Goal: Task Accomplishment & Management: Contribute content

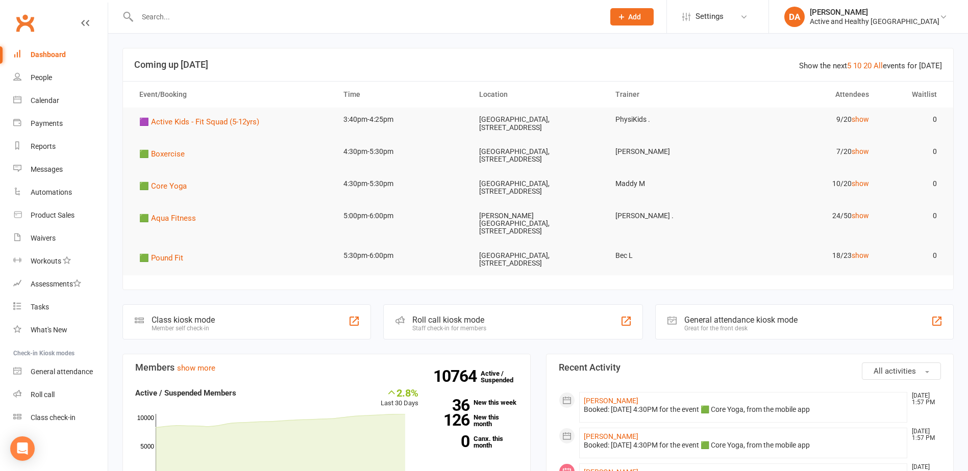
scroll to position [51, 0]
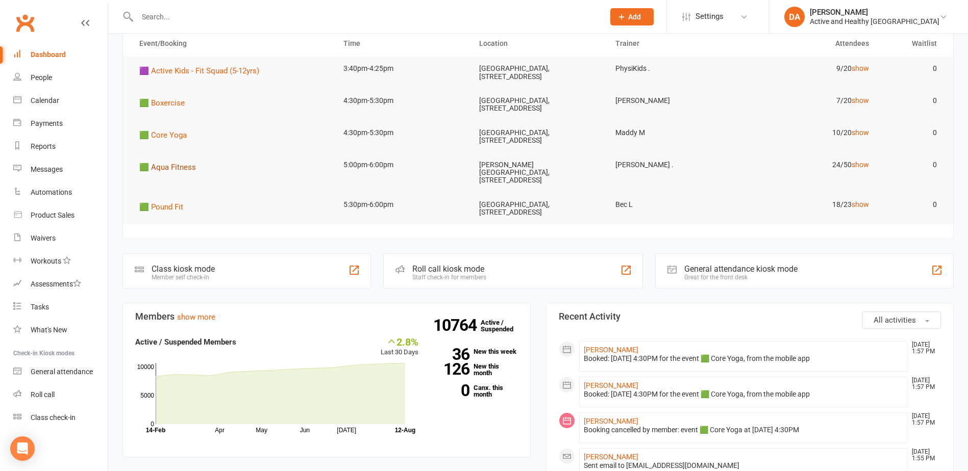
click at [161, 168] on span "🟩 Aqua Fitness" at bounding box center [167, 167] width 57 height 9
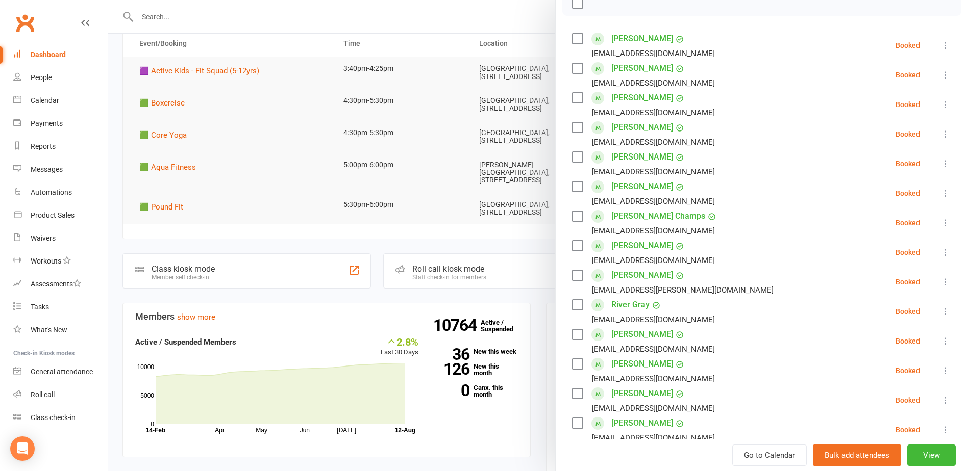
scroll to position [0, 0]
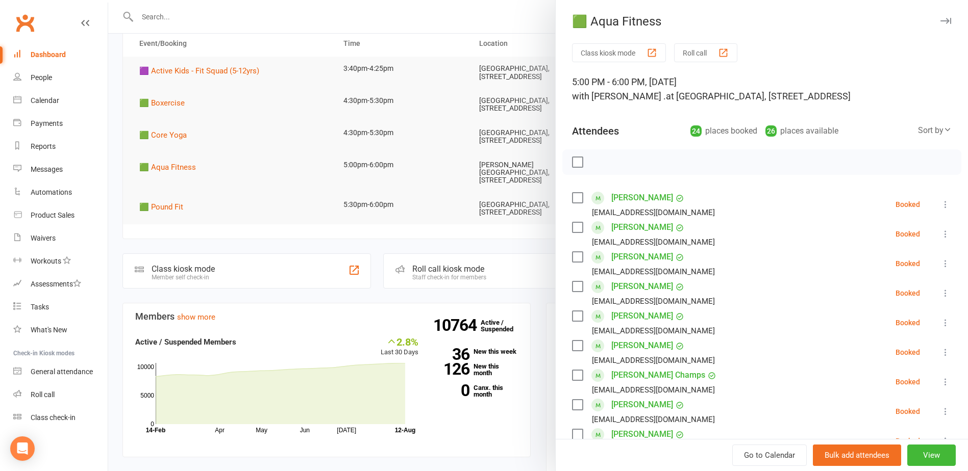
drag, startPoint x: 284, startPoint y: 230, endPoint x: 270, endPoint y: 219, distance: 17.0
click at [284, 230] on div at bounding box center [538, 235] width 860 height 471
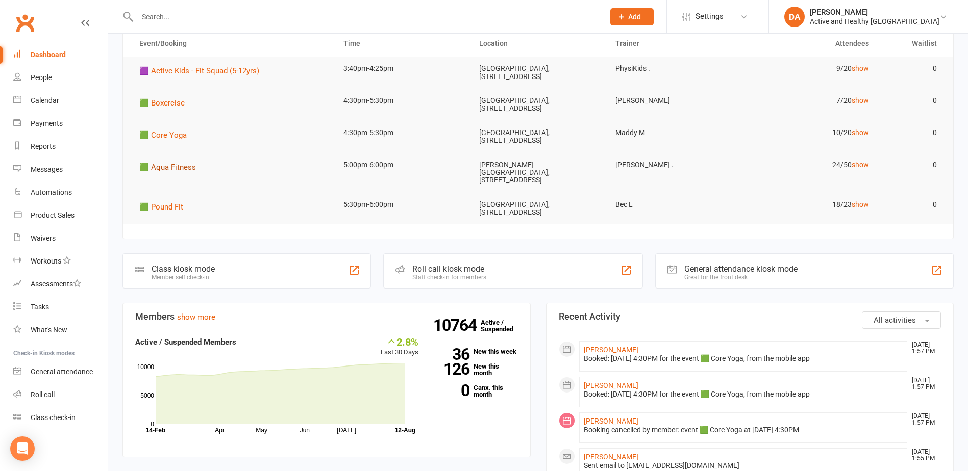
click at [188, 166] on span "🟩 Aqua Fitness" at bounding box center [167, 167] width 57 height 9
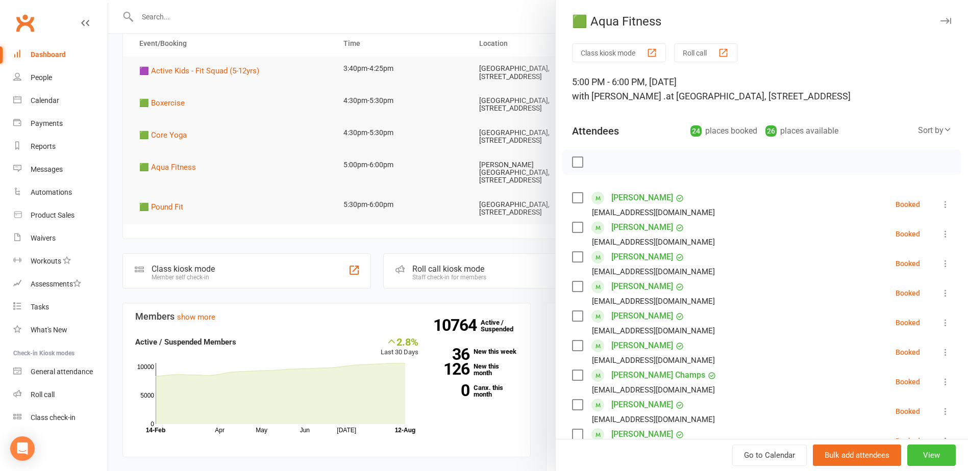
click at [920, 456] on button "View" at bounding box center [931, 455] width 48 height 21
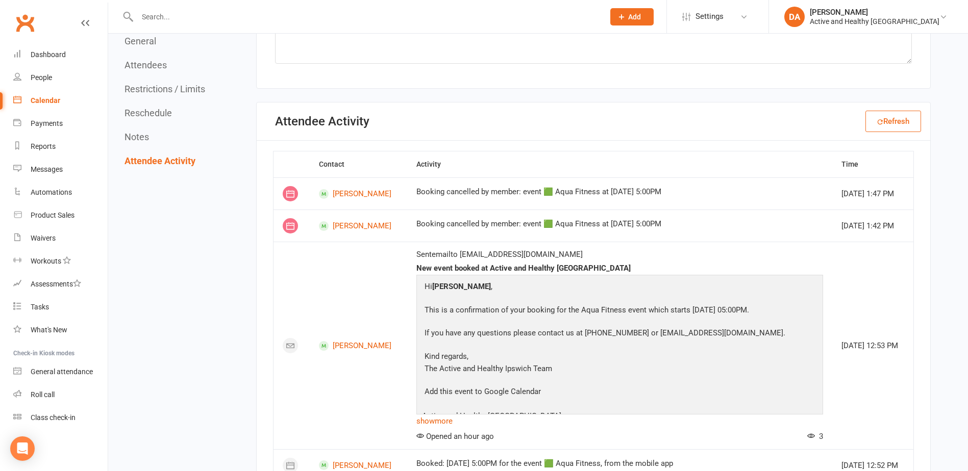
scroll to position [2245, 0]
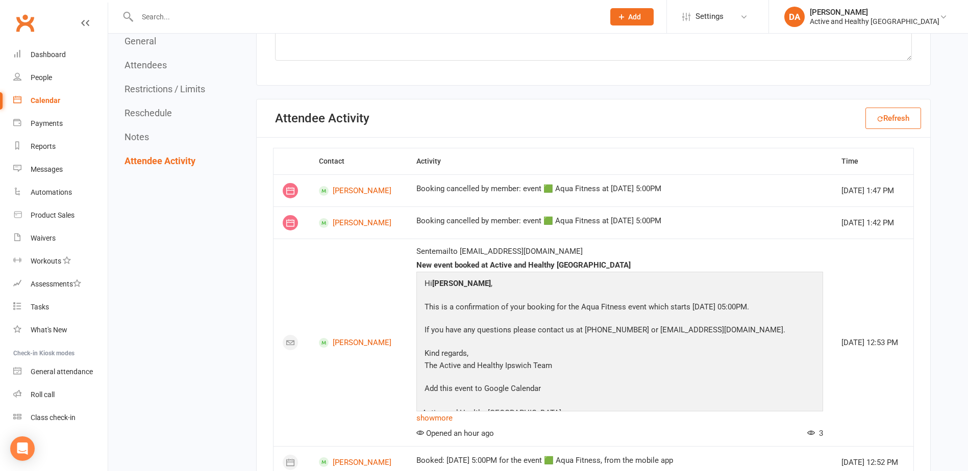
click at [35, 97] on div "Calendar" at bounding box center [46, 100] width 30 height 8
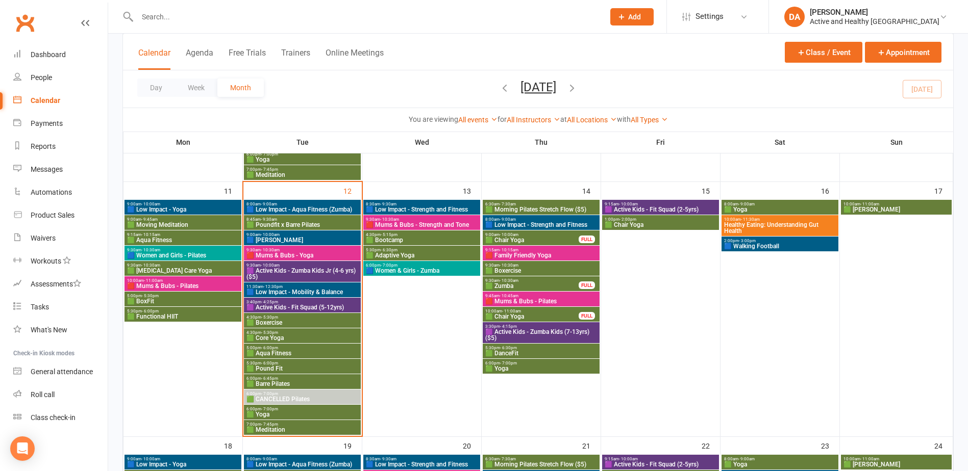
scroll to position [561, 0]
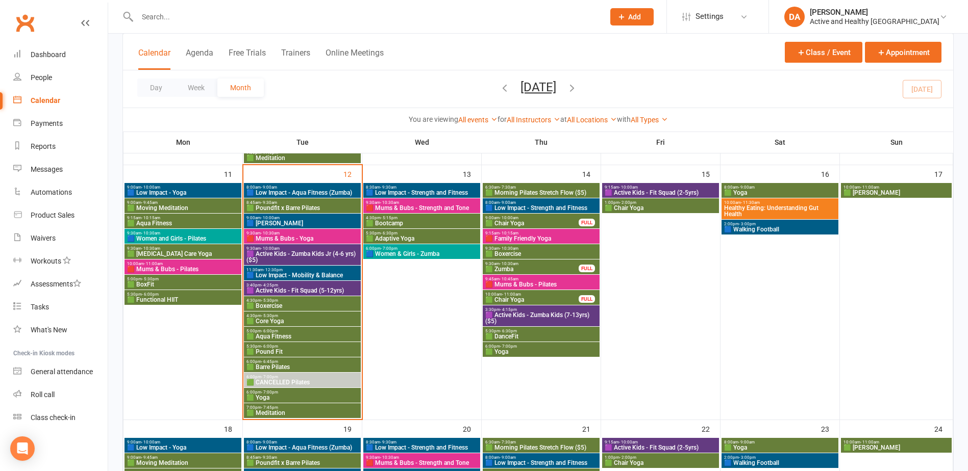
click at [330, 270] on span "11:30am - 12:30pm" at bounding box center [302, 270] width 113 height 5
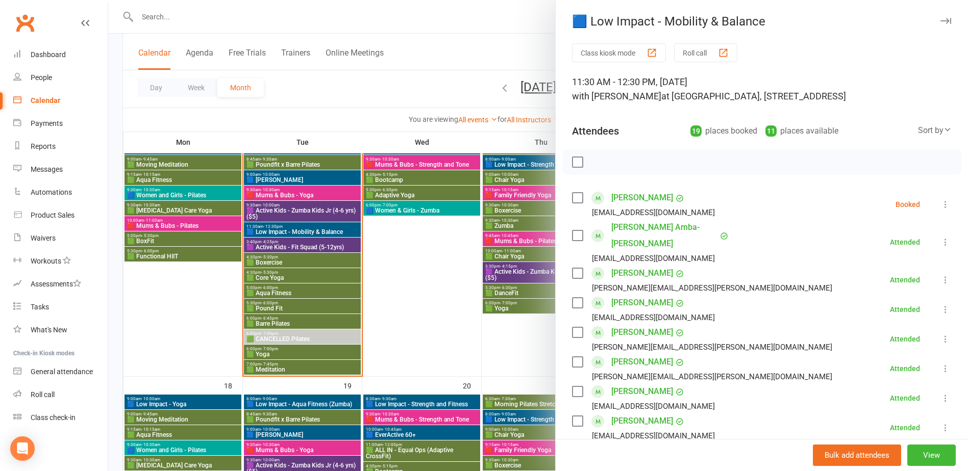
scroll to position [612, 0]
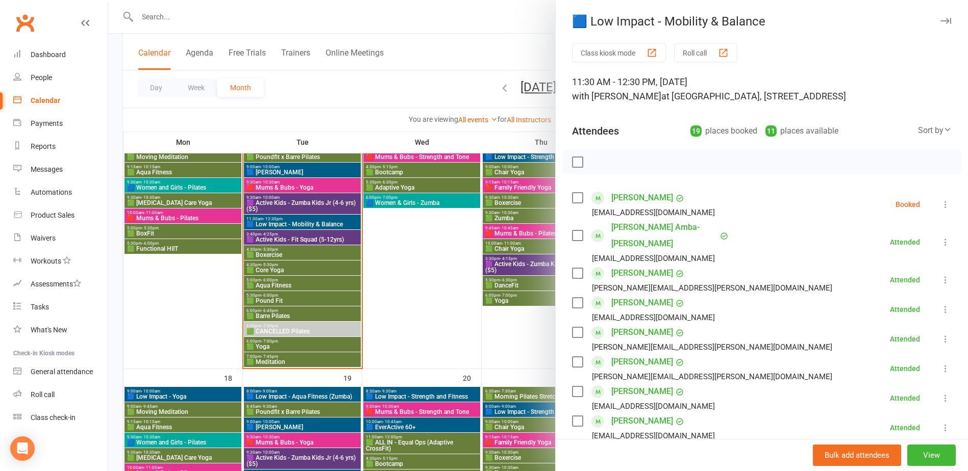
click at [283, 228] on div at bounding box center [538, 235] width 860 height 471
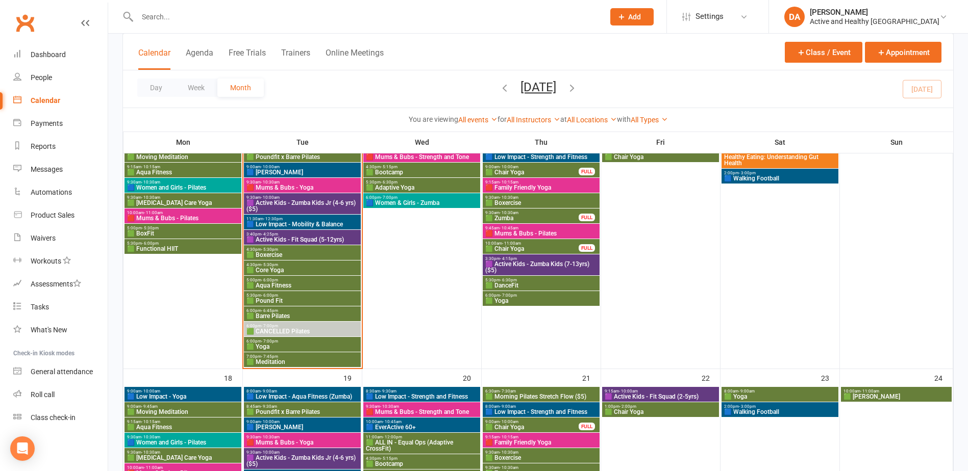
click at [274, 235] on span "- 4:25pm" at bounding box center [269, 234] width 17 height 5
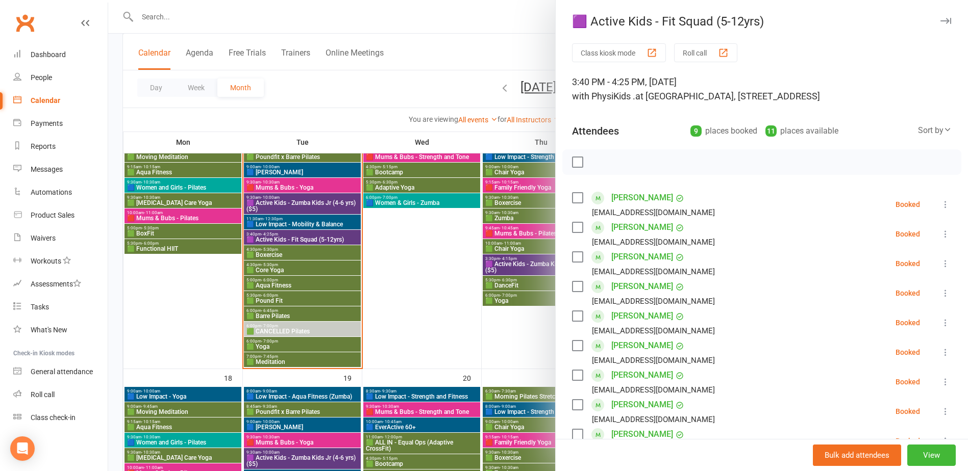
click at [274, 236] on div at bounding box center [538, 235] width 860 height 471
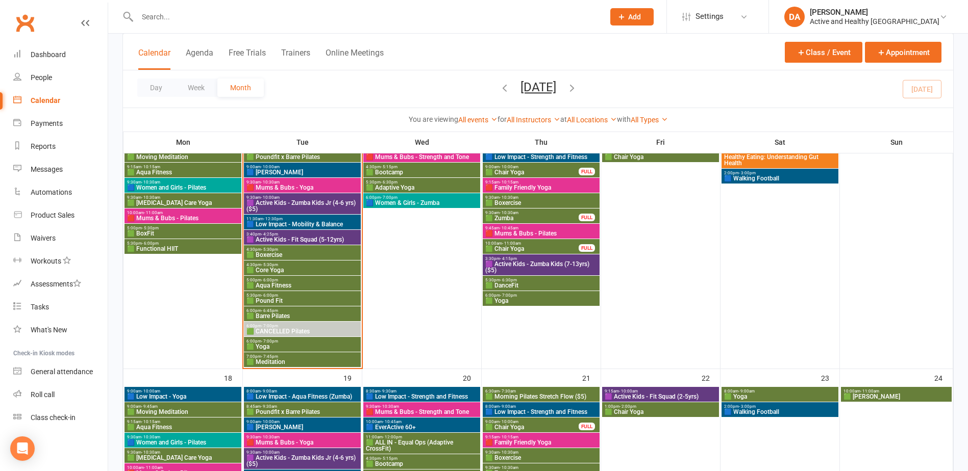
click at [291, 252] on span "🟩 Boxercise" at bounding box center [302, 255] width 113 height 6
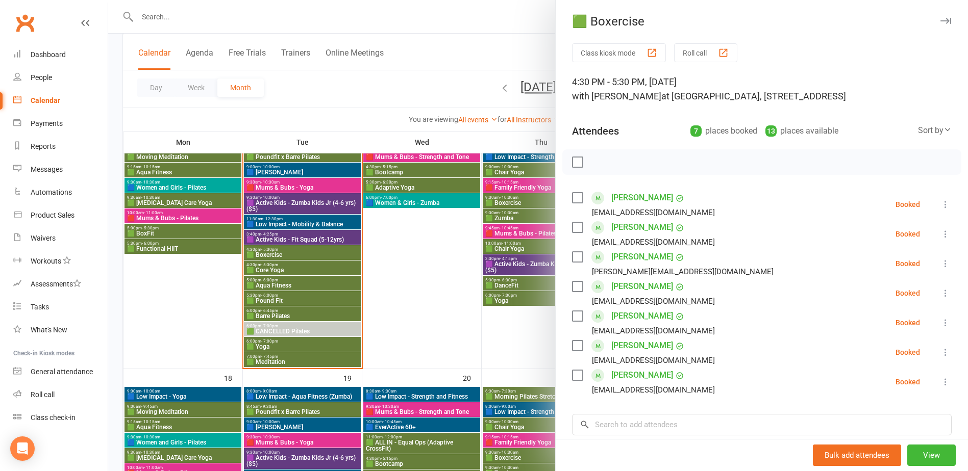
click at [291, 251] on div at bounding box center [538, 235] width 860 height 471
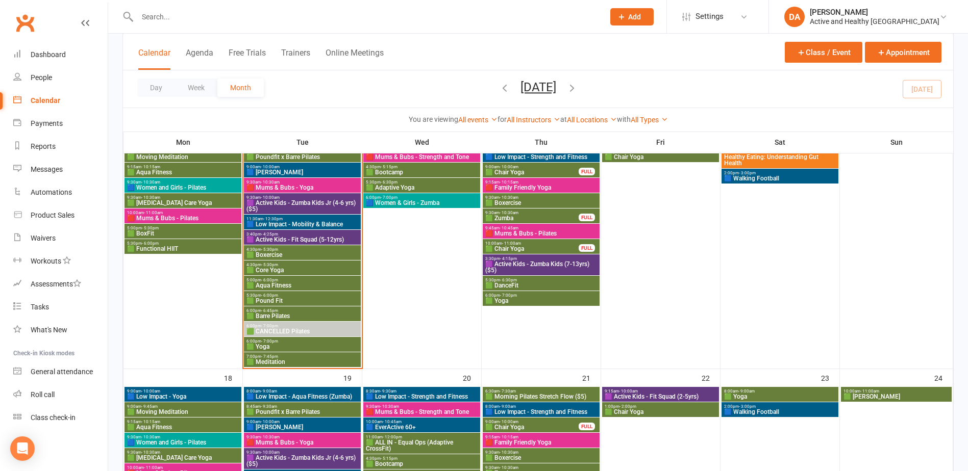
click at [304, 206] on span "🟪 Active Kids - Zumba Kids Jr (4-6 yrs) ($5)" at bounding box center [302, 206] width 113 height 12
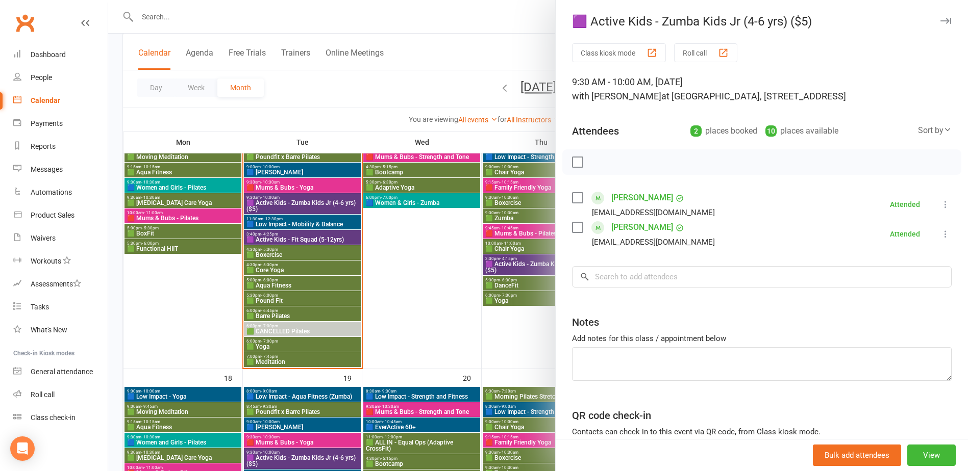
click at [304, 206] on div at bounding box center [538, 235] width 860 height 471
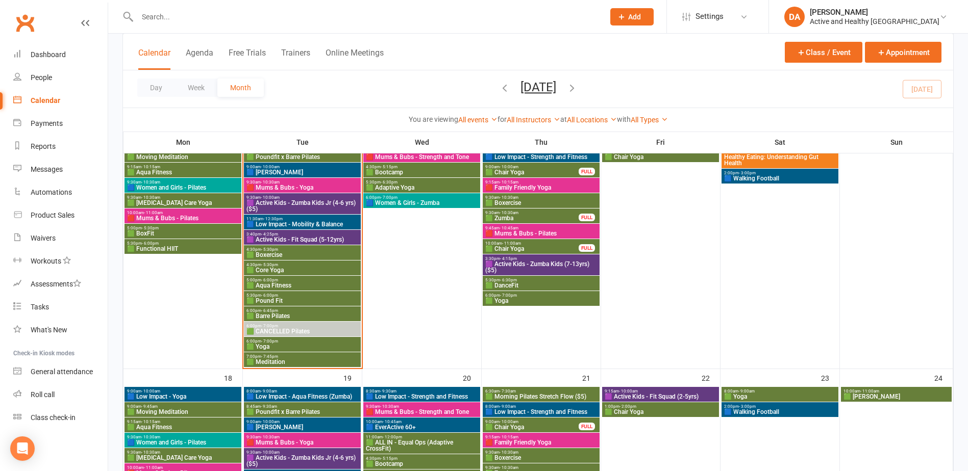
click at [546, 263] on span "🟪 Active Kids - Zumba Kids (7-13yrs) ($5)" at bounding box center [541, 267] width 113 height 12
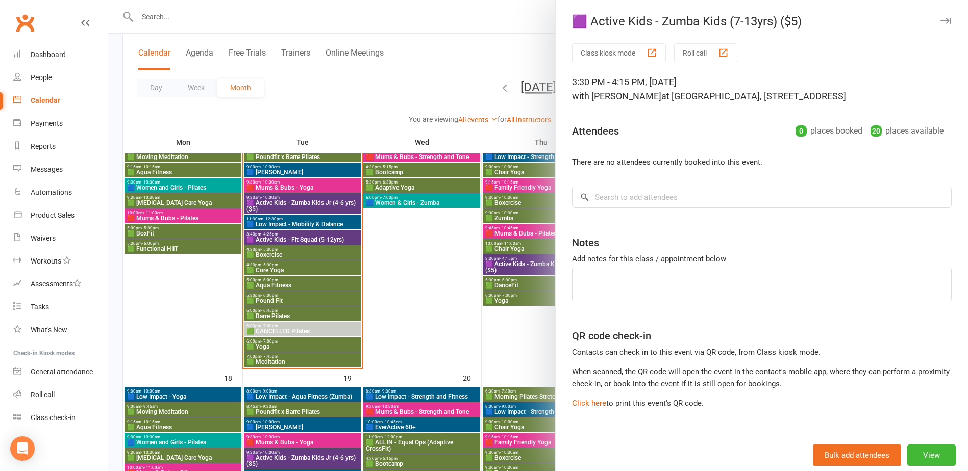
click at [514, 265] on div at bounding box center [538, 235] width 860 height 471
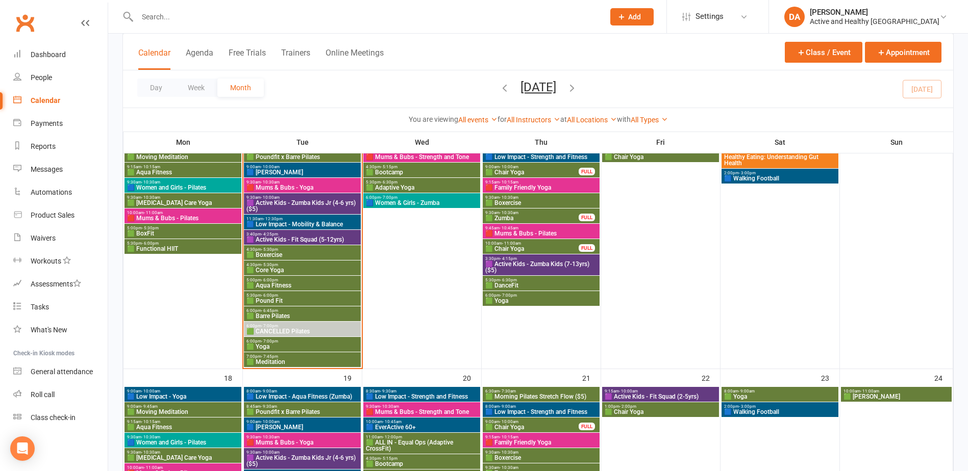
click at [282, 219] on span "11:30am - 12:30pm" at bounding box center [302, 219] width 113 height 5
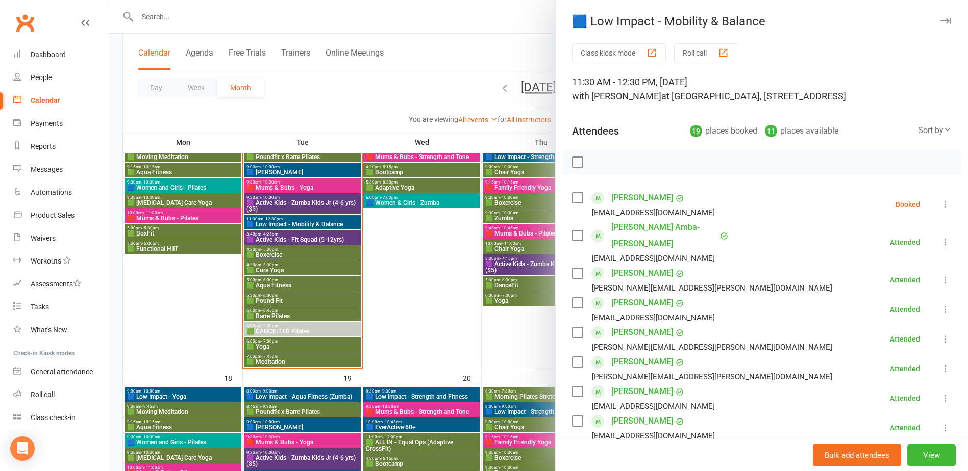
click at [303, 197] on div at bounding box center [538, 235] width 860 height 471
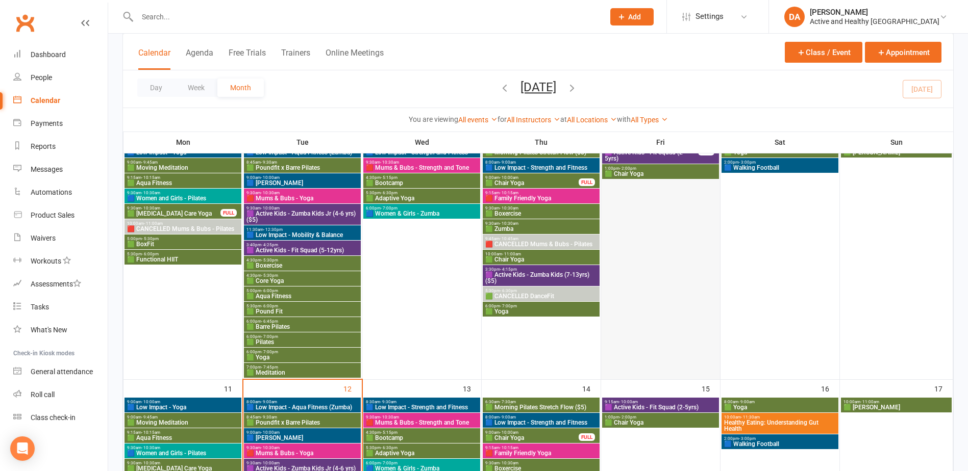
scroll to position [255, 0]
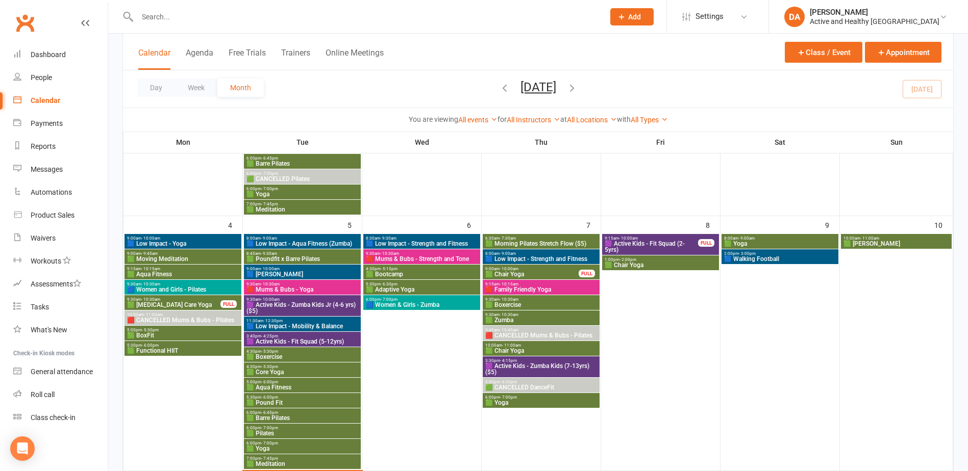
click at [688, 240] on span "9:15am - 10:00am" at bounding box center [651, 238] width 94 height 5
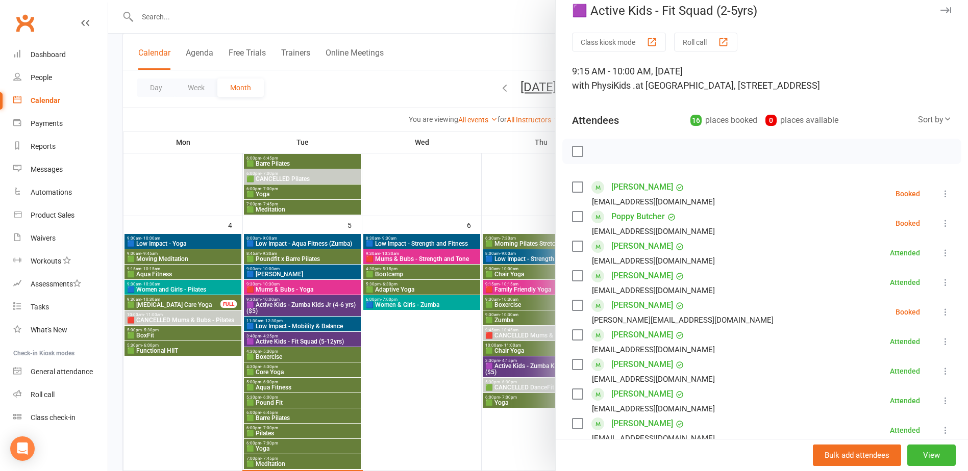
scroll to position [0, 0]
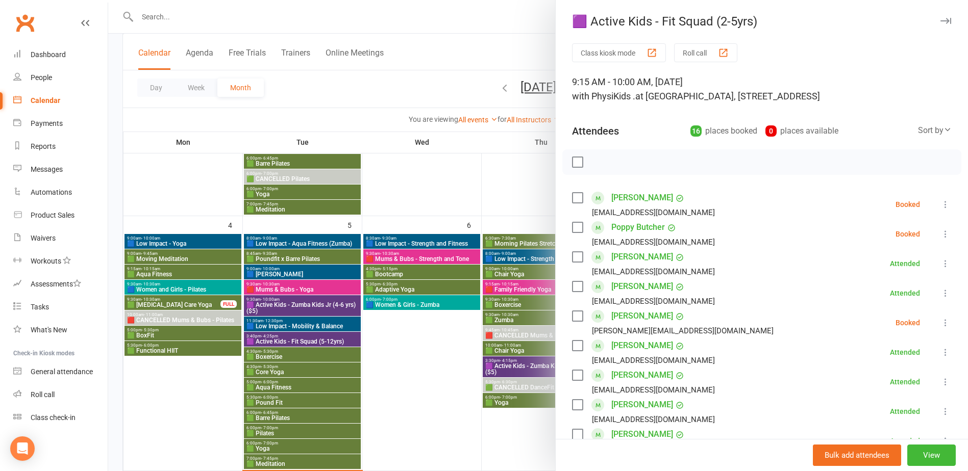
click at [423, 391] on div at bounding box center [538, 235] width 860 height 471
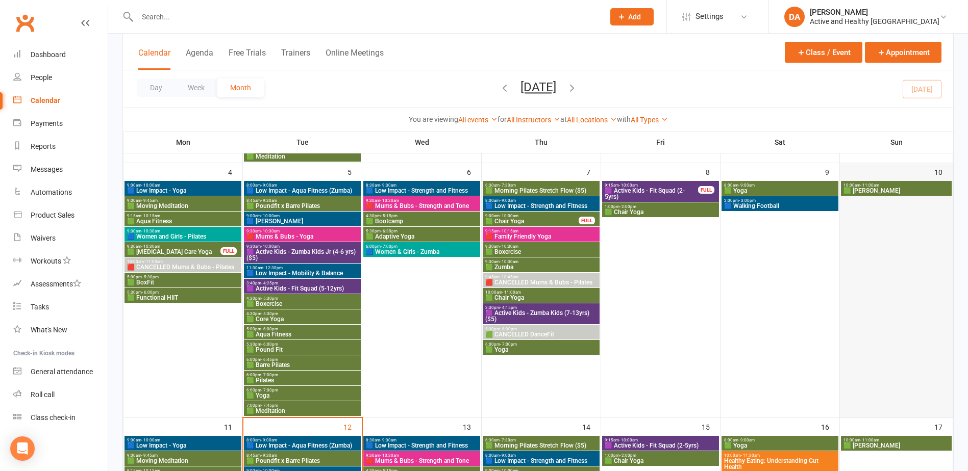
scroll to position [306, 0]
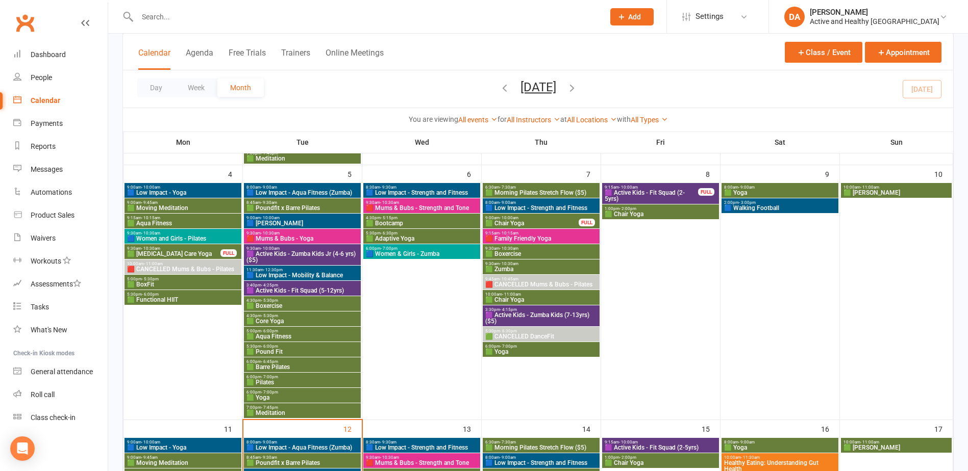
click at [767, 204] on span "2:00pm - 3:00pm" at bounding box center [779, 202] width 113 height 5
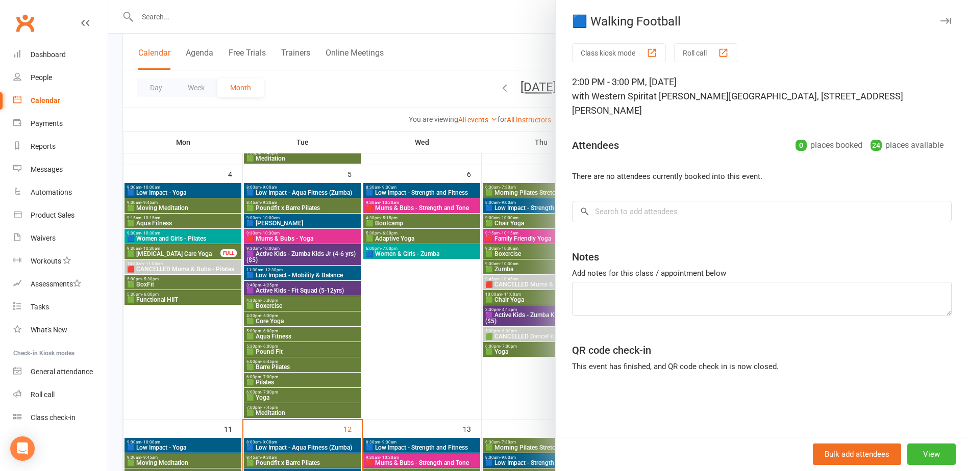
click at [423, 337] on div at bounding box center [538, 235] width 860 height 471
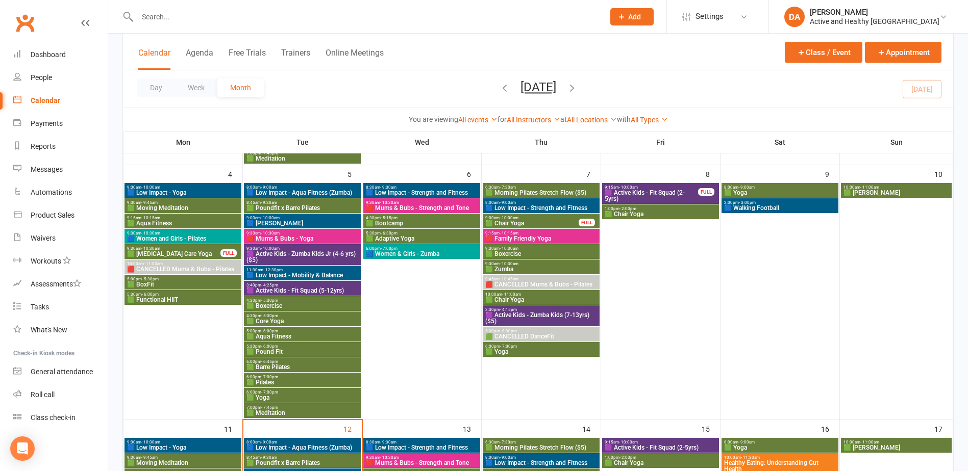
click at [673, 191] on span "🟪 Active Kids - Fit Squad (2-5yrs)" at bounding box center [651, 196] width 94 height 12
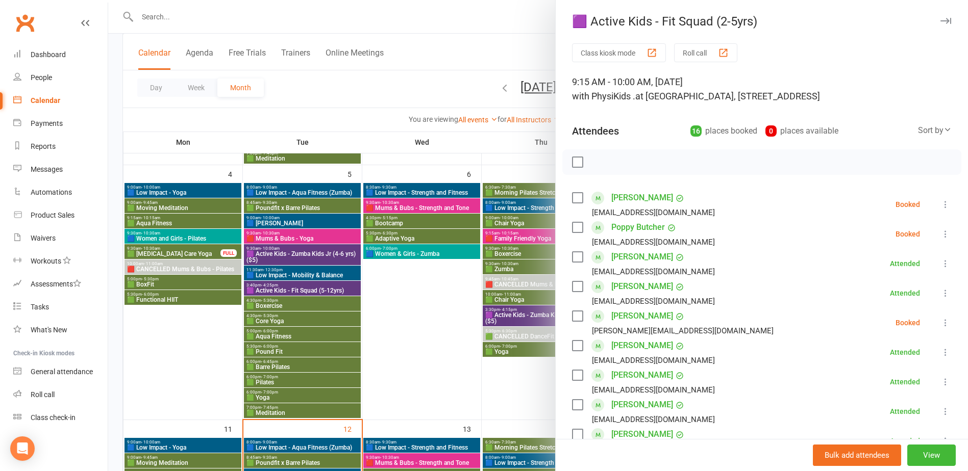
click at [522, 297] on div at bounding box center [538, 235] width 860 height 471
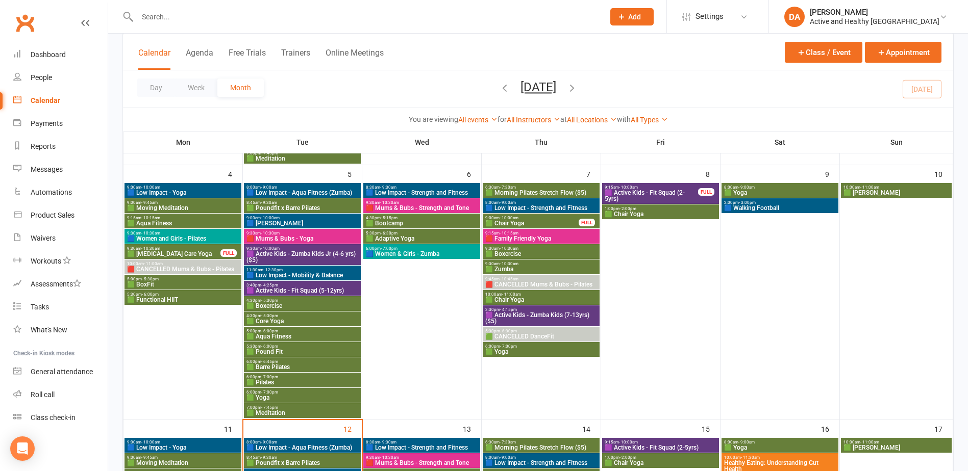
click at [548, 316] on span "🟪 Active Kids - Zumba Kids (7-13yrs) ($5)" at bounding box center [541, 318] width 113 height 12
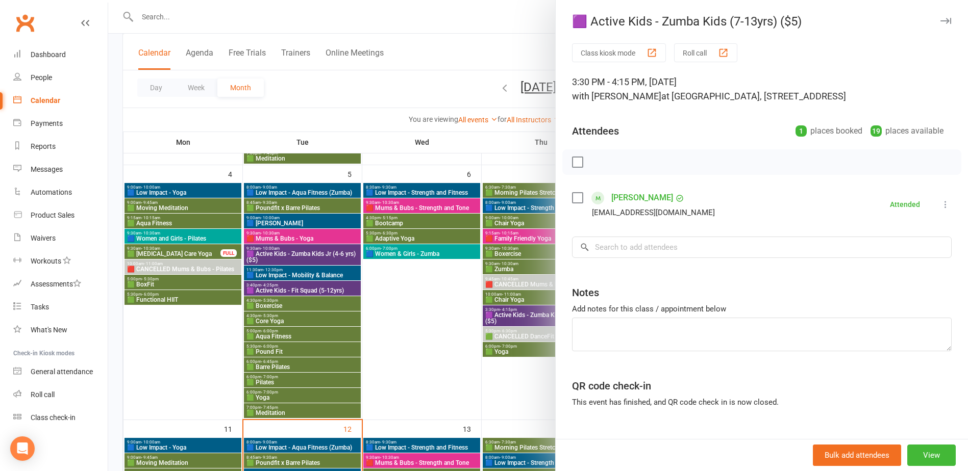
click at [473, 283] on div at bounding box center [538, 235] width 860 height 471
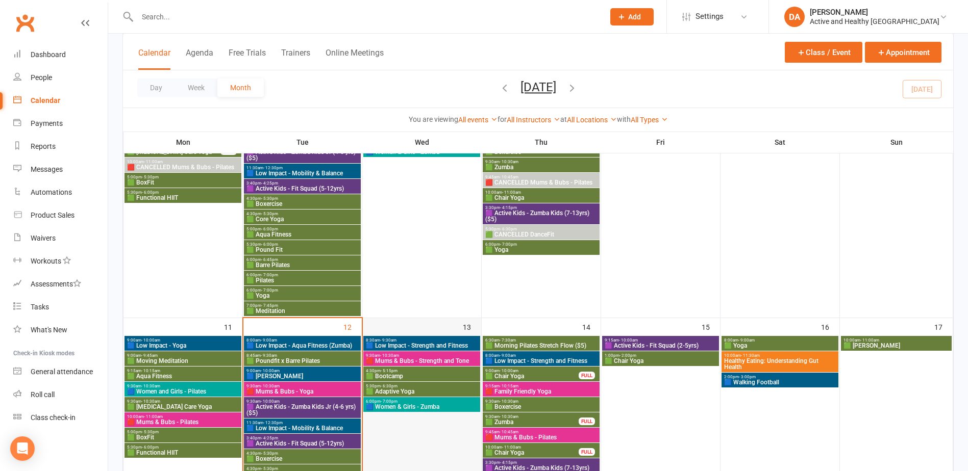
scroll to position [204, 0]
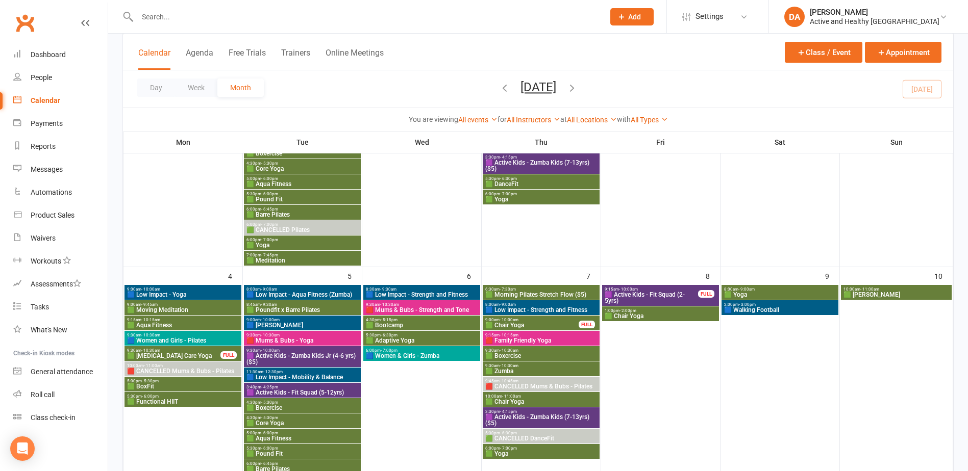
click at [334, 355] on span "🟪 Active Kids - Zumba Kids Jr (4-6 yrs) ($5)" at bounding box center [302, 359] width 113 height 12
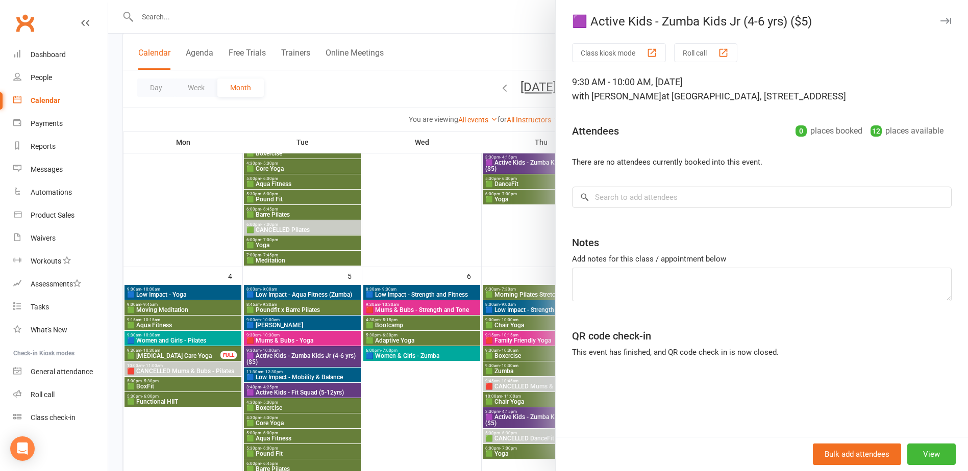
drag, startPoint x: 411, startPoint y: 396, endPoint x: 490, endPoint y: 400, distance: 79.2
click at [411, 396] on div at bounding box center [538, 235] width 860 height 471
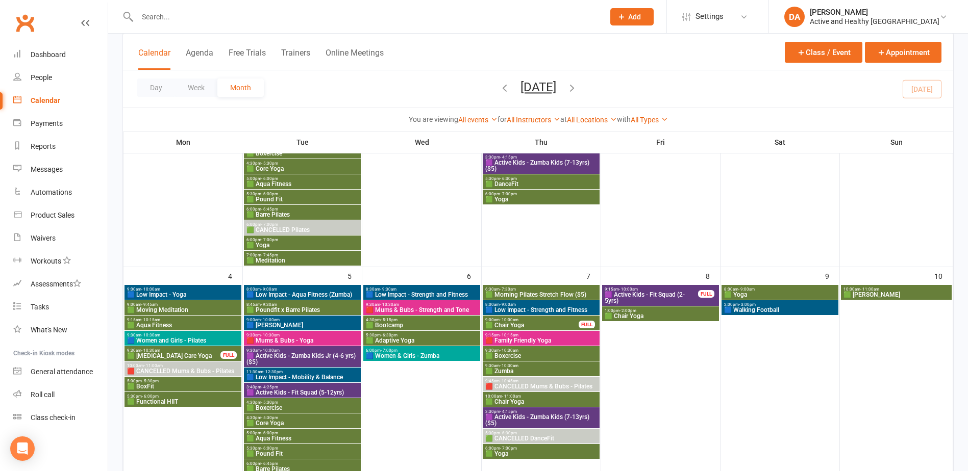
click at [562, 416] on span "🟪 Active Kids - Zumba Kids (7-13yrs) ($5)" at bounding box center [541, 420] width 113 height 12
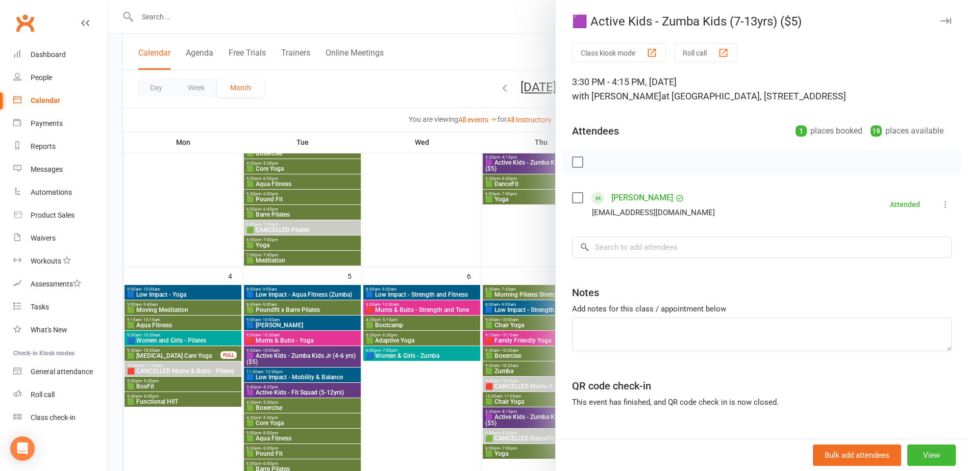
click at [382, 315] on div at bounding box center [538, 235] width 860 height 471
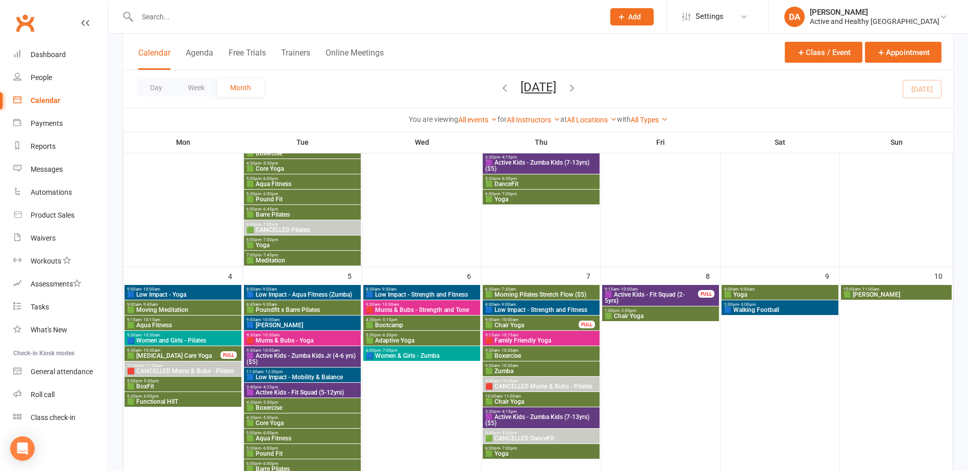
scroll to position [408, 0]
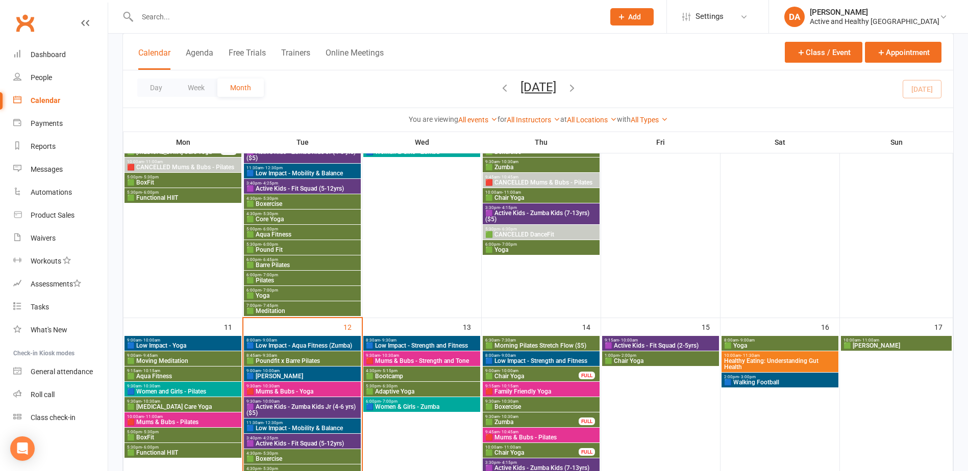
click at [168, 344] on span "🟦 Low Impact - Yoga" at bounding box center [183, 346] width 113 height 6
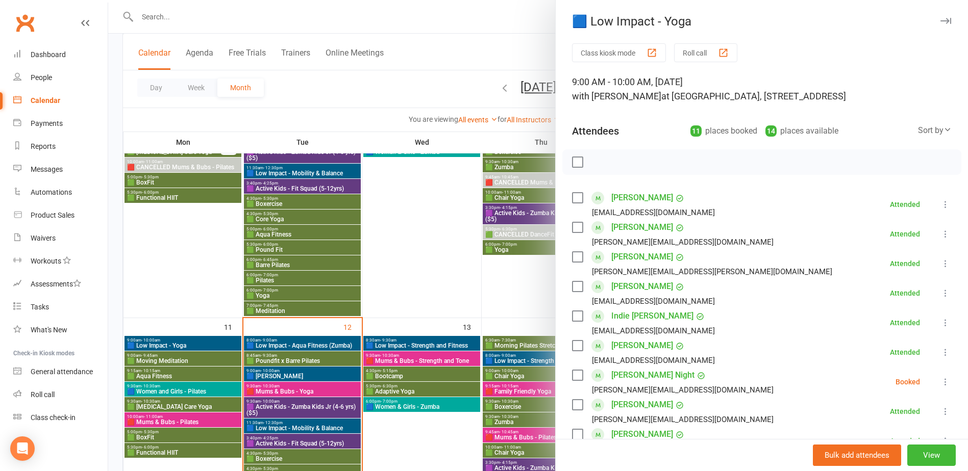
click at [168, 344] on div at bounding box center [538, 235] width 860 height 471
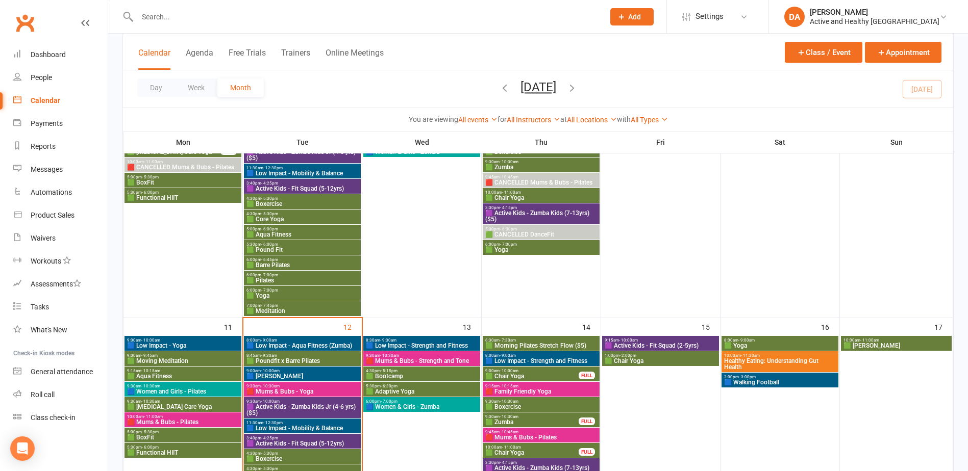
click at [169, 358] on span "🟩 Moving Meditation" at bounding box center [183, 361] width 113 height 6
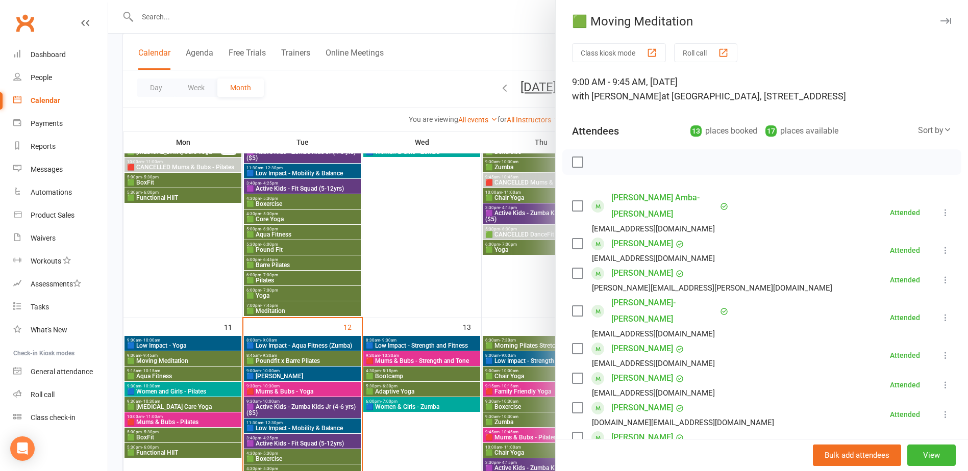
click at [169, 359] on div at bounding box center [538, 235] width 860 height 471
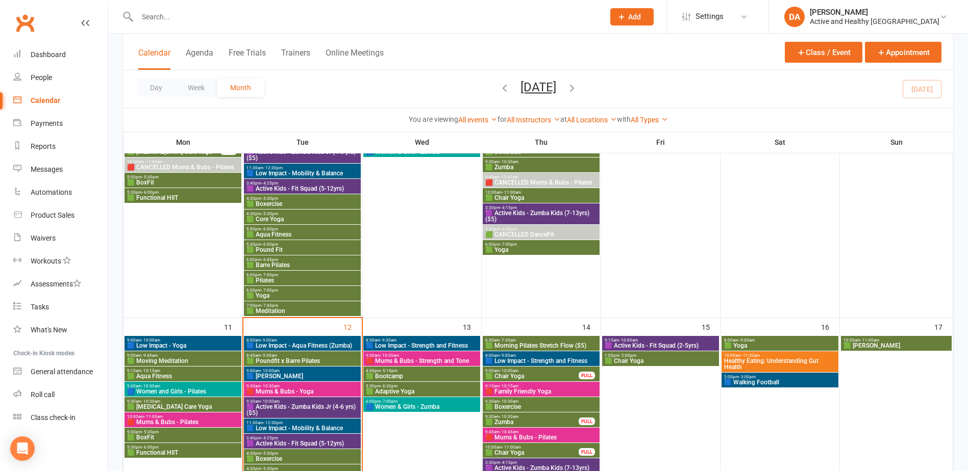
click at [172, 377] on span "🟩 Aqua Fitness" at bounding box center [183, 376] width 113 height 6
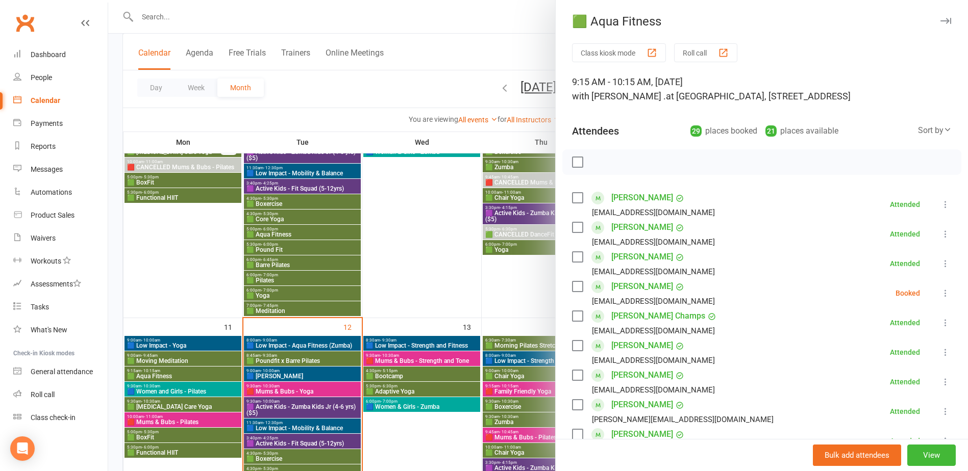
click at [172, 377] on div at bounding box center [538, 235] width 860 height 471
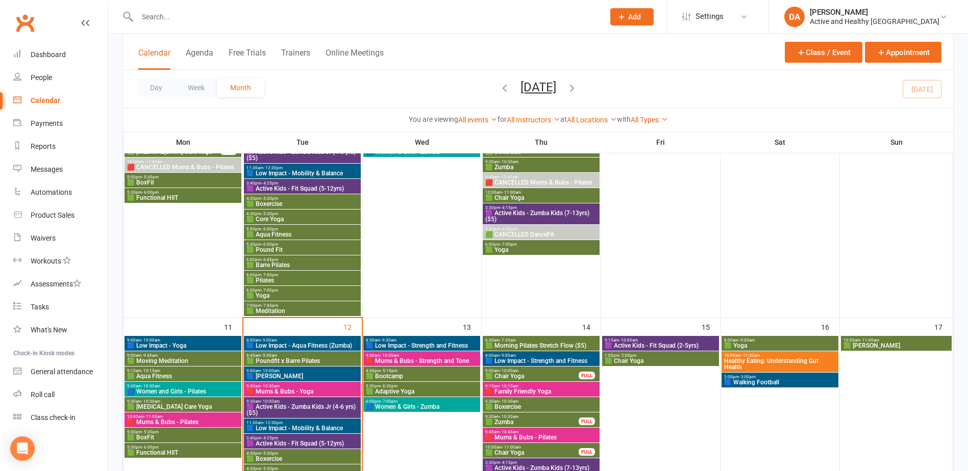
click at [172, 389] on span "🟦 Women and Girls - Pilates" at bounding box center [183, 392] width 113 height 6
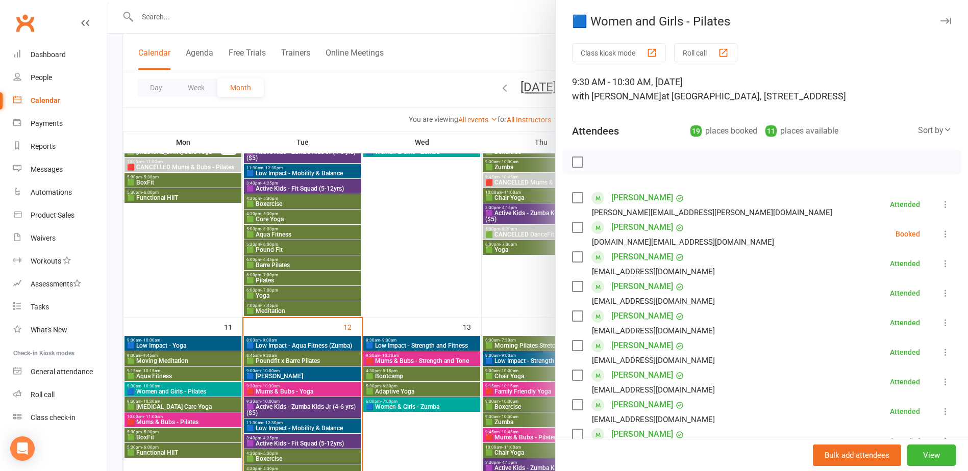
click at [172, 389] on div at bounding box center [538, 235] width 860 height 471
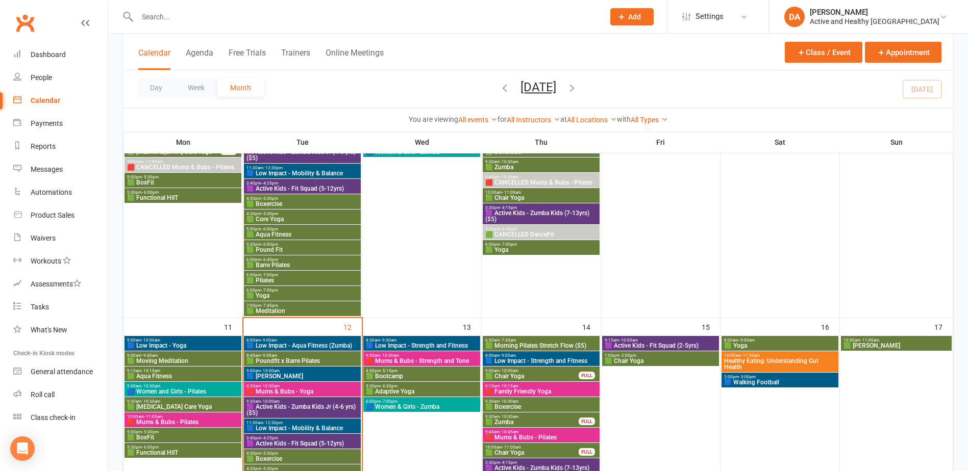
click at [172, 406] on span "🟩 [MEDICAL_DATA] Care Yoga" at bounding box center [183, 407] width 113 height 6
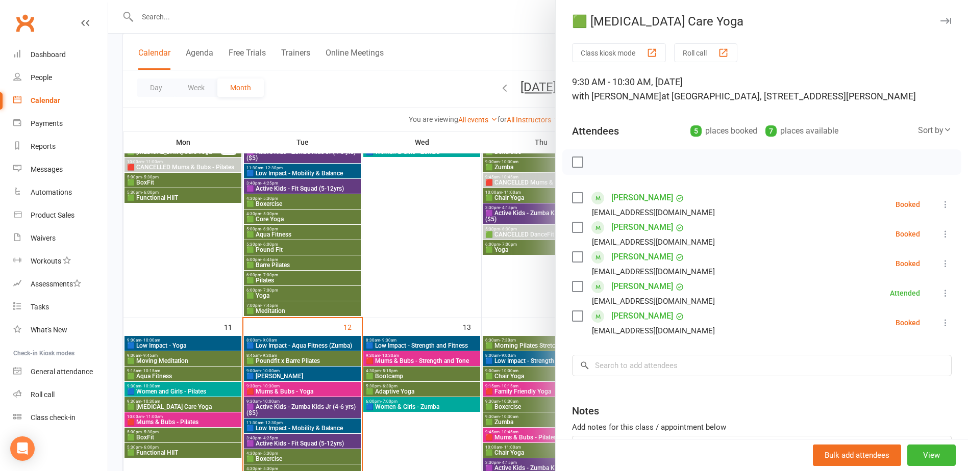
click at [172, 406] on div at bounding box center [538, 235] width 860 height 471
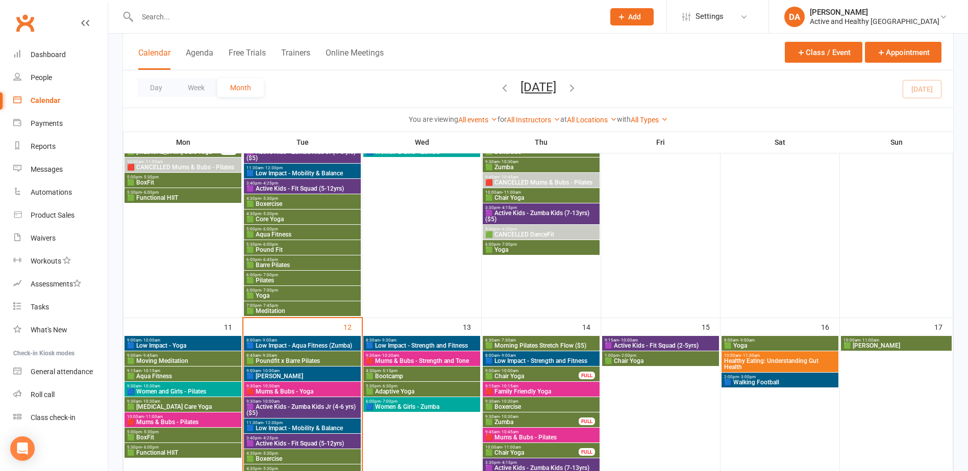
click at [170, 417] on span "10:00am - 11:00am" at bounding box center [183, 417] width 113 height 5
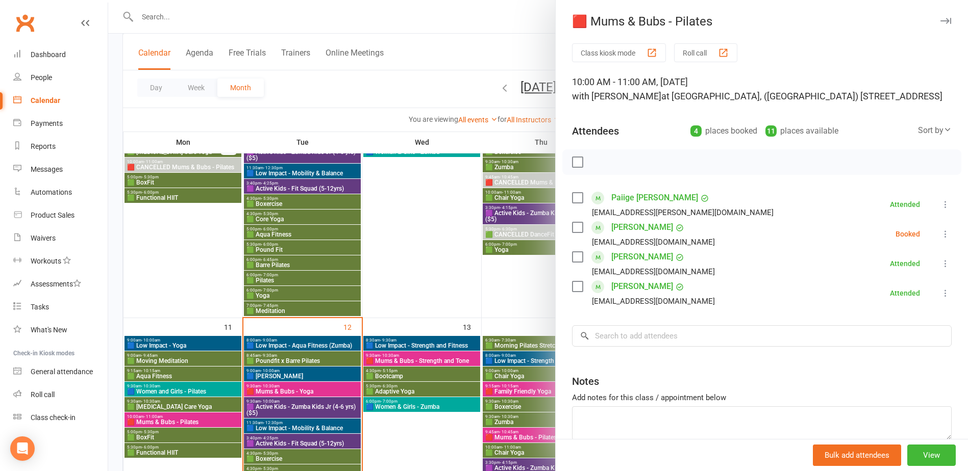
click at [170, 417] on div at bounding box center [538, 235] width 860 height 471
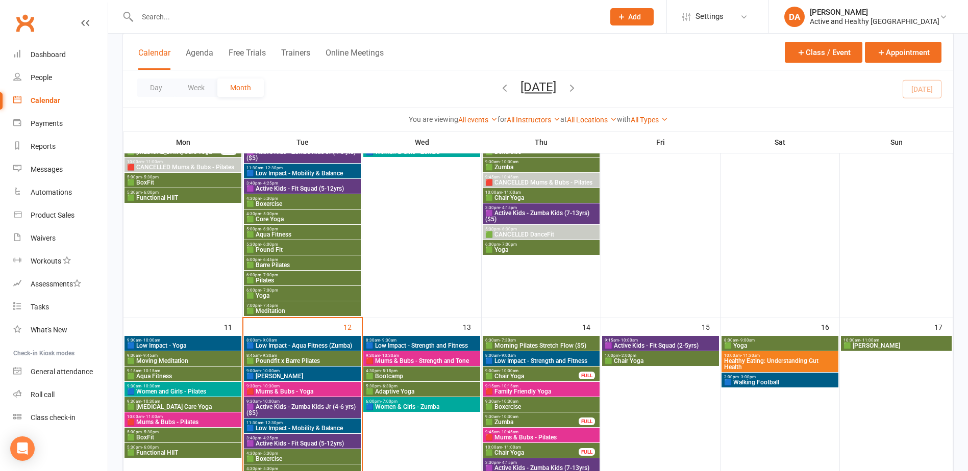
click at [166, 435] on span "🟩 BoxFit" at bounding box center [183, 438] width 113 height 6
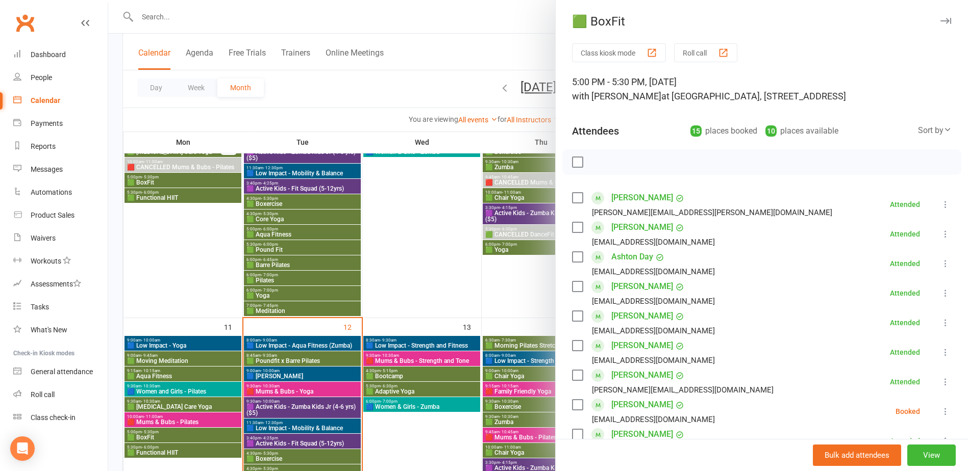
click at [166, 435] on div at bounding box center [538, 235] width 860 height 471
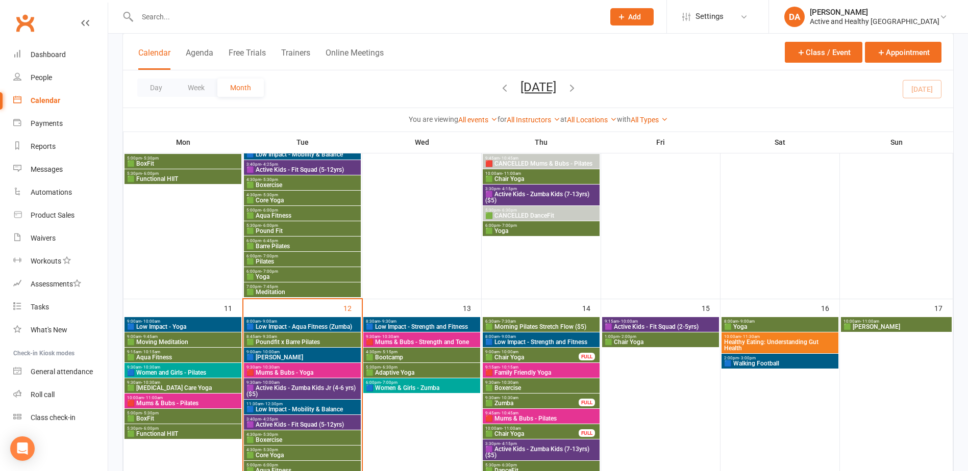
scroll to position [459, 0]
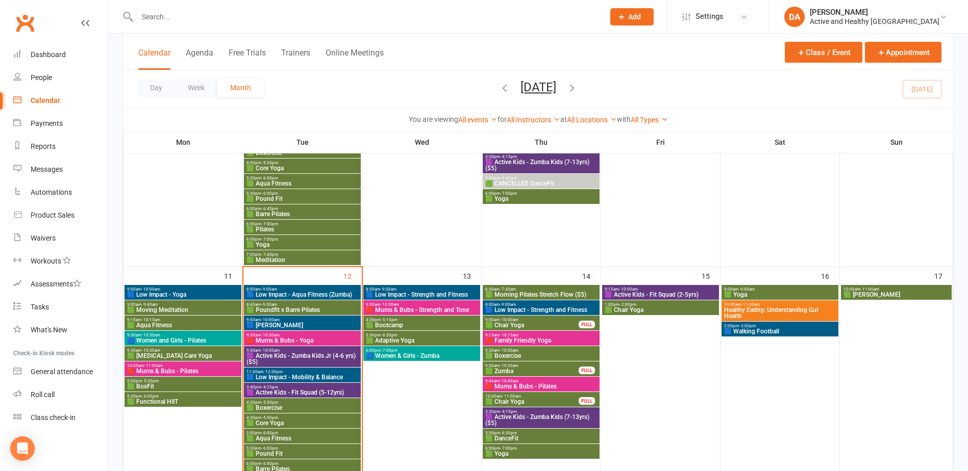
click at [173, 399] on span "🟩 Functional HIIT" at bounding box center [183, 402] width 113 height 6
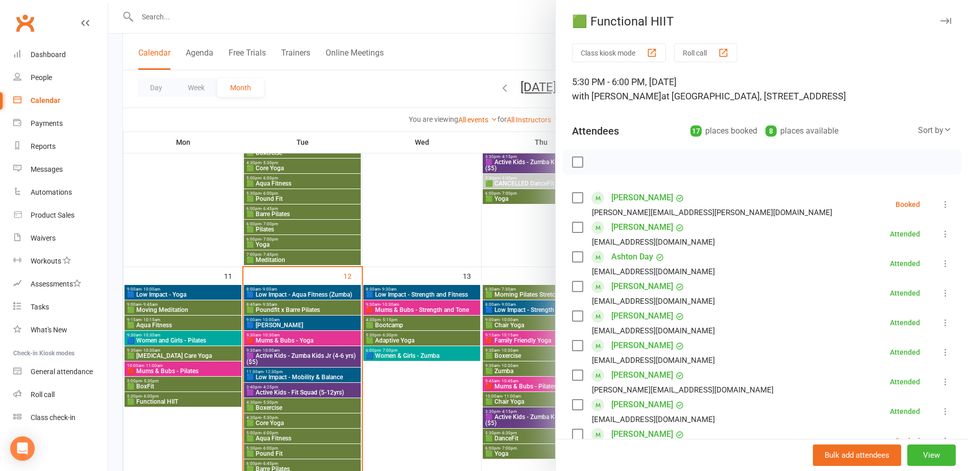
click at [173, 403] on div at bounding box center [538, 235] width 860 height 471
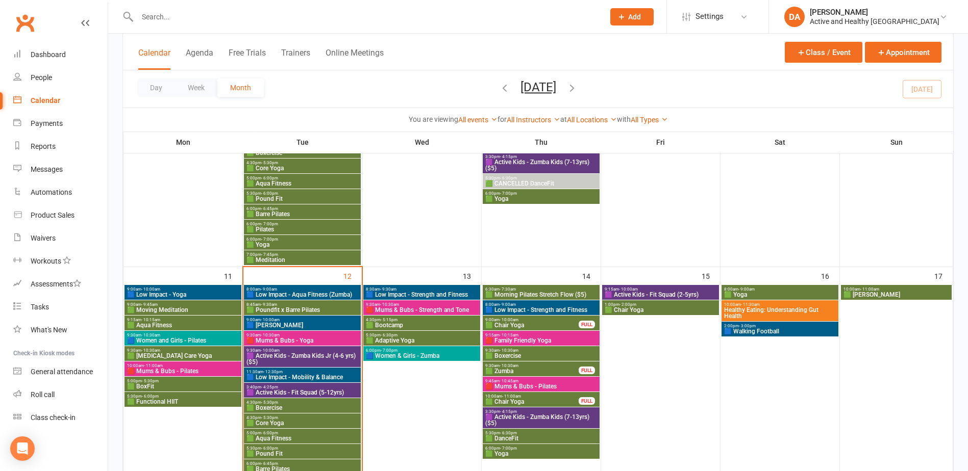
click at [337, 293] on span "🟦 Low Impact - Aqua Fitness (Zumba)" at bounding box center [302, 295] width 113 height 6
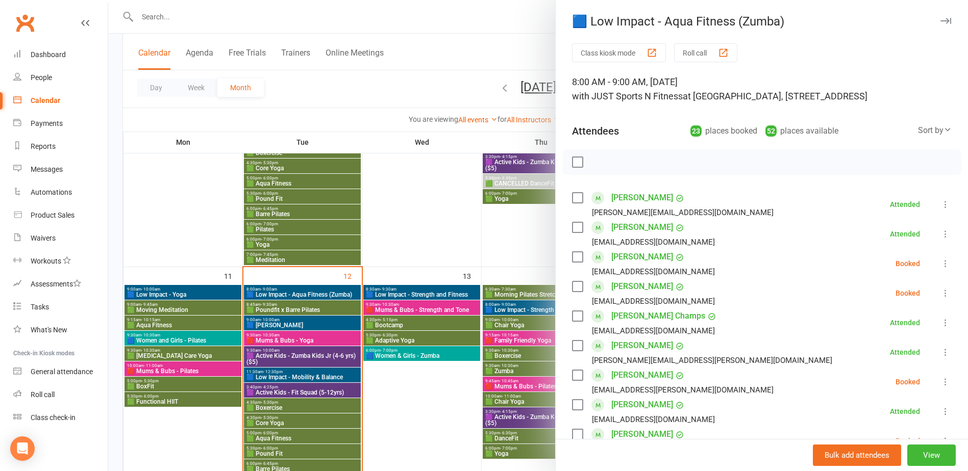
click at [175, 293] on div at bounding box center [538, 235] width 860 height 471
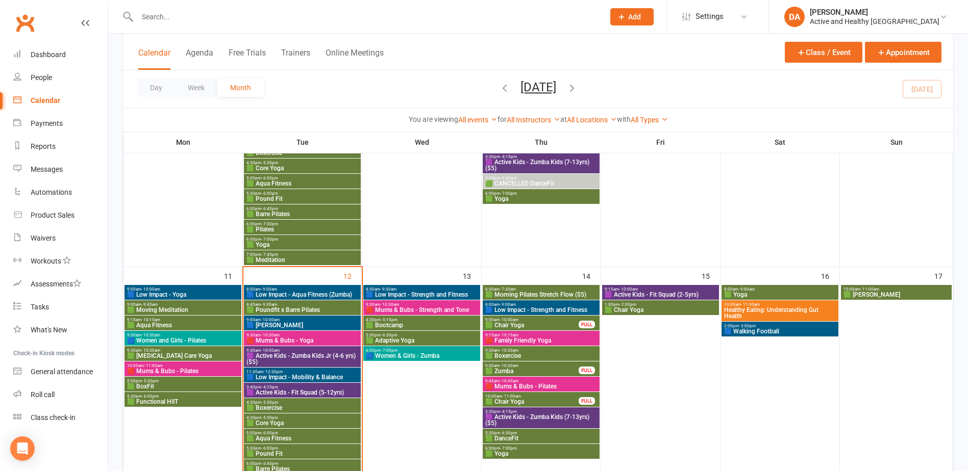
click at [175, 292] on span "🟦 Low Impact - Yoga" at bounding box center [183, 295] width 113 height 6
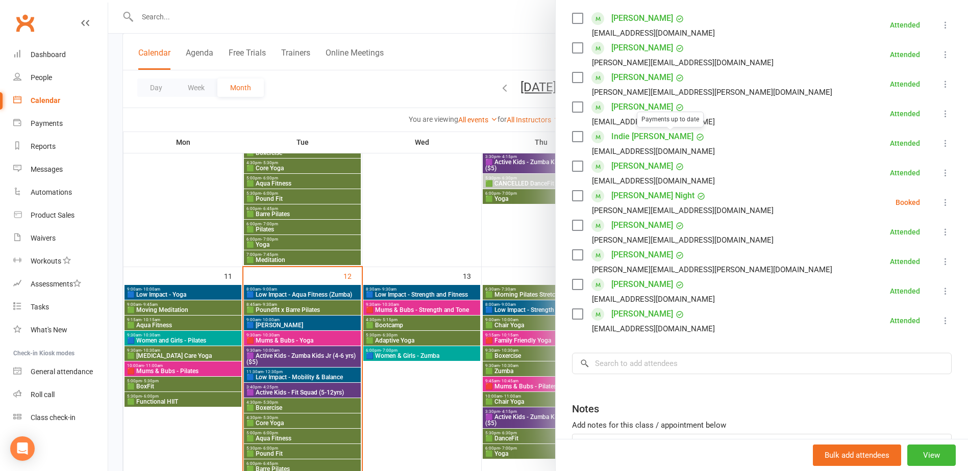
scroll to position [153, 0]
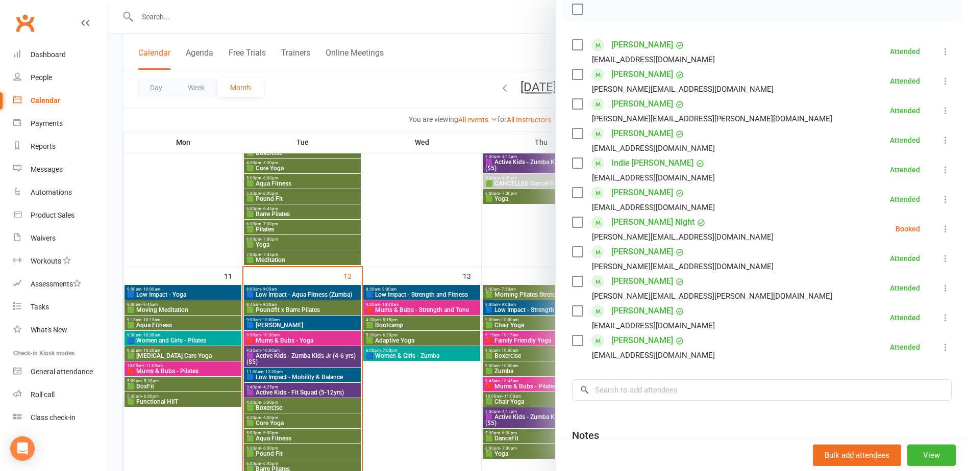
click at [180, 313] on div at bounding box center [538, 235] width 860 height 471
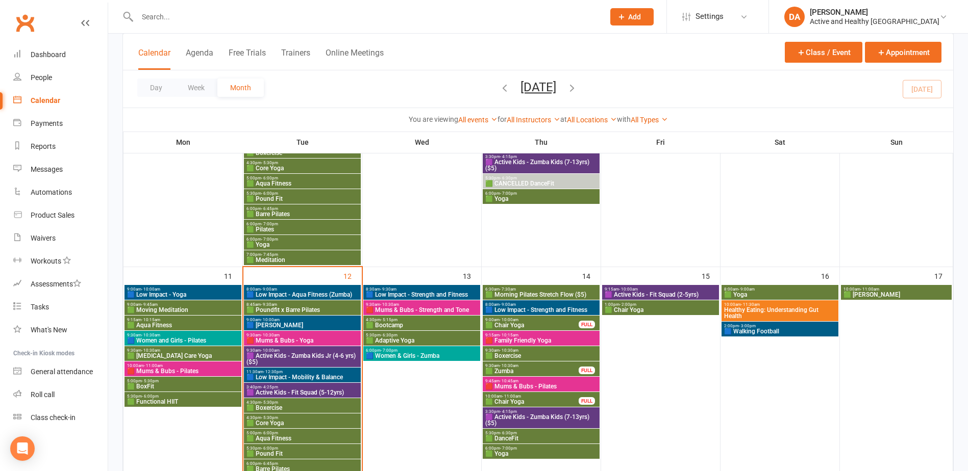
click at [180, 308] on span "🟩 Moving Meditation" at bounding box center [183, 310] width 113 height 6
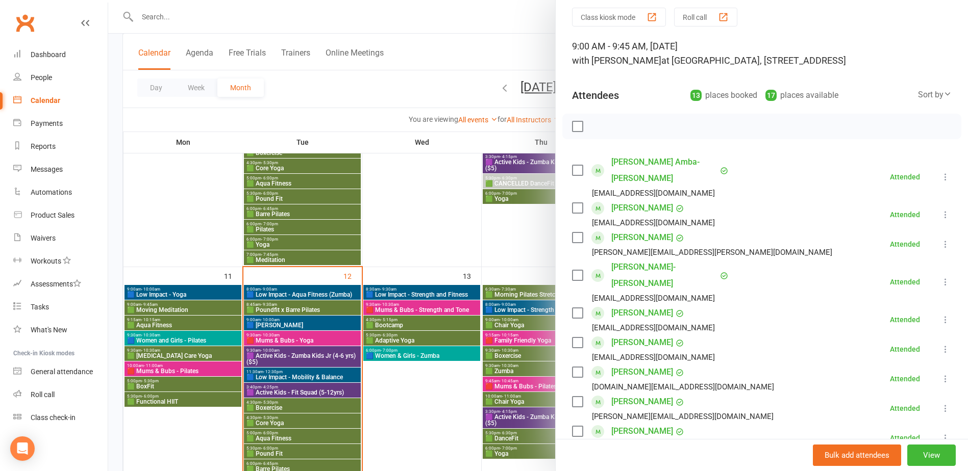
scroll to position [204, 0]
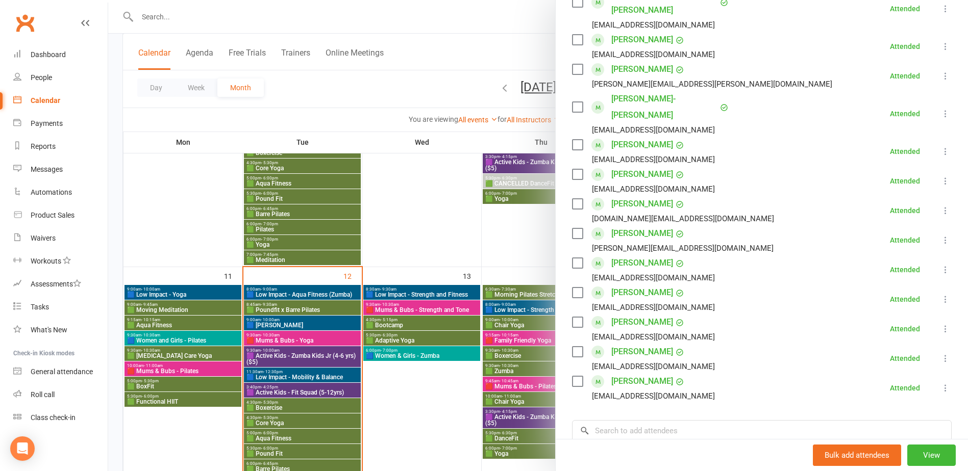
click at [185, 316] on div at bounding box center [538, 235] width 860 height 471
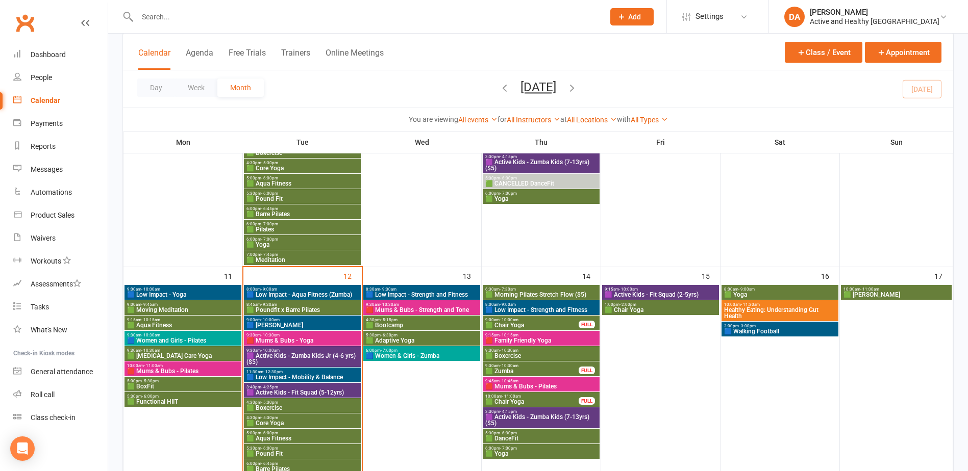
click at [171, 326] on span "🟩 Aqua Fitness" at bounding box center [183, 325] width 113 height 6
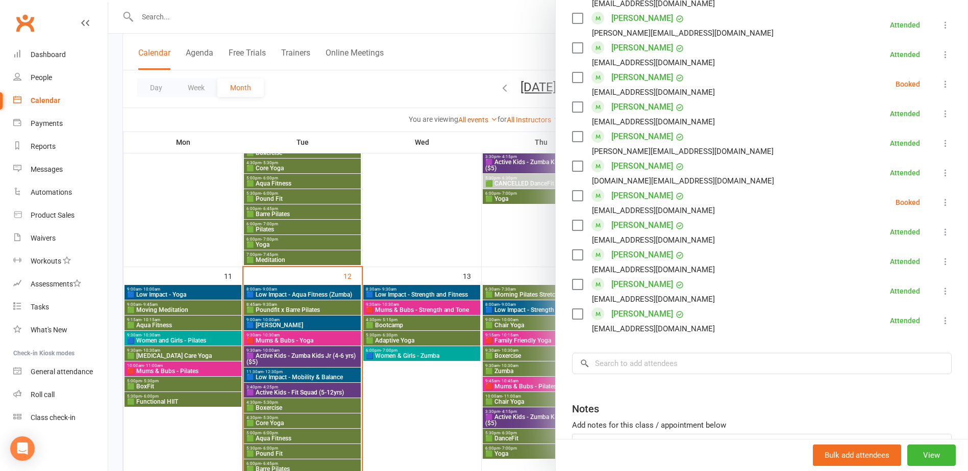
scroll to position [714, 0]
click at [188, 338] on div at bounding box center [538, 235] width 860 height 471
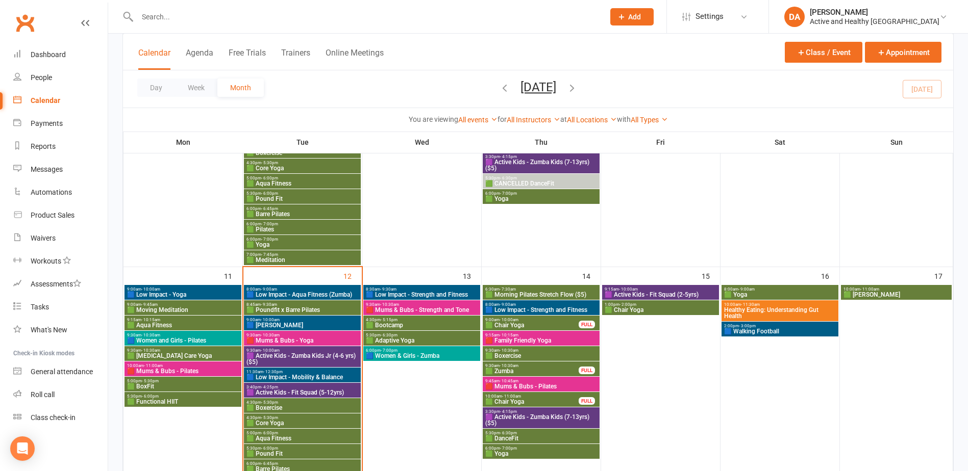
click at [174, 339] on span "🟦 Women and Girls - Pilates" at bounding box center [183, 341] width 113 height 6
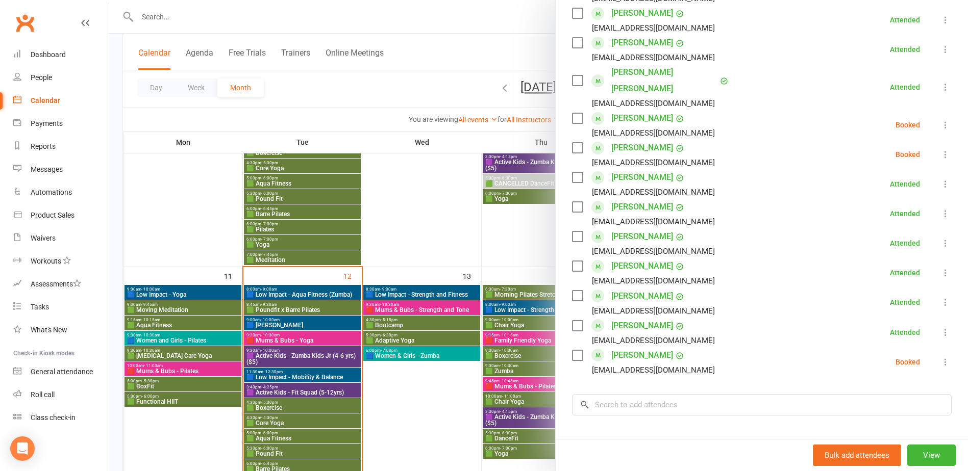
scroll to position [459, 0]
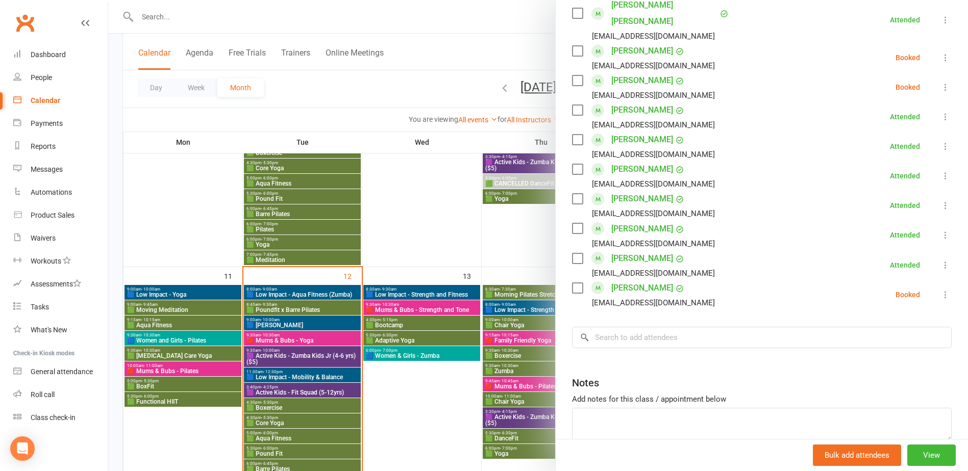
click at [170, 348] on div at bounding box center [538, 235] width 860 height 471
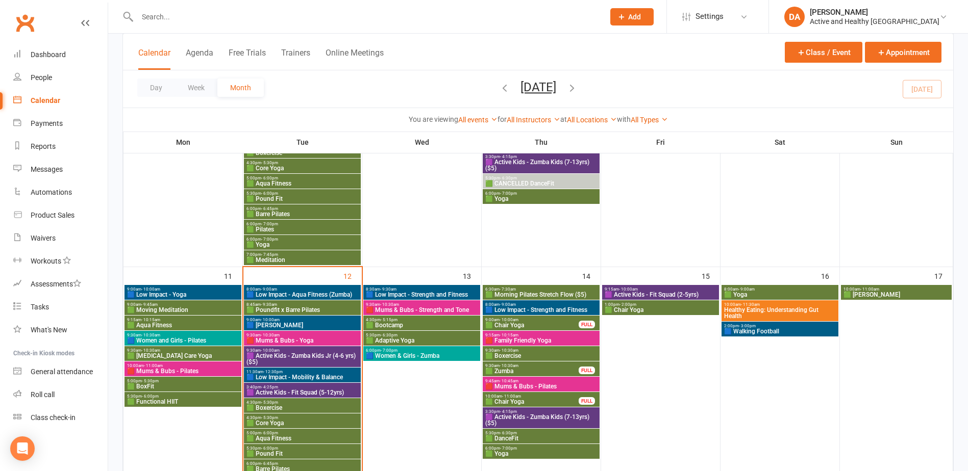
click at [178, 356] on span "🟩 [MEDICAL_DATA] Care Yoga" at bounding box center [183, 356] width 113 height 6
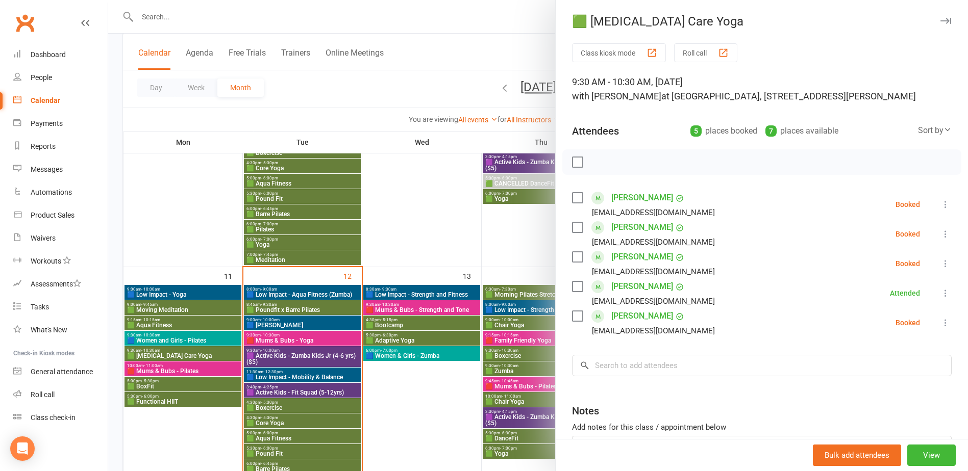
click at [178, 356] on div at bounding box center [538, 235] width 860 height 471
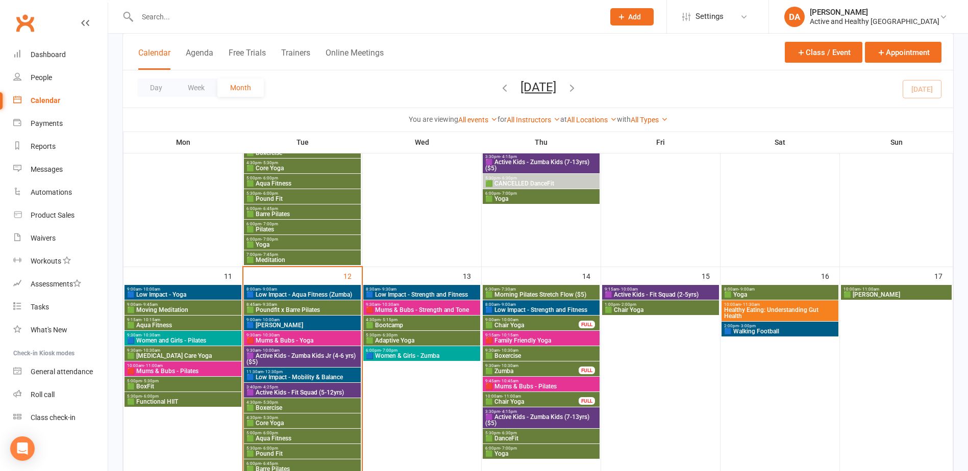
click at [173, 372] on span "🟥 Mums & Bubs - Pilates" at bounding box center [183, 371] width 113 height 6
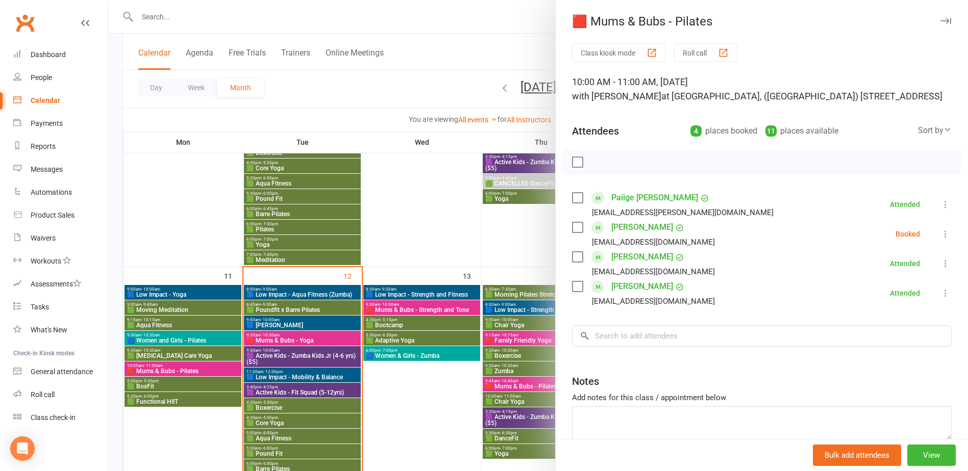
click at [172, 371] on div at bounding box center [538, 235] width 860 height 471
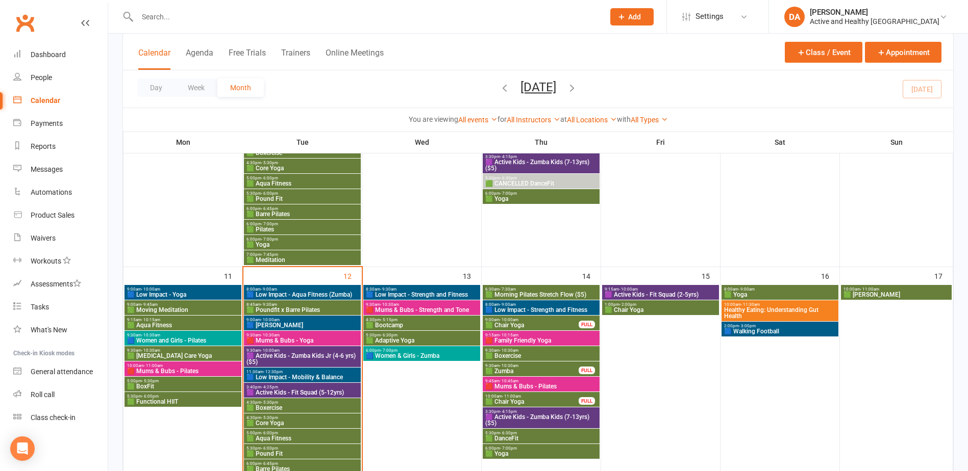
click at [172, 382] on span "5:00pm - 5:30pm" at bounding box center [183, 381] width 113 height 5
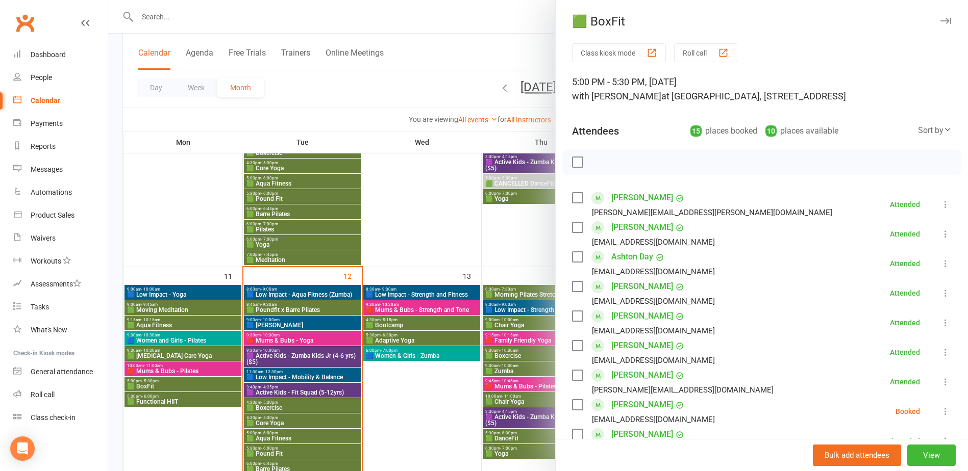
click at [172, 382] on div at bounding box center [538, 235] width 860 height 471
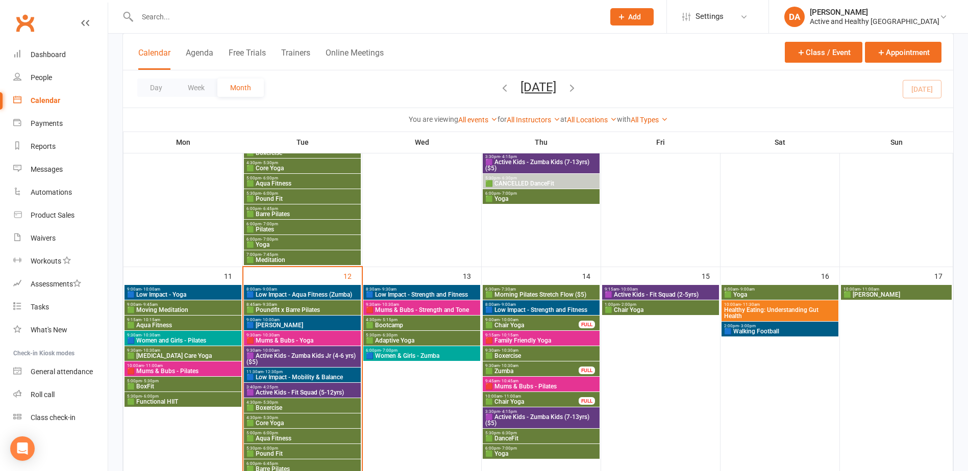
click at [166, 399] on span "🟩 Functional HIIT" at bounding box center [183, 402] width 113 height 6
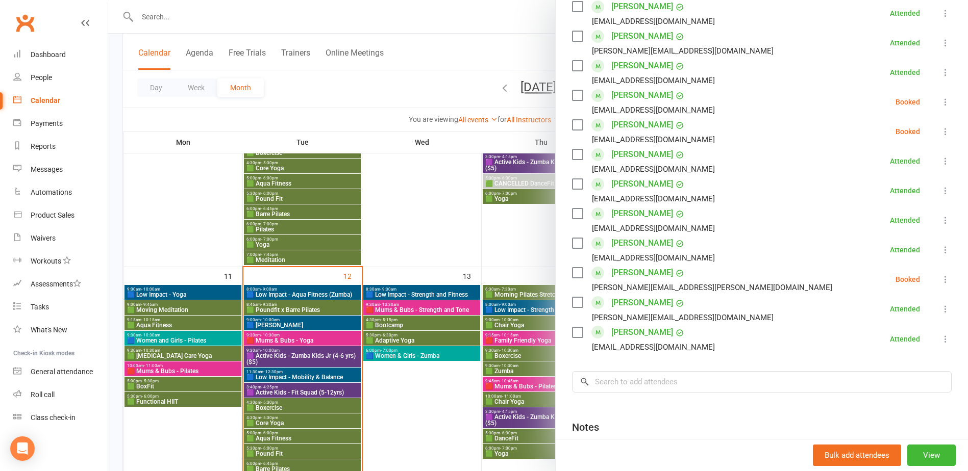
scroll to position [357, 0]
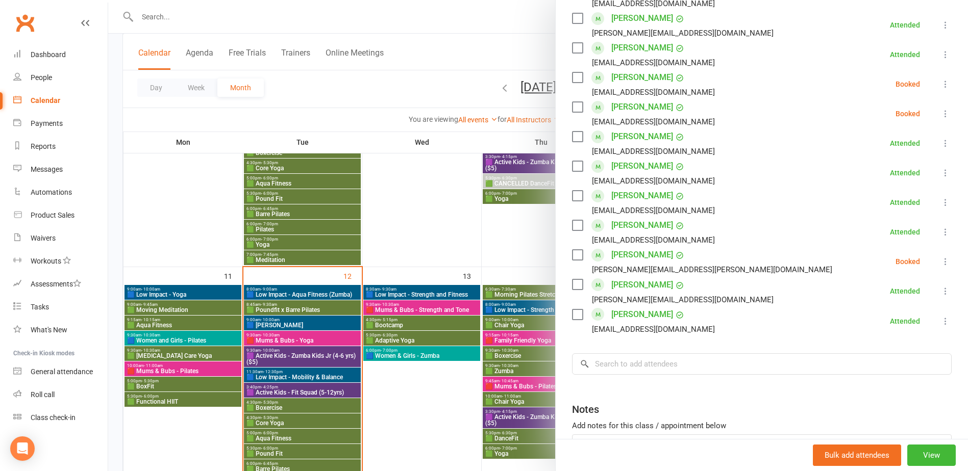
click at [334, 288] on div at bounding box center [538, 235] width 860 height 471
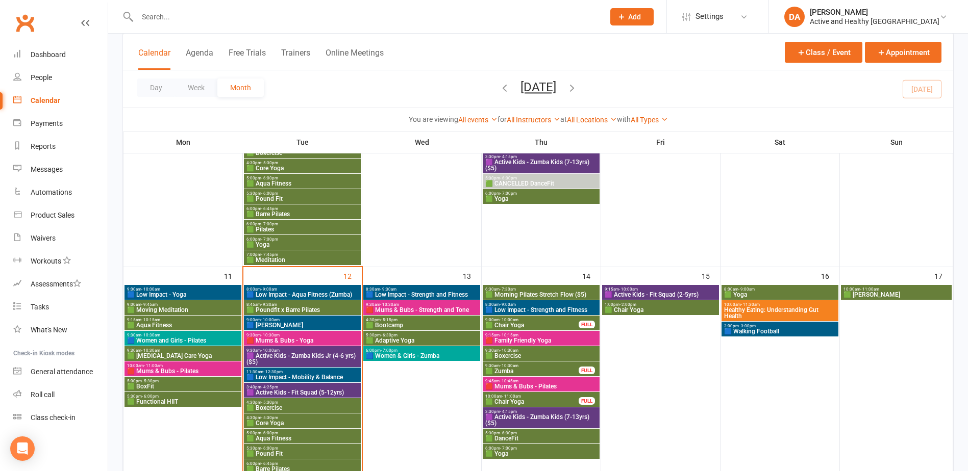
click at [324, 294] on span "🟦 Low Impact - Aqua Fitness (Zumba)" at bounding box center [302, 295] width 113 height 6
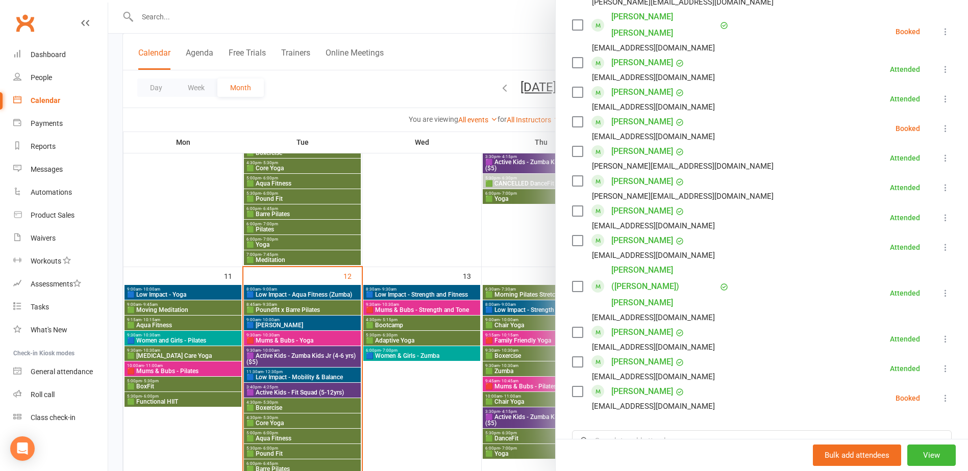
scroll to position [612, 0]
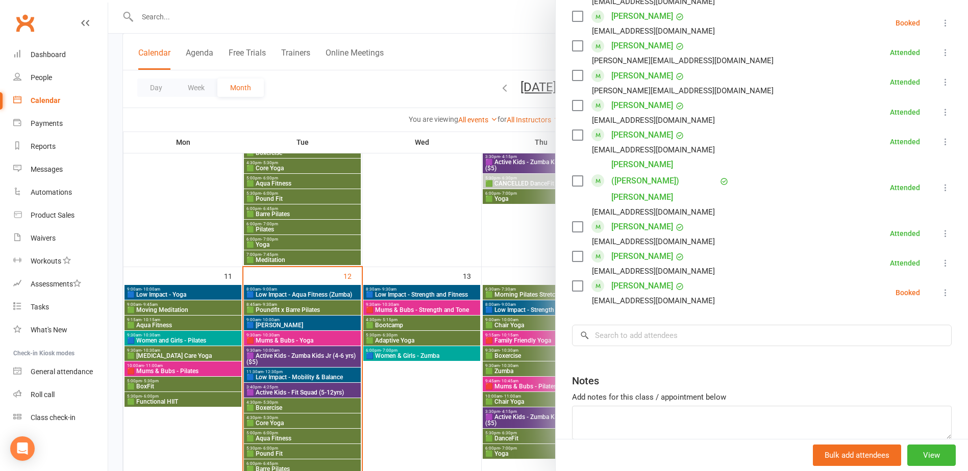
click at [297, 310] on div at bounding box center [538, 235] width 860 height 471
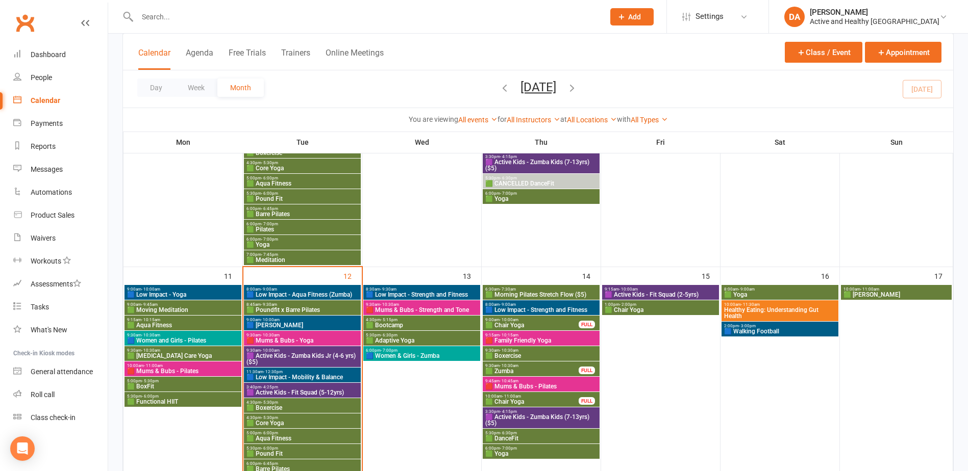
click at [295, 306] on span "8:45am - 9:30am" at bounding box center [302, 305] width 113 height 5
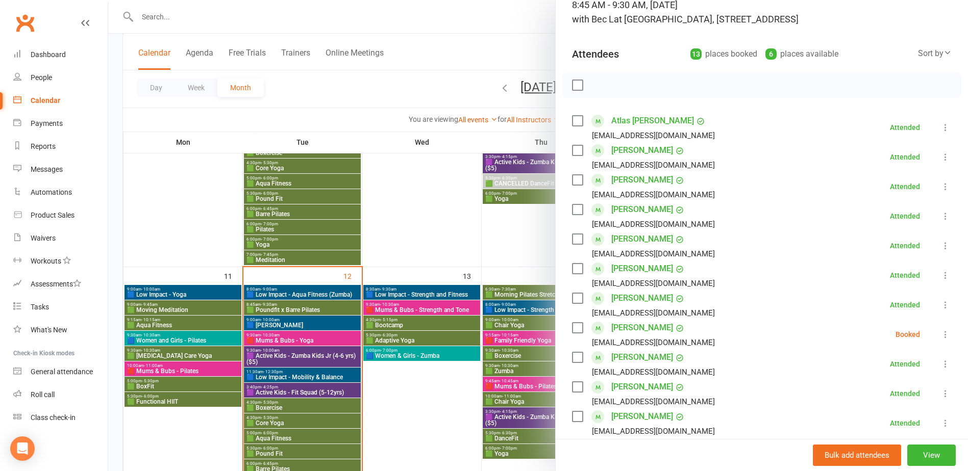
scroll to position [204, 0]
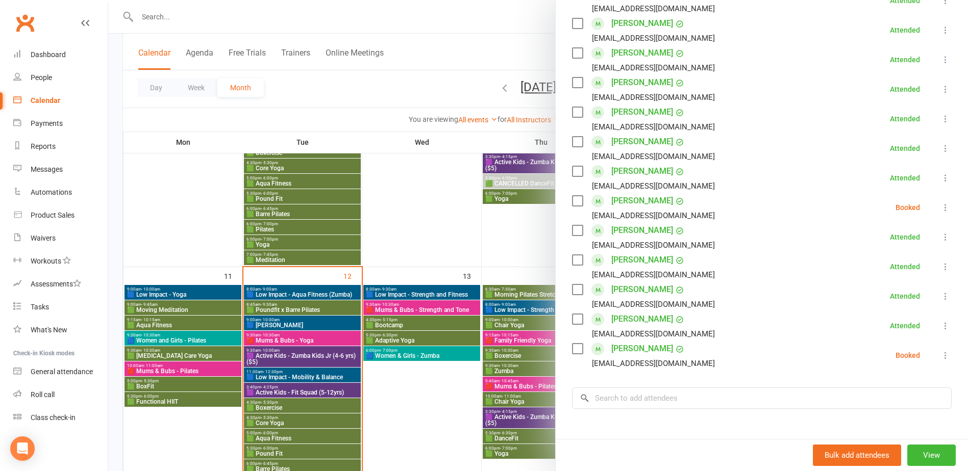
click at [319, 343] on div at bounding box center [538, 235] width 860 height 471
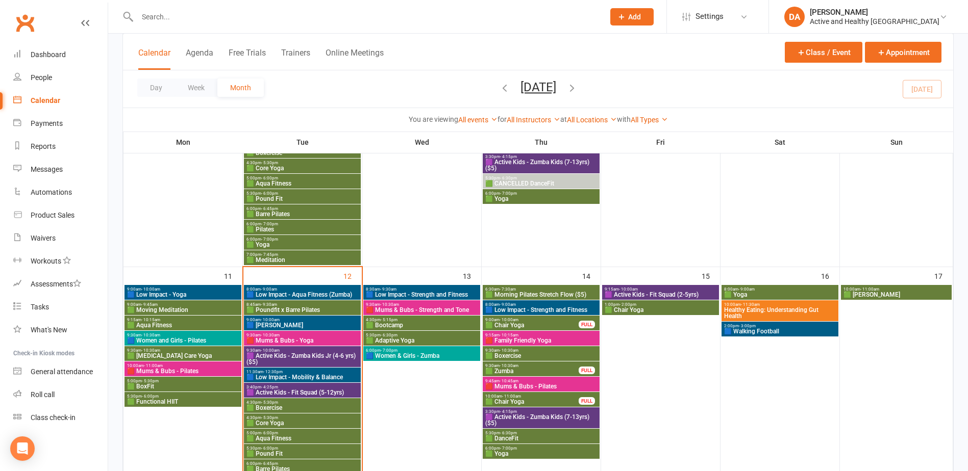
click at [292, 321] on span "9:00am - 10:00am" at bounding box center [302, 320] width 113 height 5
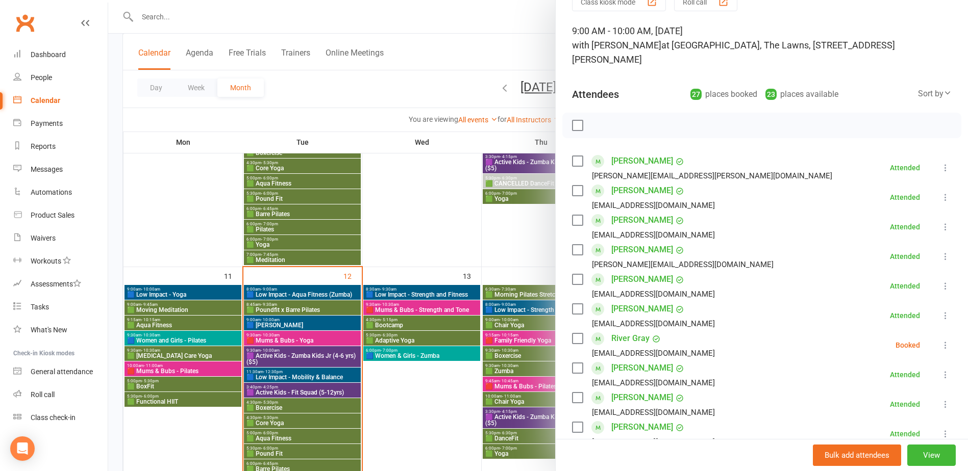
scroll to position [0, 0]
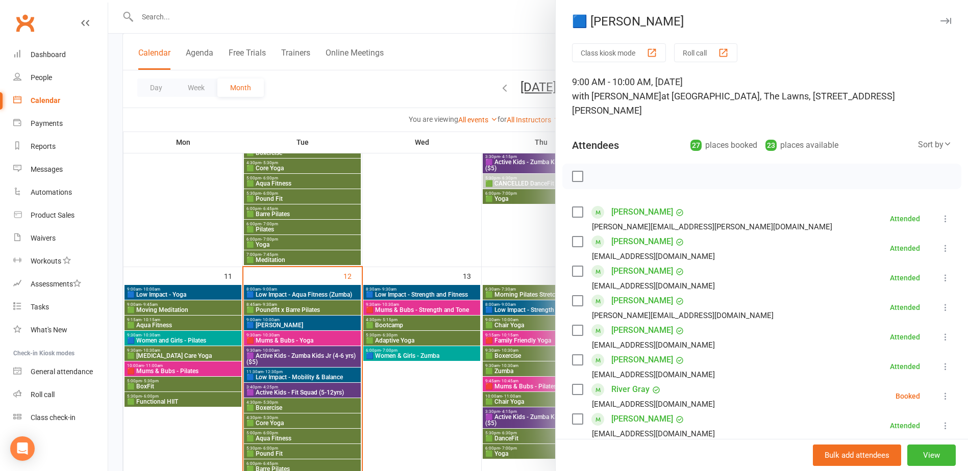
click at [264, 350] on div at bounding box center [538, 235] width 860 height 471
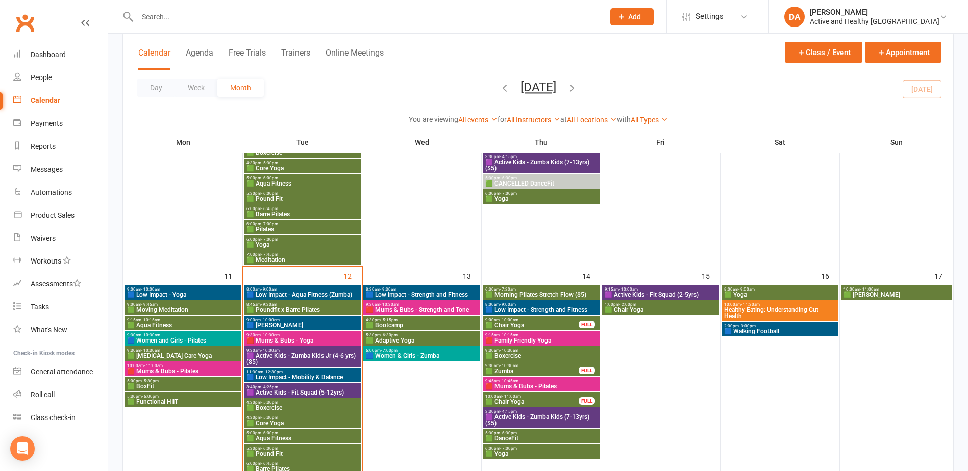
click at [280, 334] on span "9:30am - 10:30am" at bounding box center [302, 335] width 113 height 5
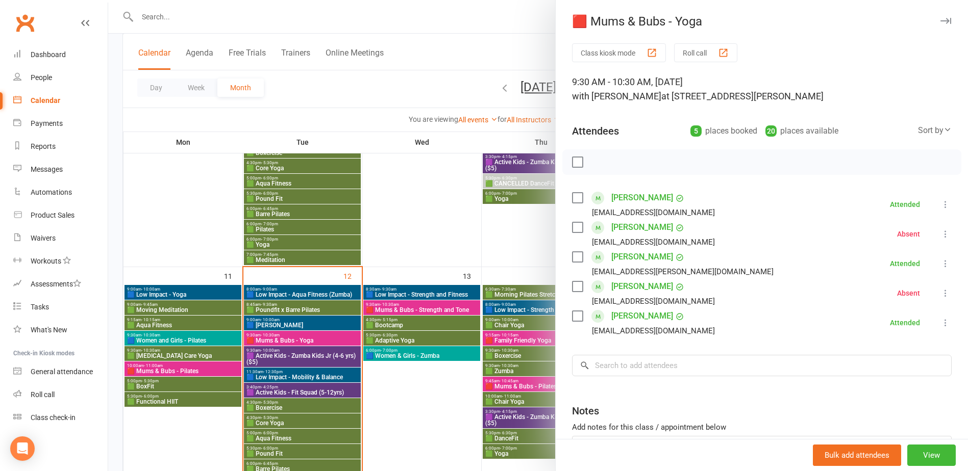
click at [299, 360] on div at bounding box center [538, 235] width 860 height 471
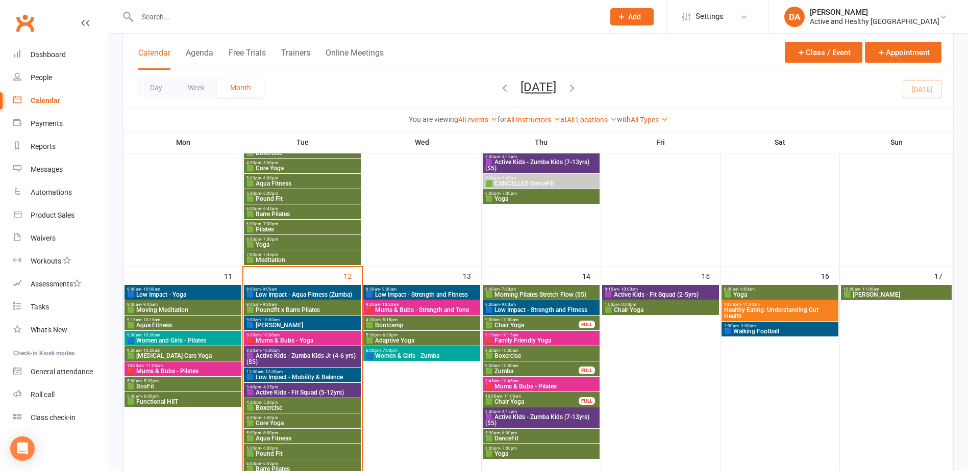
click at [300, 353] on span "🟪 Active Kids - Zumba Kids Jr (4-6 yrs) ($5)" at bounding box center [302, 359] width 113 height 12
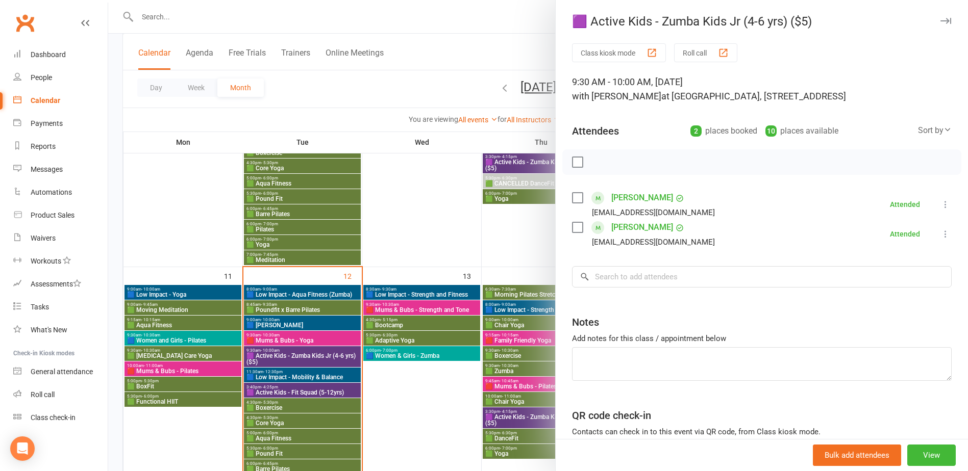
click at [289, 360] on div at bounding box center [538, 235] width 860 height 471
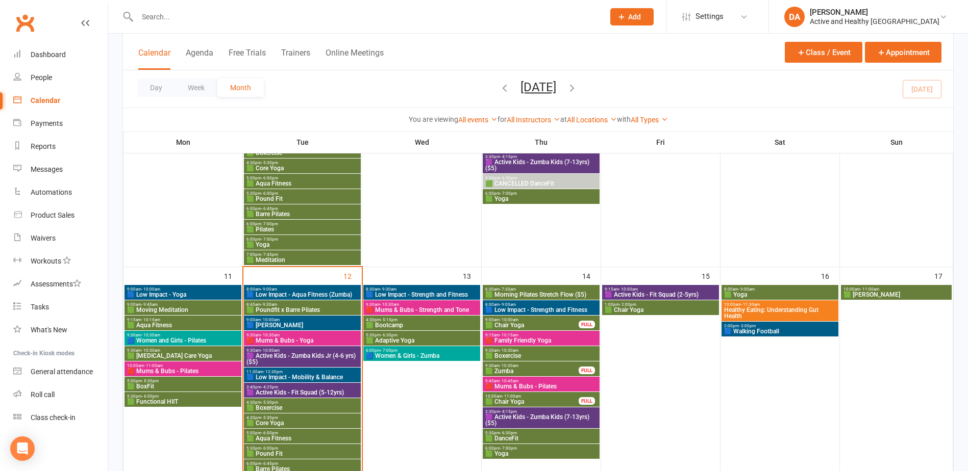
click at [301, 360] on span "🟪 Active Kids - Zumba Kids Jr (4-6 yrs) ($5)" at bounding box center [302, 359] width 113 height 12
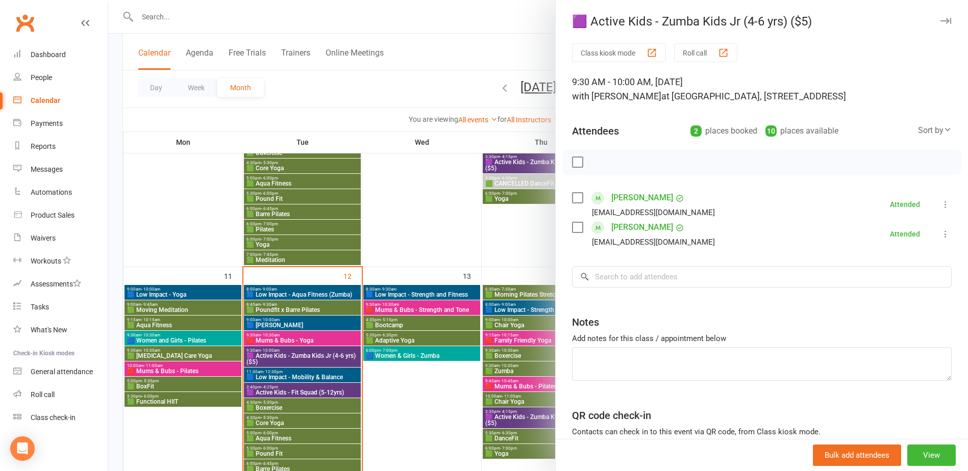
click at [309, 340] on div at bounding box center [538, 235] width 860 height 471
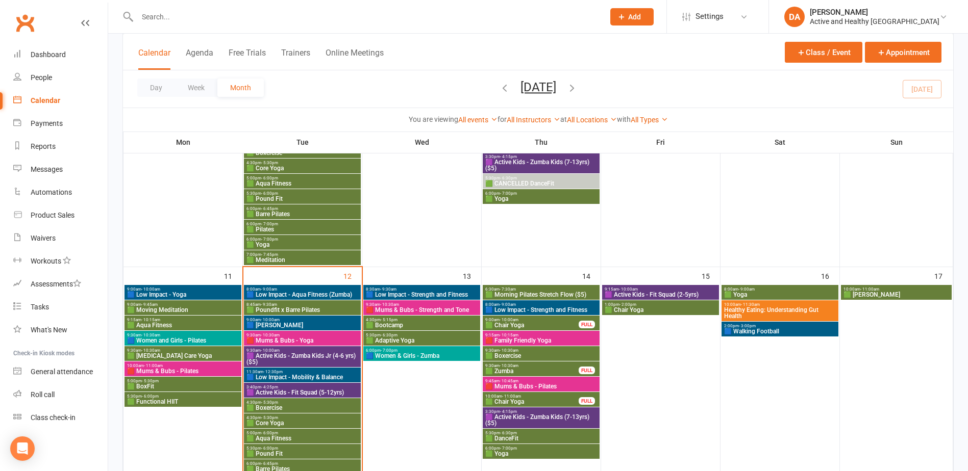
click at [309, 339] on span "🟥 Mums & Bubs - Yoga" at bounding box center [302, 341] width 113 height 6
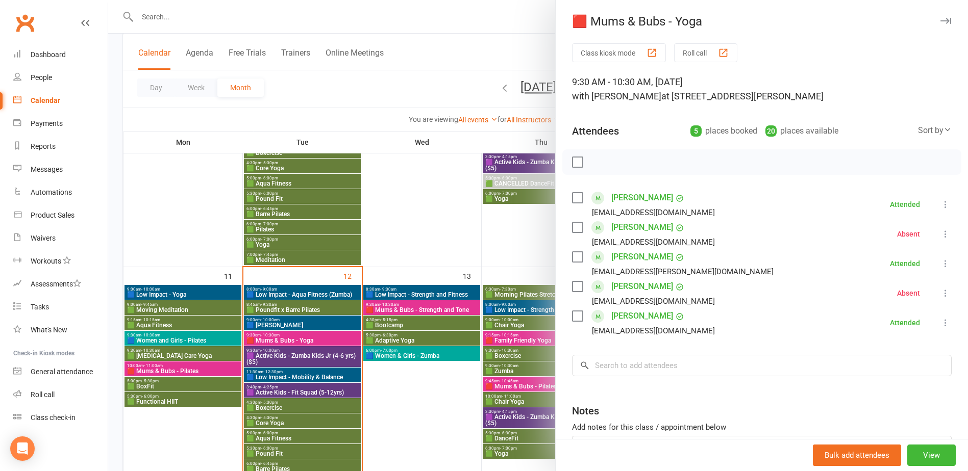
click at [289, 407] on div at bounding box center [538, 235] width 860 height 471
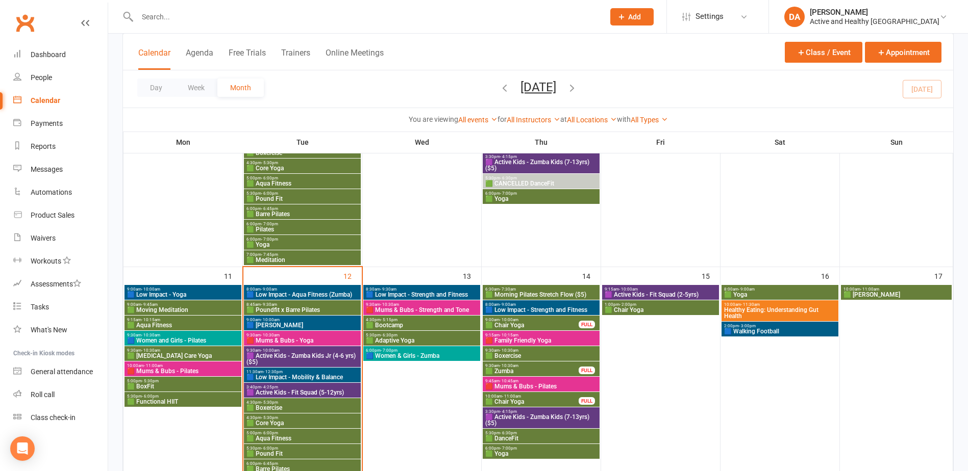
click at [272, 405] on span "🟩 Boxercise" at bounding box center [302, 408] width 113 height 6
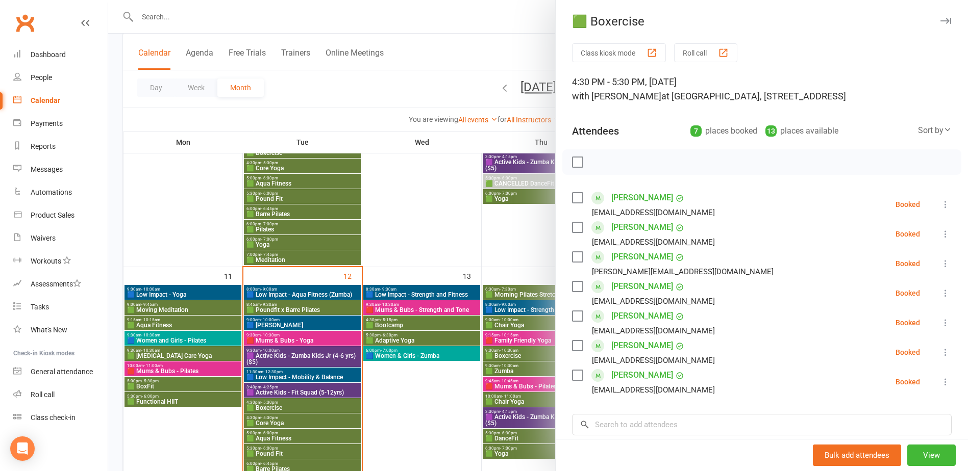
click at [272, 404] on div at bounding box center [538, 235] width 860 height 471
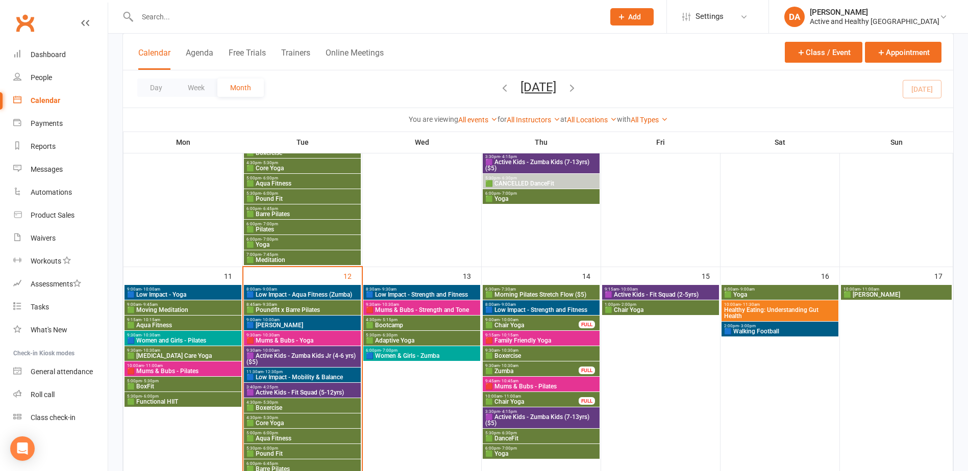
click at [268, 423] on span "🟩 Core Yoga" at bounding box center [302, 423] width 113 height 6
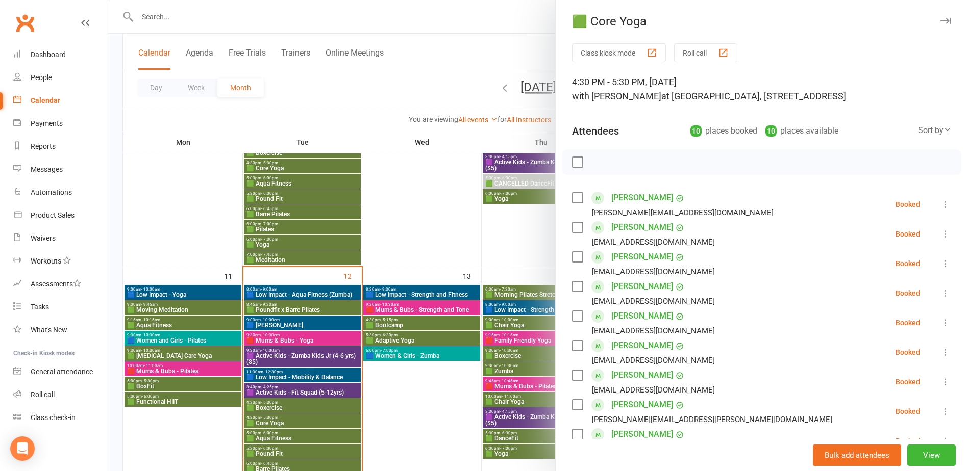
click at [268, 423] on div at bounding box center [538, 235] width 860 height 471
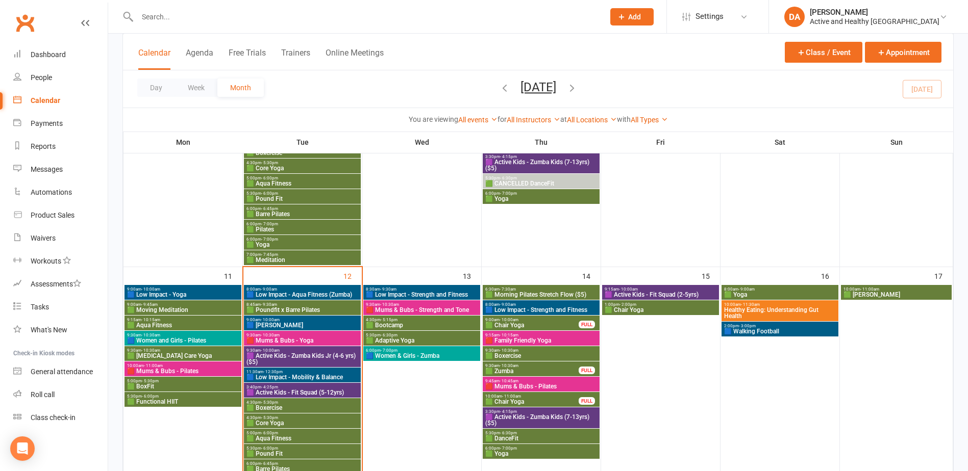
click at [269, 438] on span "🟩 Aqua Fitness" at bounding box center [302, 439] width 113 height 6
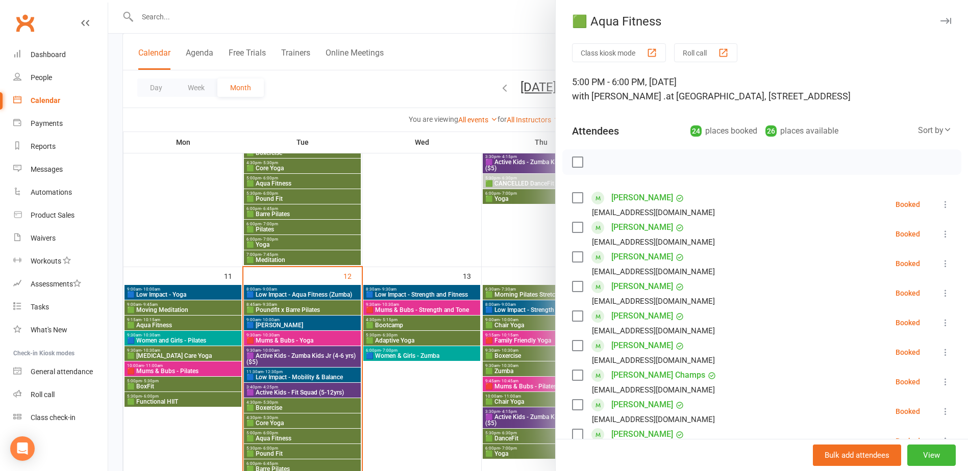
click at [269, 438] on div at bounding box center [538, 235] width 860 height 471
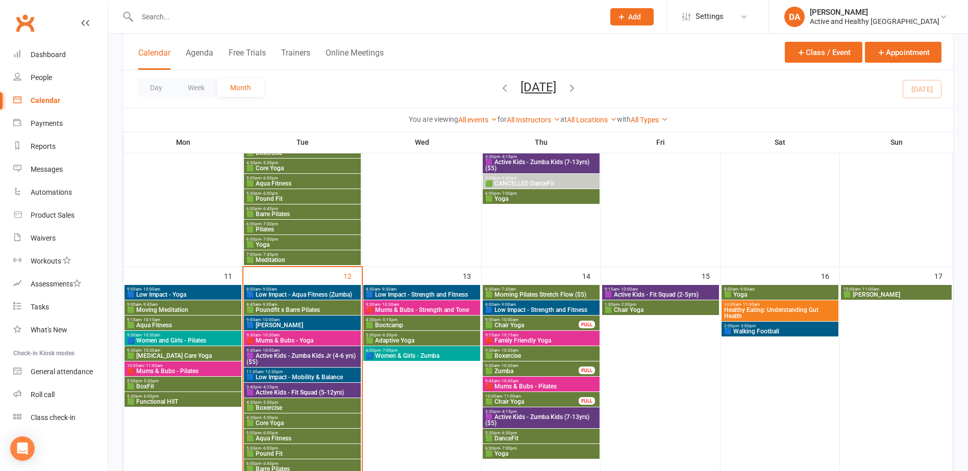
click at [271, 450] on span "- 6:00pm" at bounding box center [269, 448] width 17 height 5
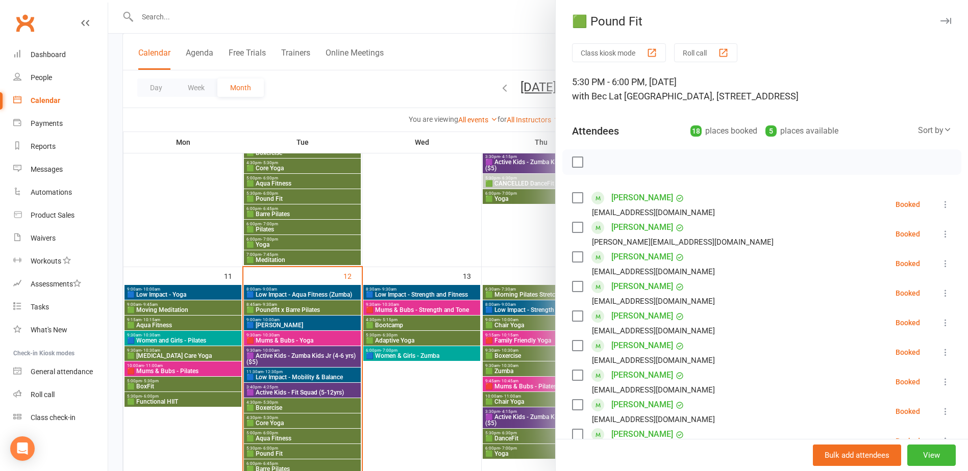
click at [271, 450] on div at bounding box center [538, 235] width 860 height 471
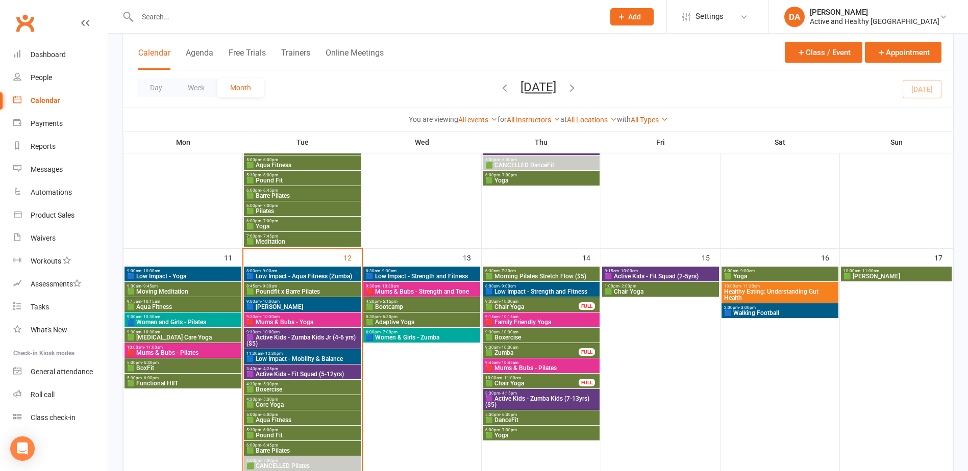
scroll to position [510, 0]
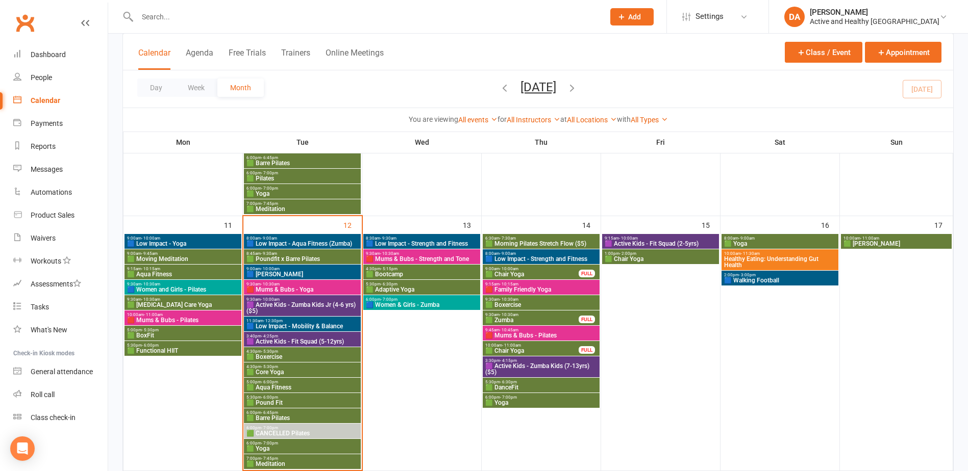
click at [278, 413] on span "6:00pm - 6:45pm" at bounding box center [302, 413] width 113 height 5
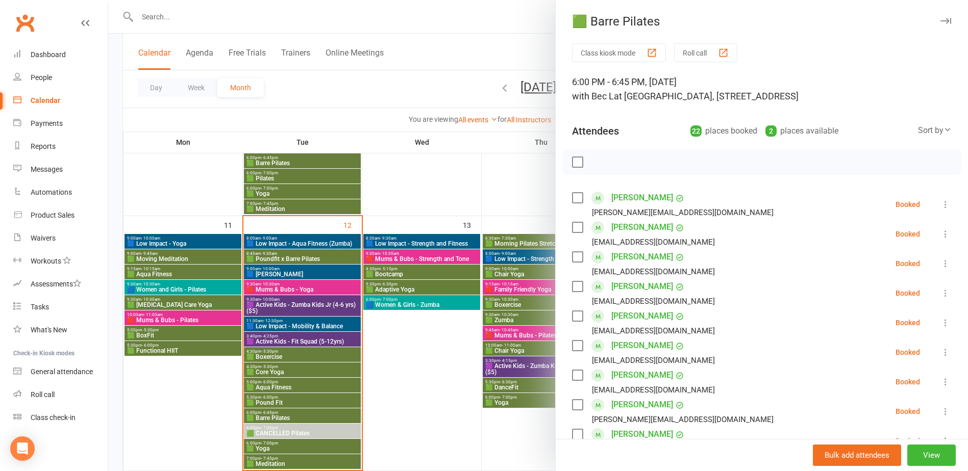
click at [278, 413] on div at bounding box center [538, 235] width 860 height 471
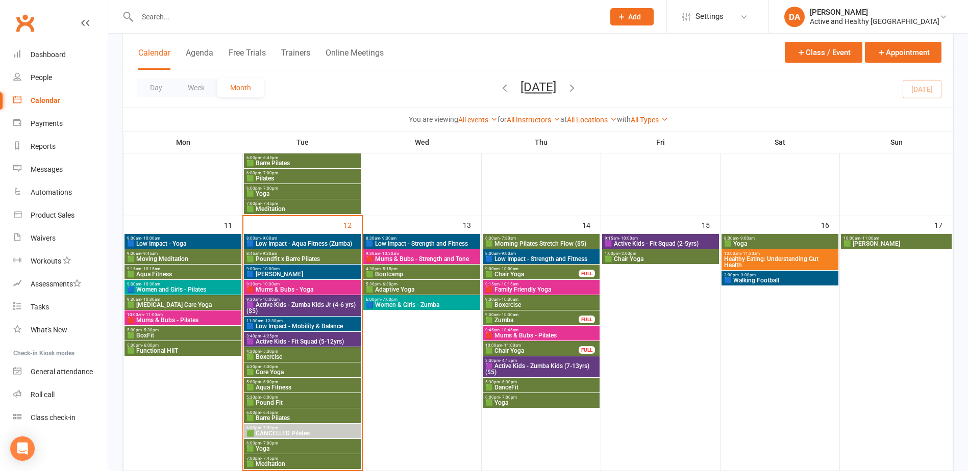
click at [281, 432] on span "🟩 CANCELLED Pilates" at bounding box center [302, 434] width 113 height 6
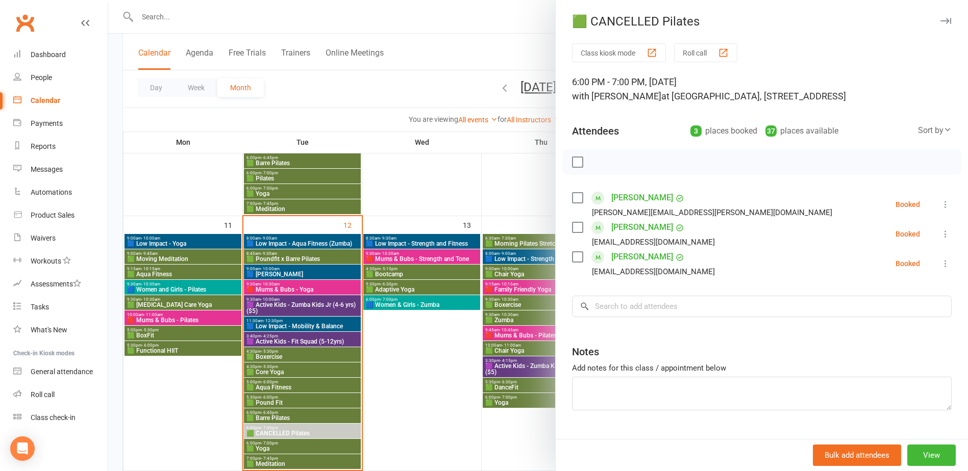
click at [281, 432] on div at bounding box center [538, 235] width 860 height 471
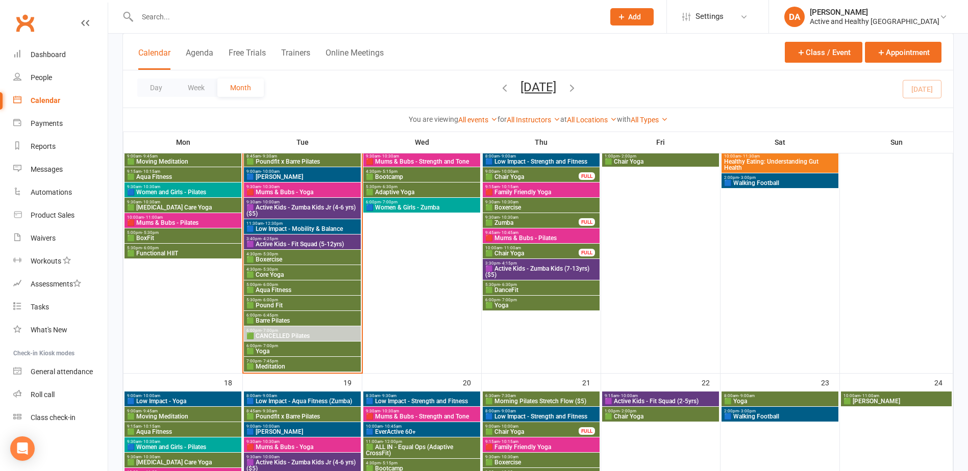
scroll to position [612, 0]
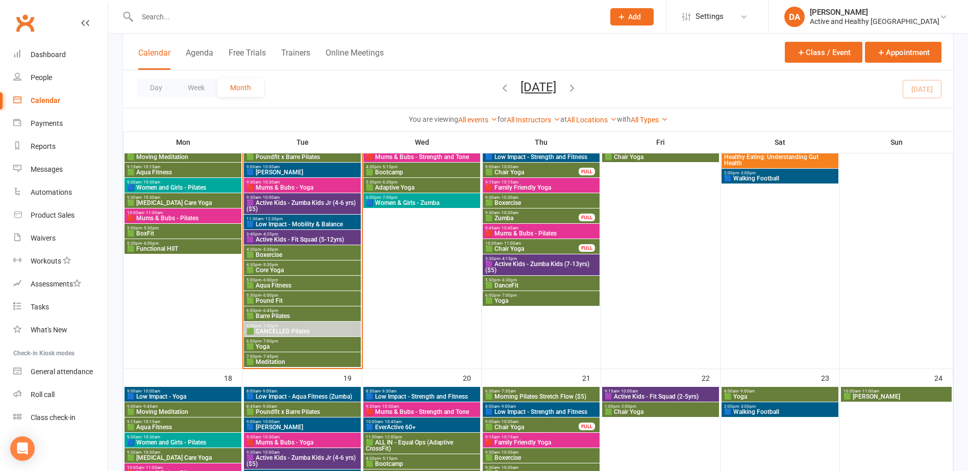
click at [265, 345] on span "🟩 Yoga" at bounding box center [302, 347] width 113 height 6
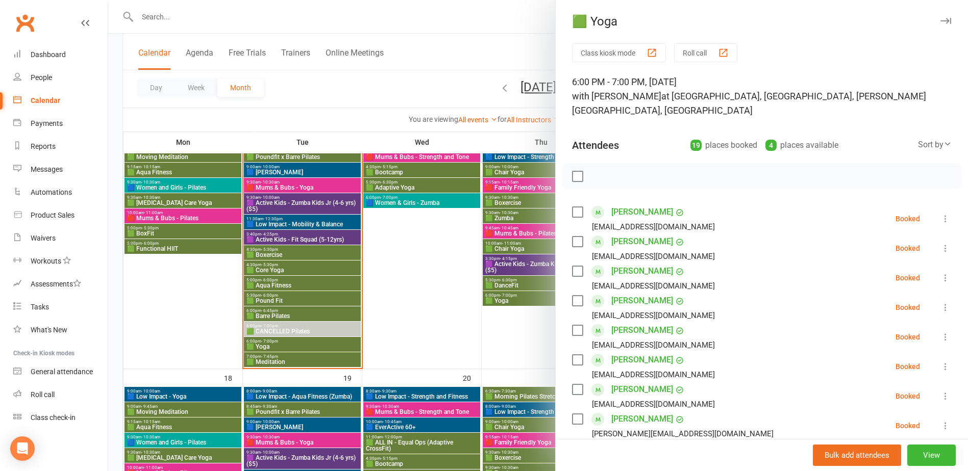
click at [265, 367] on div at bounding box center [538, 235] width 860 height 471
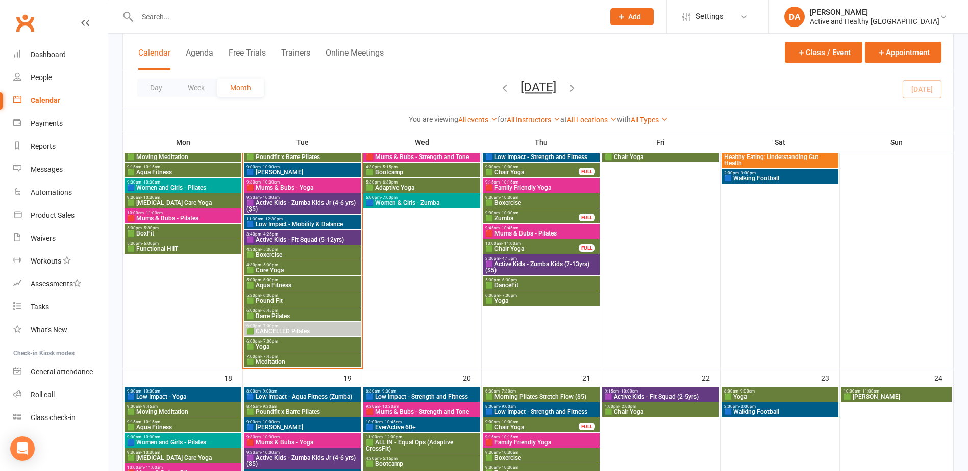
click at [265, 363] on span "🟩 Meditation" at bounding box center [302, 362] width 113 height 6
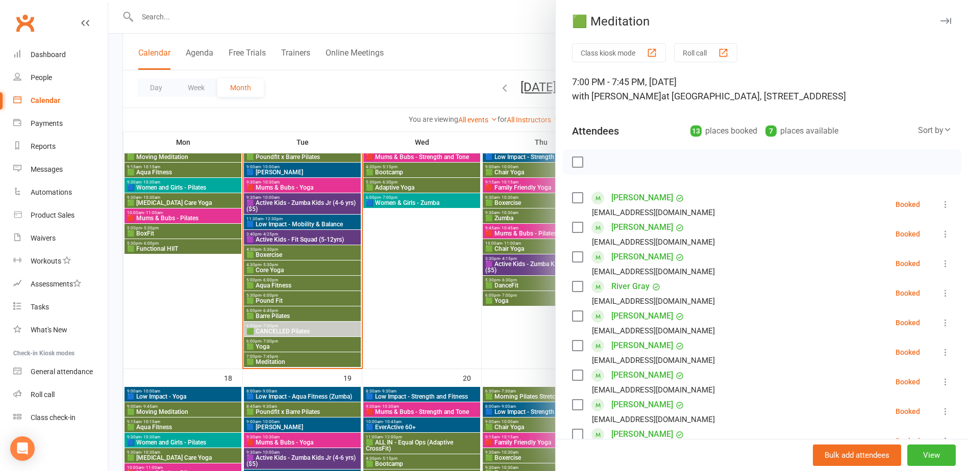
scroll to position [459, 0]
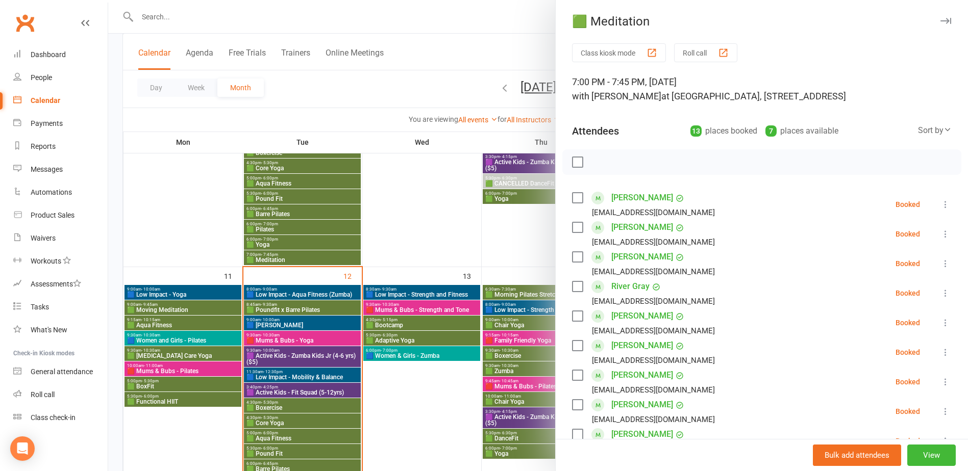
click at [458, 297] on div at bounding box center [538, 235] width 860 height 471
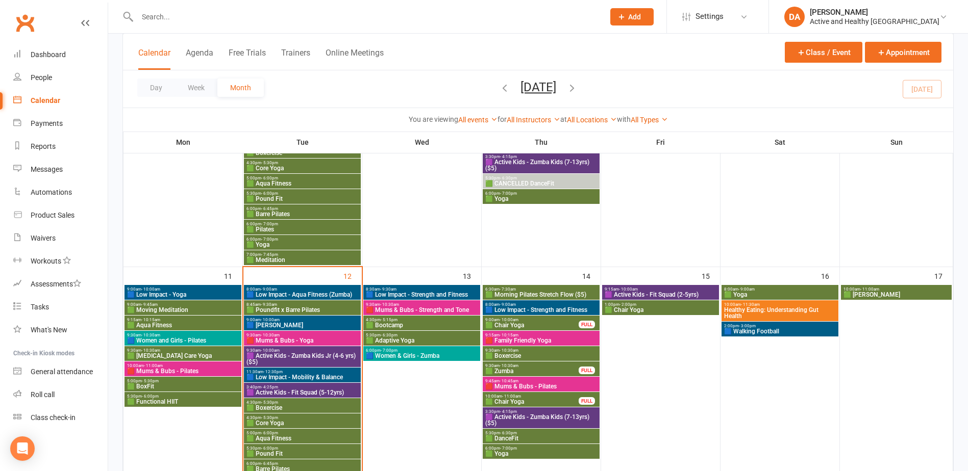
click at [452, 289] on span "8:30am - 9:30am" at bounding box center [421, 289] width 113 height 5
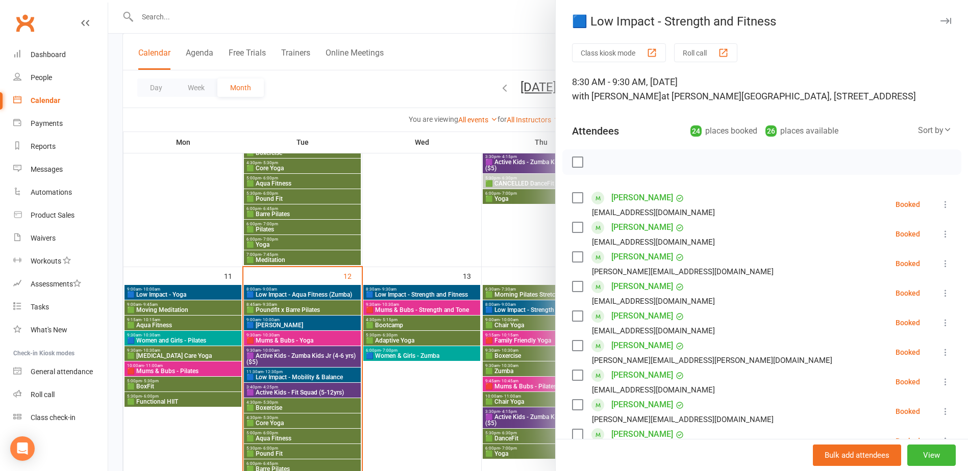
click at [442, 308] on div at bounding box center [538, 235] width 860 height 471
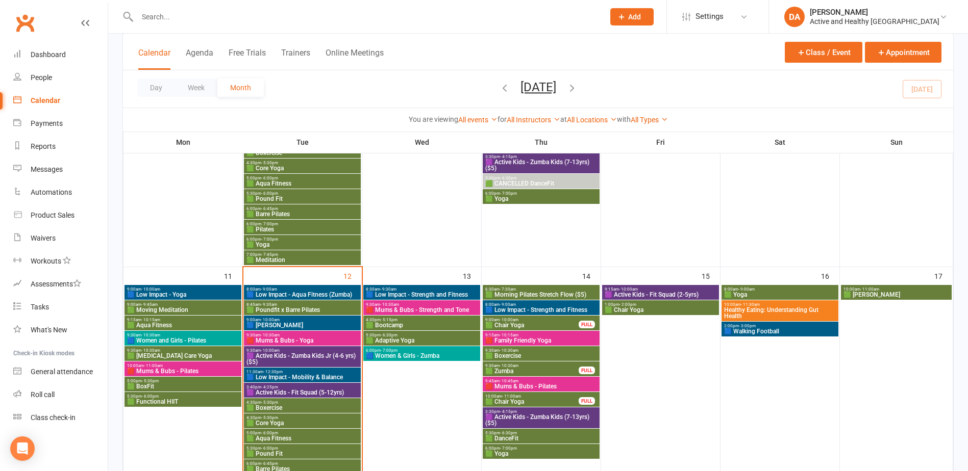
click at [430, 306] on span "9:30am - 10:30am" at bounding box center [421, 305] width 113 height 5
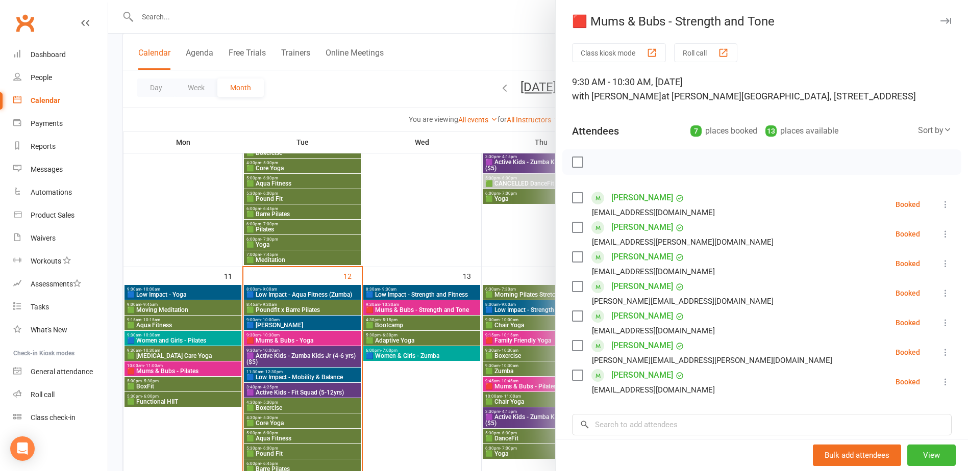
click at [435, 291] on div at bounding box center [538, 235] width 860 height 471
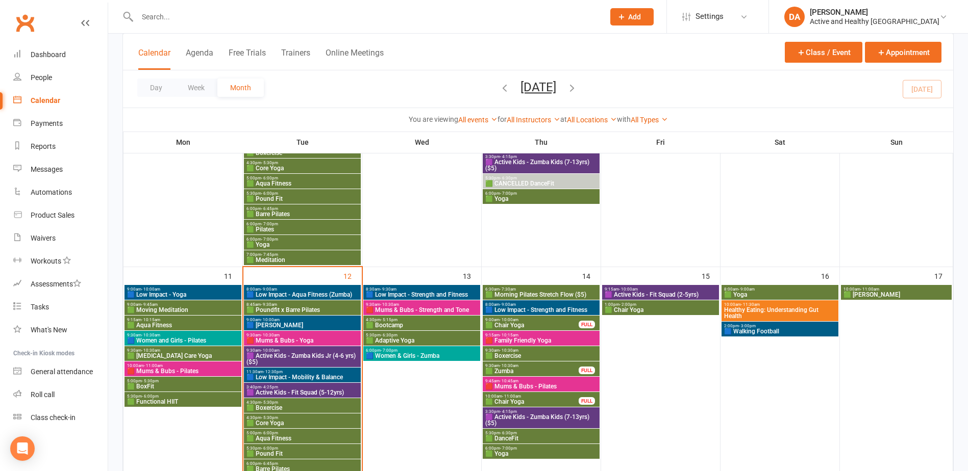
click at [434, 290] on span "8:30am - 9:30am" at bounding box center [421, 289] width 113 height 5
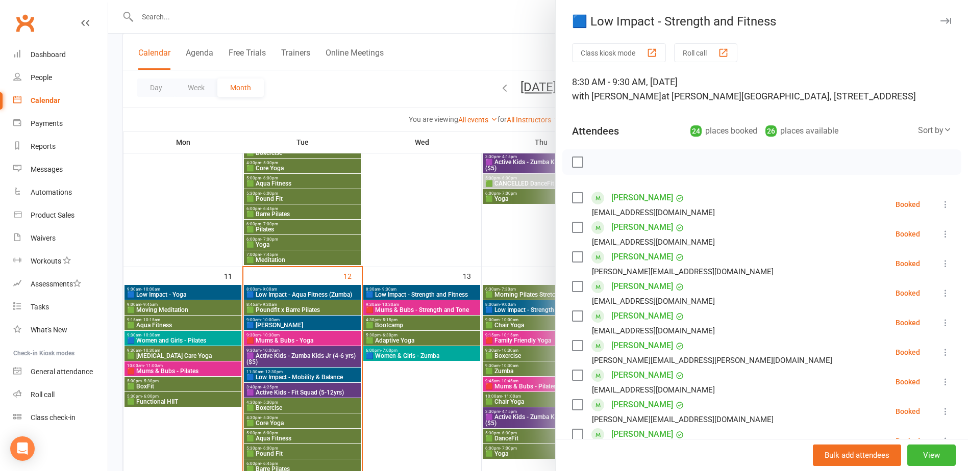
click at [180, 294] on div at bounding box center [538, 235] width 860 height 471
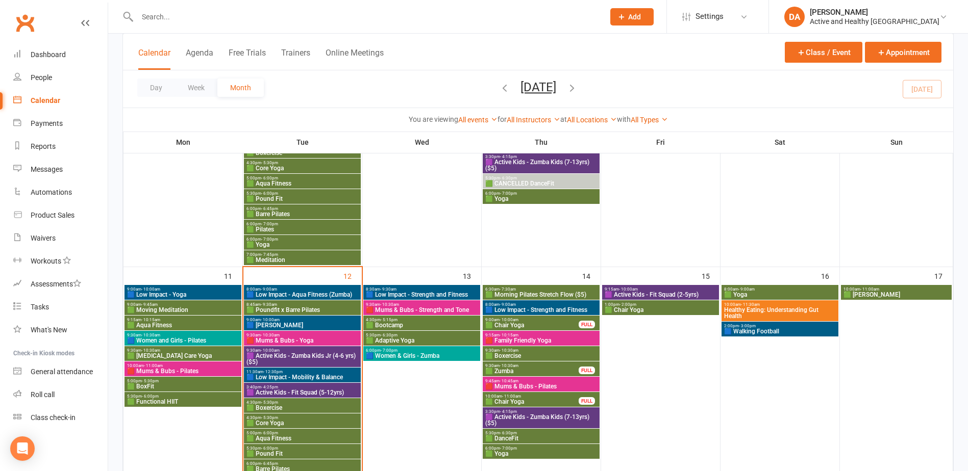
click at [181, 290] on span "9:00am - 10:00am" at bounding box center [183, 289] width 113 height 5
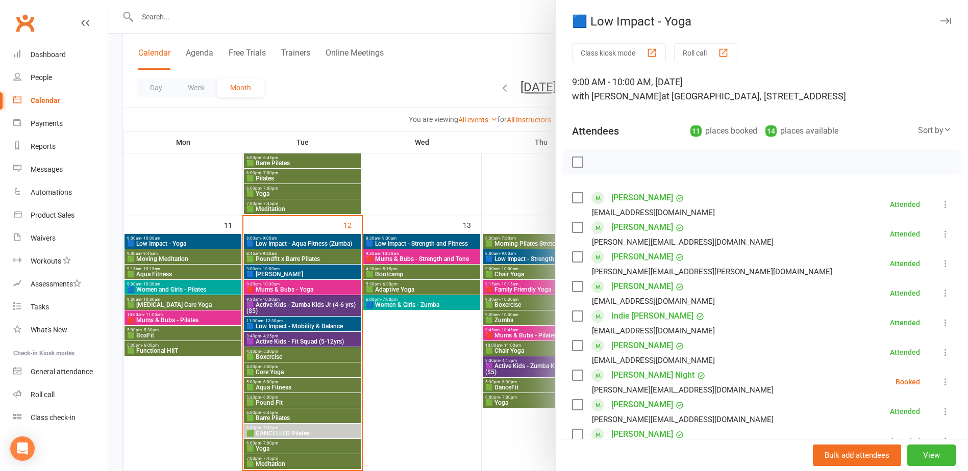
scroll to position [357, 0]
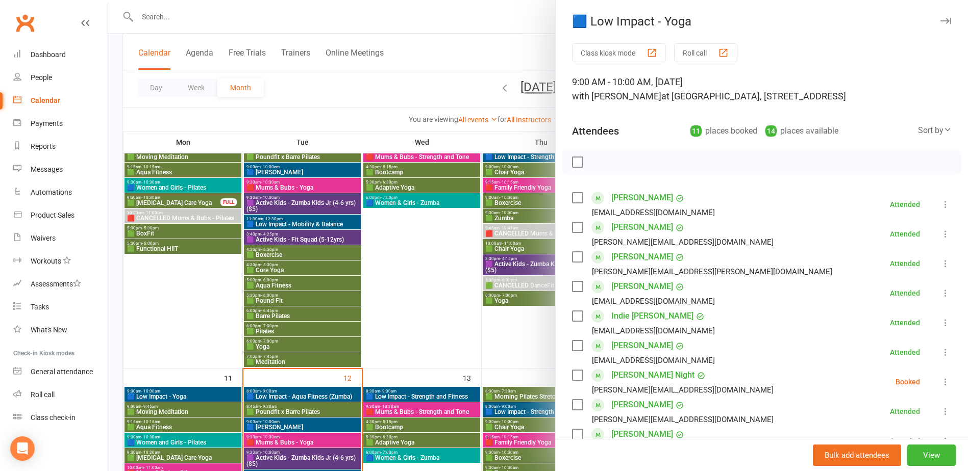
click at [457, 304] on div at bounding box center [538, 235] width 860 height 471
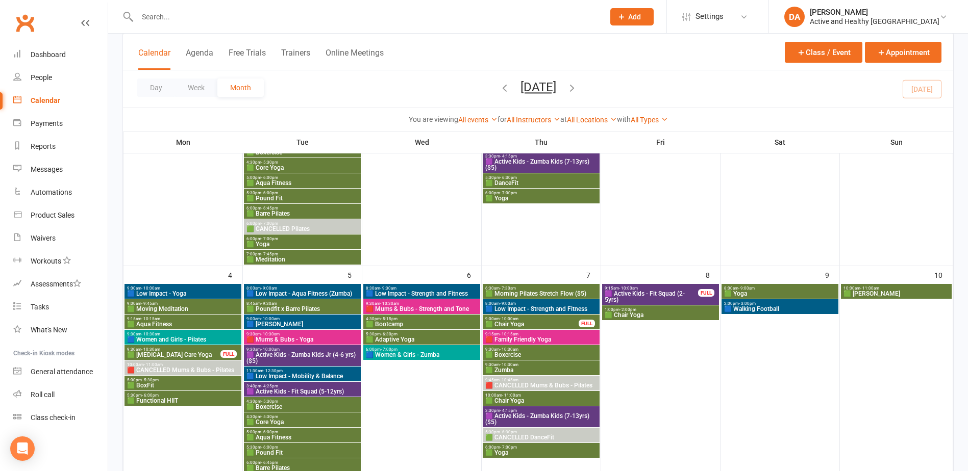
scroll to position [204, 0]
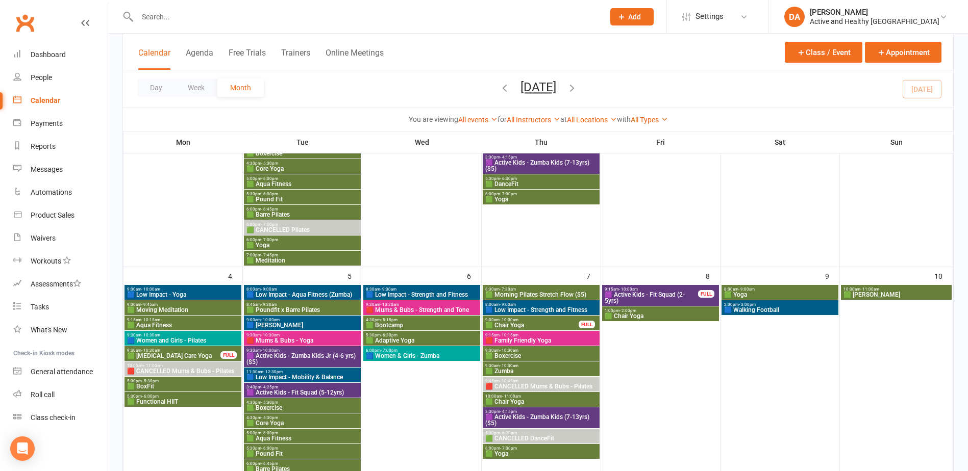
click at [659, 294] on span "🟪 Active Kids - Fit Squad (2-5yrs)" at bounding box center [651, 298] width 94 height 12
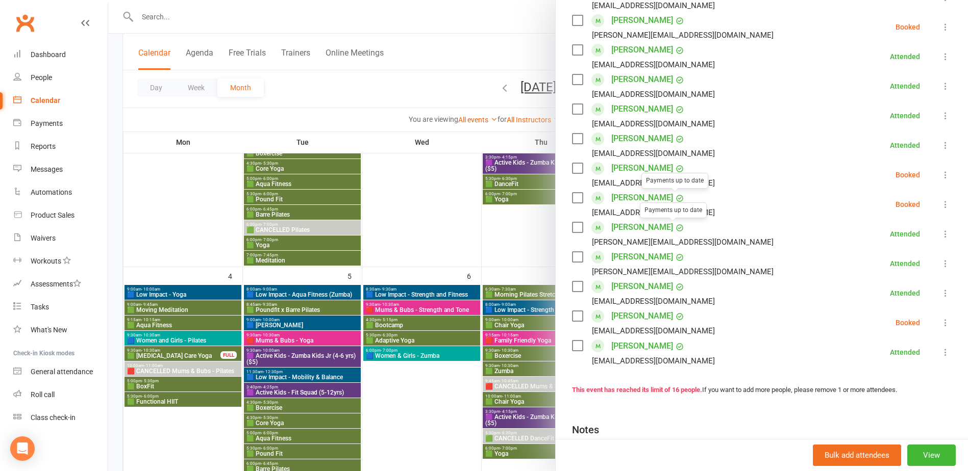
scroll to position [408, 0]
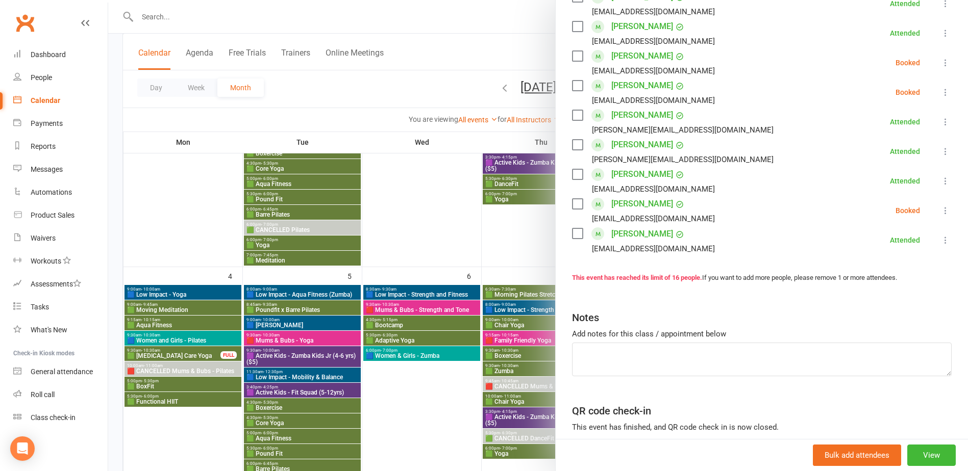
drag, startPoint x: 407, startPoint y: 249, endPoint x: 432, endPoint y: 255, distance: 26.2
click at [407, 249] on div at bounding box center [538, 235] width 860 height 471
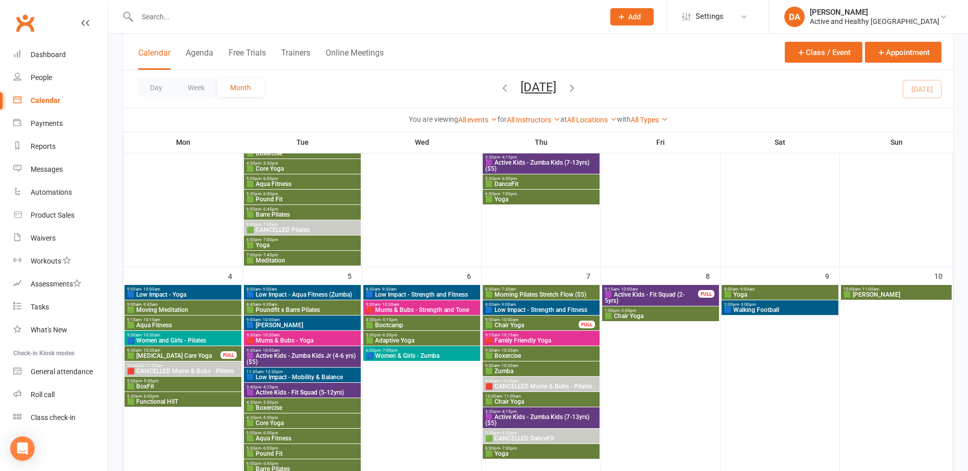
click at [667, 311] on span "1:00pm - 2:00pm" at bounding box center [660, 311] width 113 height 5
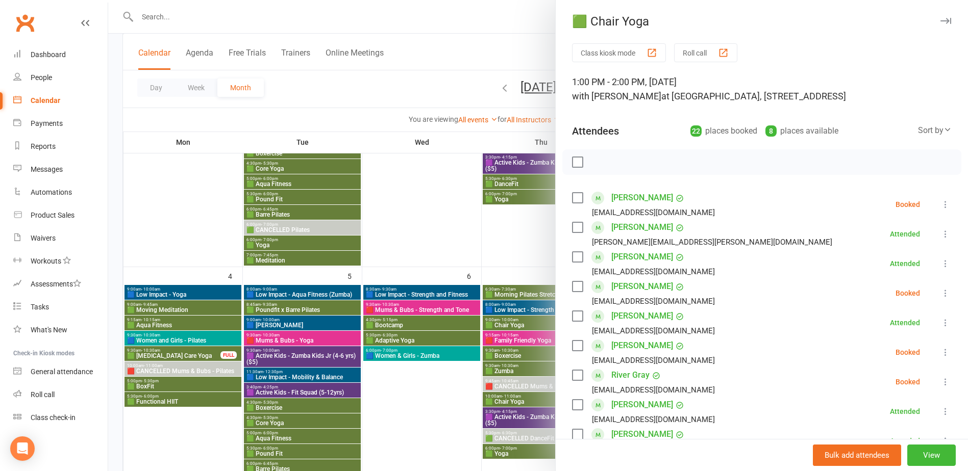
drag, startPoint x: 491, startPoint y: 283, endPoint x: 506, endPoint y: 283, distance: 14.8
click at [491, 283] on div at bounding box center [538, 235] width 860 height 471
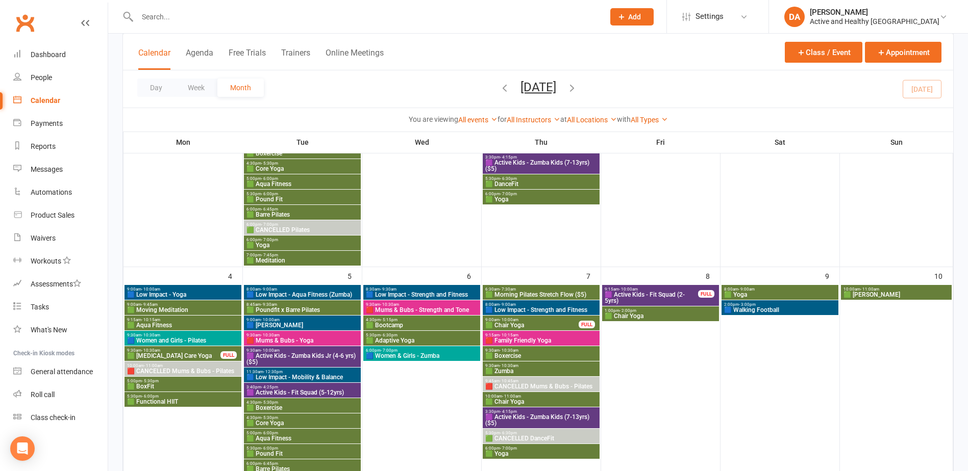
click at [758, 294] on span "🟩 Yoga" at bounding box center [779, 295] width 113 height 6
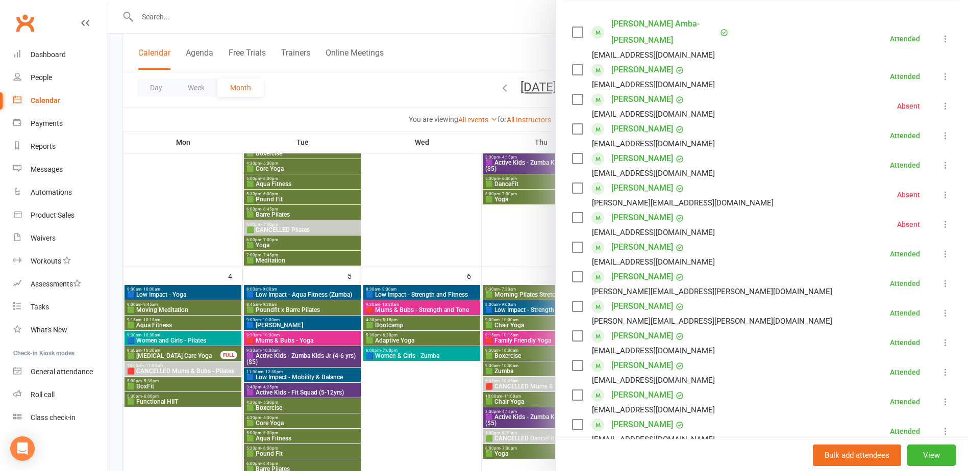
scroll to position [255, 0]
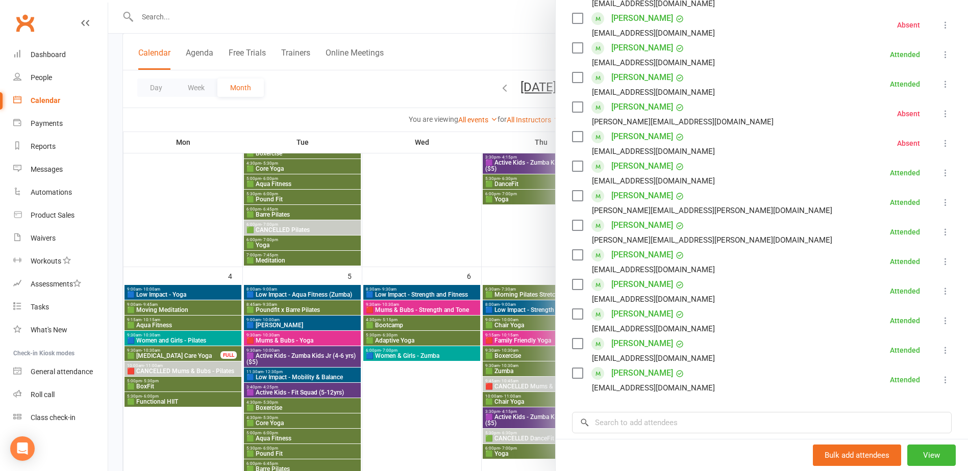
click at [444, 221] on div at bounding box center [538, 235] width 860 height 471
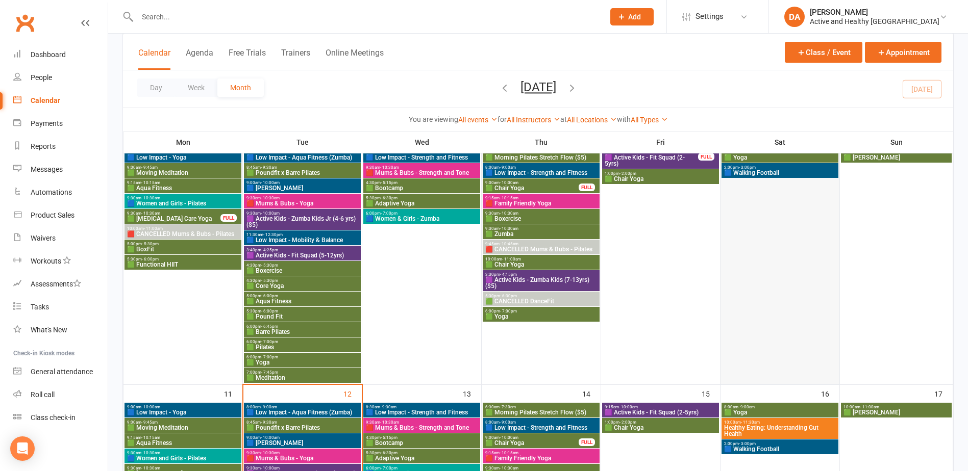
scroll to position [357, 0]
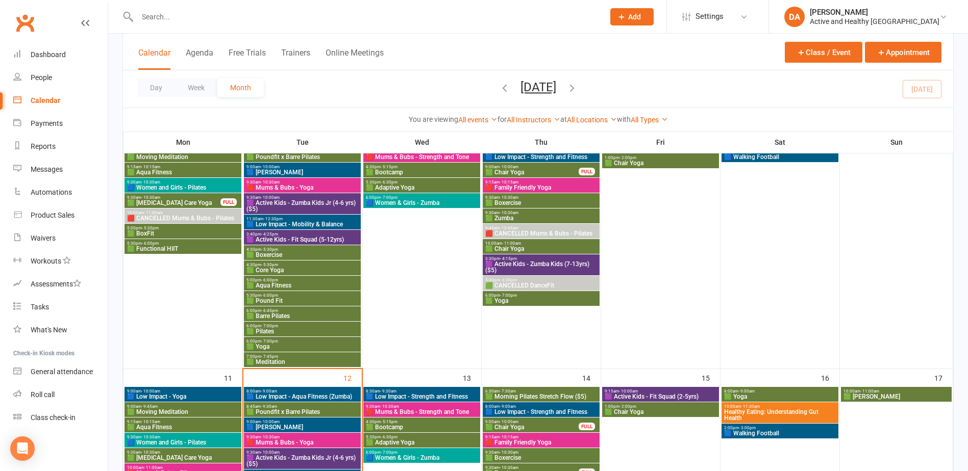
click at [806, 412] on span "Healthy Eating: Understanding Gut Health" at bounding box center [779, 415] width 113 height 12
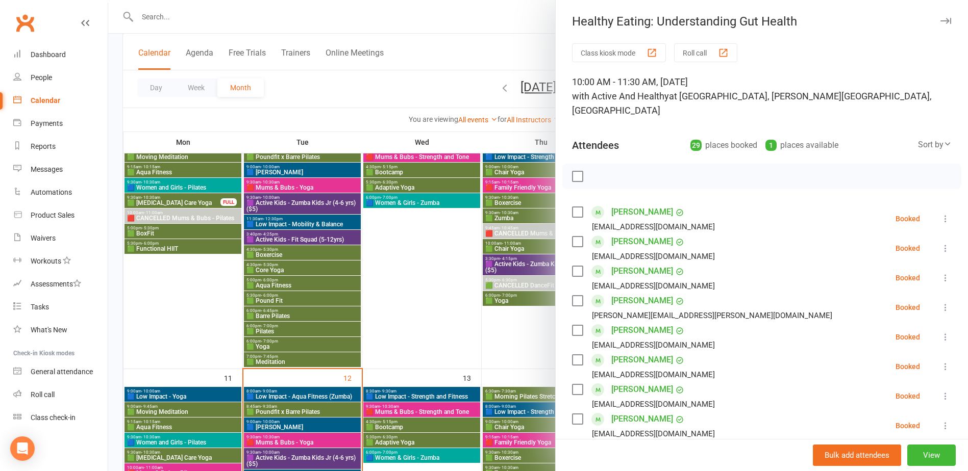
drag, startPoint x: 484, startPoint y: 337, endPoint x: 564, endPoint y: 348, distance: 81.4
click at [484, 337] on div at bounding box center [538, 235] width 860 height 471
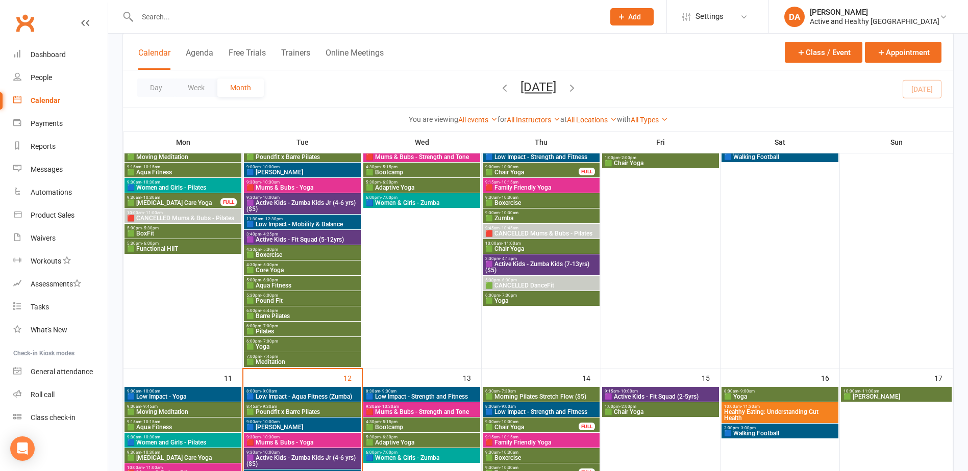
scroll to position [408, 0]
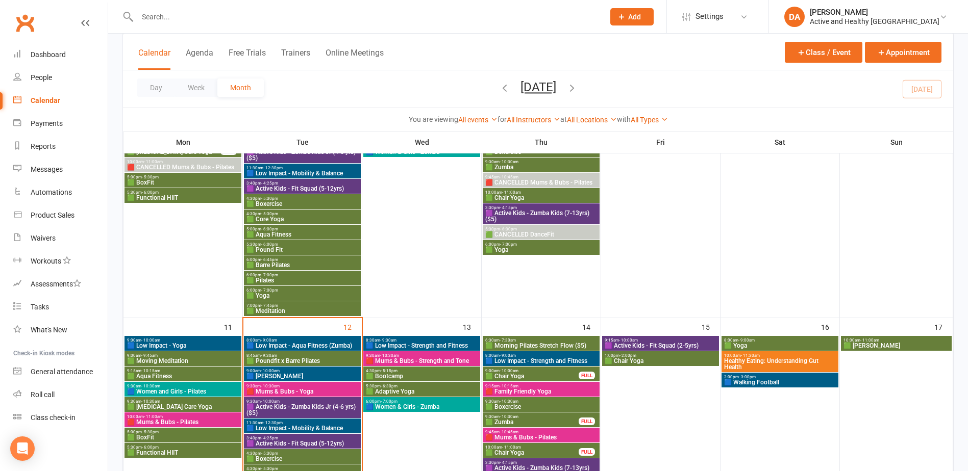
click at [181, 24] on div at bounding box center [359, 16] width 474 height 33
click at [210, 14] on input "text" at bounding box center [365, 17] width 463 height 14
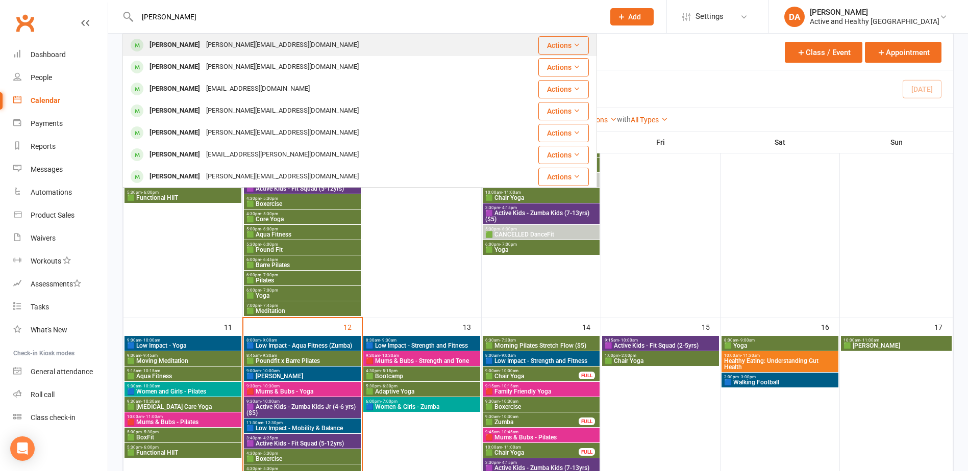
type input "[PERSON_NAME]"
click at [204, 45] on div "[PERSON_NAME][EMAIL_ADDRESS][DOMAIN_NAME]" at bounding box center [282, 45] width 159 height 15
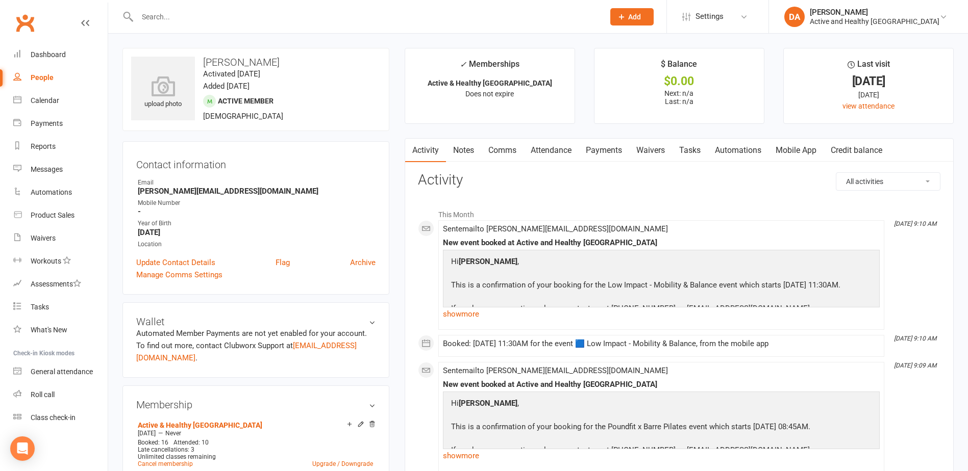
click at [806, 148] on link "Mobile App" at bounding box center [795, 150] width 55 height 23
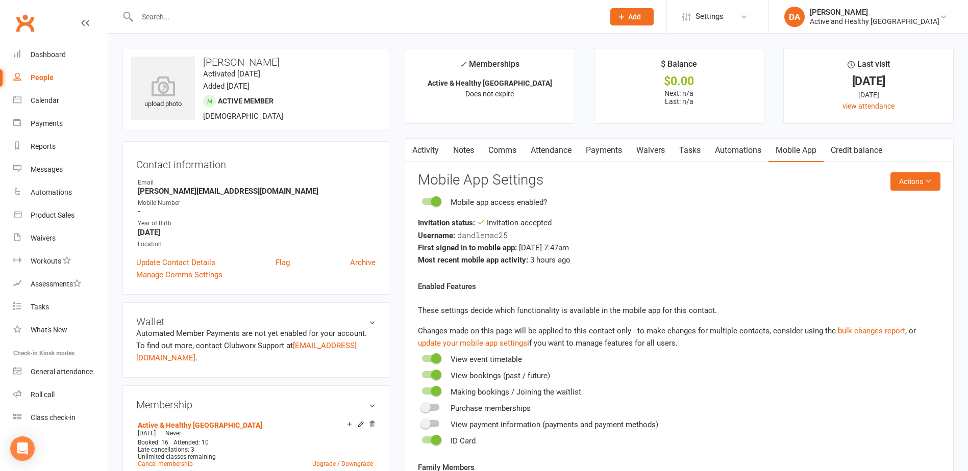
click at [423, 147] on link "Activity" at bounding box center [425, 150] width 41 height 23
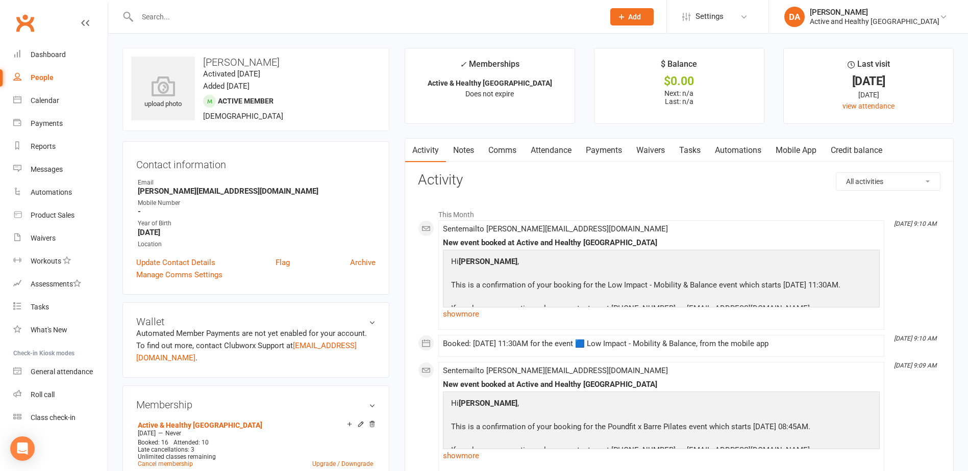
drag, startPoint x: 552, startPoint y: 146, endPoint x: 560, endPoint y: 146, distance: 7.7
click at [552, 146] on link "Attendance" at bounding box center [550, 150] width 55 height 23
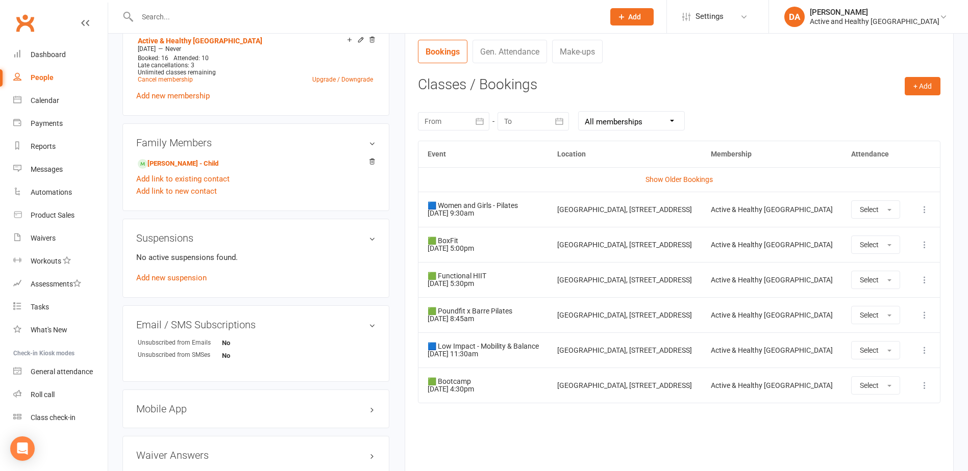
scroll to position [408, 0]
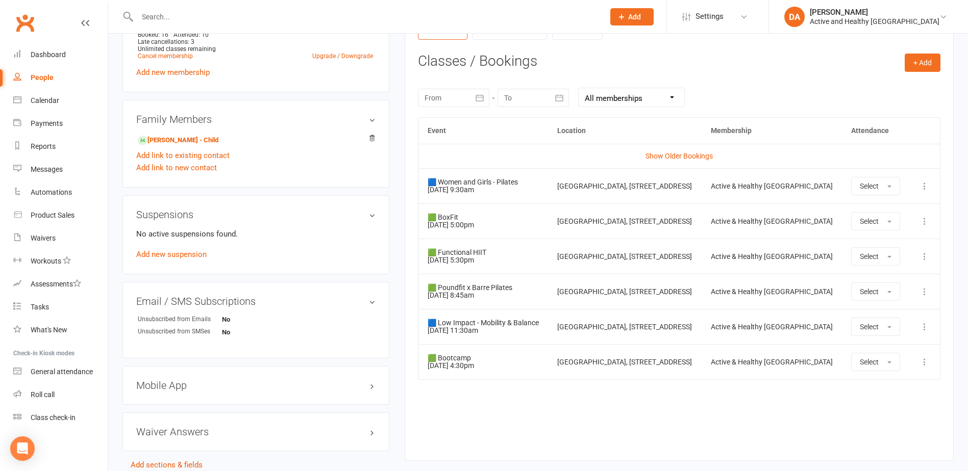
click at [925, 185] on icon at bounding box center [924, 186] width 10 height 10
click at [879, 244] on link "Remove booking" at bounding box center [879, 247] width 101 height 20
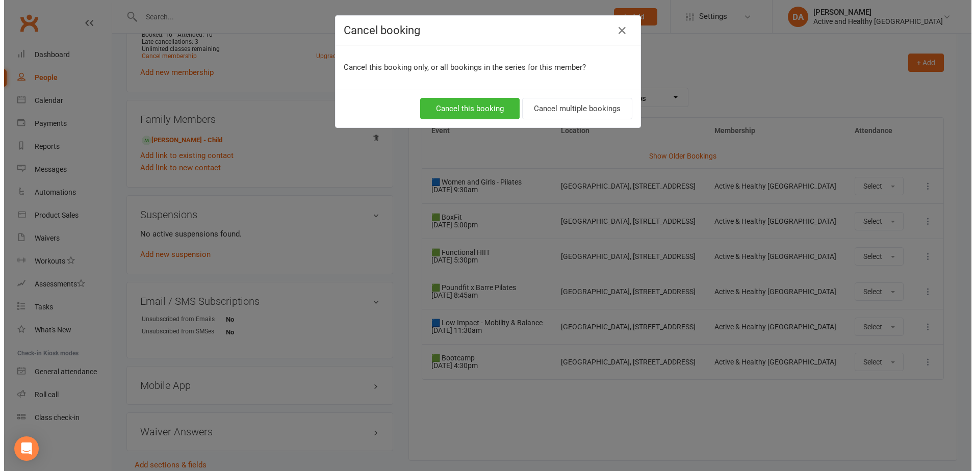
scroll to position [396, 0]
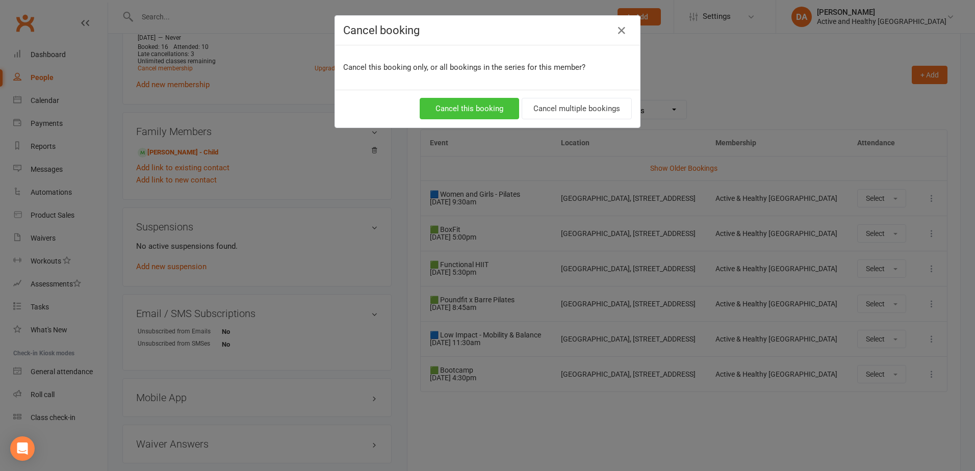
click at [493, 111] on button "Cancel this booking" at bounding box center [469, 108] width 99 height 21
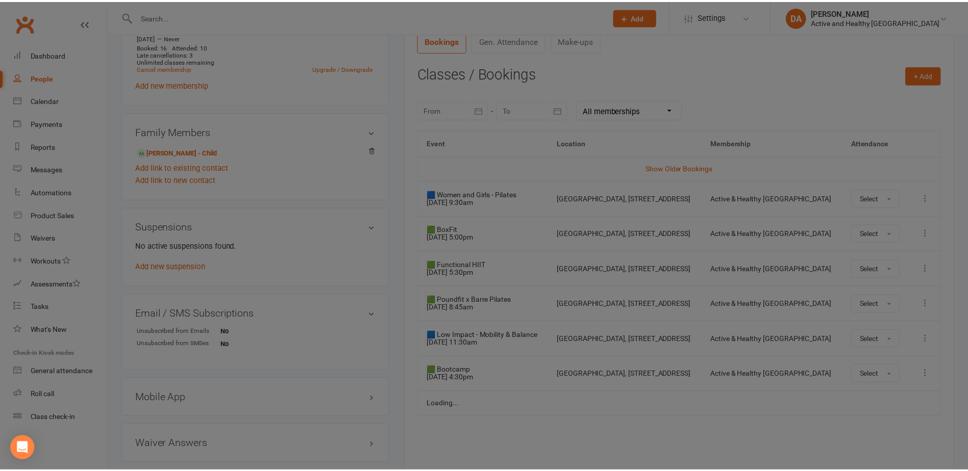
scroll to position [408, 0]
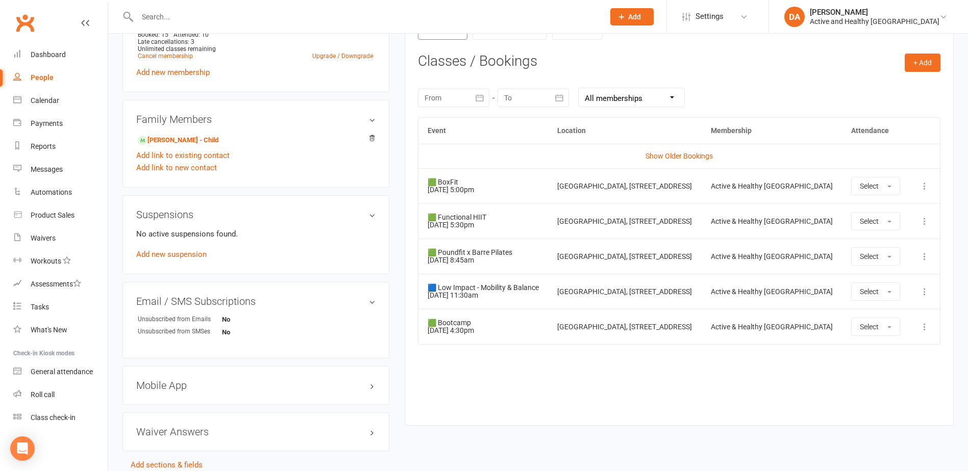
click at [922, 256] on icon at bounding box center [924, 256] width 10 height 10
click at [877, 320] on link "Remove booking" at bounding box center [879, 317] width 101 height 20
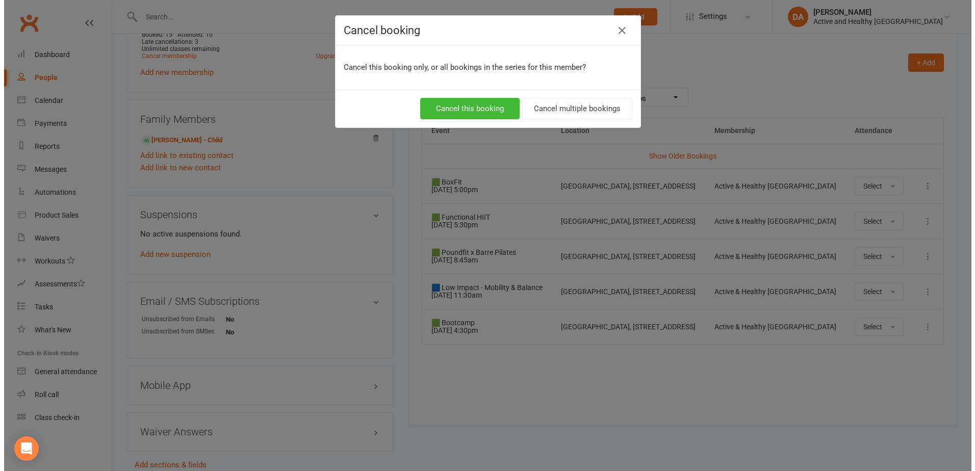
scroll to position [396, 0]
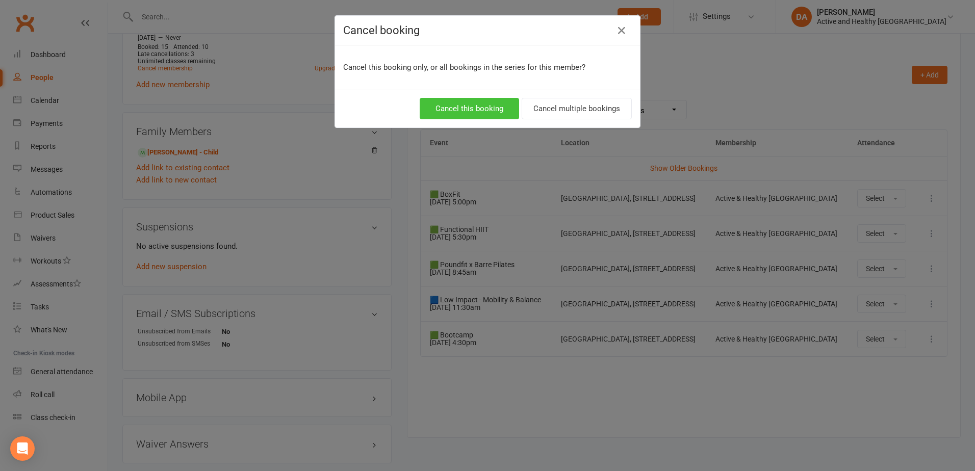
click at [492, 108] on button "Cancel this booking" at bounding box center [469, 108] width 99 height 21
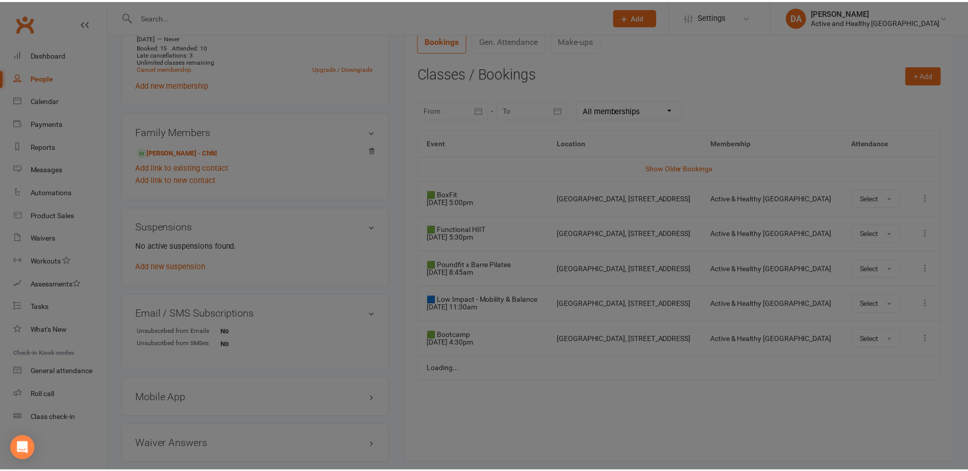
scroll to position [408, 0]
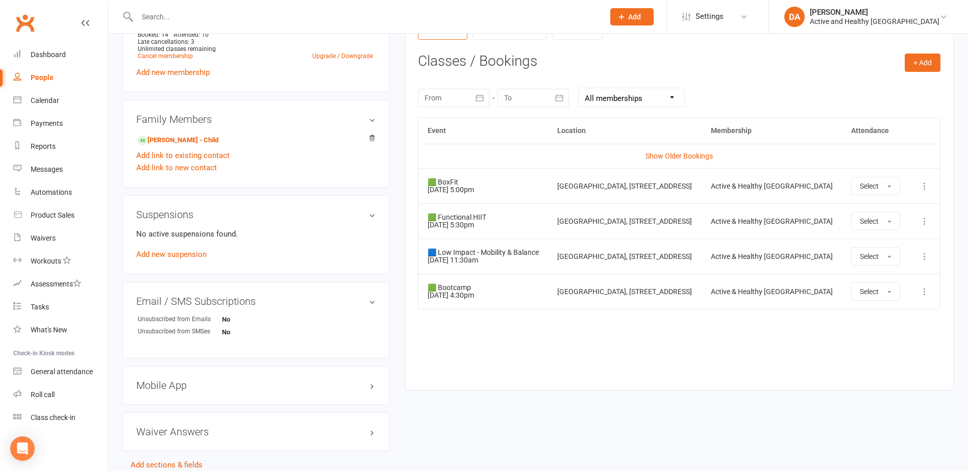
click at [926, 259] on icon at bounding box center [924, 256] width 10 height 10
click at [858, 318] on link "Remove booking" at bounding box center [879, 317] width 101 height 20
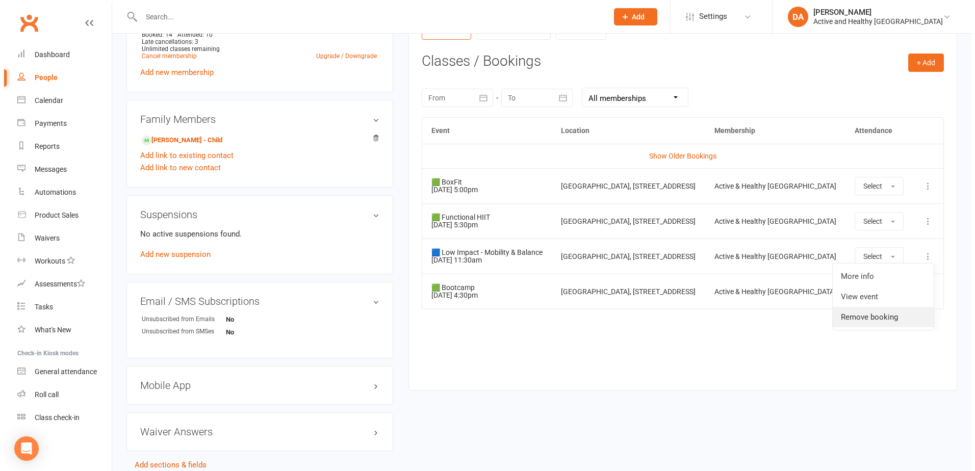
scroll to position [396, 0]
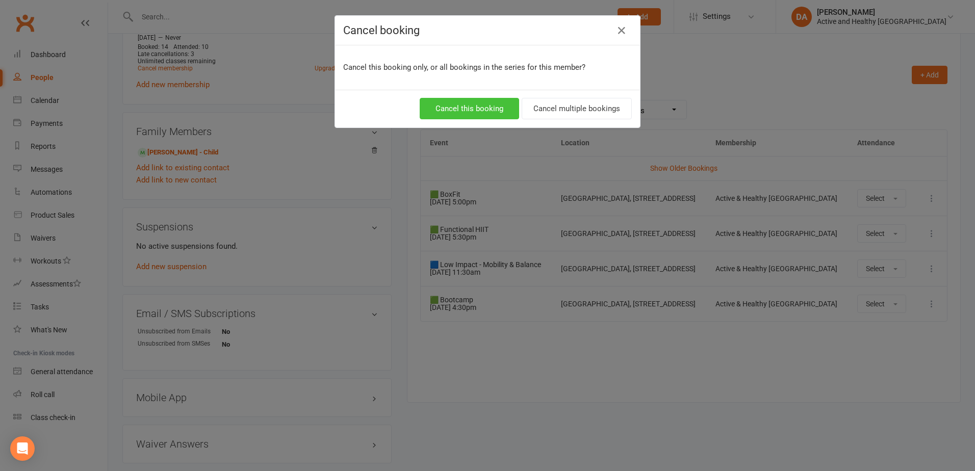
drag, startPoint x: 484, startPoint y: 105, endPoint x: 273, endPoint y: 124, distance: 212.0
click at [480, 105] on button "Cancel this booking" at bounding box center [469, 108] width 99 height 21
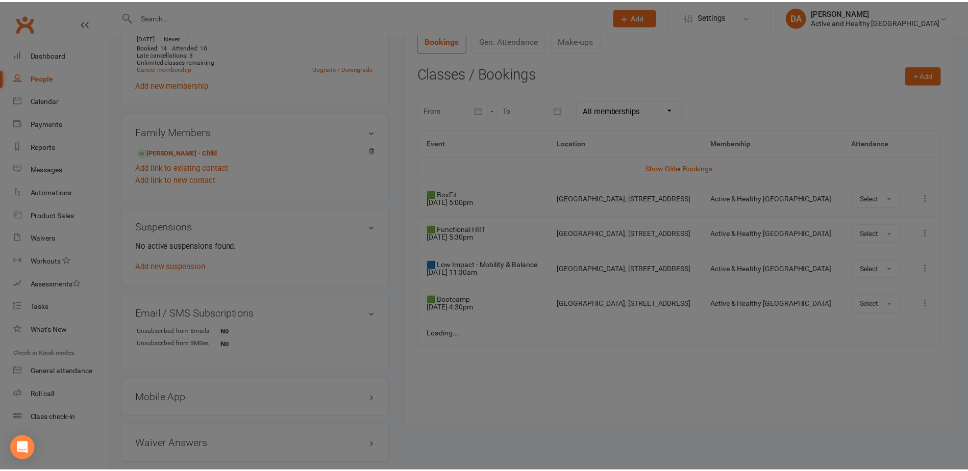
scroll to position [408, 0]
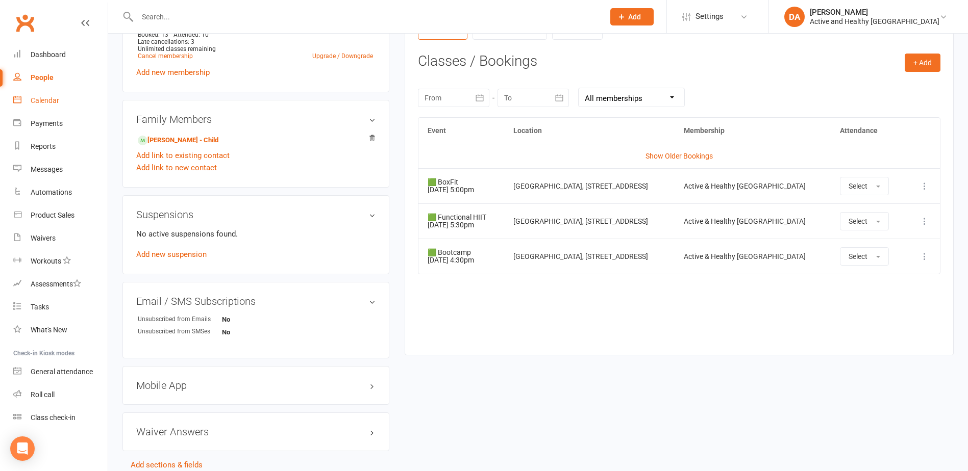
click at [47, 99] on div "Calendar" at bounding box center [45, 100] width 29 height 8
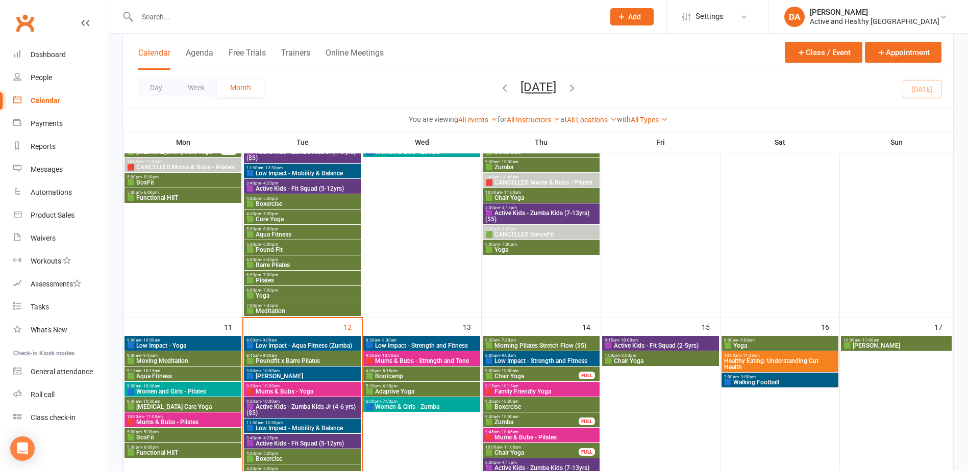
scroll to position [561, 0]
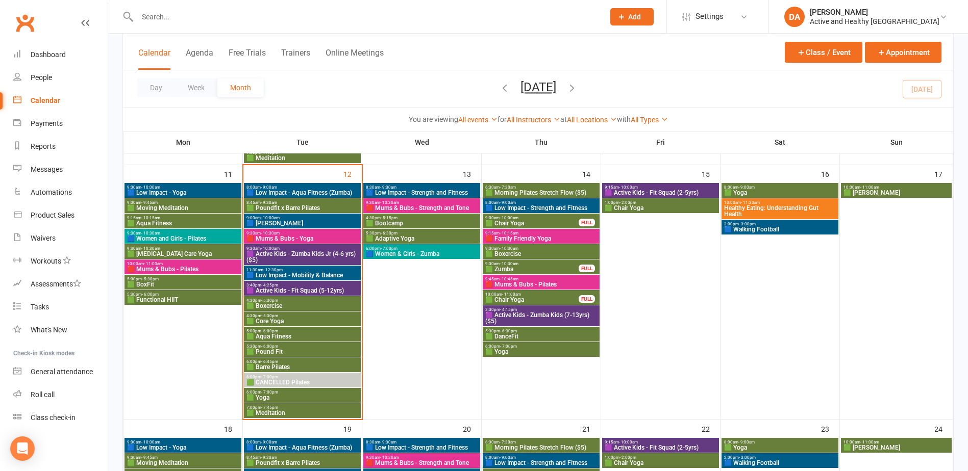
click at [284, 320] on span "🟩 Core Yoga" at bounding box center [302, 321] width 113 height 6
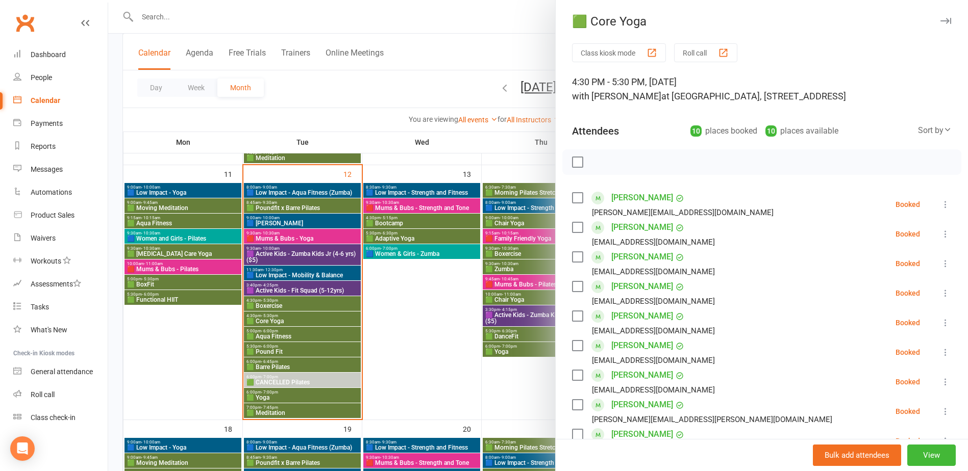
click at [296, 328] on div at bounding box center [538, 235] width 860 height 471
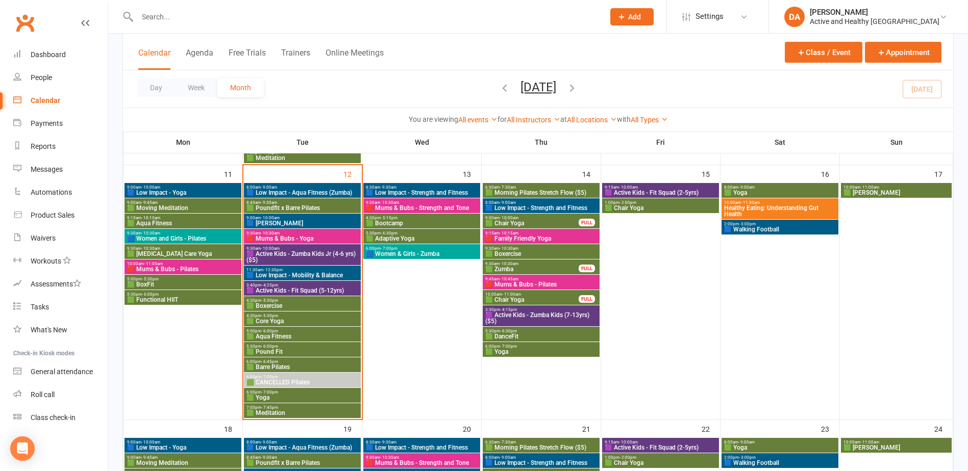
click at [276, 284] on span "- 4:25pm" at bounding box center [269, 285] width 17 height 5
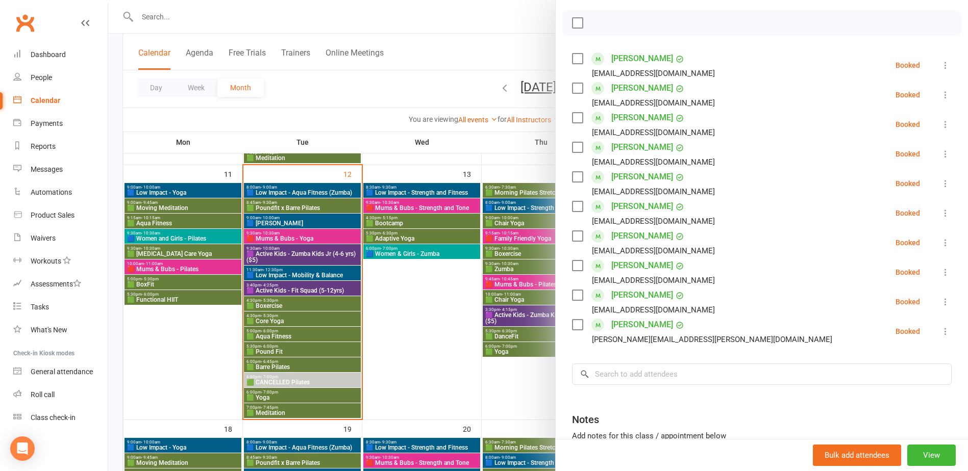
scroll to position [134, 0]
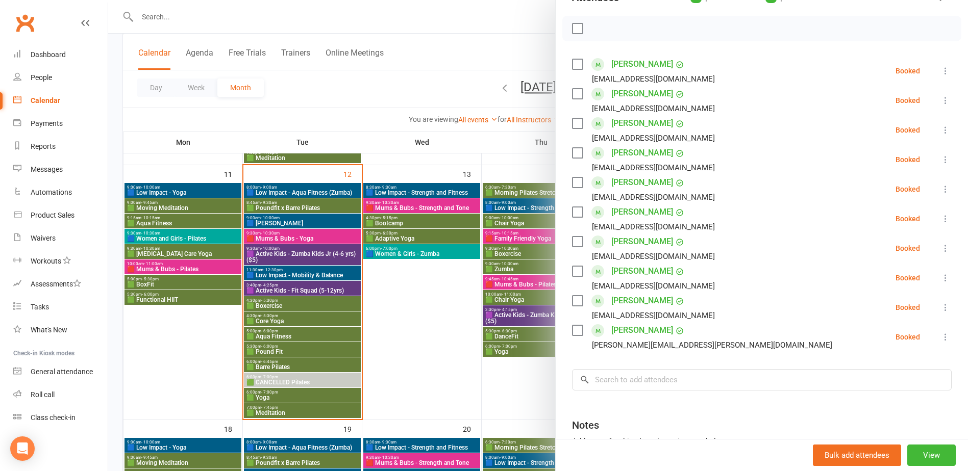
click at [359, 142] on div at bounding box center [538, 235] width 860 height 471
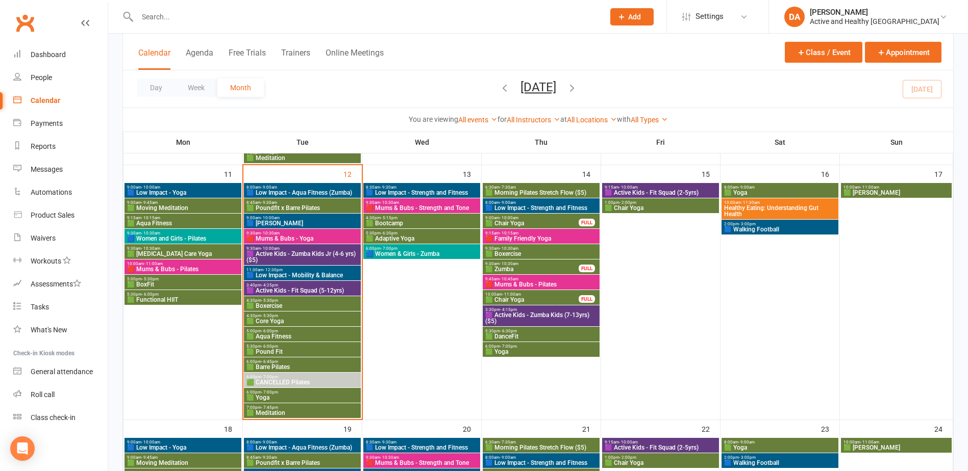
click at [439, 188] on span "8:30am - 9:30am" at bounding box center [421, 187] width 113 height 5
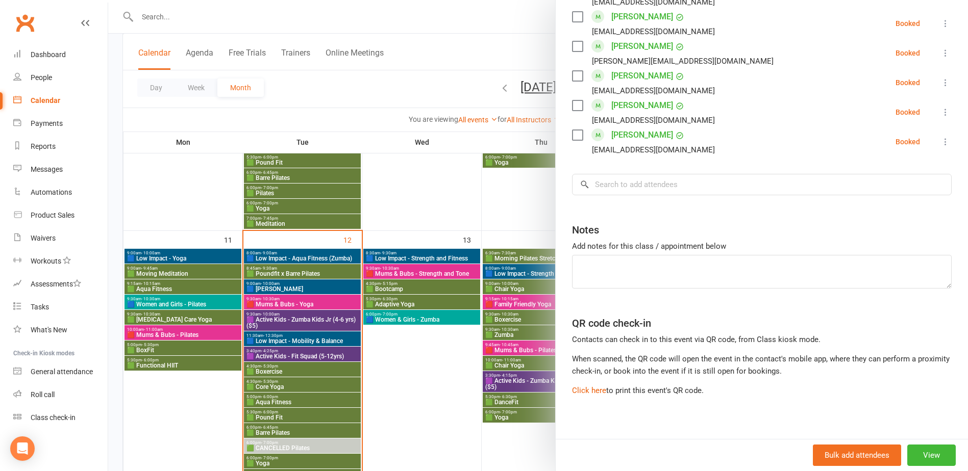
scroll to position [612, 0]
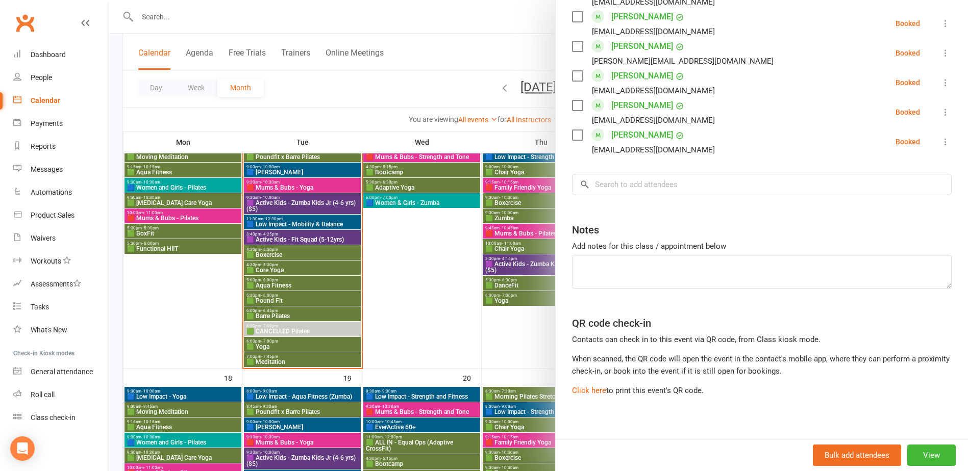
click at [318, 237] on div at bounding box center [538, 235] width 860 height 471
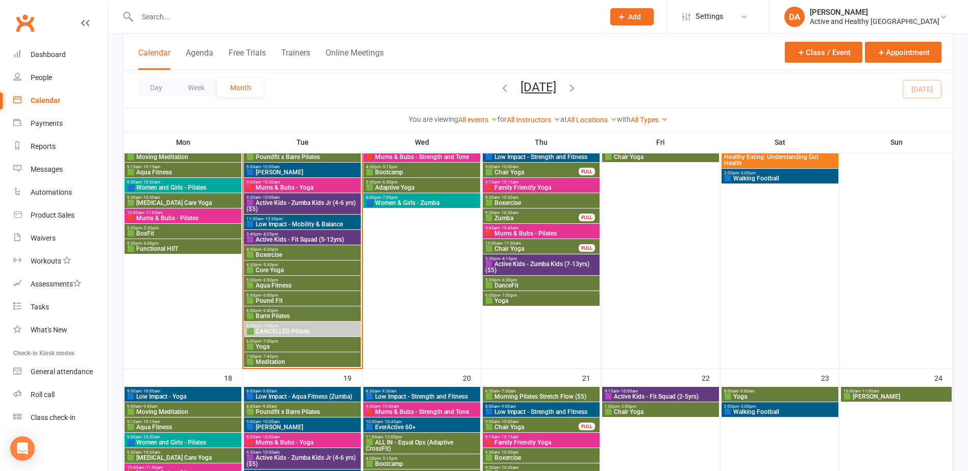
click at [320, 237] on span "🟪 Active Kids - Fit Squad (5-12yrs)" at bounding box center [302, 240] width 113 height 6
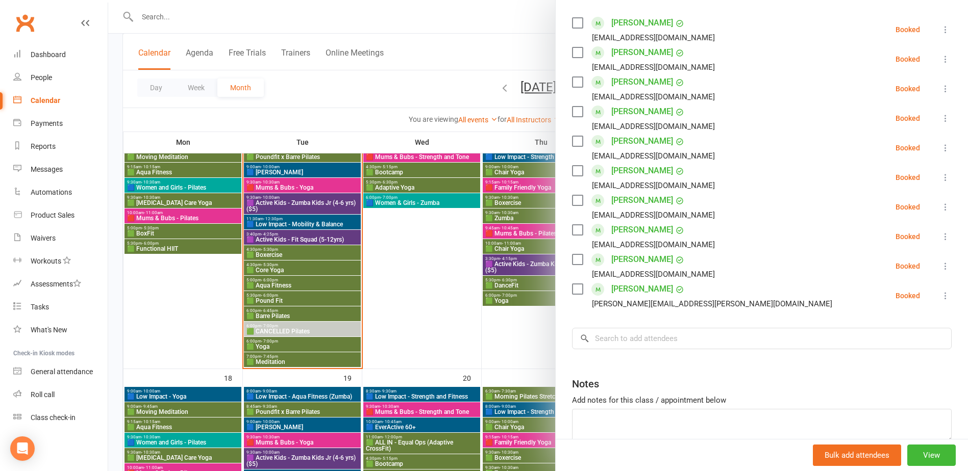
scroll to position [204, 0]
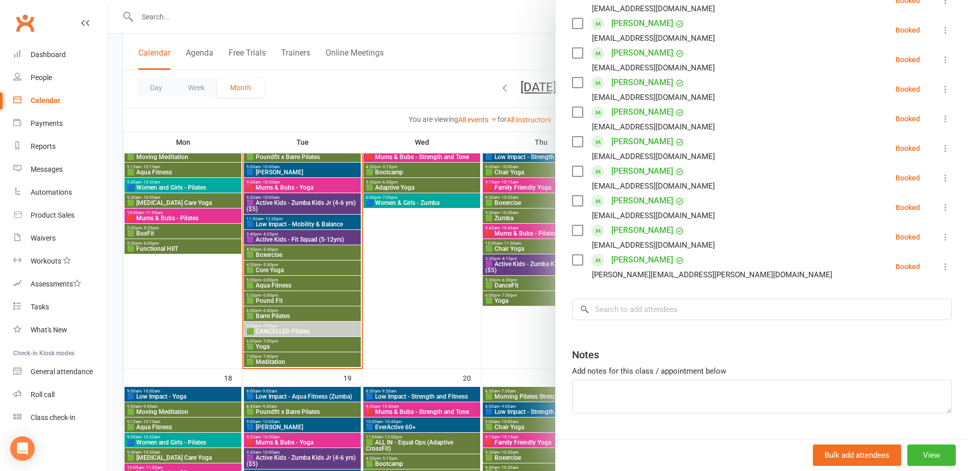
click at [311, 237] on div at bounding box center [538, 235] width 860 height 471
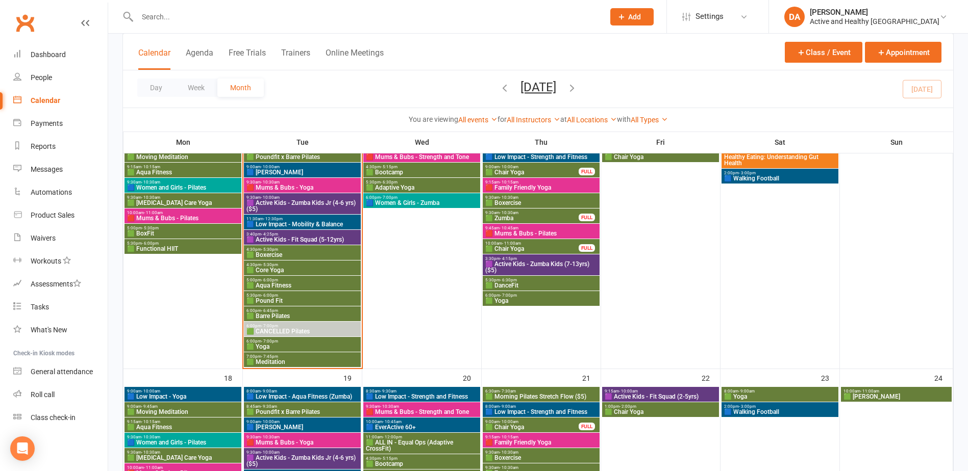
click at [308, 234] on span "3:40pm - 4:25pm" at bounding box center [302, 234] width 113 height 5
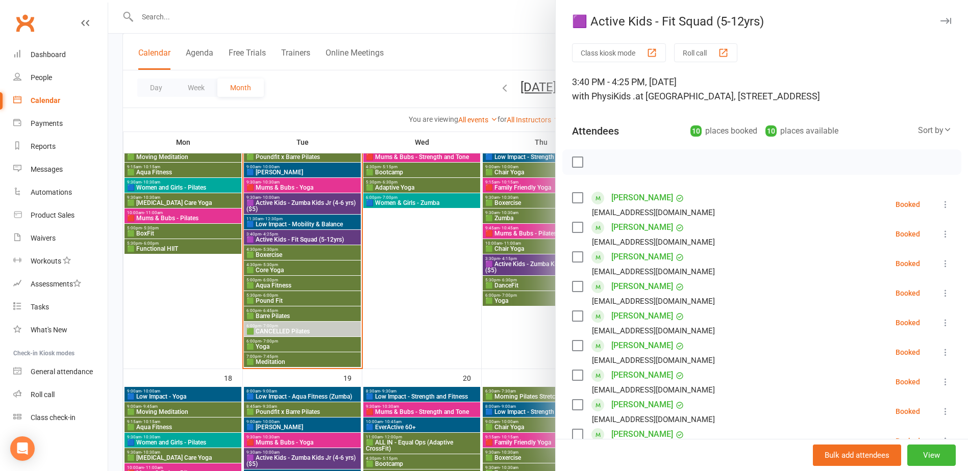
drag, startPoint x: 300, startPoint y: 339, endPoint x: 319, endPoint y: 323, distance: 24.6
click at [300, 339] on div at bounding box center [538, 235] width 860 height 471
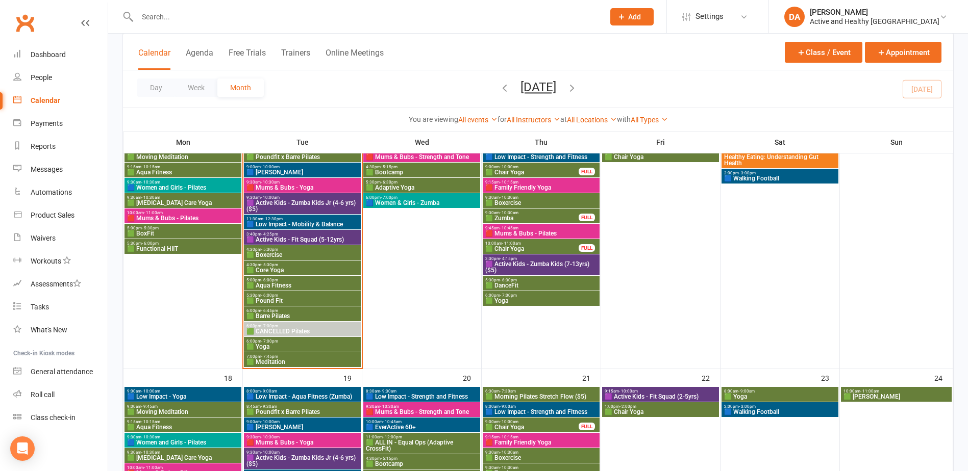
click at [287, 255] on span "🟩 Boxercise" at bounding box center [302, 255] width 113 height 6
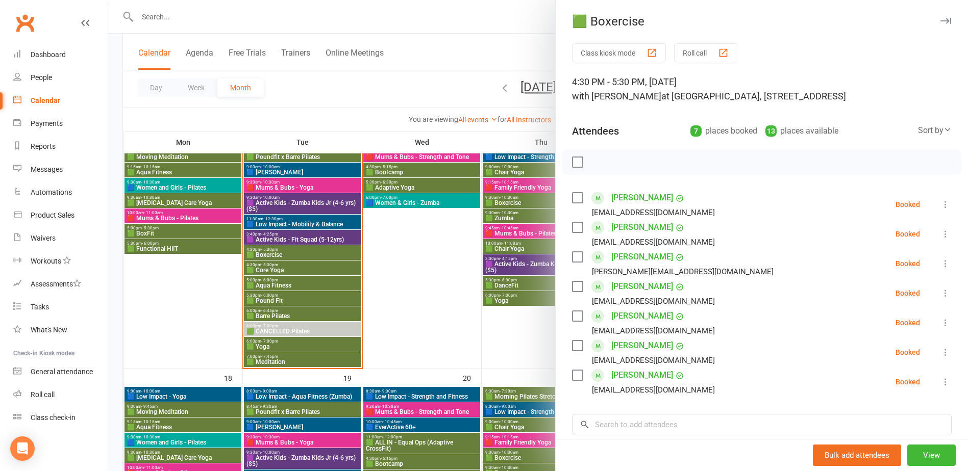
click at [305, 282] on div at bounding box center [538, 235] width 860 height 471
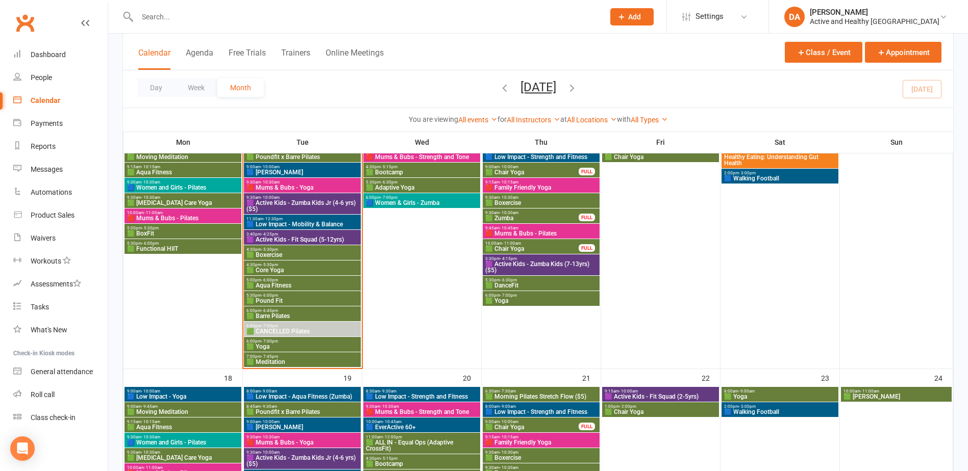
click at [280, 268] on span "🟩 Core Yoga" at bounding box center [302, 270] width 113 height 6
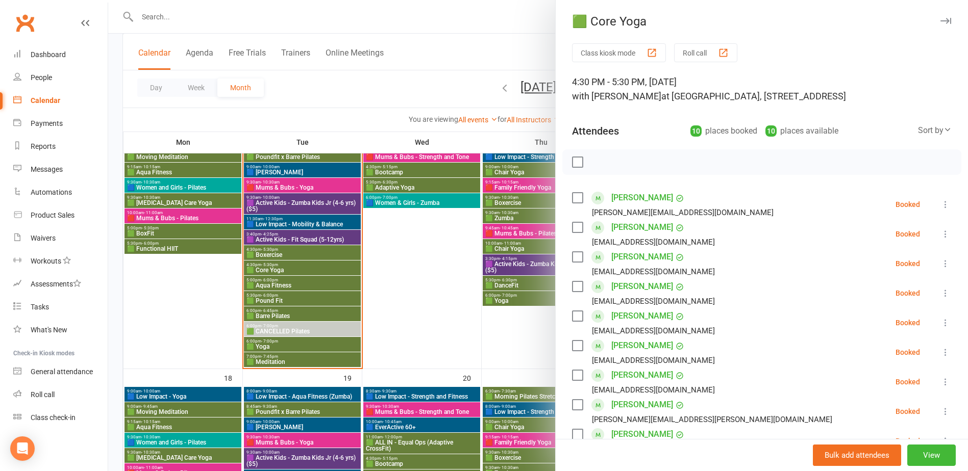
click at [286, 216] on div at bounding box center [538, 235] width 860 height 471
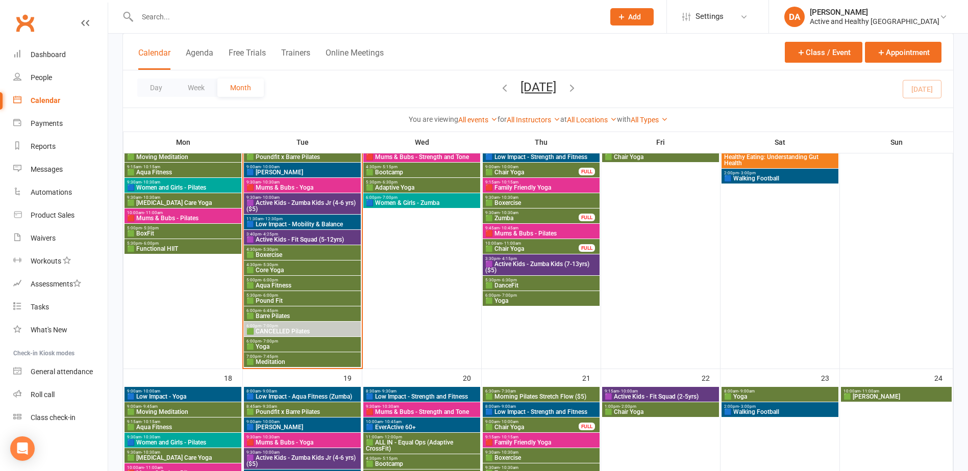
click at [303, 220] on span "11:30am - 12:30pm" at bounding box center [302, 219] width 113 height 5
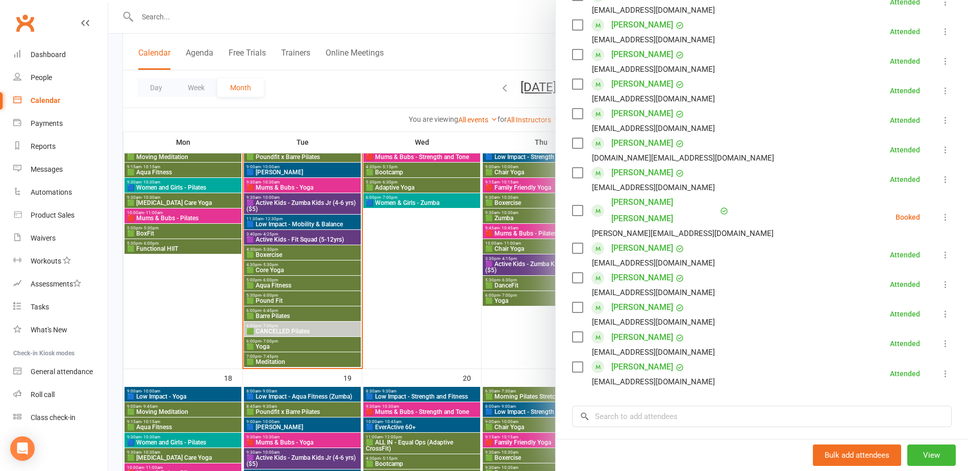
scroll to position [561, 0]
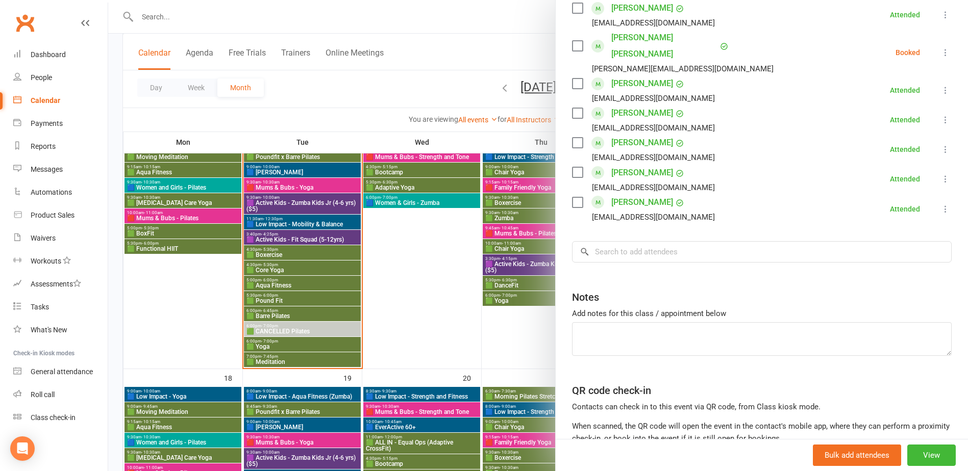
click at [402, 324] on div at bounding box center [538, 235] width 860 height 471
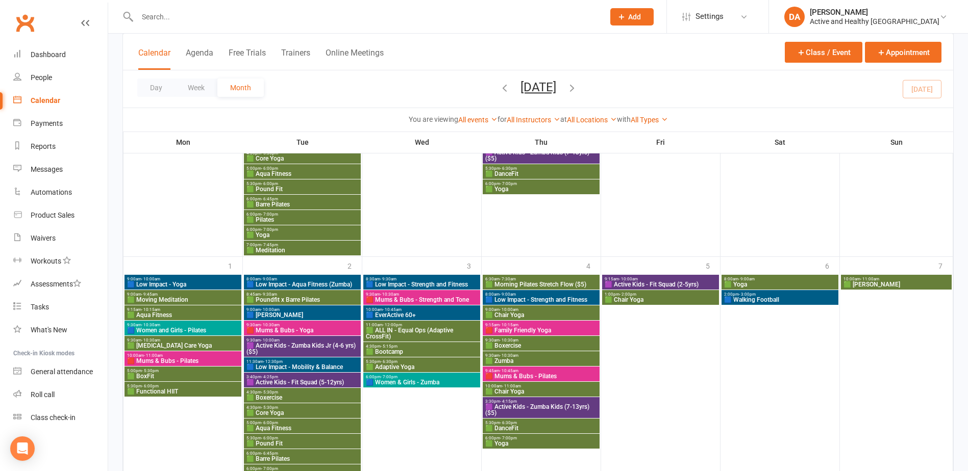
scroll to position [1303, 0]
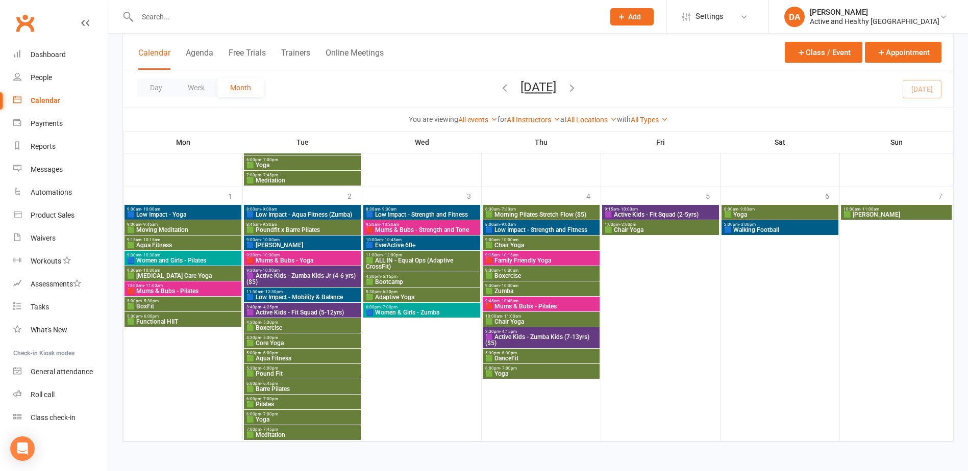
click at [577, 90] on icon "button" at bounding box center [571, 87] width 11 height 11
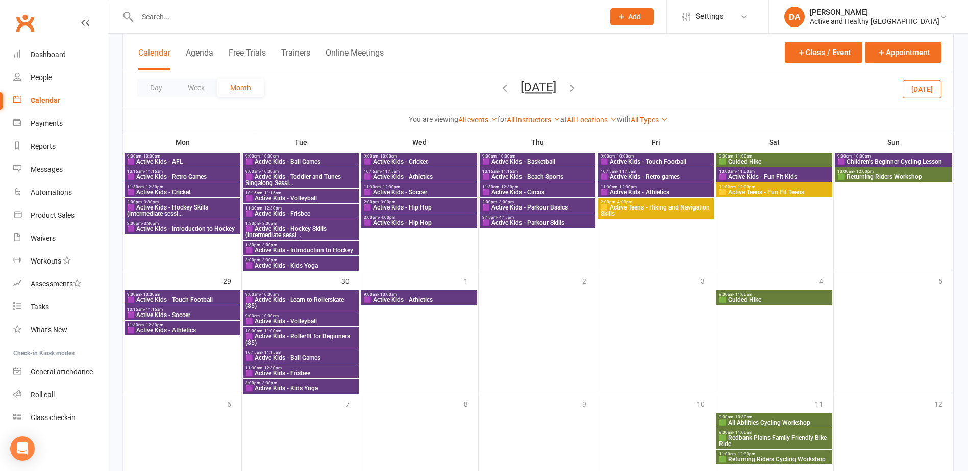
scroll to position [798, 0]
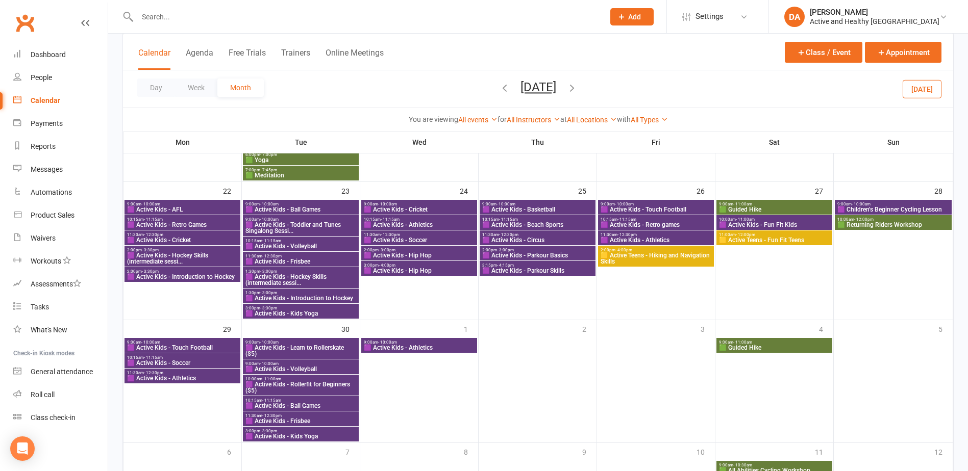
click at [392, 370] on div at bounding box center [419, 390] width 116 height 104
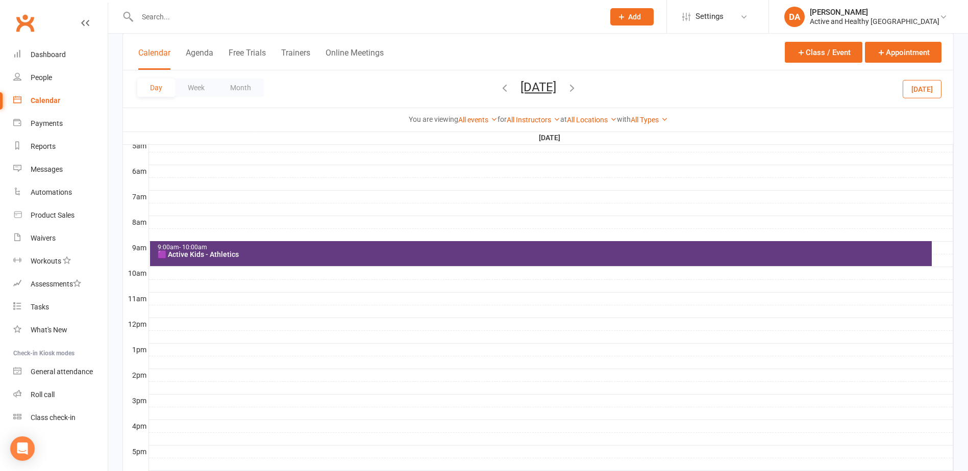
scroll to position [204, 0]
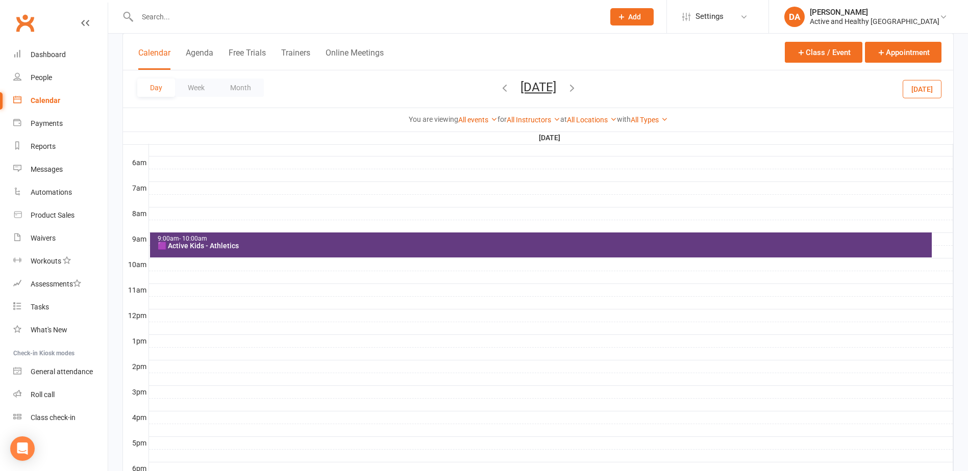
click at [166, 265] on div at bounding box center [551, 265] width 804 height 12
click at [168, 255] on button "Add Event" at bounding box center [159, 254] width 34 height 12
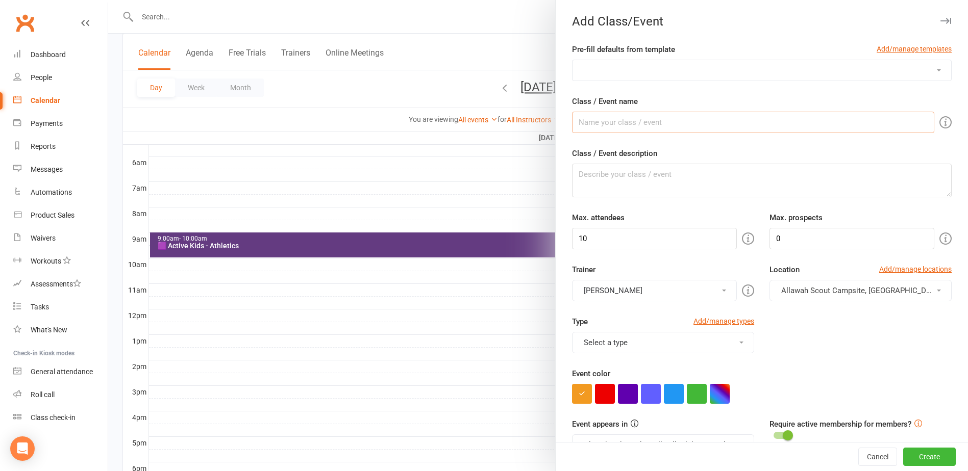
click at [604, 130] on input "Class / Event name" at bounding box center [753, 122] width 362 height 21
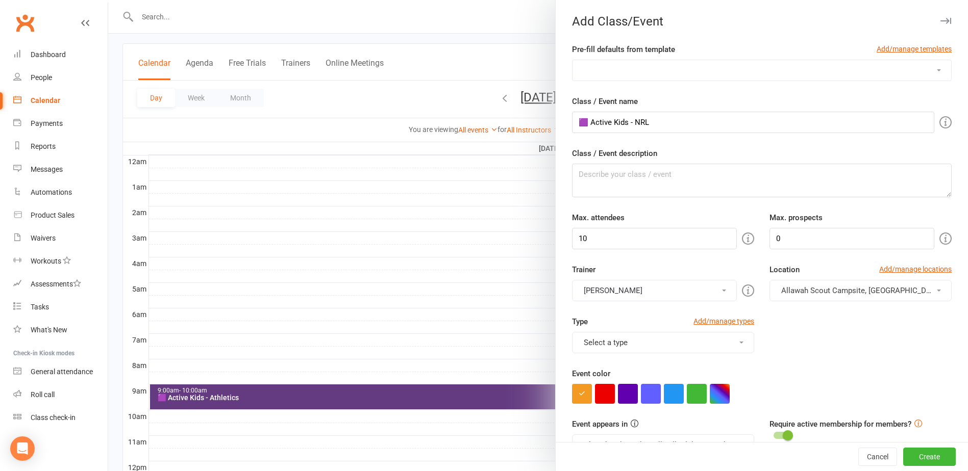
scroll to position [122, 0]
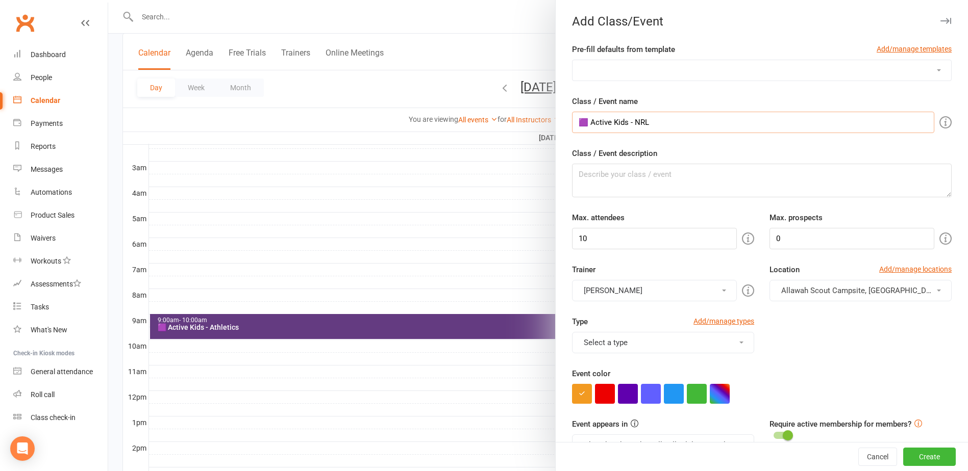
drag, startPoint x: 657, startPoint y: 120, endPoint x: 629, endPoint y: 120, distance: 27.5
click at [629, 120] on input "🟪 Active Kids - NRL" at bounding box center [753, 122] width 362 height 21
type input "🟪 Active Kids - Retro Games"
click at [675, 184] on textarea "Class / Event description" at bounding box center [762, 181] width 380 height 34
paste textarea "Join us for some old-school games like tug-o-war, red rover, dodge ball, 3 legg…"
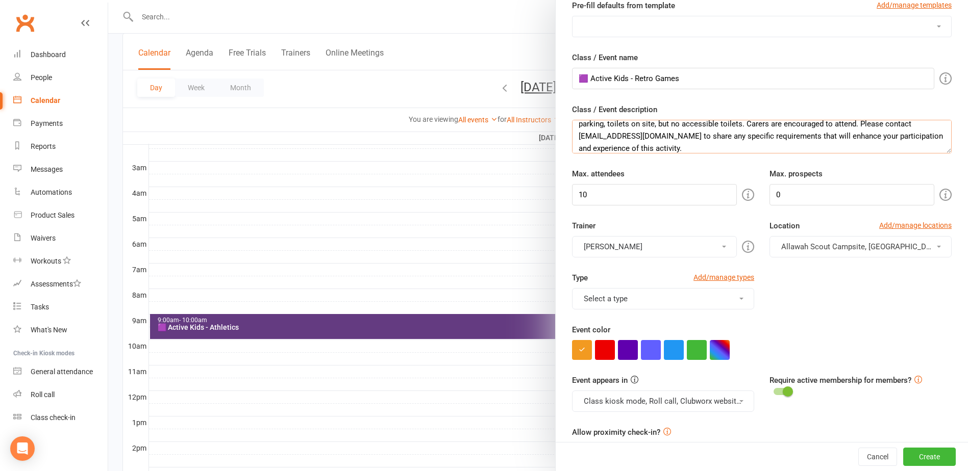
scroll to position [0, 0]
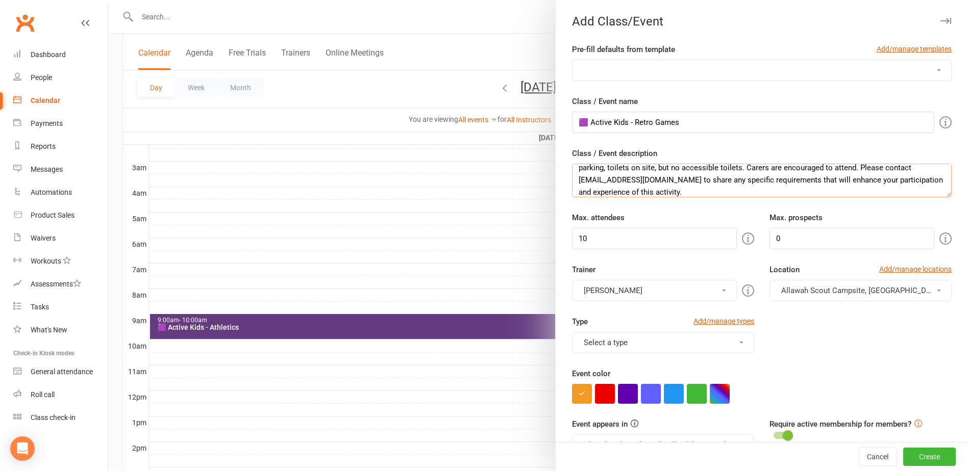
click at [767, 190] on textarea "Join us for some old-school games like tug-o-war, red rover, dodge ball, 3 legg…" at bounding box center [762, 181] width 380 height 34
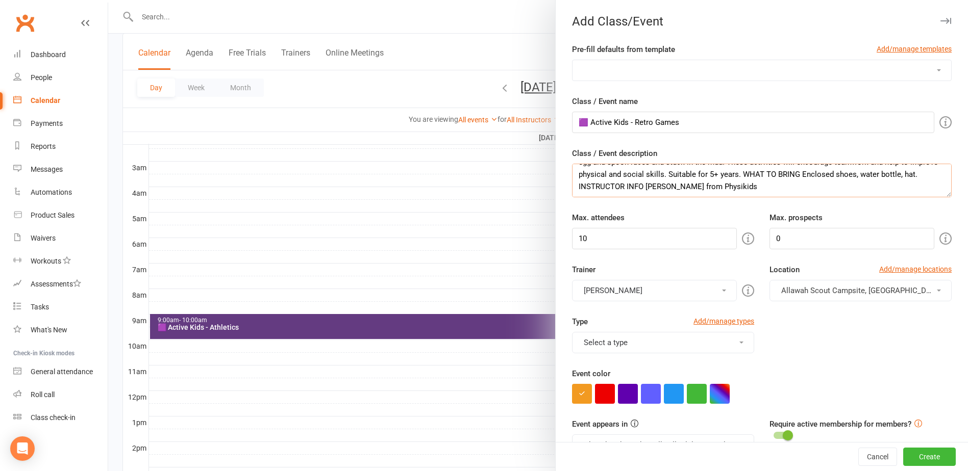
paste textarea "ACCESSIBILITY INFORMATION: Outdoor class with no accessible parking. Toilets on…"
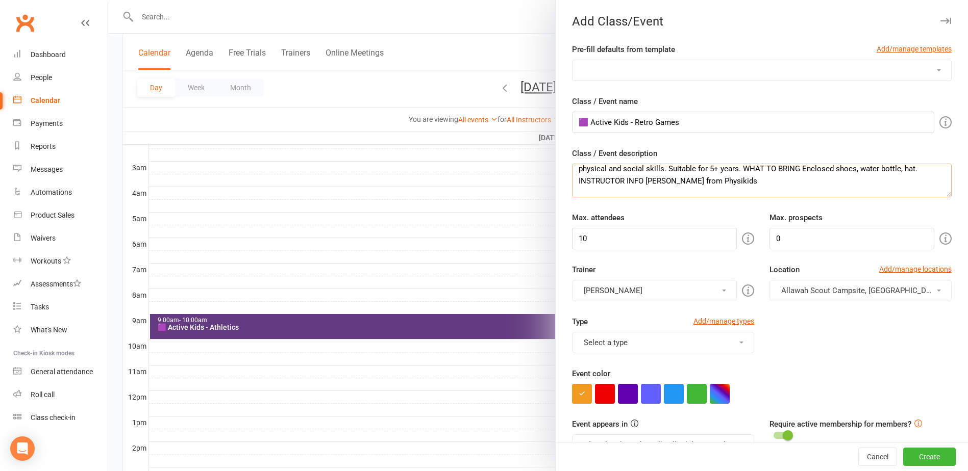
scroll to position [18, 0]
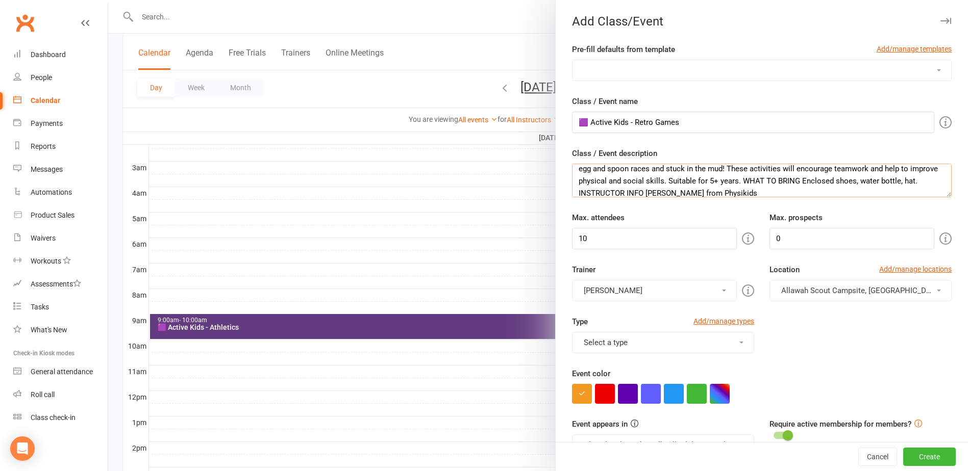
click at [614, 193] on textarea "Join us for some old-school games like tug-o-war, red rover, dodge ball, 3 legg…" at bounding box center [762, 181] width 380 height 34
click at [775, 179] on textarea "Join us for some old-school games like tug-o-war, red rover, dodge ball, 3 legg…" at bounding box center [762, 181] width 380 height 34
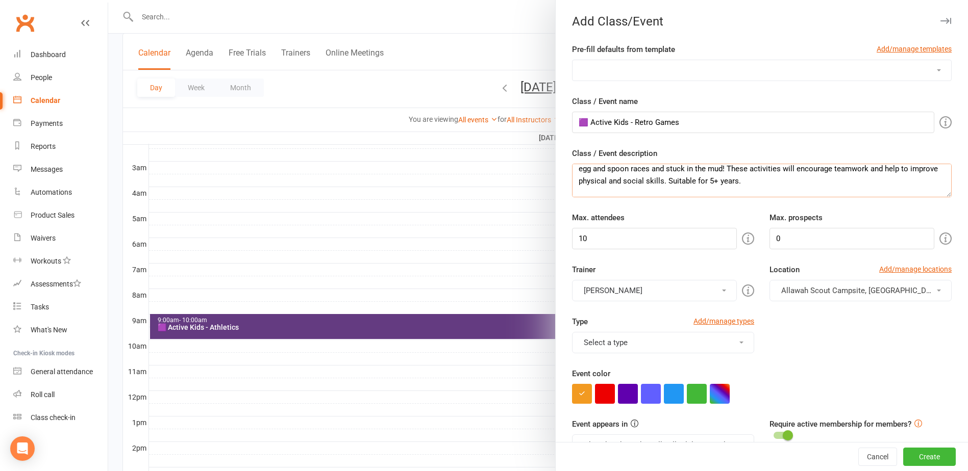
scroll to position [6, 0]
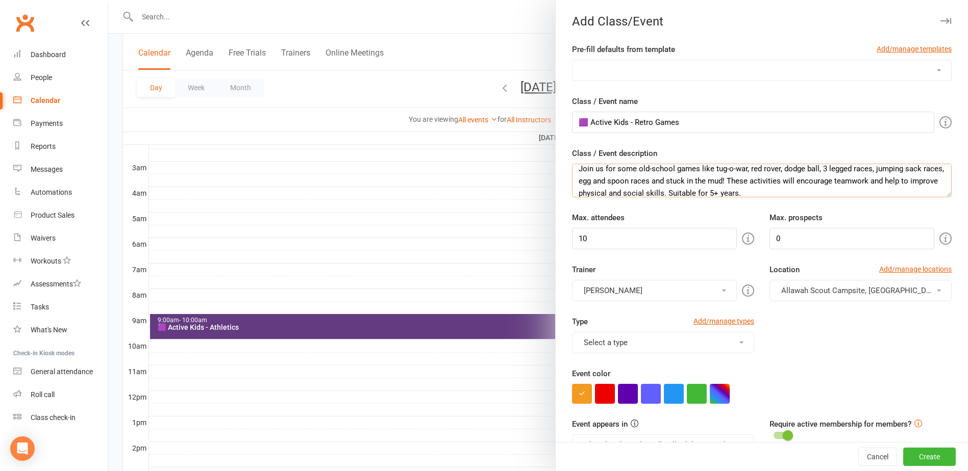
type textarea "Join us for some old-school games like tug-o-war, red rover, dodge ball, 3 legg…"
drag, startPoint x: 625, startPoint y: 245, endPoint x: 376, endPoint y: 233, distance: 249.2
click at [108, 0] on new-event-schedule "Add Class/Event Pre-fill defaults from template Add/manage templates Aqua Fitne…" at bounding box center [108, 0] width 0 height 0
type input "25"
click at [640, 295] on button "[PERSON_NAME]" at bounding box center [654, 290] width 165 height 21
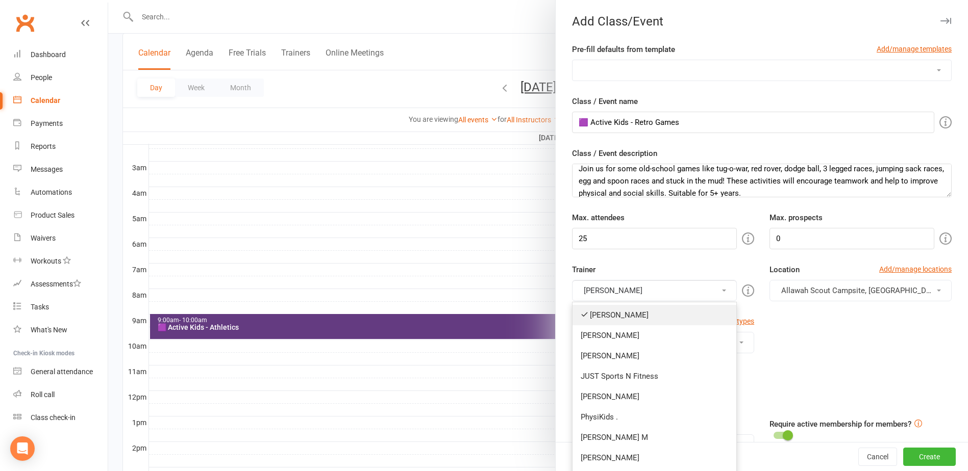
click at [614, 315] on link "[PERSON_NAME]" at bounding box center [654, 315] width 164 height 20
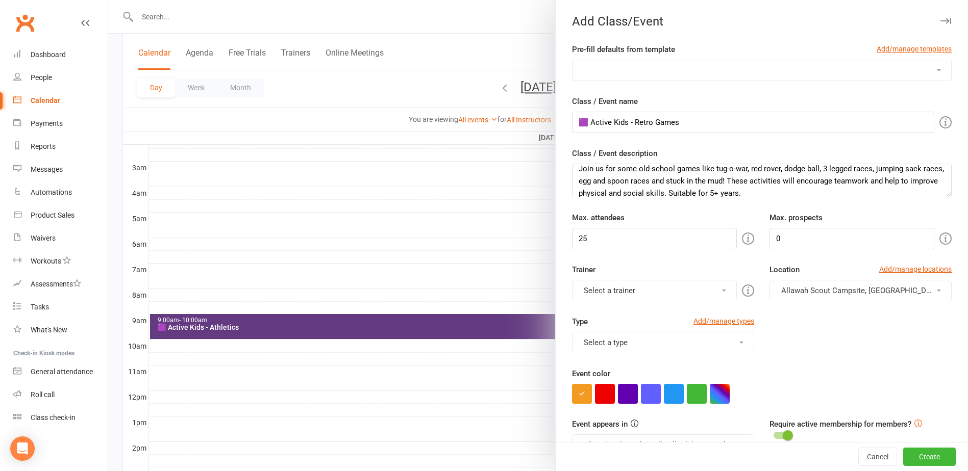
click at [611, 288] on button "Select a trainer" at bounding box center [654, 290] width 165 height 21
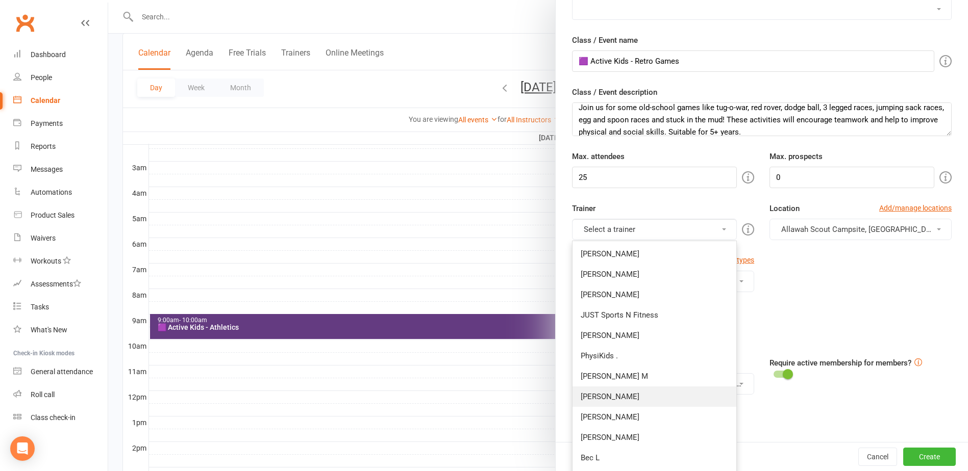
scroll to position [153, 0]
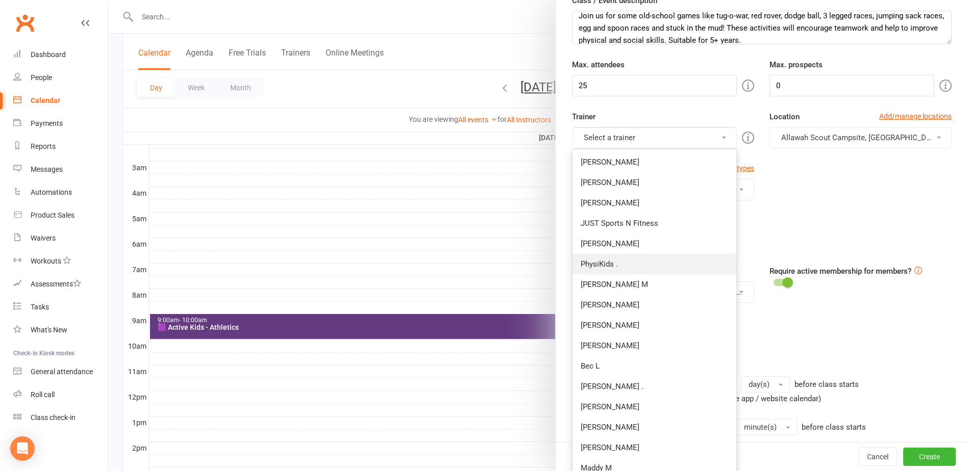
click at [600, 257] on link "PhysiKids ." at bounding box center [654, 264] width 164 height 20
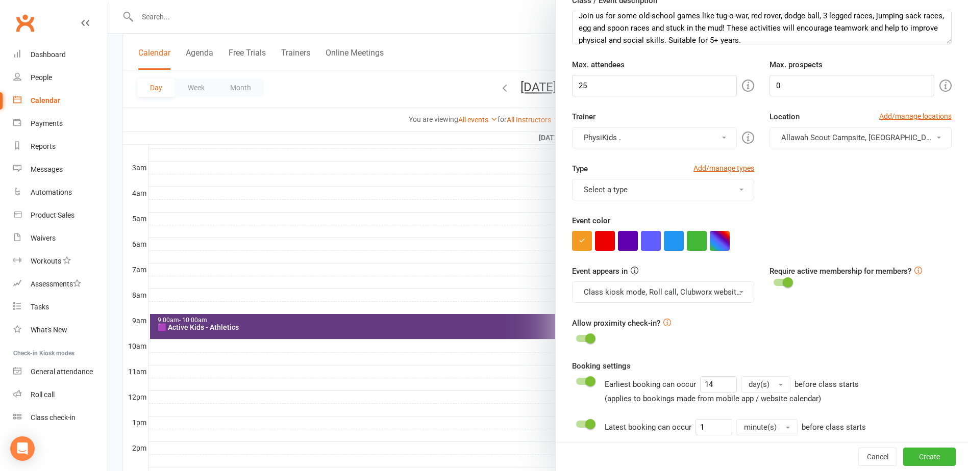
click at [845, 134] on span "Allawah Scout Campsite, [GEOGRAPHIC_DATA][PERSON_NAME]" at bounding box center [890, 137] width 219 height 9
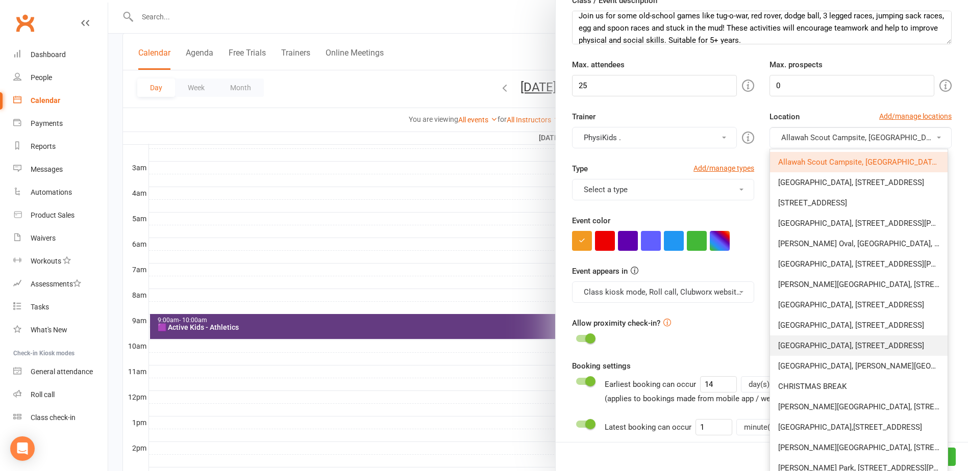
drag, startPoint x: 817, startPoint y: 345, endPoint x: 823, endPoint y: 319, distance: 26.1
click at [817, 345] on span "[GEOGRAPHIC_DATA], [STREET_ADDRESS]" at bounding box center [851, 345] width 146 height 9
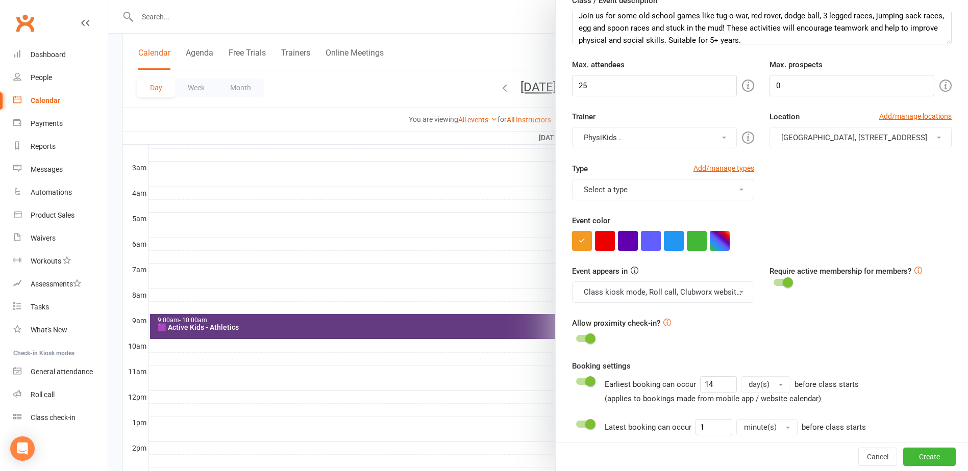
click at [672, 202] on div "Type Add/manage types Select a type Active Ipswich Active Kids Active Low Impac…" at bounding box center [761, 189] width 395 height 52
click at [638, 190] on button "Select a type" at bounding box center [663, 189] width 182 height 21
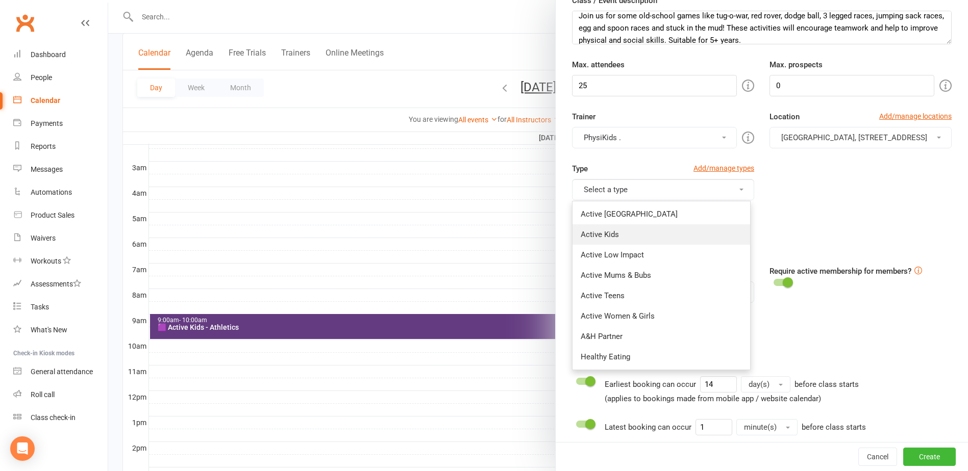
click at [600, 234] on link "Active Kids" at bounding box center [661, 234] width 178 height 20
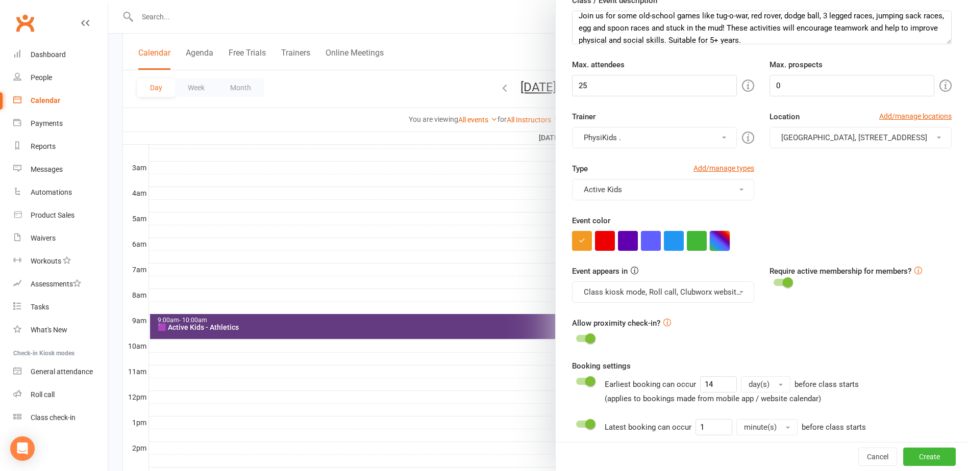
click at [721, 237] on button "button" at bounding box center [720, 241] width 20 height 20
click at [673, 297] on input "text" at bounding box center [666, 300] width 51 height 12
type input "#643b81"
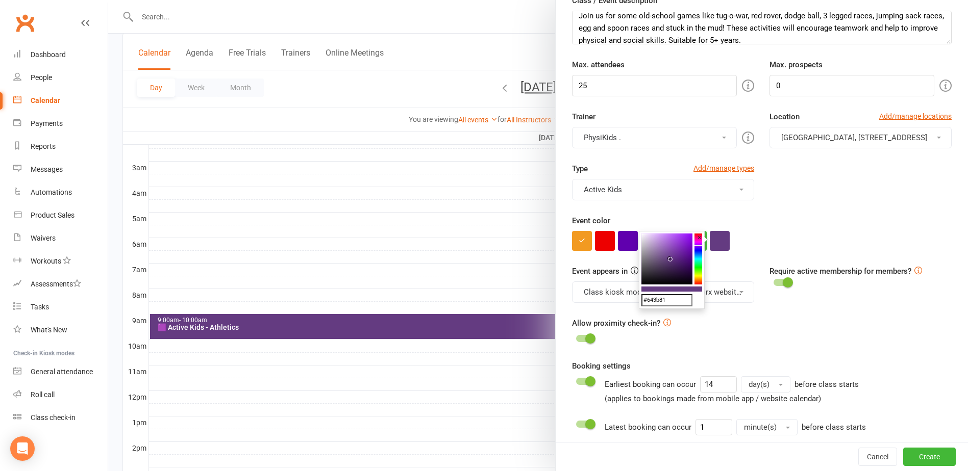
click at [809, 211] on div "Type Add/manage types Active Kids Active Ipswich Active Kids Active Low Impact …" at bounding box center [761, 189] width 395 height 52
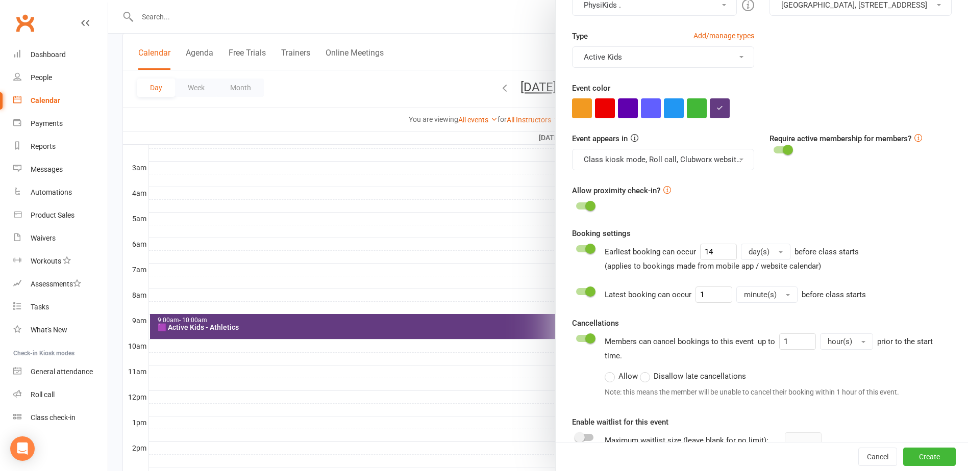
scroll to position [306, 0]
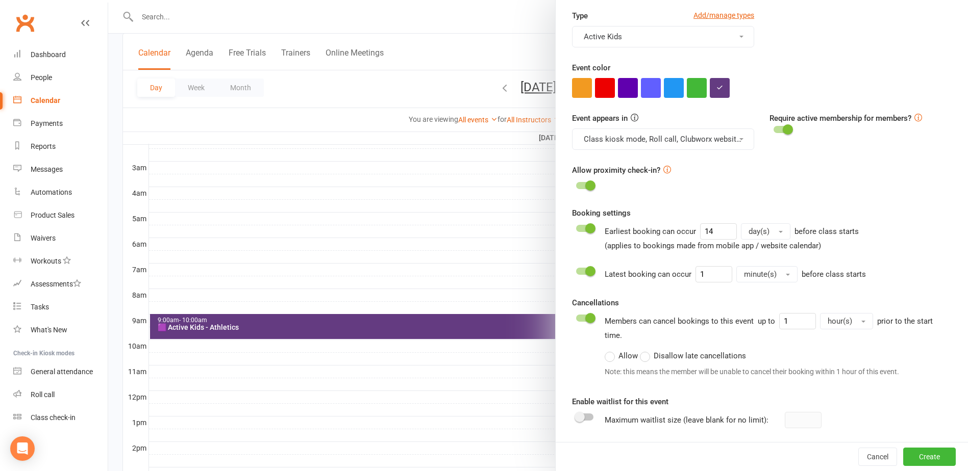
drag, startPoint x: 577, startPoint y: 412, endPoint x: 659, endPoint y: 397, distance: 83.5
click at [577, 413] on span at bounding box center [579, 417] width 10 height 10
click at [576, 416] on input "checkbox" at bounding box center [576, 416] width 0 height 0
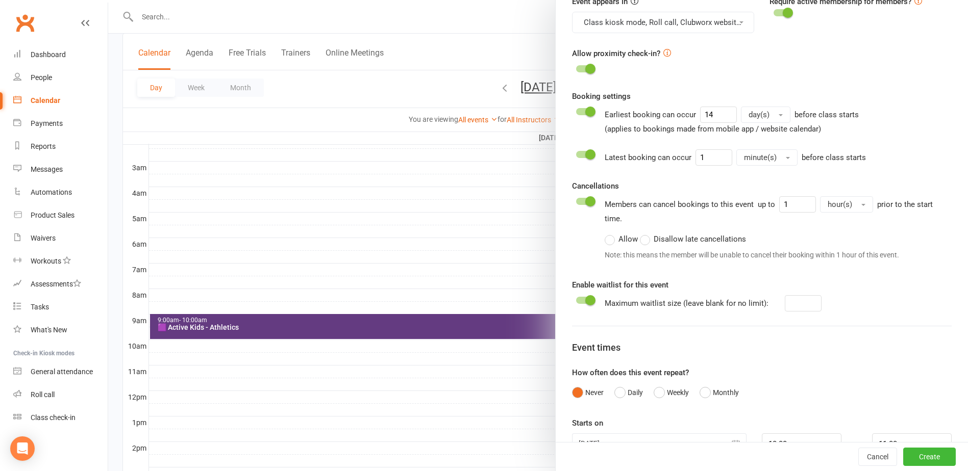
scroll to position [452, 0]
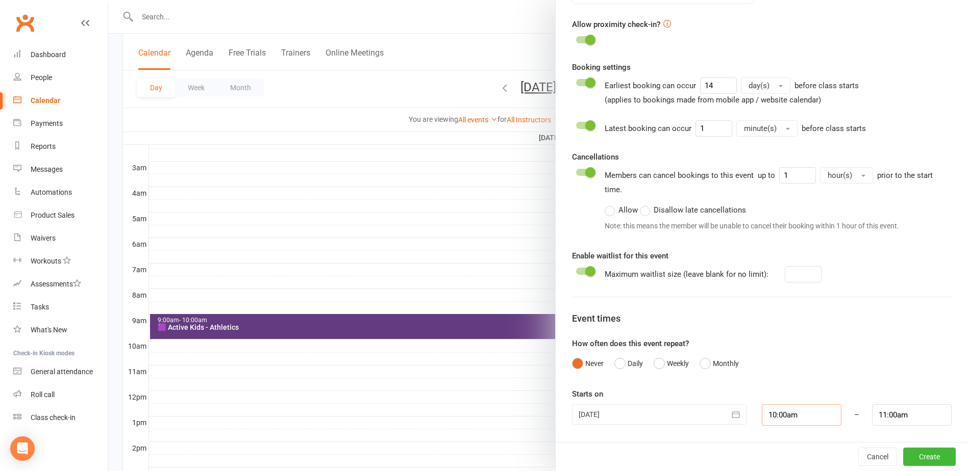
click at [788, 417] on input "10:00am" at bounding box center [802, 415] width 80 height 21
type input "10:15am"
type input "11:15am"
click at [775, 362] on li "10:15am" at bounding box center [786, 366] width 49 height 15
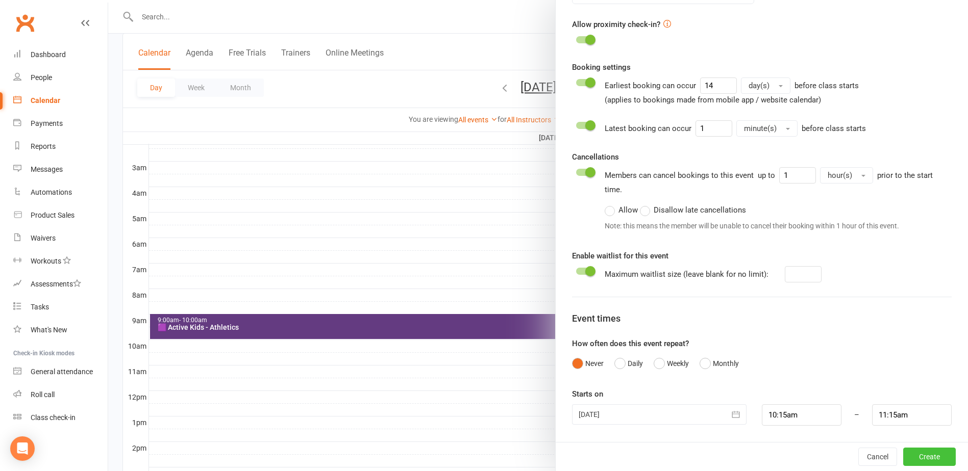
click at [919, 455] on button "Create" at bounding box center [929, 457] width 53 height 18
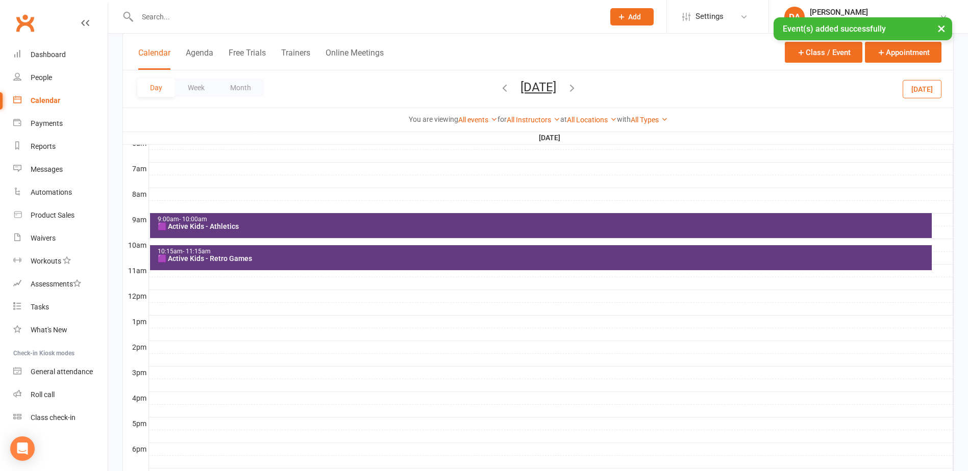
scroll to position [224, 0]
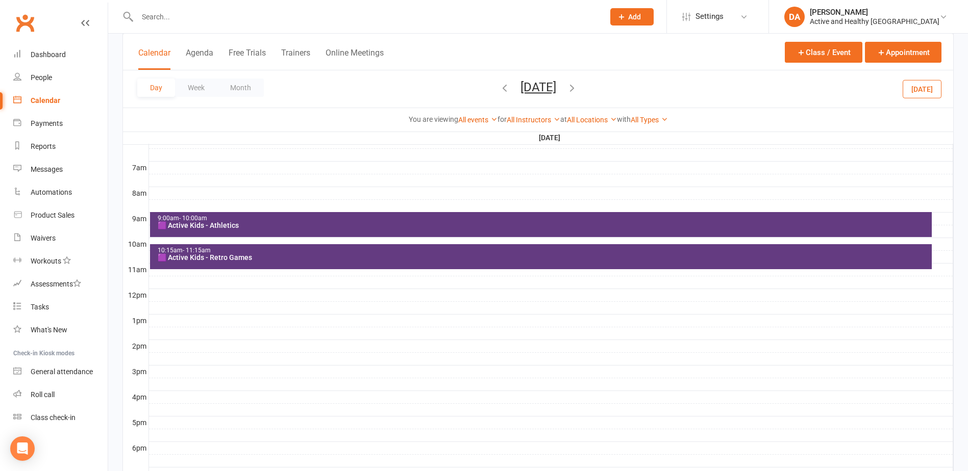
click at [186, 281] on div at bounding box center [551, 282] width 804 height 12
click at [186, 271] on button "Add Event" at bounding box center [179, 270] width 34 height 12
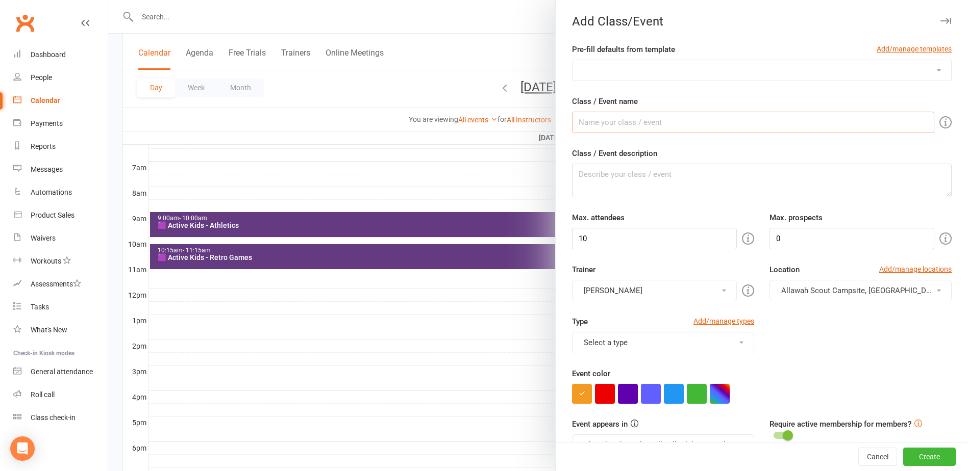
click at [645, 117] on input "Class / Event name" at bounding box center [753, 122] width 362 height 21
type input "🟪 Active Kids - Touch Football"
click at [643, 169] on textarea "Class / Event description" at bounding box center [762, 181] width 380 height 34
click at [635, 178] on textarea "Class / Event description" at bounding box center [762, 181] width 380 height 34
paste textarea "Duck, weave and side-step your way through the holidays with the touch football…"
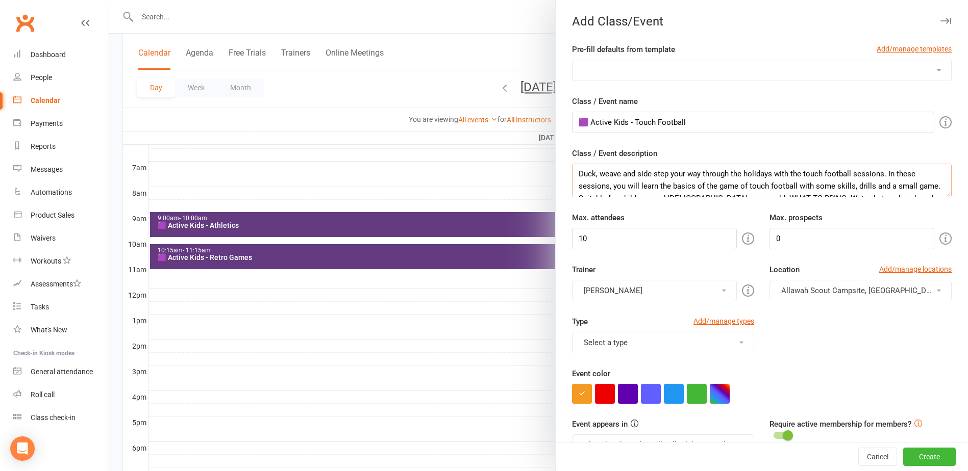
scroll to position [0, 0]
click at [879, 181] on textarea "Duck, weave and side-step your way through the holidays with the touch football…" at bounding box center [762, 181] width 380 height 34
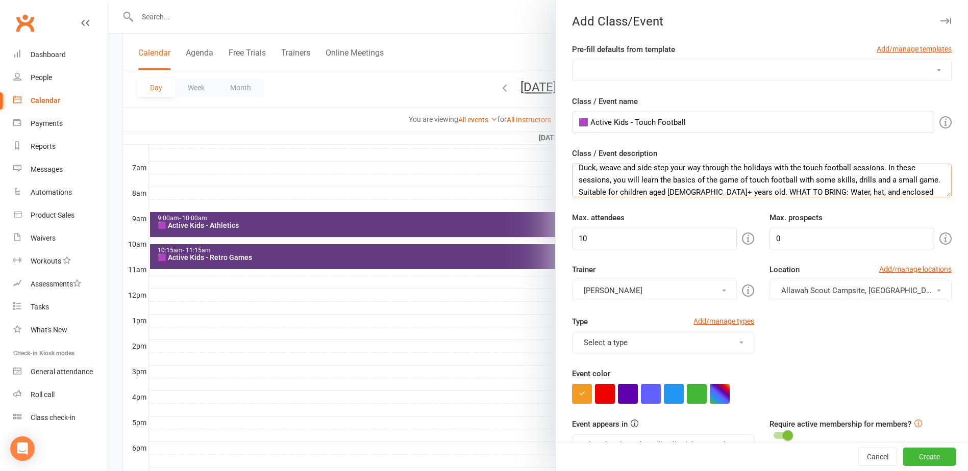
click at [733, 189] on textarea "Duck, weave and side-step your way through the holidays with the touch football…" at bounding box center [762, 181] width 380 height 34
click at [744, 167] on textarea "Duck, weave and side-step your way through the holidays with the touch football…" at bounding box center [762, 181] width 380 height 34
click at [758, 165] on textarea "Duck, weave and side-step your way through the holidays with the touch football…" at bounding box center [762, 181] width 380 height 34
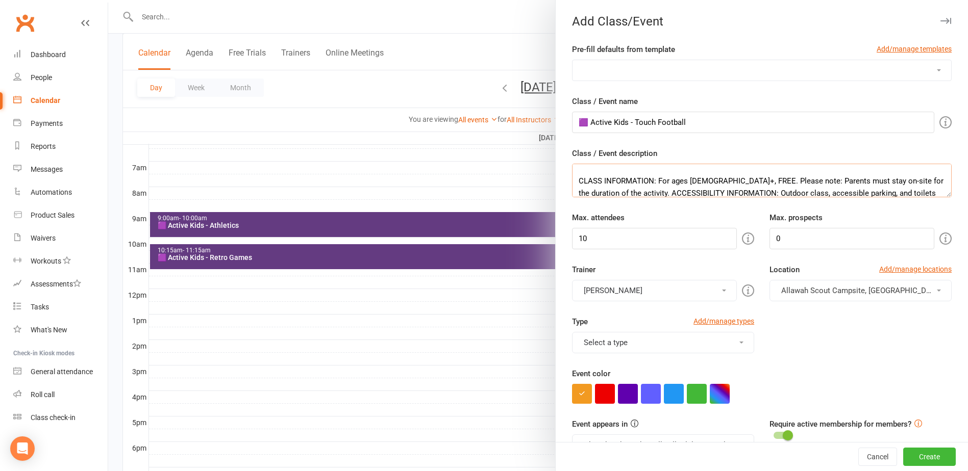
scroll to position [104, 0]
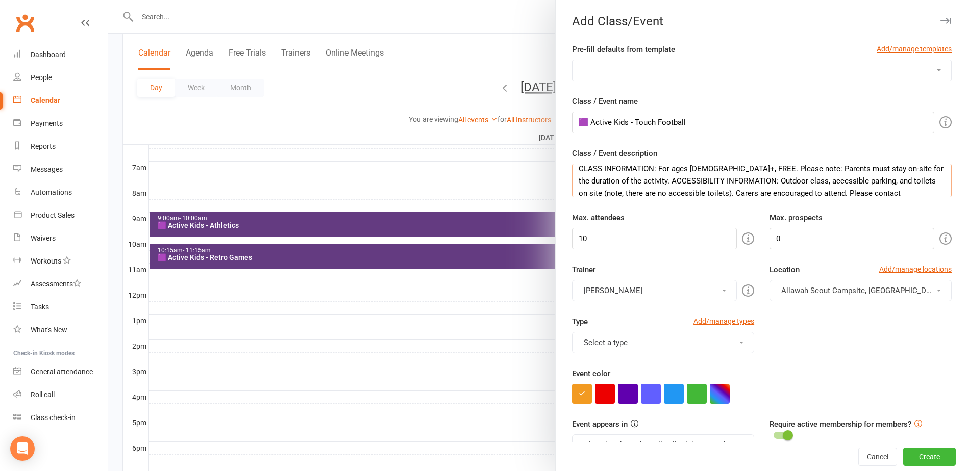
drag, startPoint x: 617, startPoint y: 181, endPoint x: 760, endPoint y: 135, distance: 149.9
click at [617, 180] on textarea "Duck, weave and side-step your way through the holidays with the touch football…" at bounding box center [762, 181] width 380 height 34
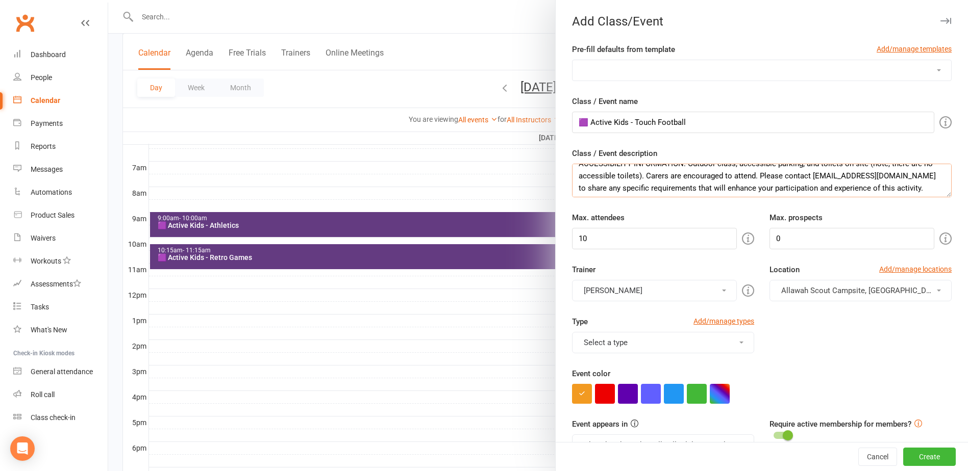
scroll to position [139, 0]
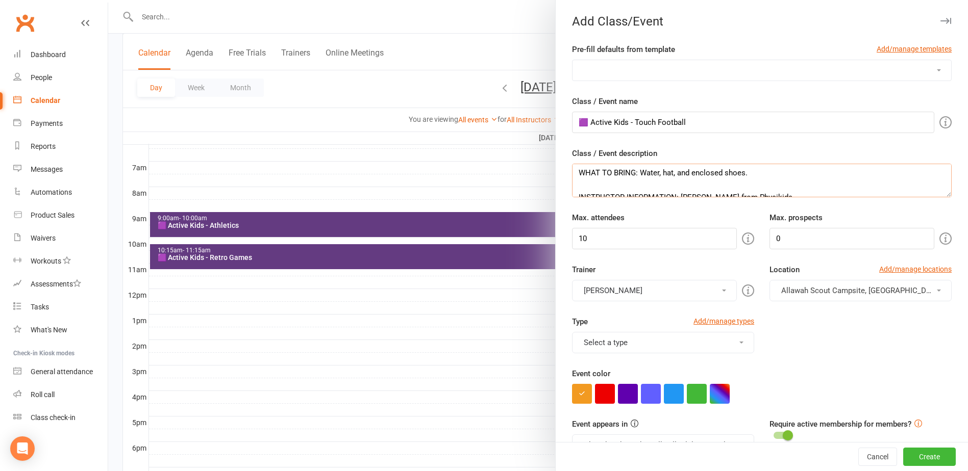
drag, startPoint x: 799, startPoint y: 169, endPoint x: 745, endPoint y: 189, distance: 57.6
click at [745, 190] on textarea "Duck, weave and side-step your way through the holidays with the touch football…" at bounding box center [762, 181] width 380 height 34
click at [750, 190] on textarea "Duck, weave and side-step your way through the holidays with the touch football…" at bounding box center [762, 181] width 380 height 34
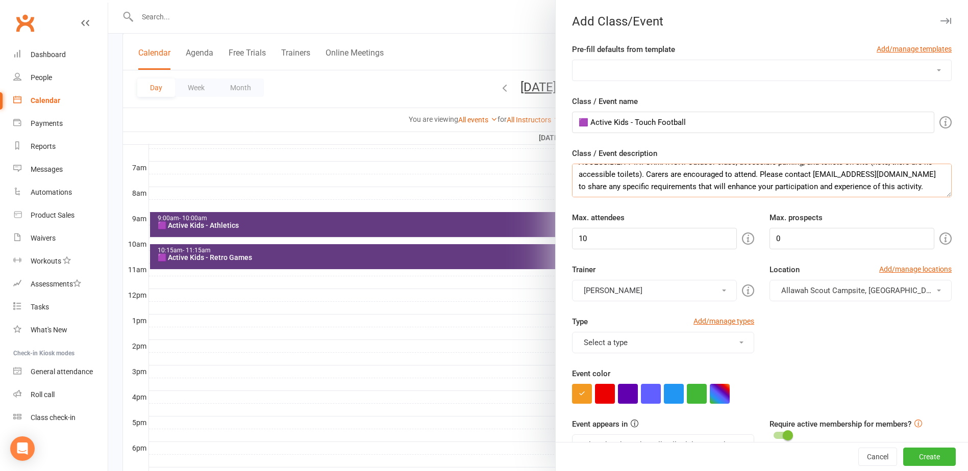
drag, startPoint x: 825, startPoint y: 182, endPoint x: 836, endPoint y: 178, distance: 11.2
click at [827, 179] on textarea "Duck, weave and side-step your way through the holidays with the touch football…" at bounding box center [762, 181] width 380 height 34
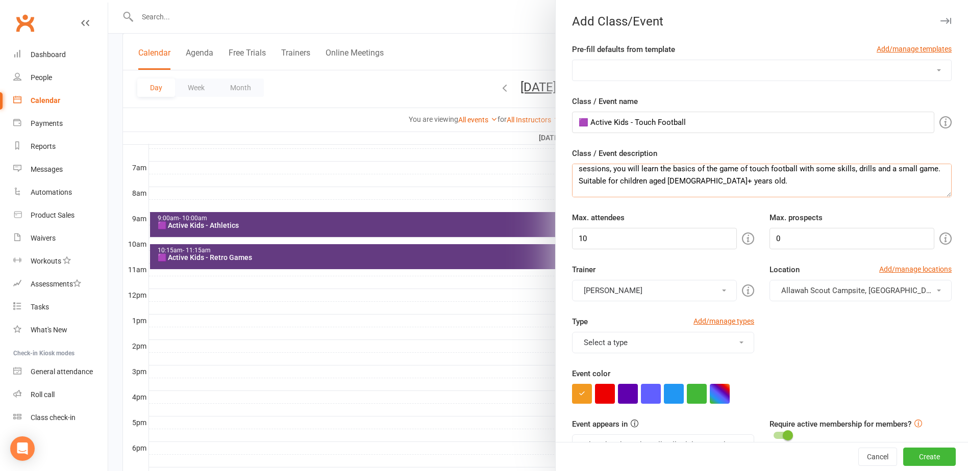
scroll to position [6, 0]
type textarea "Duck, weave and side-step your way through the holidays with the touch football…"
drag, startPoint x: 594, startPoint y: 239, endPoint x: 411, endPoint y: 237, distance: 183.1
click at [108, 0] on new-event-schedule "Add Class/Event Pre-fill defaults from template Add/manage templates Aqua Fitne…" at bounding box center [108, 0] width 0 height 0
type input "25"
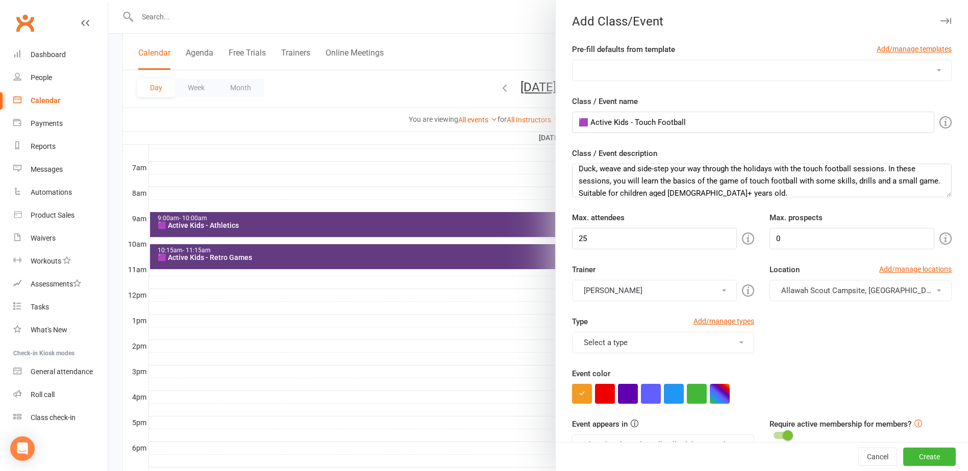
click at [608, 285] on button "[PERSON_NAME]" at bounding box center [654, 290] width 165 height 21
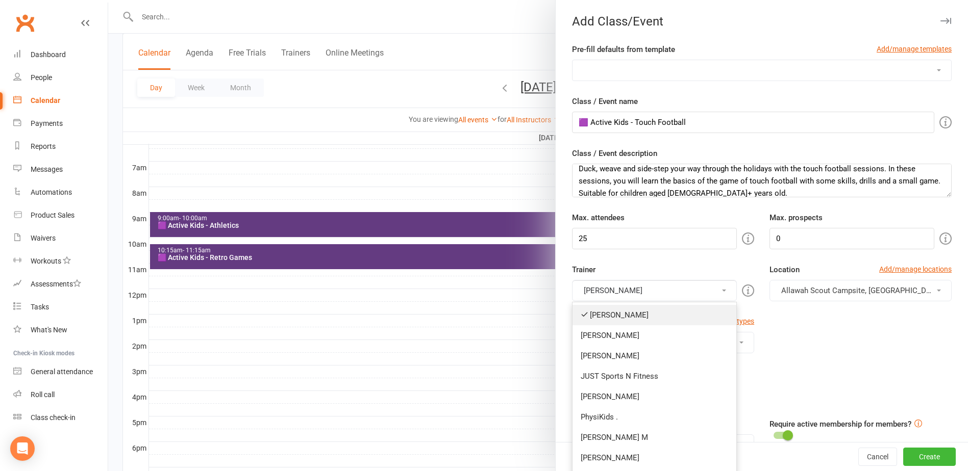
click at [613, 308] on link "[PERSON_NAME]" at bounding box center [654, 315] width 164 height 20
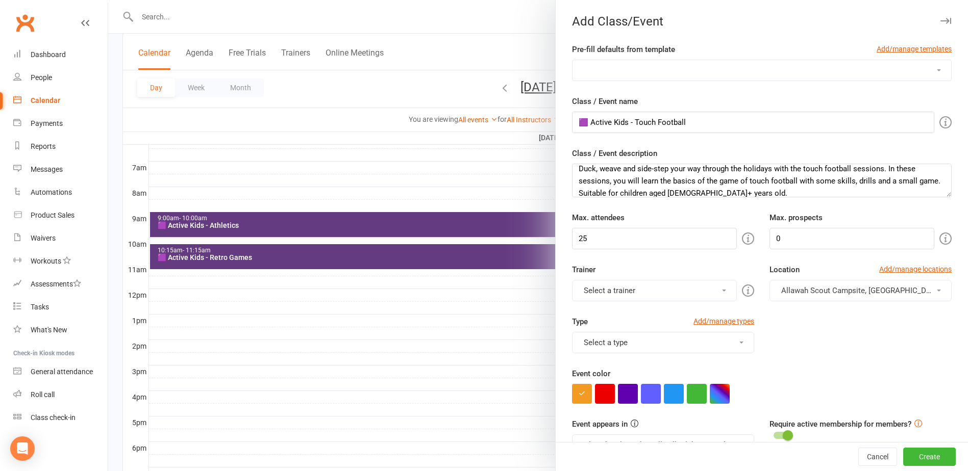
click at [619, 291] on button "Select a trainer" at bounding box center [654, 290] width 165 height 21
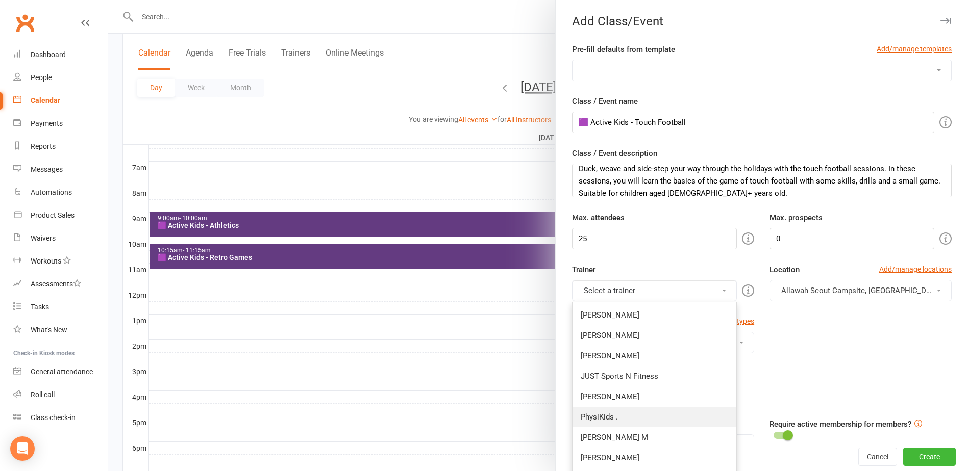
click at [601, 414] on link "PhysiKids ." at bounding box center [654, 417] width 164 height 20
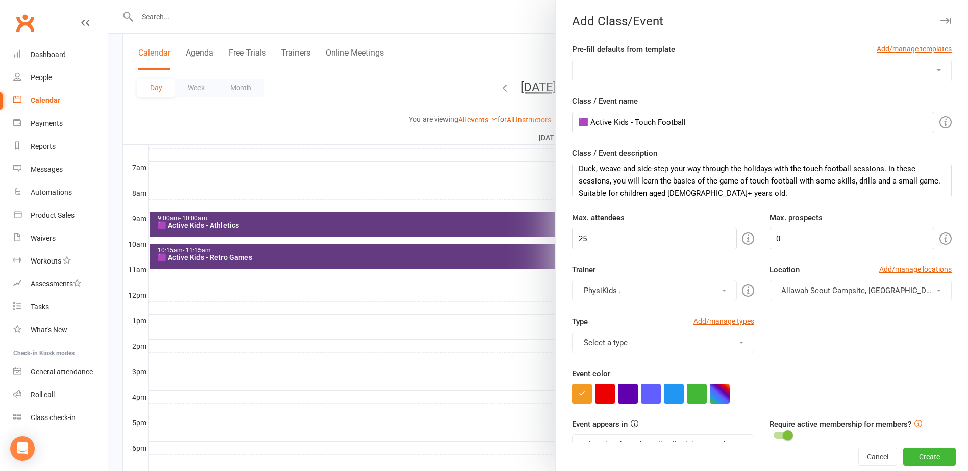
click at [603, 345] on button "Select a type" at bounding box center [663, 342] width 182 height 21
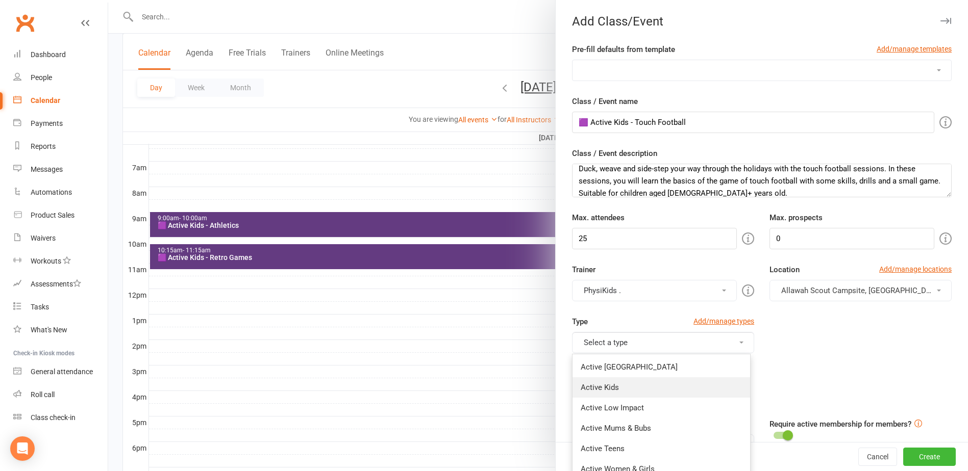
click at [613, 386] on link "Active Kids" at bounding box center [661, 387] width 178 height 20
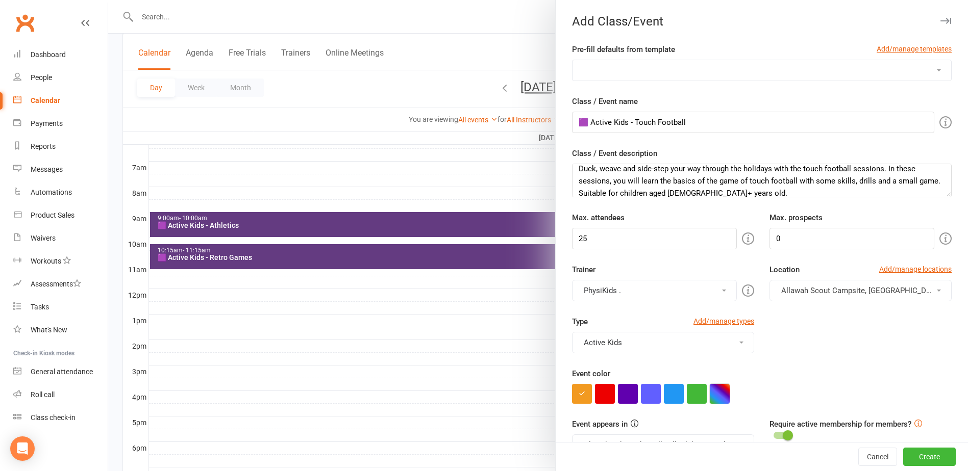
click at [716, 390] on button "button" at bounding box center [720, 394] width 20 height 20
click at [663, 452] on input "text" at bounding box center [666, 453] width 51 height 12
type input "#643b81"
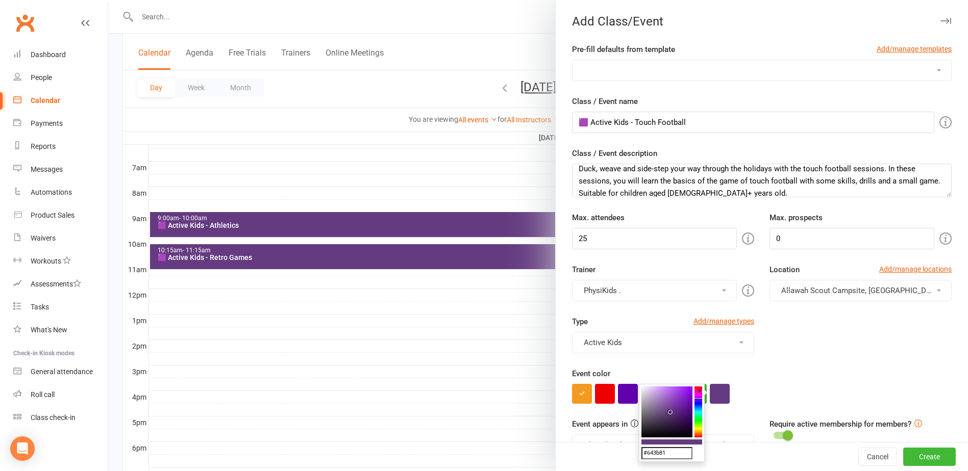
click at [856, 380] on div "Event color" at bounding box center [762, 386] width 380 height 36
click at [845, 292] on span "Allawah Scout Campsite, [GEOGRAPHIC_DATA][PERSON_NAME]" at bounding box center [890, 290] width 219 height 9
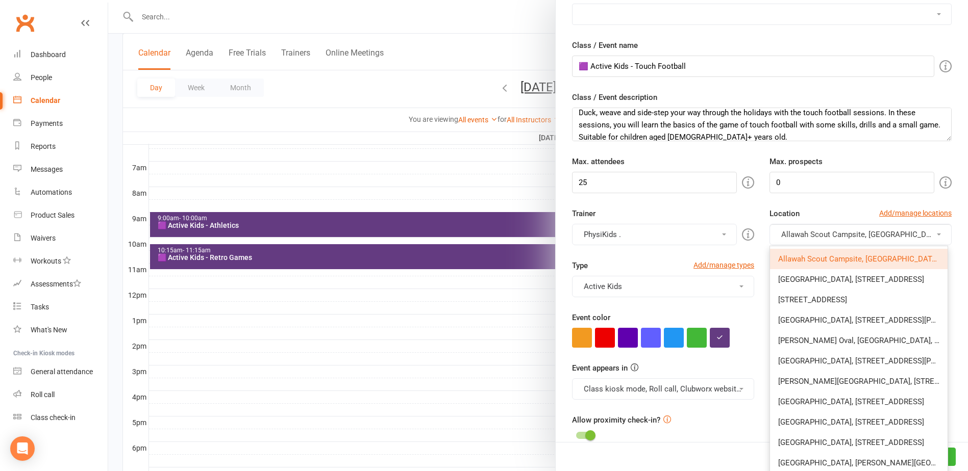
scroll to position [153, 0]
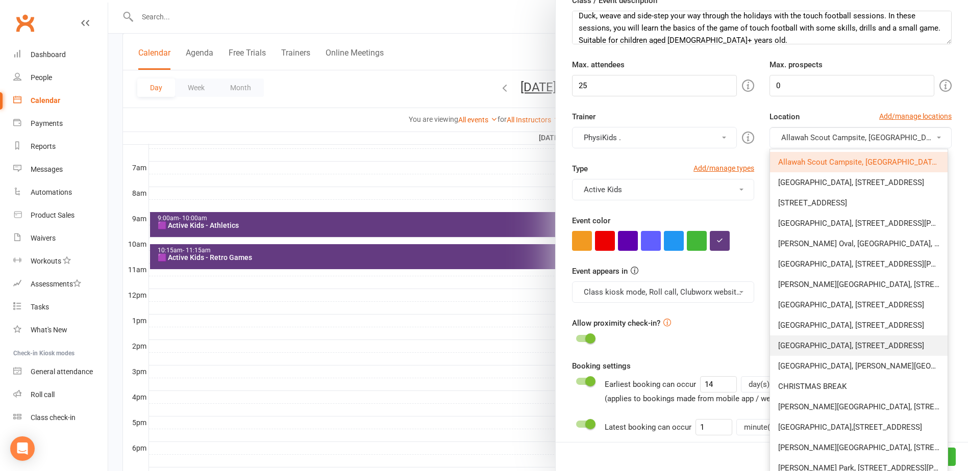
click at [811, 346] on span "[GEOGRAPHIC_DATA], [STREET_ADDRESS]" at bounding box center [851, 345] width 146 height 9
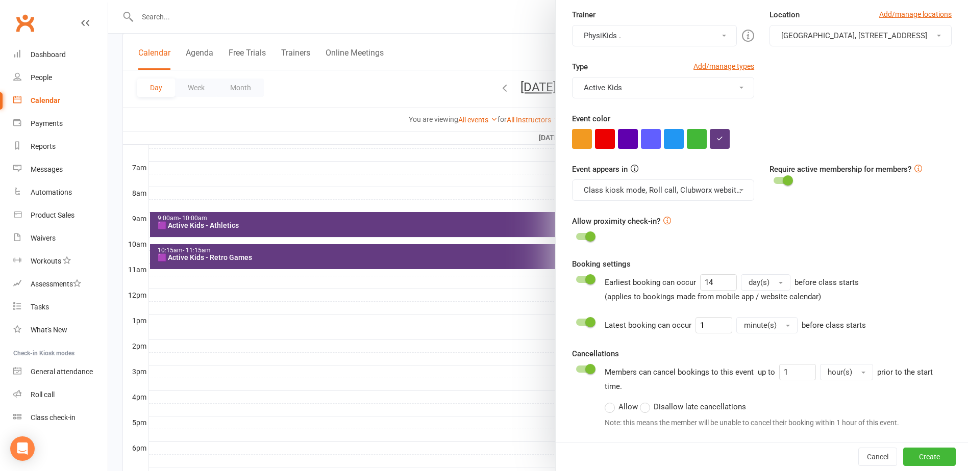
scroll to position [357, 0]
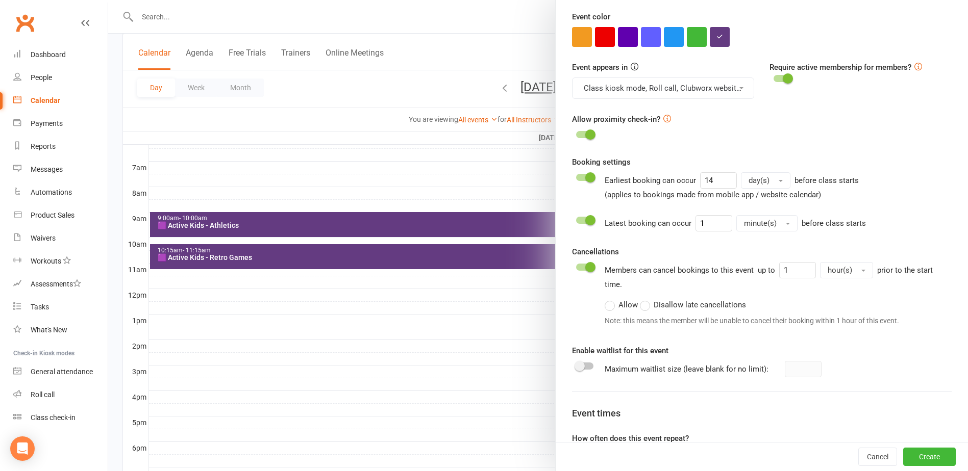
click at [574, 371] on span at bounding box center [579, 366] width 10 height 10
click at [576, 365] on input "checkbox" at bounding box center [576, 365] width 0 height 0
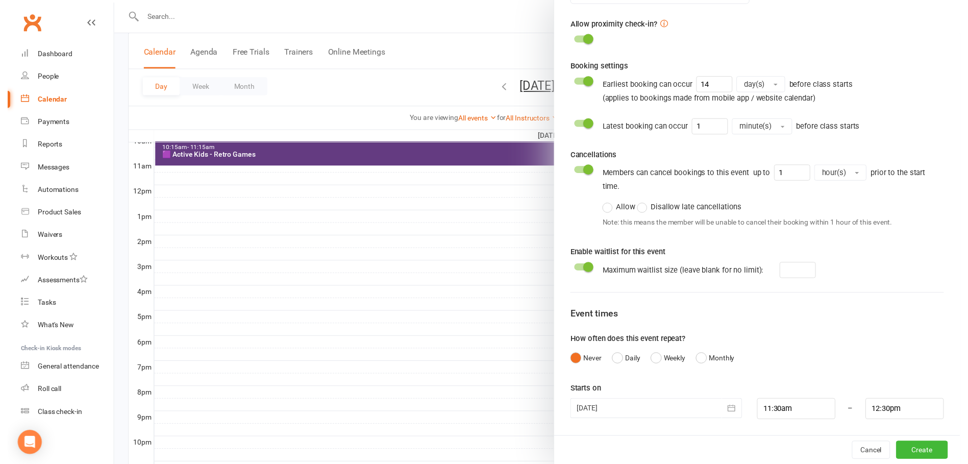
scroll to position [326, 0]
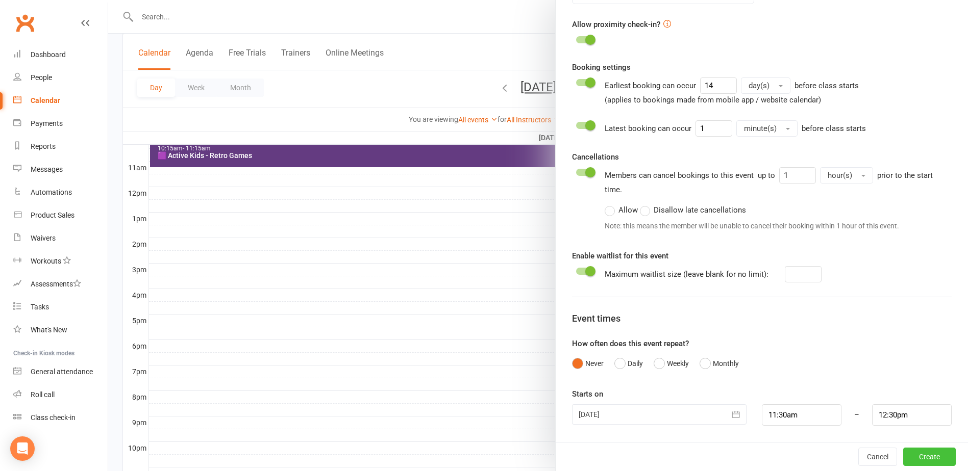
click at [919, 457] on button "Create" at bounding box center [929, 457] width 53 height 18
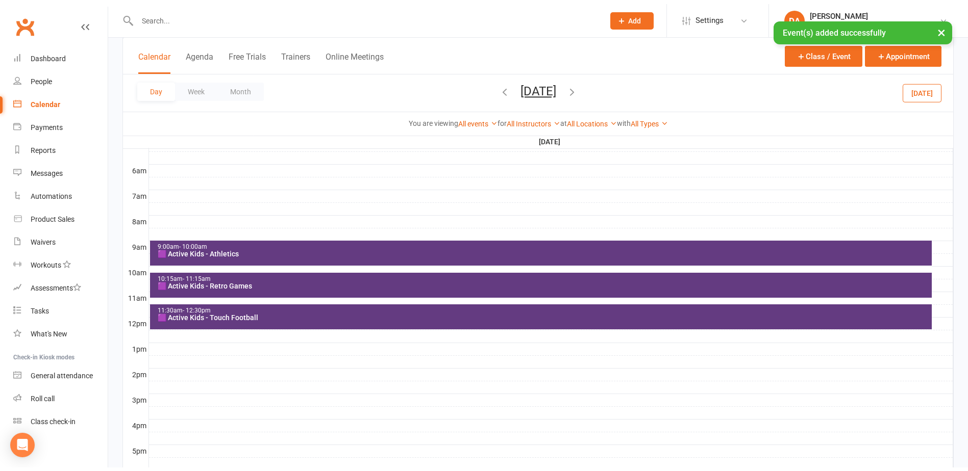
scroll to position [173, 0]
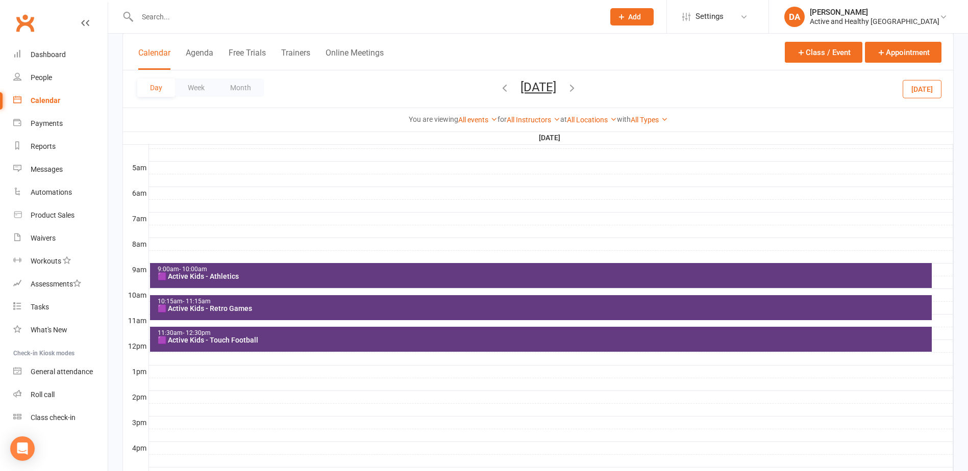
click at [165, 373] on div at bounding box center [551, 372] width 804 height 12
click at [156, 363] on button "Add Event" at bounding box center [158, 362] width 34 height 12
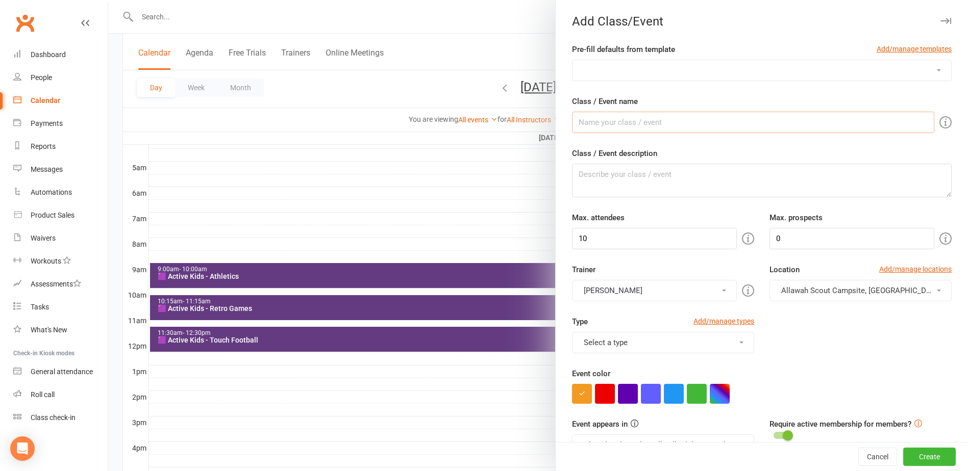
click at [612, 129] on input "Class / Event name" at bounding box center [753, 122] width 362 height 21
drag, startPoint x: 670, startPoint y: 119, endPoint x: 632, endPoint y: 122, distance: 38.4
click at [632, 122] on input "🟪 Active Kids - Volleyball" at bounding box center [753, 122] width 362 height 21
type input "🟪 Active Kids - Fun Fit Kids"
click at [630, 178] on textarea "Class / Event description" at bounding box center [762, 181] width 380 height 34
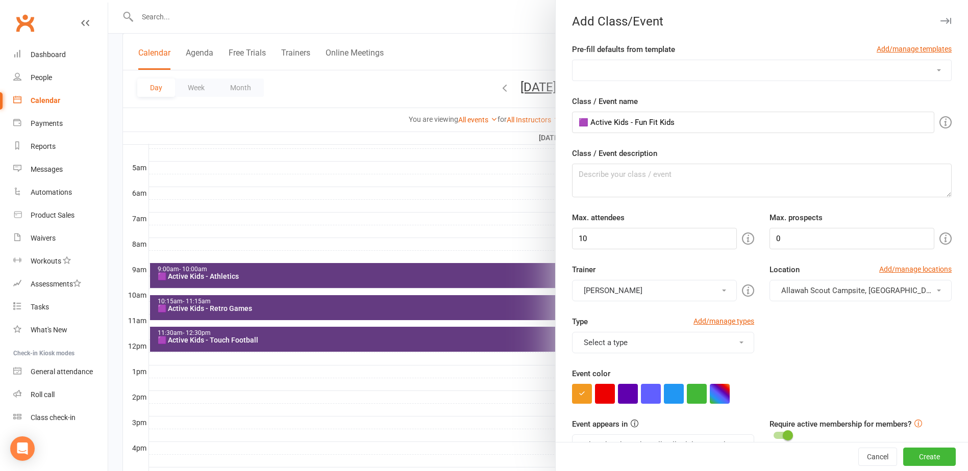
click at [592, 295] on button "[PERSON_NAME]" at bounding box center [654, 290] width 165 height 21
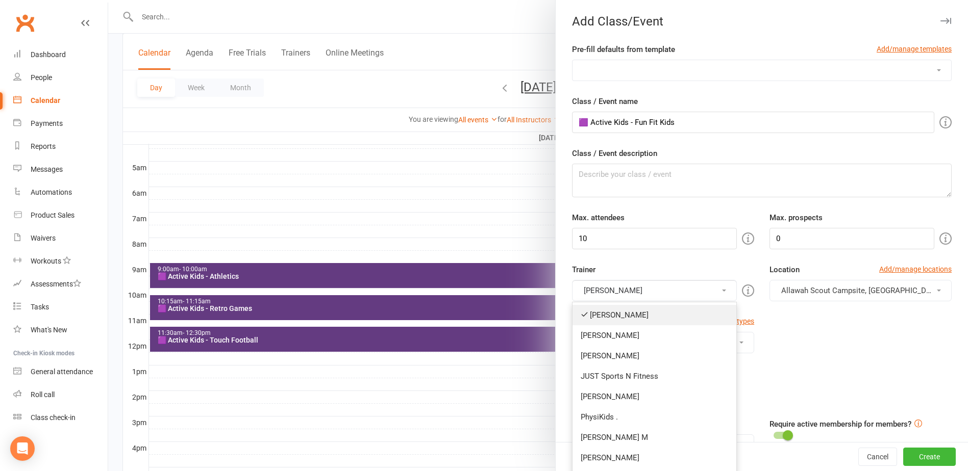
click at [604, 314] on link "[PERSON_NAME]" at bounding box center [654, 315] width 164 height 20
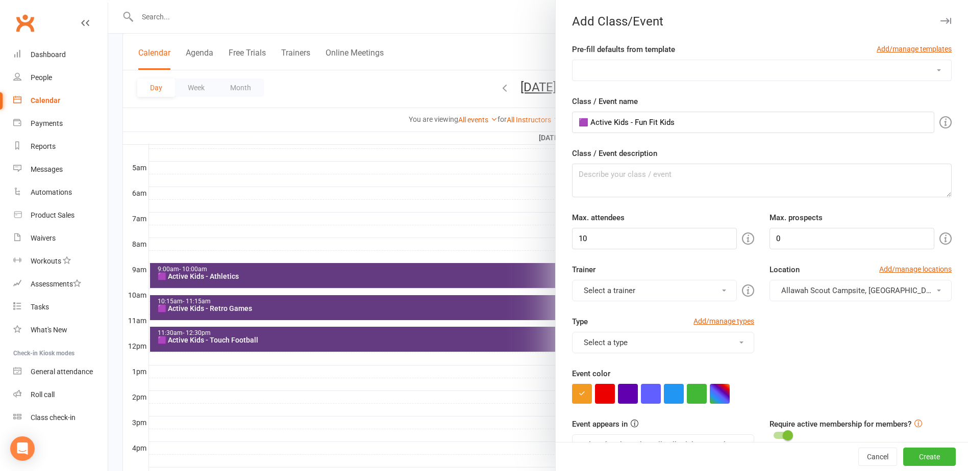
click at [606, 291] on button "Select a trainer" at bounding box center [654, 290] width 165 height 21
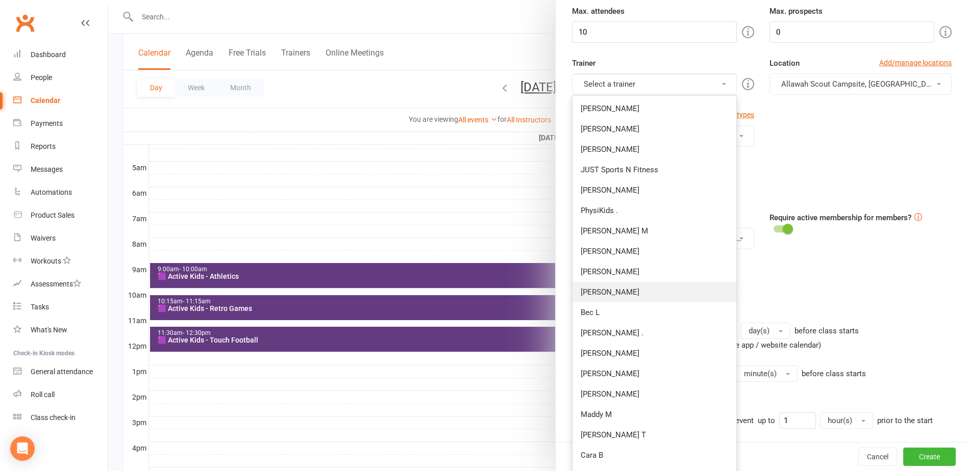
scroll to position [255, 0]
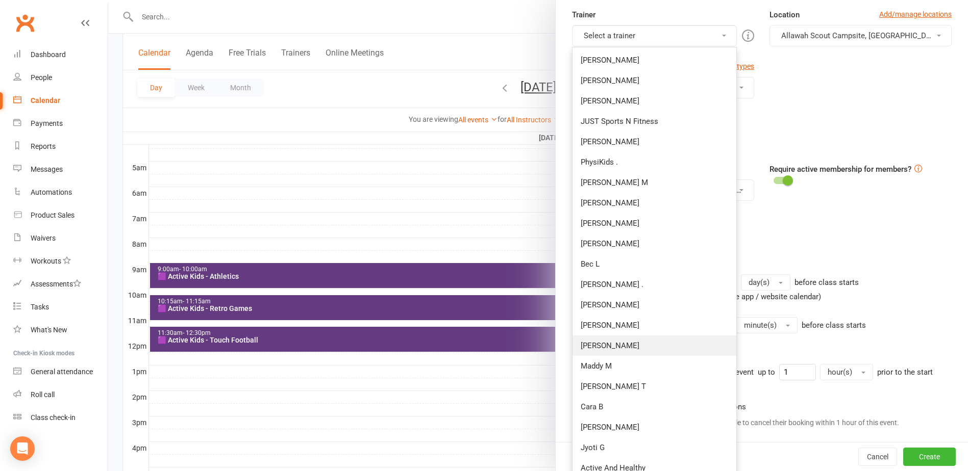
click at [586, 348] on link "[PERSON_NAME]" at bounding box center [654, 346] width 164 height 20
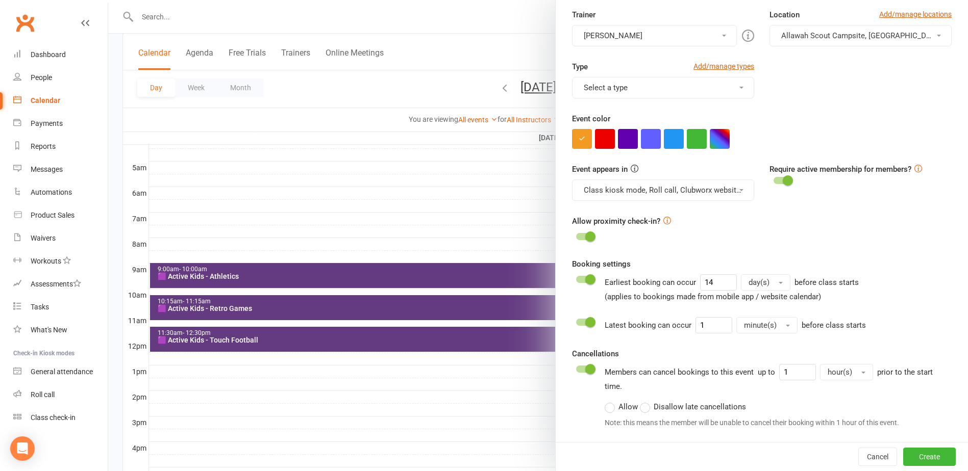
click at [727, 137] on div at bounding box center [762, 139] width 380 height 20
click at [721, 142] on button "button" at bounding box center [720, 139] width 20 height 20
click at [671, 197] on input "text" at bounding box center [666, 198] width 51 height 12
type input "#643b81"
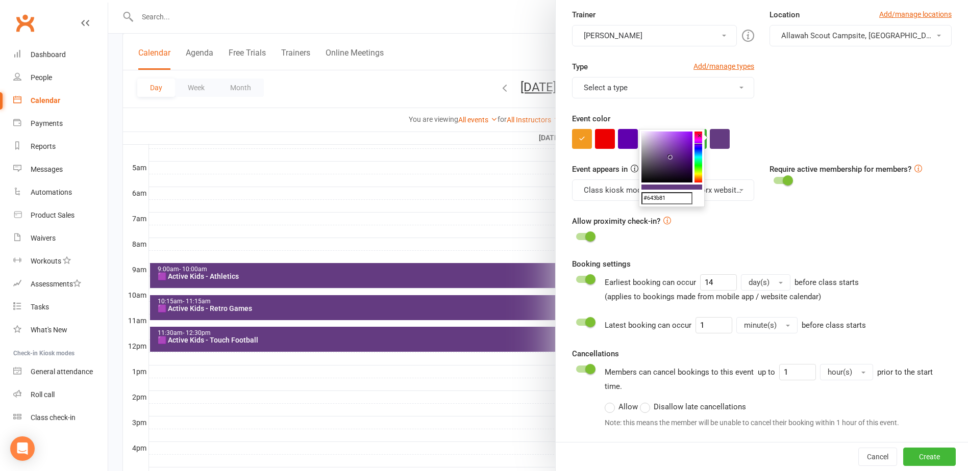
click at [835, 87] on div "Type Add/manage types Select a type Active Ipswich Active Kids Active Low Impac…" at bounding box center [761, 87] width 395 height 52
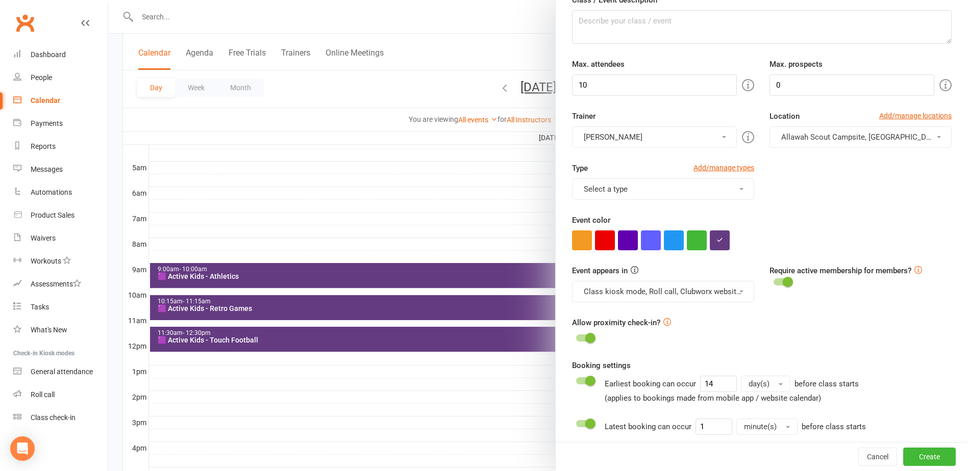
scroll to position [153, 0]
click at [630, 196] on button "Select a type" at bounding box center [663, 189] width 182 height 21
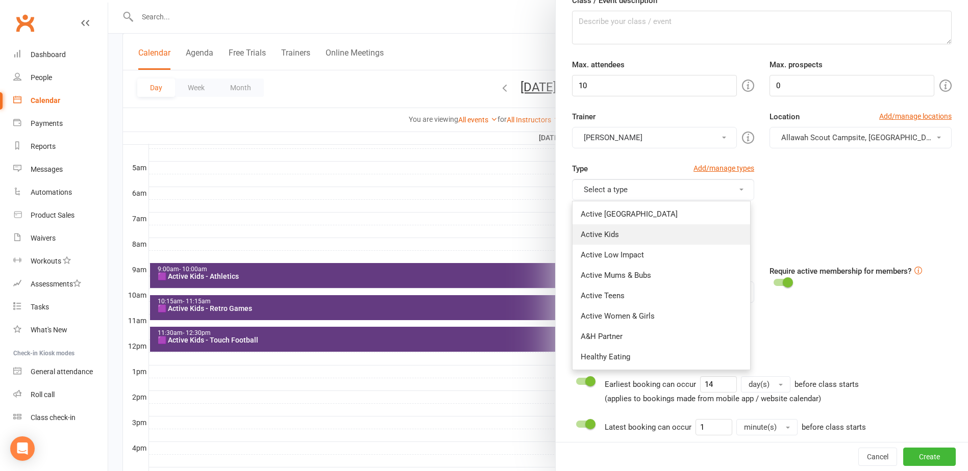
click at [612, 236] on link "Active Kids" at bounding box center [661, 234] width 178 height 20
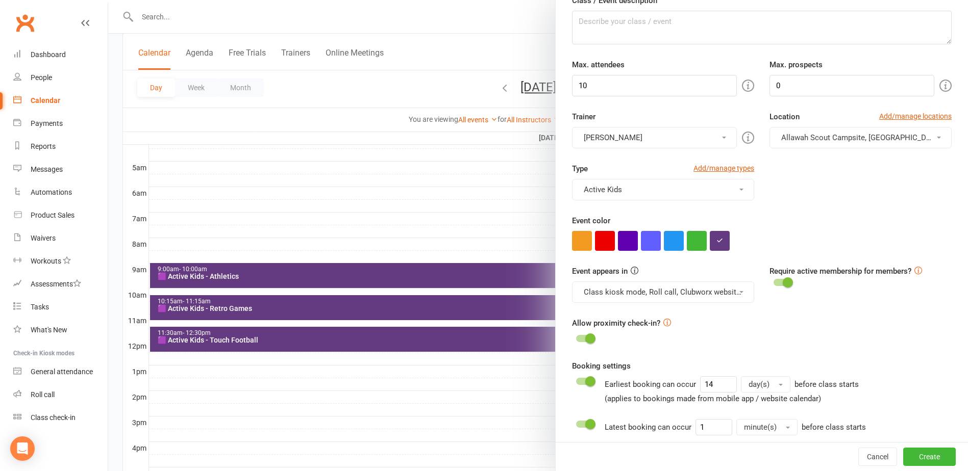
click at [874, 192] on div "Type Add/manage types Active Kids Active Ipswich Active Kids Active Low Impact …" at bounding box center [761, 189] width 395 height 52
click at [848, 142] on button "Allawah Scout Campsite, [GEOGRAPHIC_DATA][PERSON_NAME]" at bounding box center [860, 137] width 182 height 21
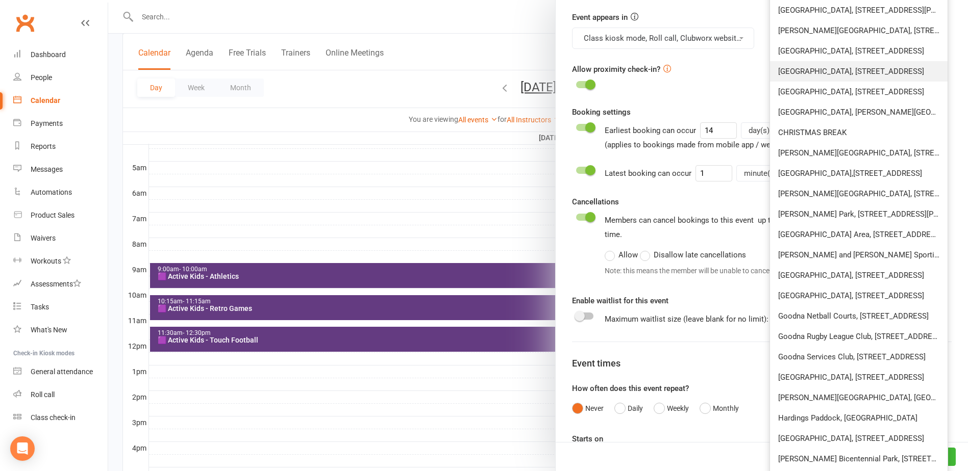
scroll to position [510, 0]
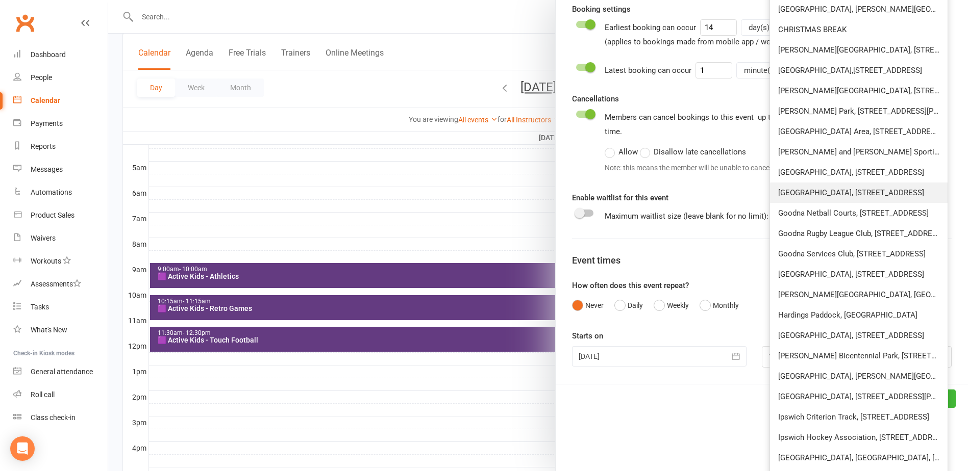
click at [833, 189] on span "[GEOGRAPHIC_DATA], [STREET_ADDRESS]" at bounding box center [851, 192] width 146 height 9
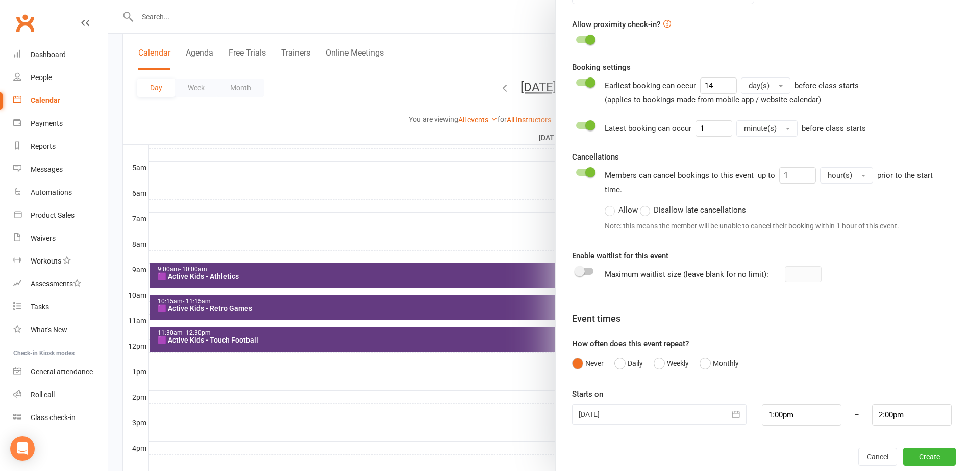
scroll to position [55, 0]
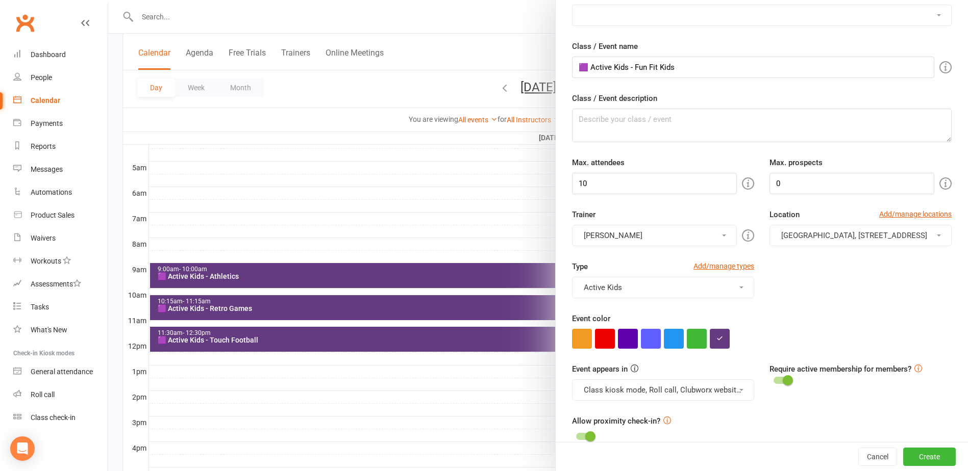
click at [719, 154] on form "Pre-fill defaults from template Add/manage templates Aqua Fitness [MEDICAL_DATA…" at bounding box center [762, 405] width 380 height 835
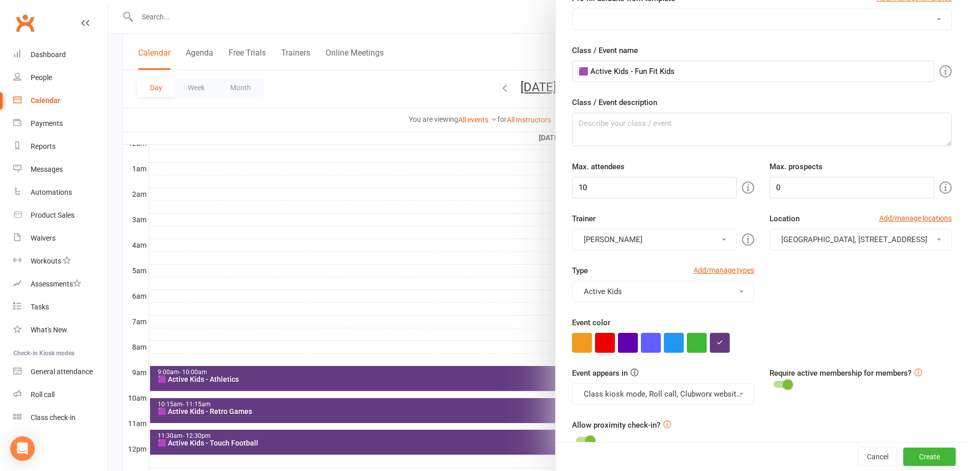
scroll to position [173, 0]
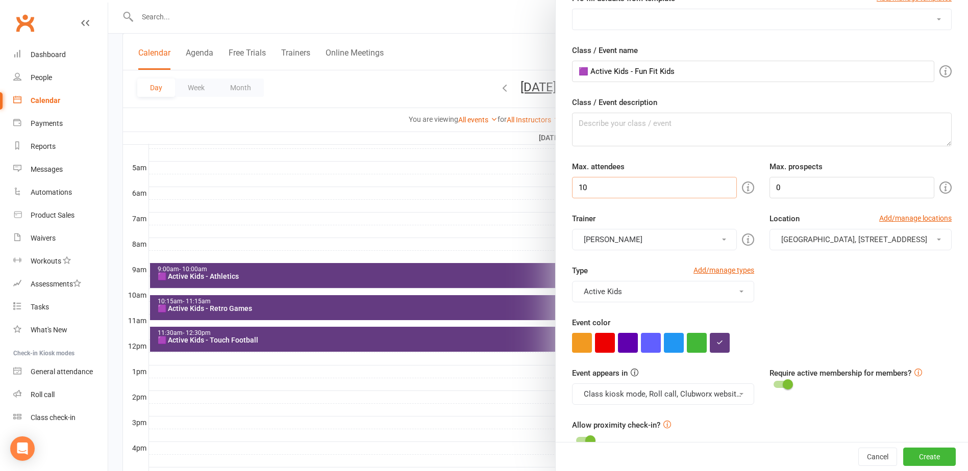
drag, startPoint x: 604, startPoint y: 187, endPoint x: 424, endPoint y: 192, distance: 179.7
click at [108, 0] on new-event-schedule "Add Class/Event Pre-fill defaults from template Add/manage templates Aqua Fitne…" at bounding box center [108, 0] width 0 height 0
type input "25"
drag, startPoint x: 681, startPoint y: 135, endPoint x: 577, endPoint y: 141, distance: 103.3
click at [680, 135] on textarea "Class / Event description" at bounding box center [762, 130] width 380 height 34
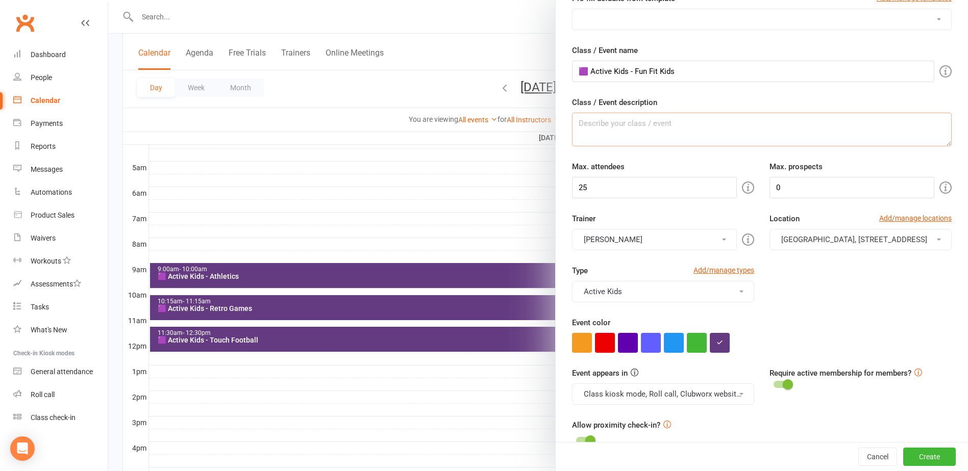
click at [621, 134] on textarea "Class / Event description" at bounding box center [762, 130] width 380 height 34
paste textarea "Get ready to move, sweat, and smile! Fun Fit Kids is a fast-paced, high-energy …"
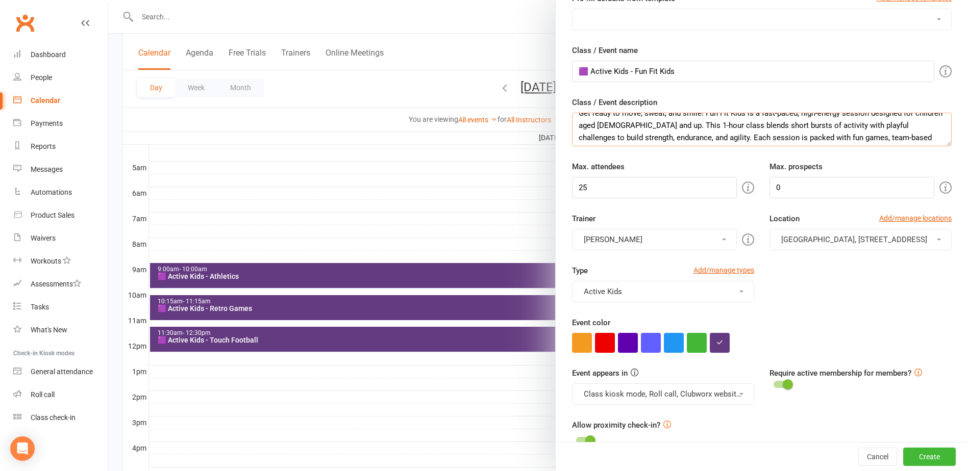
scroll to position [0, 0]
click at [851, 125] on textarea "Get ready to move, sweat, and smile! Fun Fit Kids is a fast-paced, high-energy …" at bounding box center [762, 130] width 380 height 34
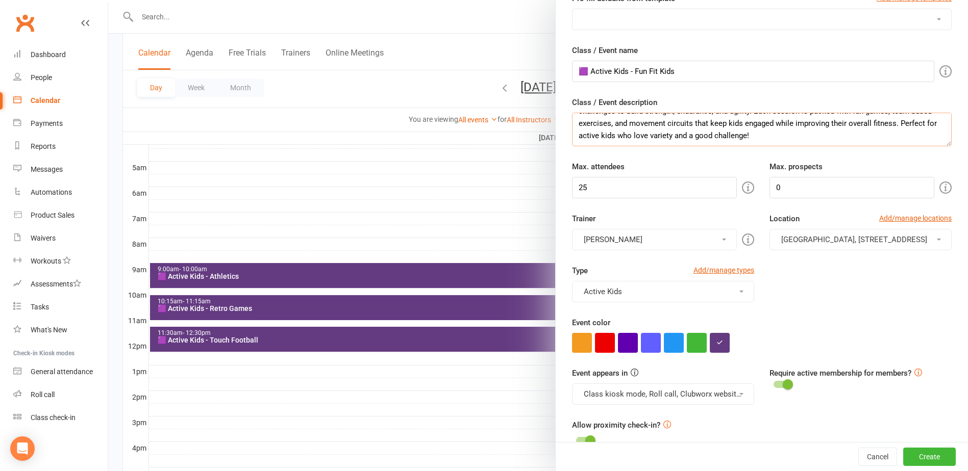
click at [742, 139] on textarea "Get ready to move, sweat, and smile! Fun Fit Kids is a fast-paced, high-energy …" at bounding box center [762, 130] width 380 height 34
paste textarea "WHAT TO BRING: Water and enclosed shoes. INSTRUCTOR INFORMATION: Prestige Dance…"
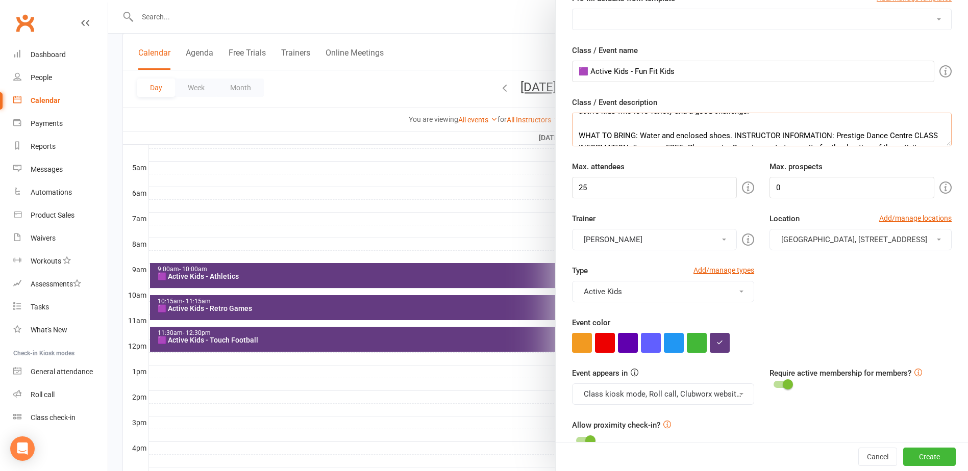
click at [732, 132] on textarea "Get ready to move, sweat, and smile! Fun Fit Kids is a fast-paced, high-energy …" at bounding box center [762, 130] width 380 height 34
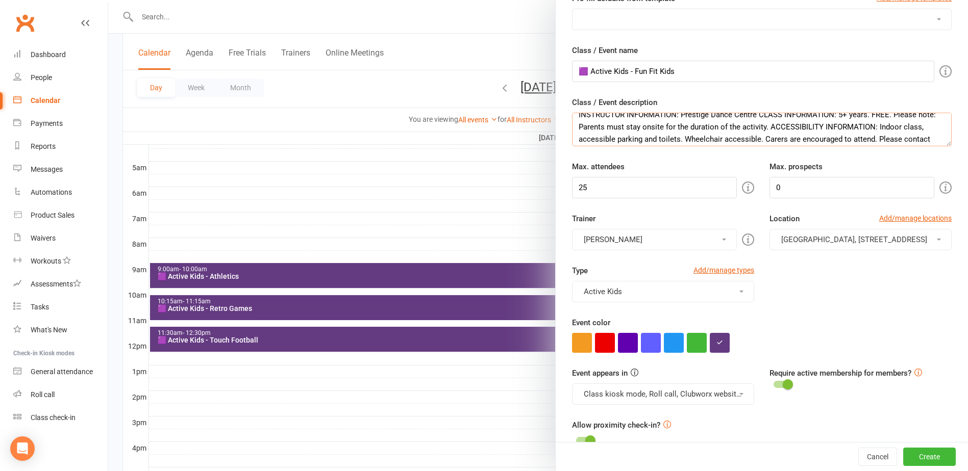
drag, startPoint x: 751, startPoint y: 141, endPoint x: 705, endPoint y: 118, distance: 51.8
click at [705, 118] on textarea "Get ready to move, sweat, and smile! Fun Fit Kids is a fast-paced, high-energy …" at bounding box center [762, 130] width 380 height 34
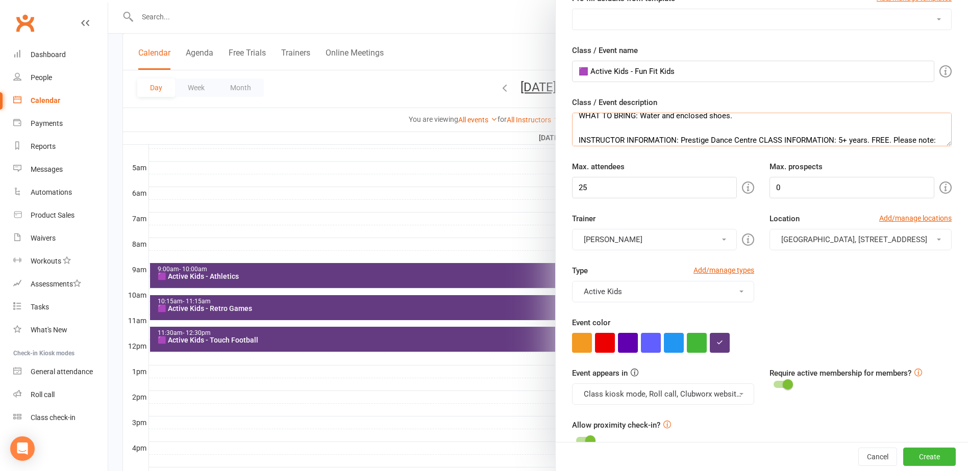
click at [752, 140] on textarea "Get ready to move, sweat, and smile! Fun Fit Kids is a fast-paced, high-energy …" at bounding box center [762, 130] width 380 height 34
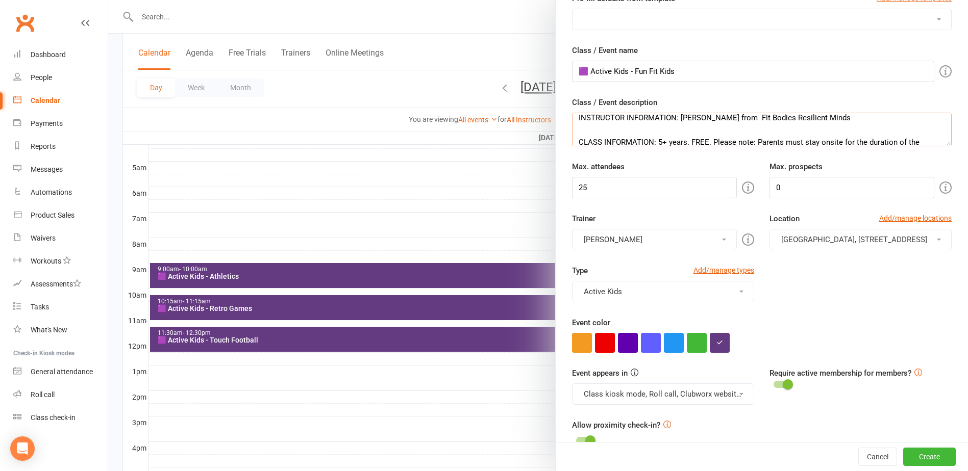
click at [687, 140] on textarea "Get ready to move, sweat, and smile! Fun Fit Kids is a fast-paced, high-energy …" at bounding box center [762, 130] width 380 height 34
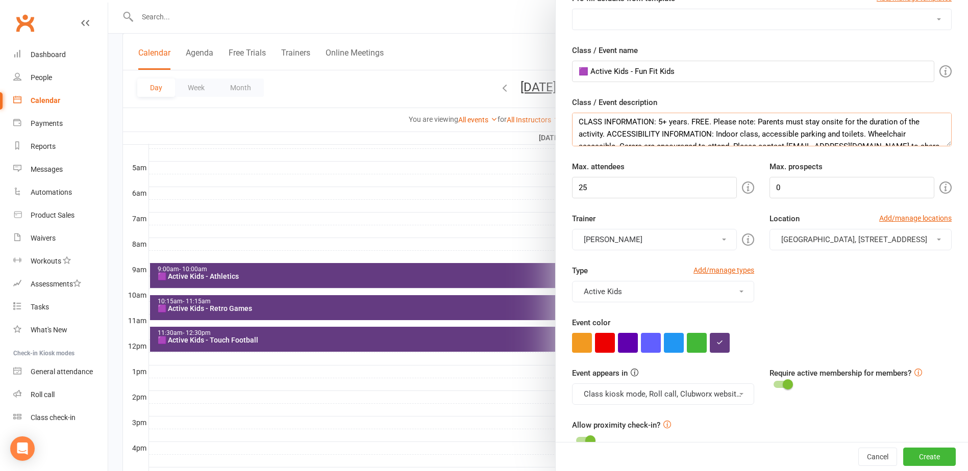
click at [604, 132] on textarea "Get ready to move, sweat, and smile! Fun Fit Kids is a fast-paced, high-energy …" at bounding box center [762, 130] width 380 height 34
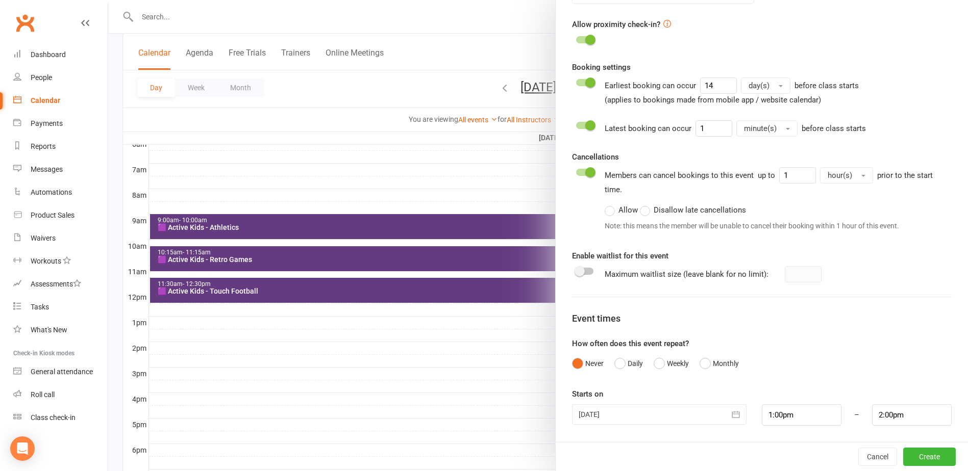
scroll to position [275, 0]
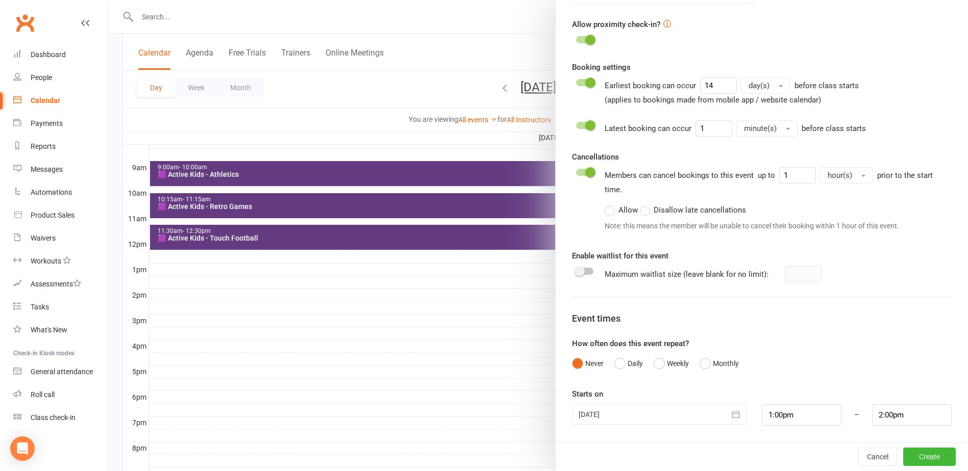
type textarea "Get ready to move, sweat, and smile! Fun Fit Kids is a fast-paced, high-energy …"
click at [579, 270] on span at bounding box center [579, 271] width 10 height 10
click at [576, 270] on input "checkbox" at bounding box center [576, 270] width 0 height 0
click at [925, 452] on button "Create" at bounding box center [929, 457] width 53 height 18
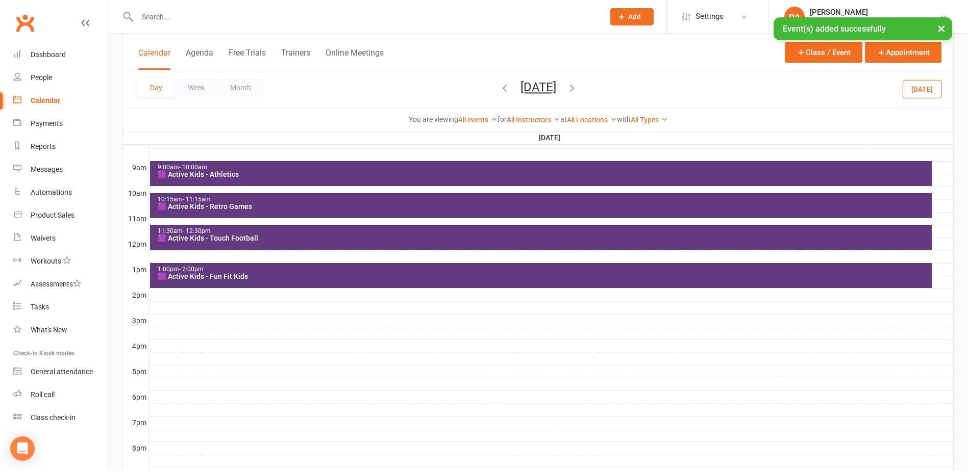
click at [163, 296] on div at bounding box center [551, 295] width 804 height 12
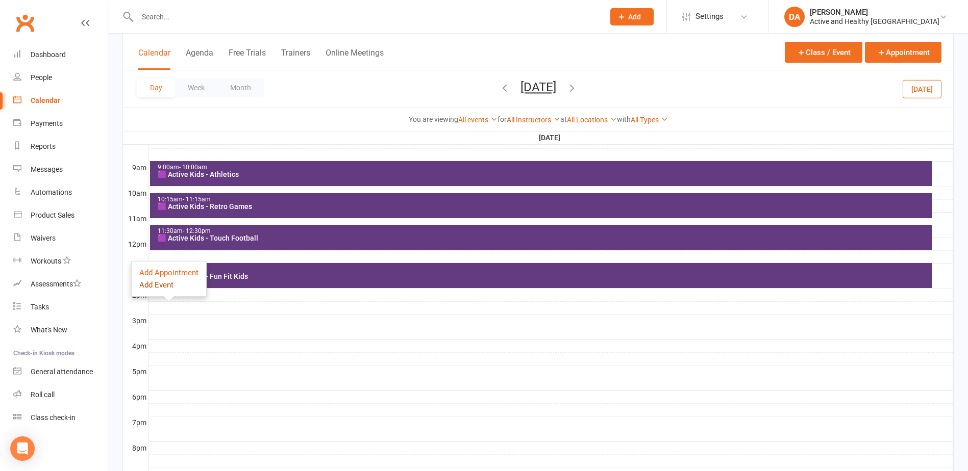
click at [169, 282] on button "Add Event" at bounding box center [156, 285] width 34 height 12
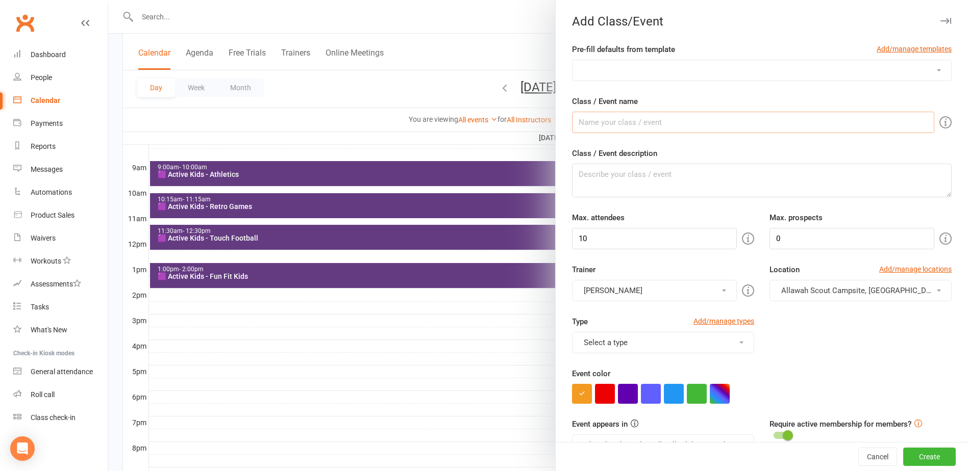
click at [615, 117] on input "Class / Event name" at bounding box center [753, 122] width 362 height 21
click at [632, 129] on input "Class / Event name" at bounding box center [753, 122] width 362 height 21
click at [822, 182] on textarea "Class / Event description" at bounding box center [762, 181] width 380 height 34
paste textarea "Lor Ips Dolor si a cons-adipis elitsed doeiusmo te incididun utl etdolore magna…"
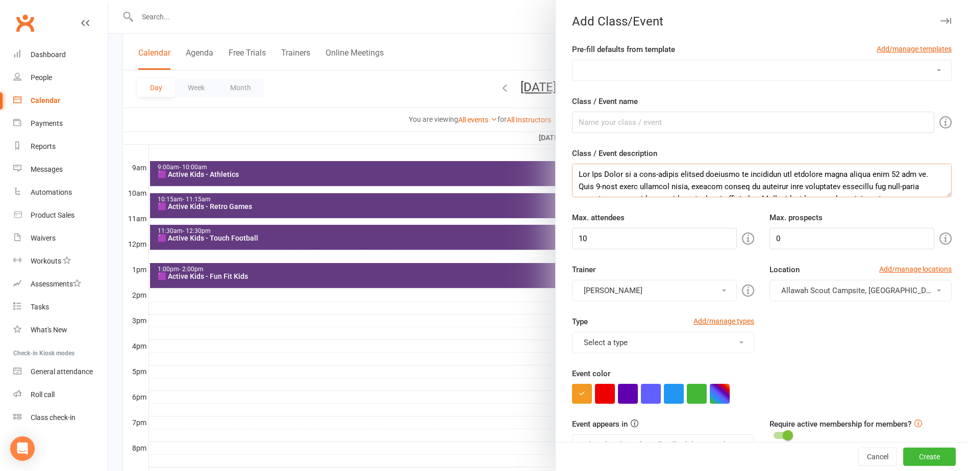
scroll to position [178, 0]
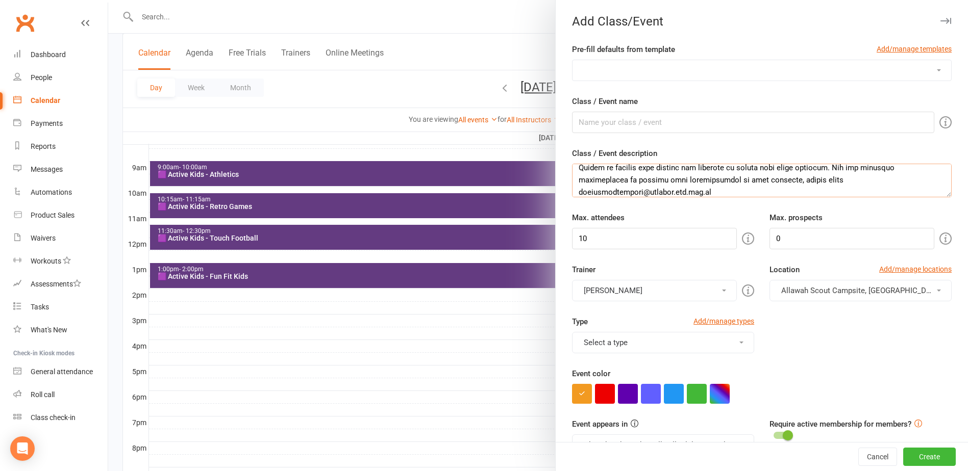
type textarea "Lor Ips Dolor si a cons-adipis elitsed doeiusmo te incididun utl etdolore magna…"
drag, startPoint x: 641, startPoint y: 120, endPoint x: 665, endPoint y: 113, distance: 24.9
click at [641, 120] on input "Class / Event name" at bounding box center [753, 122] width 362 height 21
paste input "🟨 Active Teens - Fun Fit Teens"
type input "🟨 Active Teens - Fun Fit Teens"
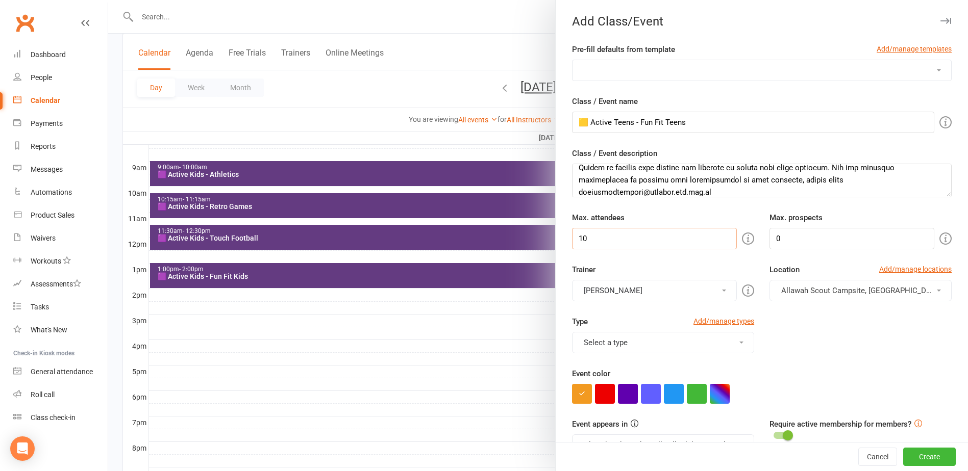
drag, startPoint x: 616, startPoint y: 238, endPoint x: 499, endPoint y: 238, distance: 116.8
click at [108, 0] on new-event-schedule "Add Class/Event Pre-fill defaults from template Add/manage templates Aqua Fitne…" at bounding box center [108, 0] width 0 height 0
type input "25"
click at [615, 290] on button "[PERSON_NAME]" at bounding box center [654, 290] width 165 height 21
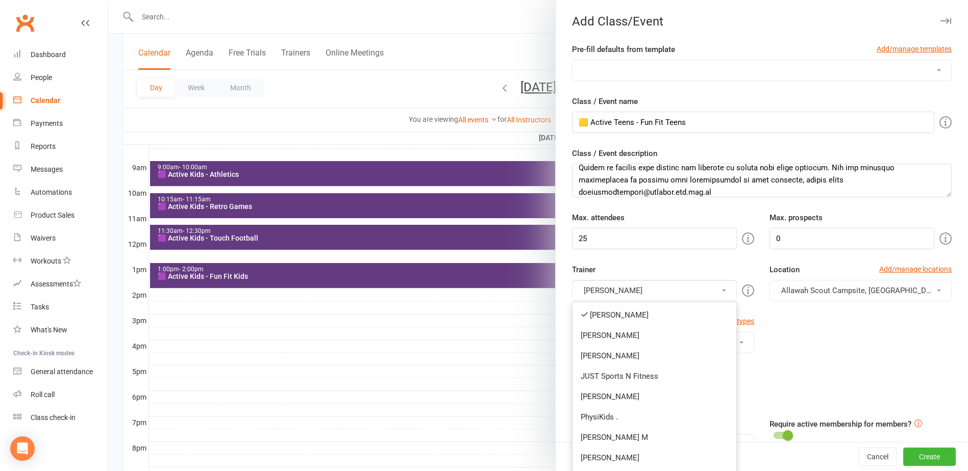
click at [607, 312] on link "[PERSON_NAME]" at bounding box center [654, 315] width 164 height 20
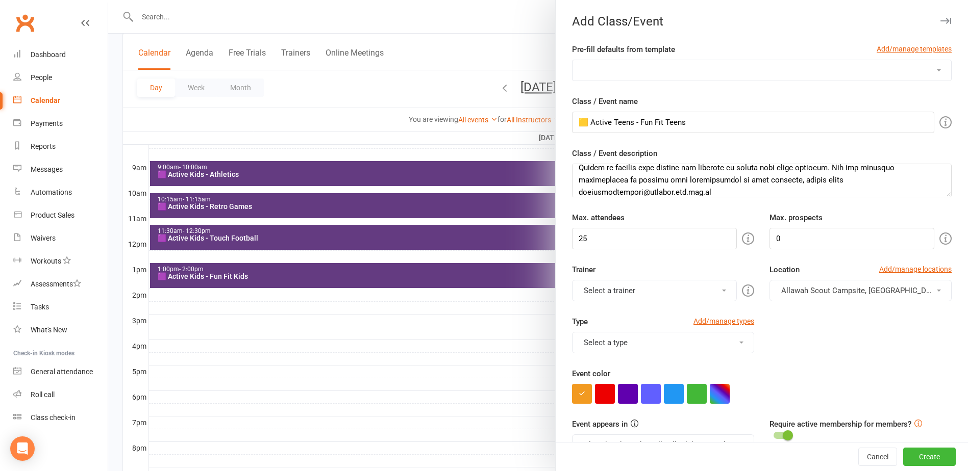
click at [609, 288] on button "Select a trainer" at bounding box center [654, 290] width 165 height 21
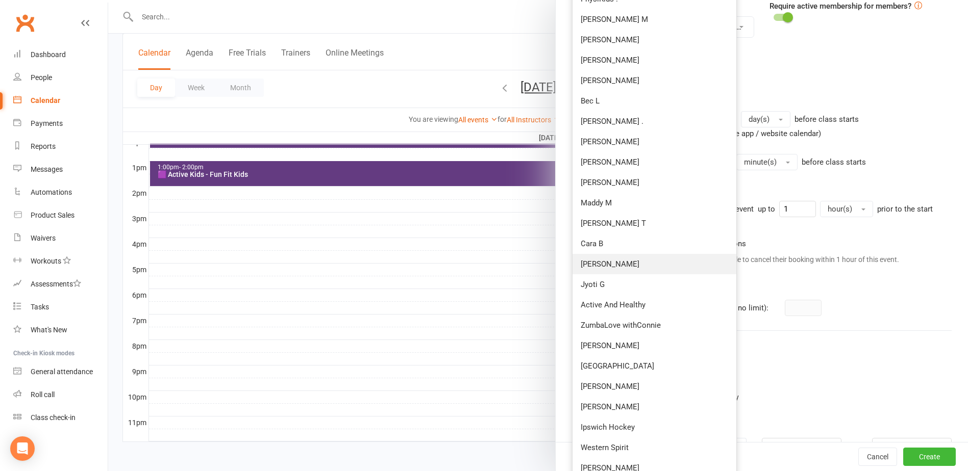
scroll to position [367, 0]
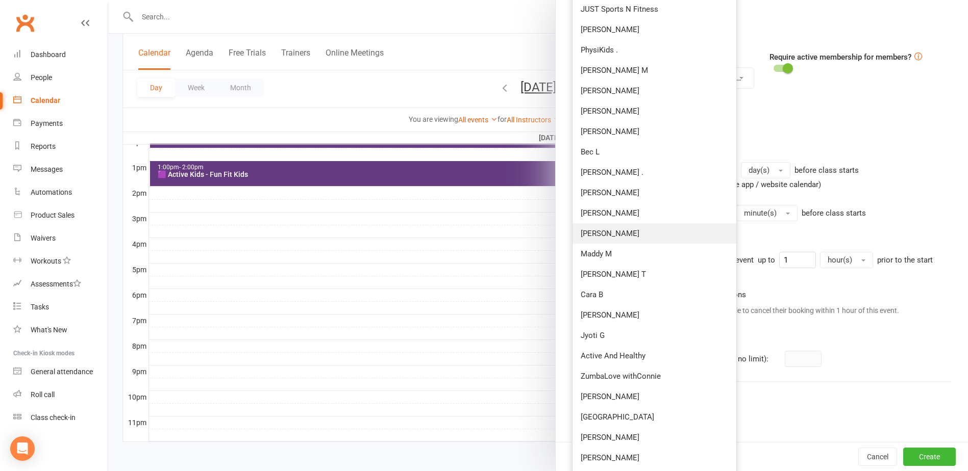
click at [609, 241] on link "[PERSON_NAME]" at bounding box center [654, 233] width 164 height 20
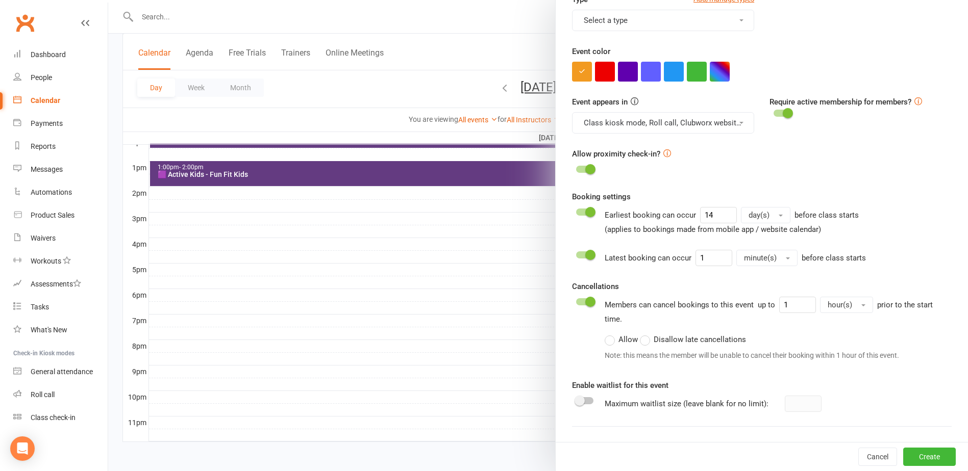
scroll to position [265, 0]
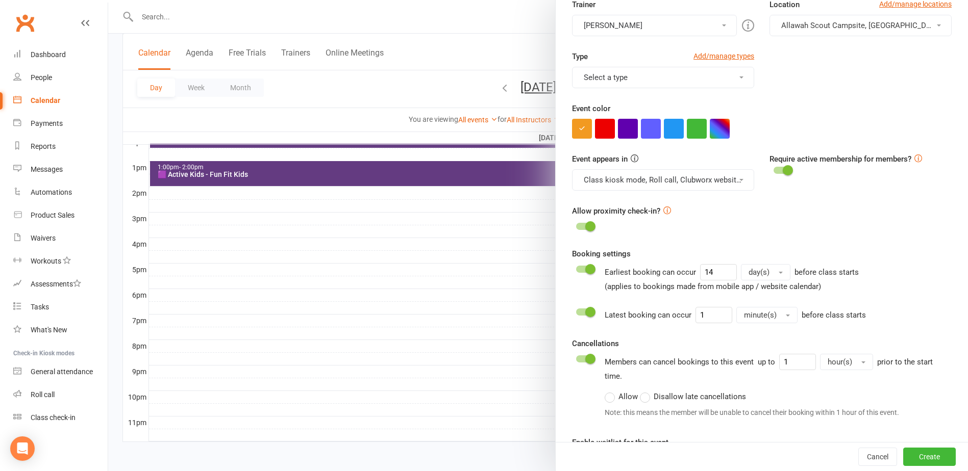
click at [709, 76] on button "Select a type" at bounding box center [663, 77] width 182 height 21
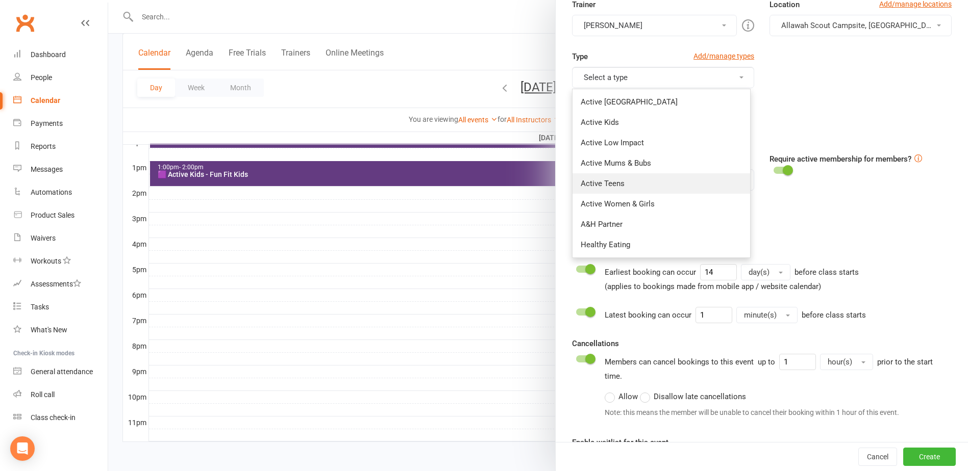
click at [613, 175] on link "Active Teens" at bounding box center [661, 183] width 178 height 20
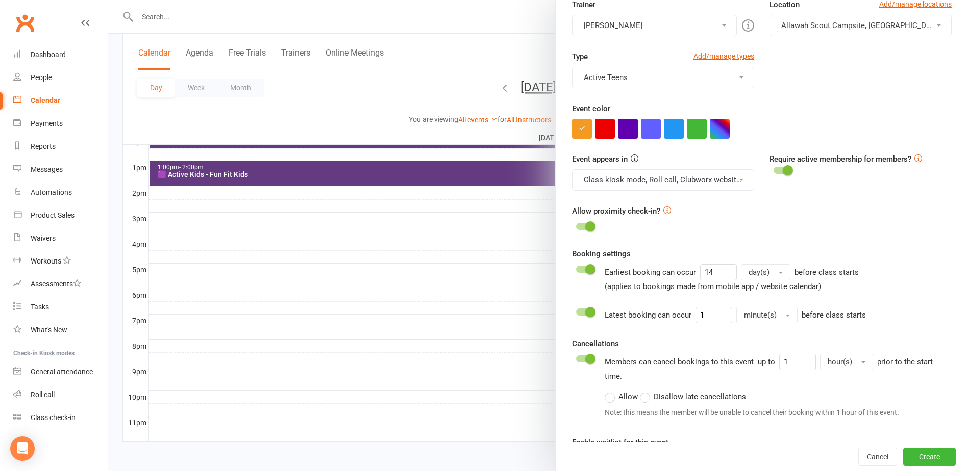
click at [857, 91] on div "Type Add/manage types Active Teens Active Ipswich Active Kids Active Low Impact…" at bounding box center [761, 77] width 395 height 52
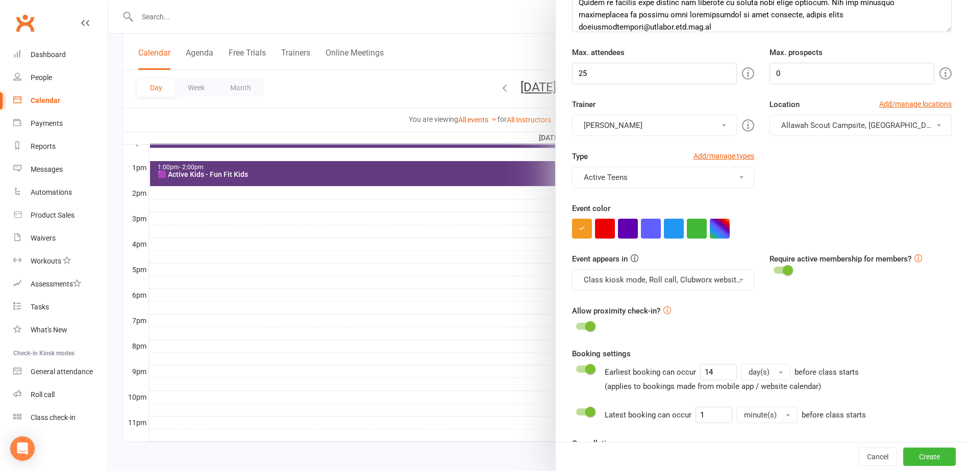
scroll to position [163, 0]
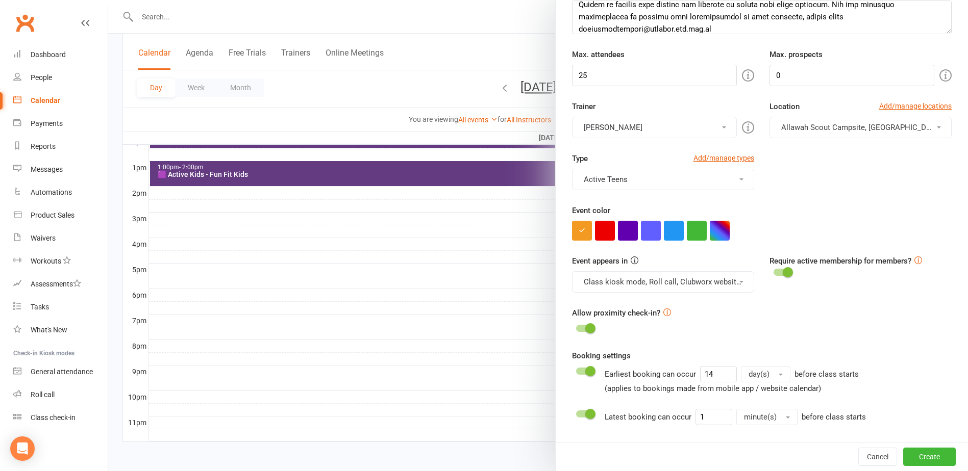
click at [845, 127] on span "Allawah Scout Campsite, [GEOGRAPHIC_DATA][PERSON_NAME]" at bounding box center [890, 127] width 219 height 9
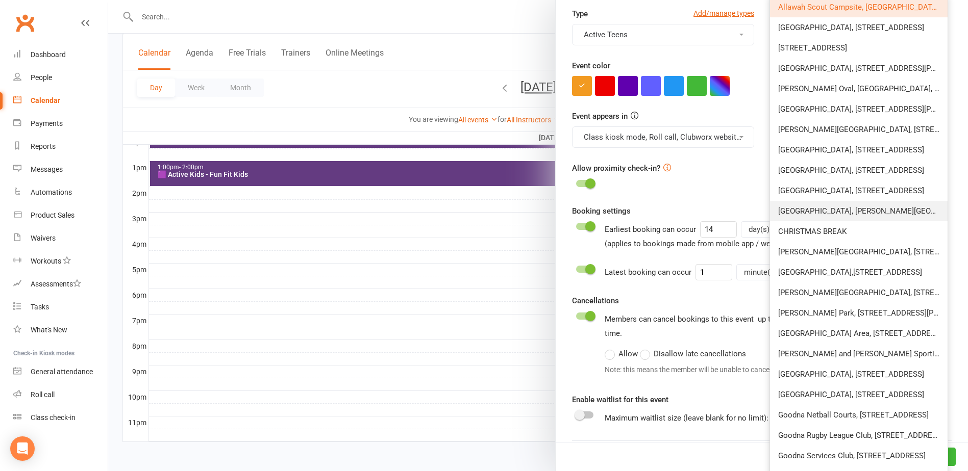
scroll to position [316, 0]
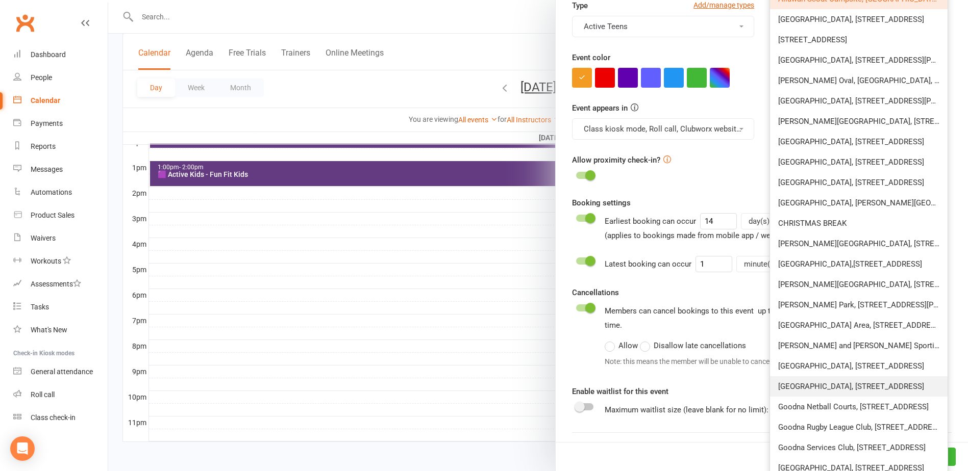
click at [836, 384] on span "[GEOGRAPHIC_DATA], [STREET_ADDRESS]" at bounding box center [851, 386] width 146 height 9
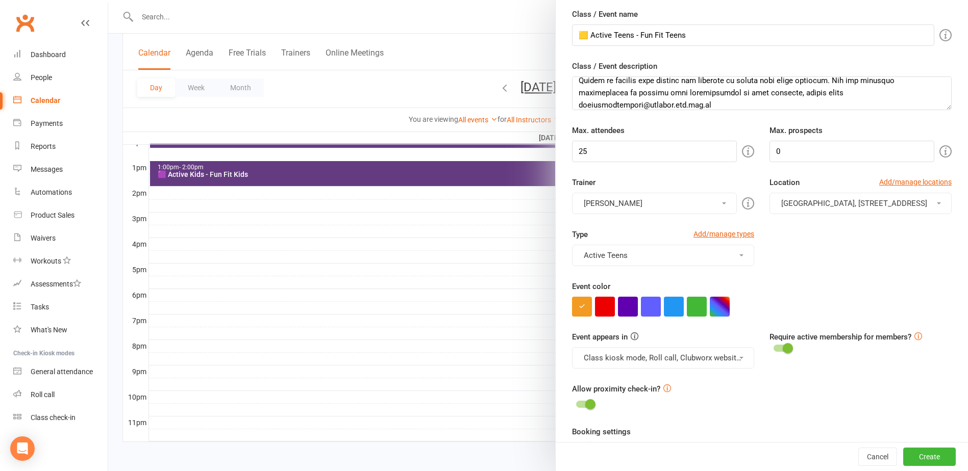
scroll to position [208, 0]
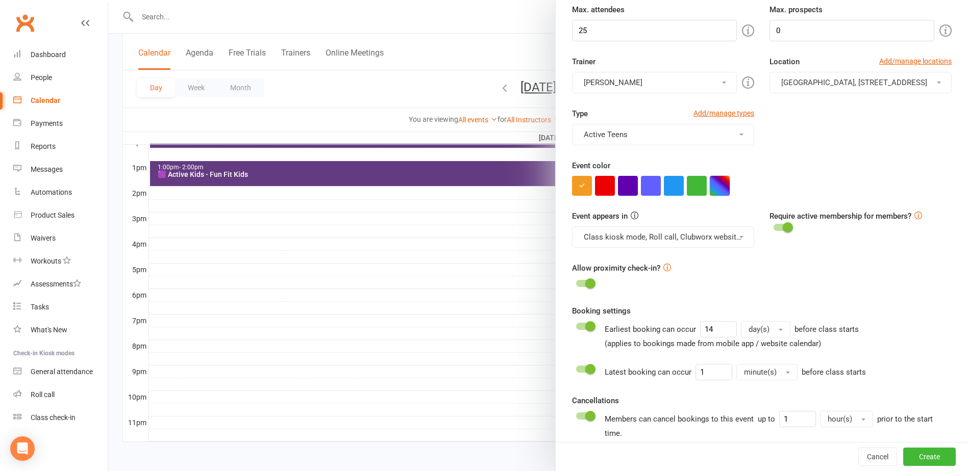
click at [721, 183] on button "button" at bounding box center [720, 186] width 20 height 20
click at [649, 244] on input "text" at bounding box center [666, 245] width 51 height 12
type input "#677f3a"
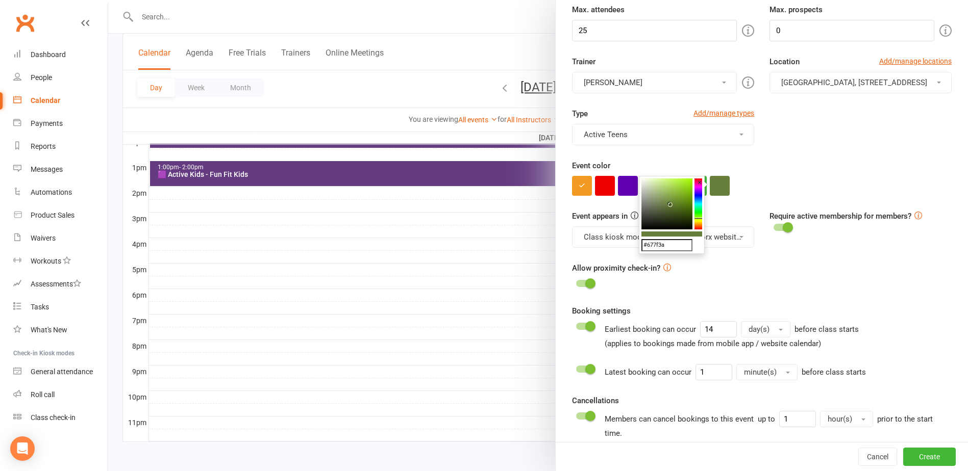
click at [679, 248] on input "#677f3a" at bounding box center [666, 245] width 51 height 12
click at [656, 242] on input "text" at bounding box center [666, 245] width 51 height 12
type input "#e7b513"
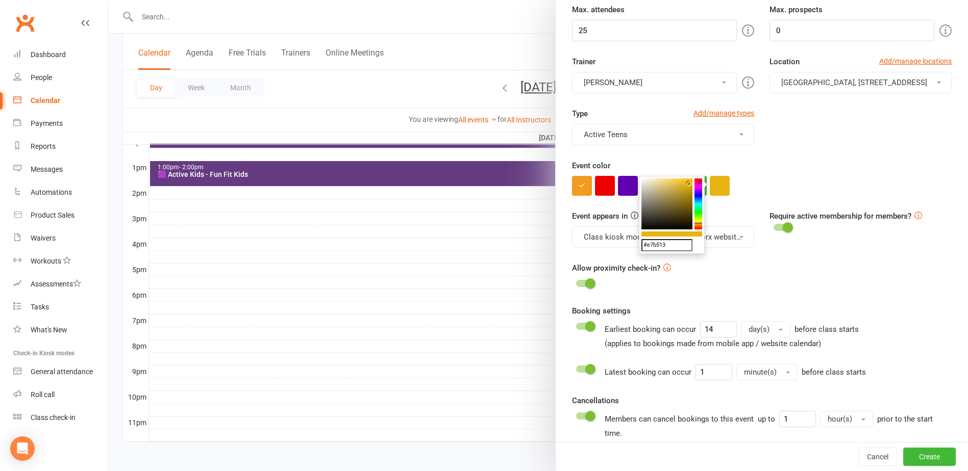
click at [804, 144] on div "Type Add/manage types Active Teens Active Ipswich Active Kids Active Low Impact…" at bounding box center [761, 134] width 395 height 52
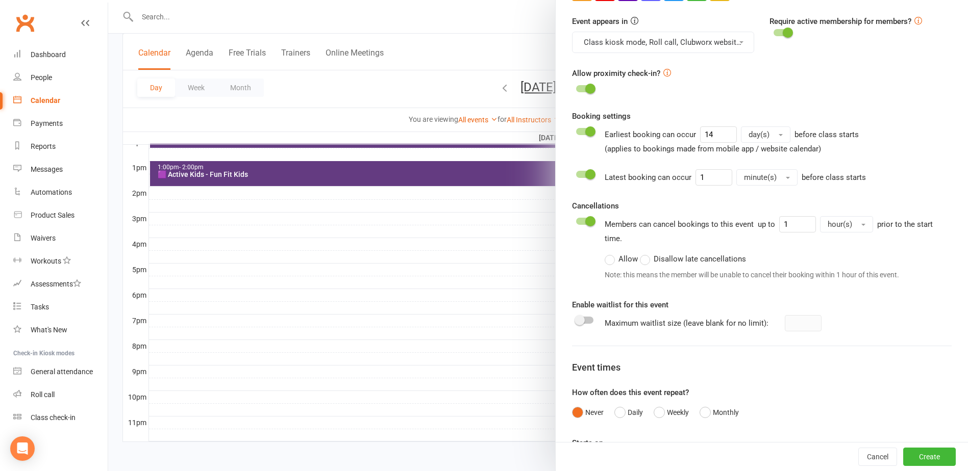
scroll to position [452, 0]
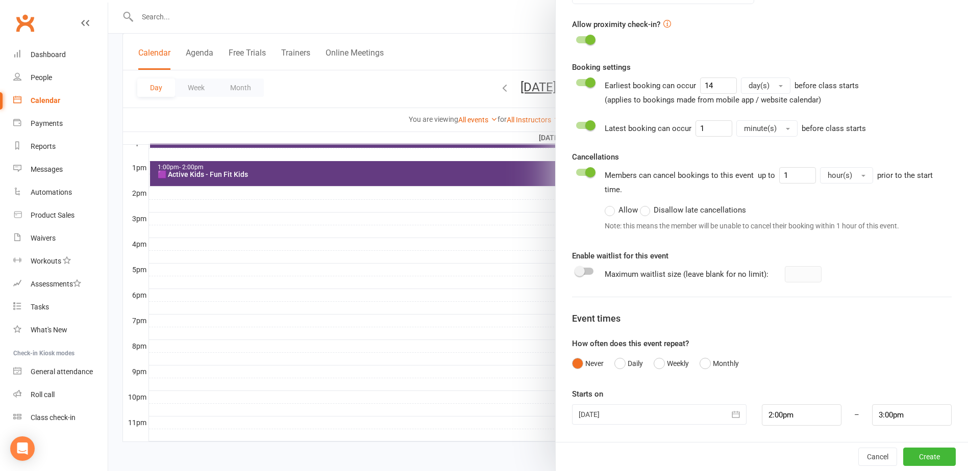
click at [577, 268] on span at bounding box center [579, 271] width 10 height 10
click at [576, 270] on input "checkbox" at bounding box center [576, 270] width 0 height 0
click at [928, 461] on button "Create" at bounding box center [929, 457] width 53 height 18
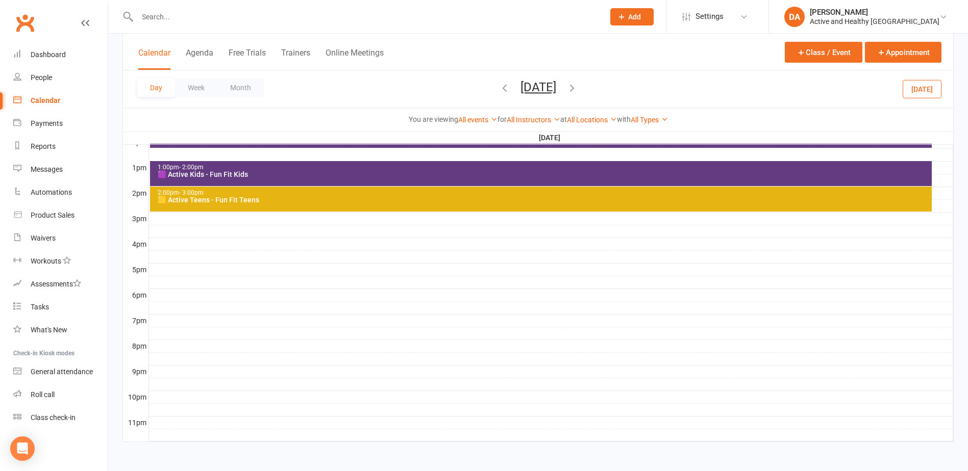
click at [157, 307] on div at bounding box center [551, 308] width 804 height 12
click at [157, 297] on button "Add Event" at bounding box center [150, 296] width 34 height 12
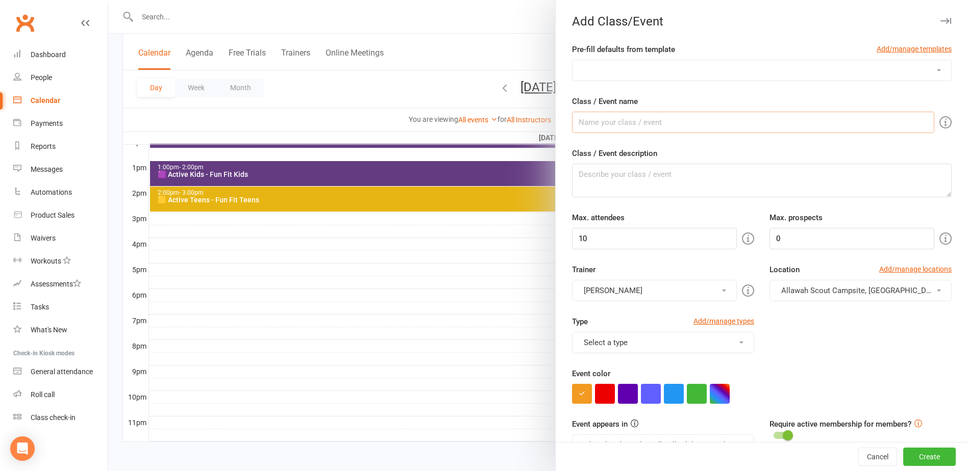
drag, startPoint x: 615, startPoint y: 120, endPoint x: 618, endPoint y: 127, distance: 7.3
click at [615, 120] on input "Class / Event name" at bounding box center [753, 122] width 362 height 21
drag, startPoint x: 696, startPoint y: 121, endPoint x: 637, endPoint y: 119, distance: 59.2
click at [637, 119] on input "🟨 Active Teens - Fun Fit Teens" at bounding box center [753, 122] width 362 height 21
type input "🟨 Active Teens - Spotlighting tour"
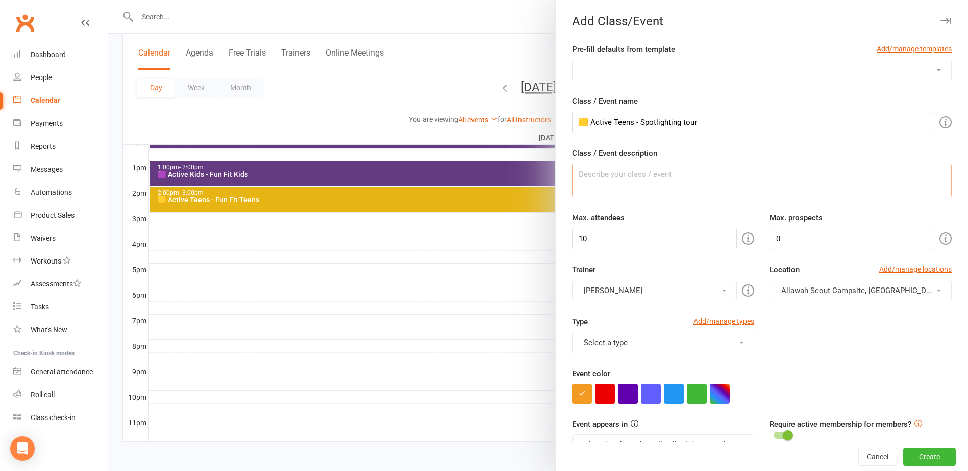
click at [634, 177] on textarea "Class / Event description" at bounding box center [762, 181] width 380 height 34
type textarea "BOOK HERE:"
drag, startPoint x: 594, startPoint y: 236, endPoint x: 408, endPoint y: 229, distance: 186.3
click at [108, 0] on new-event-schedule "Add Class/Event Pre-fill defaults from template Add/manage templates Aqua Fitne…" at bounding box center [108, 0] width 0 height 0
type input "25"
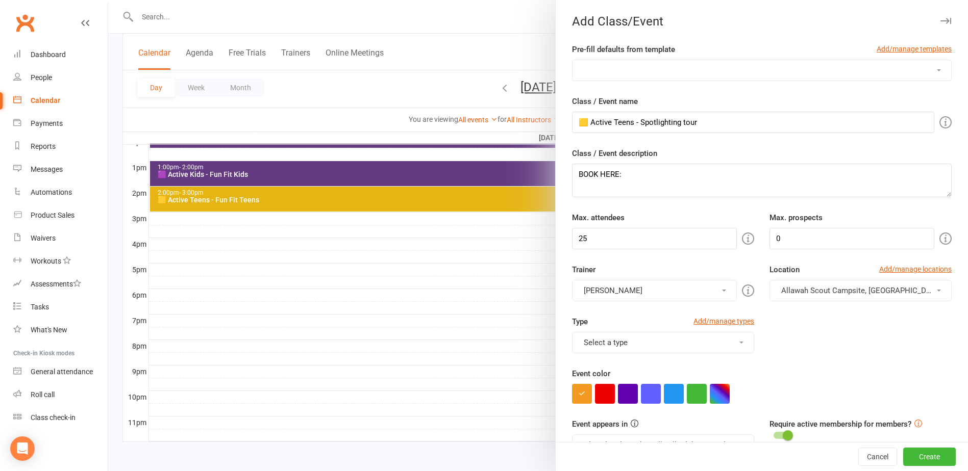
click at [617, 284] on button "[PERSON_NAME]" at bounding box center [654, 290] width 165 height 21
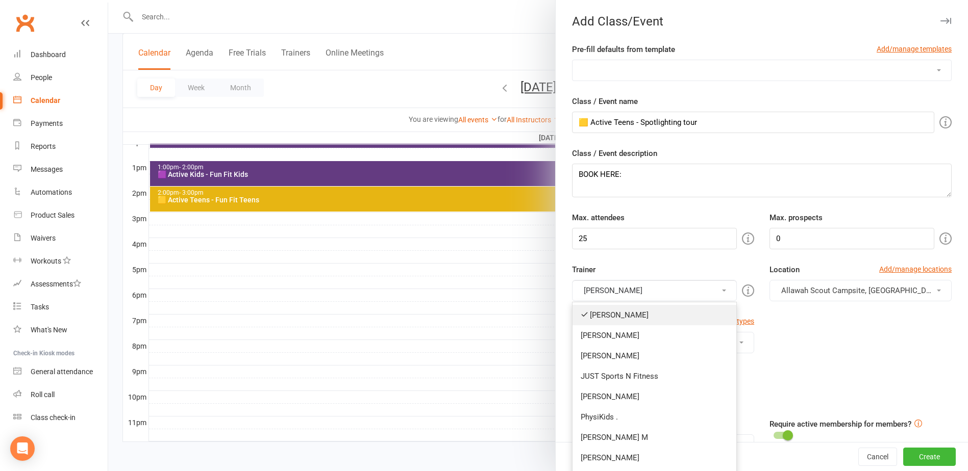
click at [607, 316] on link "[PERSON_NAME]" at bounding box center [654, 315] width 164 height 20
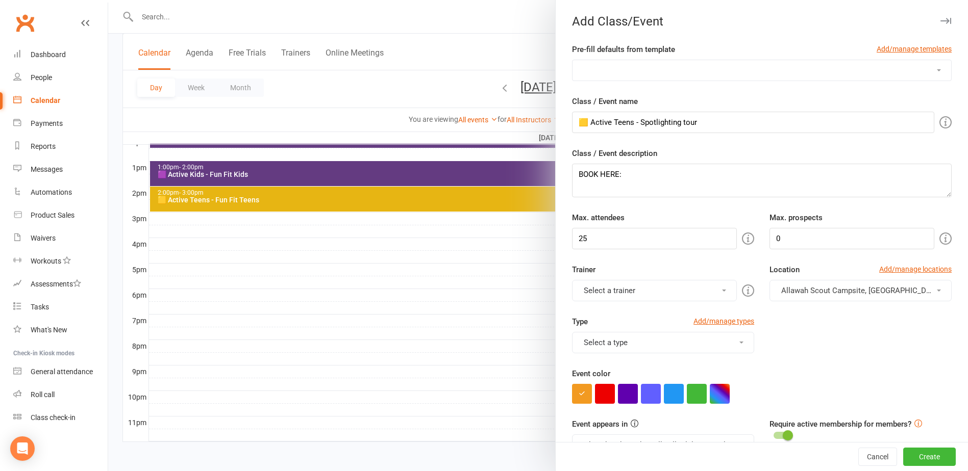
click at [612, 290] on button "Select a trainer" at bounding box center [654, 290] width 165 height 21
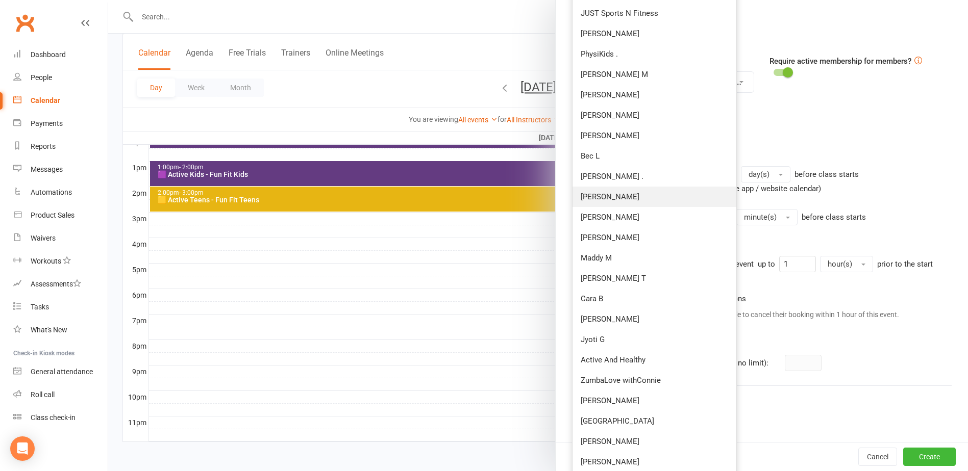
scroll to position [367, 0]
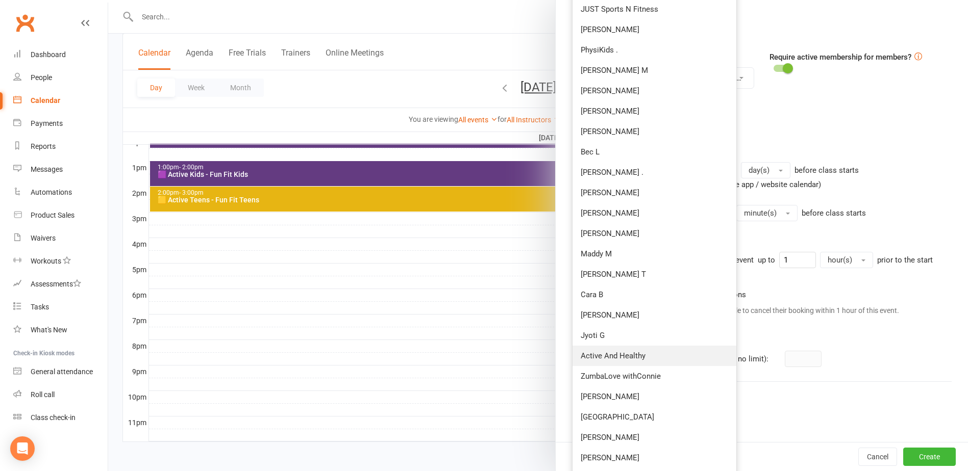
click at [614, 351] on link "Active And Healthy" at bounding box center [654, 356] width 164 height 20
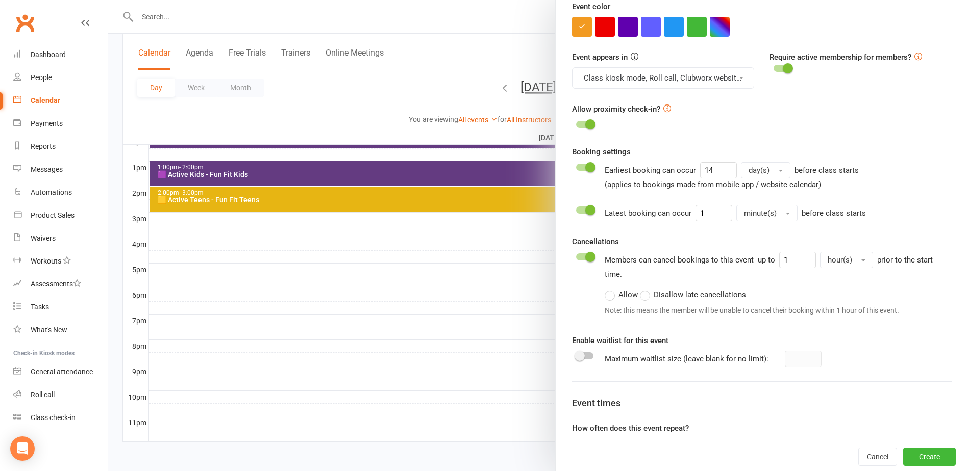
click at [583, 355] on div at bounding box center [584, 355] width 17 height 7
click at [576, 355] on input "checkbox" at bounding box center [576, 355] width 0 height 0
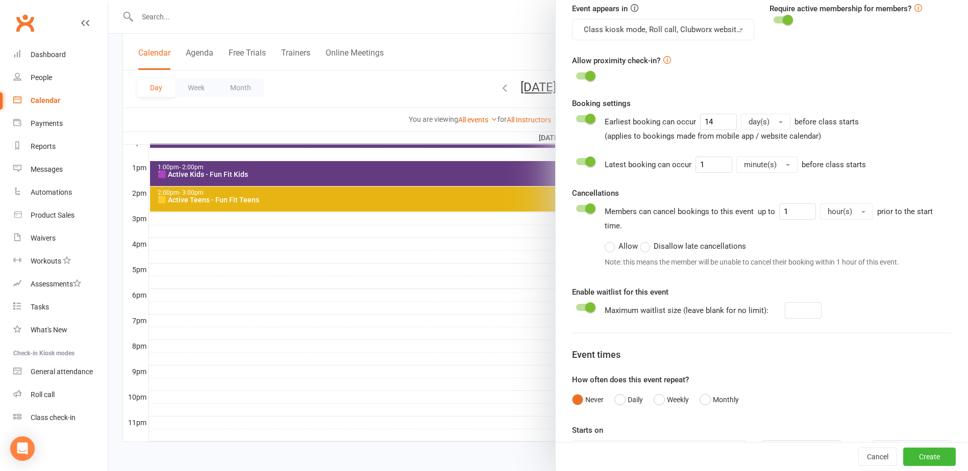
scroll to position [452, 0]
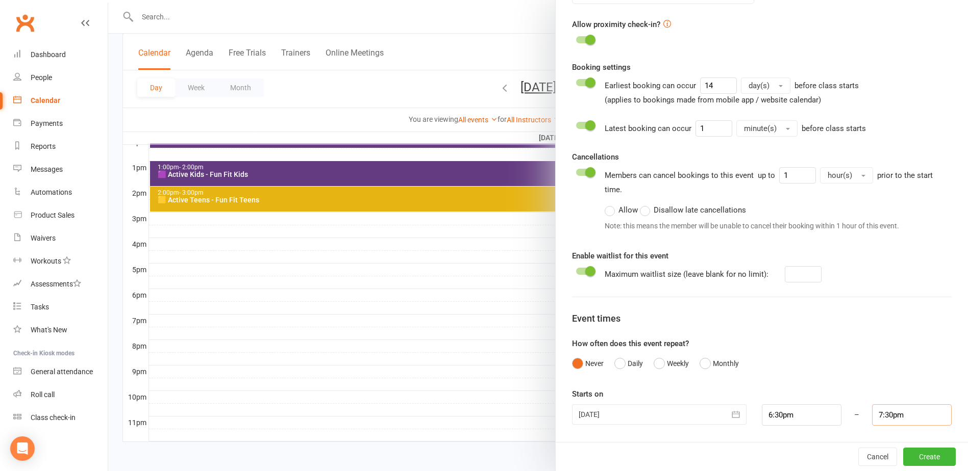
click at [880, 409] on input "7:30pm" at bounding box center [912, 415] width 80 height 21
type input "8:00pm"
click at [886, 381] on li "8:00pm" at bounding box center [896, 381] width 49 height 15
click at [910, 454] on button "Create" at bounding box center [929, 457] width 53 height 18
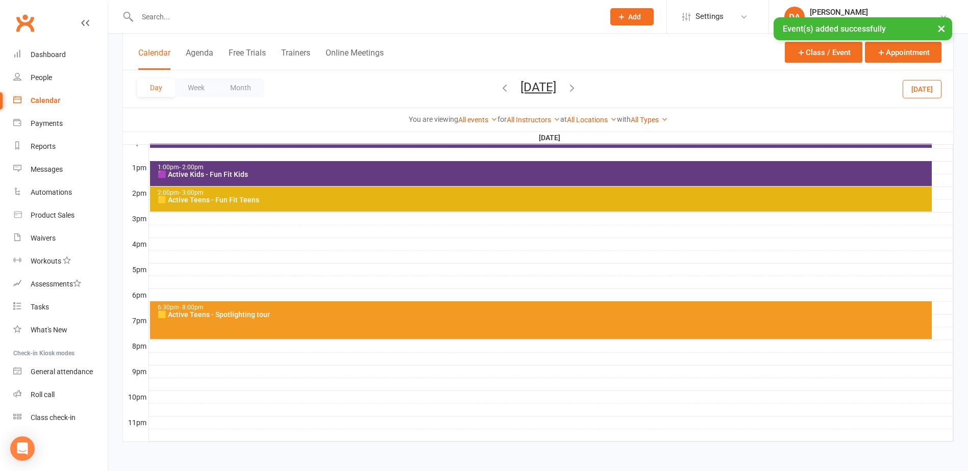
click at [259, 311] on div "🟨 Active Teens - Spotlighting tour" at bounding box center [543, 314] width 772 height 7
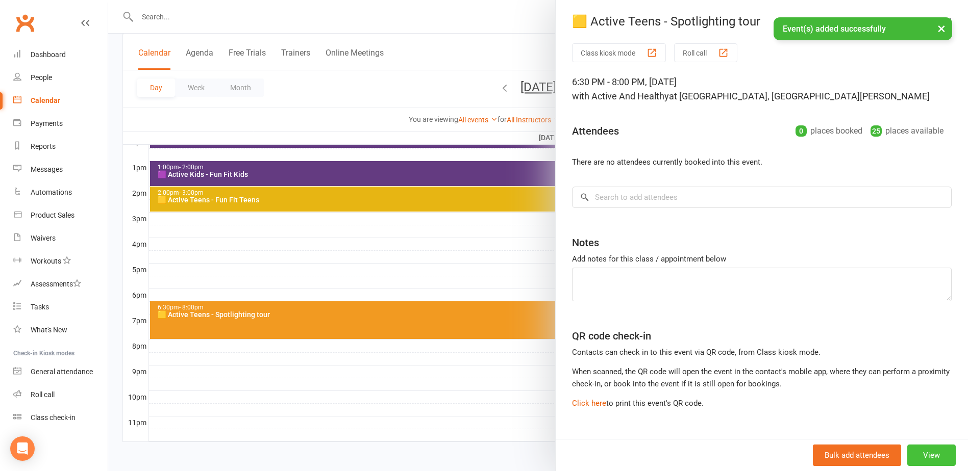
click at [925, 457] on button "View" at bounding box center [931, 455] width 48 height 21
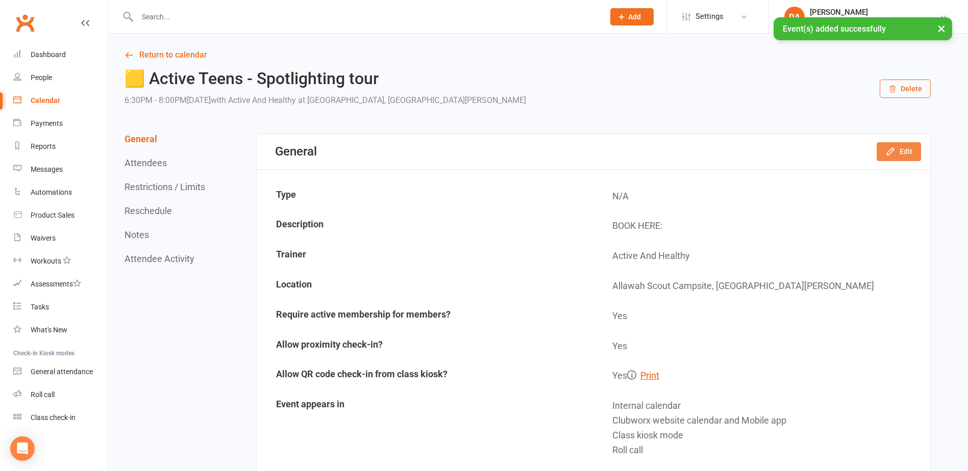
click at [912, 154] on button "Edit" at bounding box center [898, 151] width 44 height 18
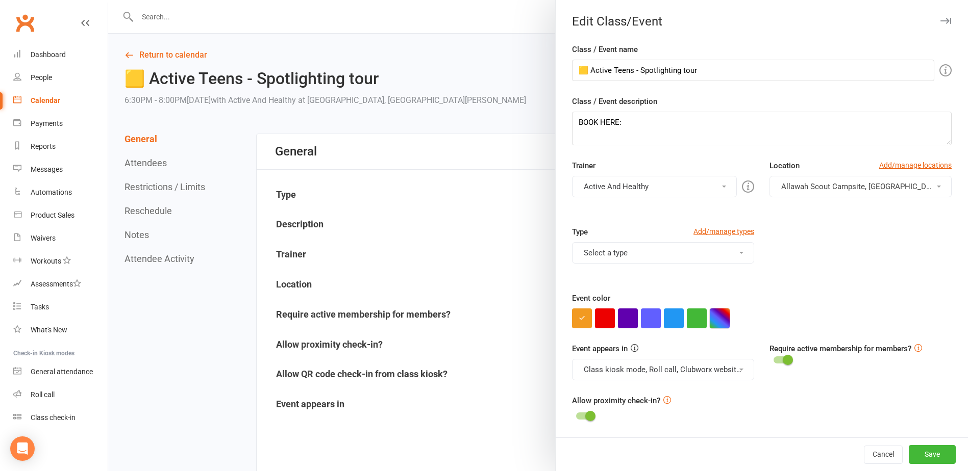
click at [720, 317] on button "button" at bounding box center [720, 319] width 20 height 20
click at [744, 299] on input "text" at bounding box center [733, 298] width 51 height 12
type input "#CACCC5"
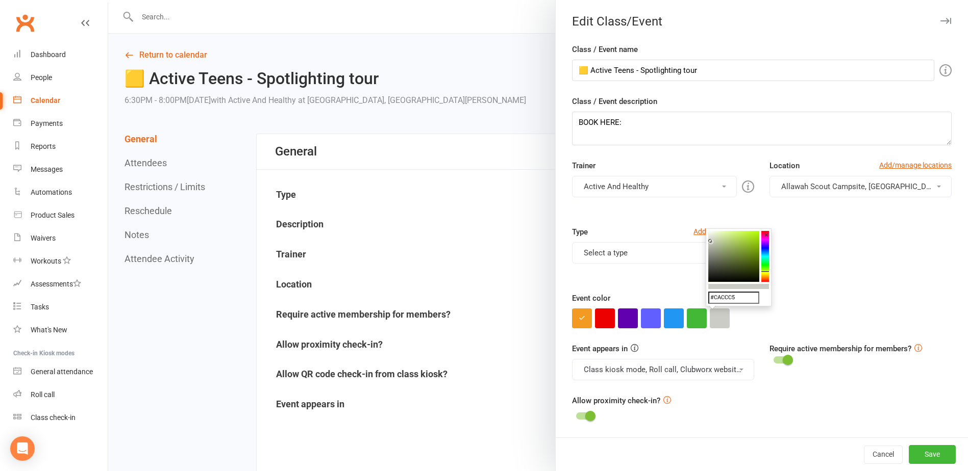
click at [732, 295] on input "#CACCC5" at bounding box center [733, 298] width 51 height 12
click at [721, 295] on input "text" at bounding box center [733, 298] width 51 height 12
type input "#e7b513"
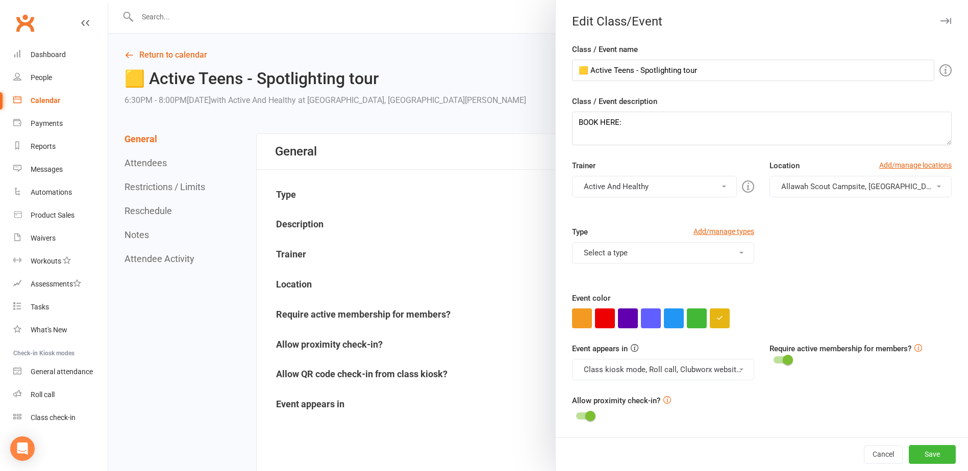
click at [851, 259] on div "Type Add/manage types Select a type Active Ipswich Active Kids Active Low Impac…" at bounding box center [761, 259] width 395 height 66
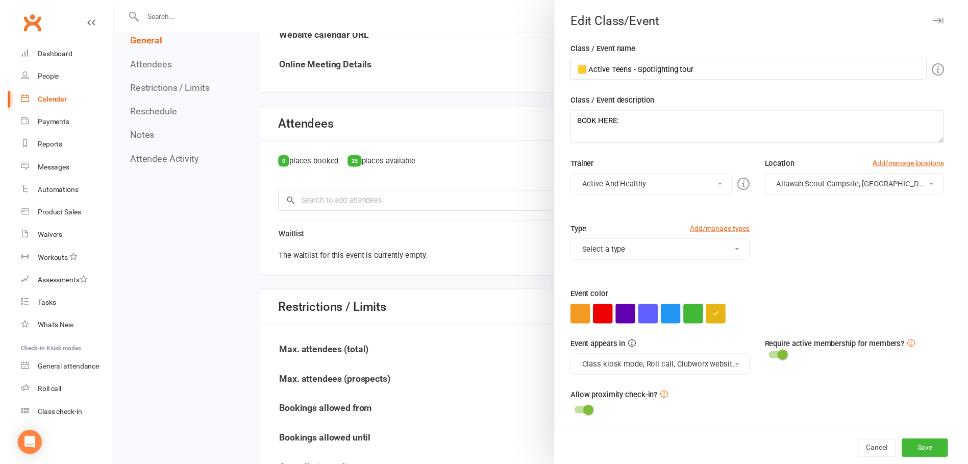
scroll to position [459, 0]
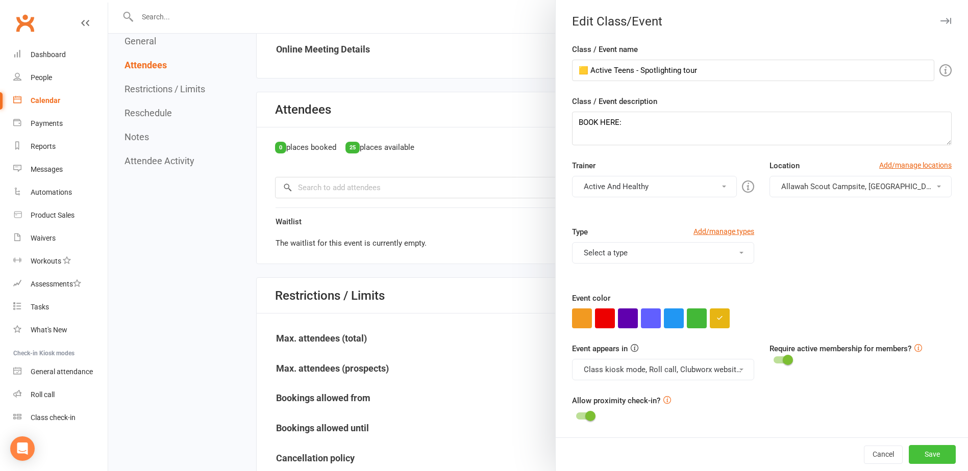
click at [928, 455] on button "Save" at bounding box center [932, 454] width 47 height 18
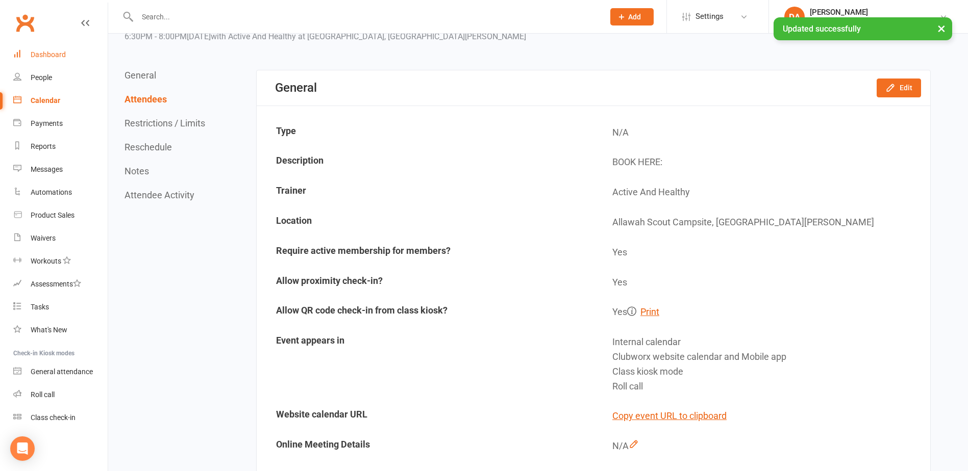
scroll to position [0, 0]
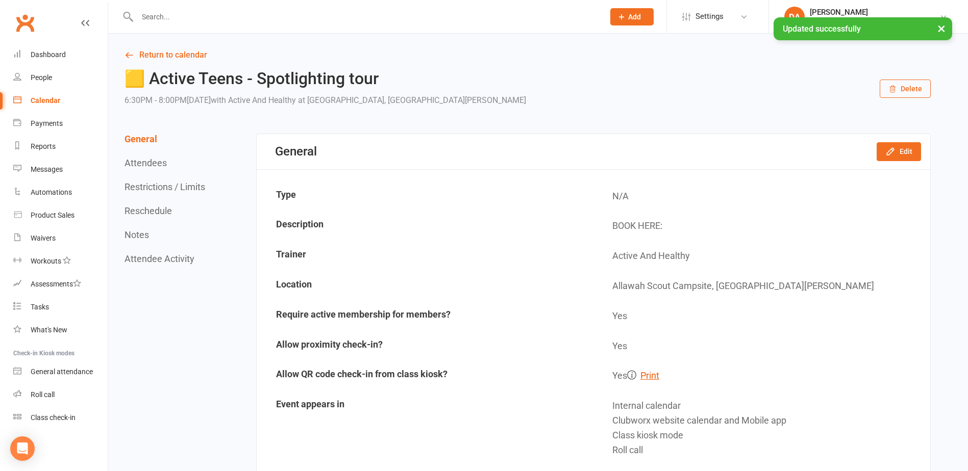
click at [48, 101] on div "Calendar" at bounding box center [46, 100] width 30 height 8
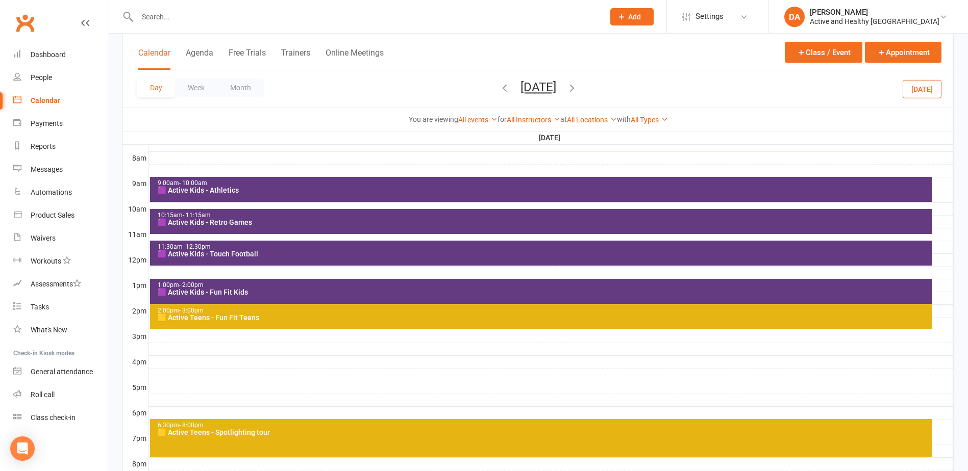
scroll to position [153, 0]
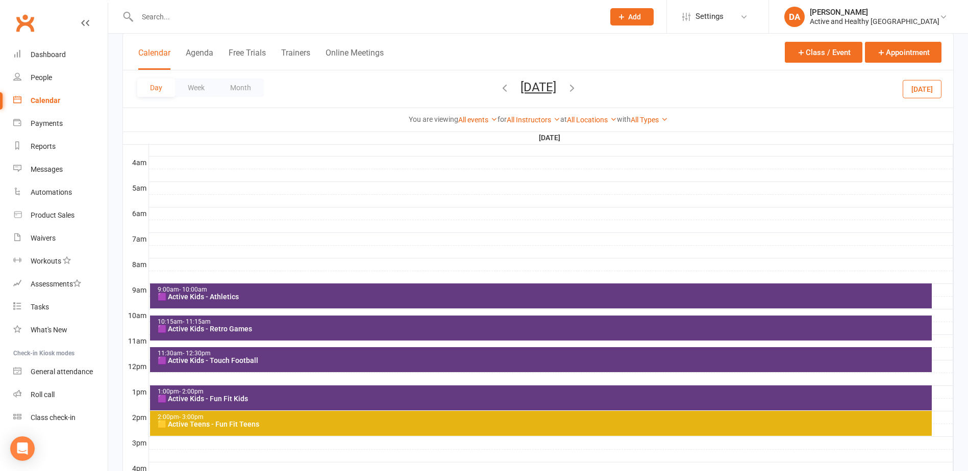
click at [577, 89] on icon "button" at bounding box center [571, 87] width 11 height 11
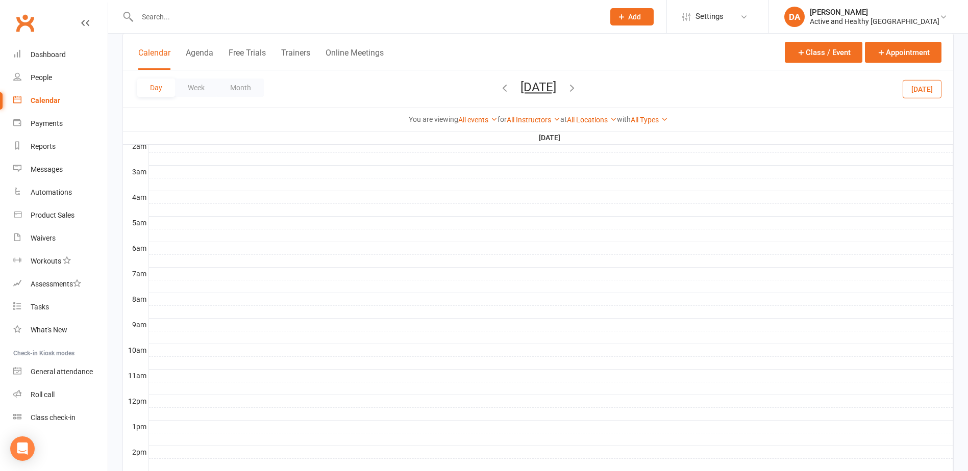
scroll to position [102, 0]
click at [167, 337] on div at bounding box center [551, 341] width 804 height 12
click at [167, 341] on div at bounding box center [551, 341] width 804 height 12
click at [167, 328] on button "Add Event" at bounding box center [160, 330] width 34 height 12
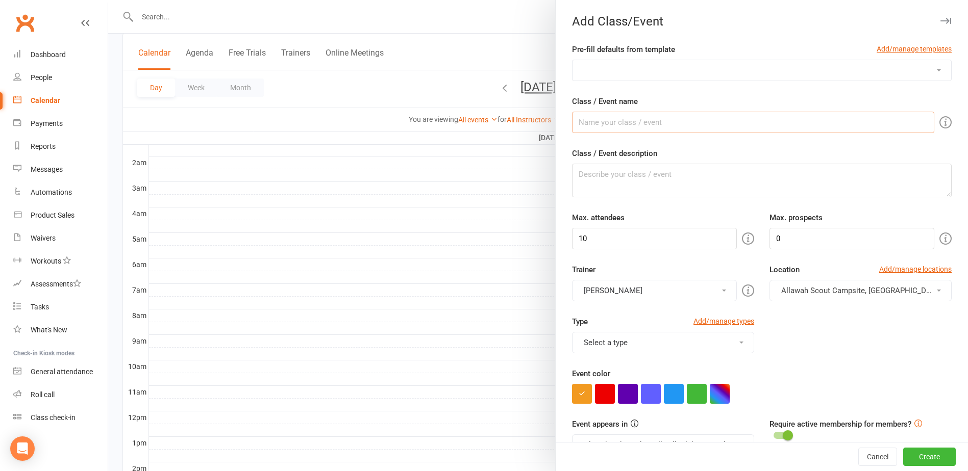
click at [642, 128] on input "Class / Event name" at bounding box center [753, 122] width 362 height 21
drag, startPoint x: 658, startPoint y: 123, endPoint x: 631, endPoint y: 119, distance: 27.8
click at [631, 119] on input "🟪 Active Kids - NRL" at bounding box center [753, 122] width 362 height 21
type input "🟪 Active Kids - Beach Sports"
click at [658, 172] on textarea "Class / Event description" at bounding box center [762, 181] width 380 height 34
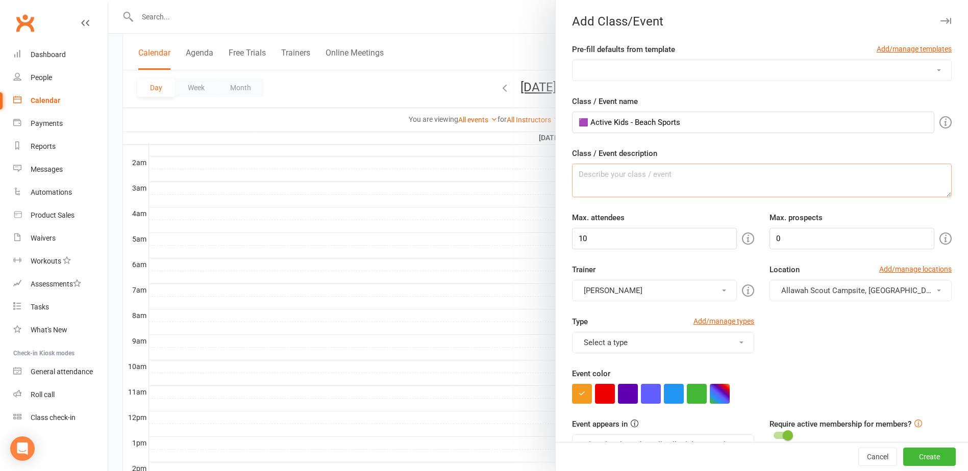
paste textarea "Come along for a day at the beach without the beach..... think beach volleyball…"
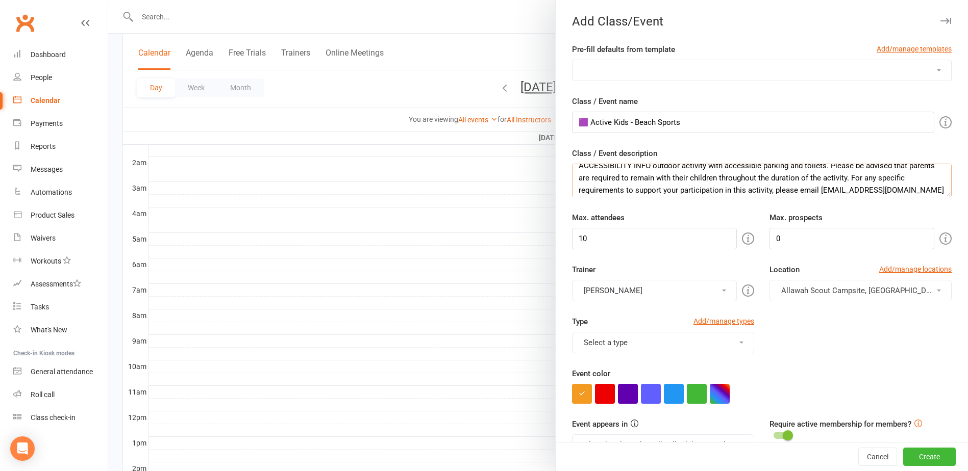
scroll to position [96, 0]
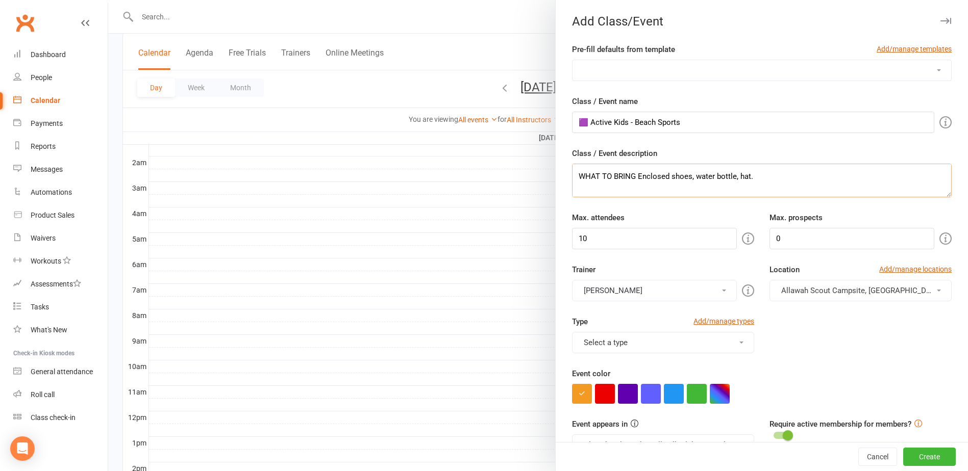
drag, startPoint x: 820, startPoint y: 175, endPoint x: 724, endPoint y: 191, distance: 97.7
click at [724, 191] on textarea "Come along for a day at the beach without the beach..... think beach volleyball…" at bounding box center [762, 181] width 380 height 34
click at [759, 191] on textarea "Come along for a day at the beach without the beach..... think beach volleyball…" at bounding box center [762, 181] width 380 height 34
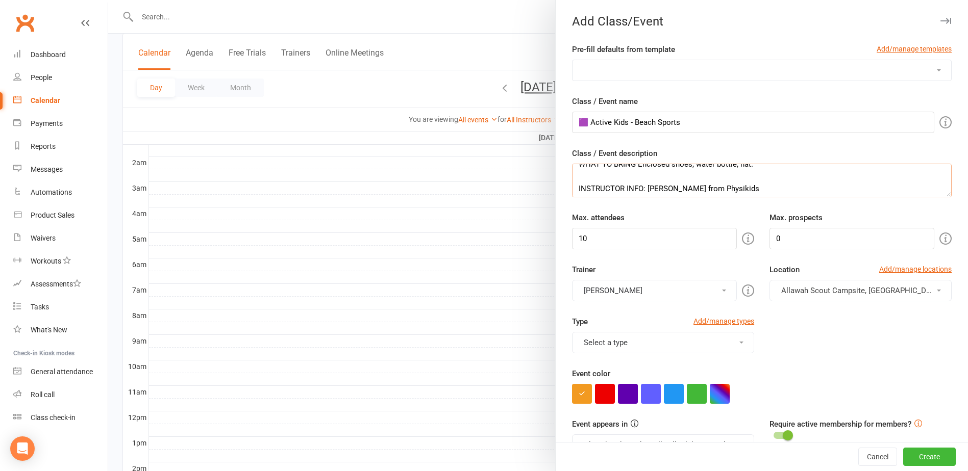
scroll to position [4, 0]
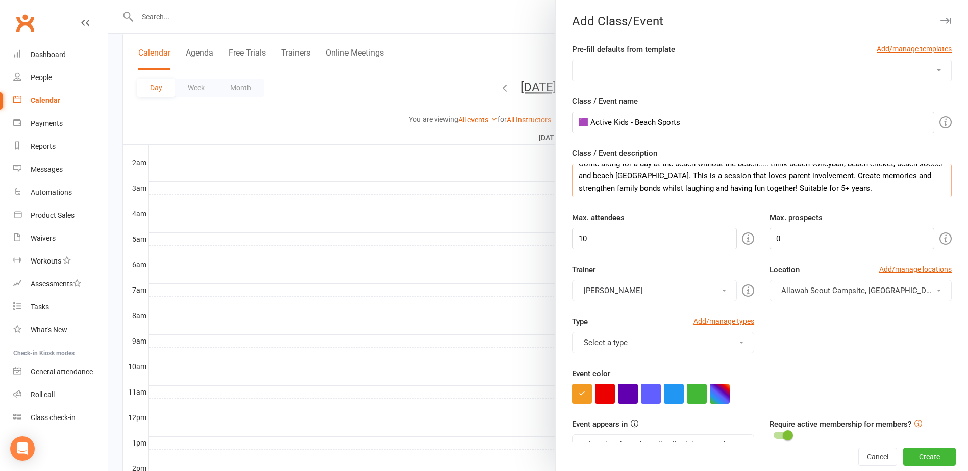
drag, startPoint x: 819, startPoint y: 168, endPoint x: 808, endPoint y: 168, distance: 11.2
click at [808, 168] on textarea "Come along for a day at the beach without the beach..... think beach volleyball…" at bounding box center [762, 181] width 380 height 34
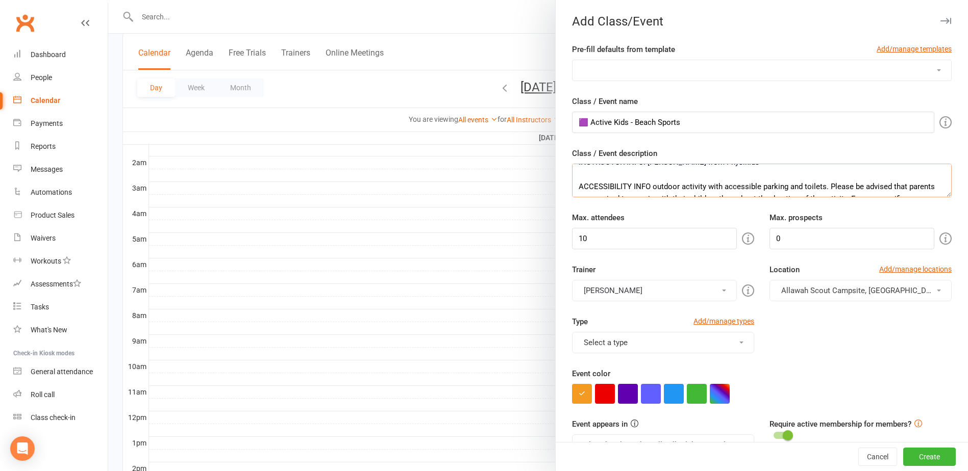
scroll to position [65, 0]
click at [879, 167] on textarea "Come along for a day at the beach without the beach..... think beach volleyball…" at bounding box center [762, 181] width 380 height 34
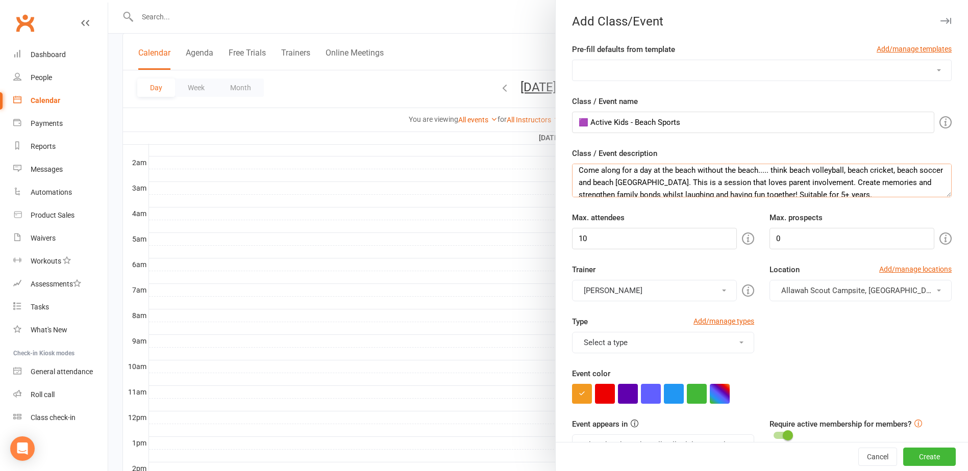
scroll to position [0, 0]
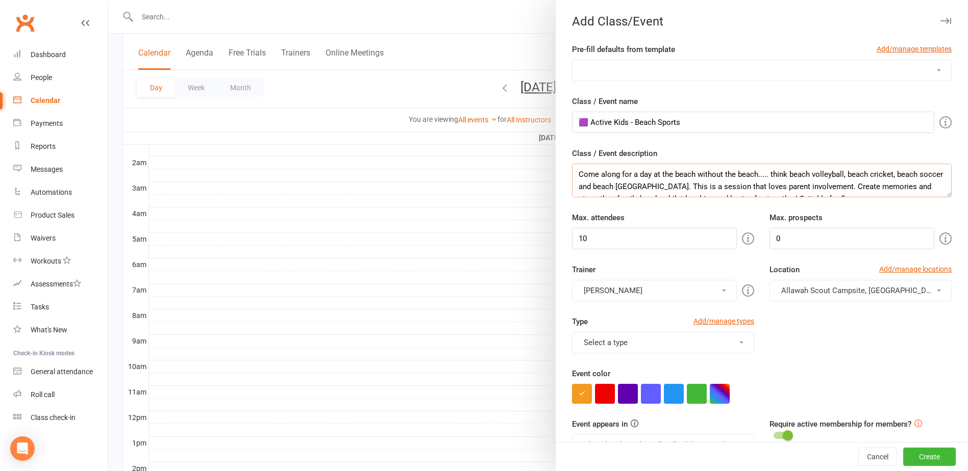
type textarea "Come along for a day at the beach without the beach..... think beach volleyball…"
drag, startPoint x: 608, startPoint y: 239, endPoint x: 517, endPoint y: 226, distance: 92.1
click at [108, 0] on new-event-schedule "Add Class/Event Pre-fill defaults from template Add/manage templates Aqua Fitne…" at bounding box center [108, 0] width 0 height 0
type input "25"
click at [611, 292] on button "[PERSON_NAME]" at bounding box center [654, 290] width 165 height 21
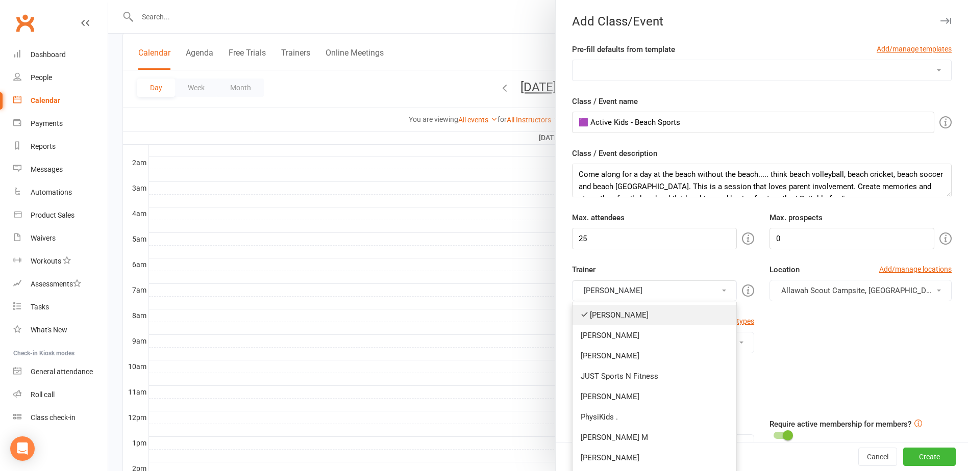
click at [611, 311] on link "[PERSON_NAME]" at bounding box center [654, 315] width 164 height 20
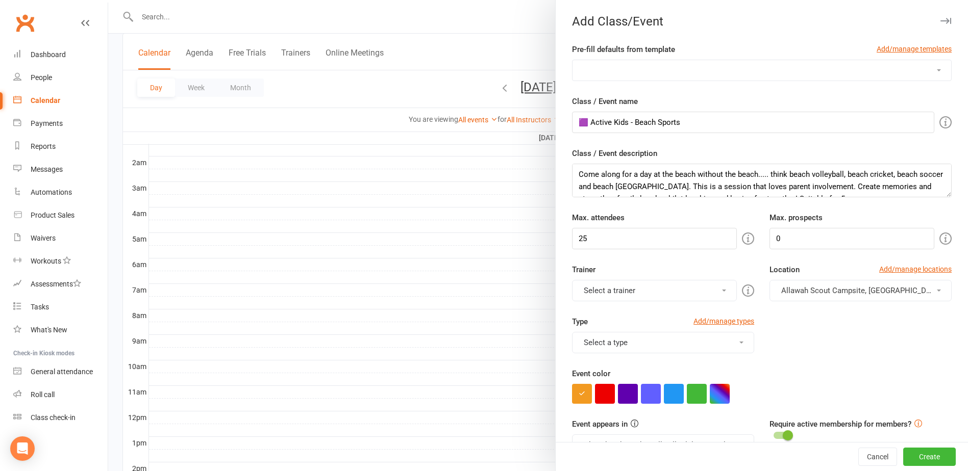
click at [616, 290] on button "Select a trainer" at bounding box center [654, 290] width 165 height 21
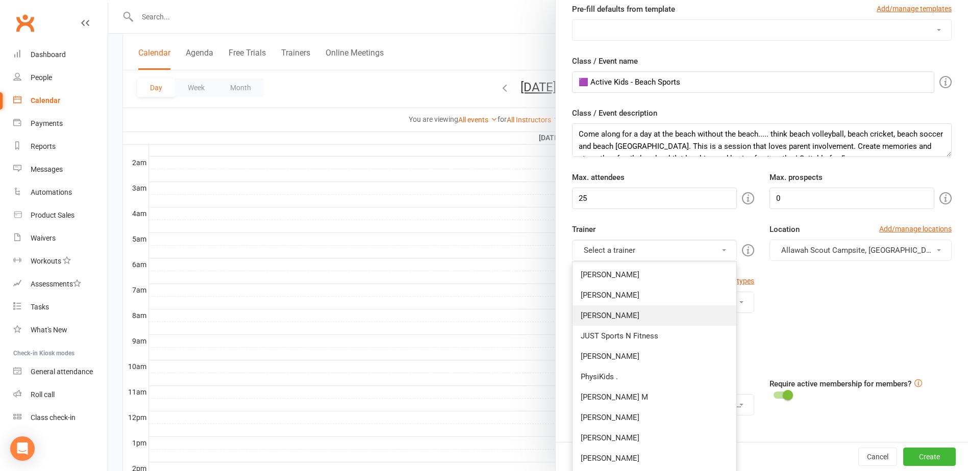
scroll to position [102, 0]
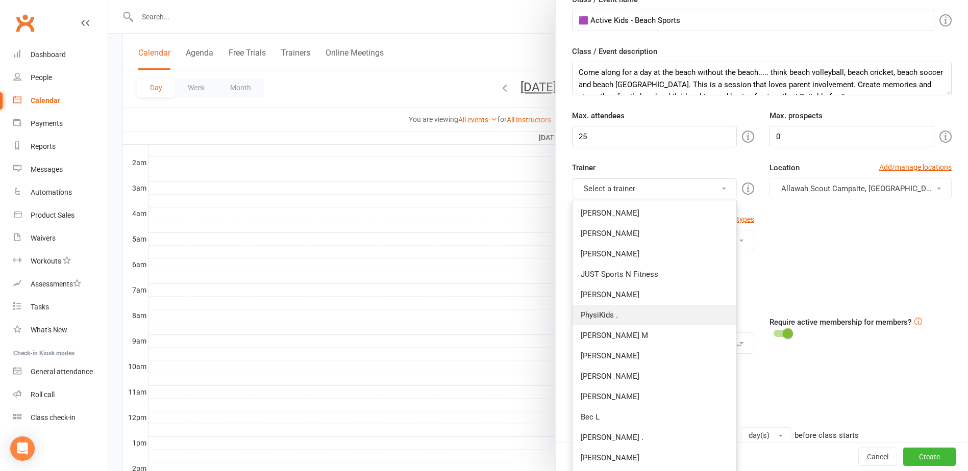
click at [597, 317] on link "PhysiKids ." at bounding box center [654, 315] width 164 height 20
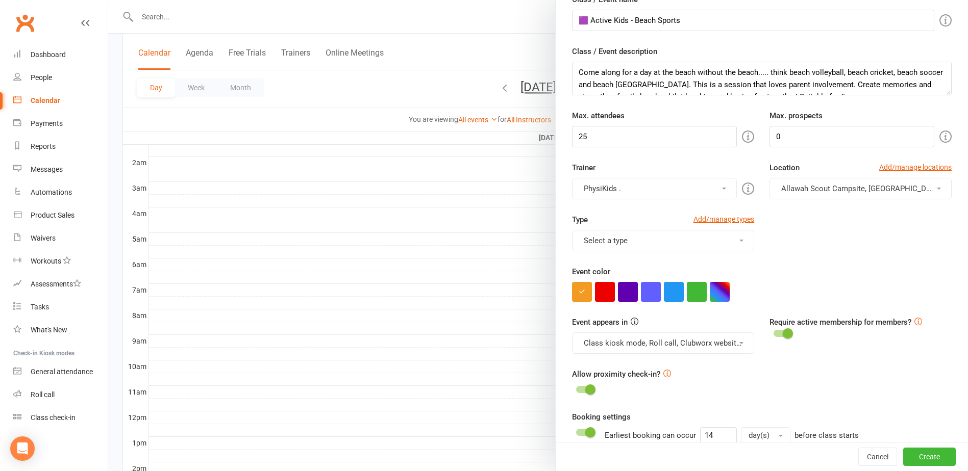
click at [811, 189] on span "Allawah Scout Campsite, [GEOGRAPHIC_DATA][PERSON_NAME]" at bounding box center [890, 188] width 219 height 9
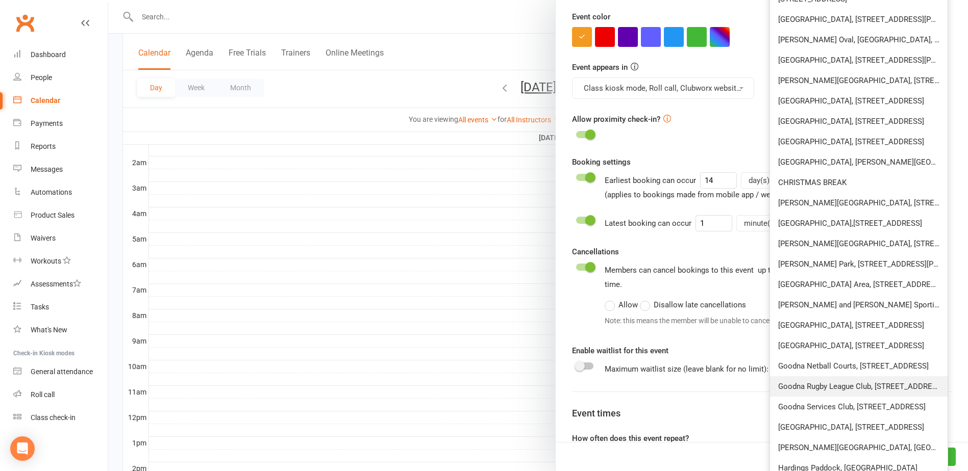
scroll to position [459, 0]
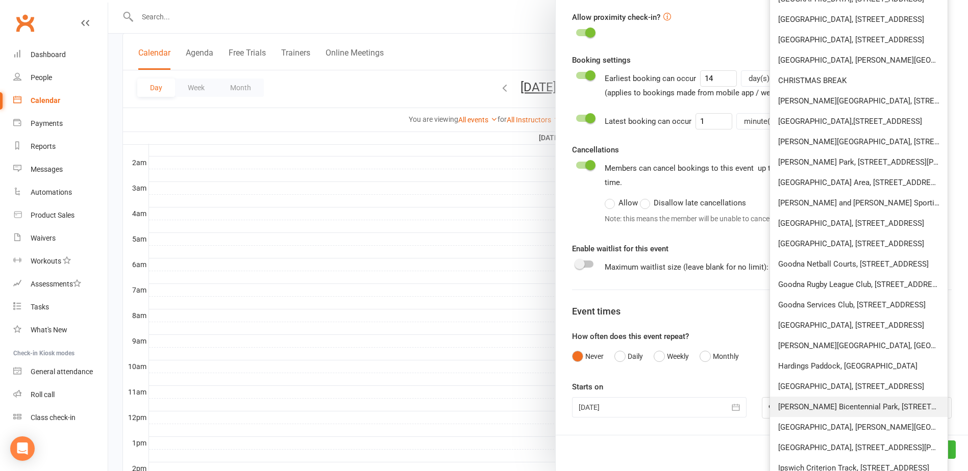
drag, startPoint x: 828, startPoint y: 408, endPoint x: 828, endPoint y: 397, distance: 10.2
click at [828, 408] on span "[PERSON_NAME] Bicentennial Park, [STREET_ADDRESS]" at bounding box center [874, 406] width 192 height 9
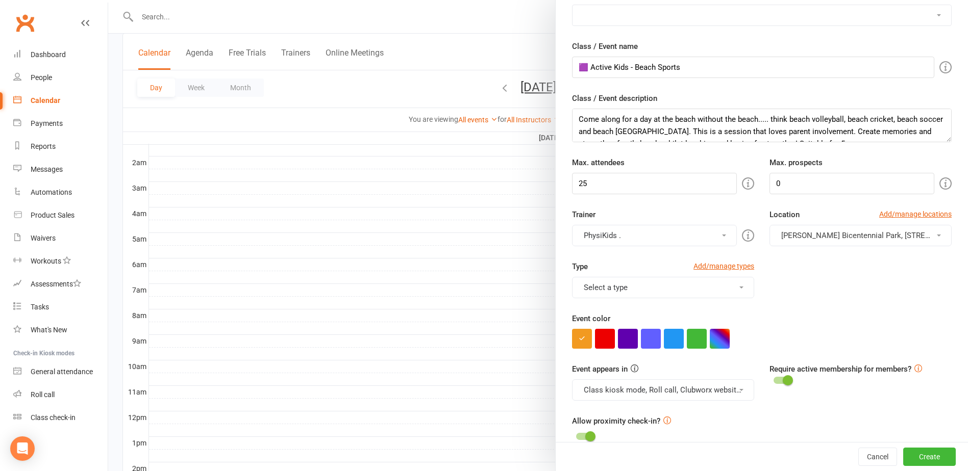
click at [639, 286] on button "Select a type" at bounding box center [663, 287] width 182 height 21
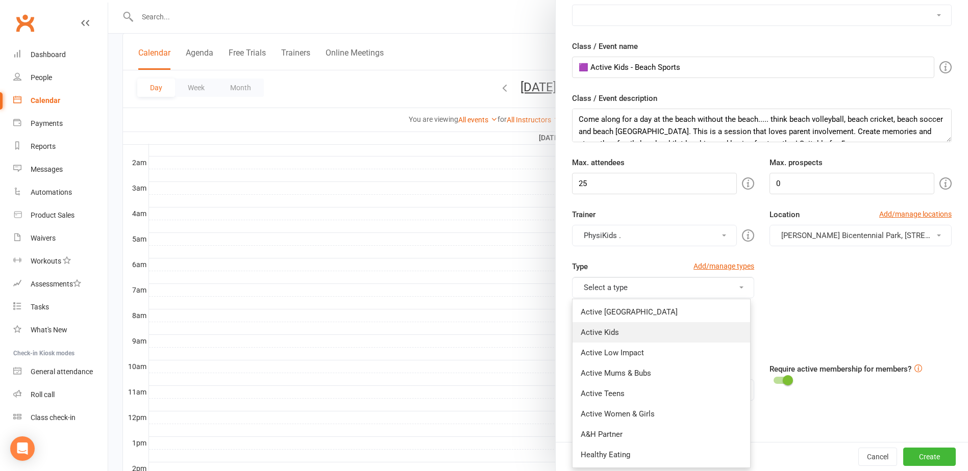
click at [626, 326] on link "Active Kids" at bounding box center [661, 332] width 178 height 20
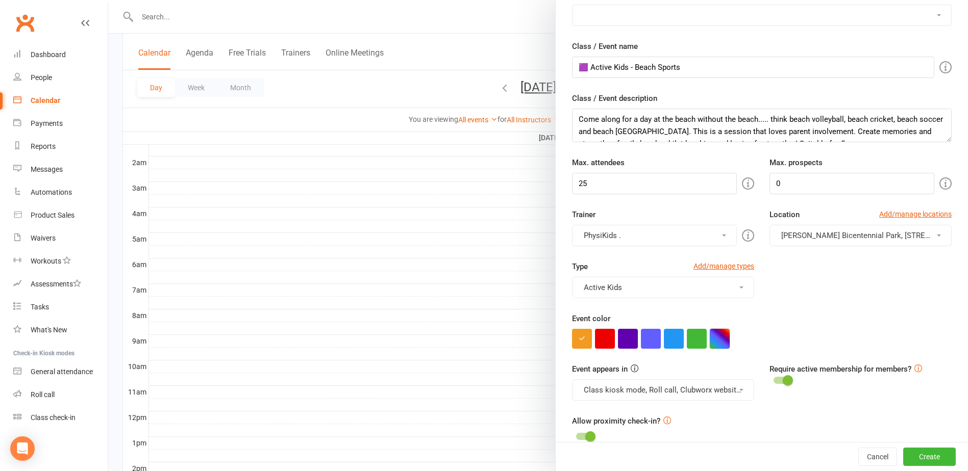
click at [710, 333] on button "button" at bounding box center [720, 339] width 20 height 20
click at [678, 400] on input "text" at bounding box center [666, 398] width 51 height 12
type input "#643b81"
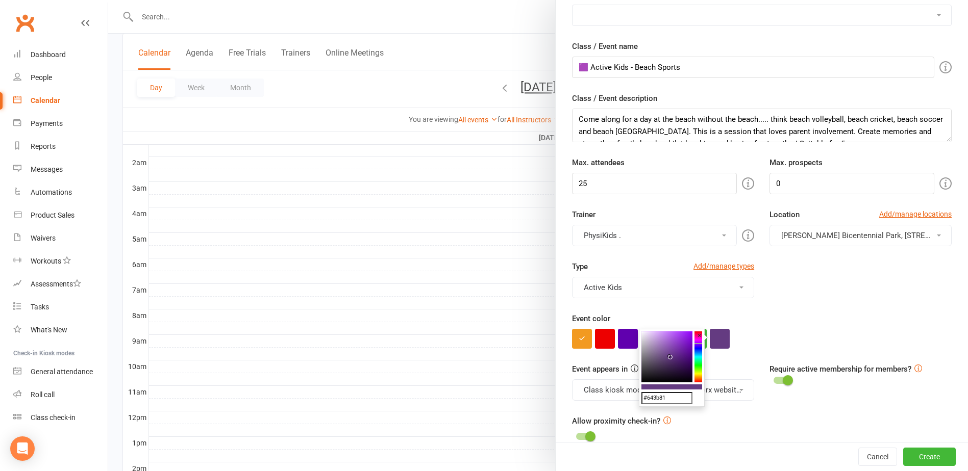
click at [783, 321] on div "Event color" at bounding box center [762, 331] width 380 height 36
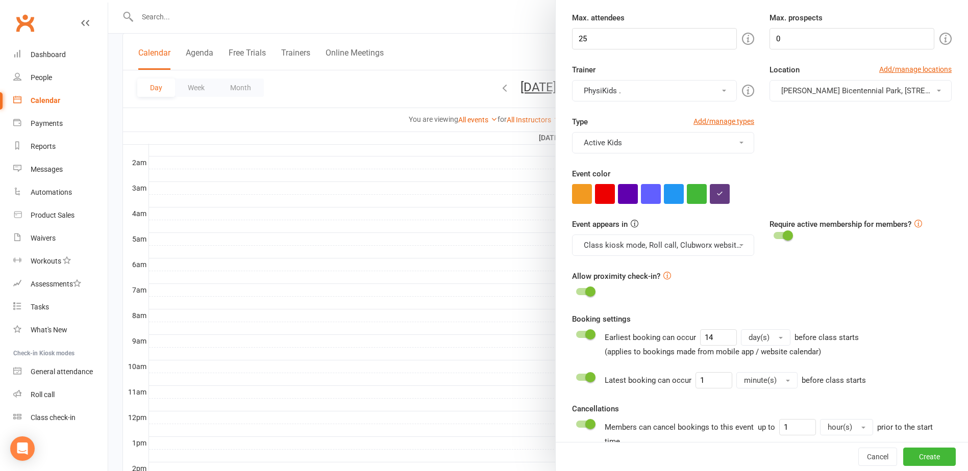
scroll to position [310, 0]
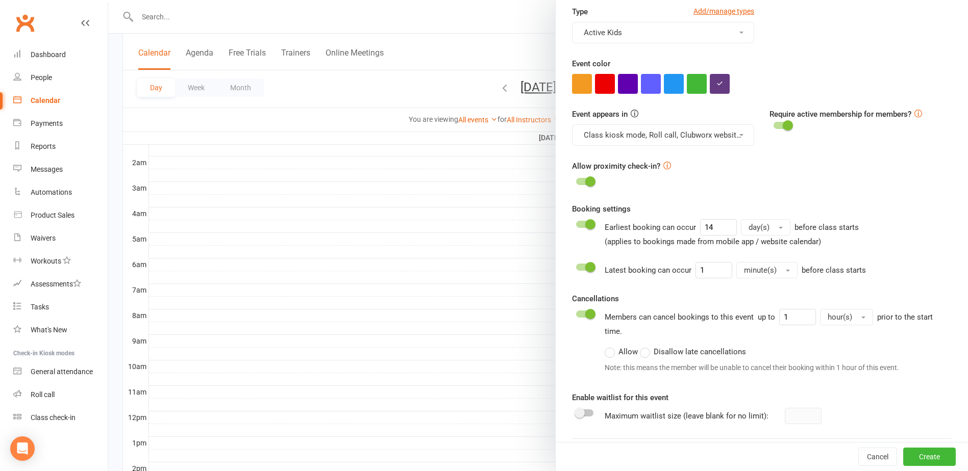
click at [580, 413] on span at bounding box center [579, 413] width 10 height 10
click at [576, 412] on input "checkbox" at bounding box center [576, 412] width 0 height 0
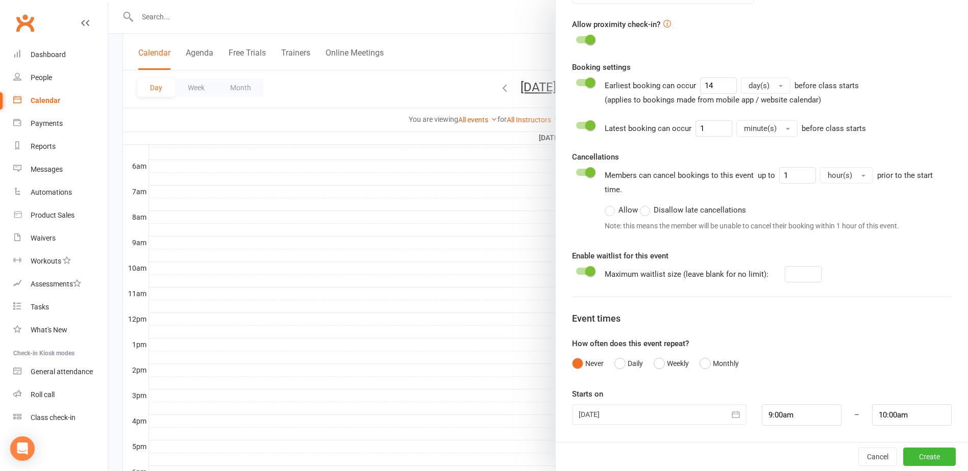
scroll to position [204, 0]
click at [929, 457] on button "Create" at bounding box center [929, 457] width 53 height 18
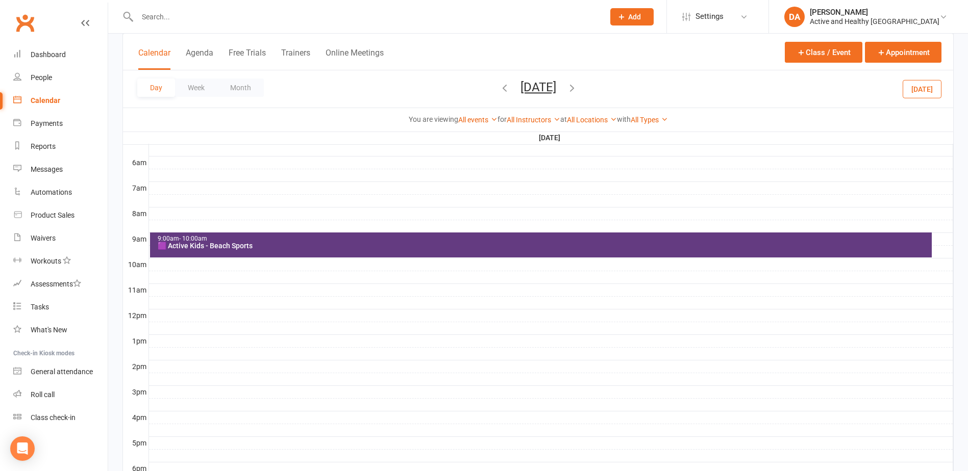
click at [195, 269] on div at bounding box center [551, 265] width 804 height 12
click at [194, 253] on button "Add Event" at bounding box center [188, 258] width 34 height 12
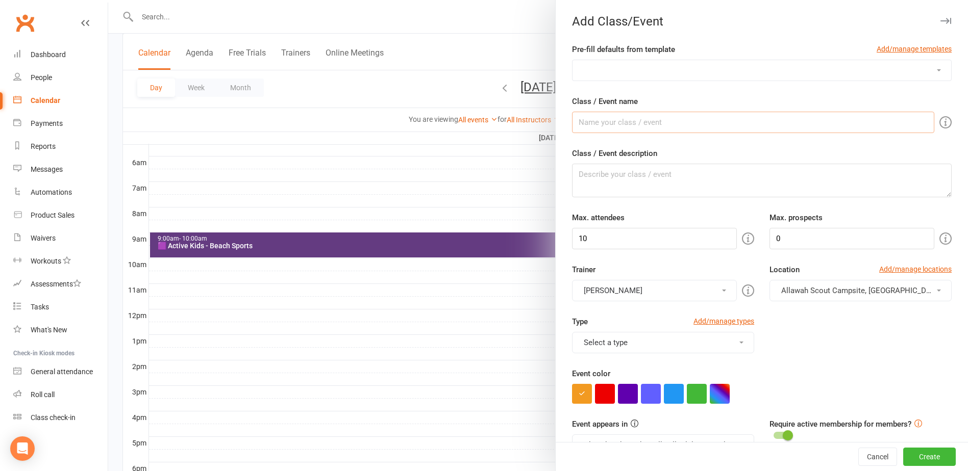
click at [624, 123] on input "Class / Event name" at bounding box center [753, 122] width 362 height 21
drag, startPoint x: 657, startPoint y: 122, endPoint x: 631, endPoint y: 117, distance: 26.9
click at [631, 117] on input "🟪 Active Kids - Soccer" at bounding box center [753, 122] width 362 height 21
type input "🟪 Active Kids - Circus"
click at [690, 184] on textarea "Class / Event description" at bounding box center [762, 181] width 380 height 34
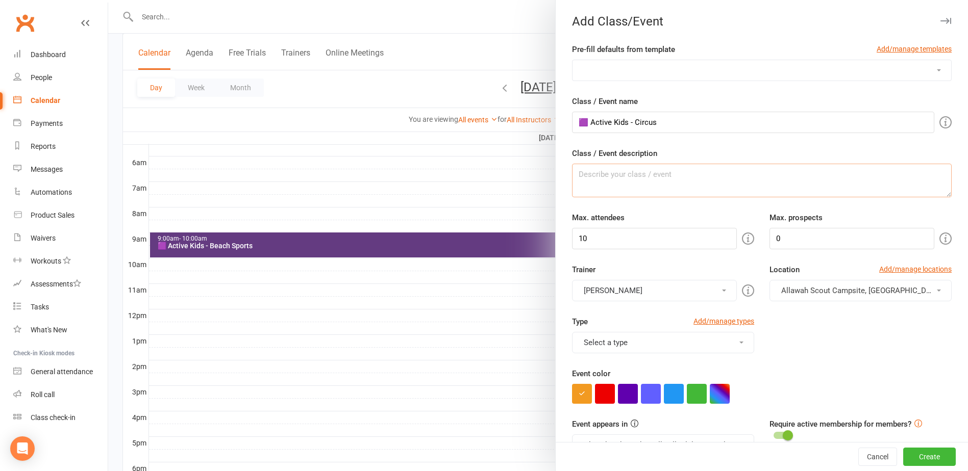
paste textarea "Unleash your inner clown at this introductory circus skills class. Learn juggli…"
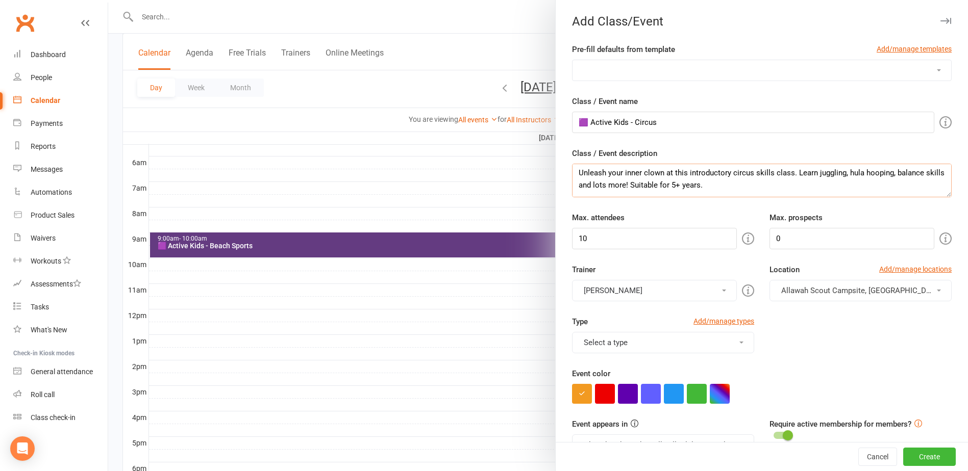
scroll to position [0, 0]
type textarea "Unleash your inner clown at this introductory circus skills class. Learn juggli…"
drag, startPoint x: 537, startPoint y: 236, endPoint x: 461, endPoint y: 237, distance: 76.0
click at [108, 0] on new-event-schedule "Add Class/Event Pre-fill defaults from template Add/manage templates Aqua Fitne…" at bounding box center [108, 0] width 0 height 0
type input "25"
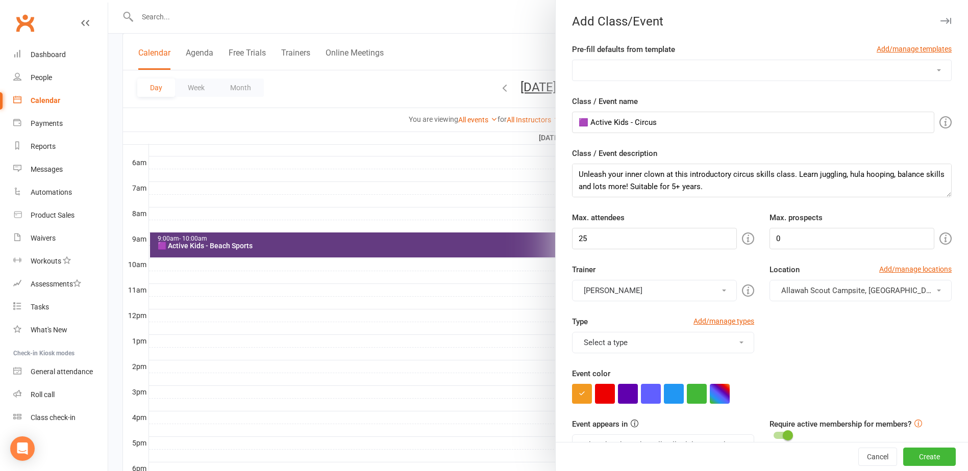
click at [677, 289] on button "[PERSON_NAME]" at bounding box center [654, 290] width 165 height 21
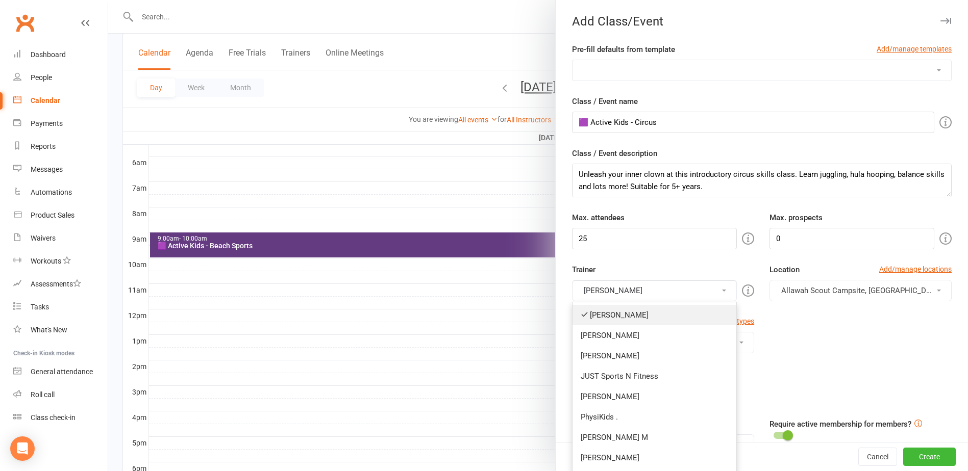
click at [622, 316] on link "[PERSON_NAME]" at bounding box center [654, 315] width 164 height 20
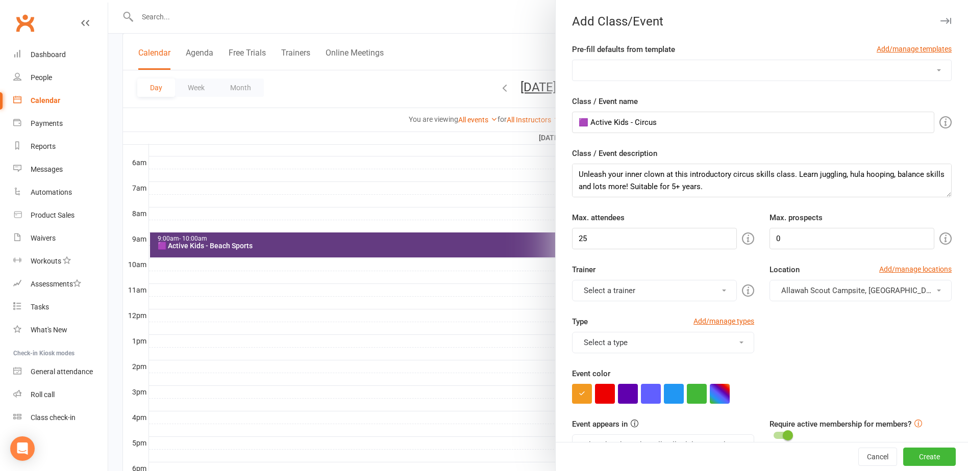
click at [615, 293] on button "Select a trainer" at bounding box center [654, 290] width 165 height 21
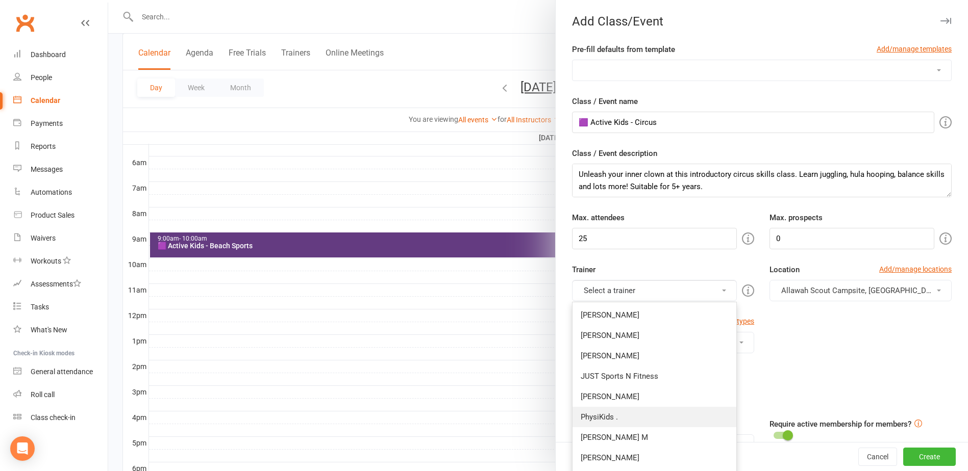
click at [612, 419] on link "PhysiKids ." at bounding box center [654, 417] width 164 height 20
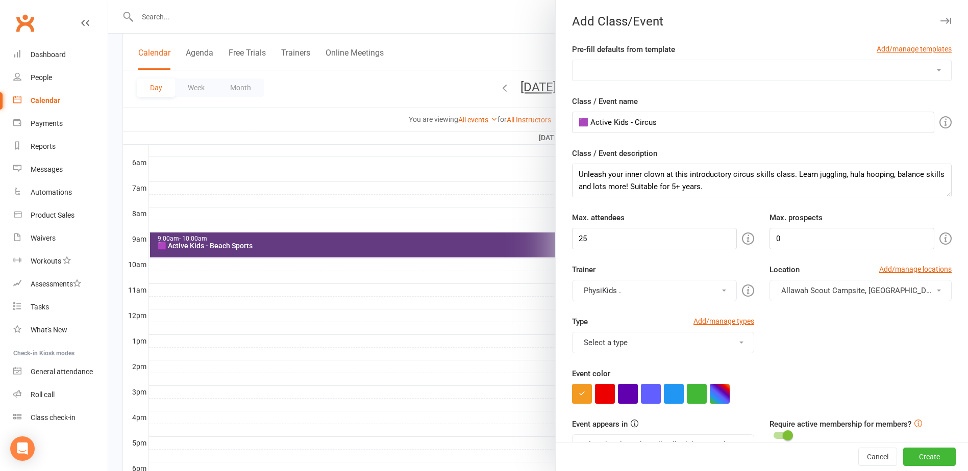
click at [642, 340] on button "Select a type" at bounding box center [663, 342] width 182 height 21
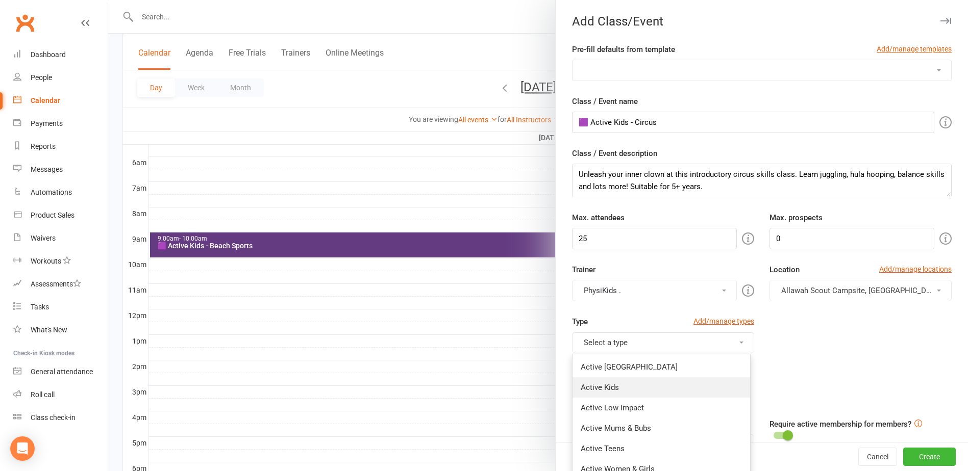
click at [614, 383] on link "Active Kids" at bounding box center [661, 387] width 178 height 20
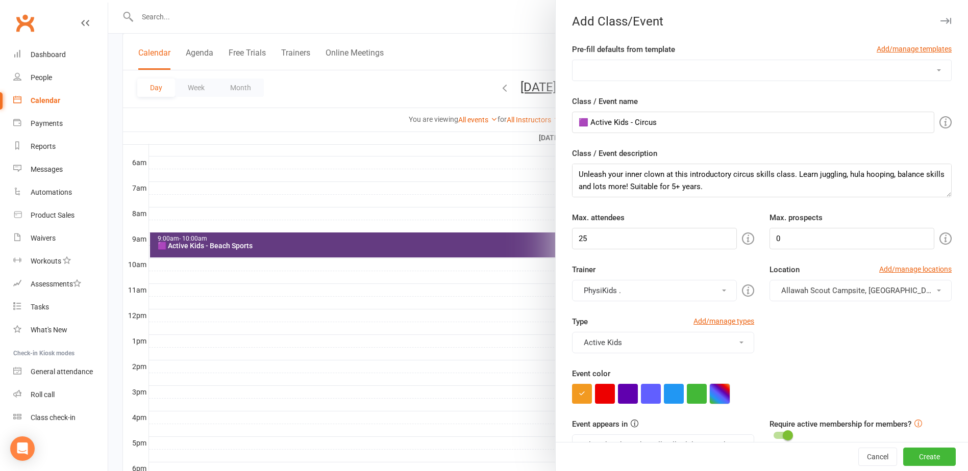
click at [705, 392] on div at bounding box center [762, 394] width 380 height 20
click at [710, 392] on button "button" at bounding box center [720, 394] width 20 height 20
click at [659, 451] on input "text" at bounding box center [666, 453] width 51 height 12
type input "#643b81"
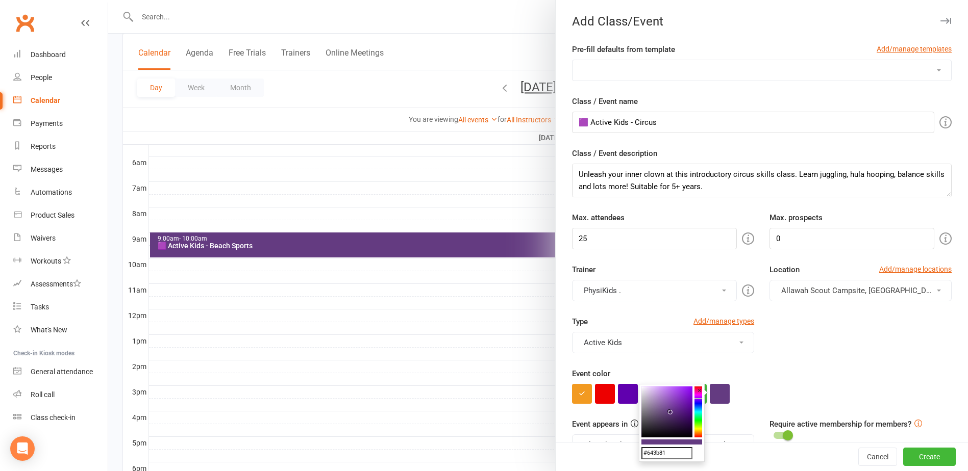
click at [816, 366] on div "Type Add/manage types Active Kids Active Ipswich Active Kids Active Low Impact …" at bounding box center [761, 342] width 395 height 52
click at [864, 290] on span "Allawah Scout Campsite, [GEOGRAPHIC_DATA][PERSON_NAME]" at bounding box center [890, 290] width 219 height 9
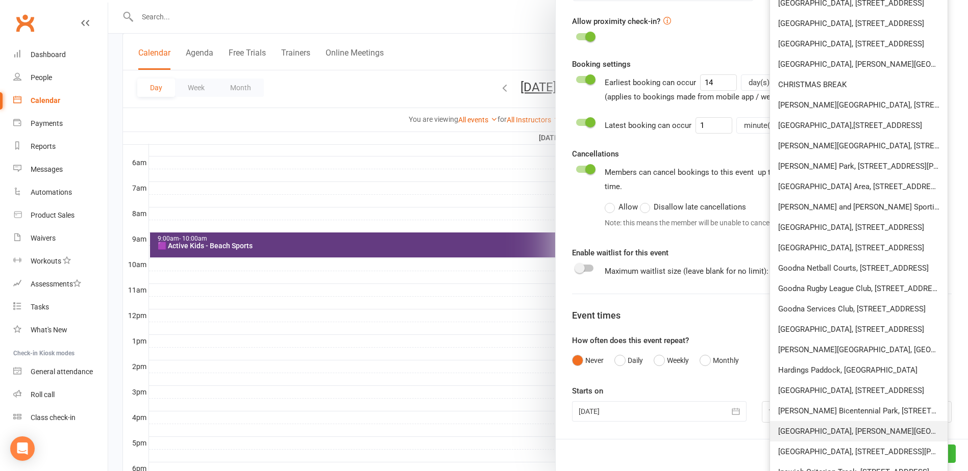
scroll to position [459, 0]
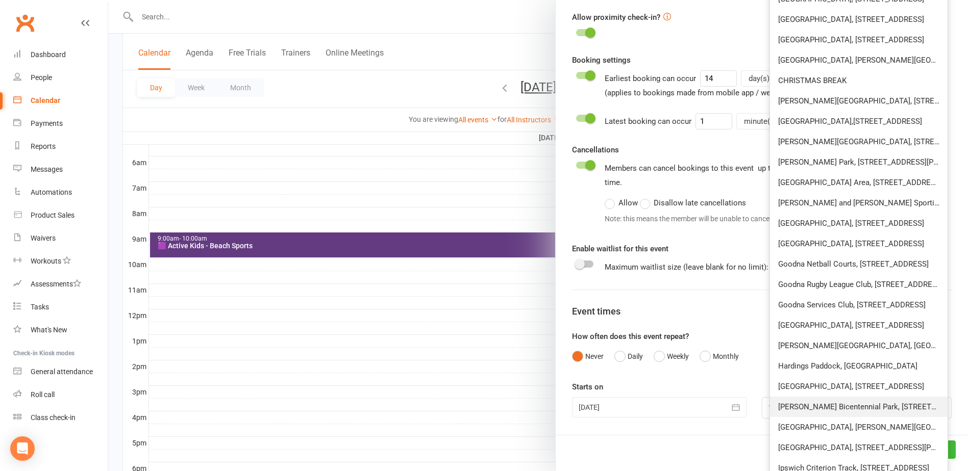
click at [793, 402] on span "[PERSON_NAME] Bicentennial Park, [STREET_ADDRESS]" at bounding box center [874, 406] width 192 height 9
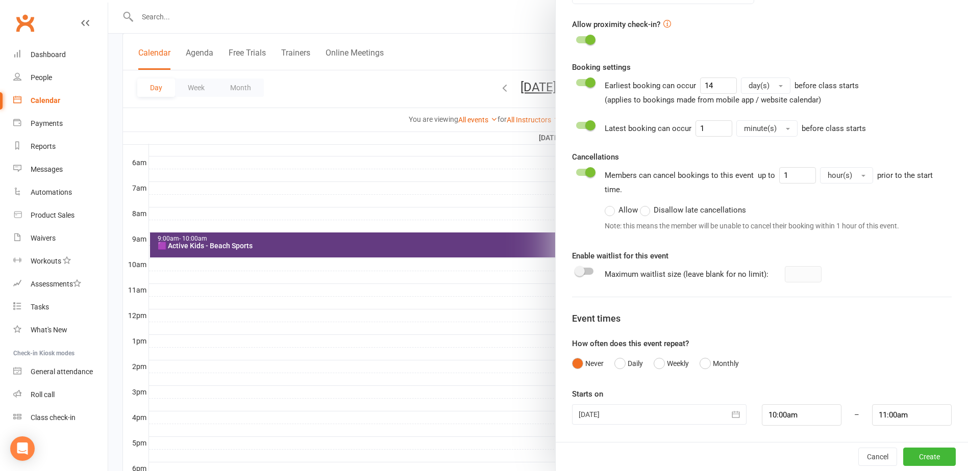
scroll to position [55, 0]
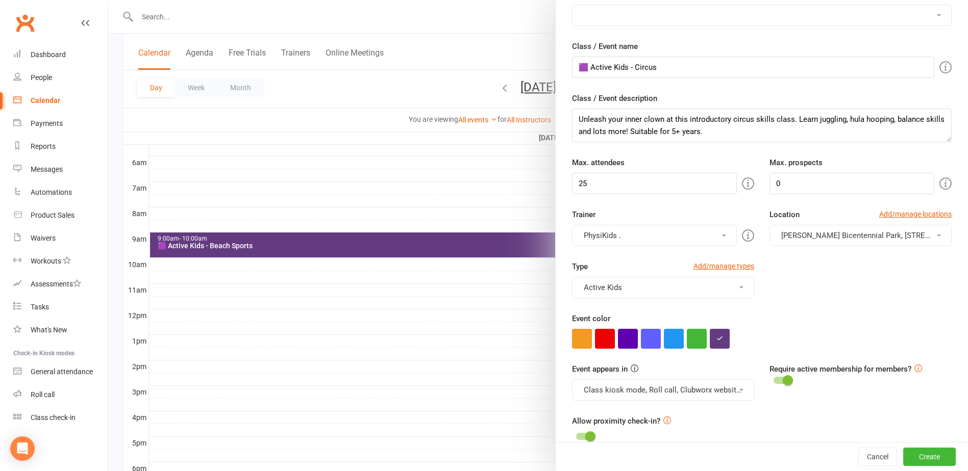
click at [798, 320] on div "Event color" at bounding box center [762, 331] width 380 height 36
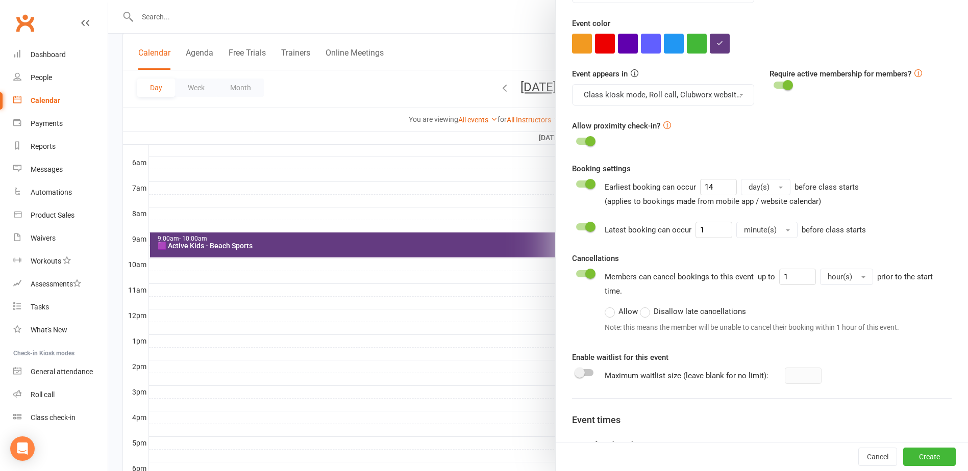
scroll to position [412, 0]
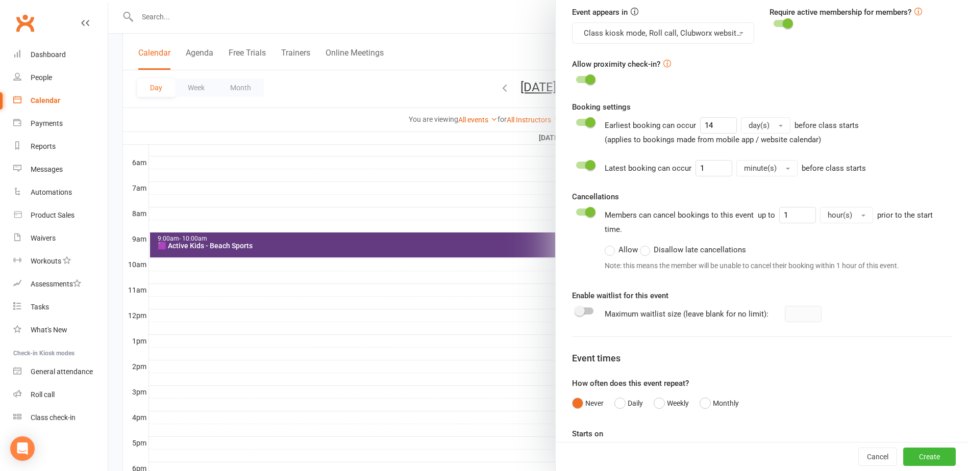
click at [575, 311] on span at bounding box center [579, 311] width 10 height 10
click at [576, 310] on input "checkbox" at bounding box center [576, 310] width 0 height 0
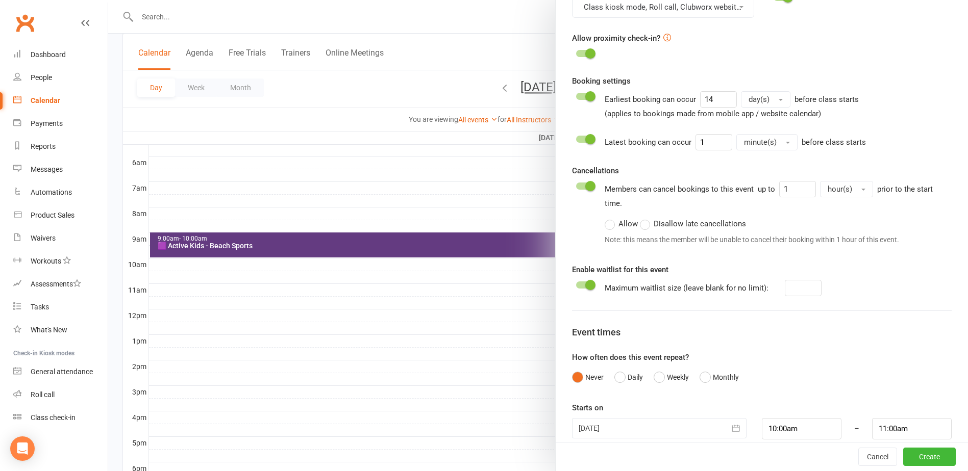
scroll to position [452, 0]
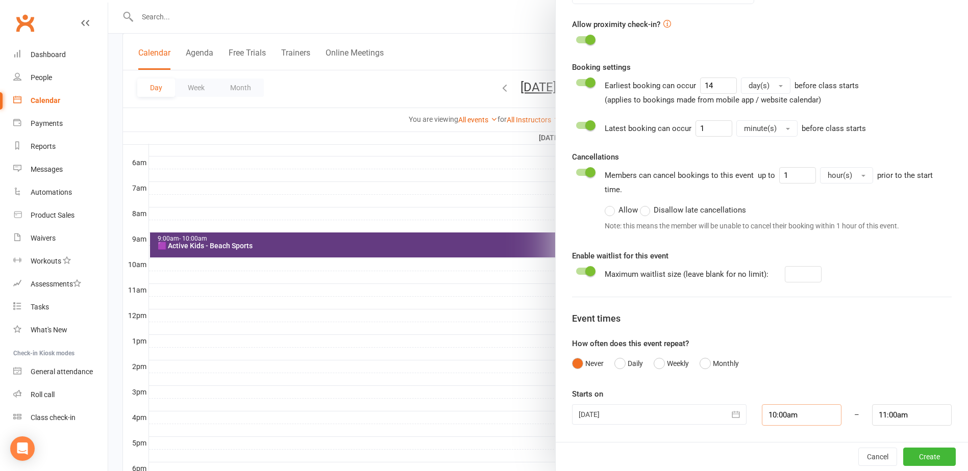
click at [792, 418] on input "10:00am" at bounding box center [802, 415] width 80 height 21
type input "10:15am"
type input "11:15am"
click at [777, 366] on li "10:15am" at bounding box center [786, 366] width 49 height 15
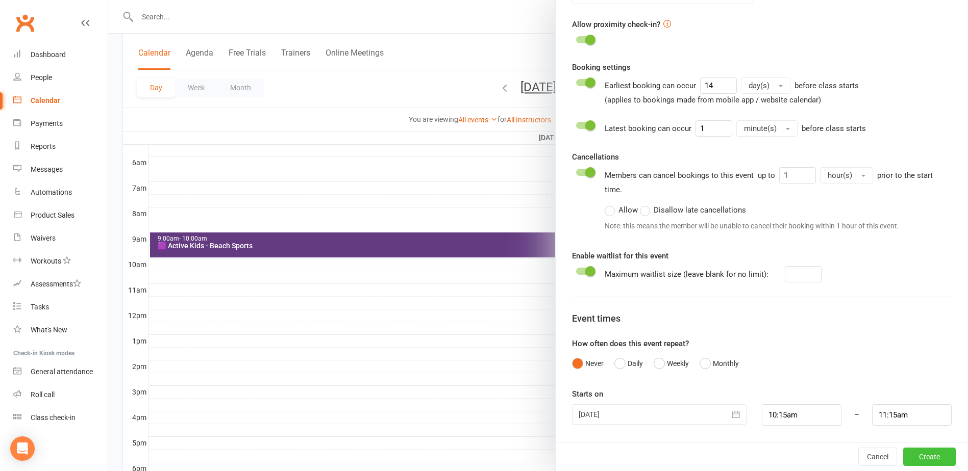
click at [912, 456] on button "Create" at bounding box center [929, 457] width 53 height 18
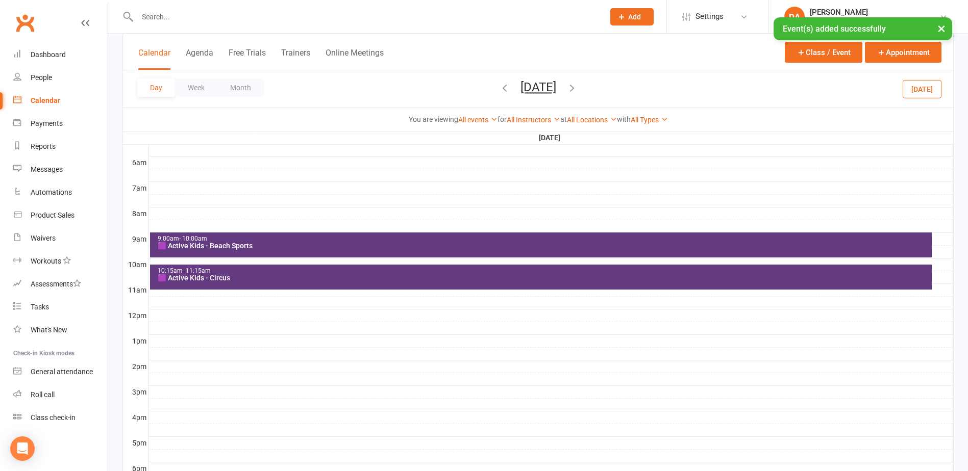
click at [168, 302] on div at bounding box center [551, 303] width 804 height 12
click at [174, 292] on button "Add Event" at bounding box center [161, 291] width 34 height 12
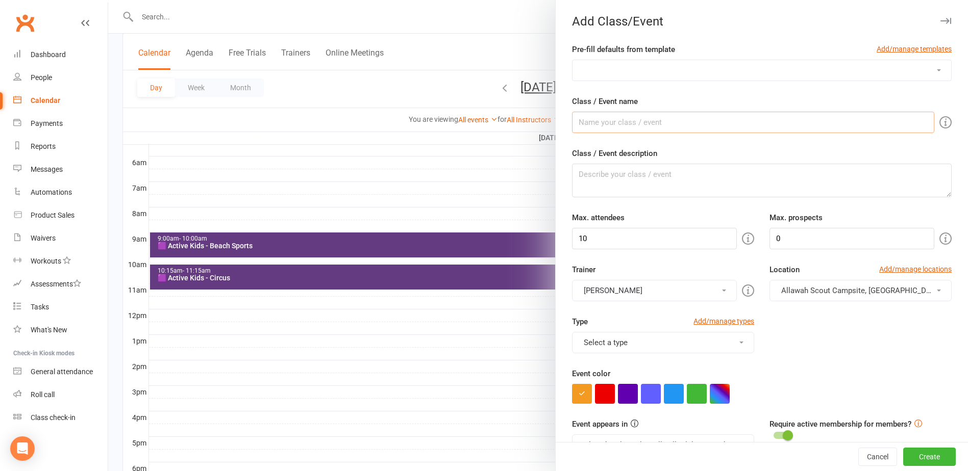
drag, startPoint x: 602, startPoint y: 123, endPoint x: 624, endPoint y: 129, distance: 23.0
click at [602, 123] on input "Class / Event name" at bounding box center [753, 122] width 362 height 21
drag, startPoint x: 661, startPoint y: 125, endPoint x: 632, endPoint y: 125, distance: 28.6
click at [632, 125] on input "🟪 Active Kids - Soccer" at bounding box center [753, 122] width 362 height 21
type input "🟪 Active Kids - Basketball"
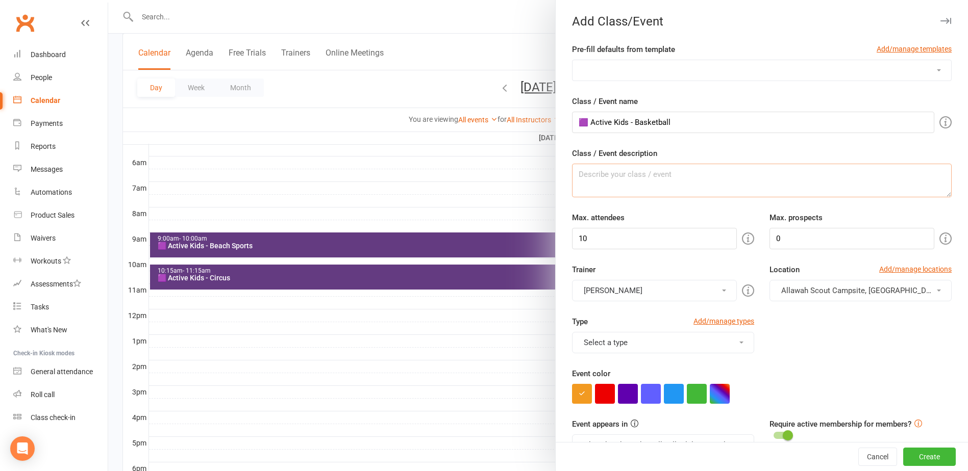
drag, startPoint x: 625, startPoint y: 174, endPoint x: 666, endPoint y: 175, distance: 41.3
click at [625, 175] on textarea "Class / Event description" at bounding box center [762, 181] width 380 height 34
click at [699, 174] on textarea "Class / Event description" at bounding box center [762, 181] width 380 height 34
paste textarea "Kids will learn essential skills like dribbling, shooting and teamwork through …"
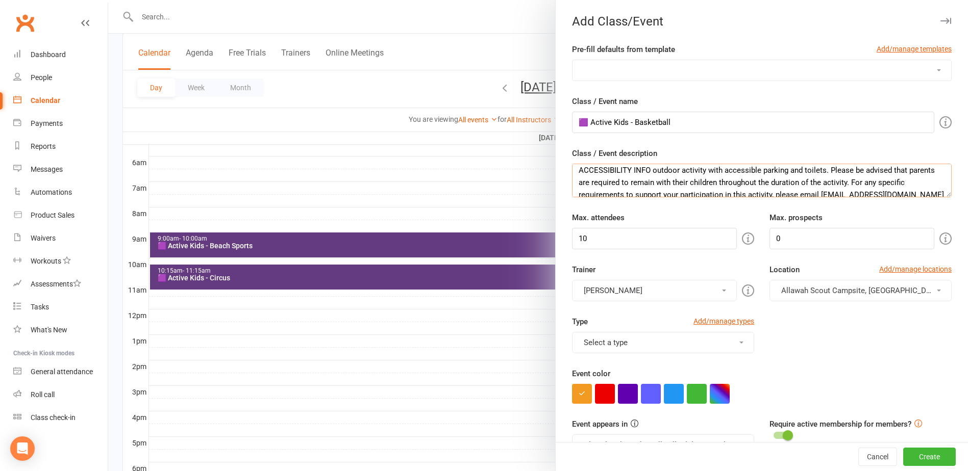
scroll to position [122, 0]
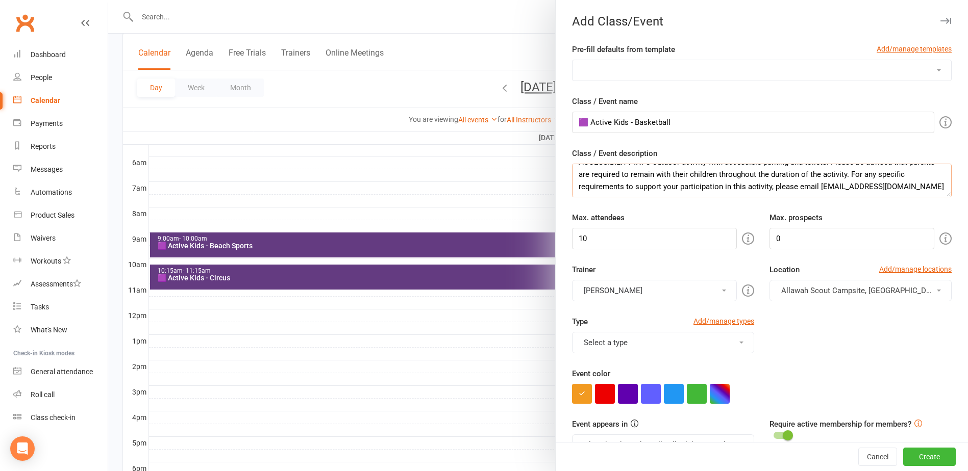
type textarea "Kids will learn essential skills like dribbling, shooting and teamwork through …"
drag, startPoint x: 628, startPoint y: 238, endPoint x: 431, endPoint y: 242, distance: 197.5
click at [108, 0] on new-event-schedule "Add Class/Event Pre-fill defaults from template Add/manage templates Aqua Fitne…" at bounding box center [108, 0] width 0 height 0
type input "25"
click at [596, 295] on button "[PERSON_NAME]" at bounding box center [654, 290] width 165 height 21
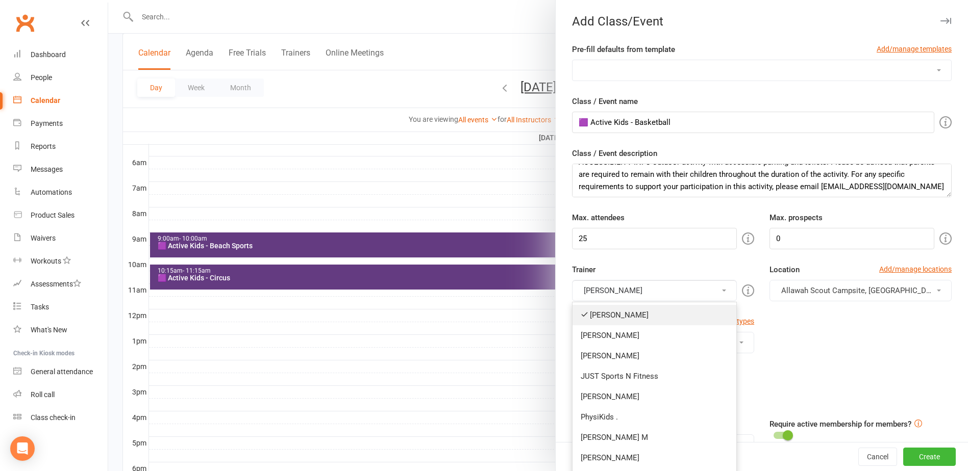
click at [608, 312] on link "[PERSON_NAME]" at bounding box center [654, 315] width 164 height 20
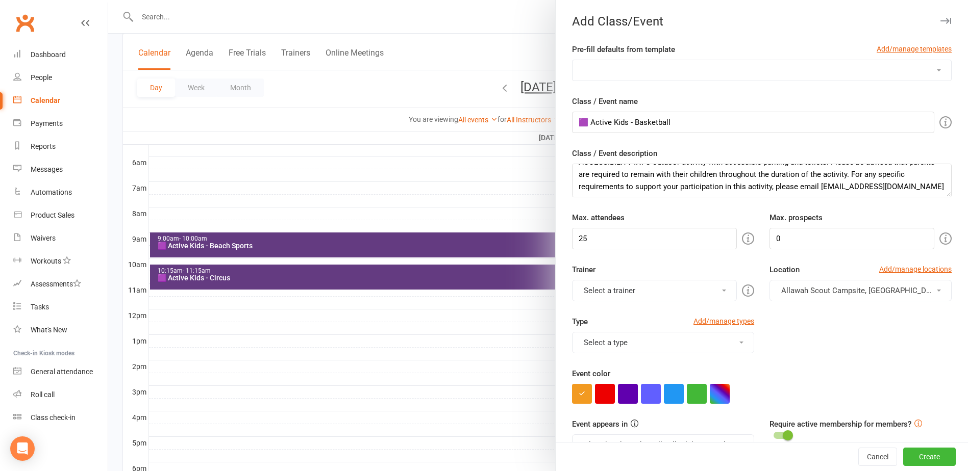
click at [605, 292] on button "Select a trainer" at bounding box center [654, 290] width 165 height 21
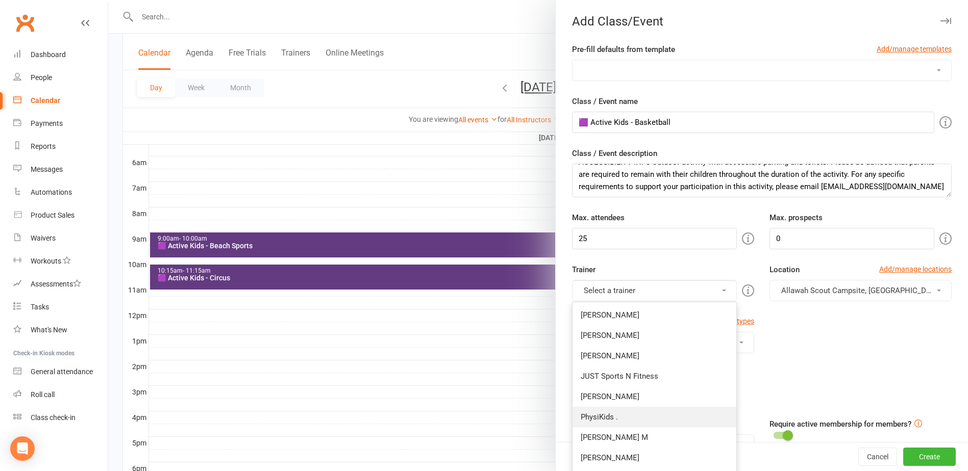
click at [623, 420] on link "PhysiKids ." at bounding box center [654, 417] width 164 height 20
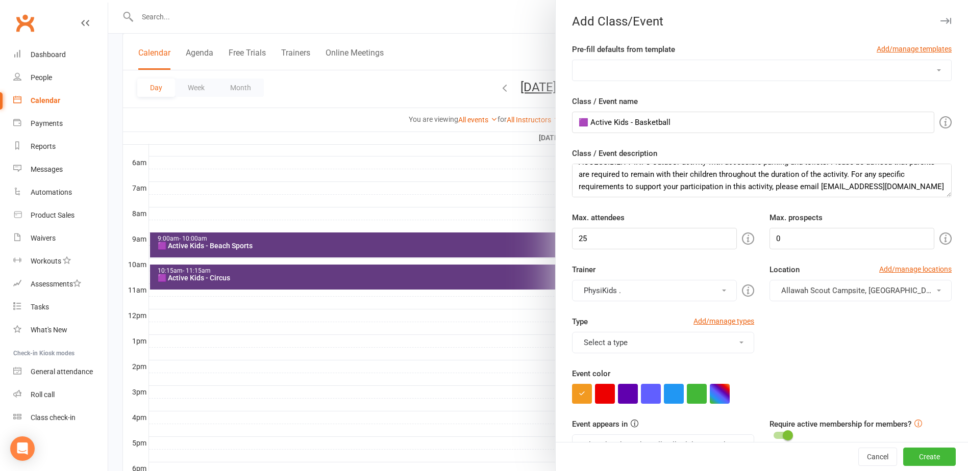
click at [826, 290] on span "Allawah Scout Campsite, [GEOGRAPHIC_DATA][PERSON_NAME]" at bounding box center [890, 290] width 219 height 9
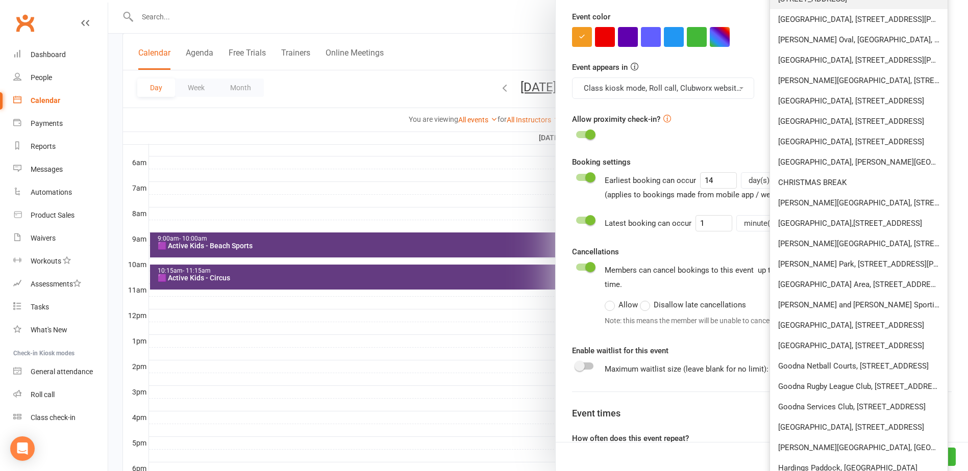
scroll to position [459, 0]
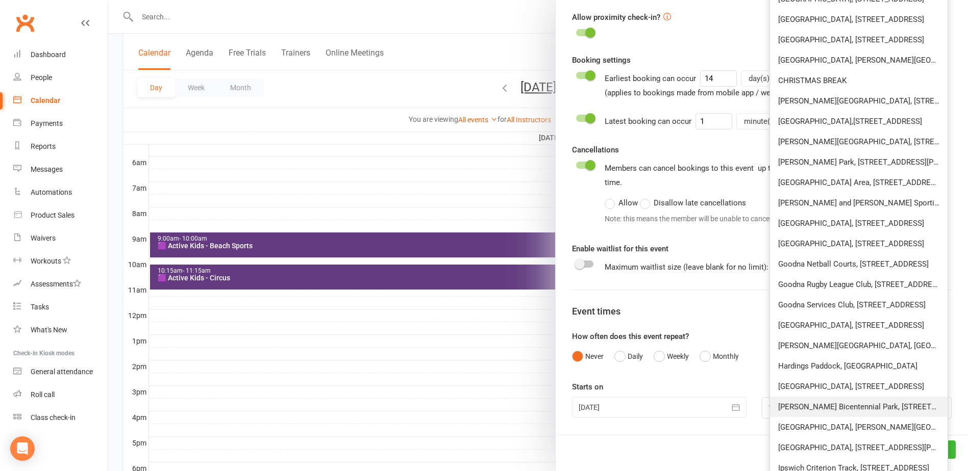
click at [825, 411] on span "[PERSON_NAME] Bicentennial Park, [STREET_ADDRESS]" at bounding box center [874, 406] width 192 height 9
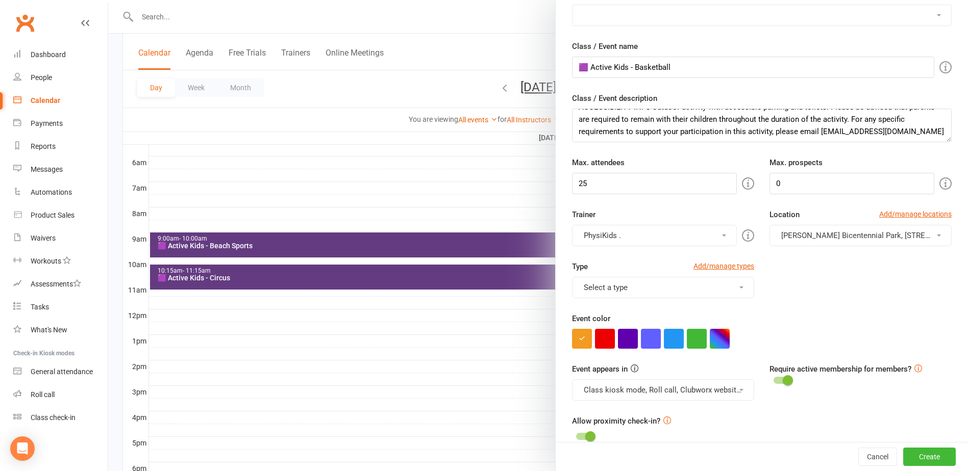
click at [605, 294] on button "Select a type" at bounding box center [663, 287] width 182 height 21
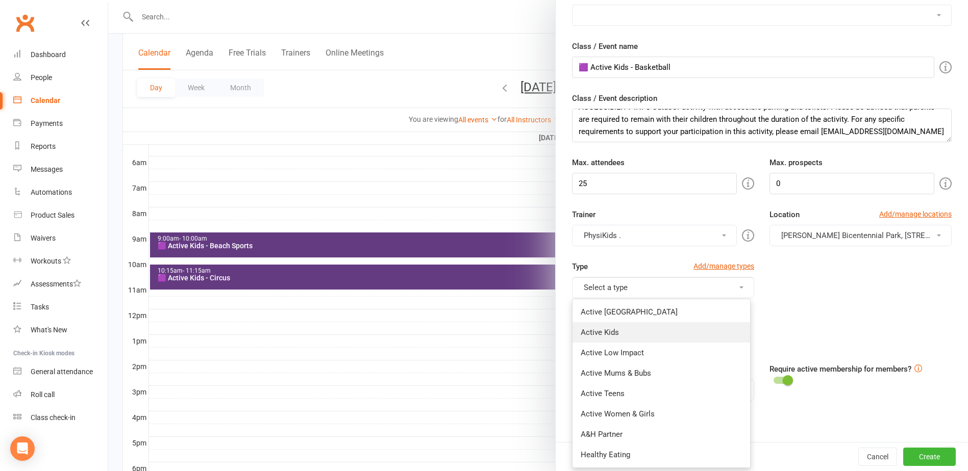
click at [631, 336] on link "Active Kids" at bounding box center [661, 332] width 178 height 20
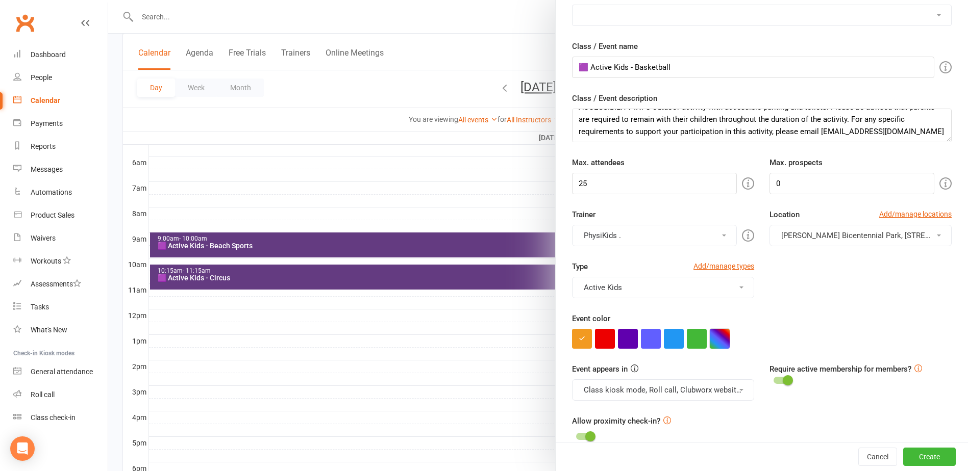
click at [713, 341] on button "button" at bounding box center [720, 339] width 20 height 20
click at [678, 397] on input "text" at bounding box center [666, 398] width 51 height 12
type input "#643b81"
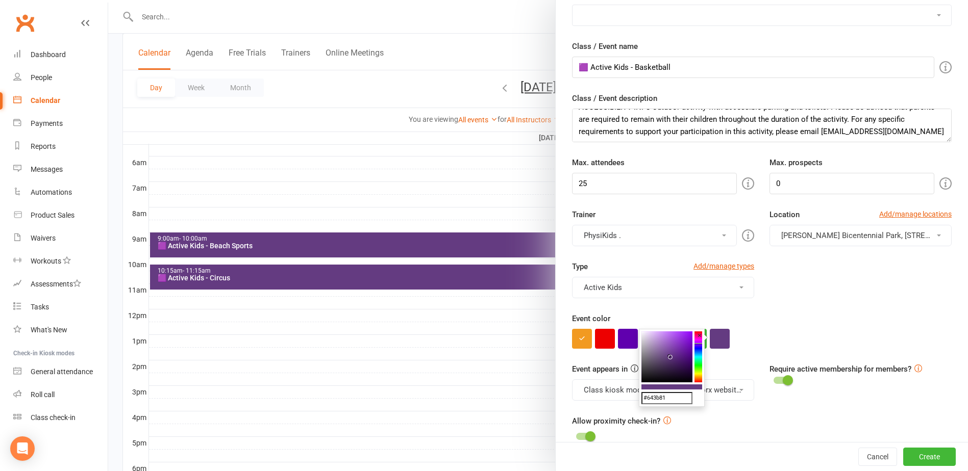
click at [815, 304] on div "Type Add/manage types Active Kids Active Ipswich Active Kids Active Low Impact …" at bounding box center [761, 287] width 395 height 52
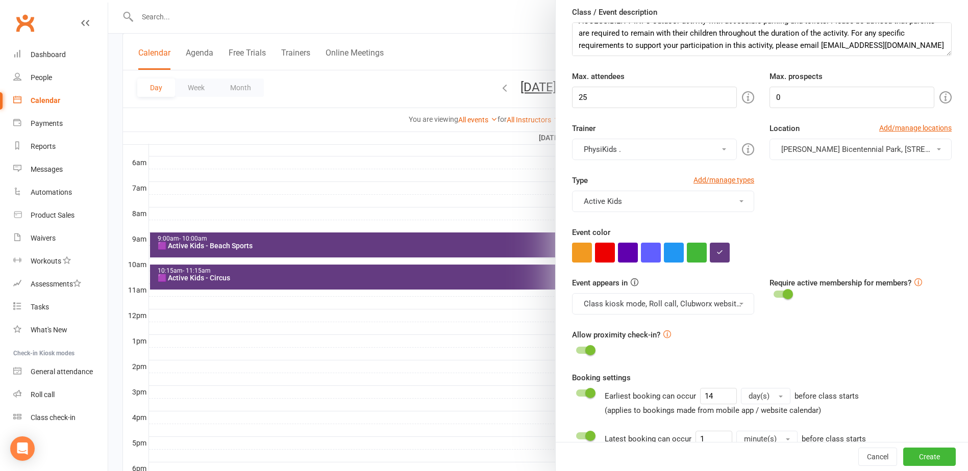
scroll to position [310, 0]
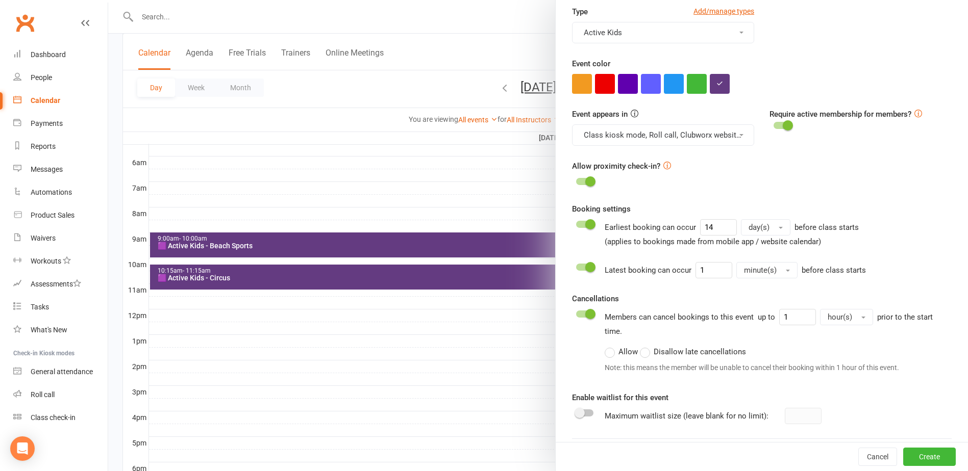
click at [576, 413] on span at bounding box center [579, 413] width 10 height 10
click at [576, 412] on input "checkbox" at bounding box center [576, 412] width 0 height 0
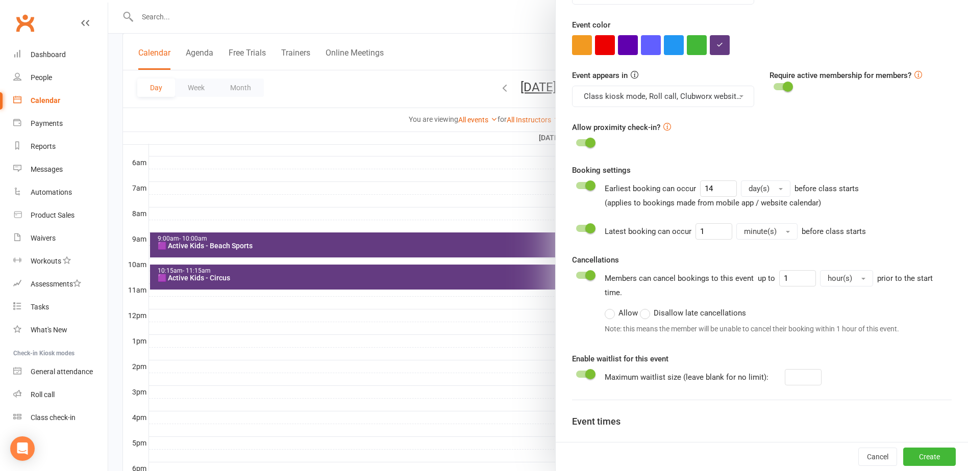
scroll to position [452, 0]
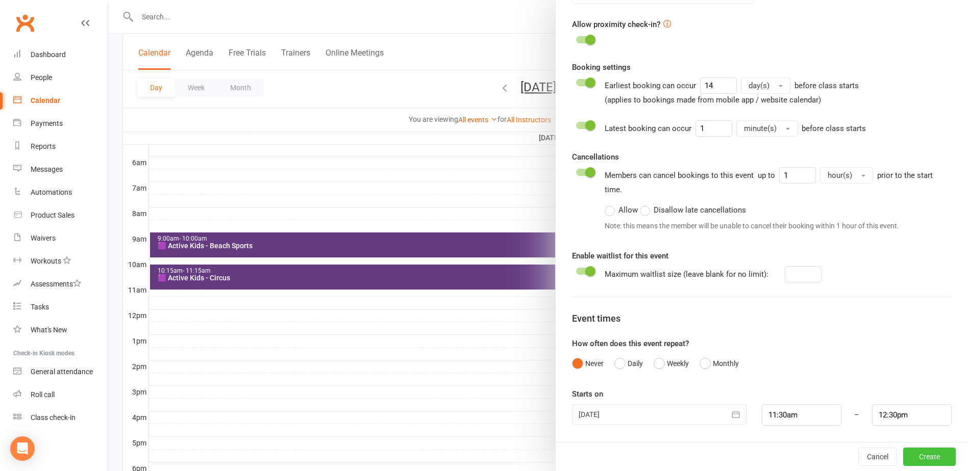
click at [909, 459] on button "Create" at bounding box center [929, 457] width 53 height 18
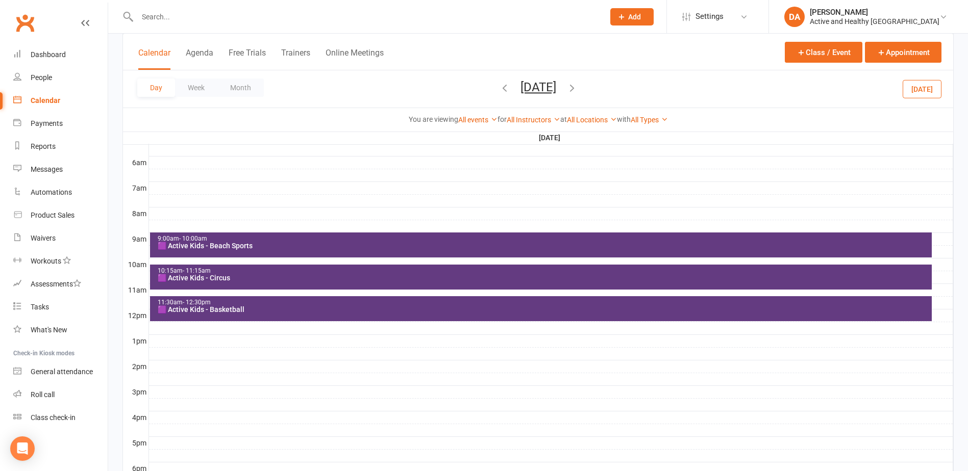
click at [161, 367] on div at bounding box center [551, 367] width 804 height 12
click at [171, 357] on button "Add Event" at bounding box center [154, 356] width 34 height 12
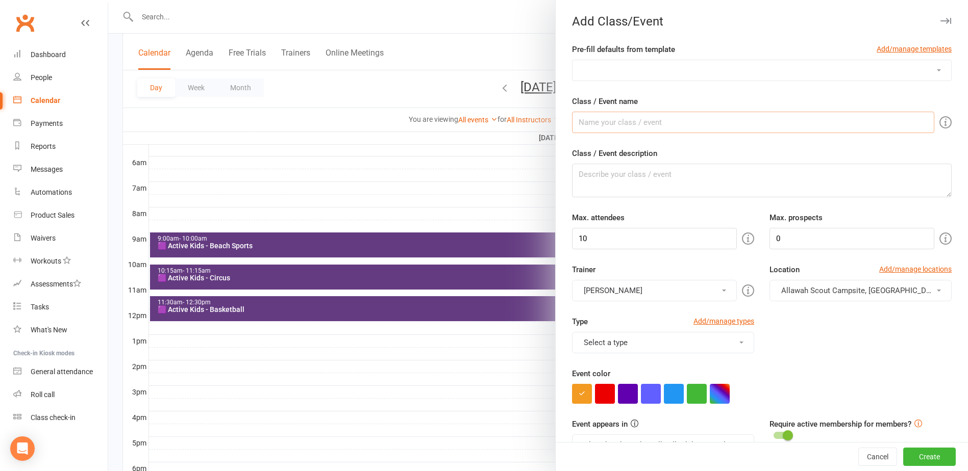
drag, startPoint x: 663, startPoint y: 121, endPoint x: 665, endPoint y: 128, distance: 6.8
click at [663, 121] on input "Class / Event name" at bounding box center [753, 122] width 362 height 21
type input "🟪 Active Kids - Soccer"
drag, startPoint x: 660, startPoint y: 122, endPoint x: 631, endPoint y: 124, distance: 29.1
click at [631, 124] on input "🟪 Active Kids - Soccer" at bounding box center [753, 122] width 362 height 21
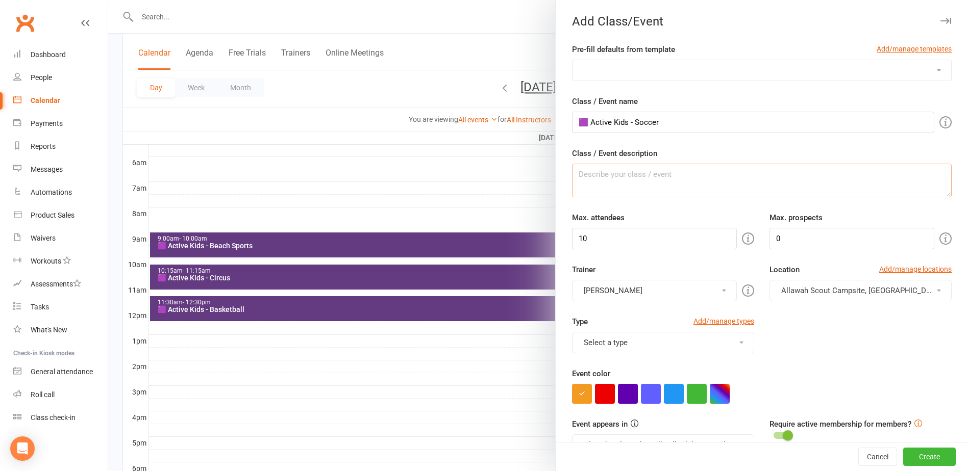
click at [647, 177] on textarea "Class / Event description" at bounding box center [762, 181] width 380 height 34
paste textarea "Ready to level up your outdoor game? In this epic 2-hour session, you’ll learn …"
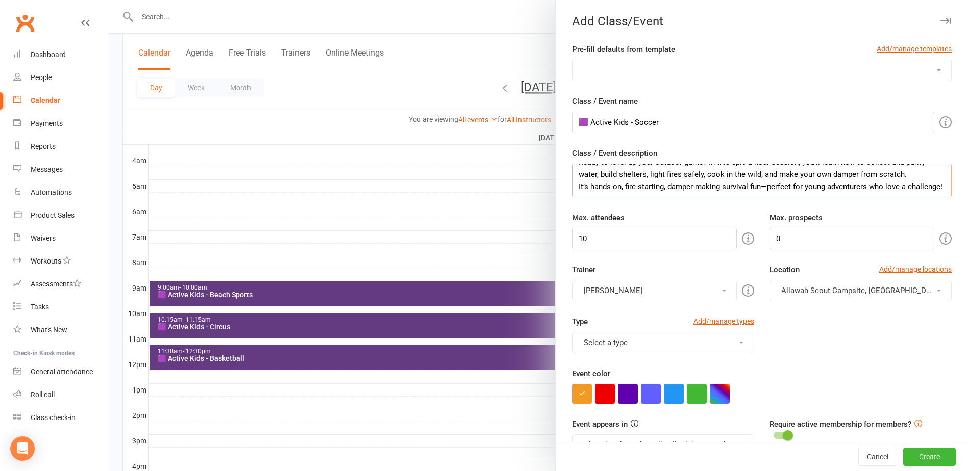
scroll to position [204, 0]
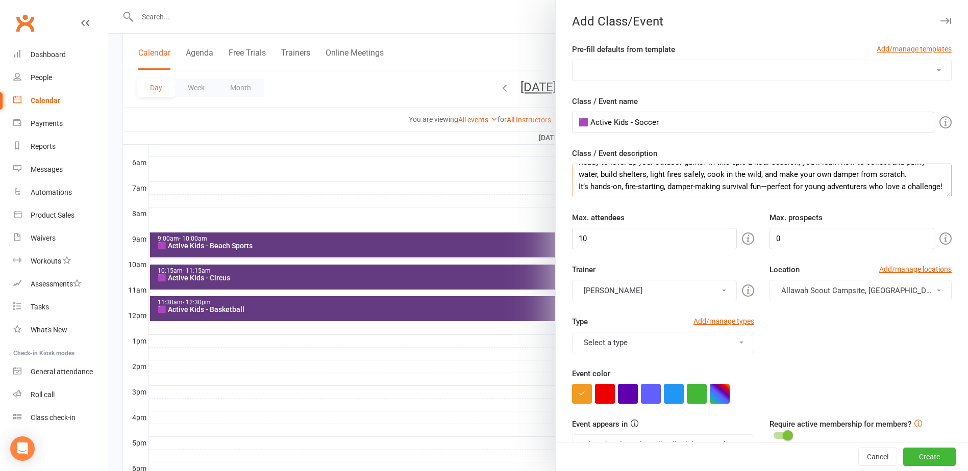
type textarea "Ready to level up your outdoor game? In this epic 2-hour session, you’ll learn …"
drag, startPoint x: 613, startPoint y: 244, endPoint x: 446, endPoint y: 235, distance: 167.6
click at [108, 0] on new-event-schedule "Add Class/Event Pre-fill defaults from template Add/manage templates Aqua Fitne…" at bounding box center [108, 0] width 0 height 0
type input "25"
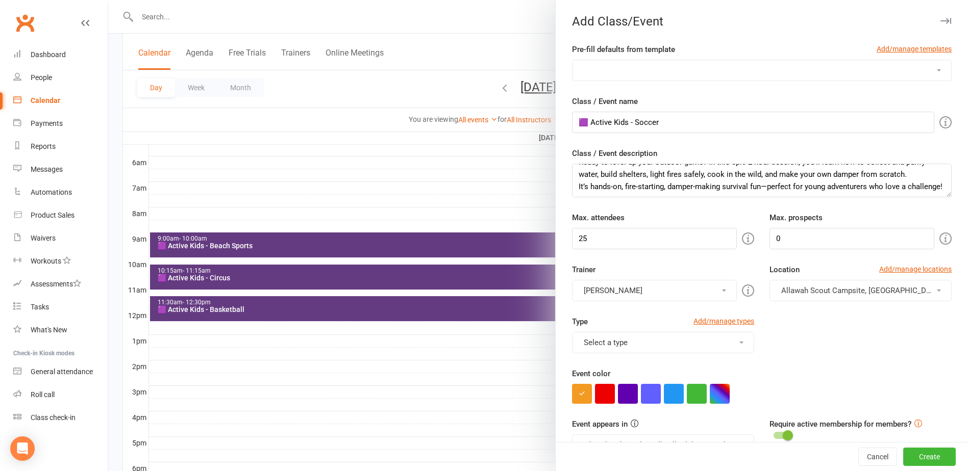
click at [669, 294] on button "[PERSON_NAME]" at bounding box center [654, 290] width 165 height 21
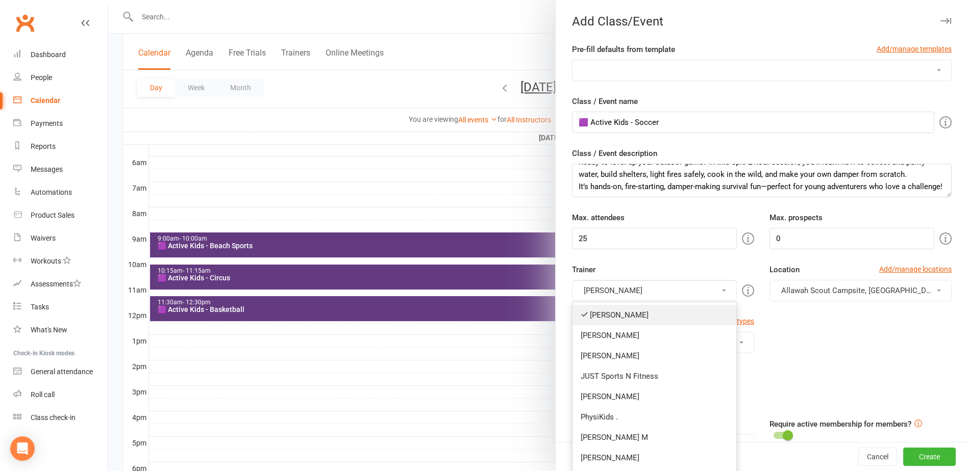
click at [618, 317] on link "[PERSON_NAME]" at bounding box center [654, 315] width 164 height 20
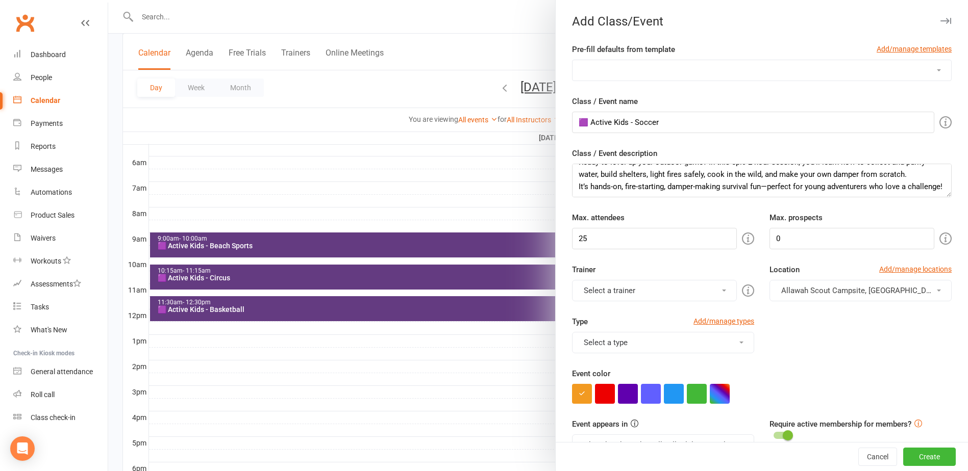
click at [618, 293] on button "Select a trainer" at bounding box center [654, 290] width 165 height 21
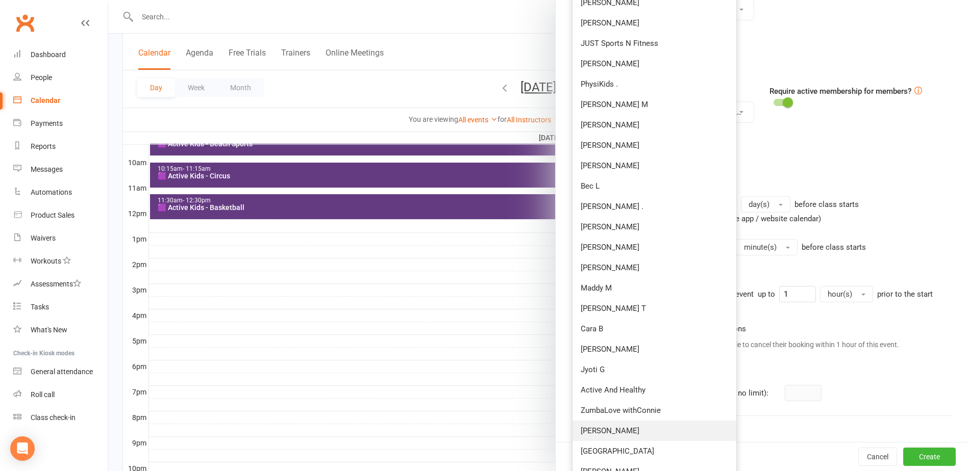
scroll to position [367, 0]
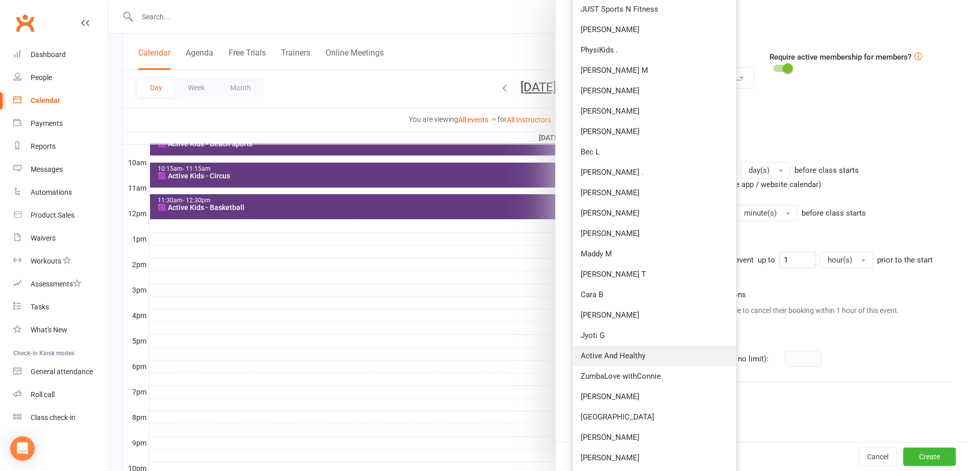
click at [617, 355] on link "Active And Healthy" at bounding box center [654, 356] width 164 height 20
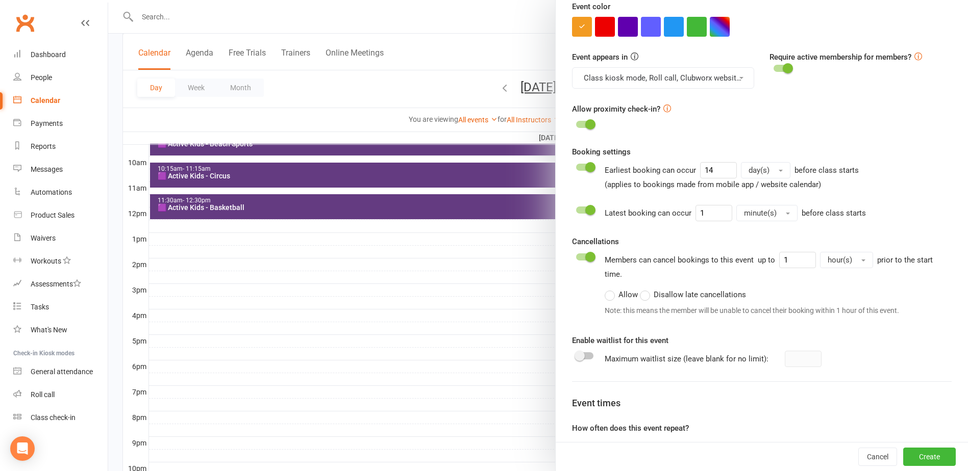
scroll to position [10, 0]
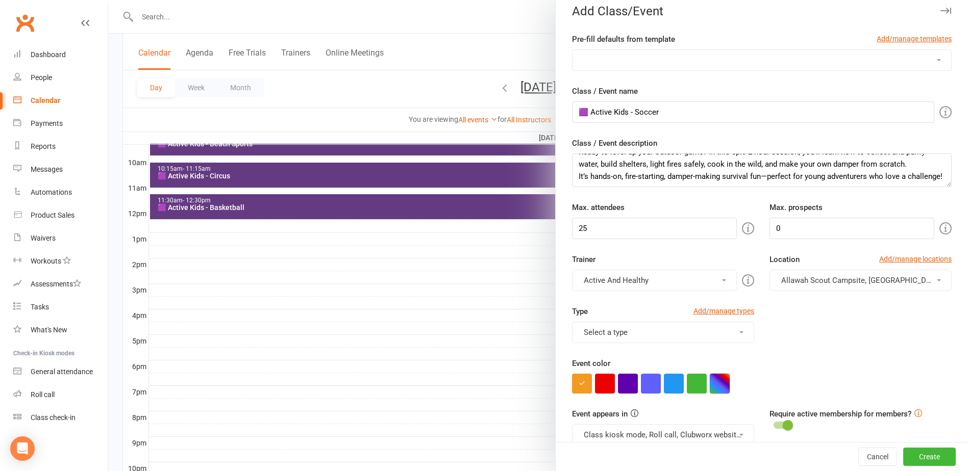
click at [721, 389] on button "button" at bounding box center [720, 384] width 20 height 20
click at [666, 446] on input "text" at bounding box center [666, 443] width 51 height 12
type input "#643b81"
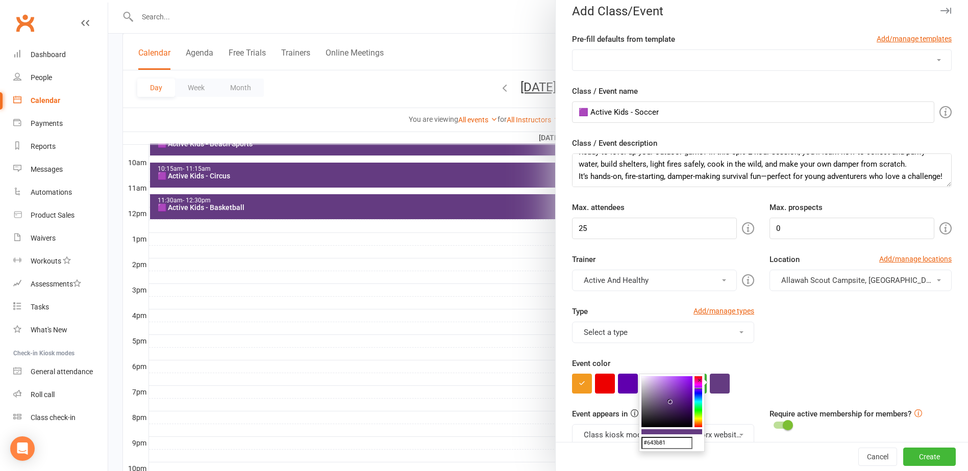
click at [776, 358] on div "Event color" at bounding box center [762, 376] width 380 height 36
click at [602, 177] on textarea "Ready to level up your outdoor game? In this epic 2-hour session, you’ll learn …" at bounding box center [762, 171] width 380 height 34
click at [597, 181] on textarea "Ready to level up your outdoor game? In this epic 2-hour session, you’ll learn …" at bounding box center [762, 171] width 380 height 34
paste textarea "Love nature? Ever wanted to deepen your understanding of navigation and bushwal…"
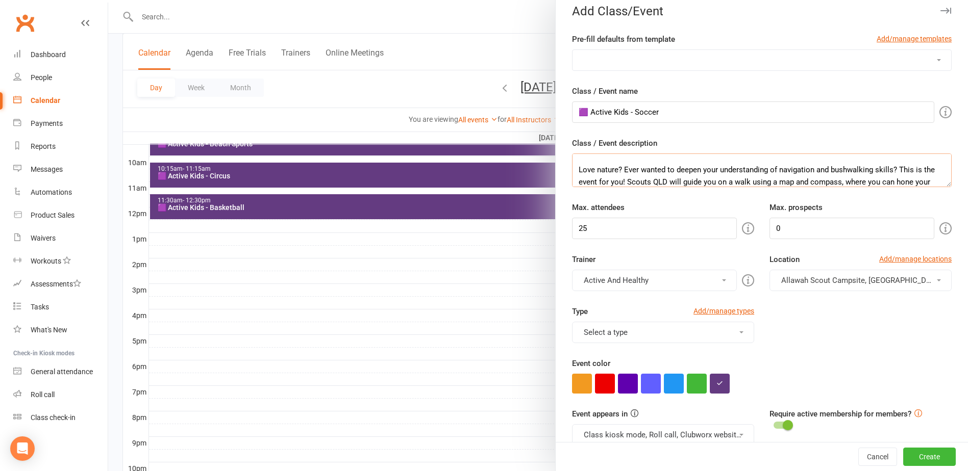
scroll to position [166, 0]
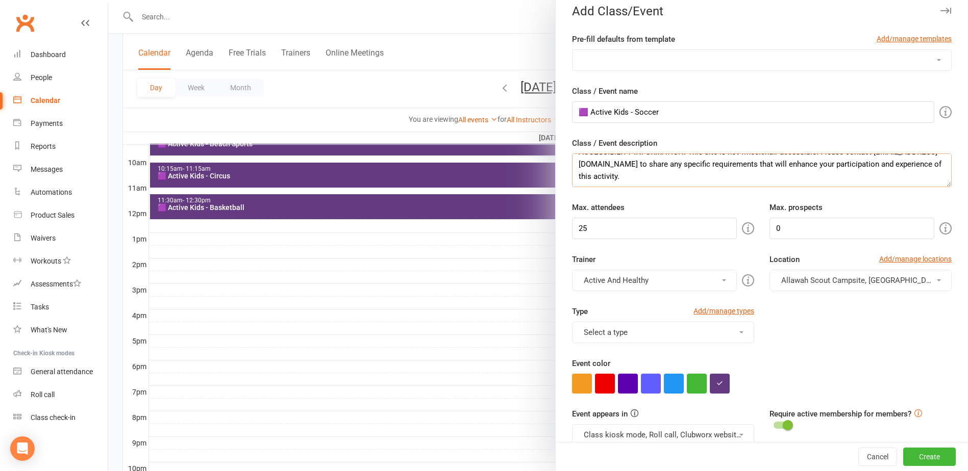
click at [926, 161] on textarea "Ready to level up your outdoor game? In this epic 2-hour session, you’ll learn …" at bounding box center [762, 171] width 380 height 34
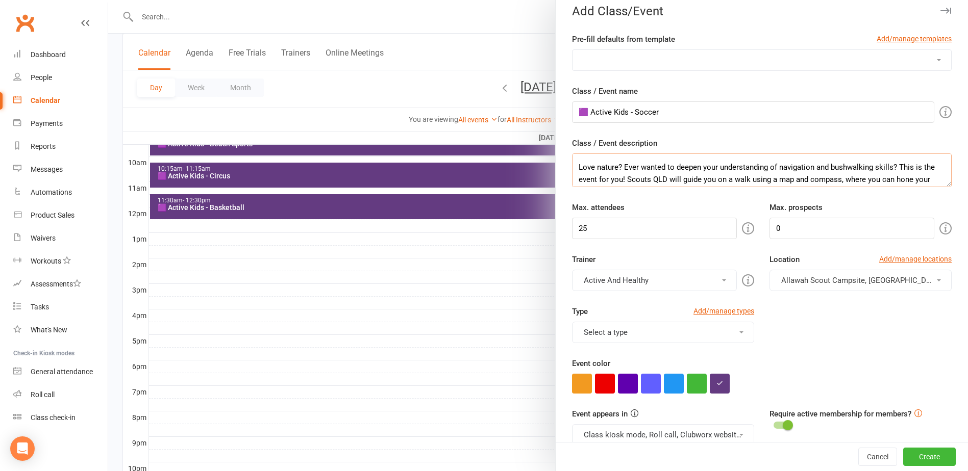
scroll to position [64, 0]
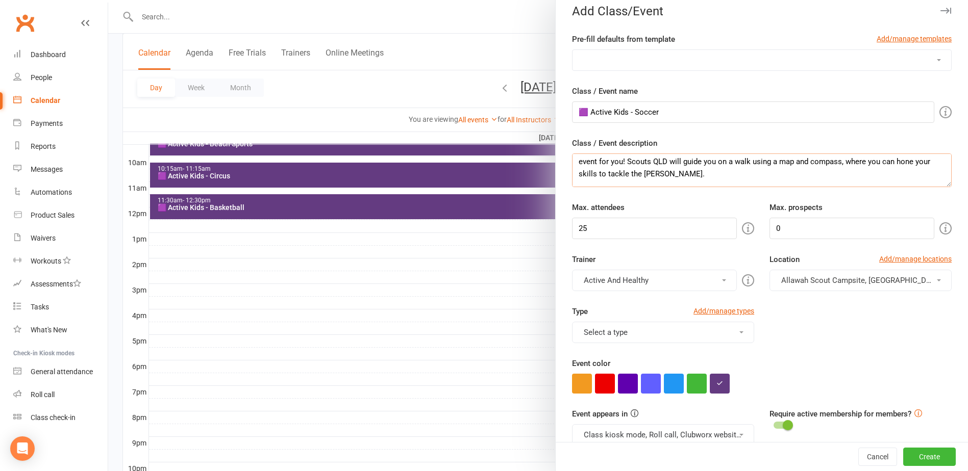
click at [575, 160] on textarea "Ready to level up your outdoor game? In this epic 2-hour session, you’ll learn …" at bounding box center [762, 171] width 380 height 34
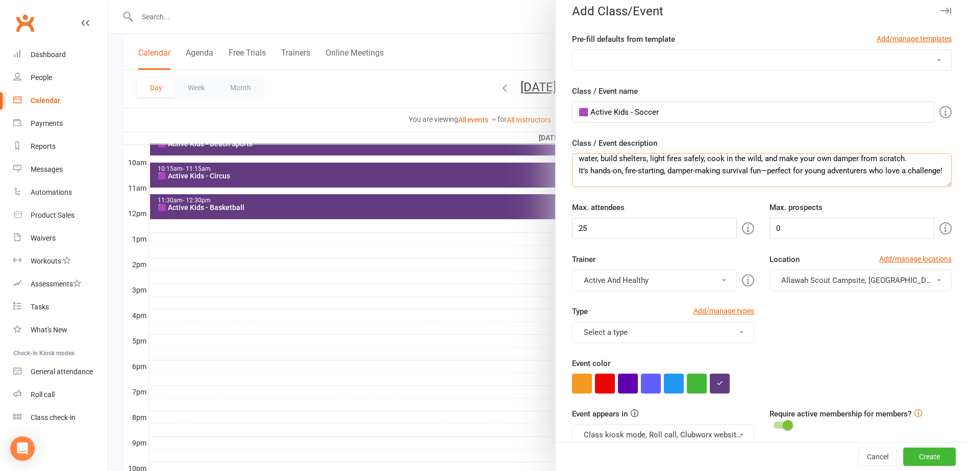
scroll to position [6, 0]
type textarea "Ready to level up your outdoor game? In this epic 2-hour session, you’ll learn …"
drag, startPoint x: 662, startPoint y: 113, endPoint x: 633, endPoint y: 112, distance: 29.1
click at [633, 112] on input "🟪 Active Kids - Soccer" at bounding box center [753, 112] width 362 height 21
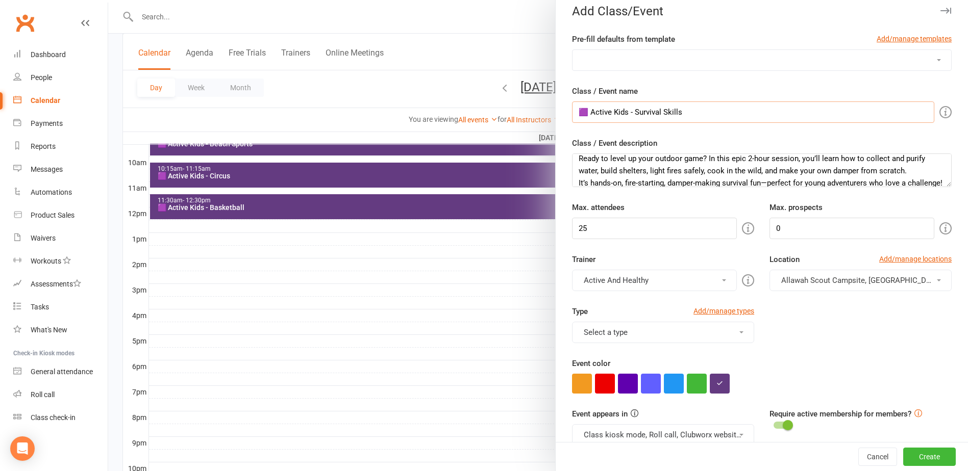
type input "🟪 Active Kids - Survival Skills"
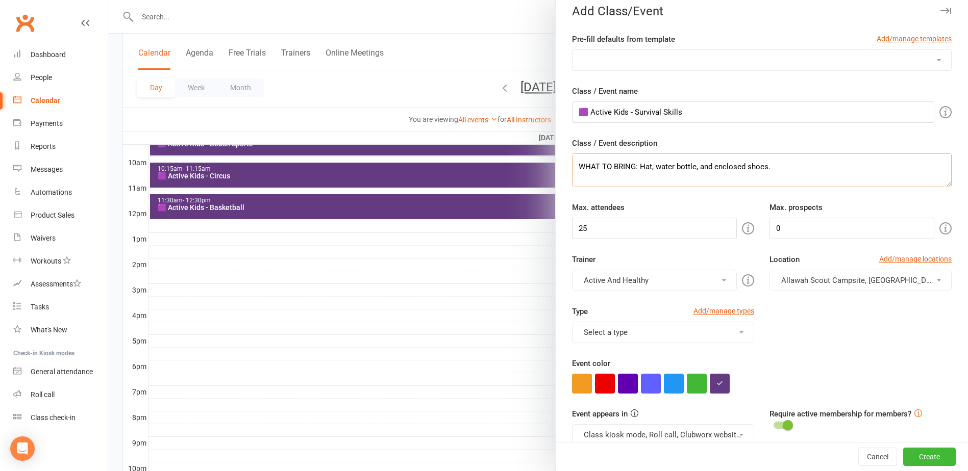
scroll to position [67, 0]
click at [704, 336] on button "Select a type" at bounding box center [663, 332] width 182 height 21
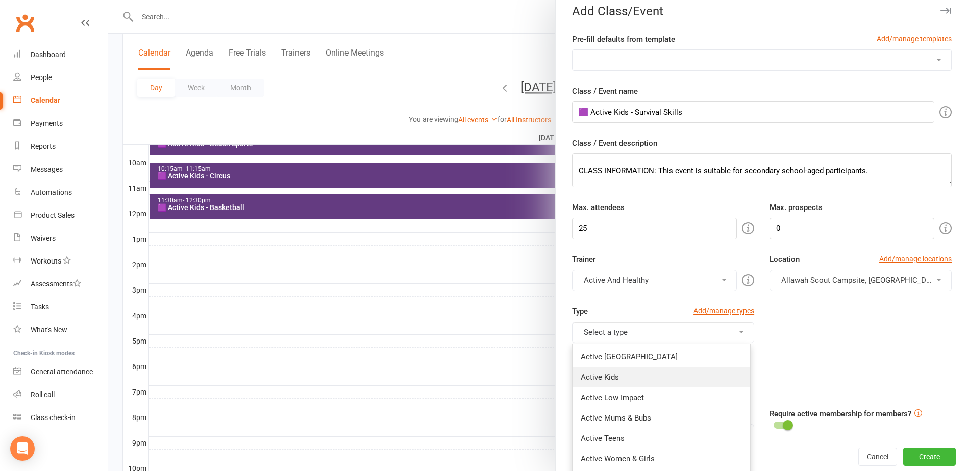
click at [648, 373] on link "Active Kids" at bounding box center [661, 377] width 178 height 20
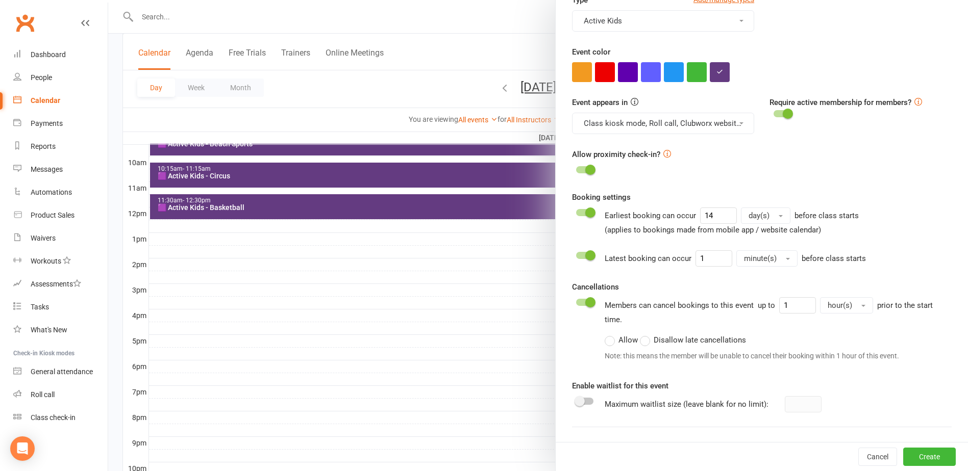
scroll to position [418, 0]
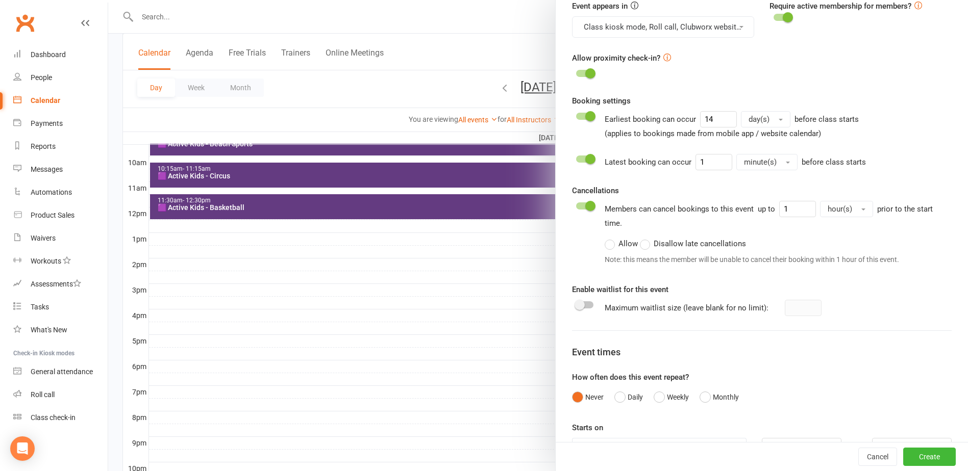
click at [574, 304] on span at bounding box center [579, 305] width 10 height 10
click at [576, 304] on input "checkbox" at bounding box center [576, 304] width 0 height 0
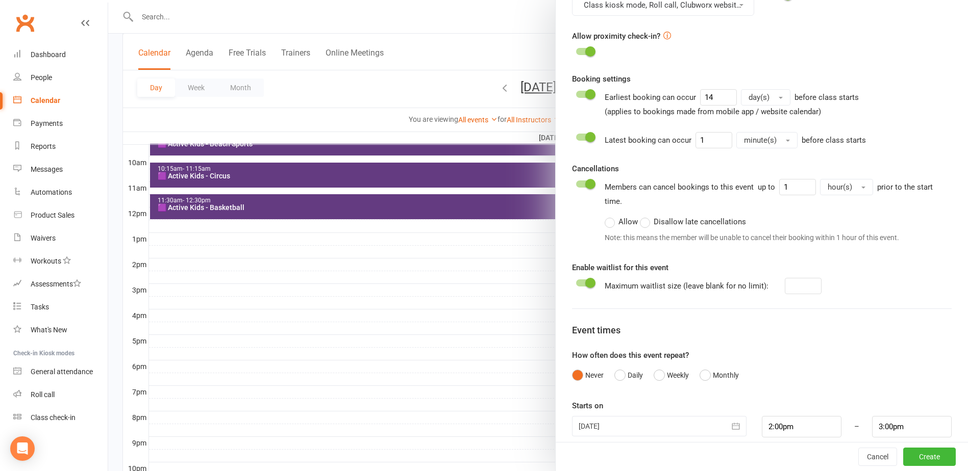
scroll to position [452, 0]
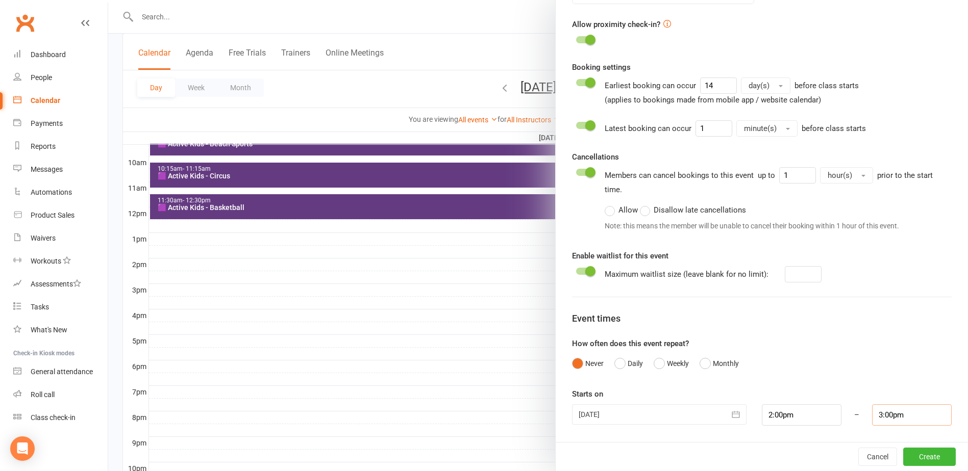
click at [883, 416] on input "3:00pm" at bounding box center [912, 415] width 80 height 21
type input "4:00pm"
click at [879, 393] on li "4:00pm" at bounding box center [896, 392] width 49 height 15
click at [887, 357] on div "Never Daily Weekly Monthly" at bounding box center [762, 363] width 380 height 19
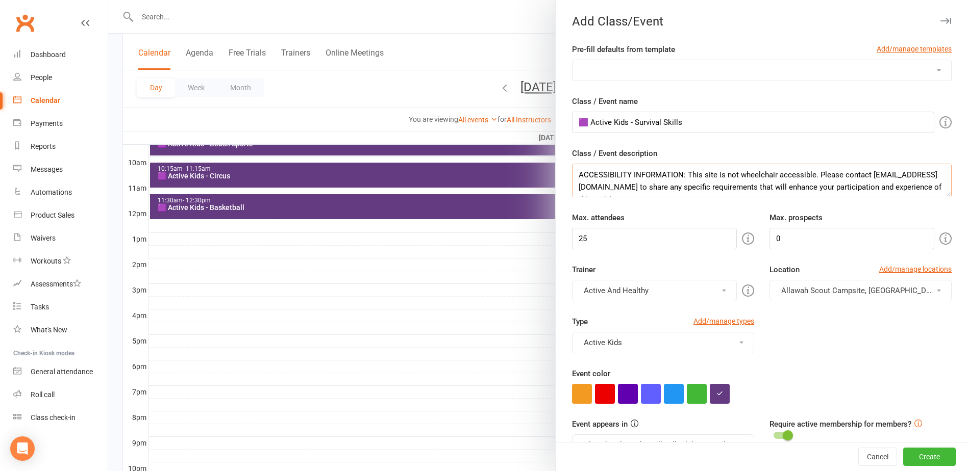
scroll to position [77, 0]
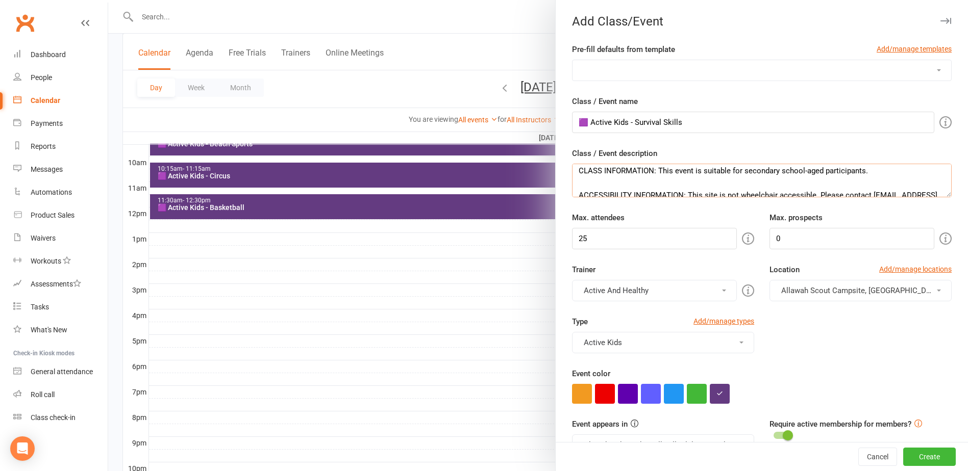
drag, startPoint x: 871, startPoint y: 183, endPoint x: 864, endPoint y: 184, distance: 7.8
click at [864, 184] on textarea "Ready to level up your outdoor game? In this epic 2-hour session, you’ll learn …" at bounding box center [762, 181] width 380 height 34
drag, startPoint x: 869, startPoint y: 184, endPoint x: 740, endPoint y: 181, distance: 129.6
click at [740, 181] on textarea "Ready to level up your outdoor game? In this epic 2-hour session, you’ll learn …" at bounding box center [762, 181] width 380 height 34
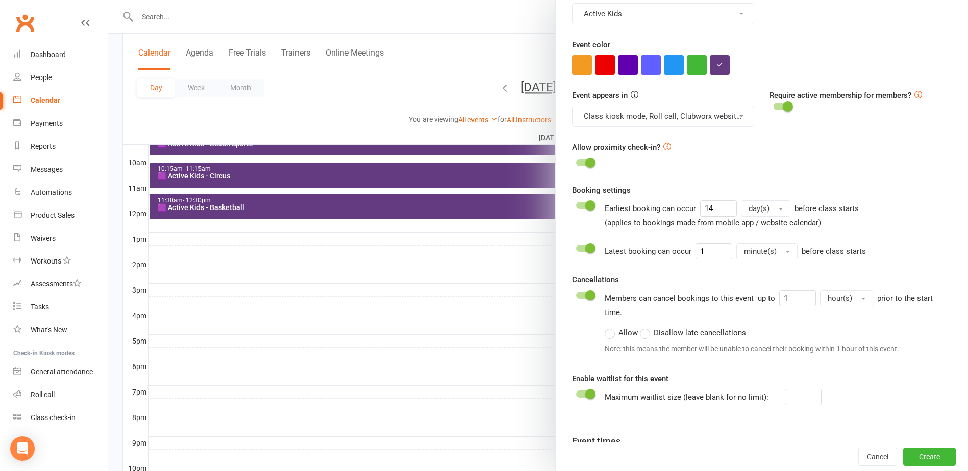
scroll to position [452, 0]
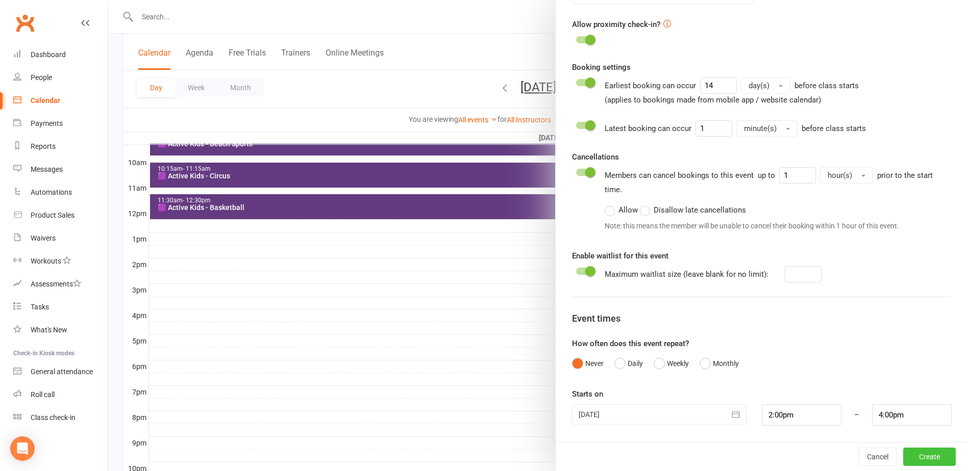
type textarea "Ready to level up your outdoor game? In this epic 2-hour session, you’ll learn …"
click at [919, 455] on button "Create" at bounding box center [929, 457] width 53 height 18
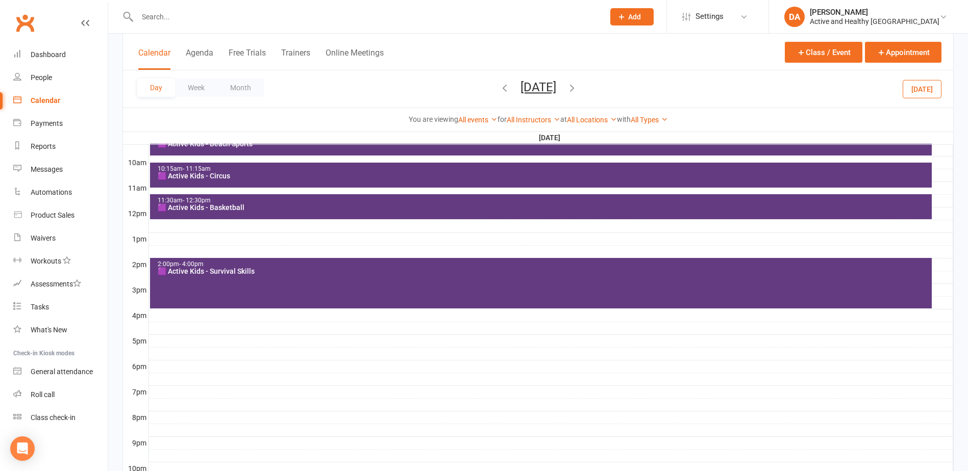
click at [577, 88] on icon "button" at bounding box center [571, 87] width 11 height 11
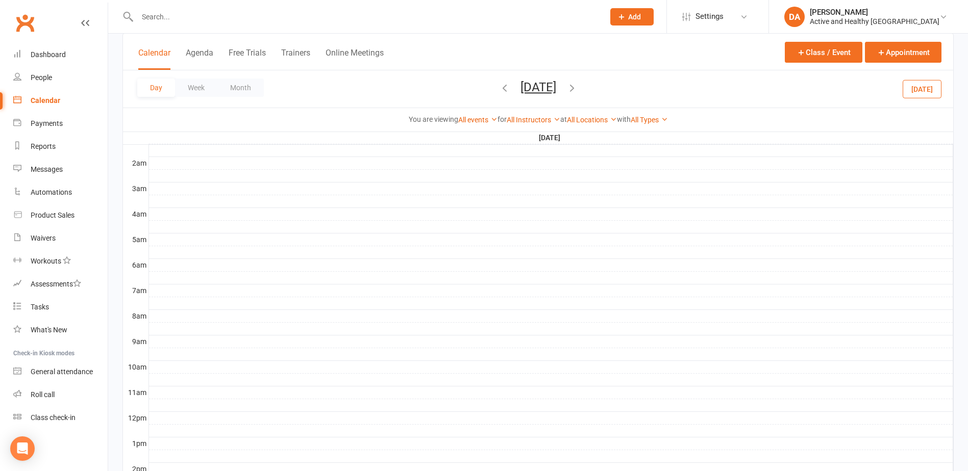
scroll to position [102, 0]
click at [174, 342] on div at bounding box center [551, 341] width 804 height 12
click at [182, 332] on button "Add Event" at bounding box center [167, 331] width 34 height 12
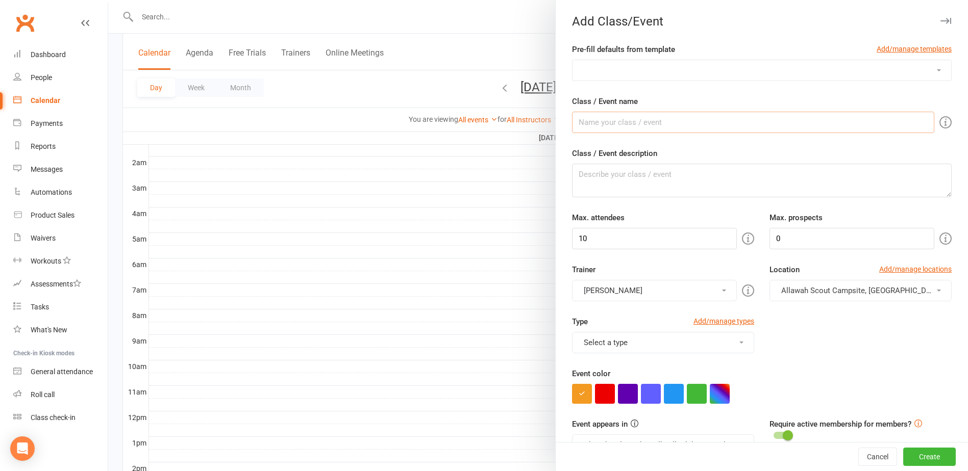
click at [648, 122] on input "Class / Event name" at bounding box center [753, 122] width 362 height 21
type input "🟪 Active Kids - Soccer"
click at [639, 189] on textarea "Class / Event description" at bounding box center [762, 181] width 380 height 34
click at [620, 177] on textarea "Class / Event description" at bounding box center [762, 181] width 380 height 34
paste textarea "Emulate your soccer heroes by learning some tricky soccer skills! Children will…"
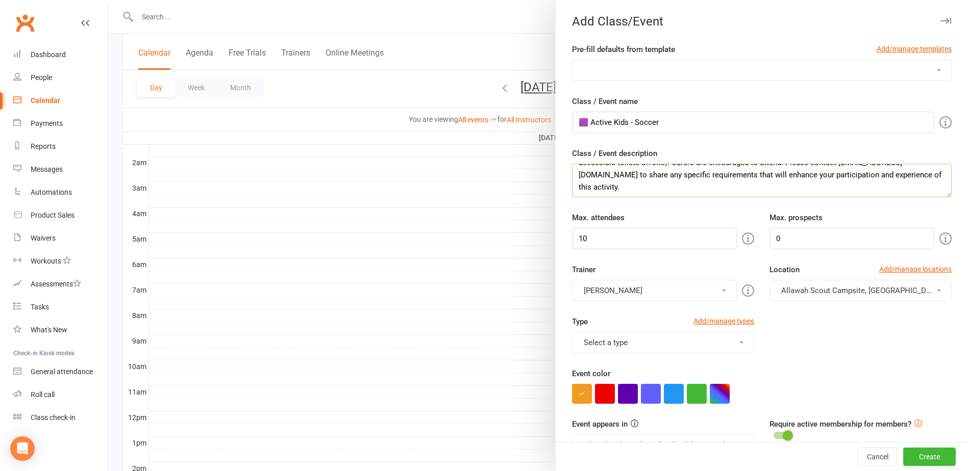
scroll to position [147, 0]
type textarea "Emulate your soccer heroes by learning some tricky soccer skills! Children will…"
drag, startPoint x: 613, startPoint y: 238, endPoint x: 507, endPoint y: 236, distance: 106.1
click at [108, 0] on new-event-schedule "Add Class/Event Pre-fill defaults from template Add/manage templates Aqua Fitne…" at bounding box center [108, 0] width 0 height 0
type input "25"
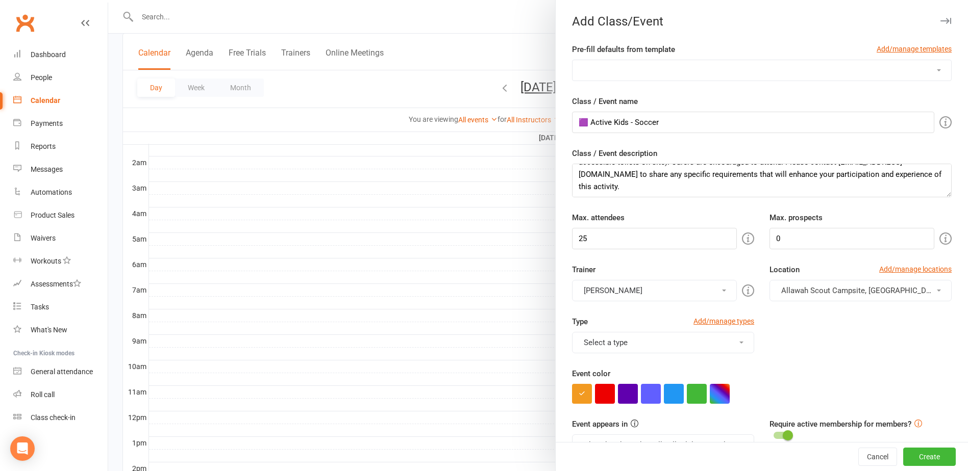
click at [605, 285] on button "[PERSON_NAME]" at bounding box center [654, 290] width 165 height 21
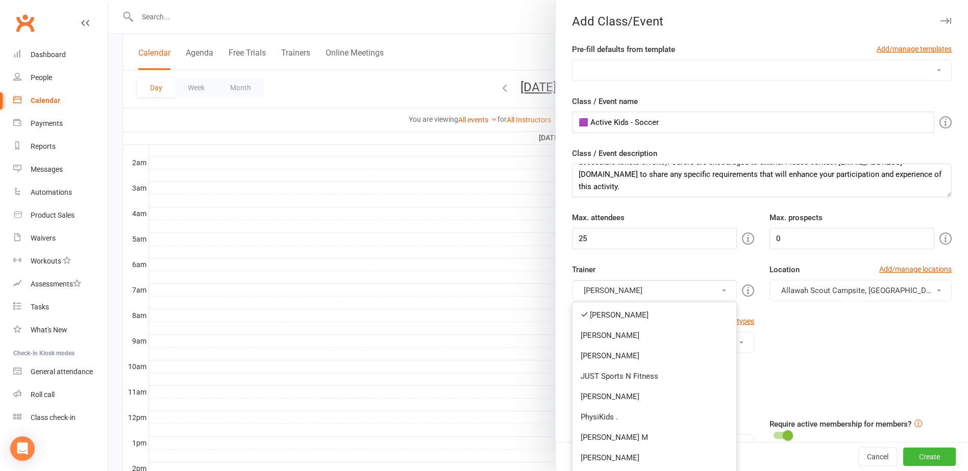
click at [595, 314] on link "[PERSON_NAME]" at bounding box center [654, 315] width 164 height 20
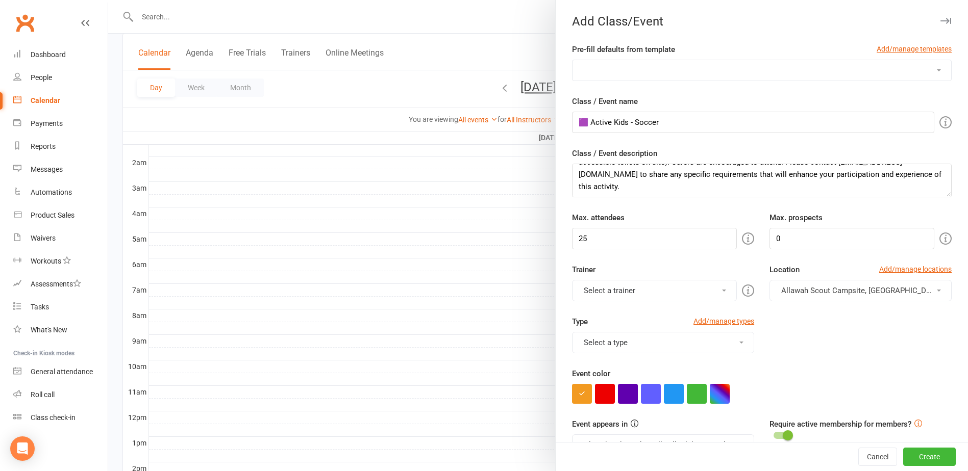
click at [602, 291] on button "Select a trainer" at bounding box center [654, 290] width 165 height 21
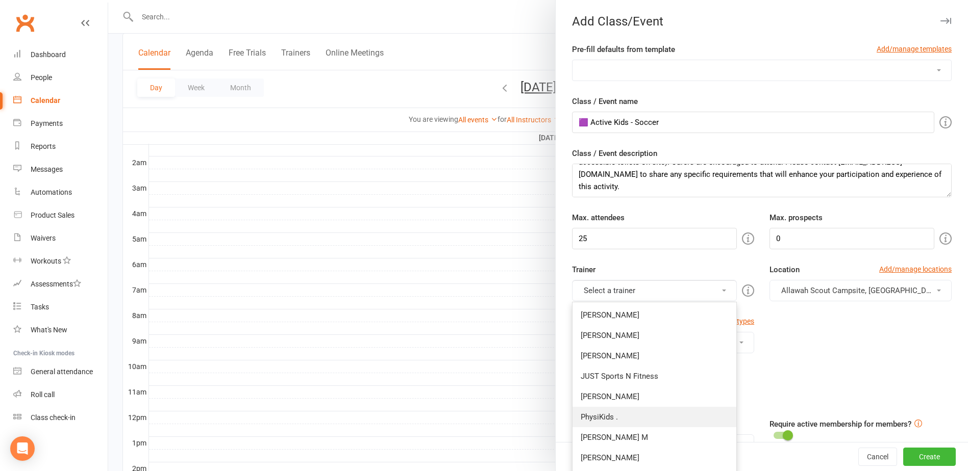
click at [608, 420] on link "PhysiKids ." at bounding box center [654, 417] width 164 height 20
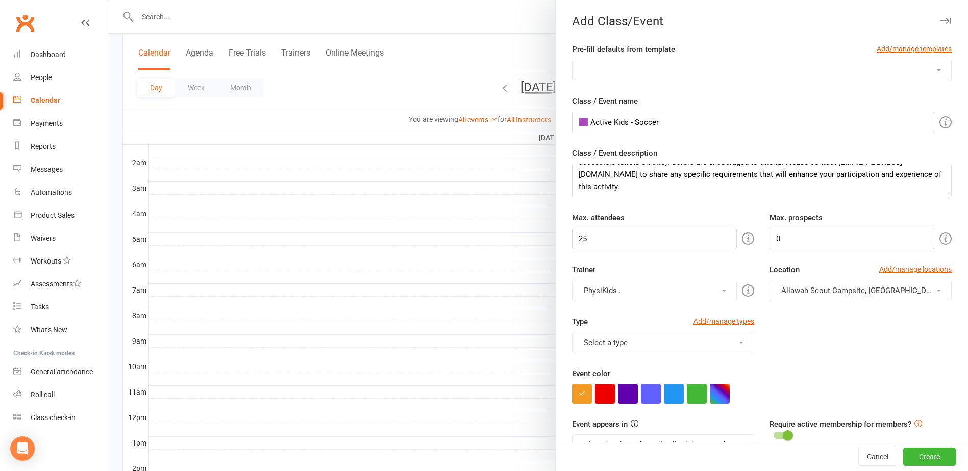
click at [849, 286] on span "Allawah Scout Campsite, [GEOGRAPHIC_DATA][PERSON_NAME]" at bounding box center [890, 290] width 219 height 9
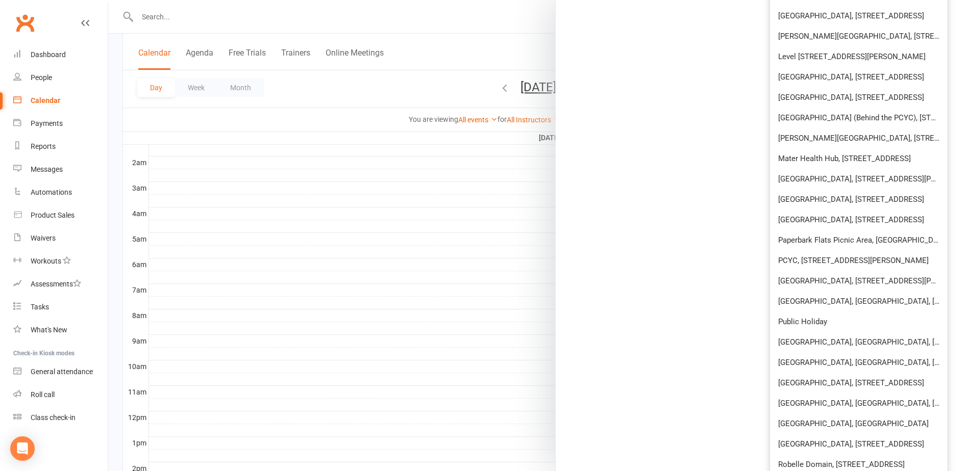
scroll to position [1275, 0]
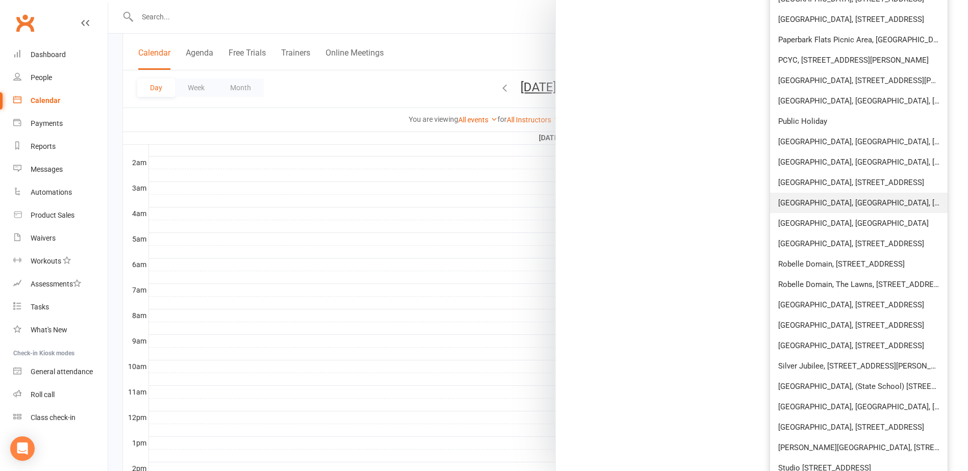
click at [847, 206] on span "[GEOGRAPHIC_DATA], [GEOGRAPHIC_DATA], [GEOGRAPHIC_DATA]" at bounding box center [892, 202] width 228 height 9
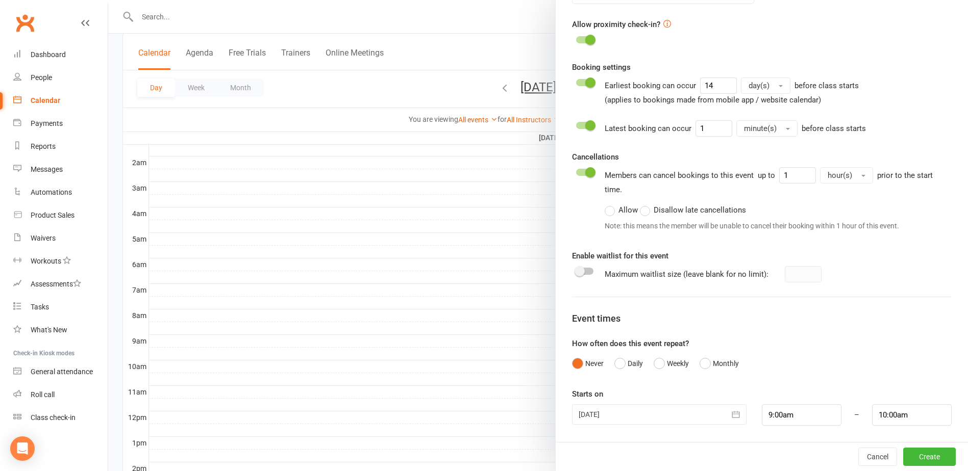
scroll to position [55, 0]
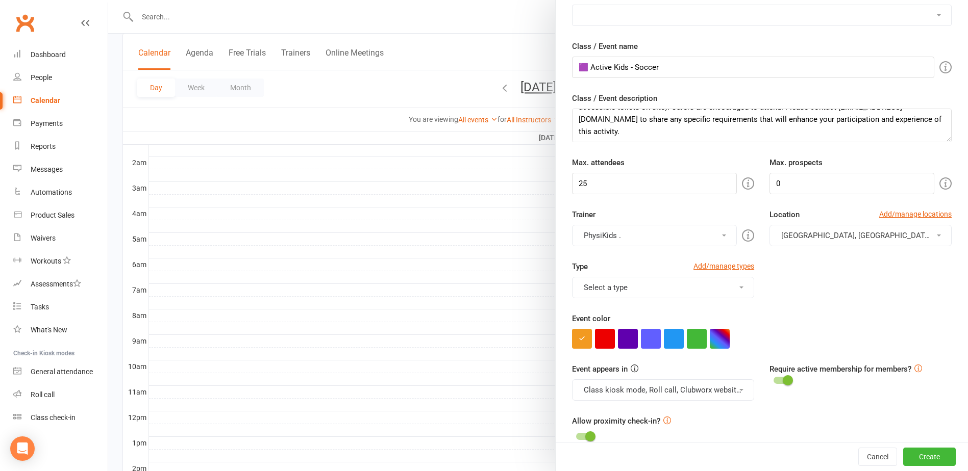
click at [621, 286] on button "Select a type" at bounding box center [663, 287] width 182 height 21
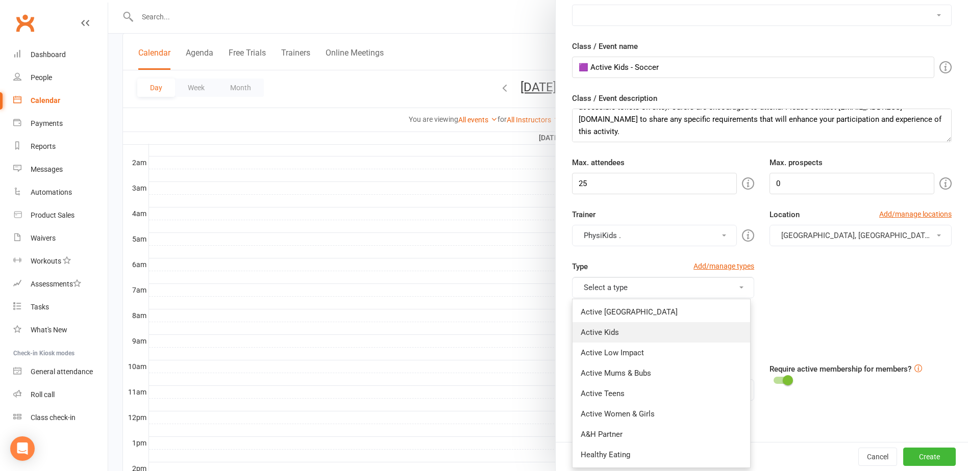
click at [619, 328] on link "Active Kids" at bounding box center [661, 332] width 178 height 20
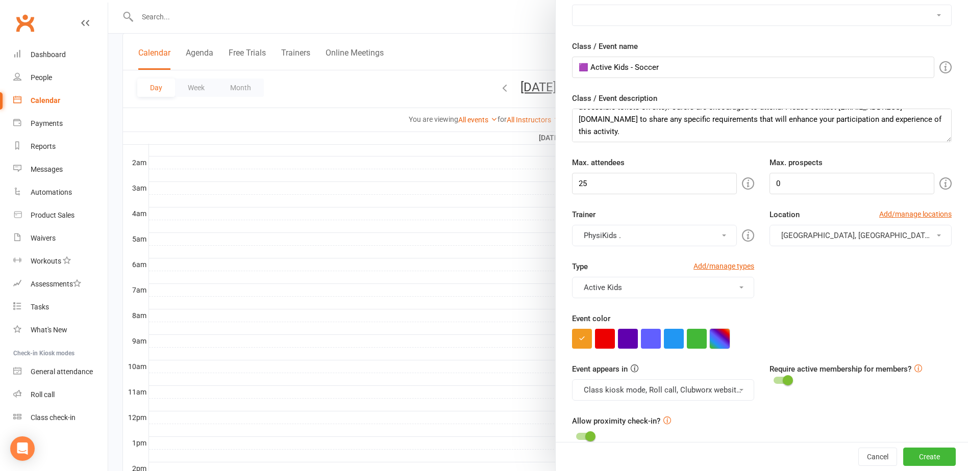
click at [720, 338] on button "button" at bounding box center [720, 339] width 20 height 20
click at [661, 400] on input "text" at bounding box center [666, 398] width 51 height 12
type input "#643b81"
click at [797, 340] on div at bounding box center [762, 339] width 380 height 20
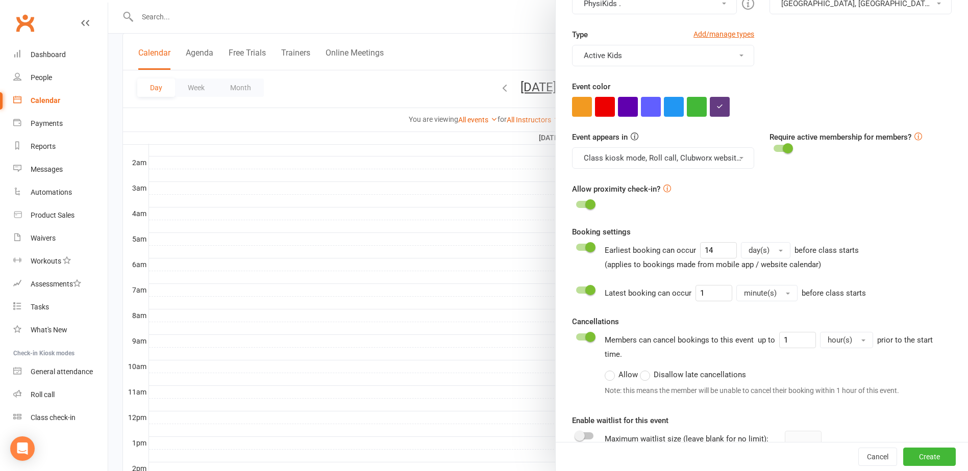
scroll to position [361, 0]
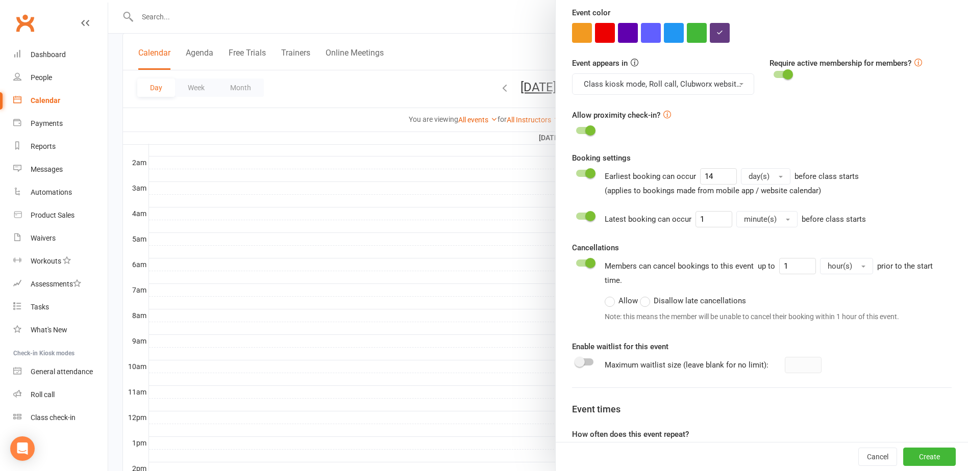
click at [583, 362] on div at bounding box center [584, 362] width 17 height 7
click at [576, 361] on input "checkbox" at bounding box center [576, 361] width 0 height 0
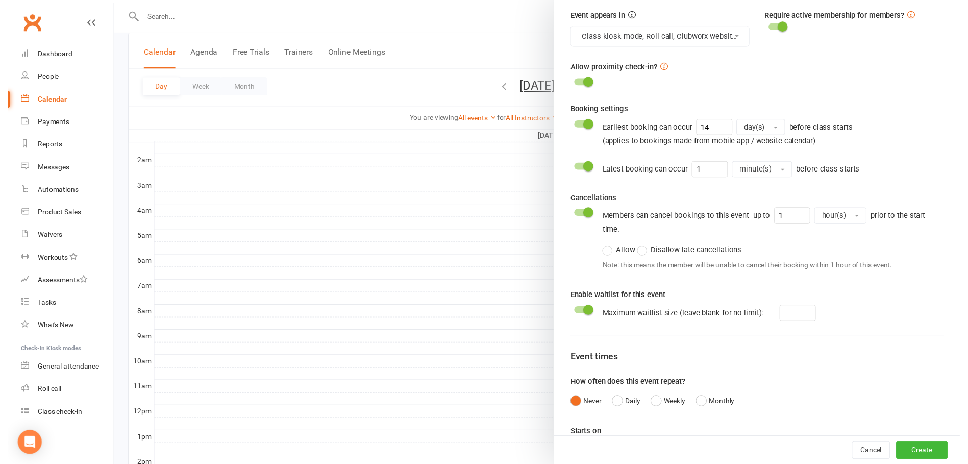
scroll to position [452, 0]
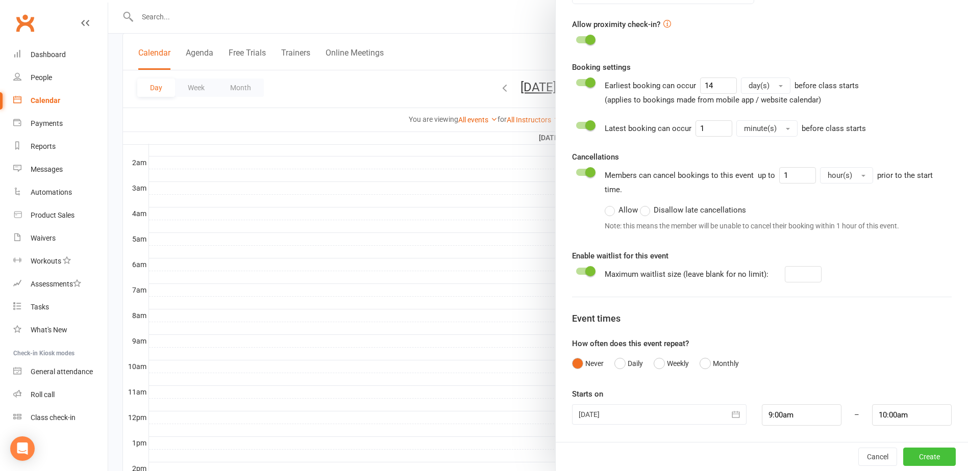
click at [921, 457] on button "Create" at bounding box center [929, 457] width 53 height 18
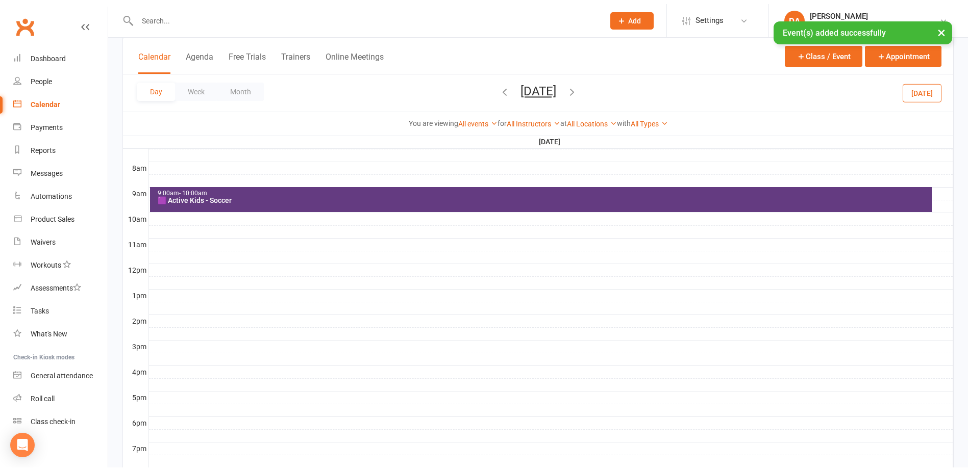
scroll to position [255, 0]
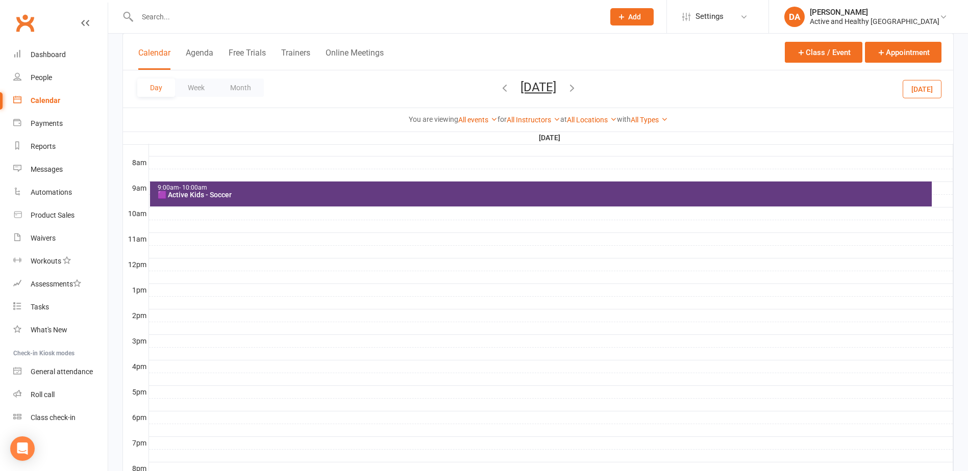
click at [181, 213] on div at bounding box center [551, 214] width 804 height 12
click at [174, 201] on button "Add Event" at bounding box center [174, 202] width 34 height 12
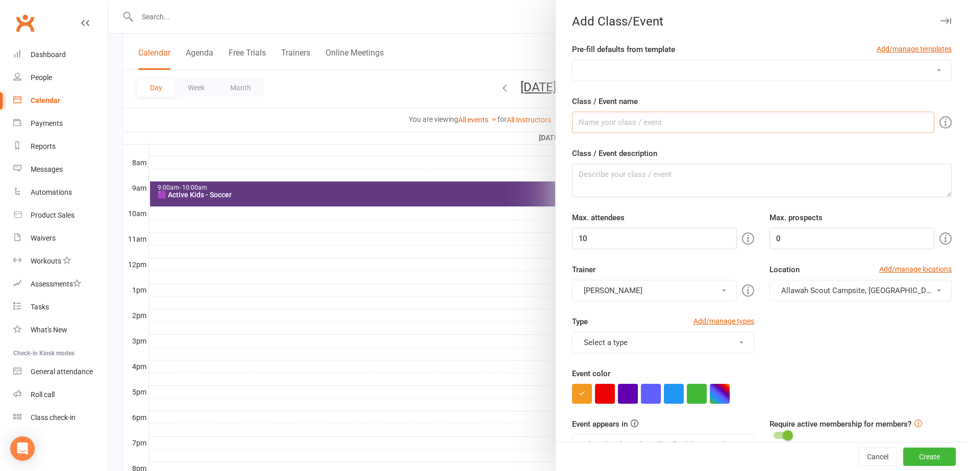
click at [638, 123] on input "Class / Event name" at bounding box center [753, 122] width 362 height 21
click at [650, 190] on textarea "Class / Event description" at bounding box center [762, 181] width 380 height 34
drag, startPoint x: 651, startPoint y: 123, endPoint x: 642, endPoint y: 118, distance: 11.0
click at [631, 122] on input "🟪 Active Kids - NRL" at bounding box center [753, 122] width 362 height 21
type input "🟪 Active Kids - Nature Photography"
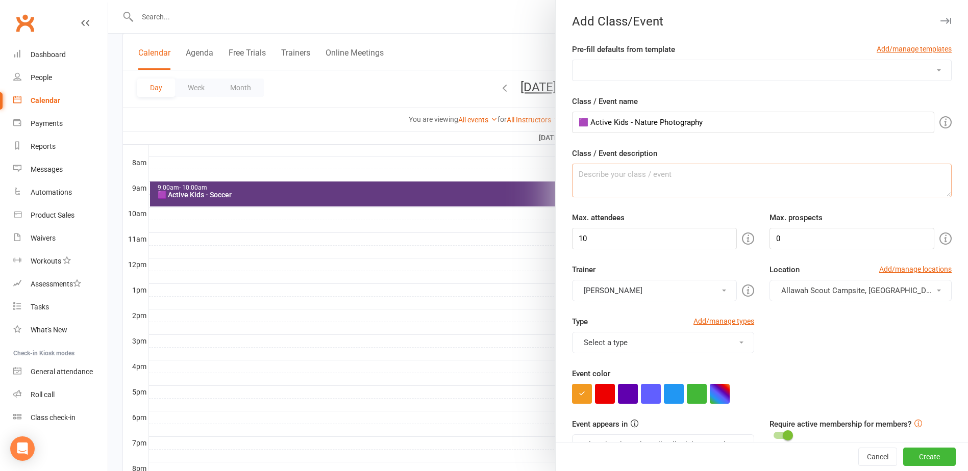
click at [651, 174] on textarea "Class / Event description" at bounding box center [762, 181] width 380 height 34
paste textarea "Do you want to learn how to take amazing pictures with your phone in a relaxed …"
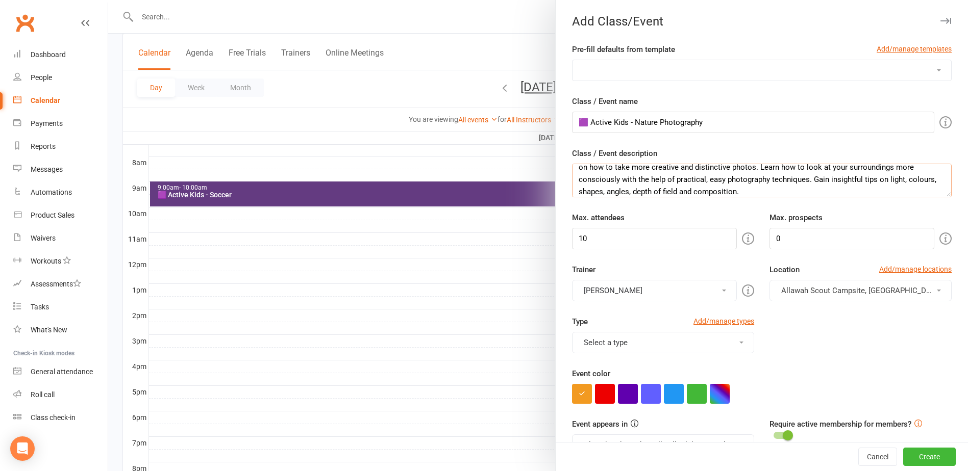
scroll to position [0, 0]
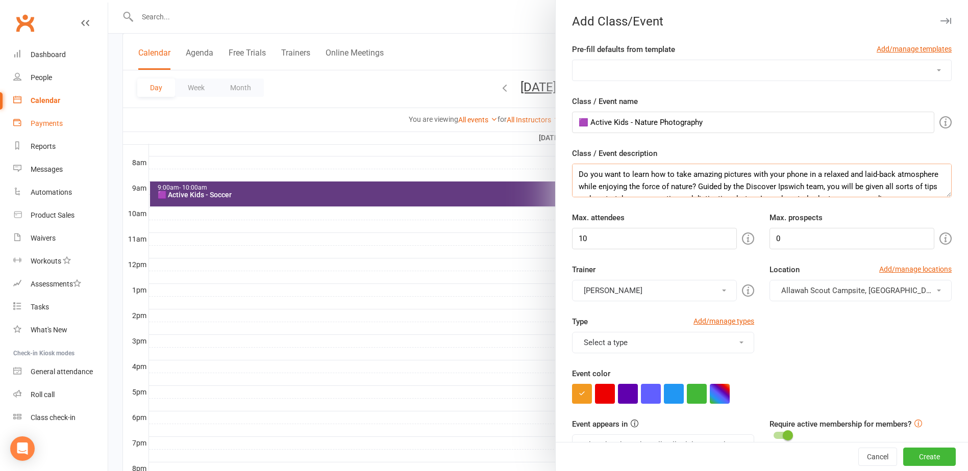
type textarea "Do you want to learn how to take amazing pictures with your phone in a relaxed …"
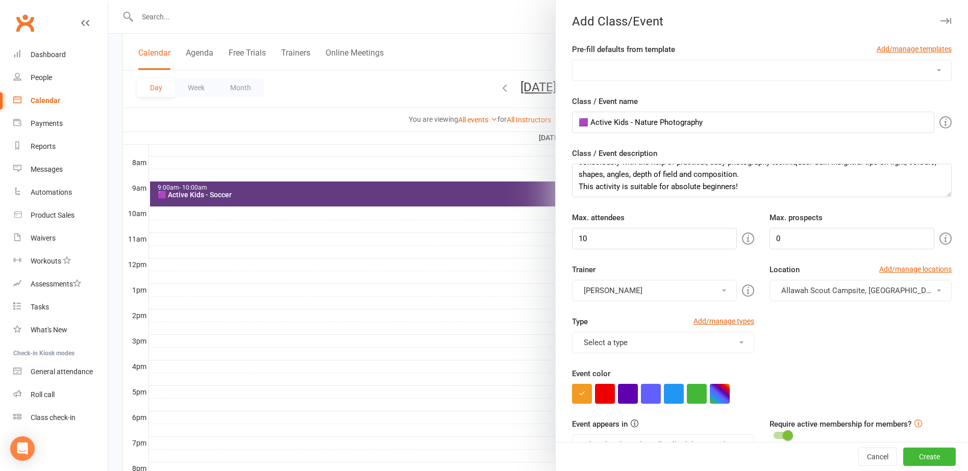
scroll to position [61, 0]
click at [835, 289] on span "Allawah Scout Campsite, [GEOGRAPHIC_DATA][PERSON_NAME]" at bounding box center [890, 290] width 219 height 9
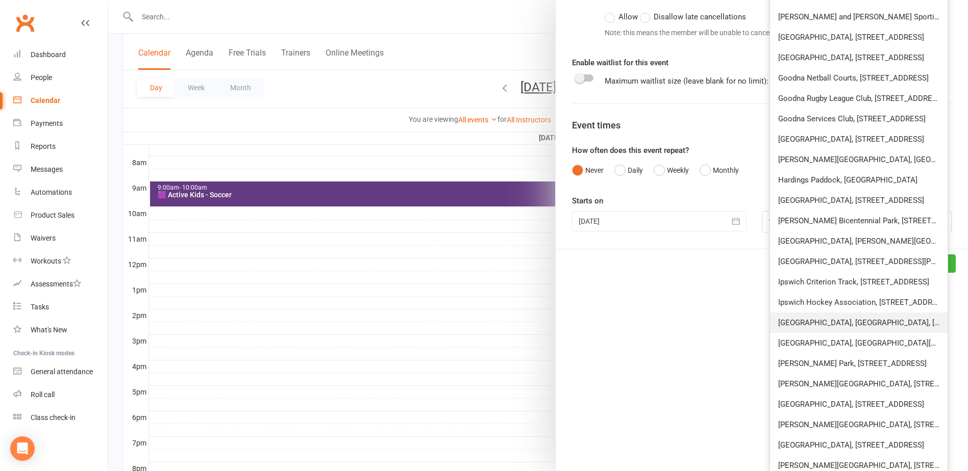
scroll to position [714, 0]
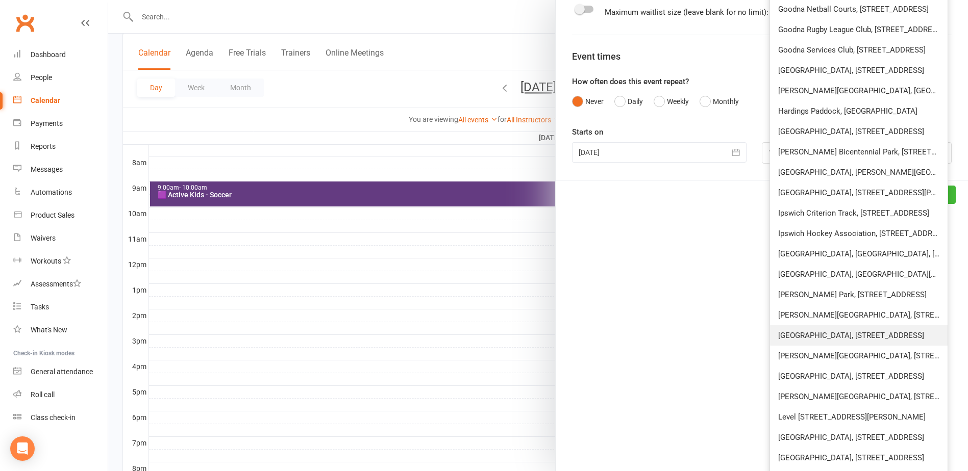
click at [822, 336] on span "[GEOGRAPHIC_DATA], [STREET_ADDRESS]" at bounding box center [851, 335] width 146 height 9
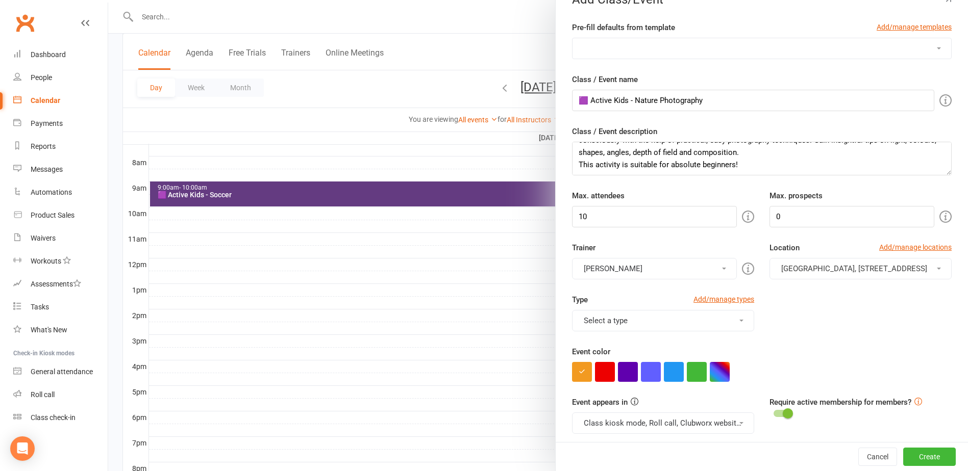
scroll to position [4, 0]
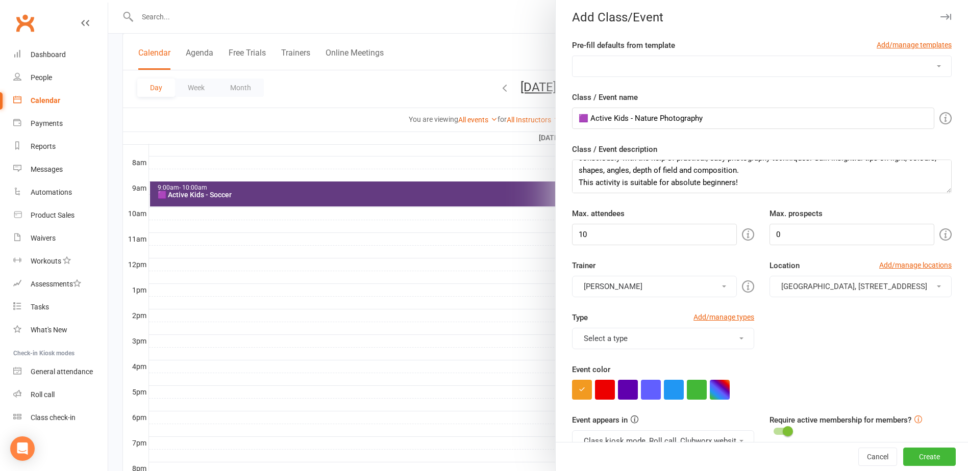
click at [643, 284] on button "[PERSON_NAME]" at bounding box center [654, 286] width 165 height 21
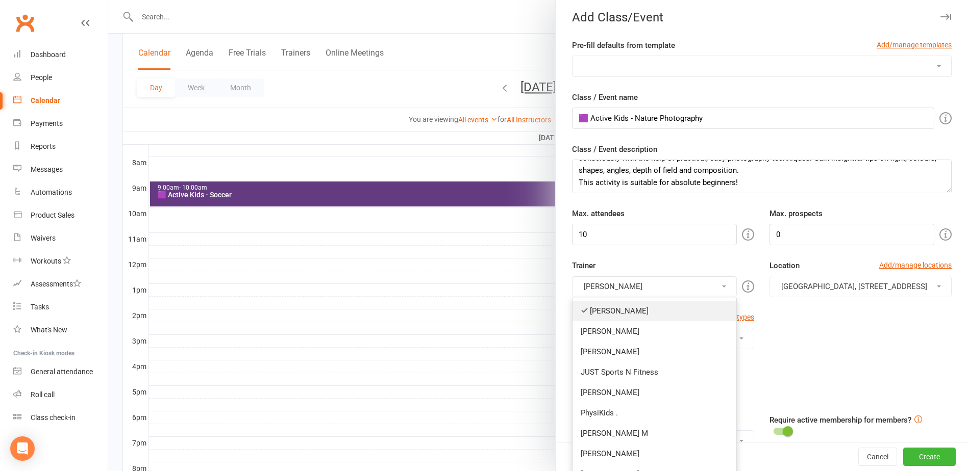
click at [621, 314] on link "[PERSON_NAME]" at bounding box center [654, 311] width 164 height 20
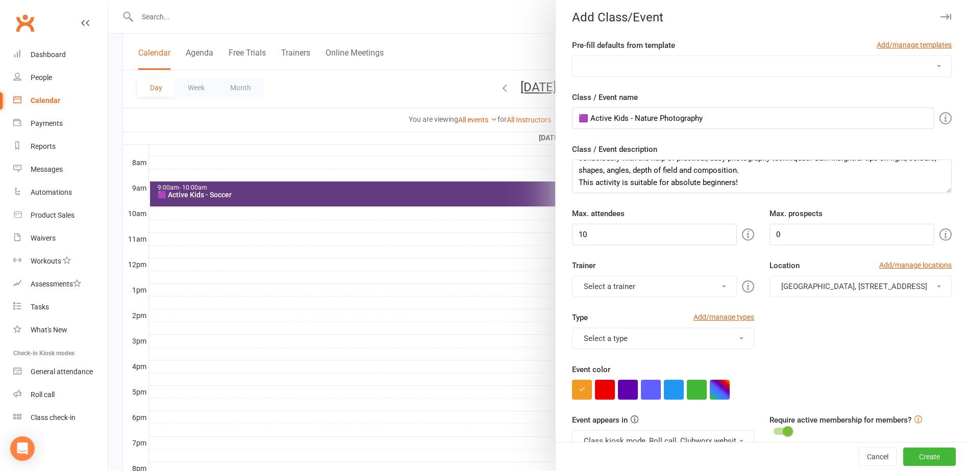
click at [620, 292] on button "Select a trainer" at bounding box center [654, 286] width 165 height 21
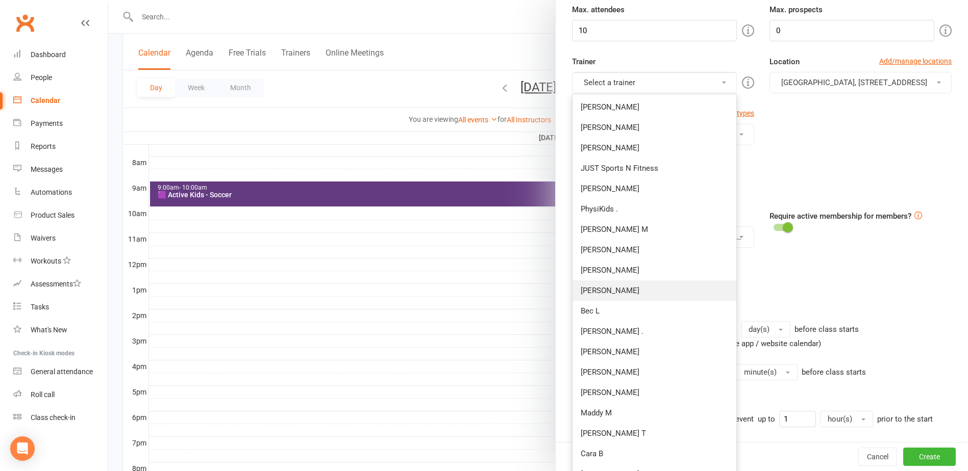
scroll to position [310, 0]
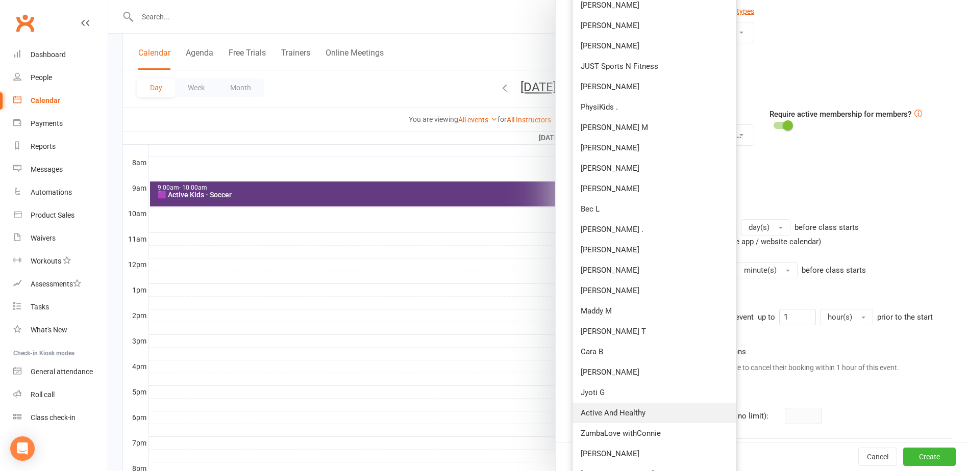
click at [611, 413] on link "Active And Healthy" at bounding box center [654, 413] width 164 height 20
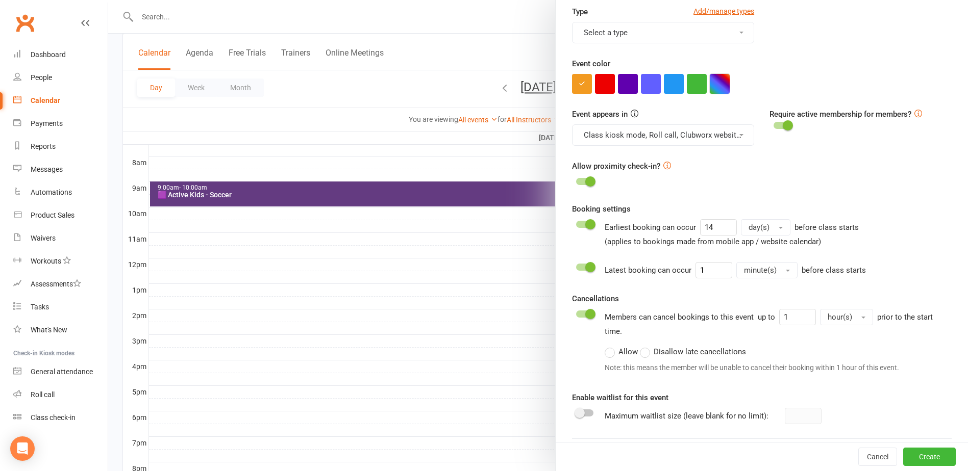
click at [720, 90] on button "button" at bounding box center [720, 84] width 20 height 20
click at [668, 140] on input "text" at bounding box center [666, 143] width 51 height 12
type input "#643b81"
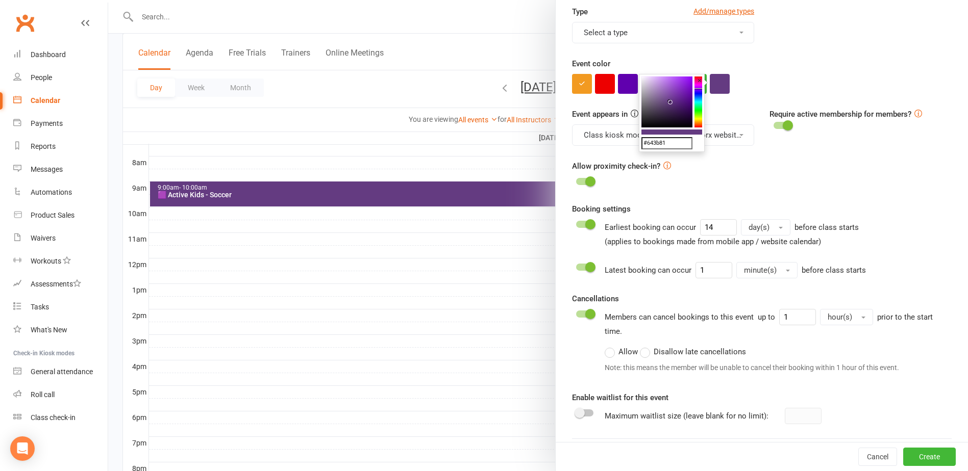
click at [796, 68] on div "Event color" at bounding box center [762, 76] width 380 height 36
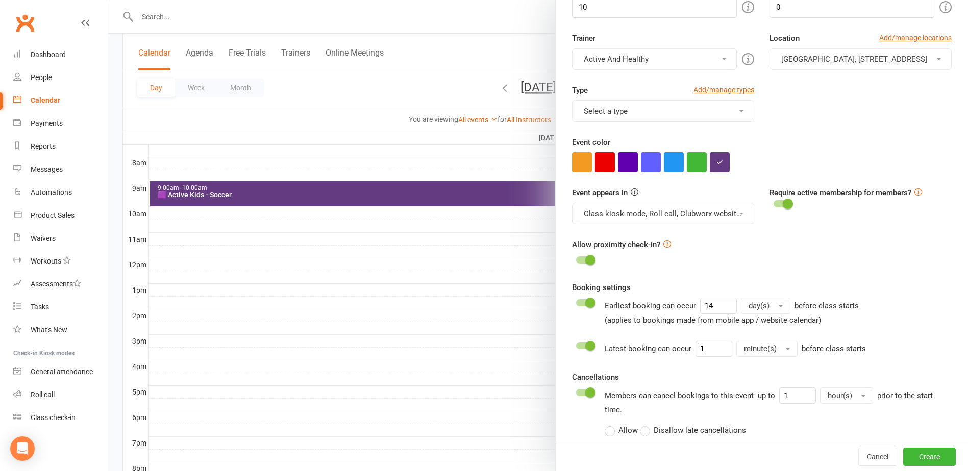
scroll to position [208, 0]
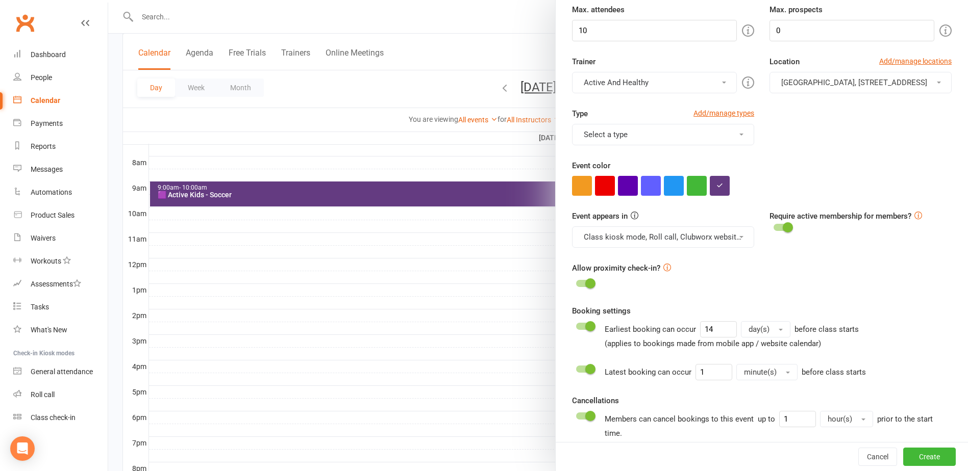
click at [673, 129] on button "Select a type" at bounding box center [663, 134] width 182 height 21
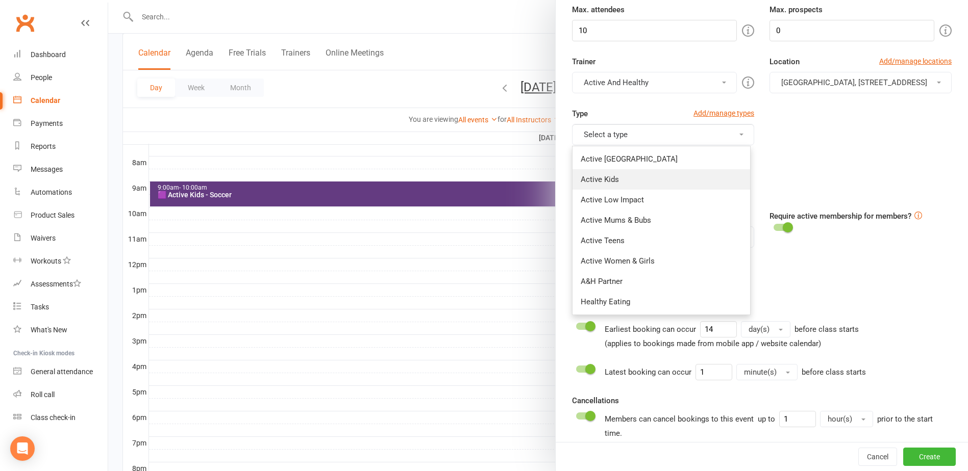
click at [593, 182] on link "Active Kids" at bounding box center [661, 179] width 178 height 20
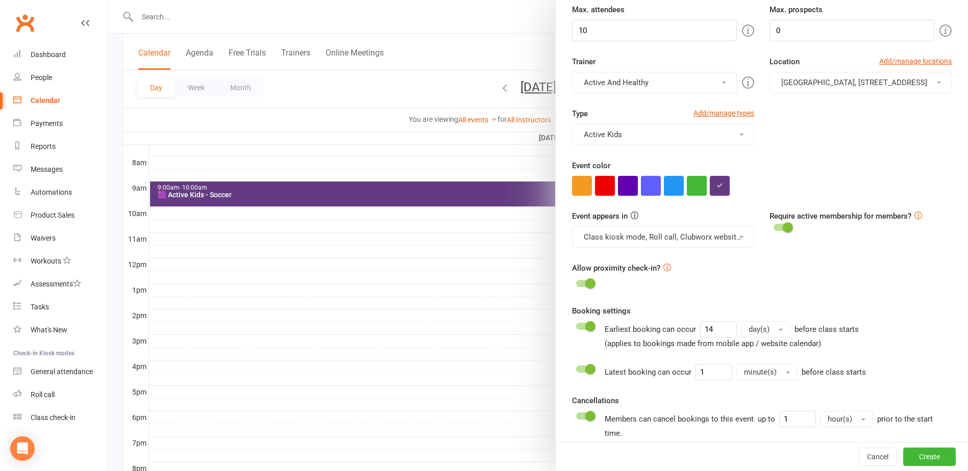
click at [641, 133] on button "Active Kids" at bounding box center [663, 134] width 182 height 21
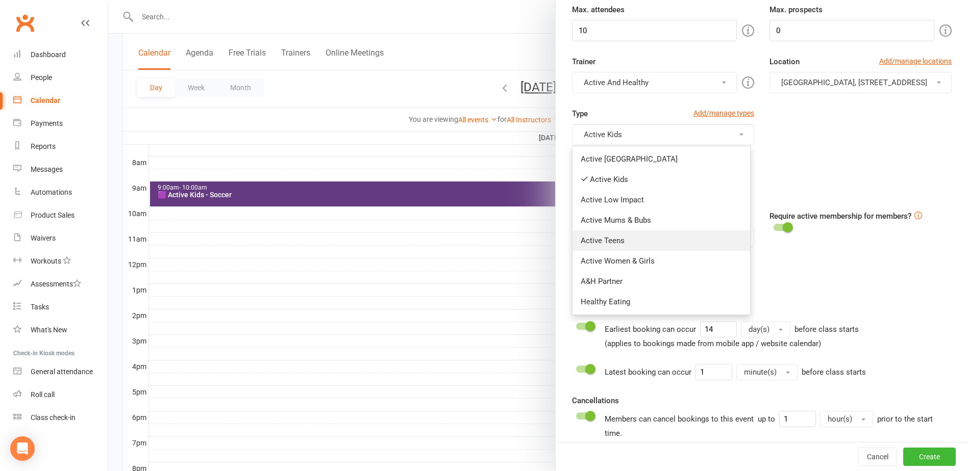
click at [628, 238] on link "Active Teens" at bounding box center [661, 241] width 178 height 20
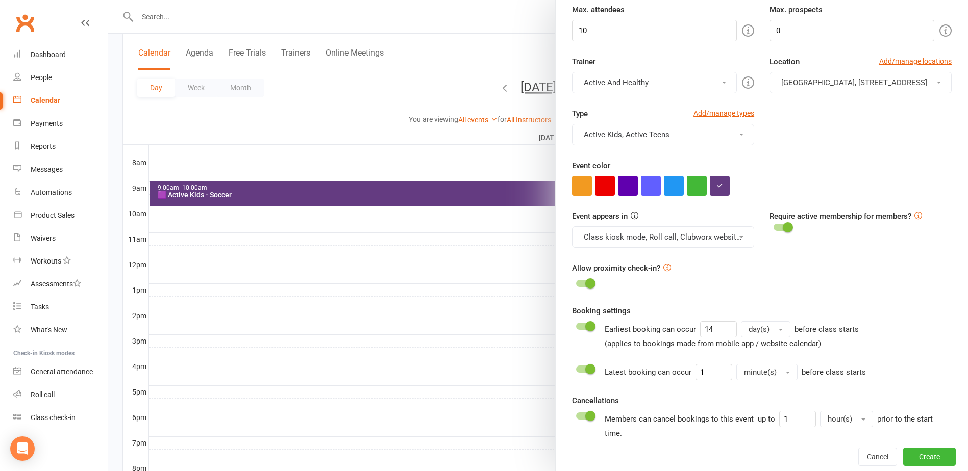
click at [830, 134] on div "Type Add/manage types Active Kids, Active Teens Active Ipswich Active Kids Acti…" at bounding box center [761, 134] width 395 height 52
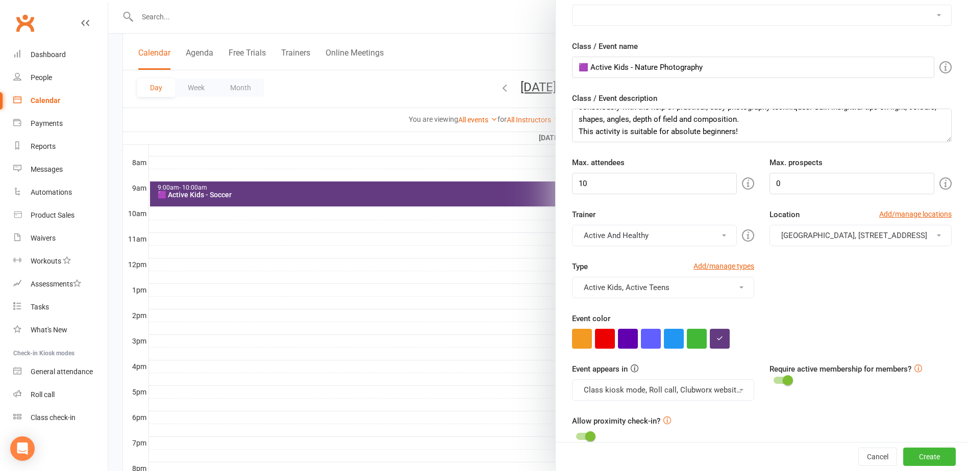
click at [661, 241] on button "Active And Healthy" at bounding box center [654, 235] width 165 height 21
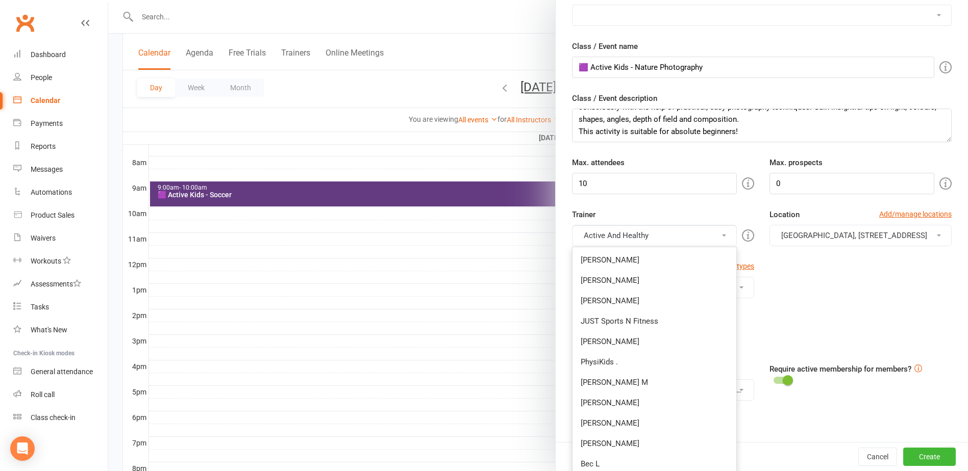
click at [871, 288] on div "Type Add/manage types Active Kids, Active Teens Active Ipswich Active Kids Acti…" at bounding box center [761, 287] width 395 height 52
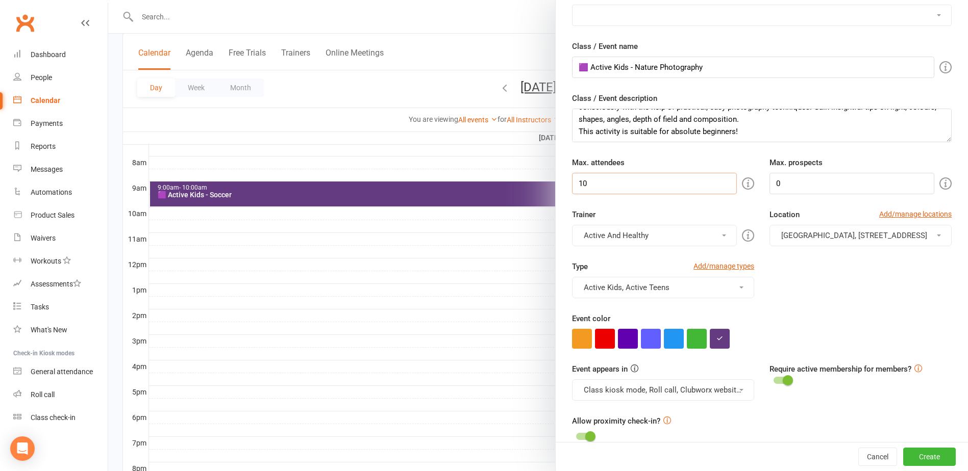
drag, startPoint x: 663, startPoint y: 184, endPoint x: 319, endPoint y: 177, distance: 343.9
click at [108, 0] on new-event-schedule "Add Class/Event Pre-fill defaults from template Add/manage templates Aqua Fitne…" at bounding box center [108, 0] width 0 height 0
type input "2"
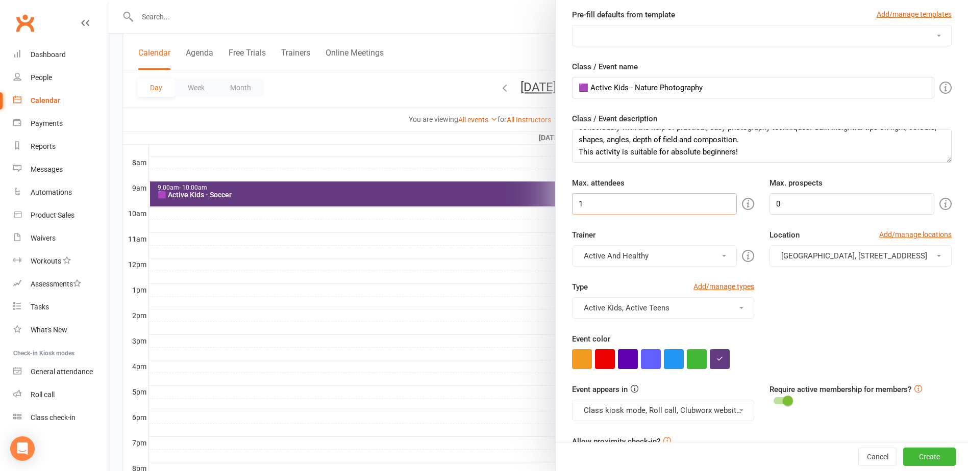
scroll to position [0, 0]
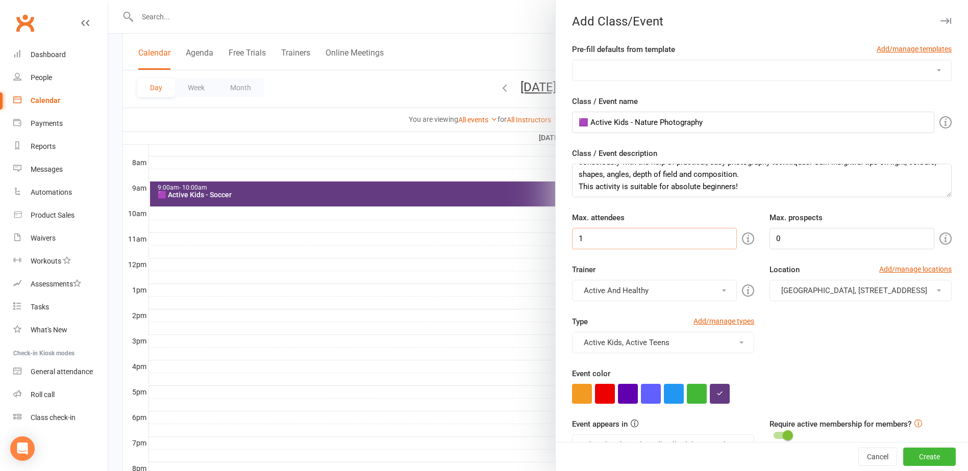
type input "1"
drag, startPoint x: 745, startPoint y: 182, endPoint x: 393, endPoint y: 54, distance: 375.2
click at [108, 0] on new-event-schedule "Add Class/Event Pre-fill defaults from template Add/manage templates Aqua Fitne…" at bounding box center [108, 0] width 0 height 0
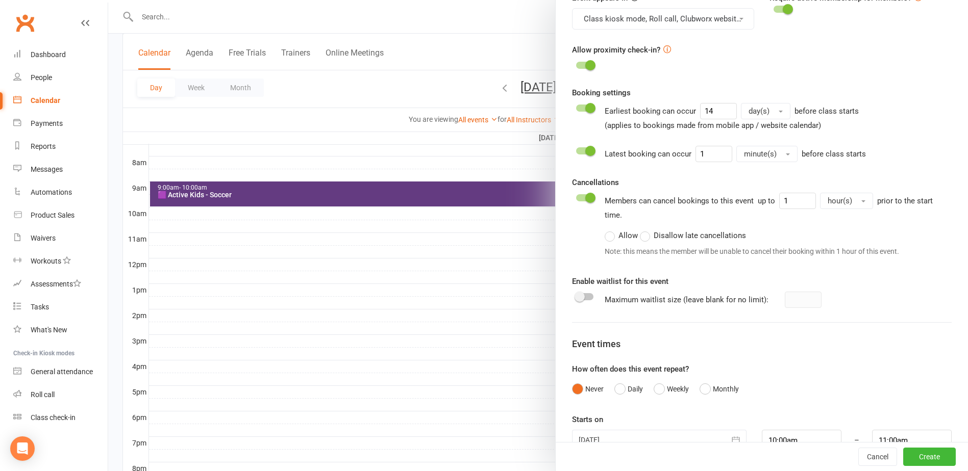
scroll to position [452, 0]
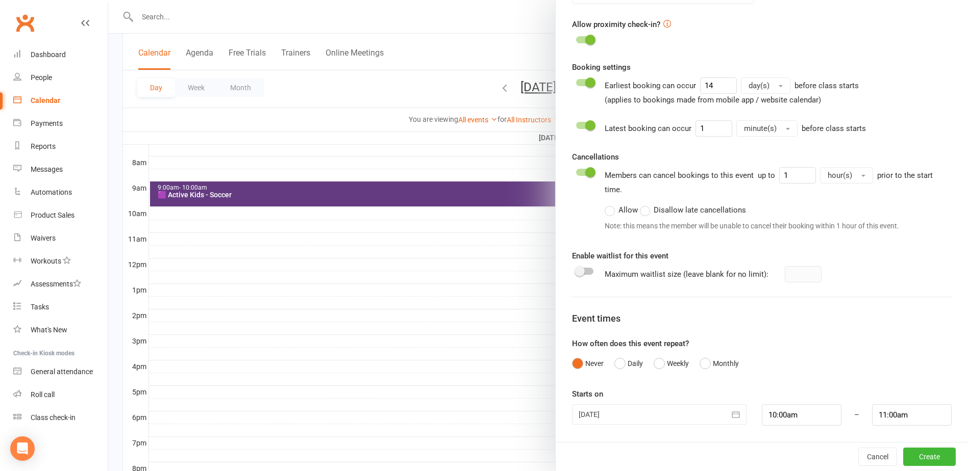
type textarea "Book in for this activity here:"
click at [576, 271] on span at bounding box center [579, 271] width 10 height 10
click at [576, 270] on input "checkbox" at bounding box center [576, 270] width 0 height 0
click at [878, 416] on input "11:00am" at bounding box center [912, 415] width 80 height 21
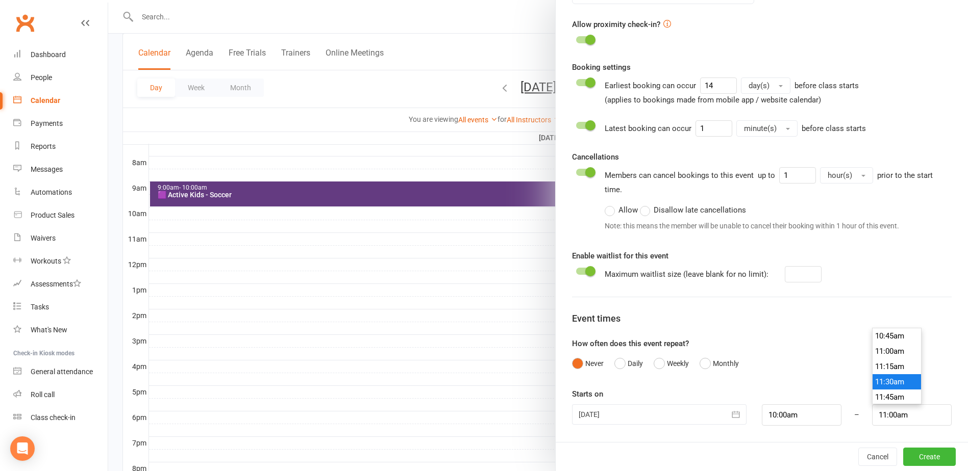
type input "11:30am"
click at [885, 387] on li "11:30am" at bounding box center [896, 381] width 49 height 15
click at [931, 459] on button "Create" at bounding box center [929, 457] width 53 height 18
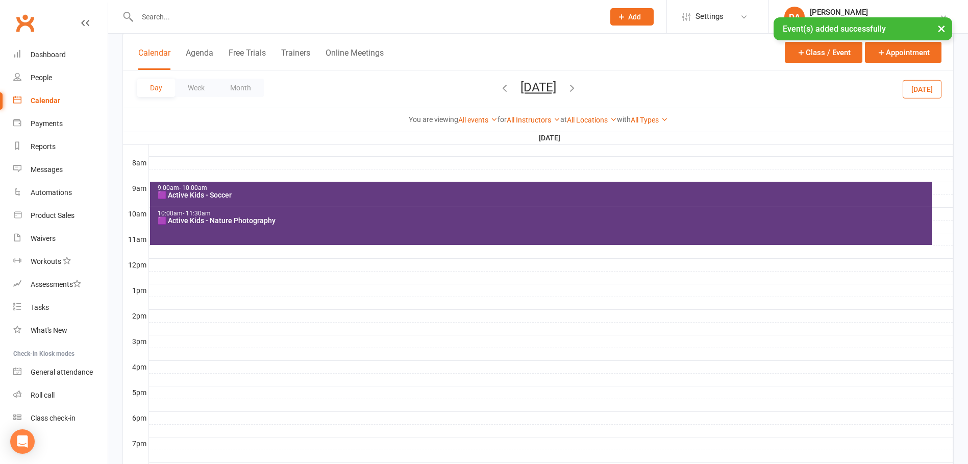
click at [943, 226] on div at bounding box center [551, 226] width 804 height 12
click at [941, 226] on button "Add Event" at bounding box center [936, 227] width 34 height 12
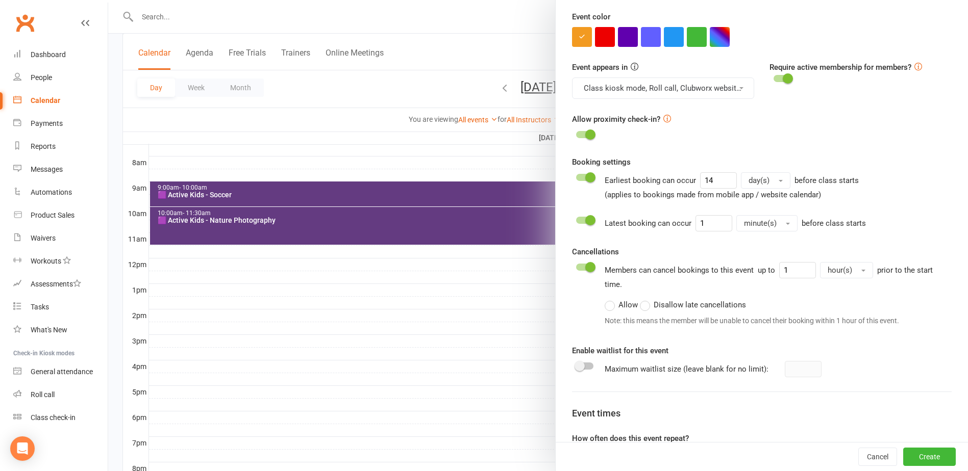
scroll to position [452, 0]
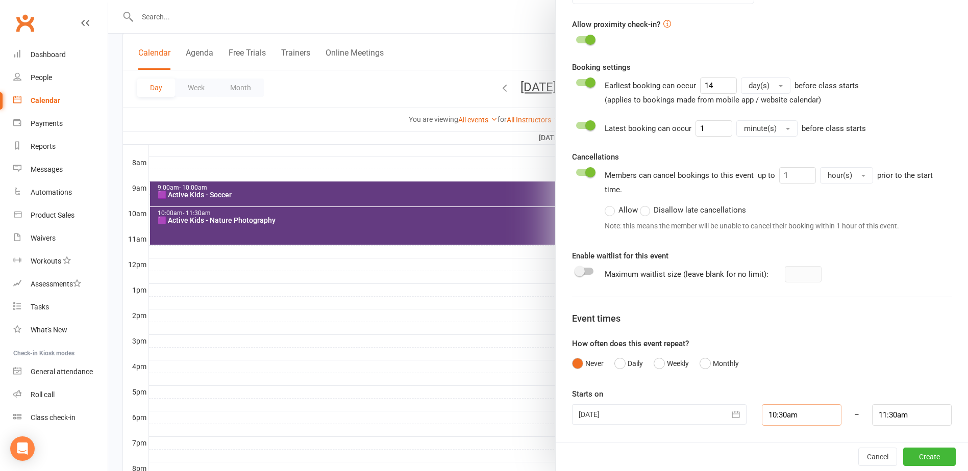
click at [796, 418] on input "10:30am" at bounding box center [802, 415] width 80 height 21
type input "10:15am"
type input "11:15am"
click at [787, 339] on li "10:15am" at bounding box center [786, 336] width 49 height 15
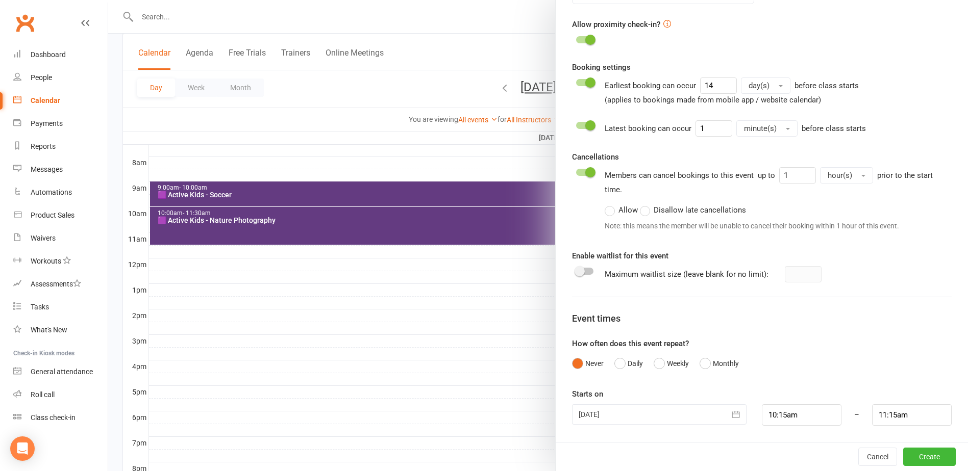
click at [582, 273] on div at bounding box center [584, 271] width 17 height 7
click at [576, 270] on input "checkbox" at bounding box center [576, 270] width 0 height 0
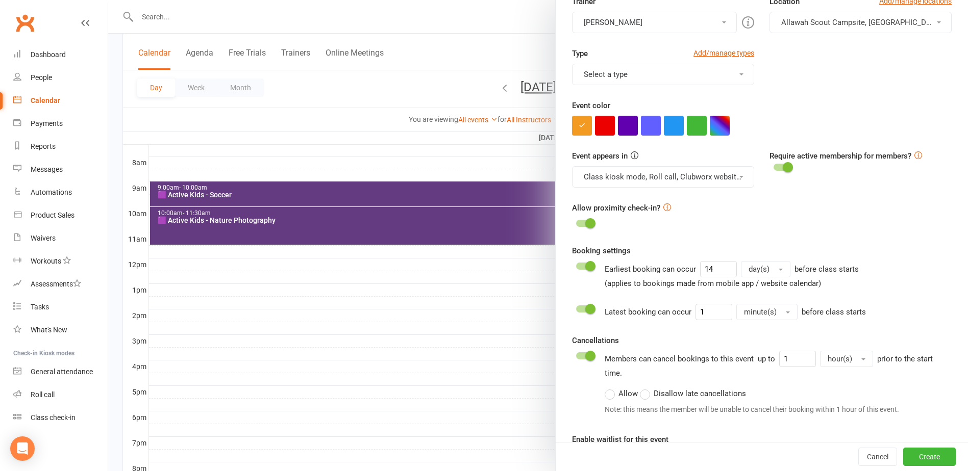
scroll to position [248, 0]
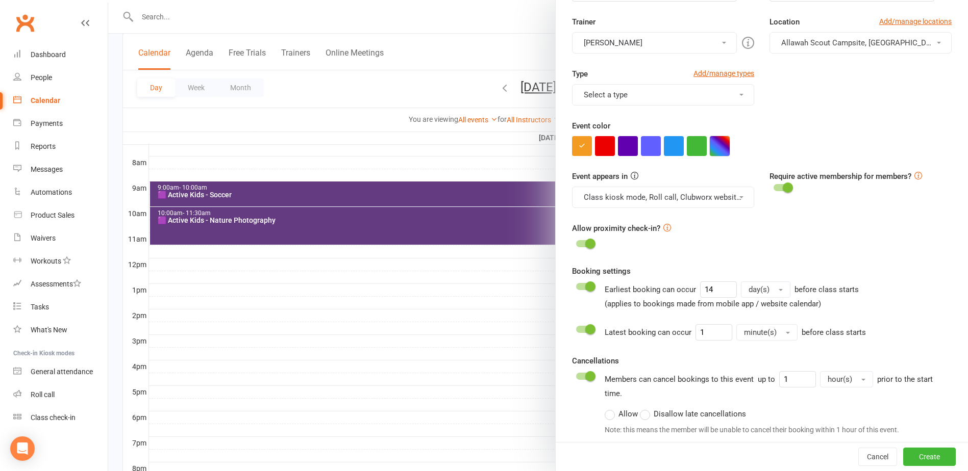
drag, startPoint x: 718, startPoint y: 140, endPoint x: 718, endPoint y: 151, distance: 10.7
click at [718, 140] on button "button" at bounding box center [720, 146] width 20 height 20
click at [661, 200] on input "text" at bounding box center [666, 205] width 51 height 12
type input "#643b81"
drag, startPoint x: 802, startPoint y: 145, endPoint x: 804, endPoint y: 139, distance: 6.6
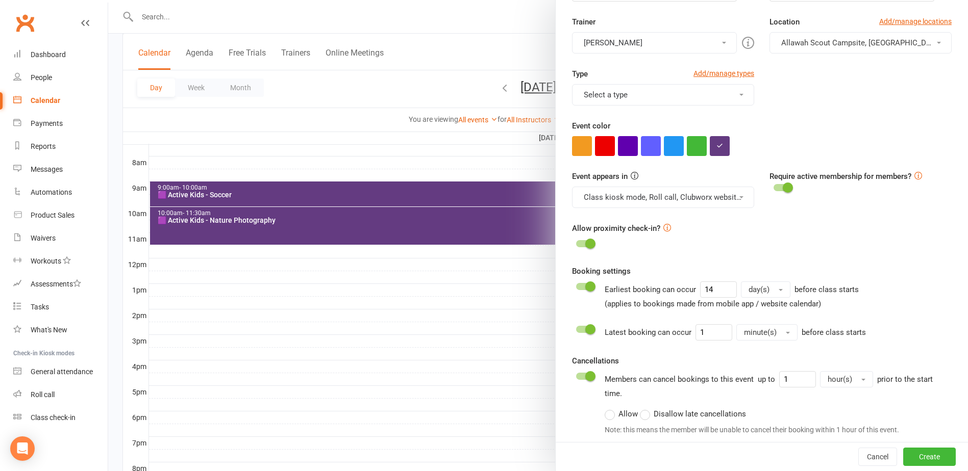
click at [802, 145] on div at bounding box center [762, 146] width 380 height 20
click at [674, 94] on button "Select a type" at bounding box center [663, 94] width 182 height 21
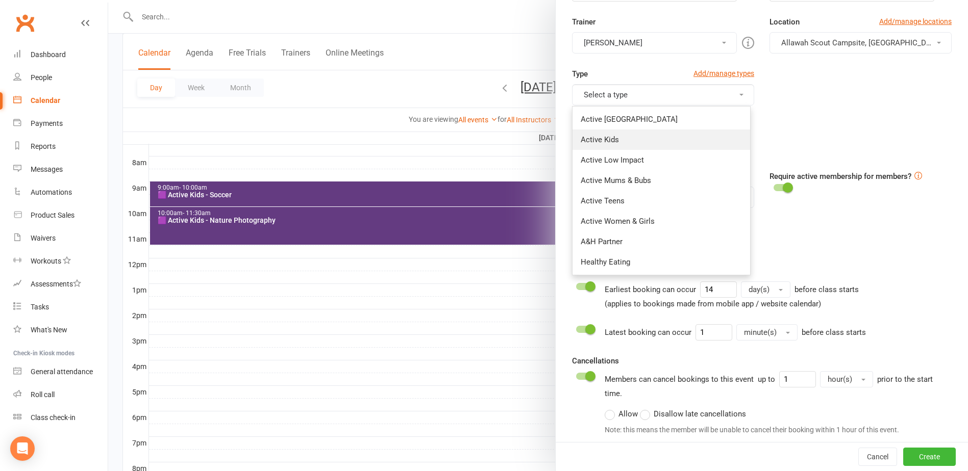
click at [636, 141] on link "Active Kids" at bounding box center [661, 140] width 178 height 20
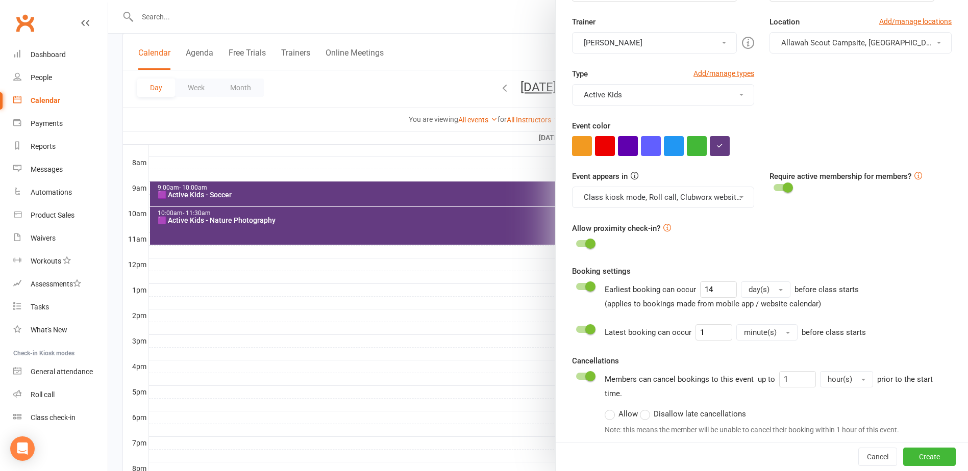
click at [868, 114] on div "Type Add/manage types Active Kids Active Ipswich Active Kids Active Low Impact …" at bounding box center [761, 94] width 395 height 52
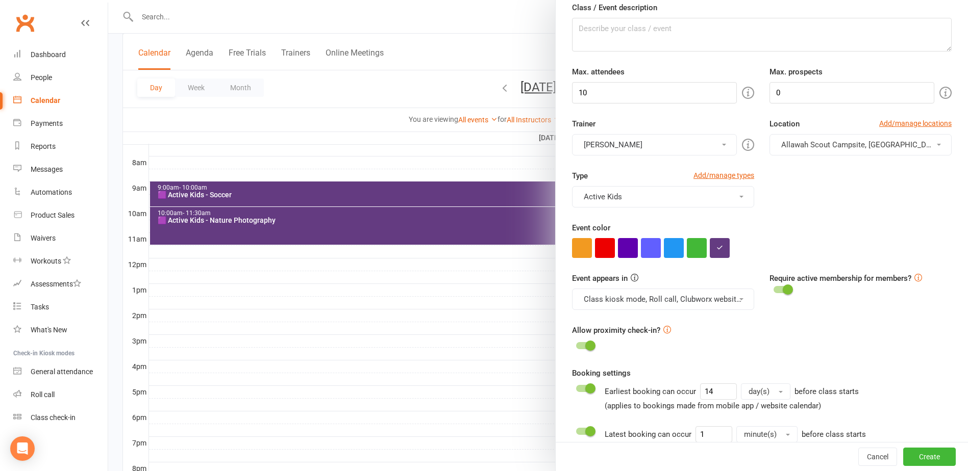
click at [840, 137] on button "Allawah Scout Campsite, [GEOGRAPHIC_DATA][PERSON_NAME]" at bounding box center [860, 144] width 182 height 21
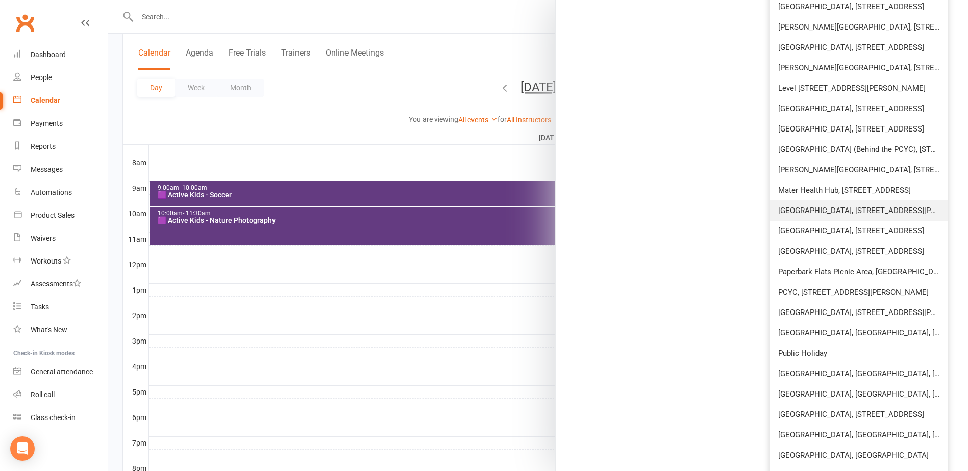
scroll to position [1166, 0]
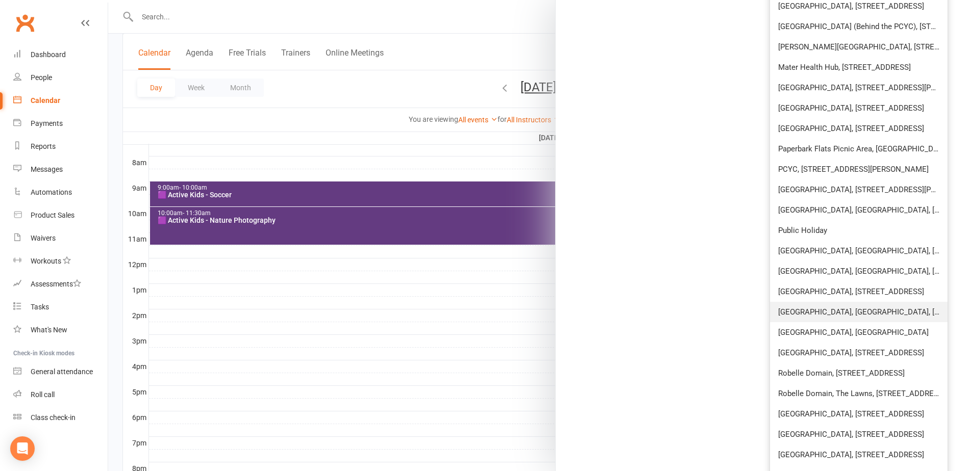
click at [862, 314] on span "[GEOGRAPHIC_DATA], [GEOGRAPHIC_DATA], [GEOGRAPHIC_DATA]" at bounding box center [892, 312] width 228 height 9
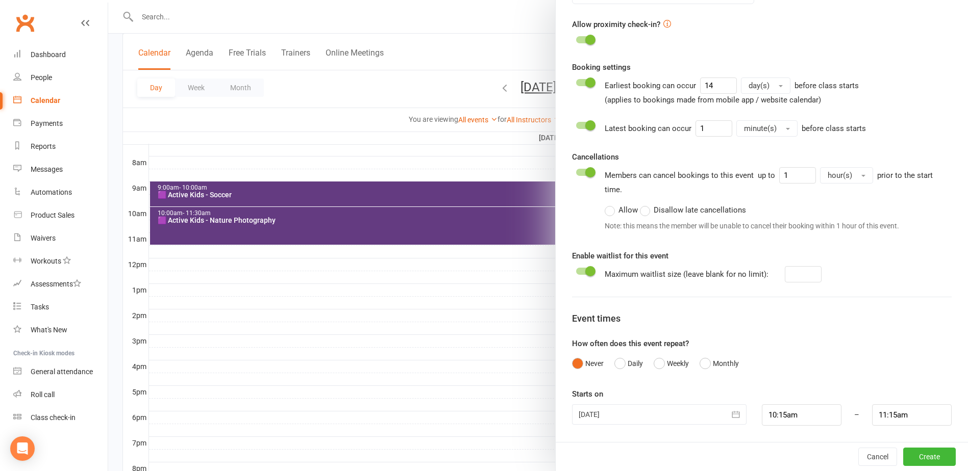
scroll to position [55, 0]
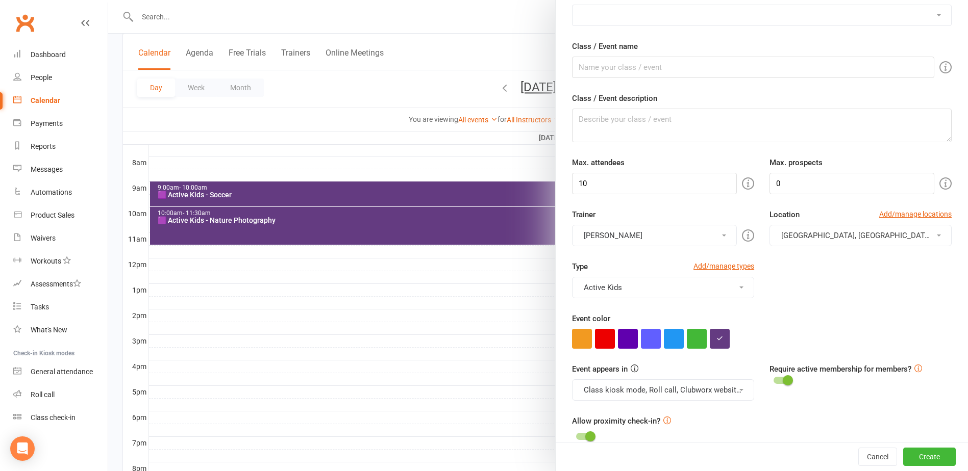
click at [631, 233] on button "[PERSON_NAME]" at bounding box center [654, 235] width 165 height 21
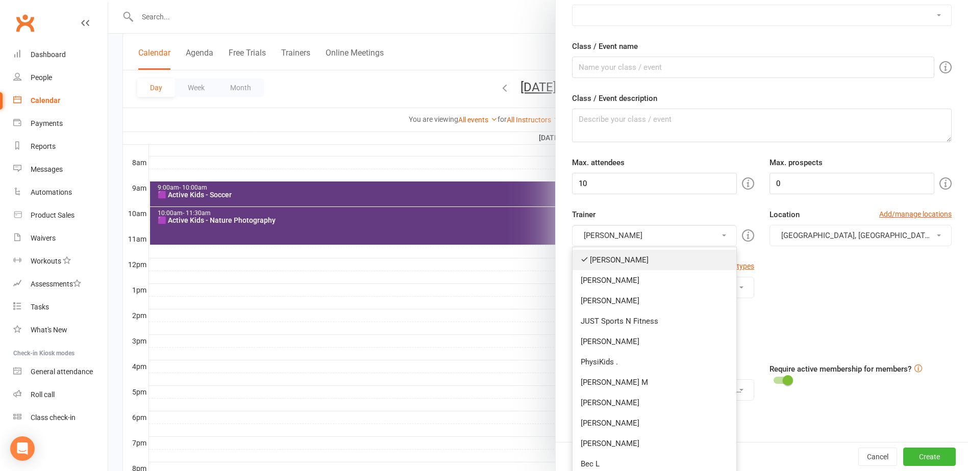
click at [625, 259] on link "[PERSON_NAME]" at bounding box center [654, 260] width 164 height 20
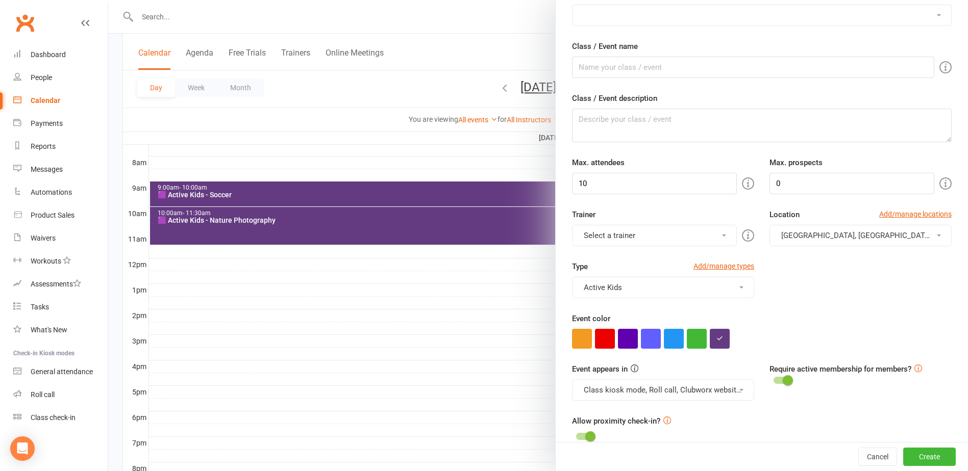
click at [618, 238] on button "Select a trainer" at bounding box center [654, 235] width 165 height 21
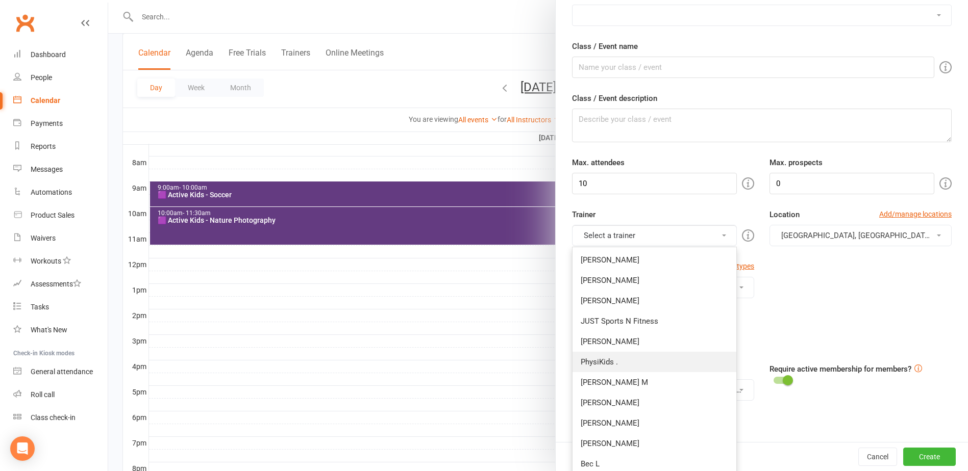
click at [612, 357] on link "PhysiKids ." at bounding box center [654, 362] width 164 height 20
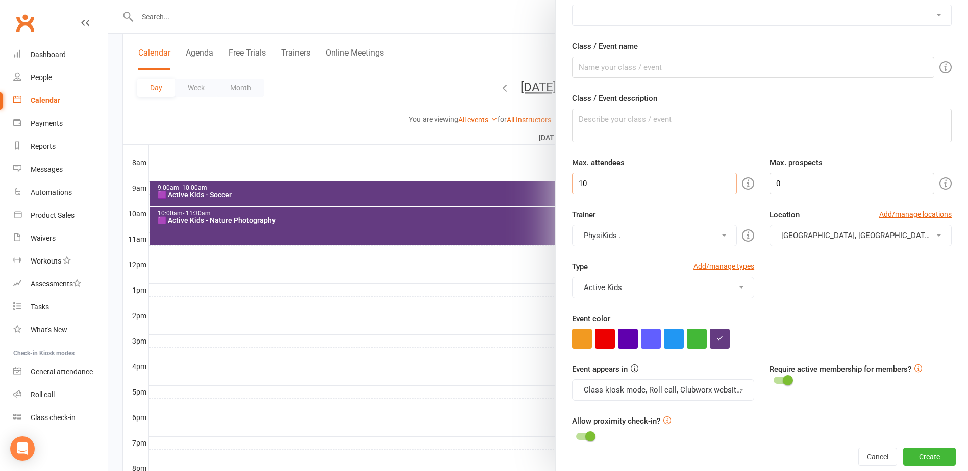
drag, startPoint x: 535, startPoint y: 182, endPoint x: 408, endPoint y: 182, distance: 127.0
click at [108, 0] on new-event-schedule "Add Class/Event Pre-fill defaults from template Add/manage templates Aqua Fitne…" at bounding box center [108, 0] width 0 height 0
type input "25"
click at [632, 66] on input "Class / Event name" at bounding box center [753, 67] width 362 height 21
type input "🟪 Active Kids - Cricket"
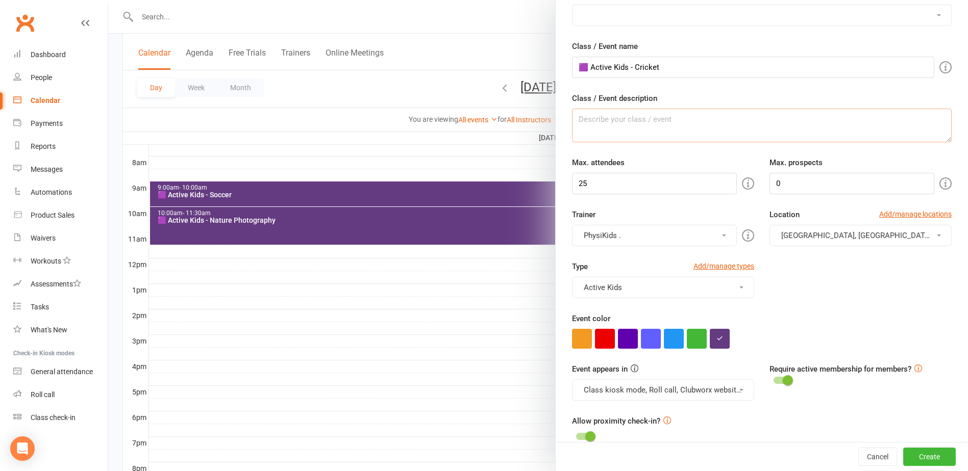
click at [632, 116] on textarea "Class / Event description" at bounding box center [762, 126] width 380 height 34
click at [679, 130] on textarea "Class / Event description" at bounding box center [762, 126] width 380 height 34
paste textarea "This session teaches kids the fundamental rules of cricket, whilst also develop…"
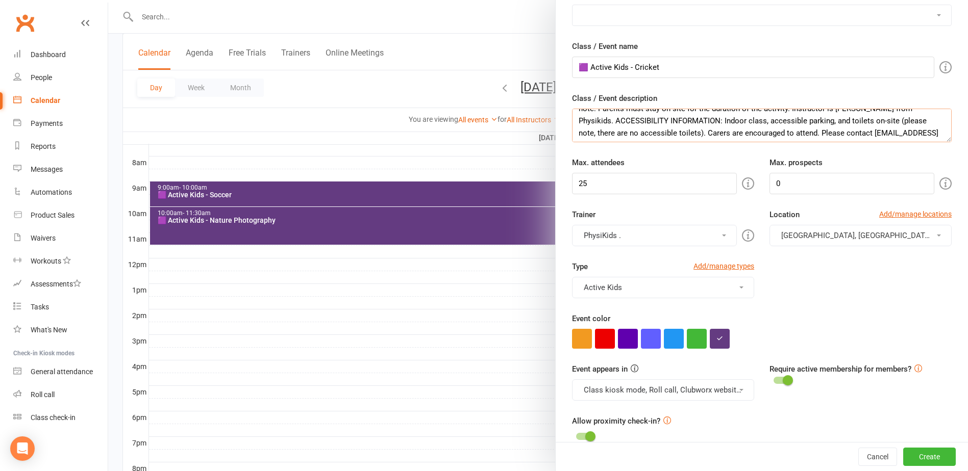
scroll to position [27, 0]
click at [744, 117] on textarea "This session teaches kids the fundamental rules of cricket, whilst also develop…" at bounding box center [762, 126] width 380 height 34
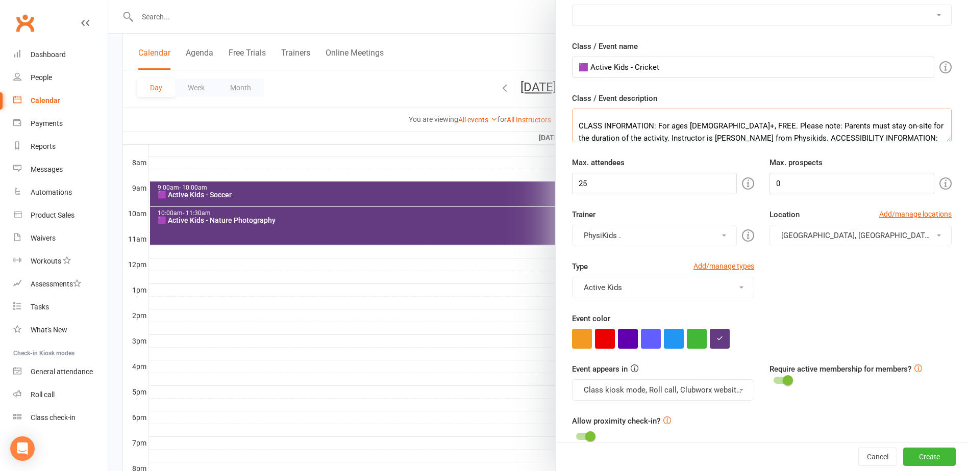
scroll to position [55, 0]
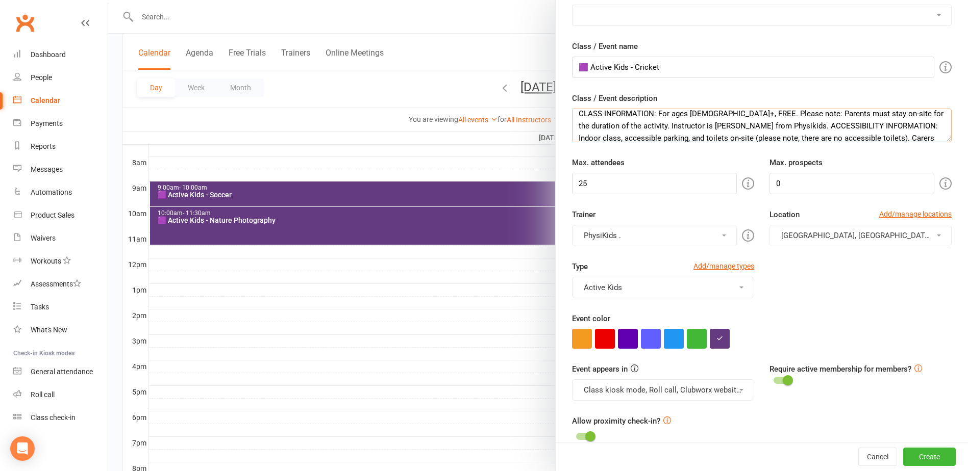
click at [743, 124] on textarea "This session teaches kids the fundamental rules of cricket, whilst also develop…" at bounding box center [762, 126] width 380 height 34
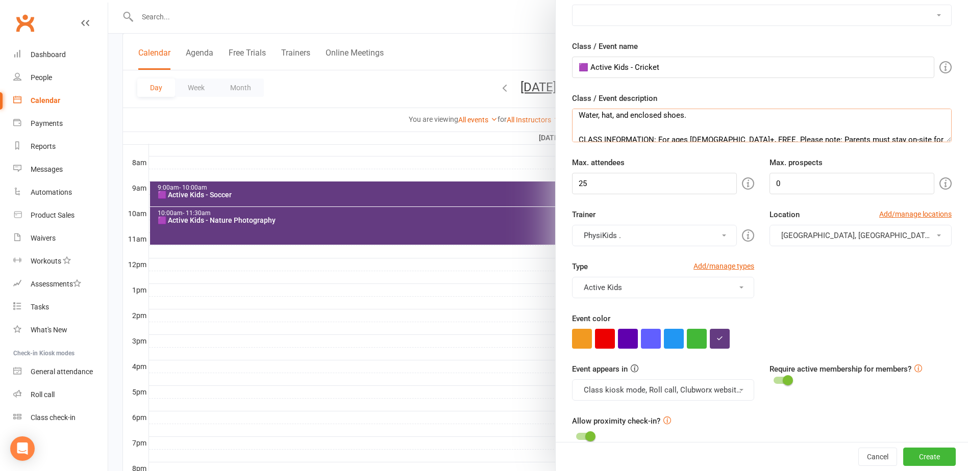
scroll to position [8, 0]
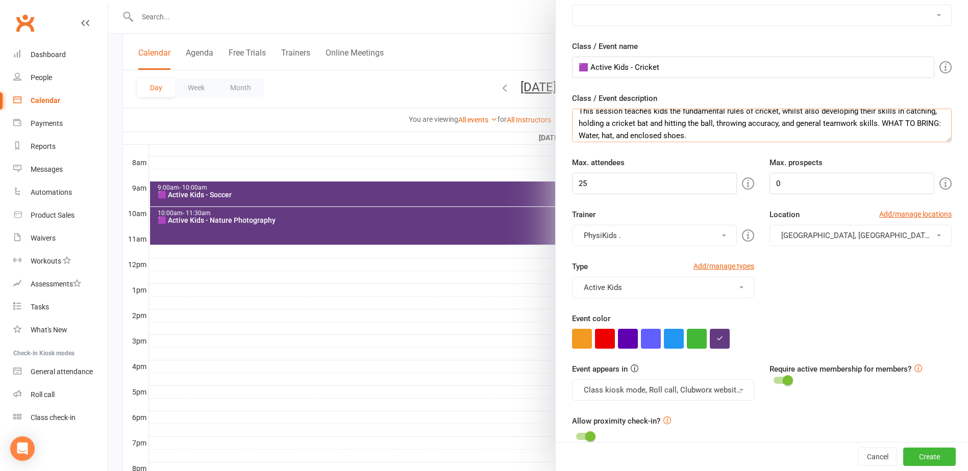
click at [576, 136] on textarea "This session teaches kids the fundamental rules of cricket, whilst also develop…" at bounding box center [762, 126] width 380 height 34
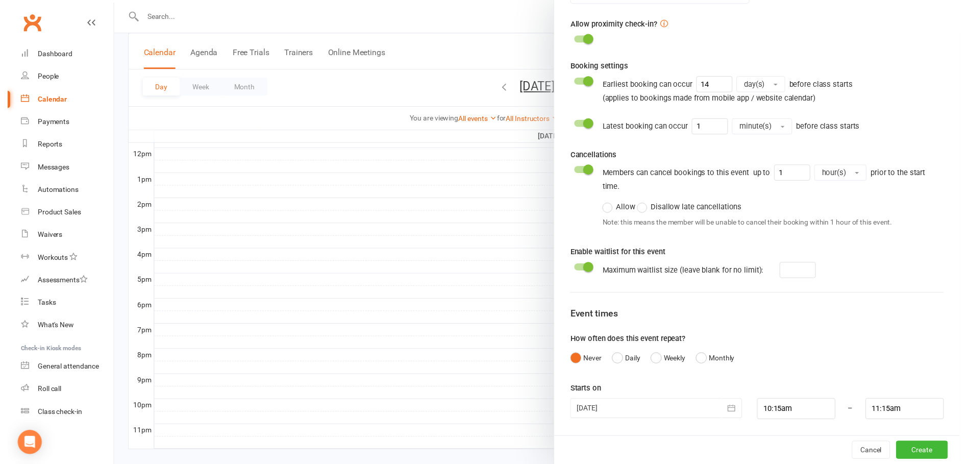
scroll to position [377, 0]
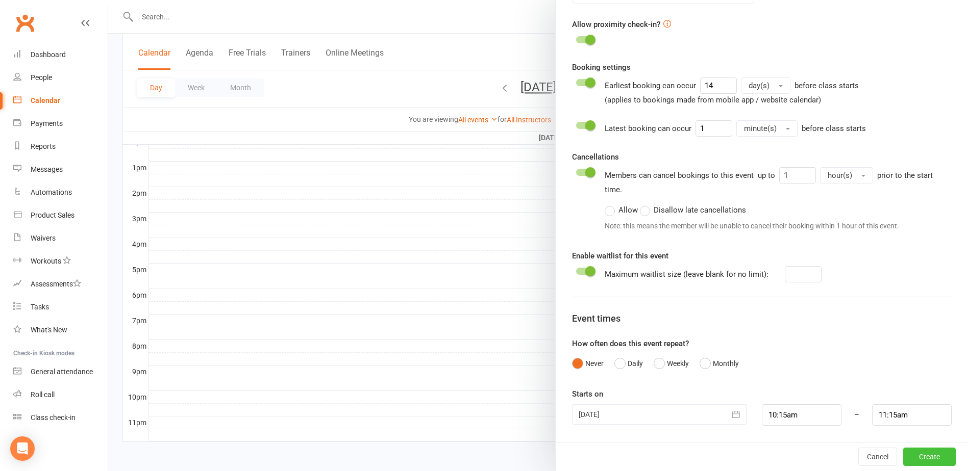
type textarea "This session teaches kids the fundamental rules of cricket, whilst also develop…"
drag, startPoint x: 910, startPoint y: 455, endPoint x: 682, endPoint y: 439, distance: 228.6
click at [911, 455] on button "Create" at bounding box center [929, 457] width 53 height 18
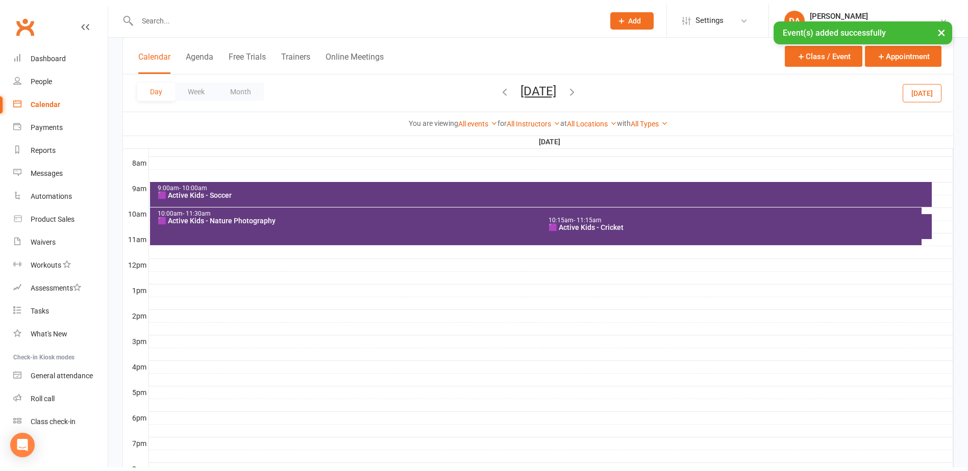
scroll to position [122, 0]
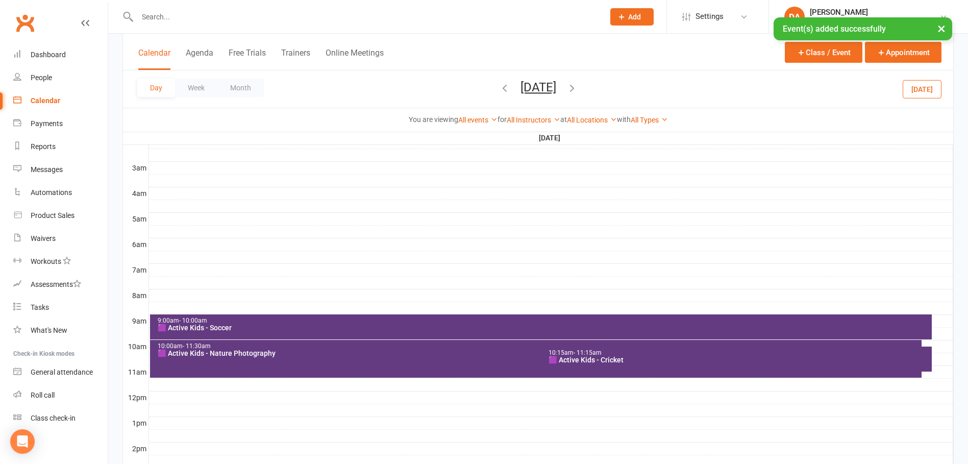
click at [234, 383] on div at bounding box center [551, 385] width 804 height 12
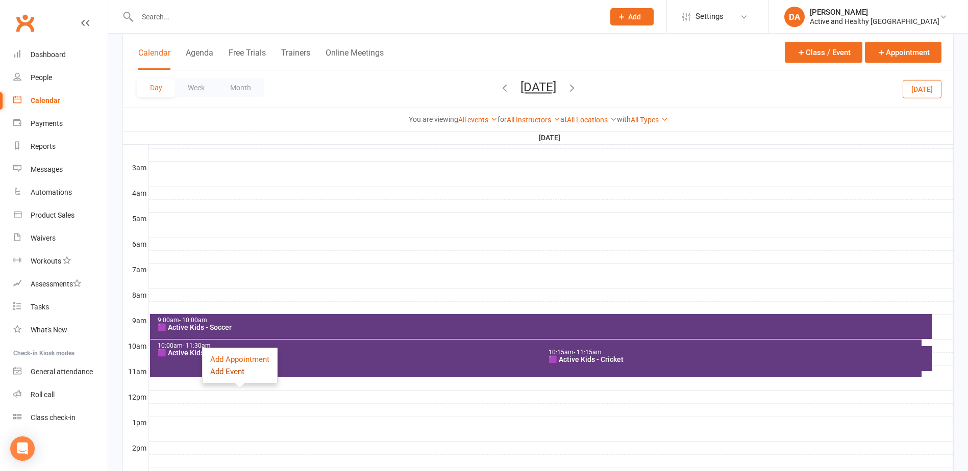
click at [236, 368] on button "Add Event" at bounding box center [227, 372] width 34 height 12
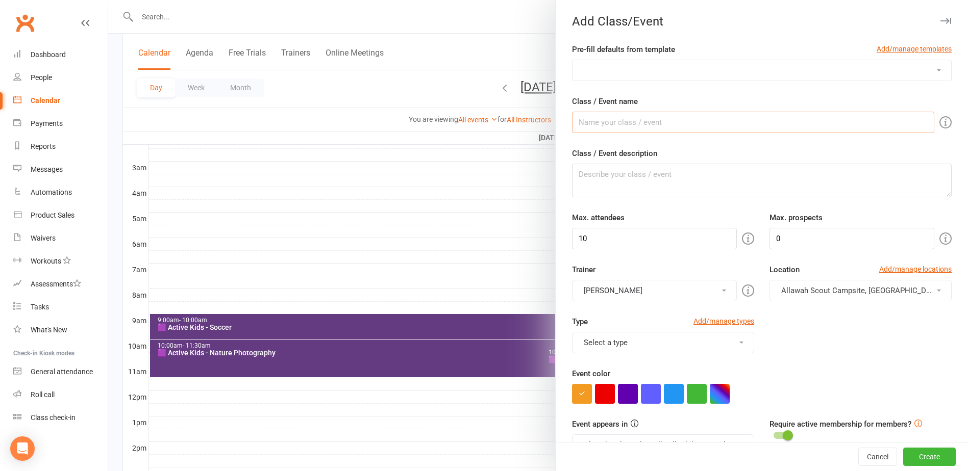
drag, startPoint x: 628, startPoint y: 122, endPoint x: 619, endPoint y: 121, distance: 9.2
click at [628, 122] on input "Class / Event name" at bounding box center [753, 122] width 362 height 21
type input "🟪 Active Kids - AFL"
click at [651, 178] on textarea "Class / Event description" at bounding box center [762, 181] width 380 height 34
paste textarea "These sessions introduce the game of AFL. Join Physikids to develop fundamental…"
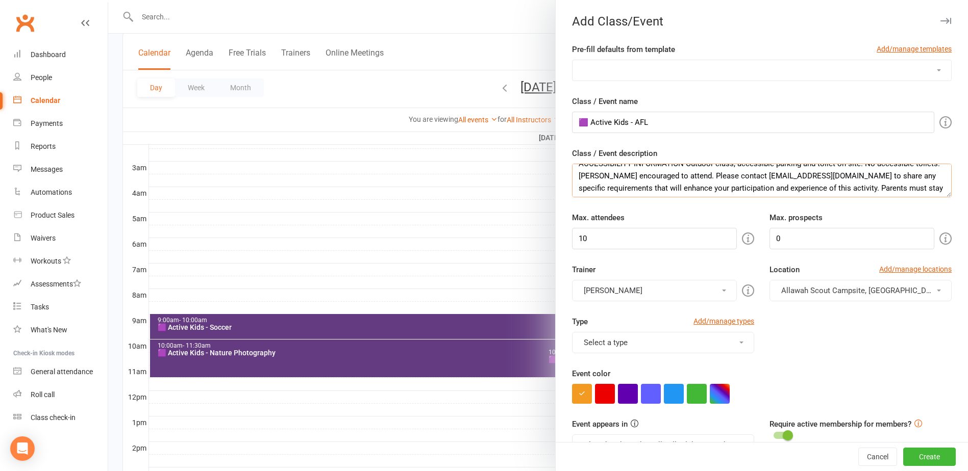
scroll to position [102, 0]
click at [859, 171] on textarea "These sessions introduce the game of AFL. Join Physikids to develop fundamental…" at bounding box center [762, 181] width 380 height 34
type textarea "These sessions introduce the game of AFL. Join Physikids to develop fundamental…"
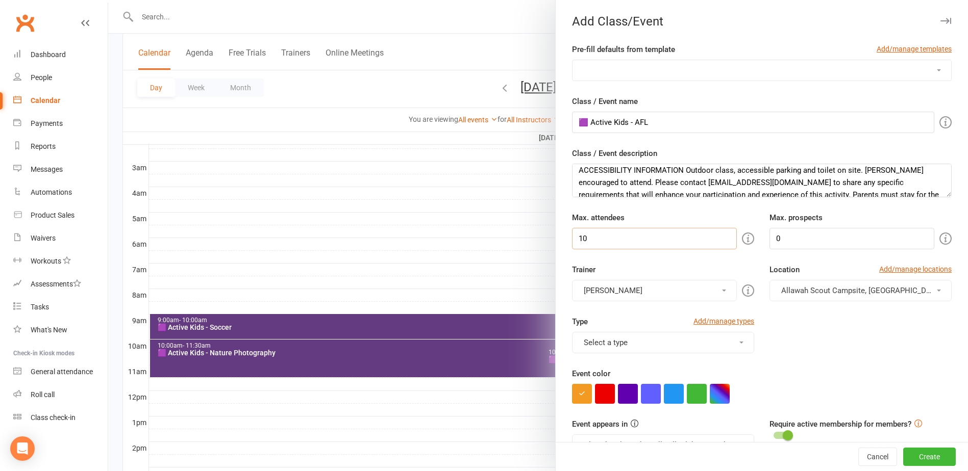
drag, startPoint x: 607, startPoint y: 245, endPoint x: 473, endPoint y: 242, distance: 133.7
click at [108, 0] on new-event-schedule "Add Class/Event Pre-fill defaults from template Add/manage templates Aqua Fitne…" at bounding box center [108, 0] width 0 height 0
type input "25"
click at [602, 293] on button "[PERSON_NAME]" at bounding box center [654, 290] width 165 height 21
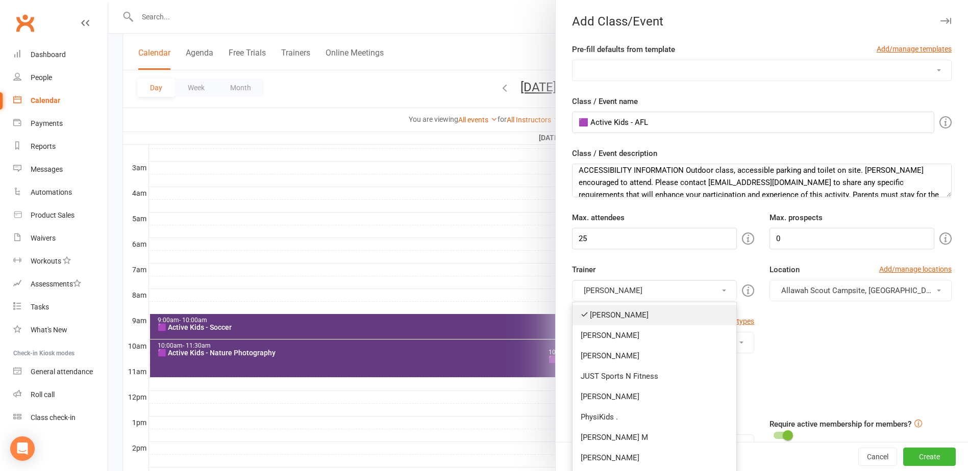
click at [607, 311] on link "[PERSON_NAME]" at bounding box center [654, 315] width 164 height 20
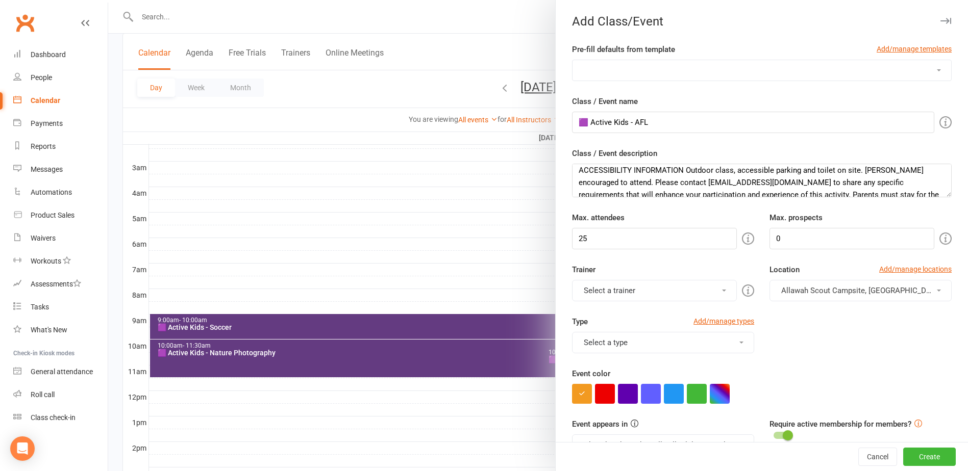
click at [606, 289] on button "Select a trainer" at bounding box center [654, 290] width 165 height 21
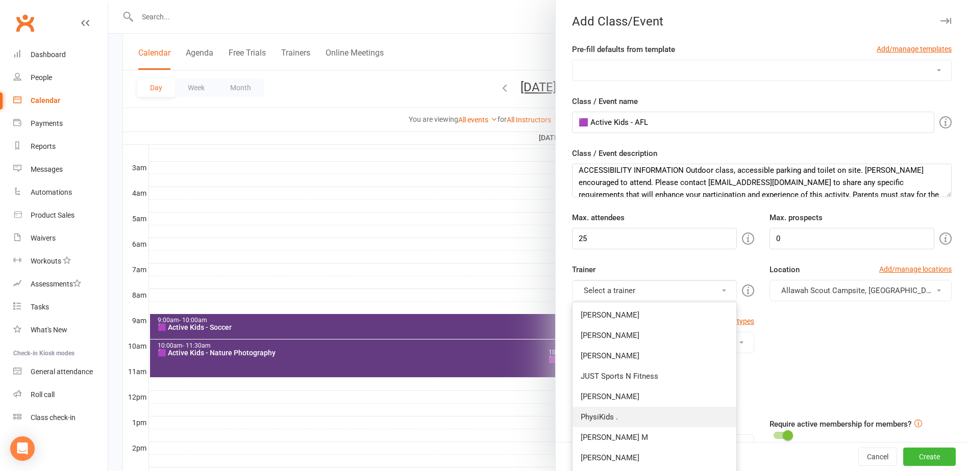
click at [598, 414] on link "PhysiKids ." at bounding box center [654, 417] width 164 height 20
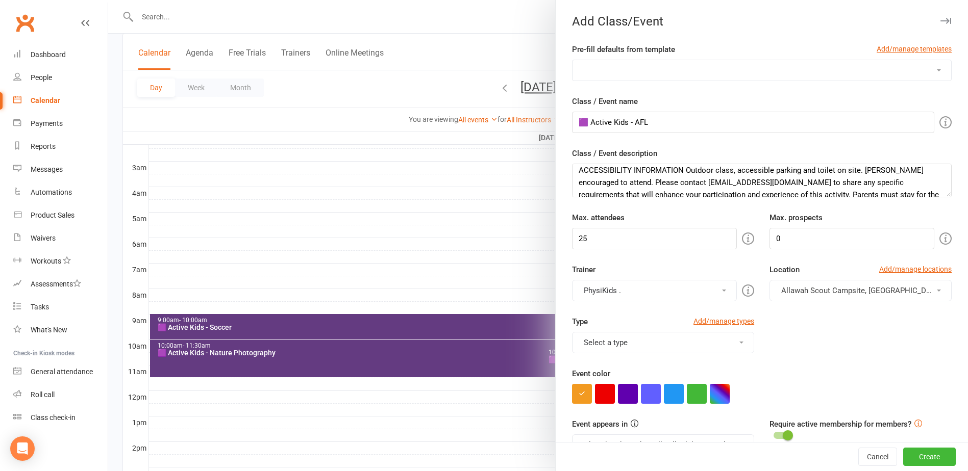
click at [826, 288] on span "Allawah Scout Campsite, [GEOGRAPHIC_DATA][PERSON_NAME]" at bounding box center [890, 290] width 219 height 9
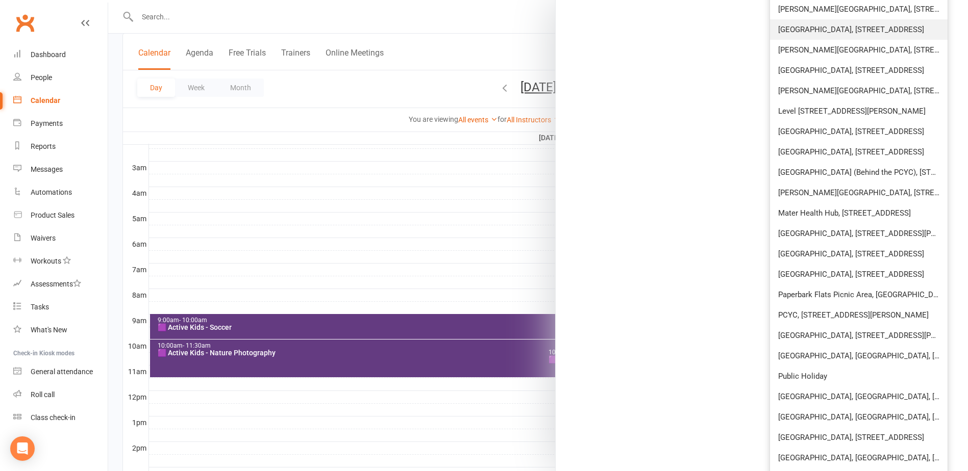
scroll to position [1275, 0]
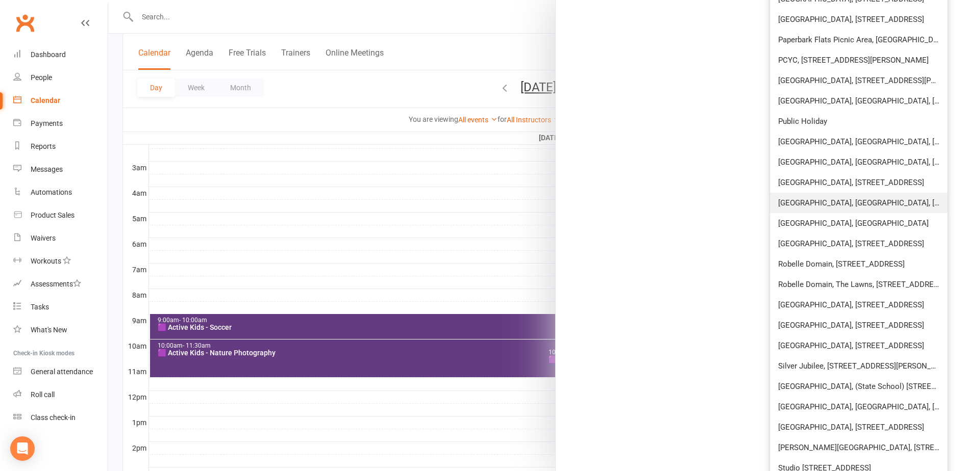
click at [832, 204] on span "[GEOGRAPHIC_DATA], [GEOGRAPHIC_DATA], [GEOGRAPHIC_DATA]" at bounding box center [892, 202] width 228 height 9
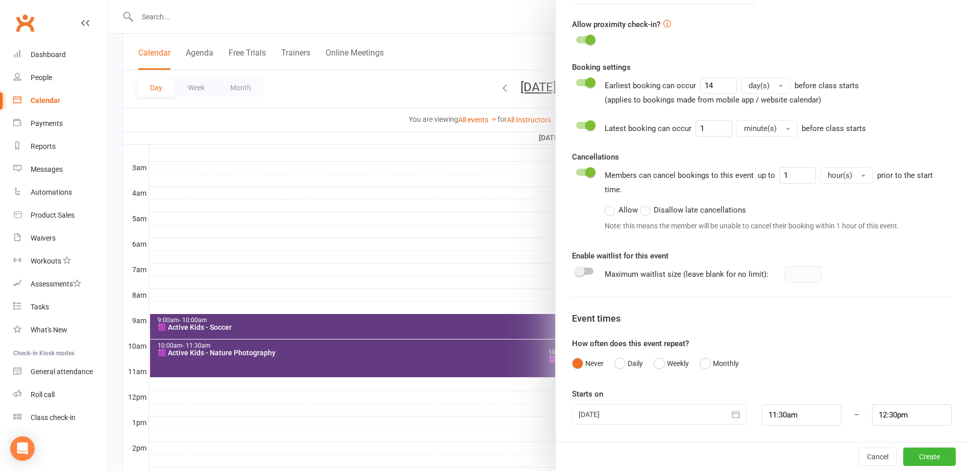
scroll to position [55, 0]
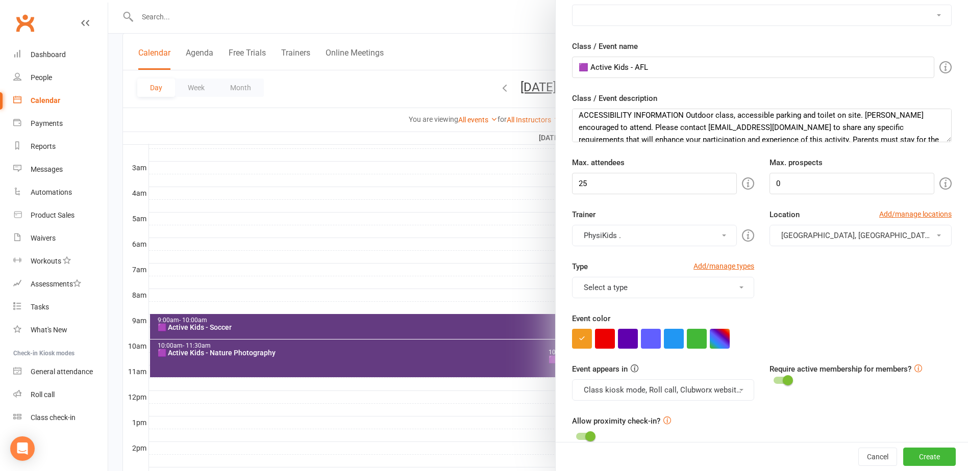
click at [617, 287] on button "Select a type" at bounding box center [663, 287] width 182 height 21
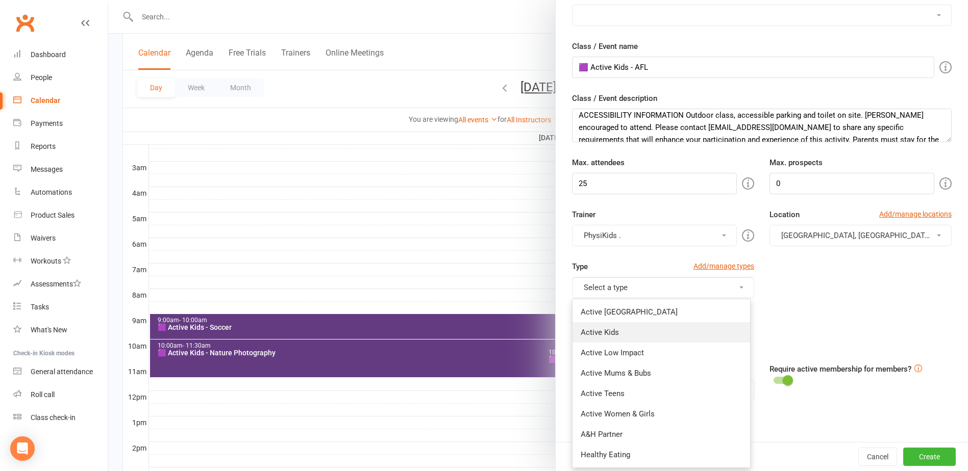
click at [615, 332] on link "Active Kids" at bounding box center [661, 332] width 178 height 20
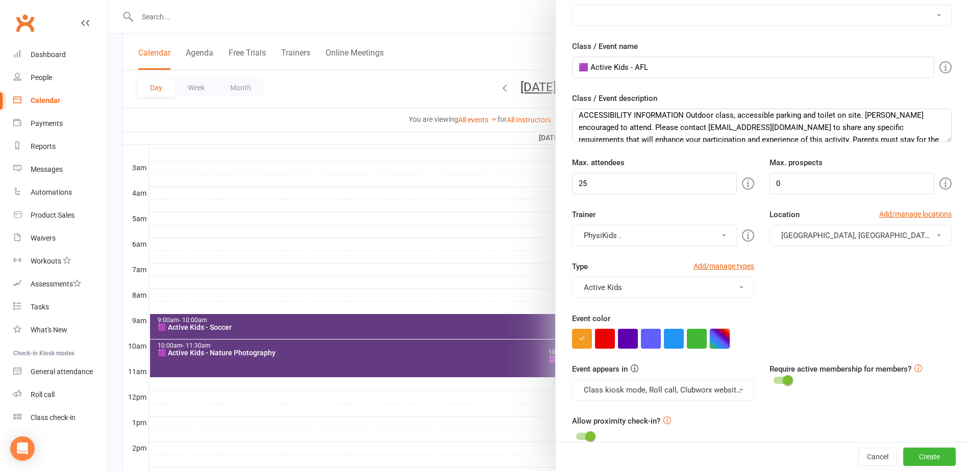
click at [716, 332] on button "button" at bounding box center [720, 339] width 20 height 20
click at [661, 400] on input "text" at bounding box center [666, 398] width 51 height 12
type input "#643b81"
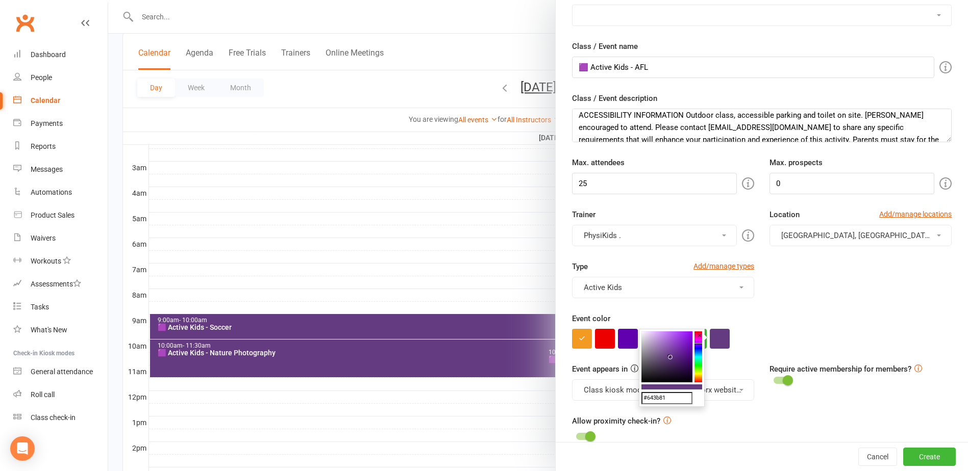
click at [818, 295] on div "Type Add/manage types Active Kids Active Ipswich Active Kids Active Low Impact …" at bounding box center [761, 287] width 395 height 52
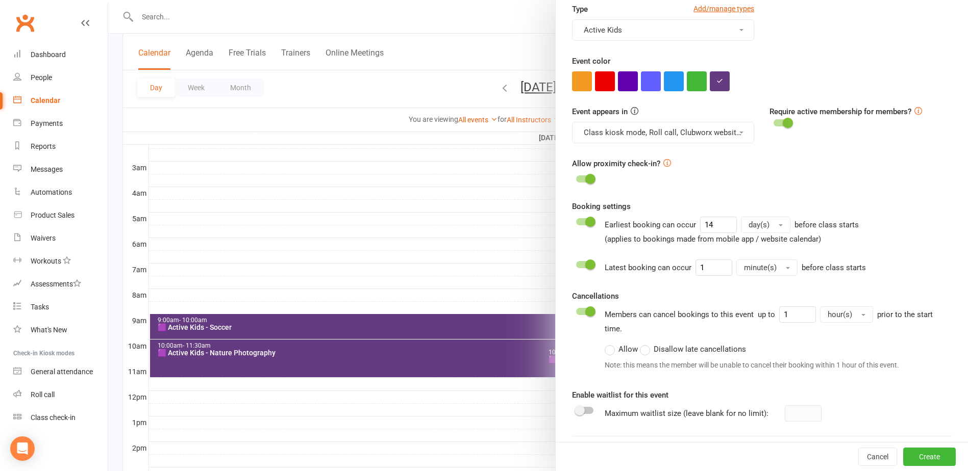
scroll to position [412, 0]
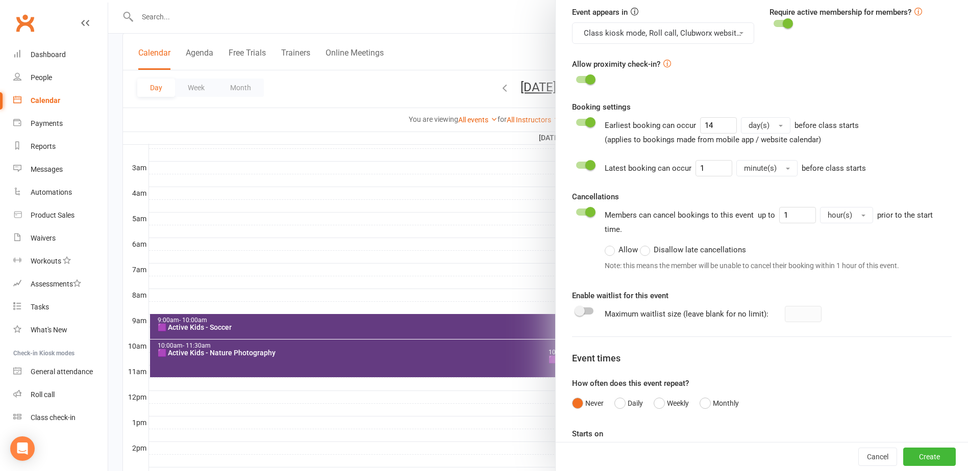
click at [574, 313] on span at bounding box center [579, 311] width 10 height 10
click at [576, 310] on input "checkbox" at bounding box center [576, 310] width 0 height 0
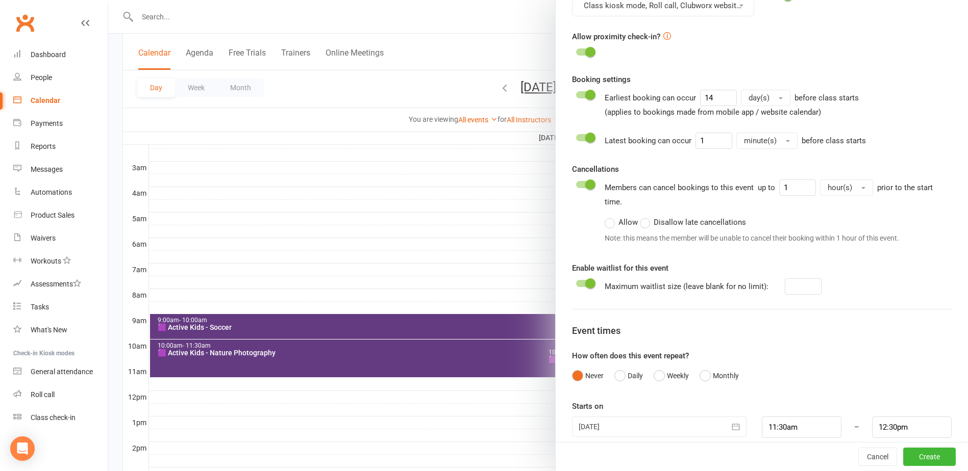
scroll to position [452, 0]
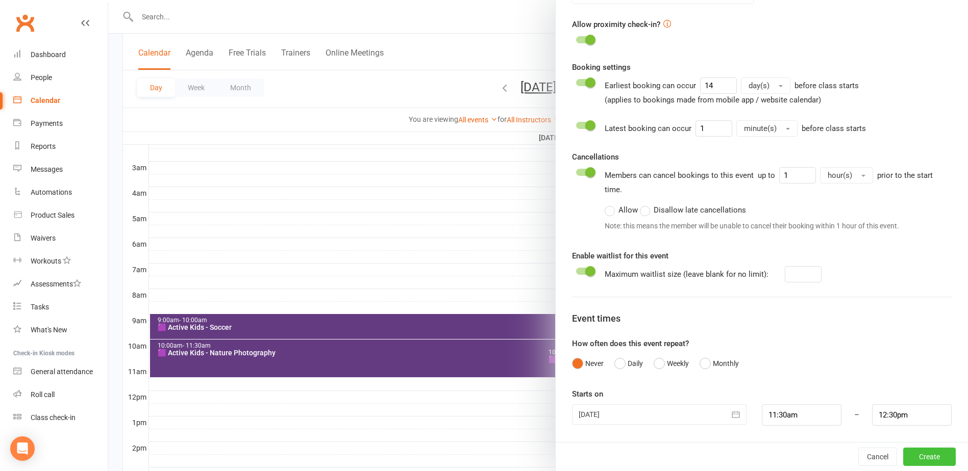
click at [920, 458] on button "Create" at bounding box center [929, 457] width 53 height 18
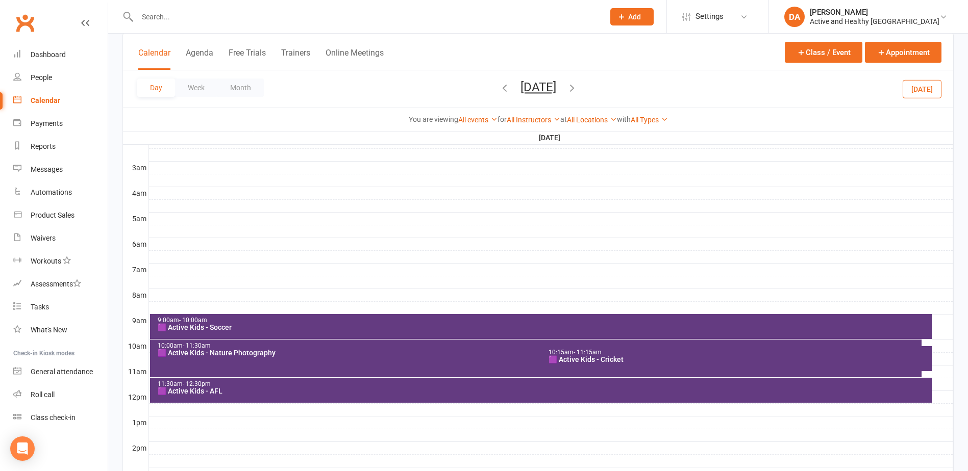
click at [577, 90] on icon "button" at bounding box center [571, 87] width 11 height 11
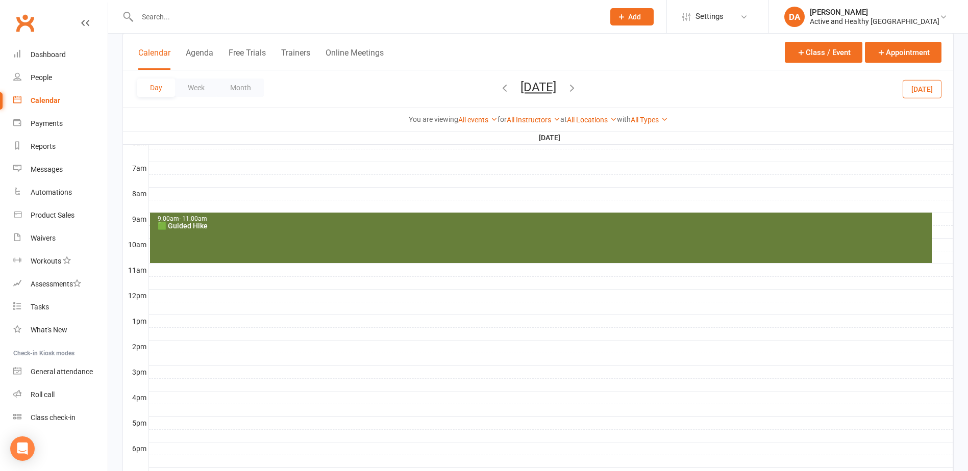
scroll to position [224, 0]
click at [160, 347] on div at bounding box center [551, 346] width 804 height 12
click at [166, 336] on button "Add Event" at bounding box center [153, 336] width 34 height 12
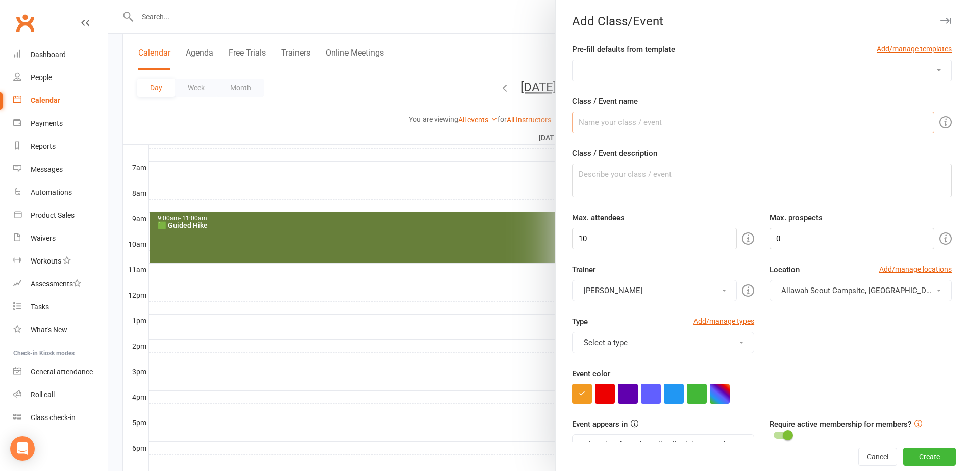
click at [616, 124] on input "Class / Event name" at bounding box center [753, 122] width 362 height 21
drag, startPoint x: 645, startPoint y: 122, endPoint x: 633, endPoint y: 121, distance: 11.8
click at [633, 121] on input "🟪 Active Kids - NRL" at bounding box center [753, 122] width 362 height 21
type input "🟪 Active Kids - Fishing ($5)"
click at [648, 179] on textarea "Class / Event description" at bounding box center [762, 181] width 380 height 34
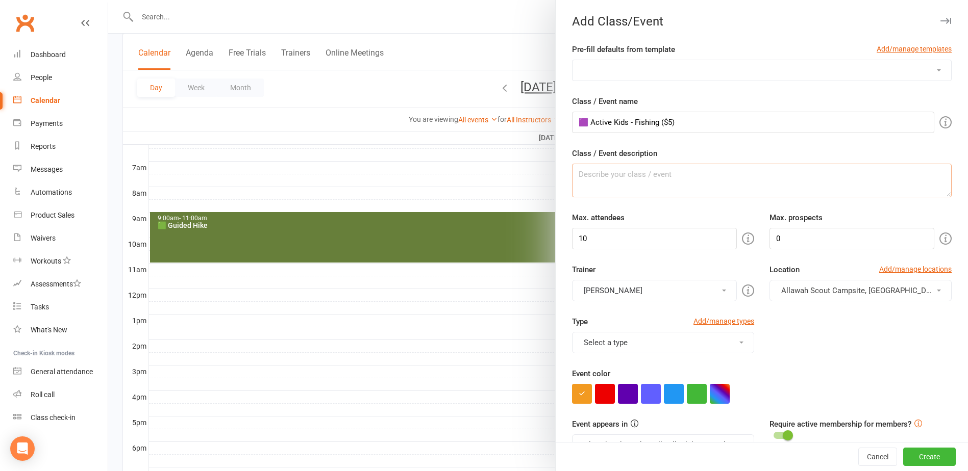
paste textarea "BOOK HERE: [URL][DOMAIN_NAME] Please note your booking is not confirmed until y…"
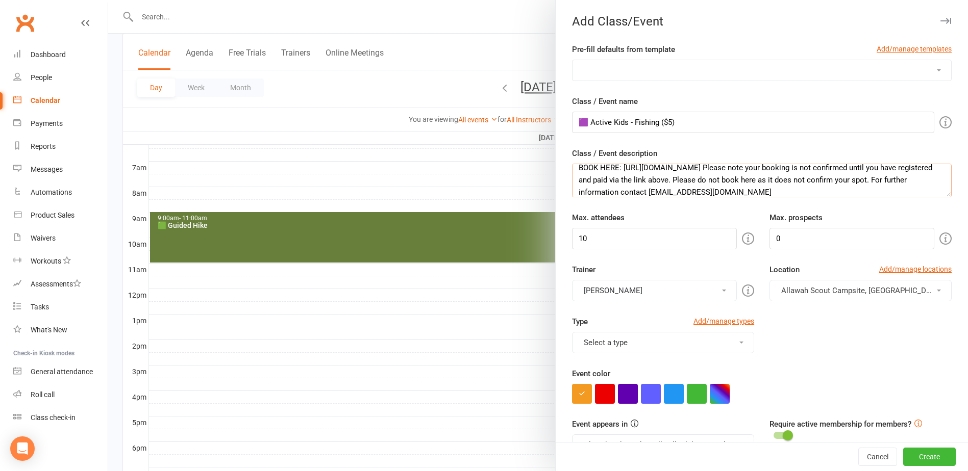
scroll to position [0, 0]
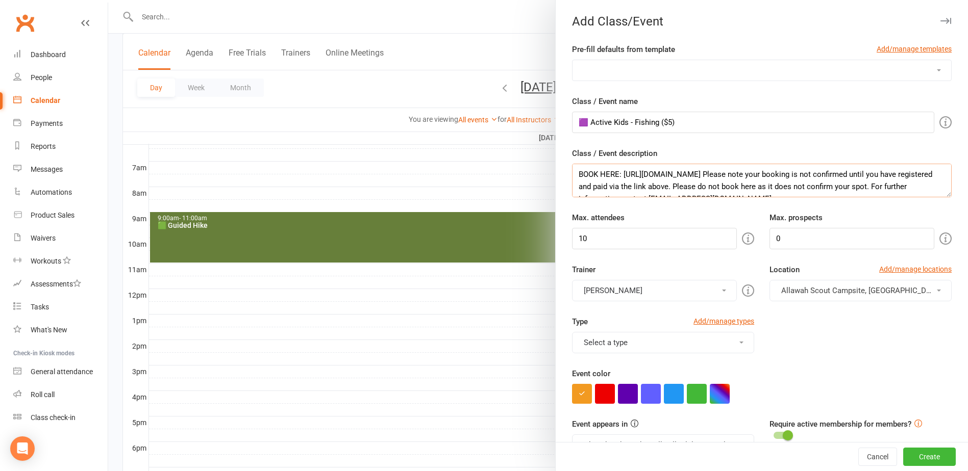
drag, startPoint x: 758, startPoint y: 188, endPoint x: 620, endPoint y: 174, distance: 138.4
click at [620, 174] on textarea "BOOK HERE: [URL][DOMAIN_NAME] Please note your booking is not confirmed until y…" at bounding box center [762, 181] width 380 height 34
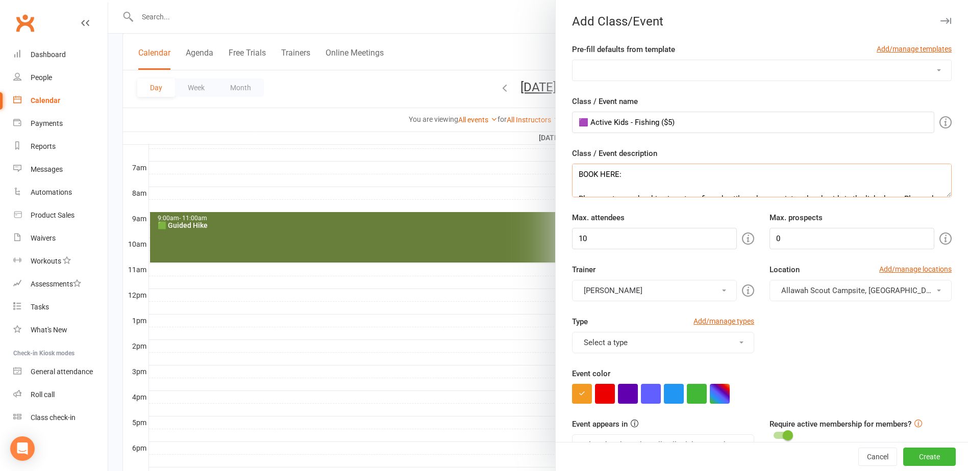
scroll to position [7, 0]
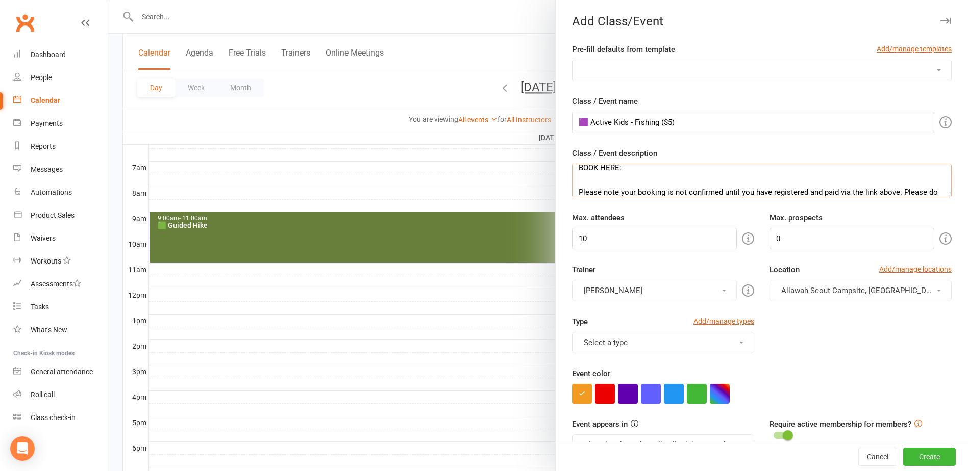
type textarea "BOOK HERE: Please note your booking is not confirmed until you have registered …"
drag, startPoint x: 598, startPoint y: 238, endPoint x: 497, endPoint y: 237, distance: 101.0
click at [108, 0] on new-event-schedule "Add Class/Event Pre-fill defaults from template Add/manage templates Aqua Fitne…" at bounding box center [108, 0] width 0 height 0
type input "5"
click at [601, 287] on button "[PERSON_NAME]" at bounding box center [654, 290] width 165 height 21
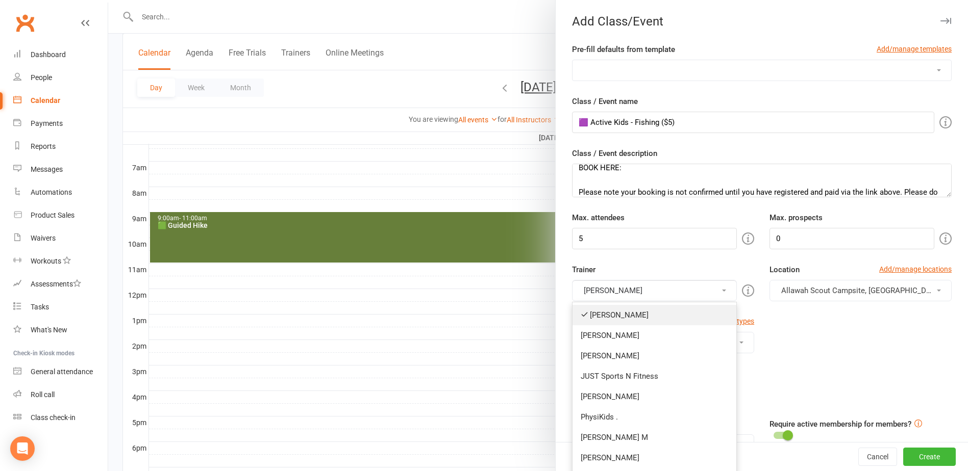
click at [599, 315] on link "[PERSON_NAME]" at bounding box center [654, 315] width 164 height 20
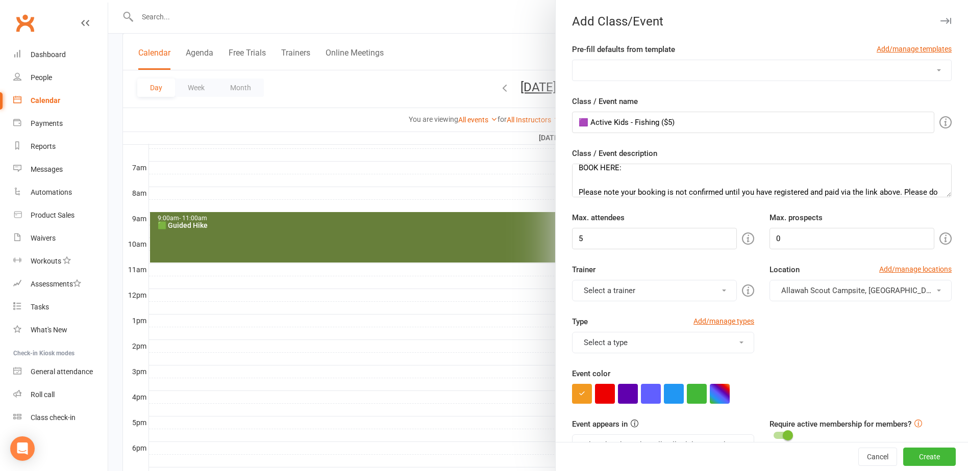
click at [844, 293] on span "Allawah Scout Campsite, [GEOGRAPHIC_DATA][PERSON_NAME]" at bounding box center [890, 290] width 219 height 9
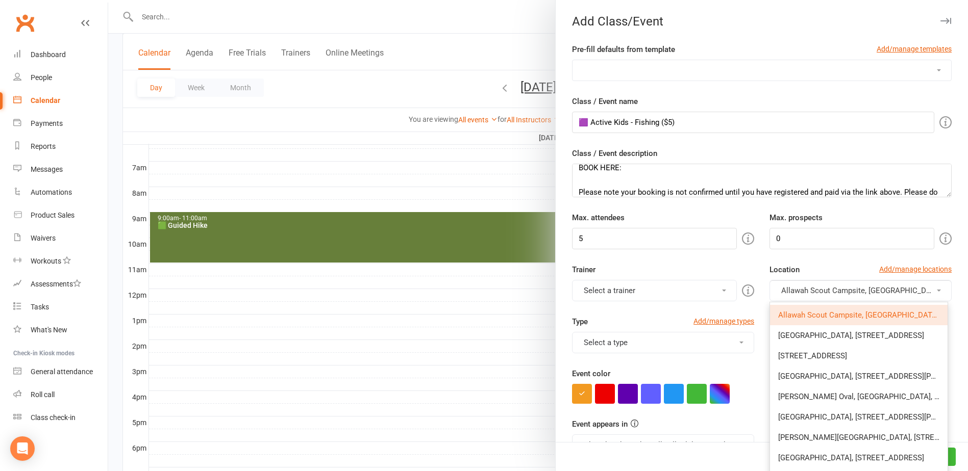
click at [615, 295] on button "Select a trainer" at bounding box center [654, 290] width 165 height 21
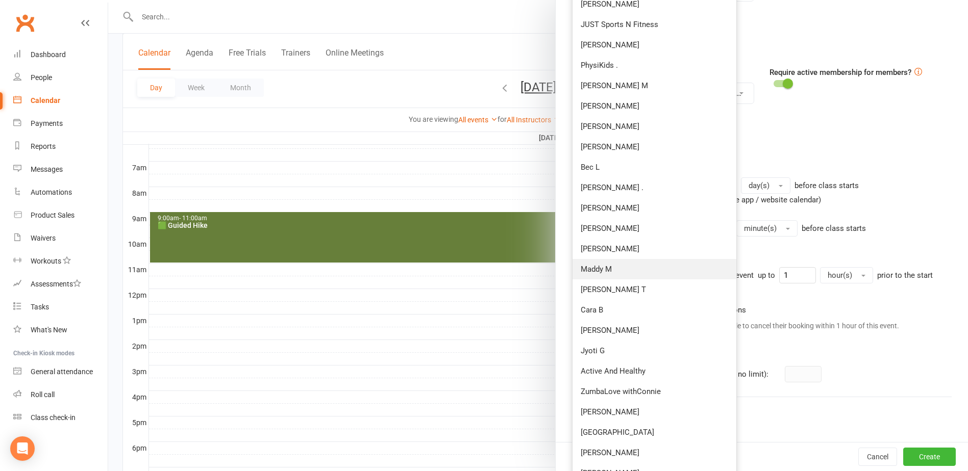
scroll to position [459, 0]
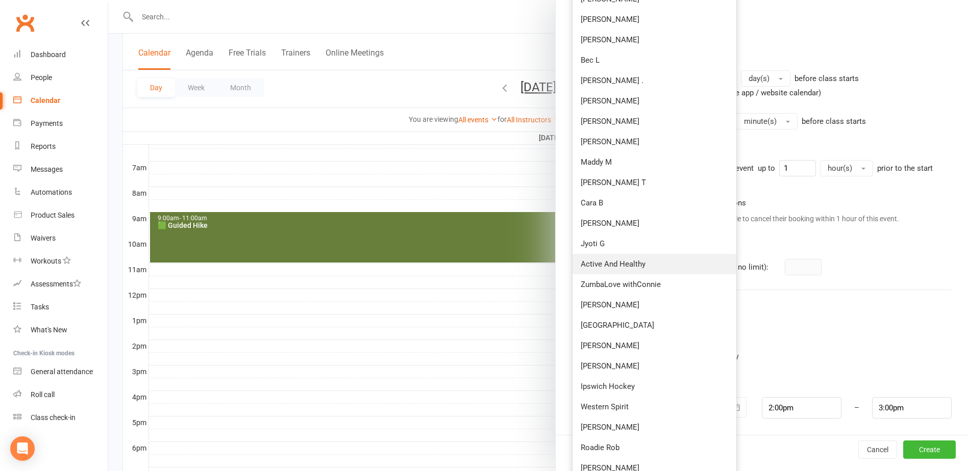
click at [613, 264] on link "Active And Healthy" at bounding box center [654, 264] width 164 height 20
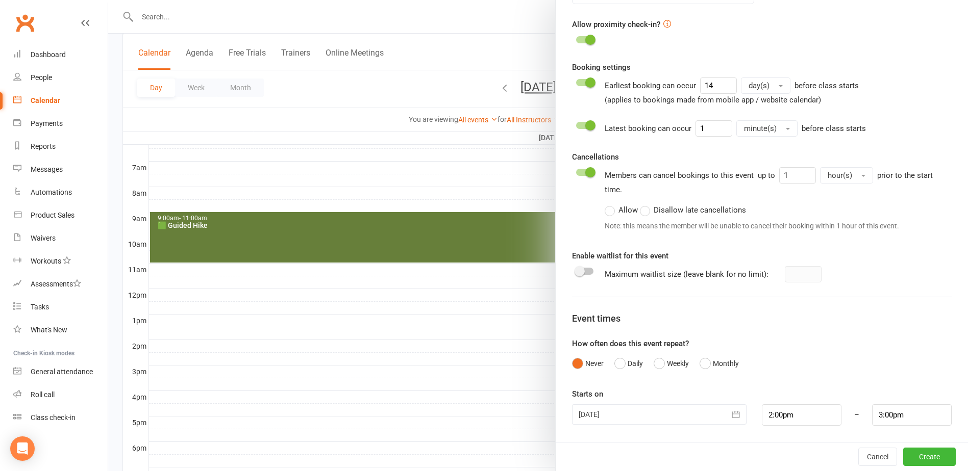
scroll to position [452, 0]
click at [581, 271] on span at bounding box center [579, 271] width 10 height 10
click at [576, 270] on input "checkbox" at bounding box center [576, 270] width 0 height 0
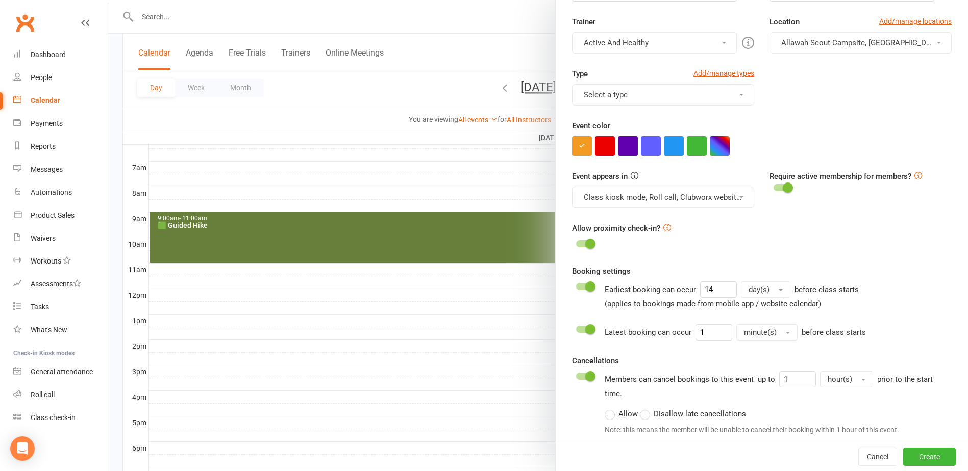
scroll to position [44, 0]
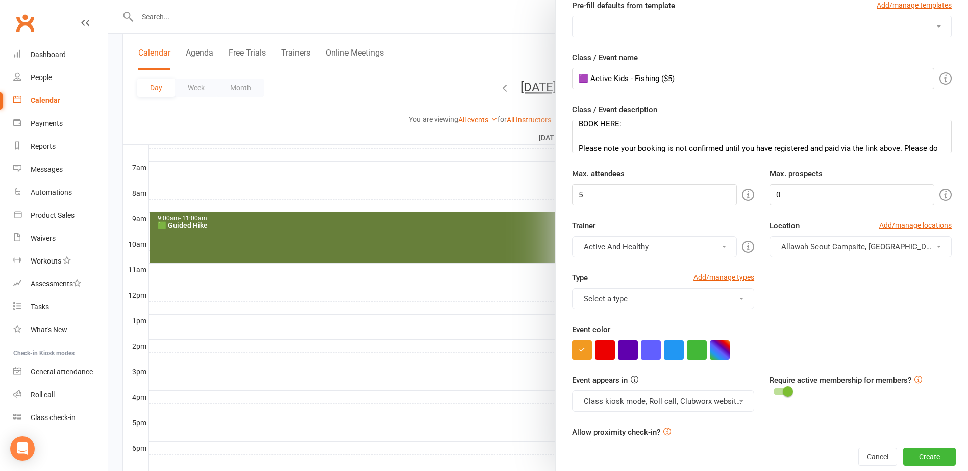
click at [820, 247] on span "Allawah Scout Campsite, [GEOGRAPHIC_DATA][PERSON_NAME]" at bounding box center [890, 246] width 219 height 9
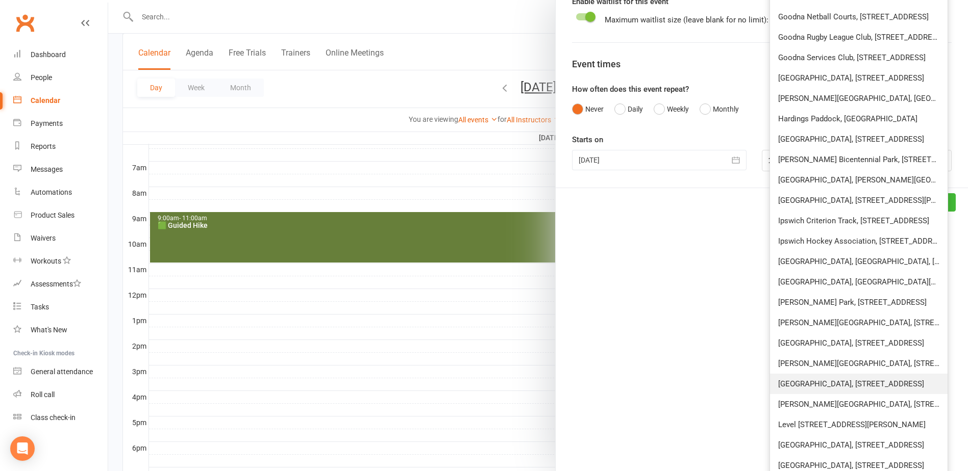
scroll to position [707, 0]
click at [814, 325] on span "[PERSON_NAME][GEOGRAPHIC_DATA], [STREET_ADDRESS]" at bounding box center [880, 322] width 205 height 9
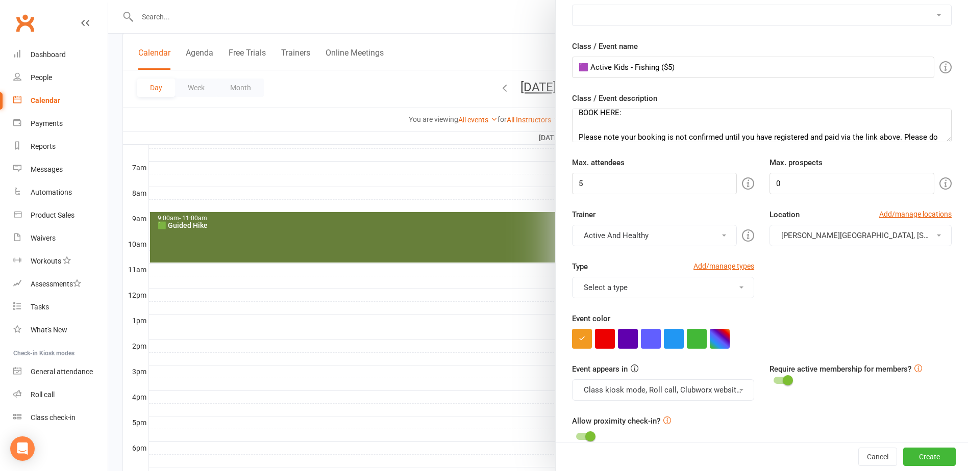
click at [645, 282] on button "Select a type" at bounding box center [663, 287] width 182 height 21
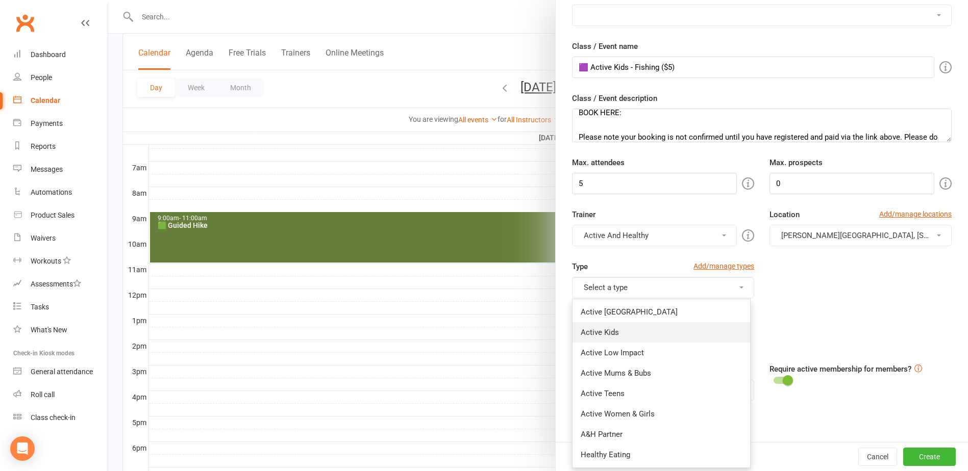
click at [615, 330] on link "Active Kids" at bounding box center [661, 332] width 178 height 20
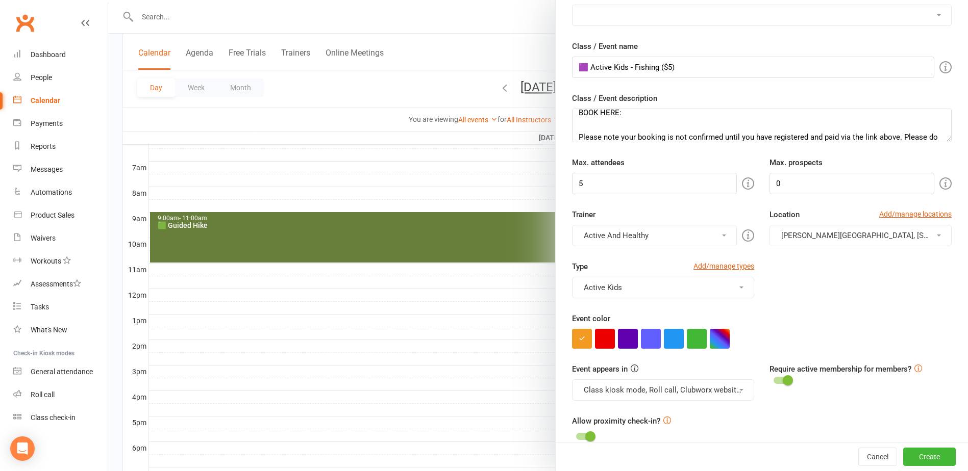
click at [726, 337] on div at bounding box center [762, 339] width 380 height 20
click at [721, 338] on button "button" at bounding box center [720, 339] width 20 height 20
click at [667, 395] on input "text" at bounding box center [666, 398] width 51 height 12
type input "#643b81"
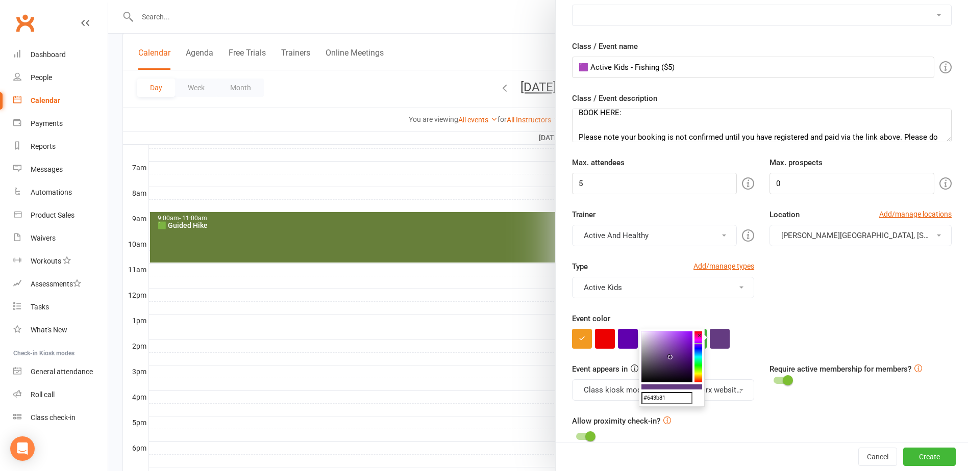
click at [834, 340] on div at bounding box center [762, 339] width 380 height 20
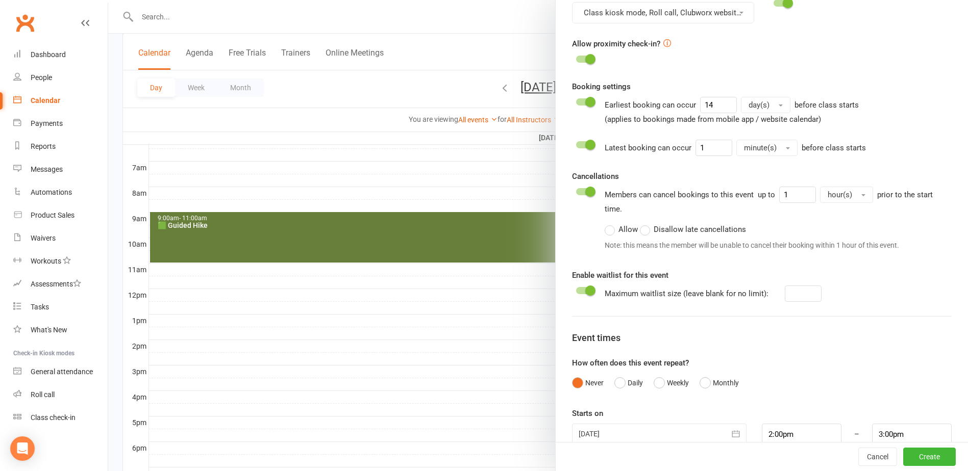
scroll to position [452, 0]
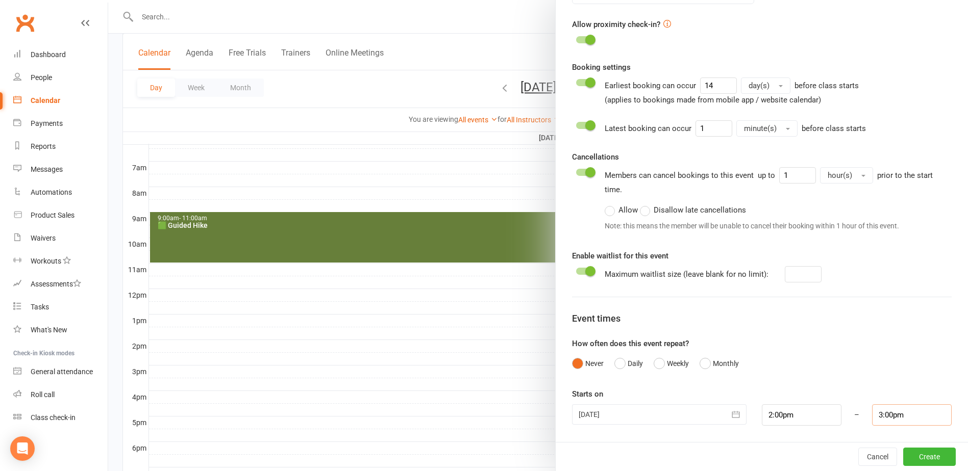
click at [904, 411] on input "3:00pm" at bounding box center [912, 415] width 80 height 21
type input "5:00pm"
click at [872, 370] on li "5:00pm" at bounding box center [896, 371] width 49 height 15
click at [877, 353] on div "How often does this event repeat? Never Daily Weekly Monthly" at bounding box center [762, 356] width 380 height 36
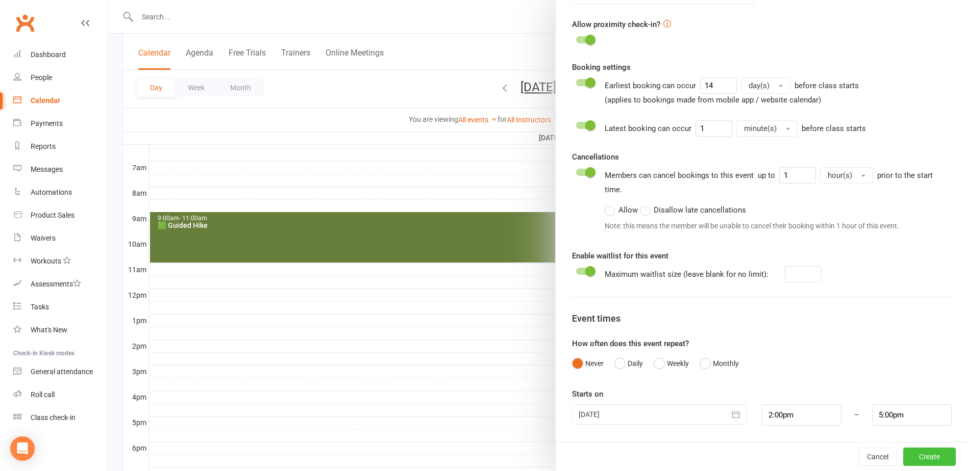
click at [911, 456] on button "Create" at bounding box center [929, 457] width 53 height 18
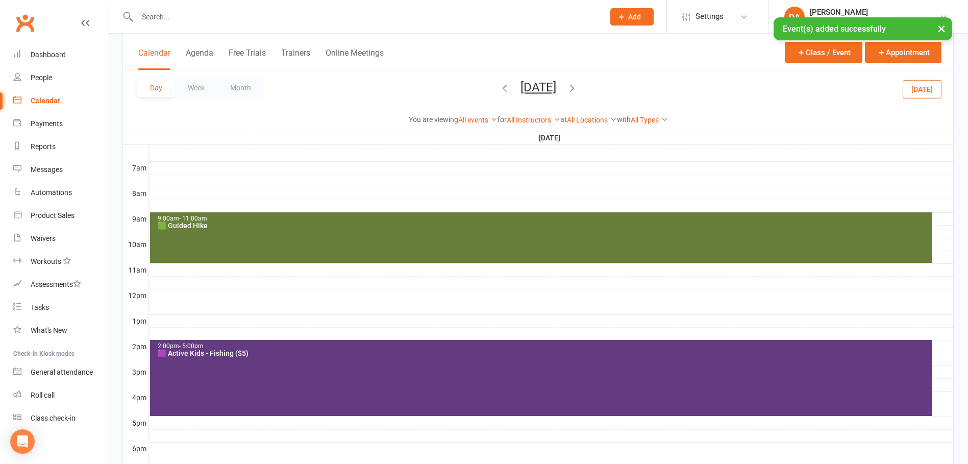
click at [264, 300] on div at bounding box center [551, 295] width 804 height 12
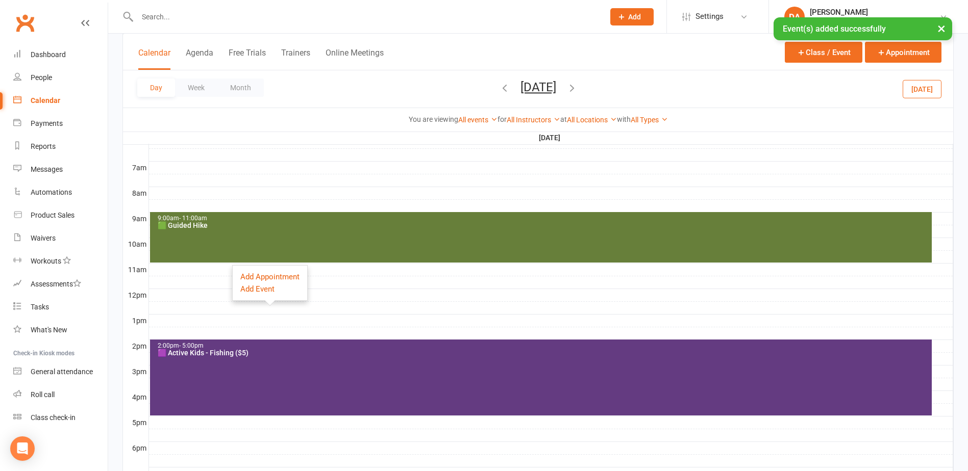
click at [390, 285] on div at bounding box center [551, 282] width 804 height 12
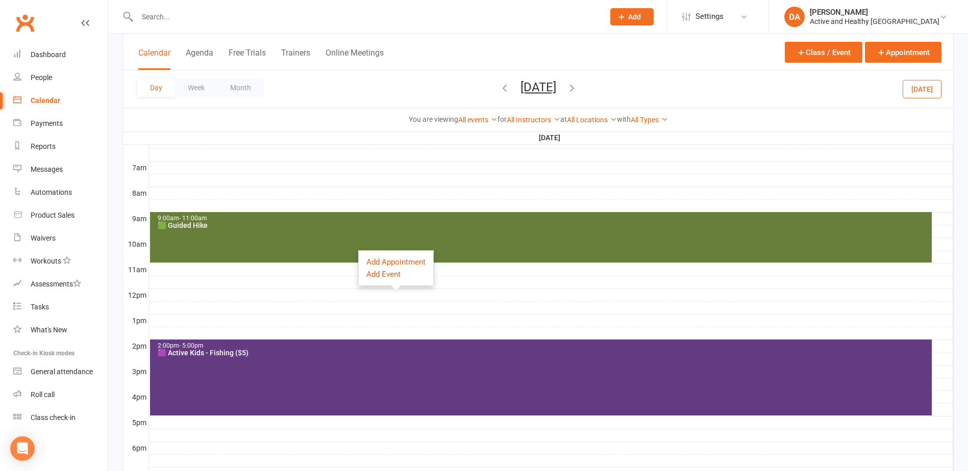
click at [499, 89] on icon "button" at bounding box center [504, 87] width 11 height 11
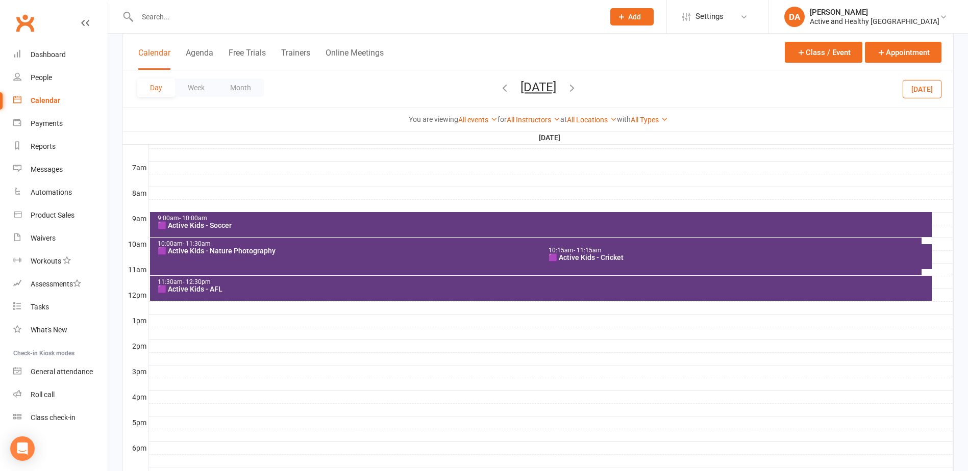
click at [46, 99] on div "Calendar" at bounding box center [46, 100] width 30 height 8
click at [237, 82] on button "Month" at bounding box center [240, 88] width 46 height 18
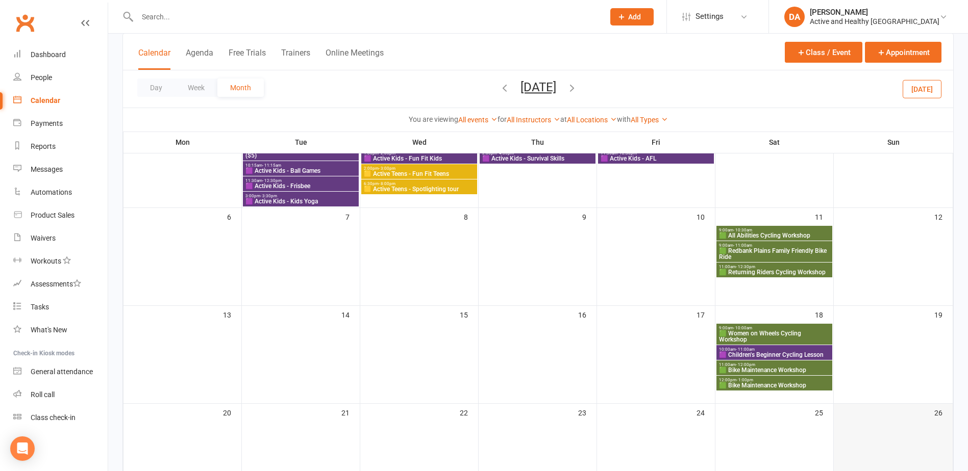
scroll to position [0, 0]
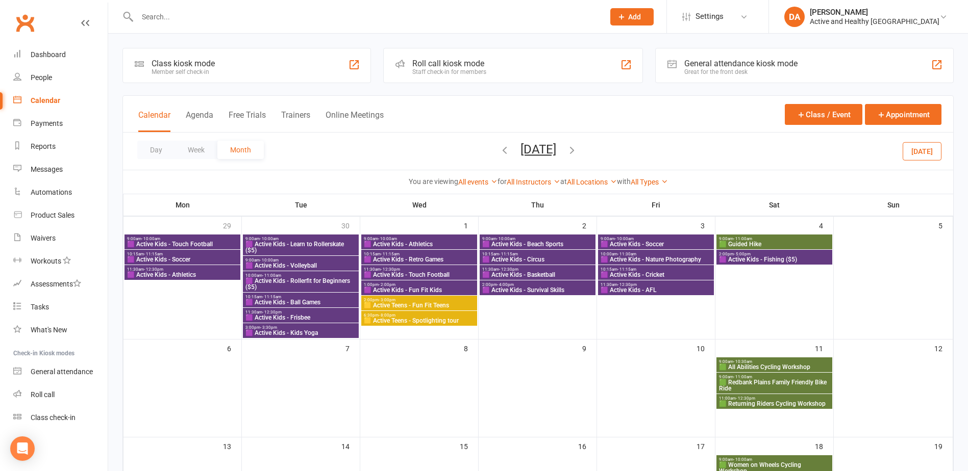
click at [499, 147] on icon "button" at bounding box center [504, 149] width 11 height 11
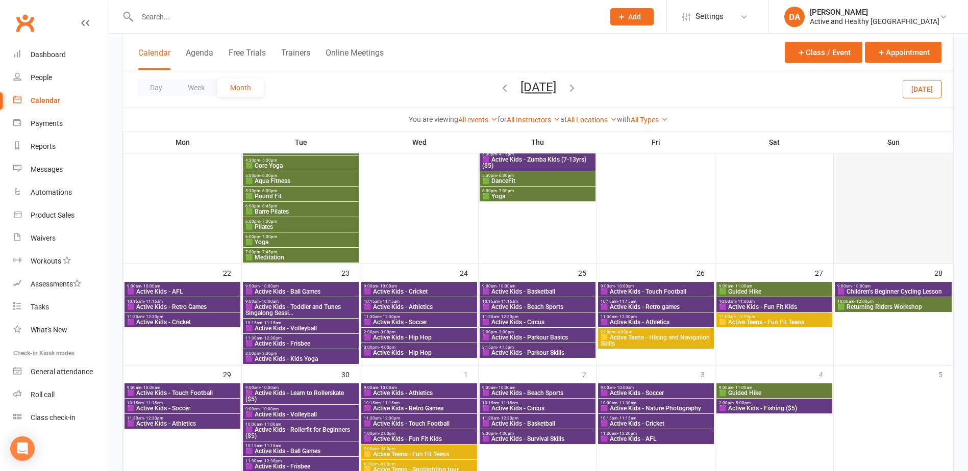
scroll to position [761, 0]
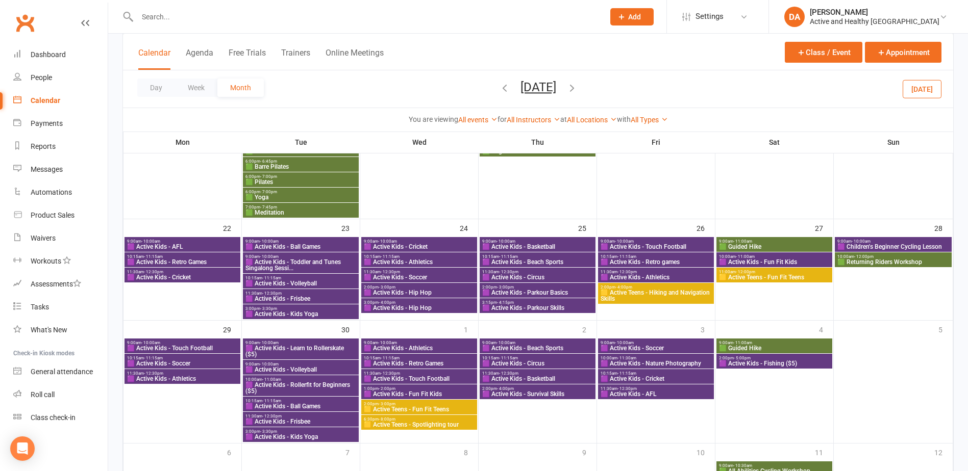
click at [38, 96] on div "Calendar" at bounding box center [46, 100] width 30 height 8
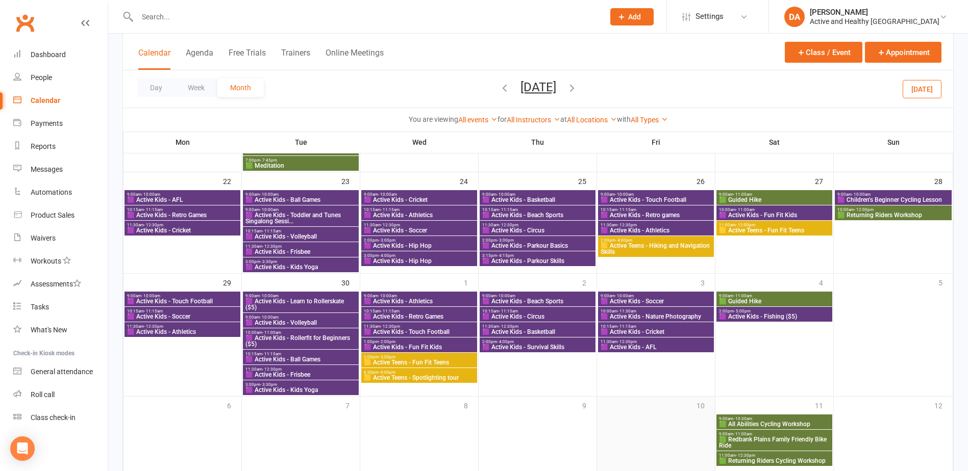
scroll to position [863, 0]
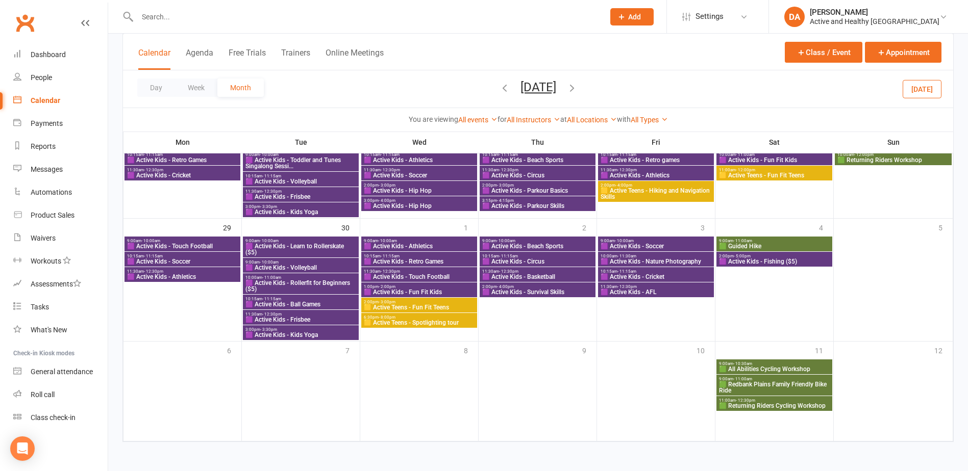
click at [216, 18] on input "text" at bounding box center [365, 17] width 463 height 14
paste input "[PERSON_NAME]"
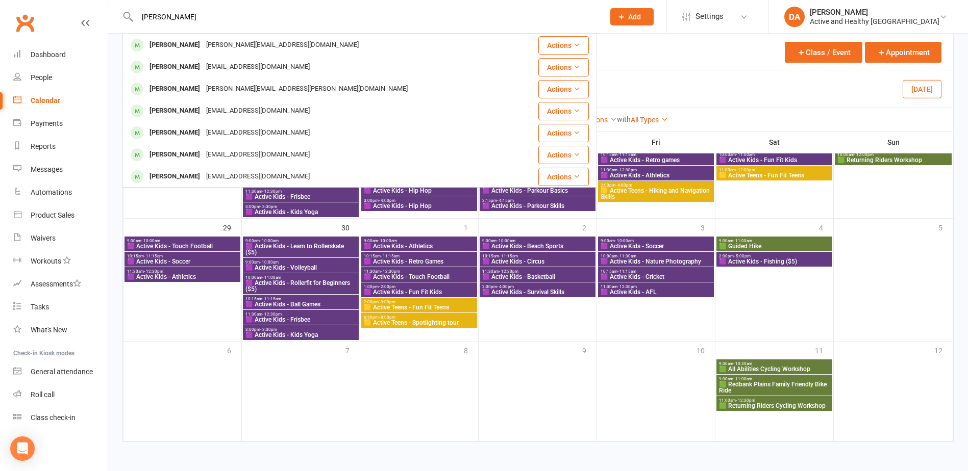
type input "[PERSON_NAME]"
click at [43, 100] on div "Calendar" at bounding box center [46, 100] width 30 height 8
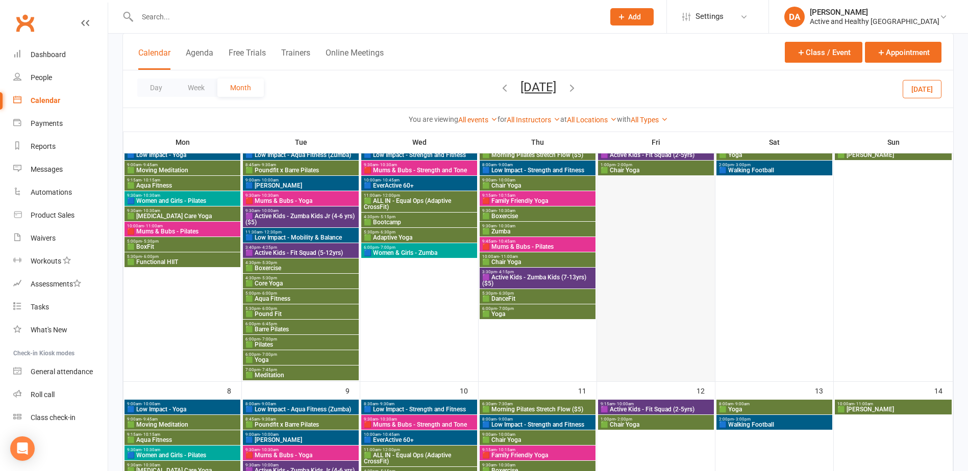
scroll to position [0, 0]
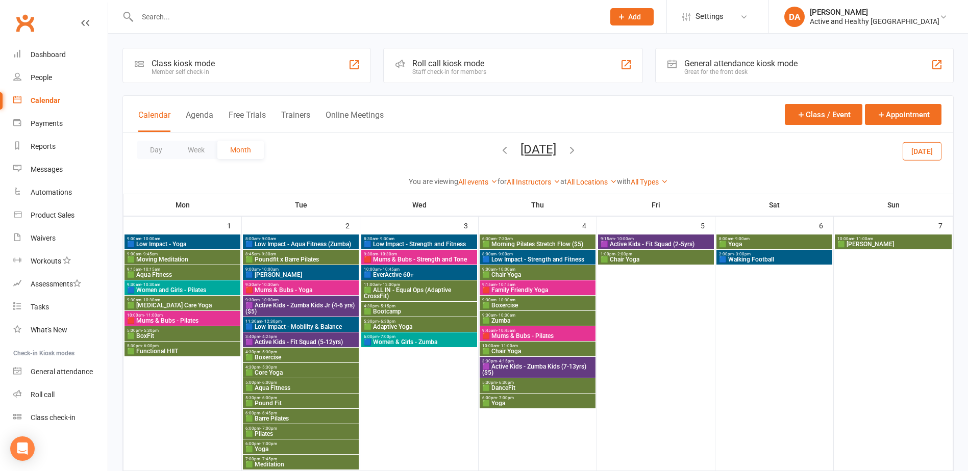
click at [499, 154] on icon "button" at bounding box center [504, 149] width 11 height 11
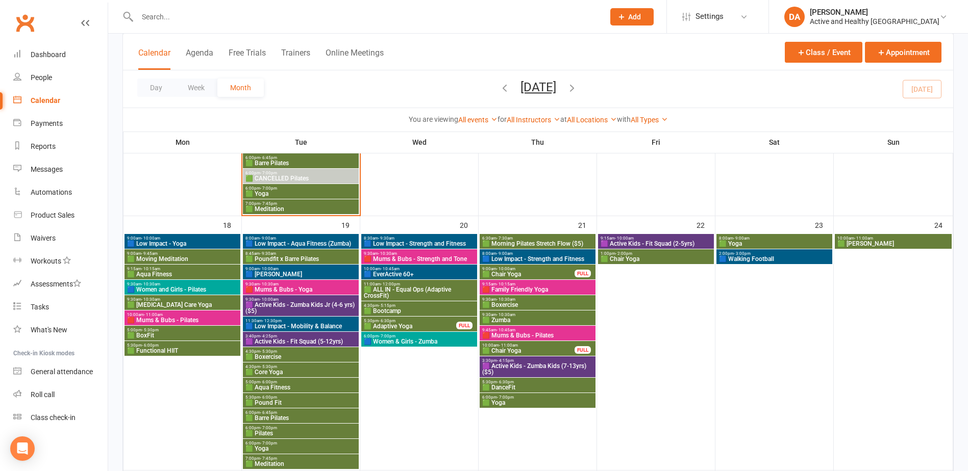
scroll to position [612, 0]
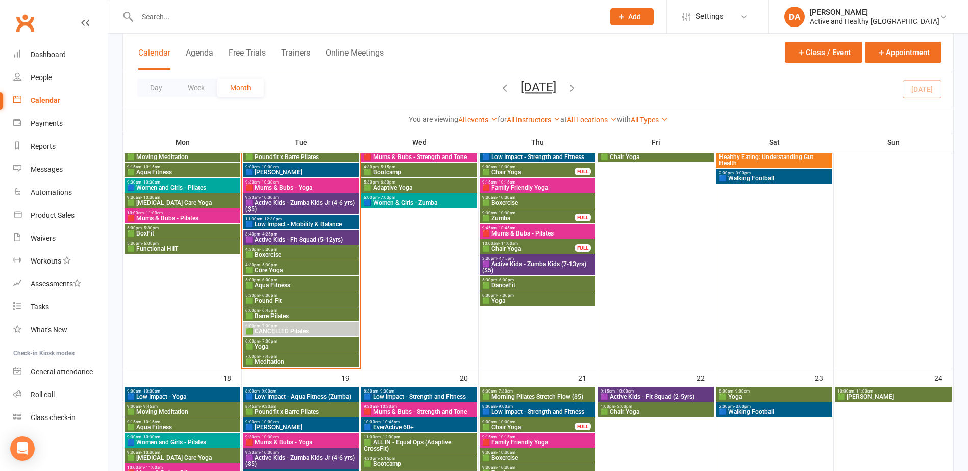
click at [289, 255] on span "🟩 Boxercise" at bounding box center [301, 255] width 112 height 6
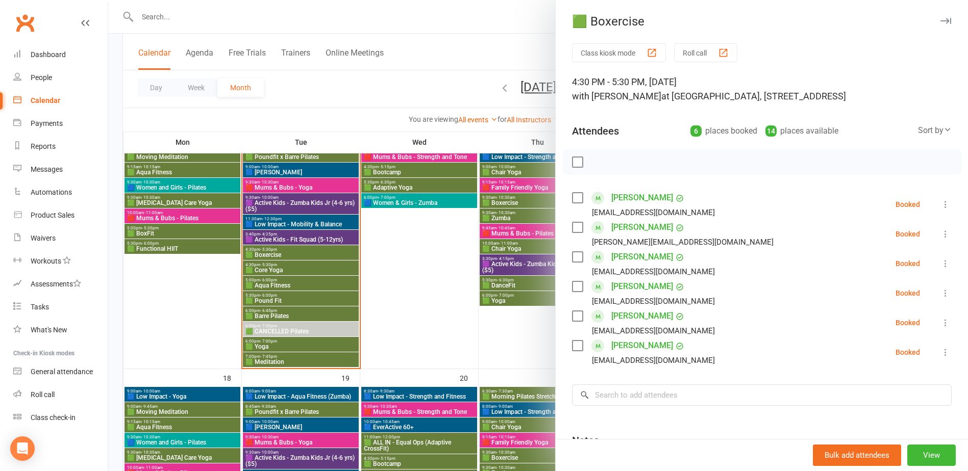
click at [287, 255] on div at bounding box center [538, 235] width 860 height 471
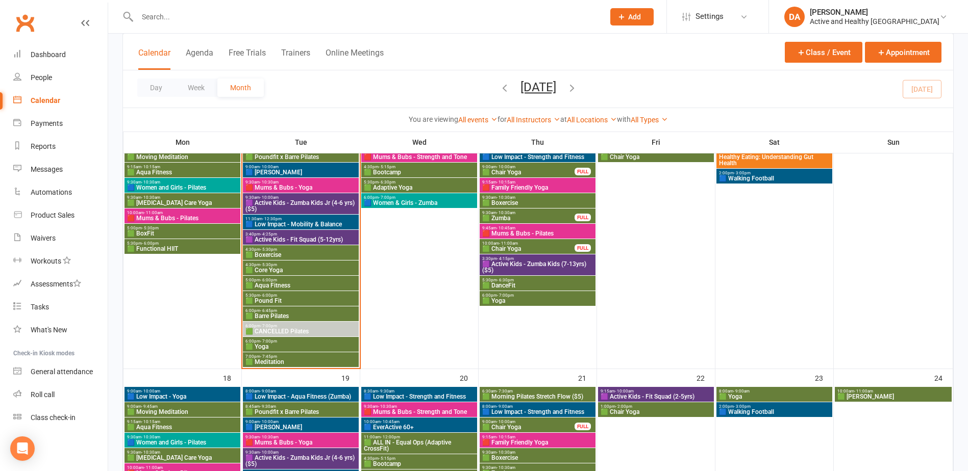
click at [281, 265] on span "4:30pm - 5:30pm" at bounding box center [301, 265] width 112 height 5
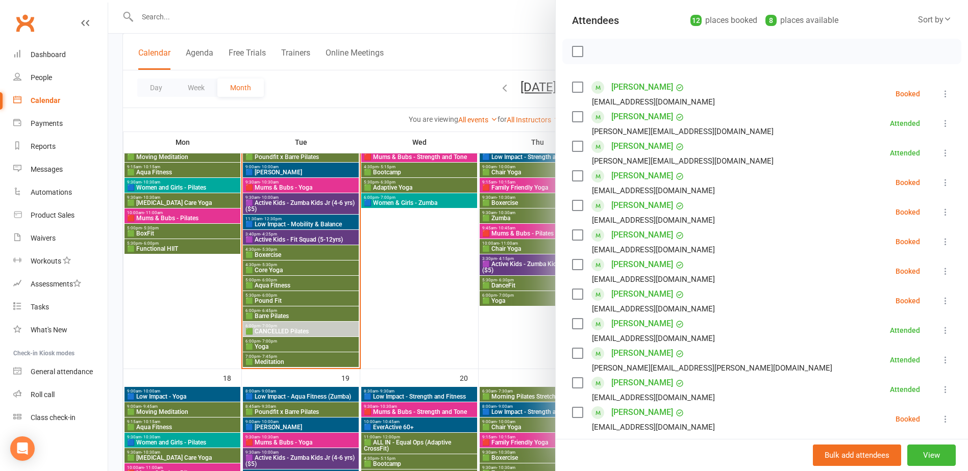
scroll to position [102, 0]
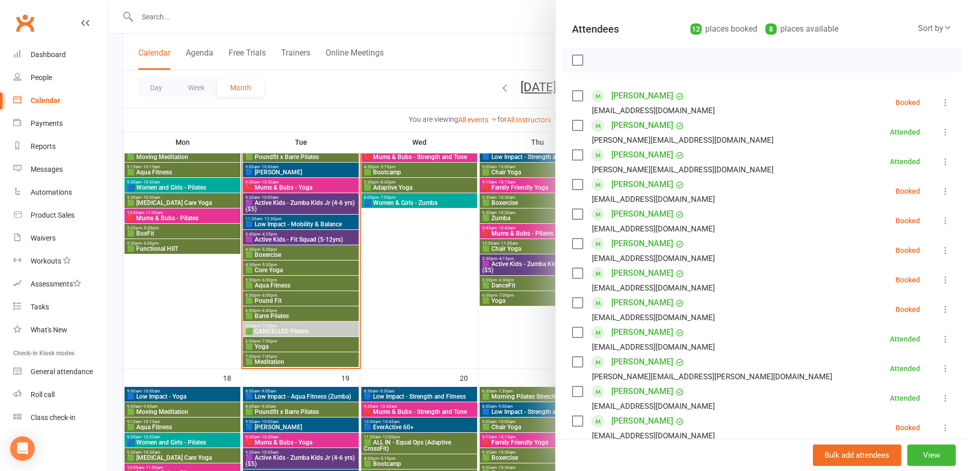
drag, startPoint x: 413, startPoint y: 304, endPoint x: 404, endPoint y: 293, distance: 14.5
click at [413, 304] on div at bounding box center [538, 235] width 860 height 471
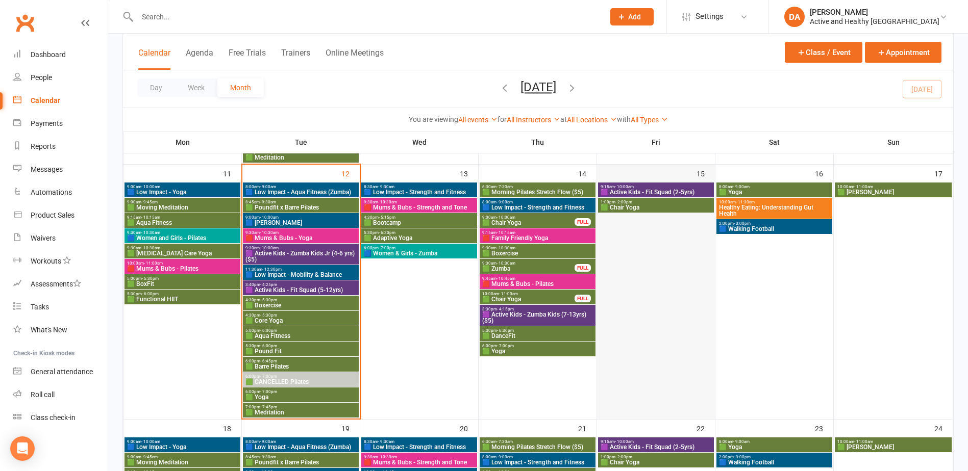
scroll to position [561, 0]
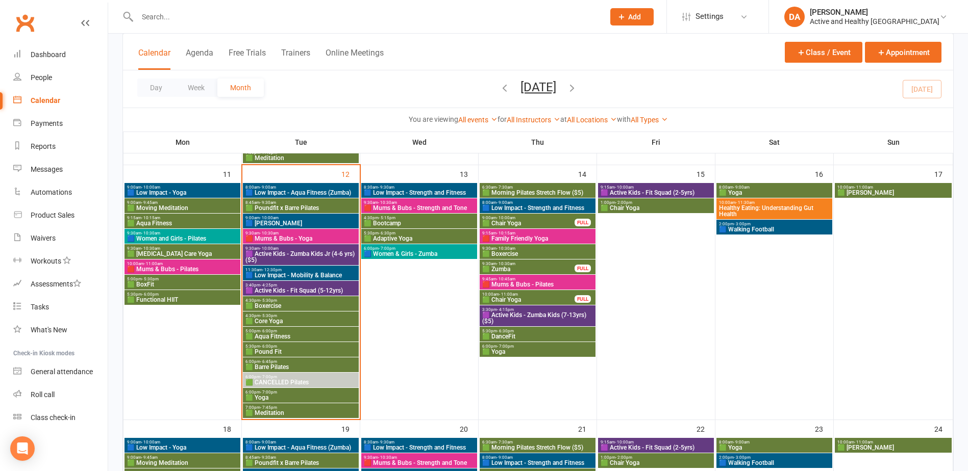
click at [193, 189] on span "9:00am - 10:00am" at bounding box center [183, 187] width 112 height 5
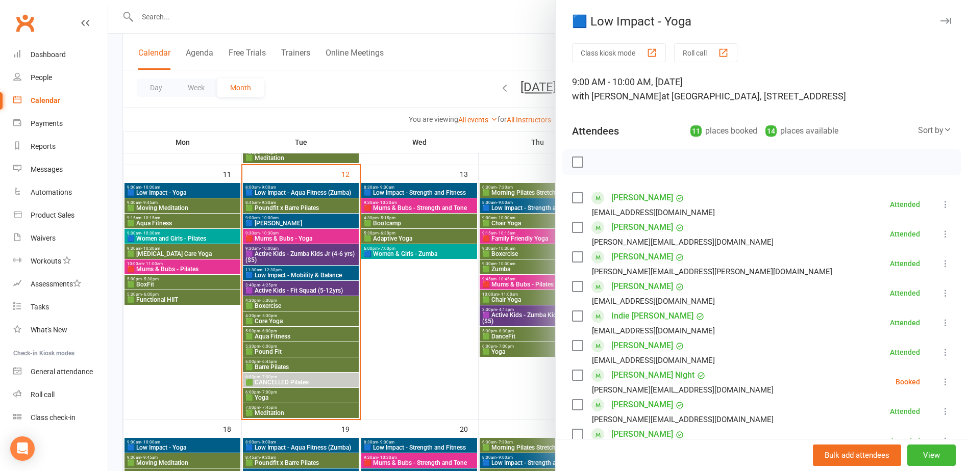
click at [193, 189] on div at bounding box center [538, 235] width 860 height 471
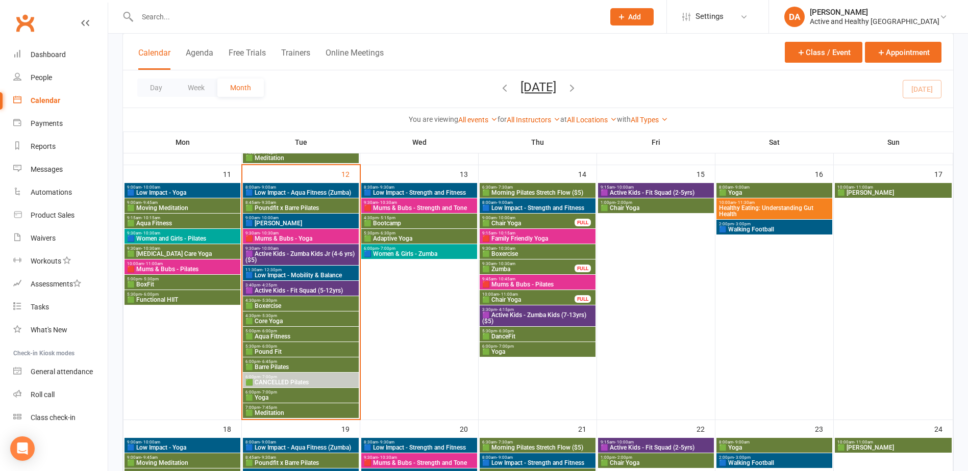
click at [175, 206] on span "🟩 Moving Meditation" at bounding box center [183, 208] width 112 height 6
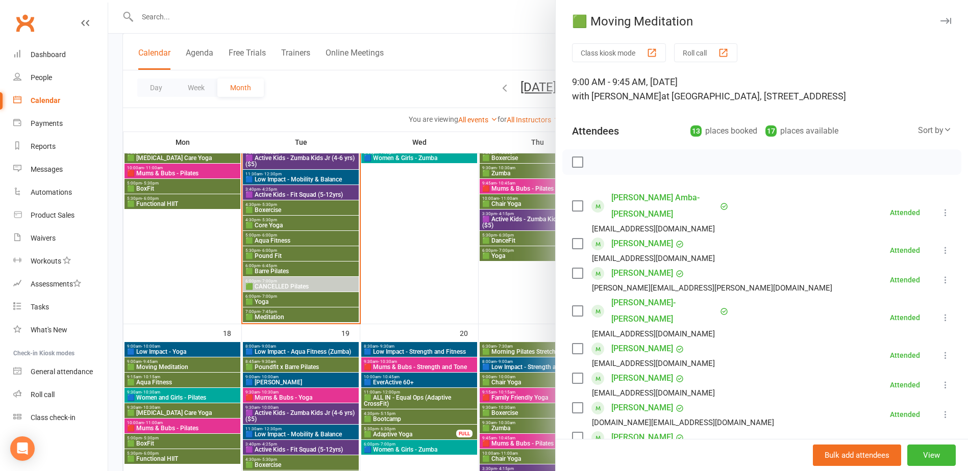
scroll to position [663, 0]
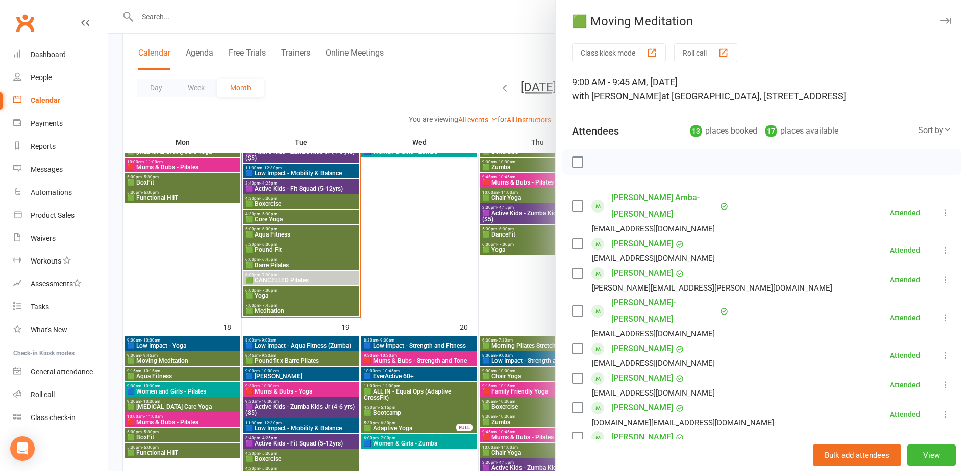
click at [171, 290] on div at bounding box center [538, 235] width 860 height 471
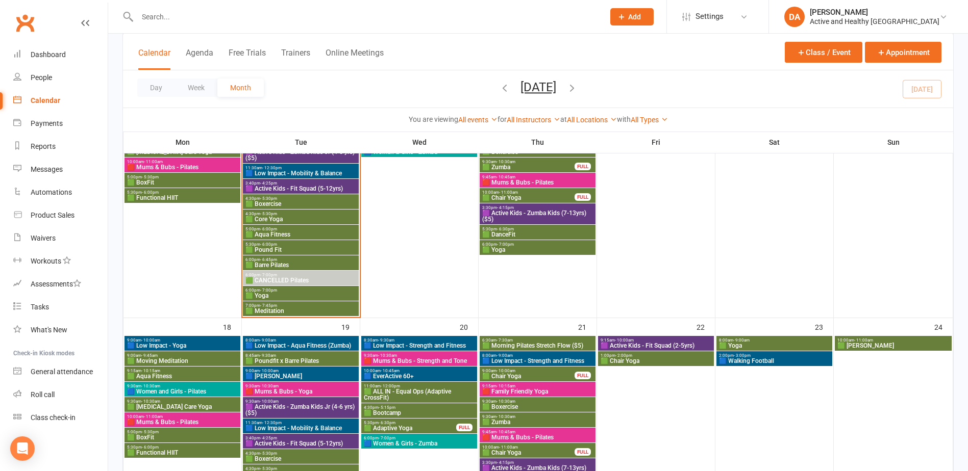
click at [202, 422] on span "🟥 Mums & Bubs - Pilates" at bounding box center [183, 422] width 112 height 6
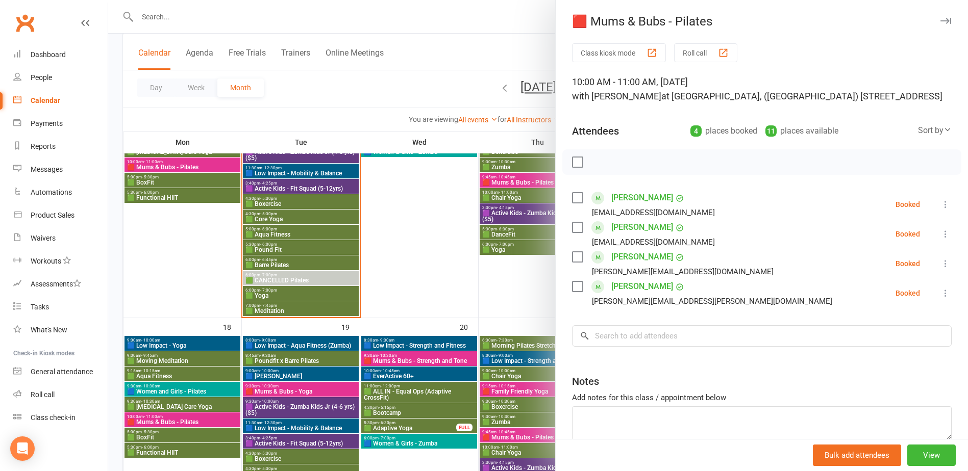
click at [187, 438] on div at bounding box center [538, 235] width 860 height 471
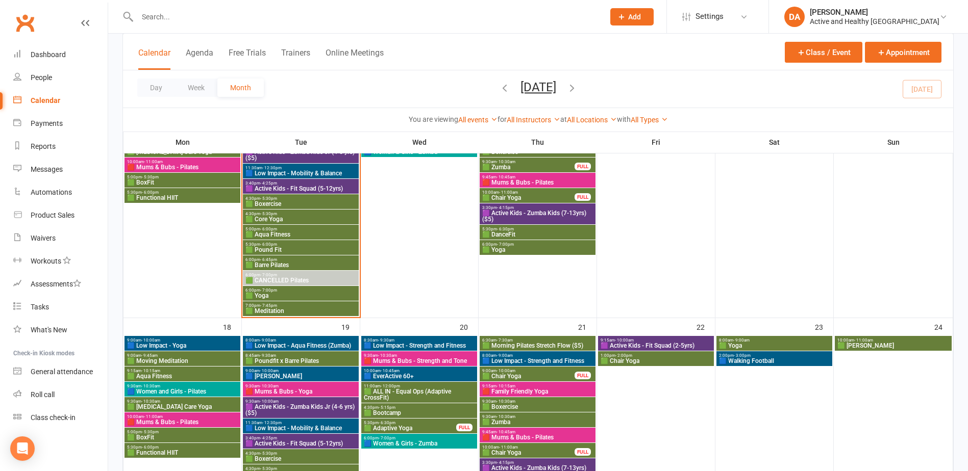
click at [317, 345] on span "🟦 Low Impact - Aqua Fitness (Zumba)" at bounding box center [301, 346] width 112 height 6
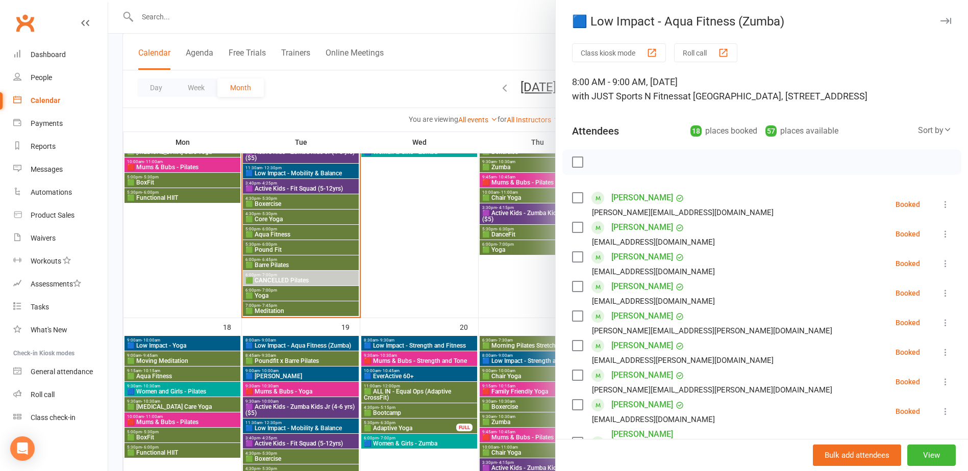
click at [309, 361] on div at bounding box center [538, 235] width 860 height 471
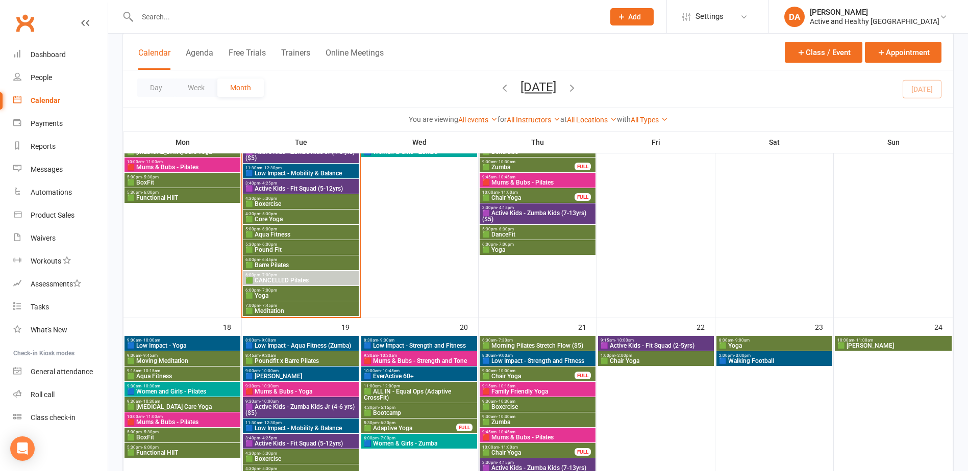
click at [307, 359] on span "🟩 Poundfit x Barre Pilates" at bounding box center [301, 361] width 112 height 6
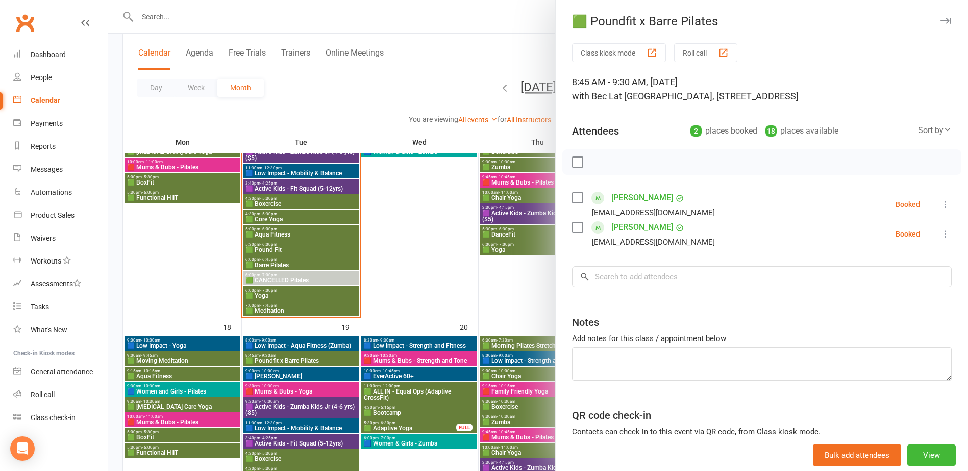
click at [307, 359] on div at bounding box center [538, 235] width 860 height 471
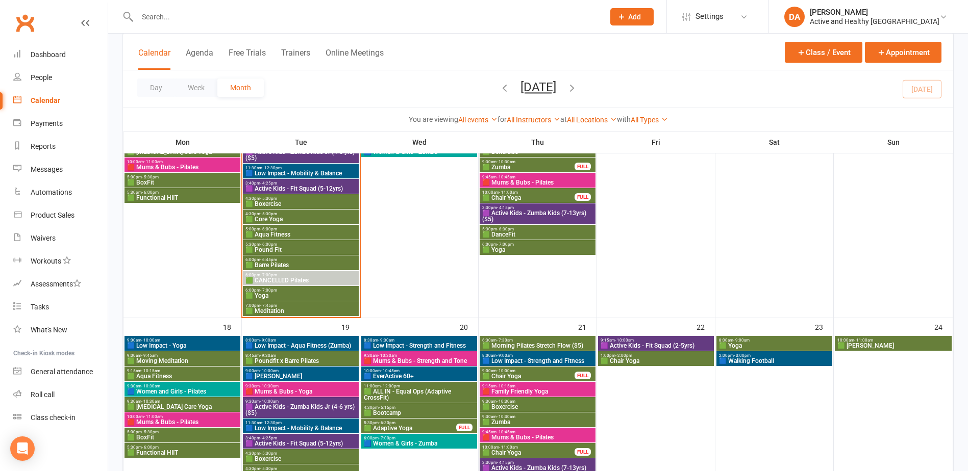
click at [298, 375] on span "🟦 [PERSON_NAME]" at bounding box center [301, 376] width 112 height 6
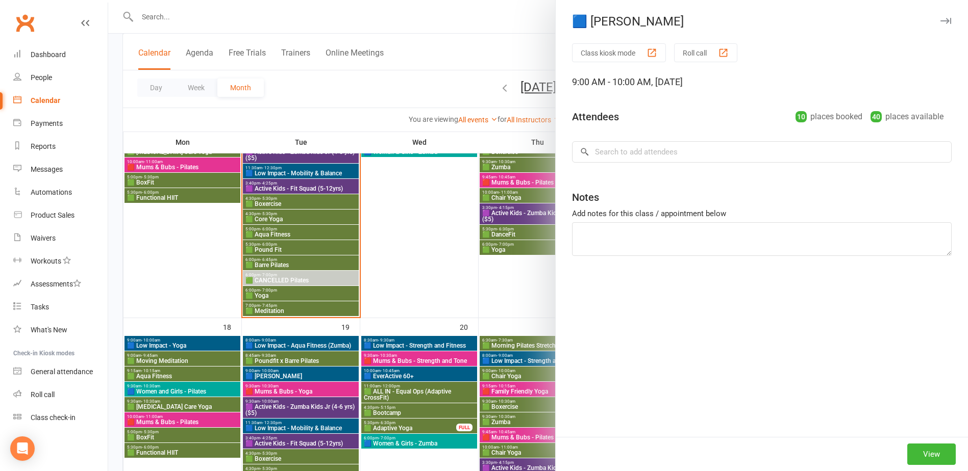
click at [291, 388] on div at bounding box center [538, 235] width 860 height 471
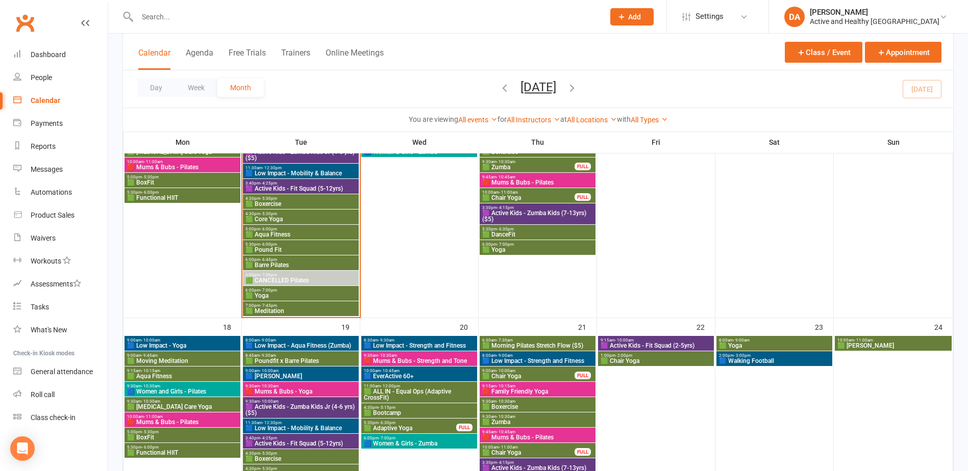
click at [292, 389] on span "🟥 Mums & Bubs - Yoga" at bounding box center [301, 392] width 112 height 6
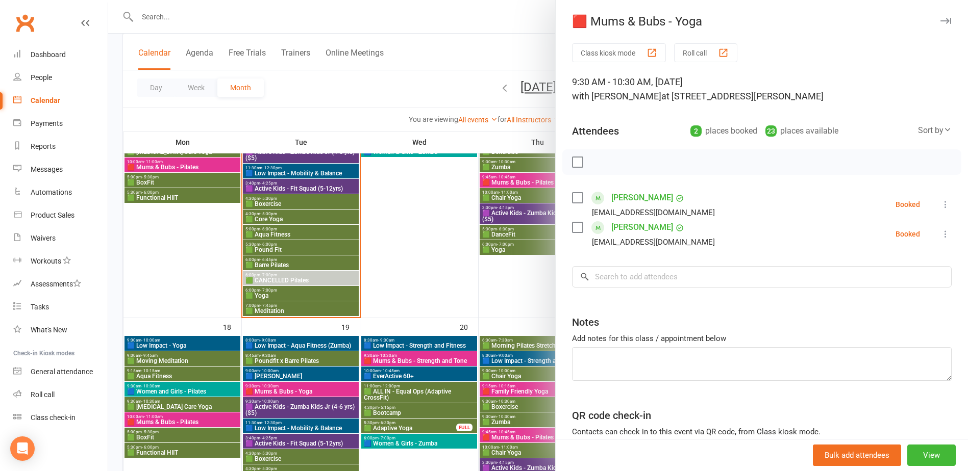
click at [292, 389] on div at bounding box center [538, 235] width 860 height 471
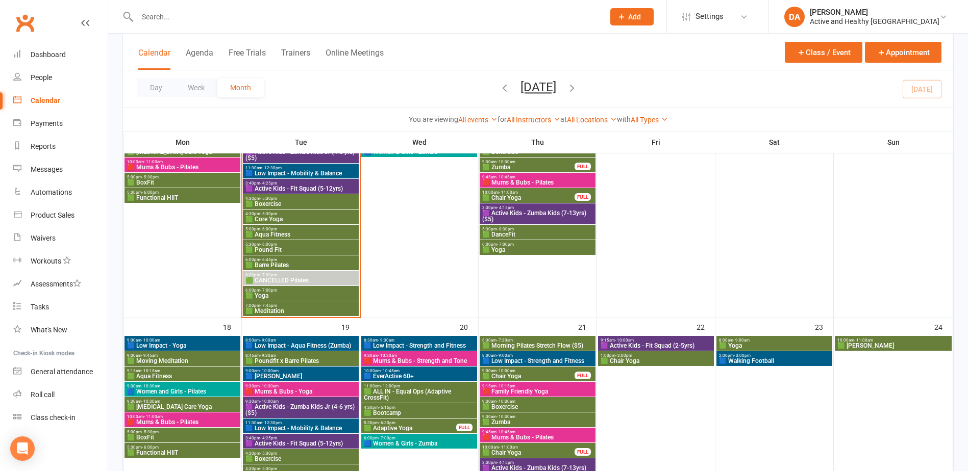
click at [288, 389] on span "🟥 Mums & Bubs - Yoga" at bounding box center [301, 392] width 112 height 6
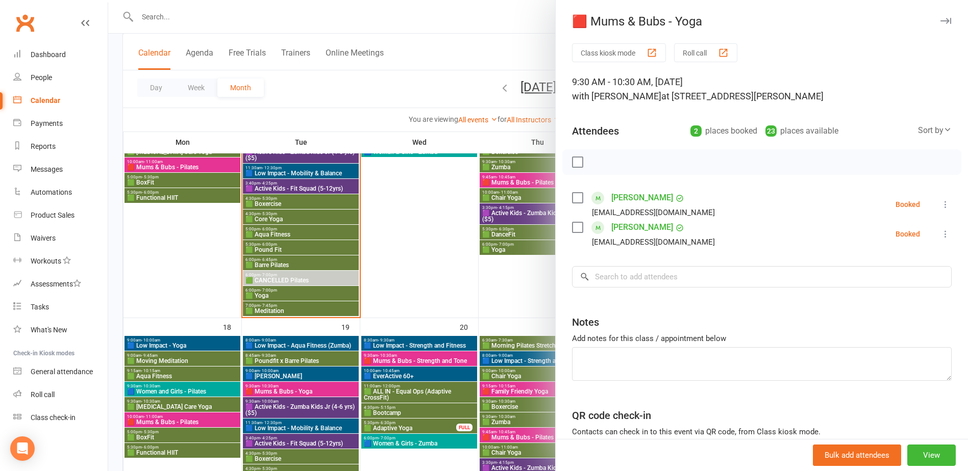
click at [291, 408] on div at bounding box center [538, 235] width 860 height 471
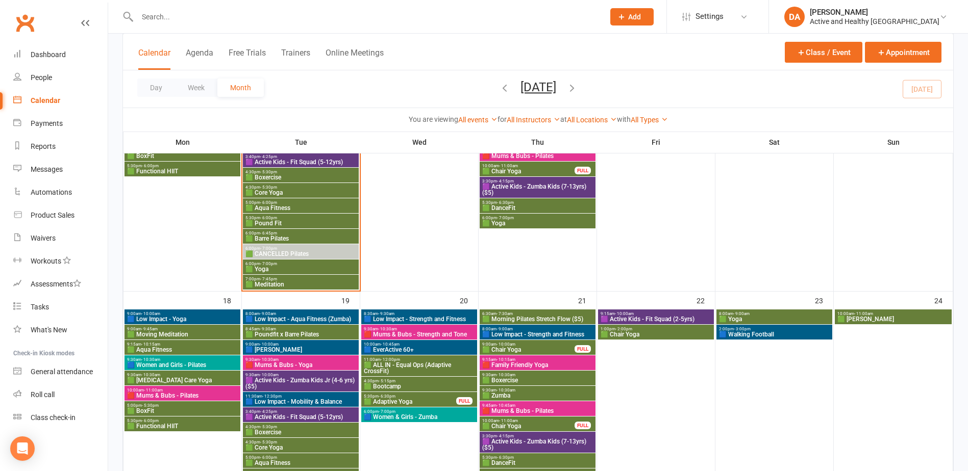
scroll to position [714, 0]
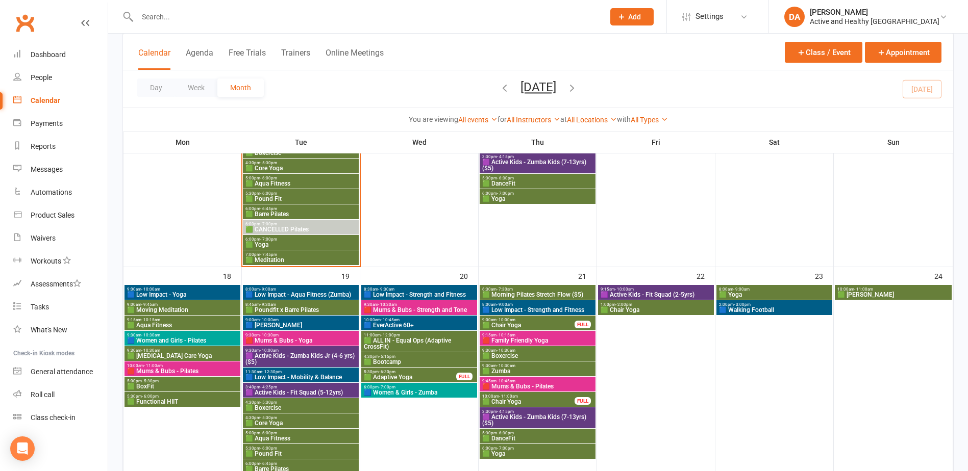
click at [329, 386] on span "3:40pm - 4:25pm" at bounding box center [301, 387] width 112 height 5
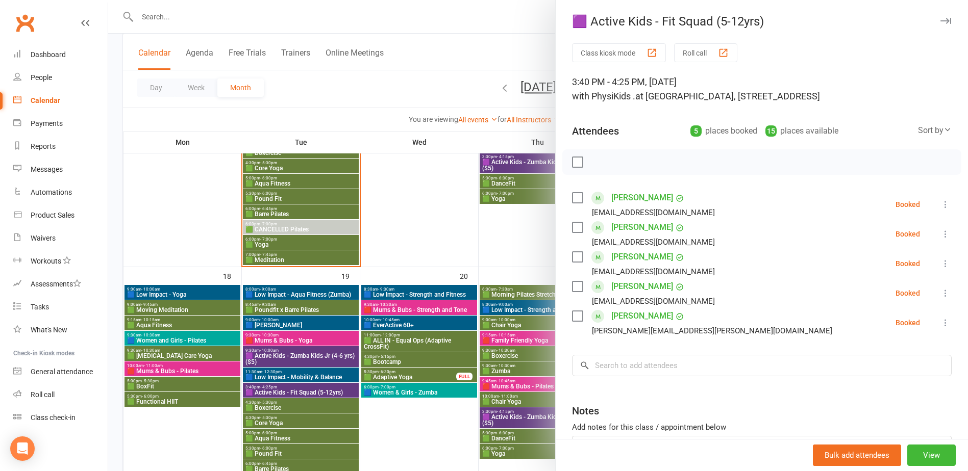
click at [304, 370] on div at bounding box center [538, 235] width 860 height 471
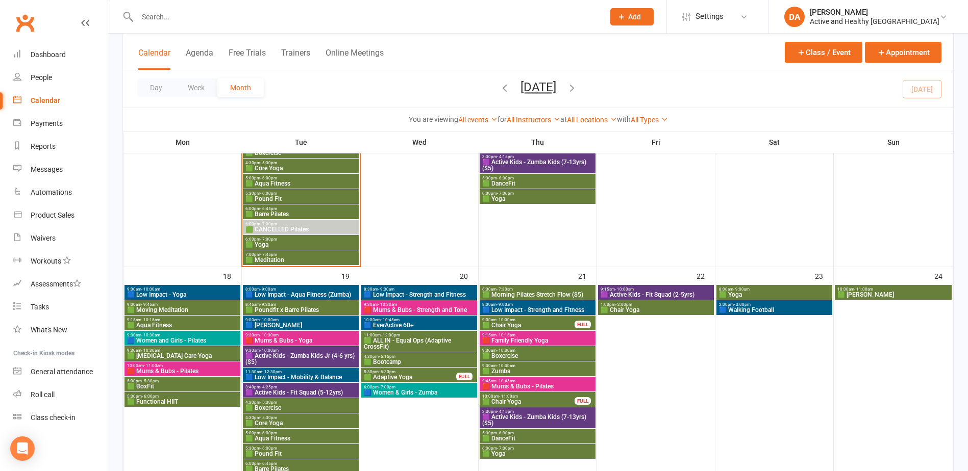
click at [305, 377] on span "🟦 Low Impact - Mobility & Balance" at bounding box center [301, 377] width 112 height 6
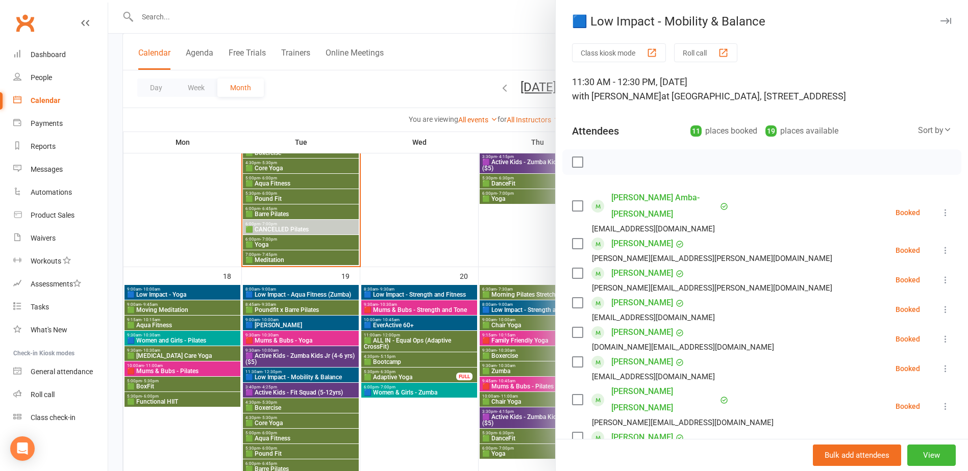
click at [420, 433] on div at bounding box center [538, 235] width 860 height 471
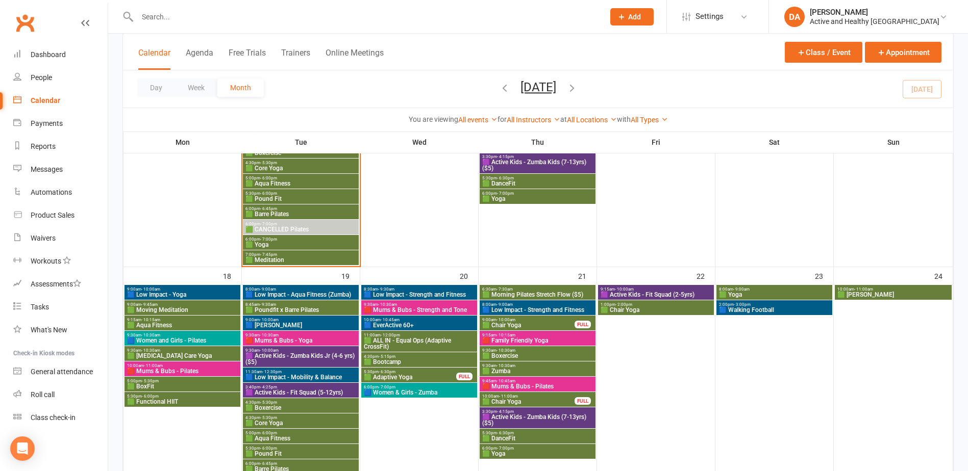
click at [284, 404] on span "4:30pm - 5:30pm" at bounding box center [301, 402] width 112 height 5
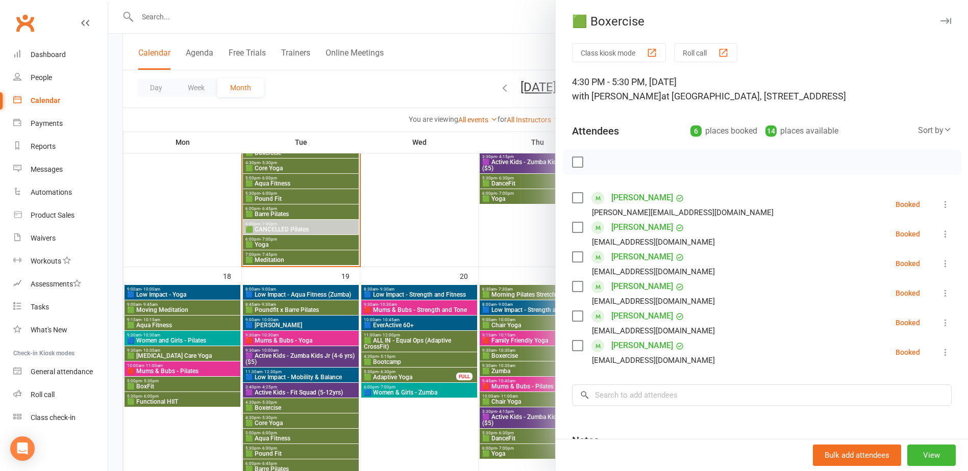
scroll to position [765, 0]
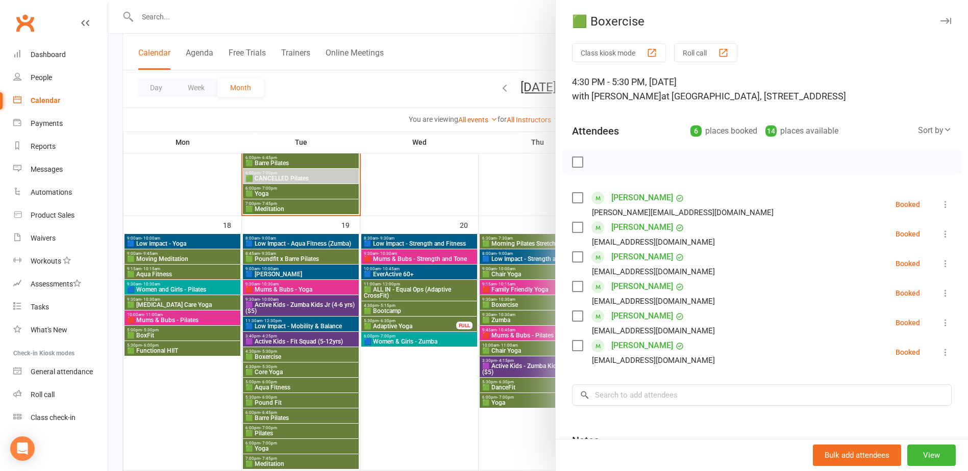
click at [274, 371] on div at bounding box center [538, 235] width 860 height 471
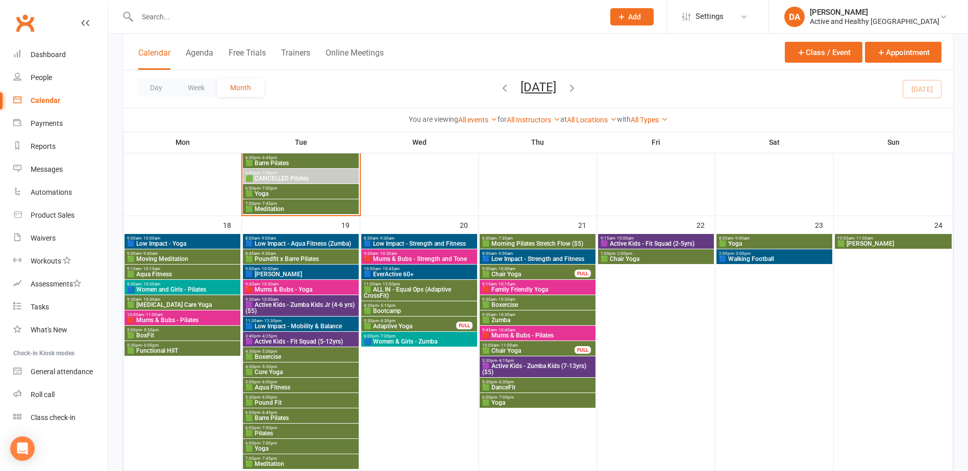
click at [274, 371] on span "🟩 Core Yoga" at bounding box center [301, 372] width 112 height 6
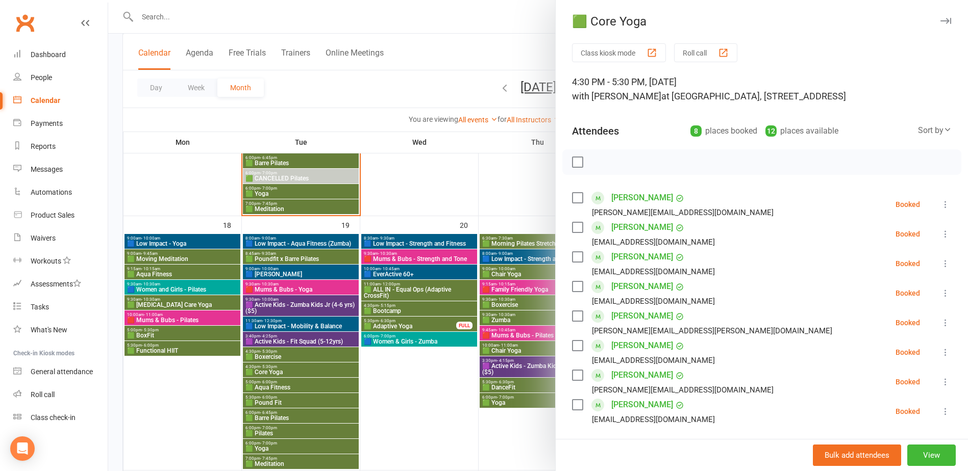
click at [275, 383] on div at bounding box center [538, 235] width 860 height 471
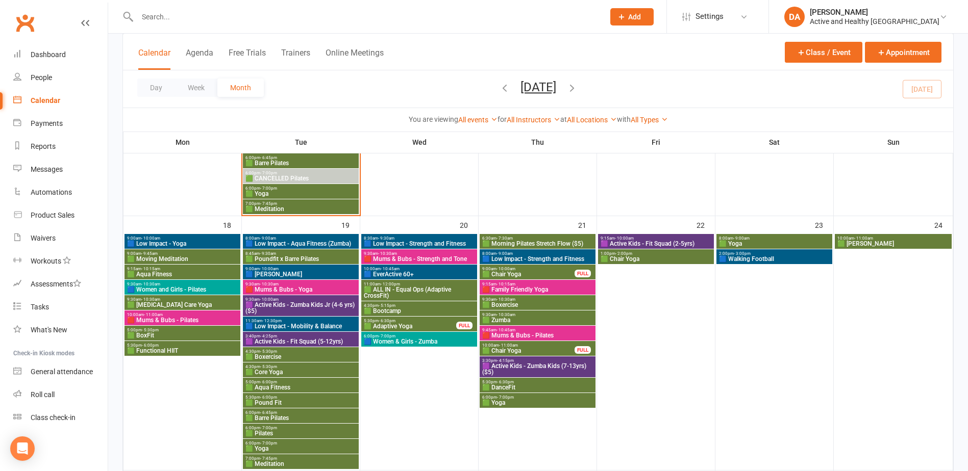
click at [280, 402] on span "🟩 Pound Fit" at bounding box center [301, 403] width 112 height 6
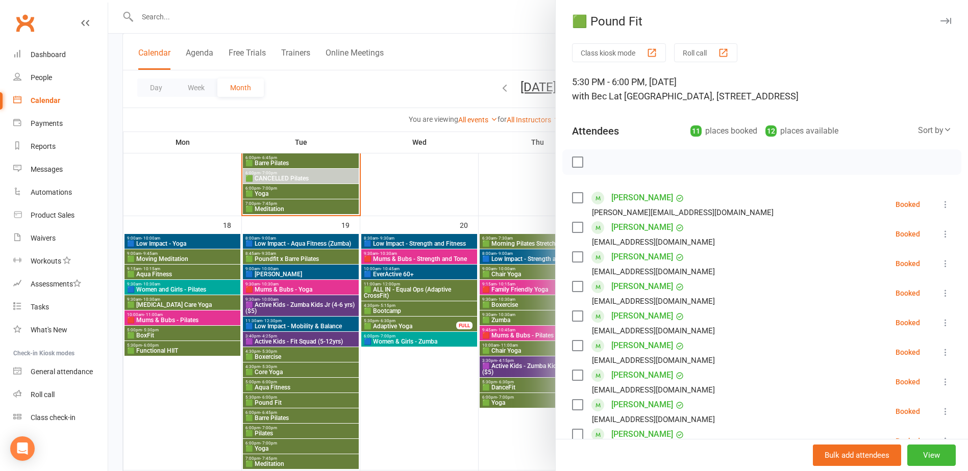
click at [274, 422] on div at bounding box center [538, 235] width 860 height 471
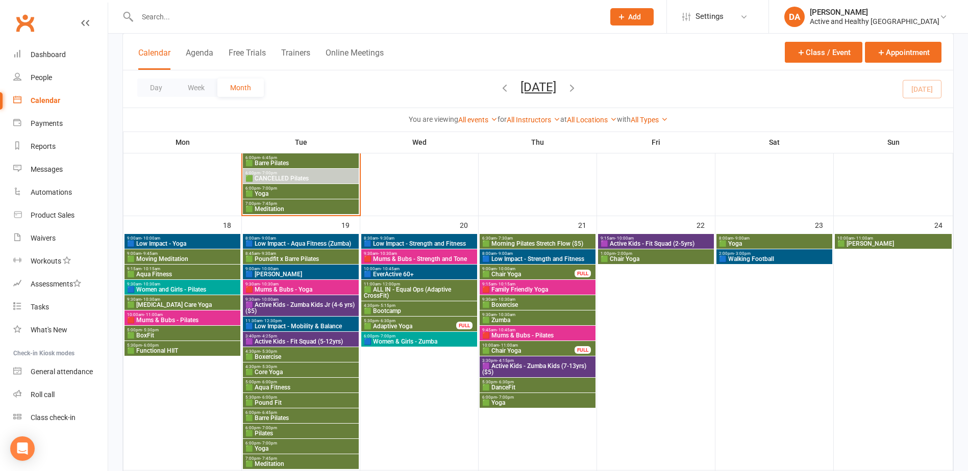
click at [282, 418] on span "🟩 Barre Pilates" at bounding box center [301, 418] width 112 height 6
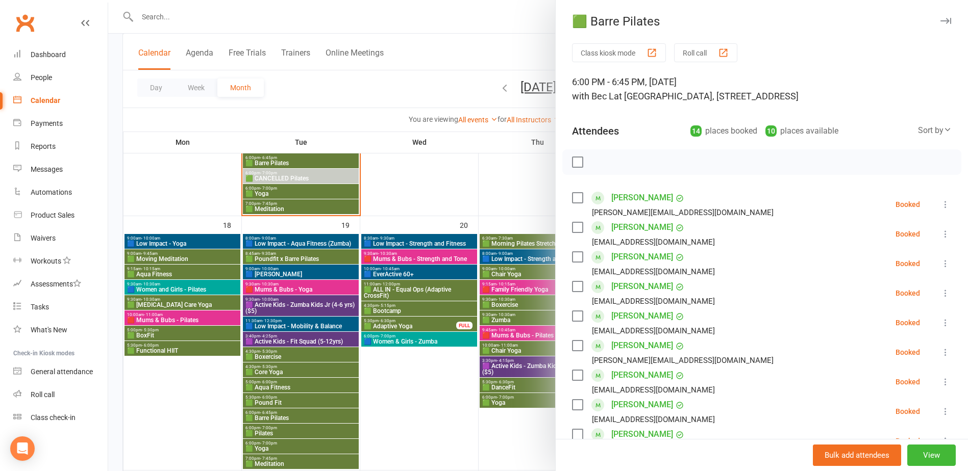
click at [282, 418] on div at bounding box center [538, 235] width 860 height 471
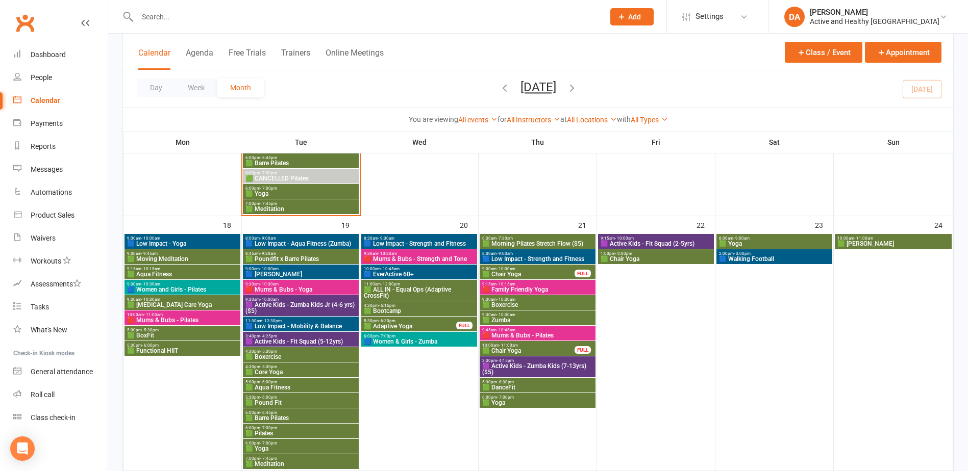
click at [272, 431] on span "🟩 Pilates" at bounding box center [301, 434] width 112 height 6
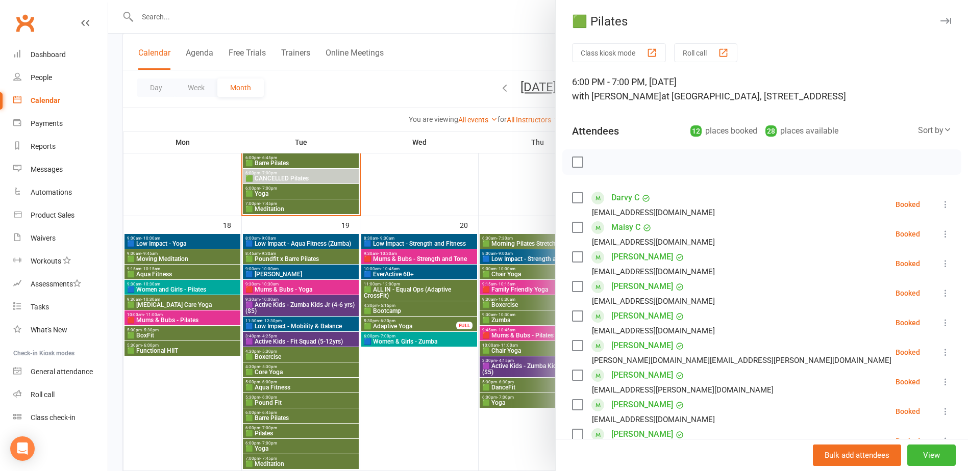
click at [272, 431] on div at bounding box center [538, 235] width 860 height 471
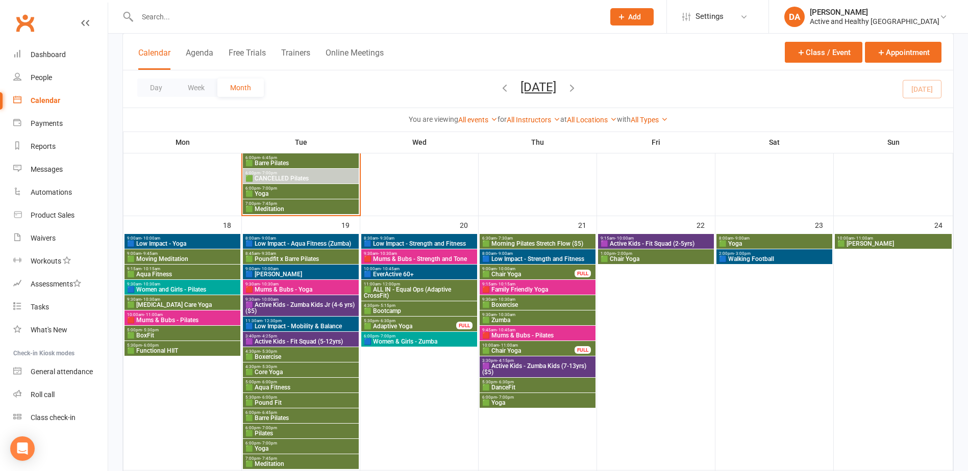
click at [268, 447] on span "🟩 Yoga" at bounding box center [301, 449] width 112 height 6
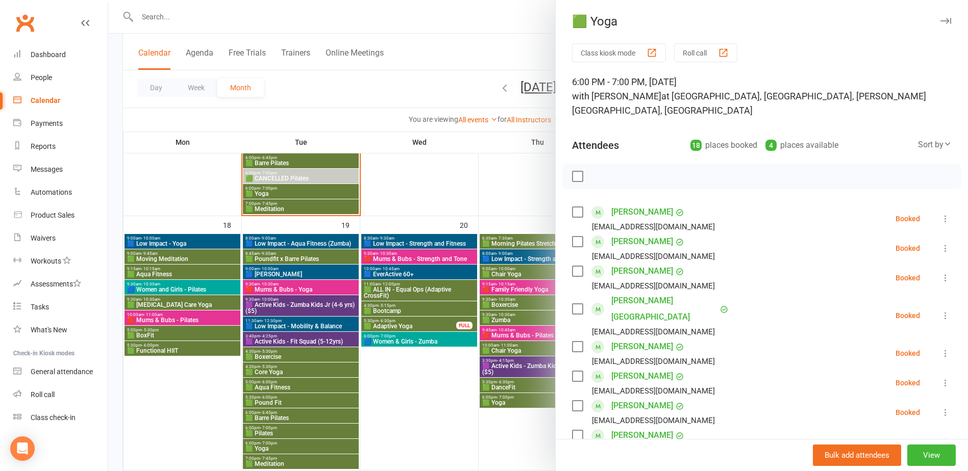
click at [268, 447] on div at bounding box center [538, 235] width 860 height 471
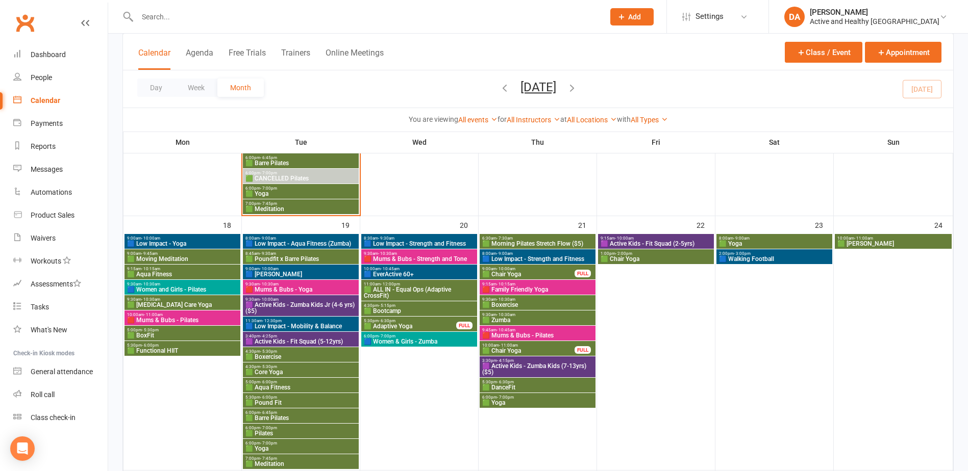
click at [267, 464] on span "🟩 Meditation" at bounding box center [301, 464] width 112 height 6
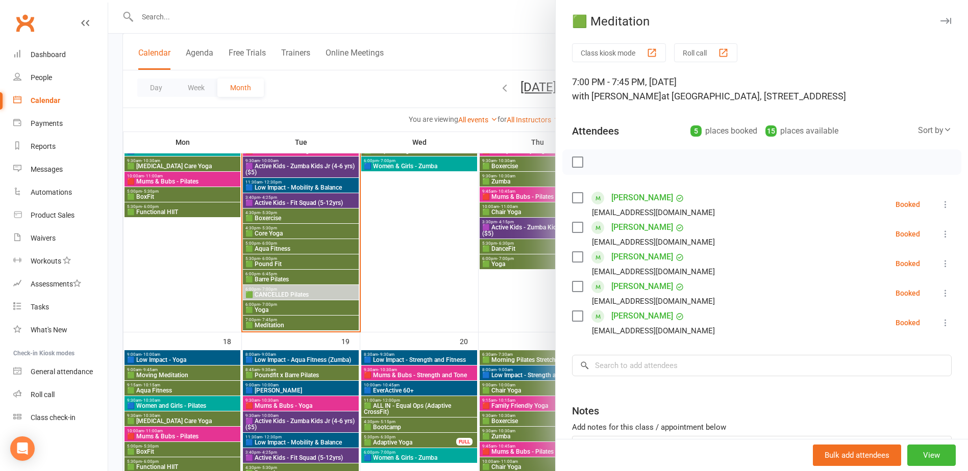
scroll to position [714, 0]
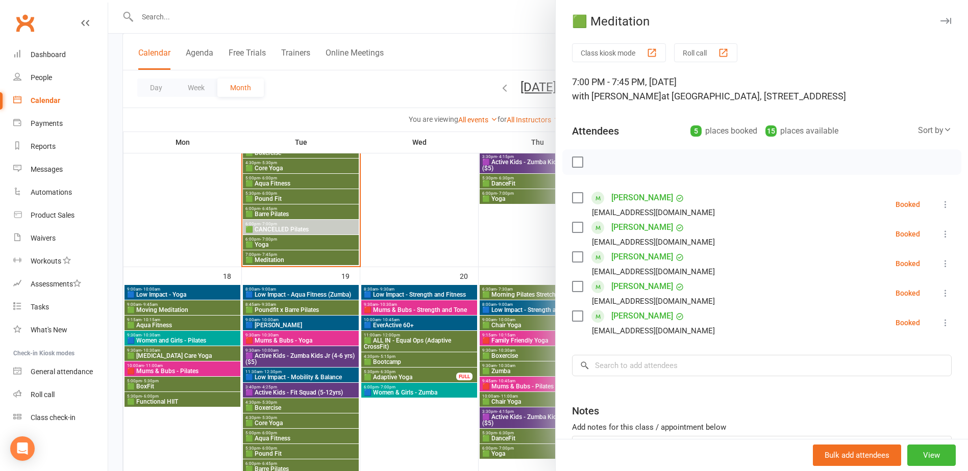
click at [444, 284] on div at bounding box center [538, 235] width 860 height 471
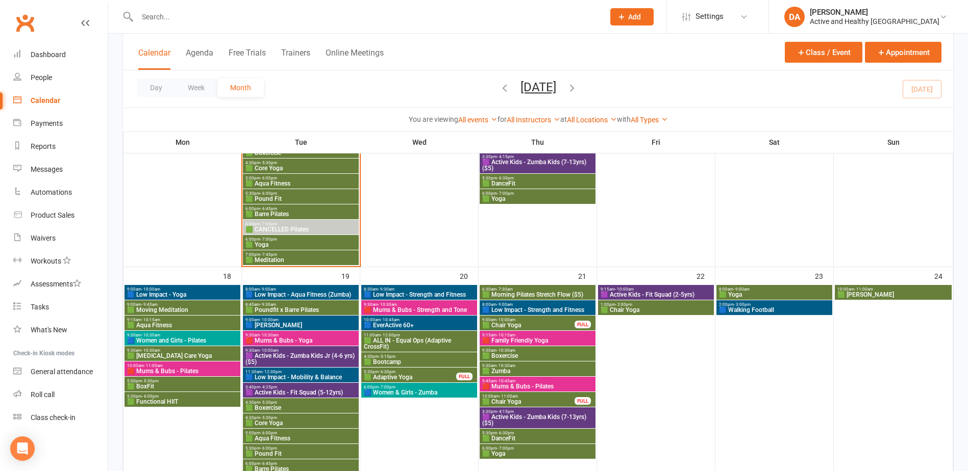
click at [440, 293] on span "🟦 Low Impact - Strength and Fitness" at bounding box center [419, 295] width 112 height 6
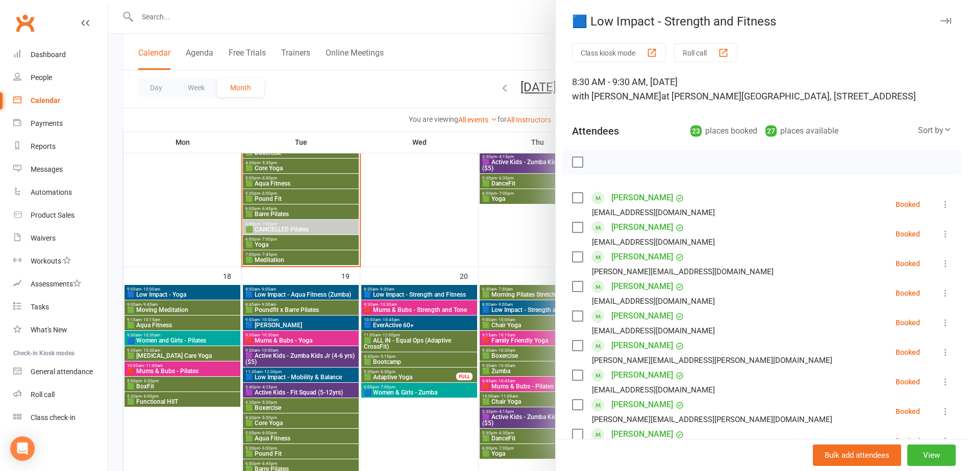
click at [439, 305] on div at bounding box center [538, 235] width 860 height 471
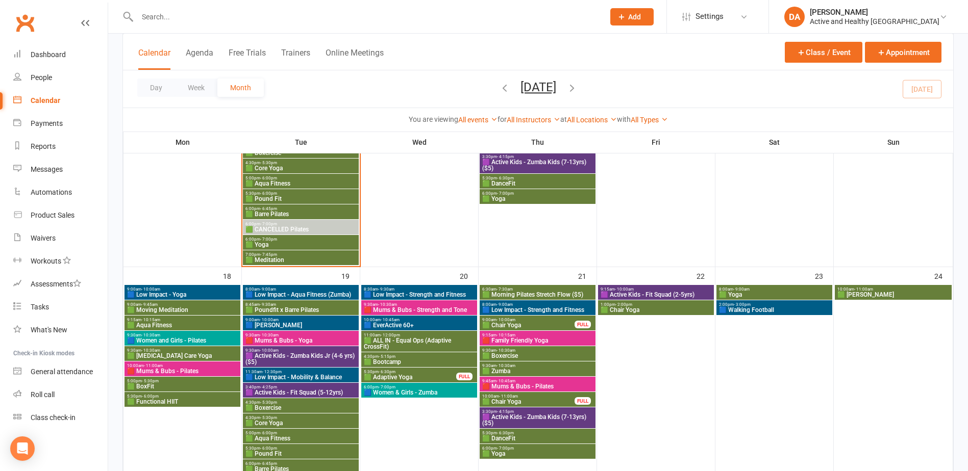
click at [438, 307] on span "🟥 Mums & Bubs - Strength and Tone" at bounding box center [419, 310] width 112 height 6
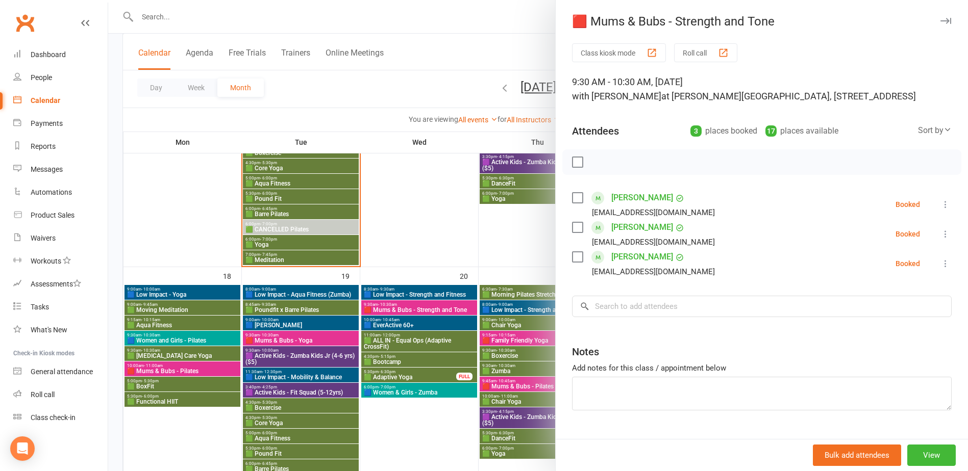
click at [438, 307] on div at bounding box center [538, 235] width 860 height 471
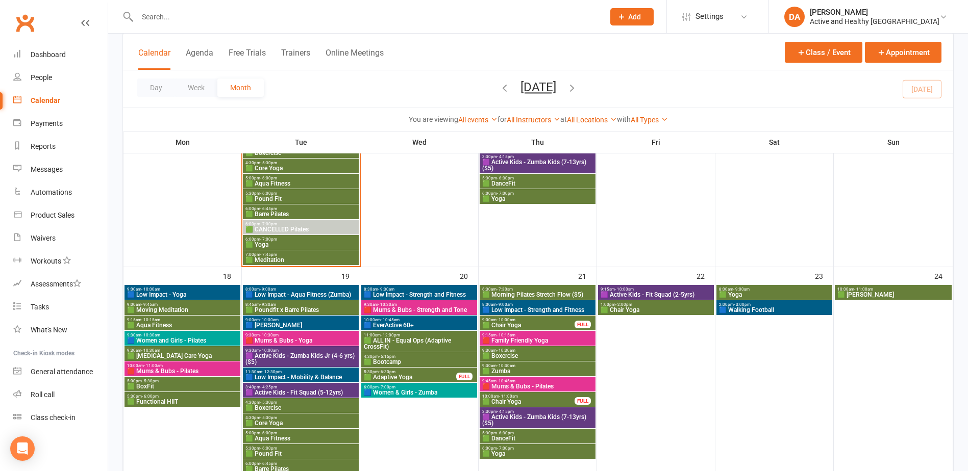
click at [431, 292] on span "🟦 Low Impact - Strength and Fitness" at bounding box center [419, 295] width 112 height 6
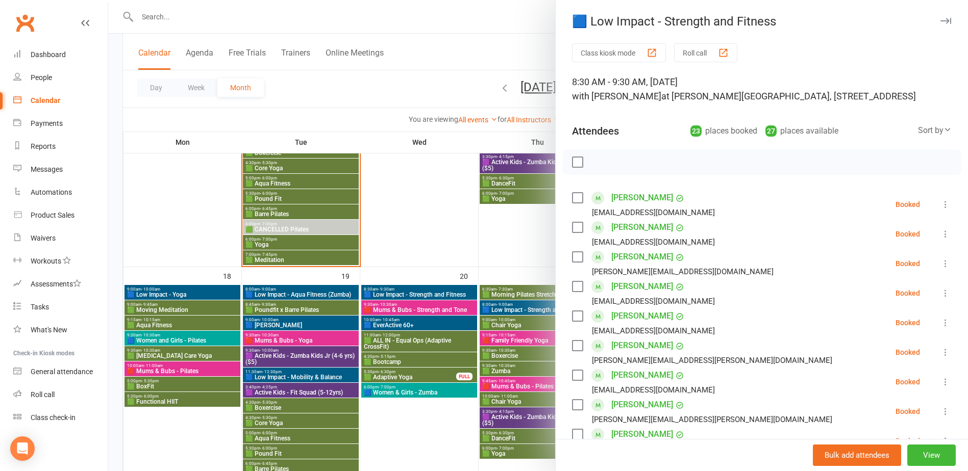
click at [431, 291] on div at bounding box center [538, 235] width 860 height 471
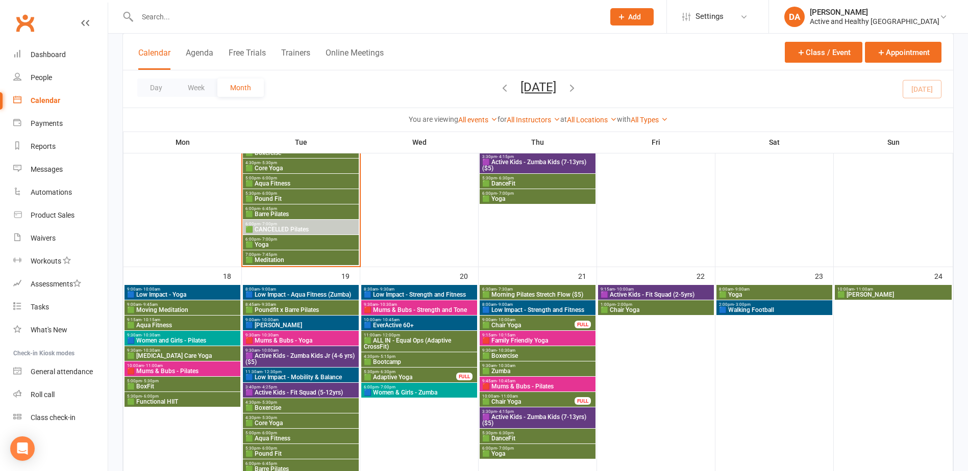
click at [405, 358] on span "4:30pm - 5:15pm" at bounding box center [419, 357] width 112 height 5
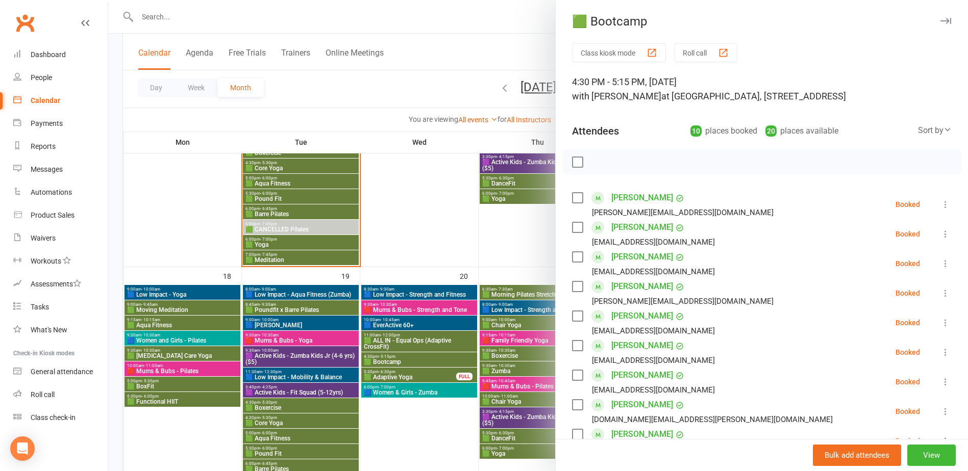
click at [404, 375] on div at bounding box center [538, 235] width 860 height 471
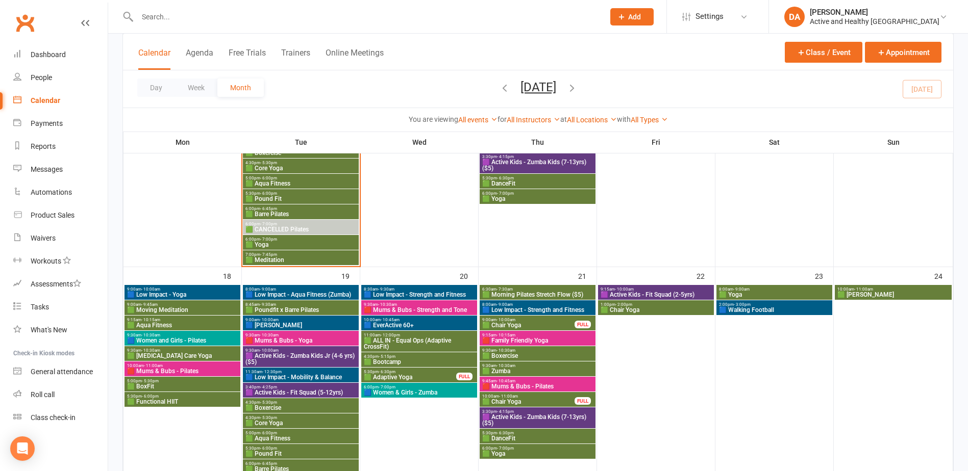
click at [403, 375] on span "🟩 Adaptive Yoga" at bounding box center [409, 377] width 93 height 6
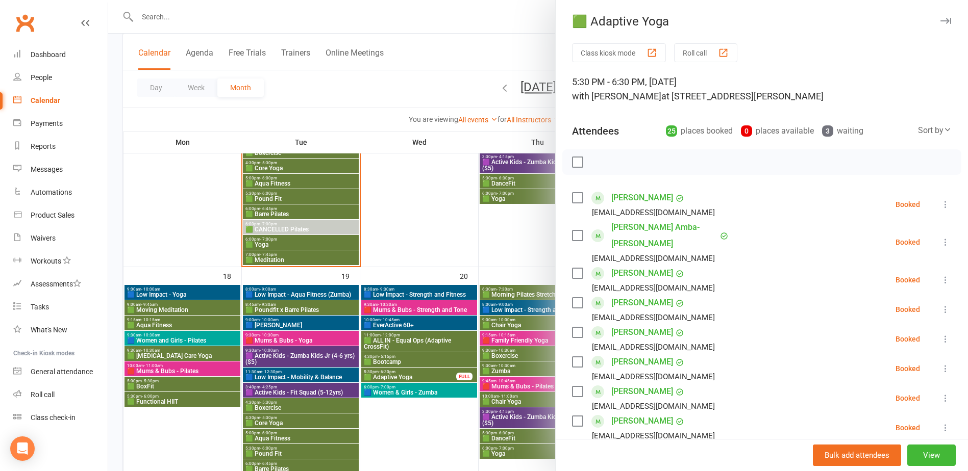
click at [436, 410] on div at bounding box center [538, 235] width 860 height 471
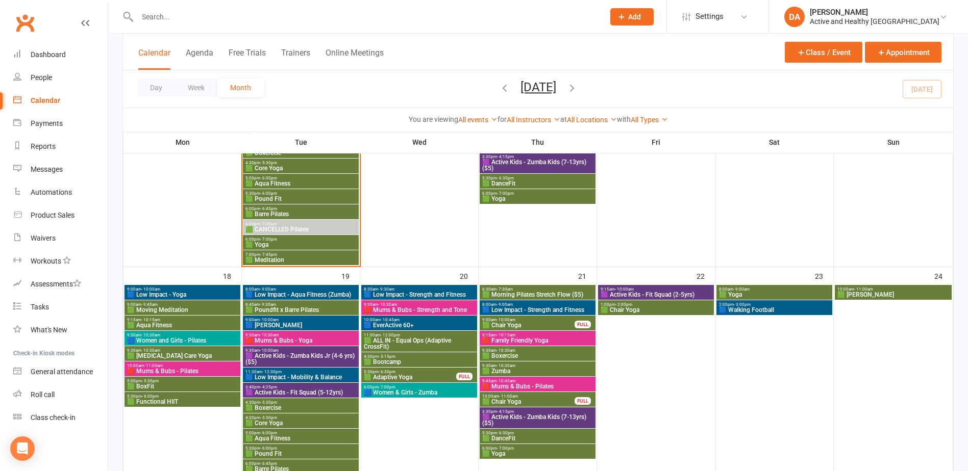
click at [542, 294] on span "🟩 Morning Pilates Stretch Flow ($5)" at bounding box center [538, 295] width 112 height 6
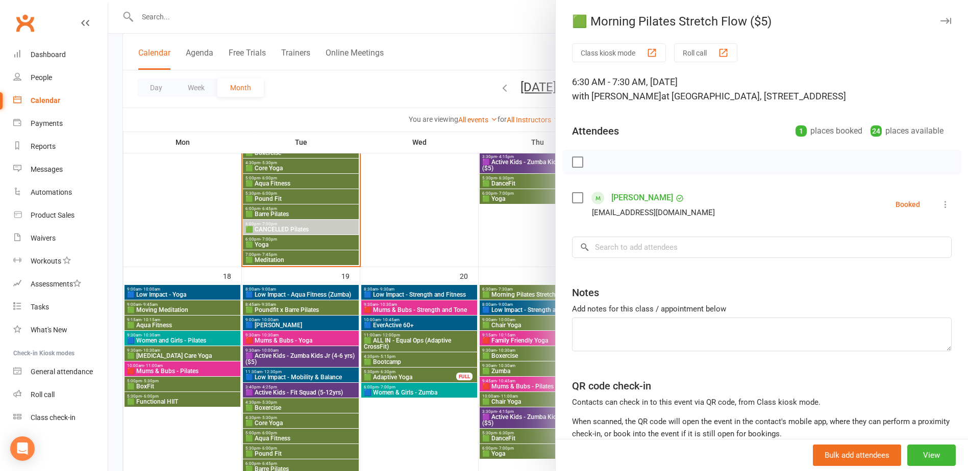
click at [529, 299] on div at bounding box center [538, 235] width 860 height 471
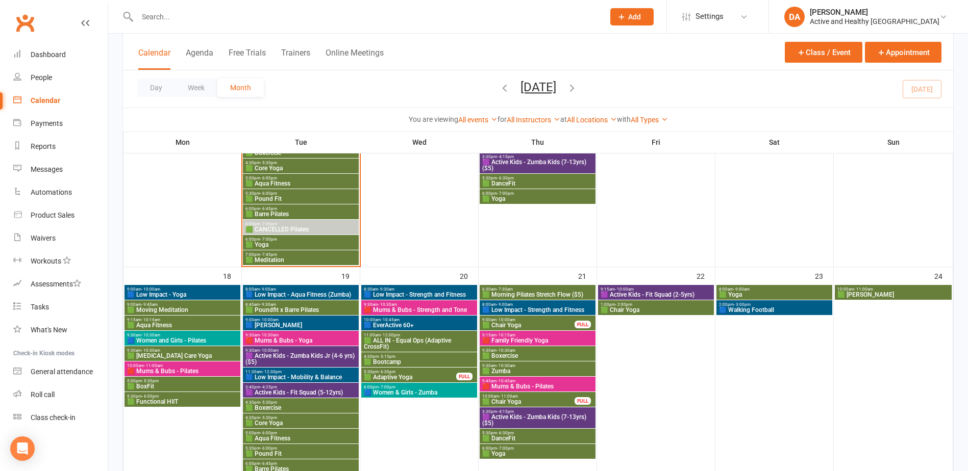
click at [537, 312] on span "🟦 Low Impact - Strength and Fitness" at bounding box center [538, 310] width 112 height 6
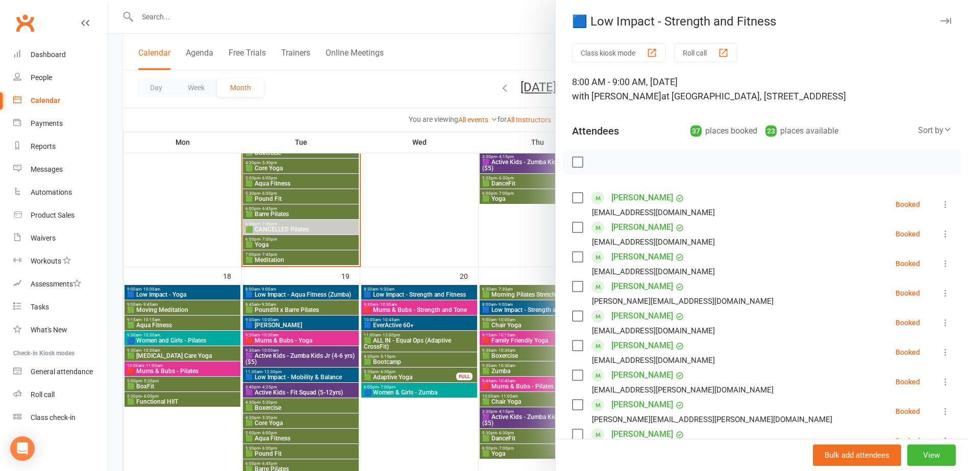
click at [538, 311] on div at bounding box center [538, 235] width 860 height 471
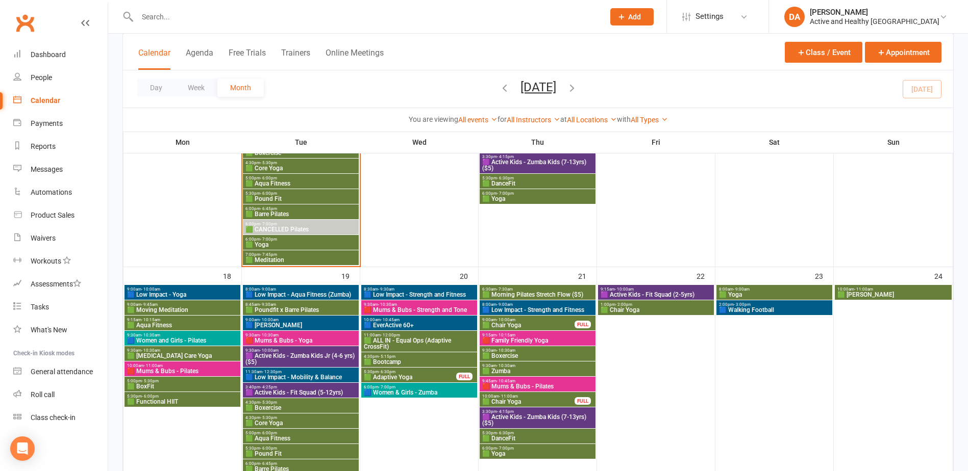
click at [530, 322] on span "🟩 Chair Yoga" at bounding box center [528, 325] width 93 height 6
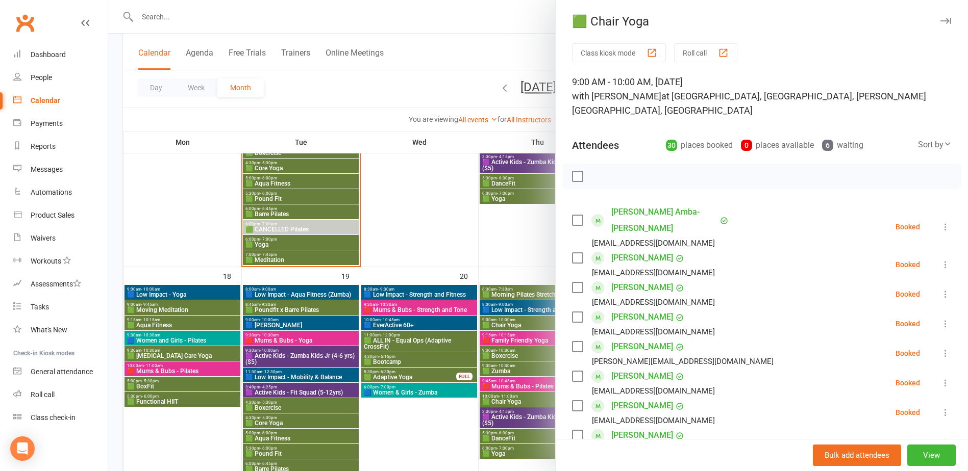
click at [530, 322] on div at bounding box center [538, 235] width 860 height 471
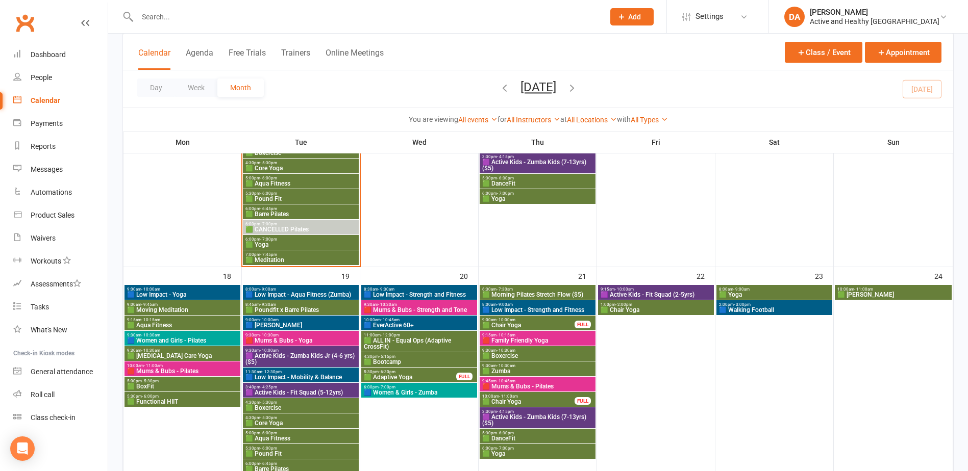
click at [522, 339] on span "🟥 Family Friendly Yoga" at bounding box center [538, 341] width 112 height 6
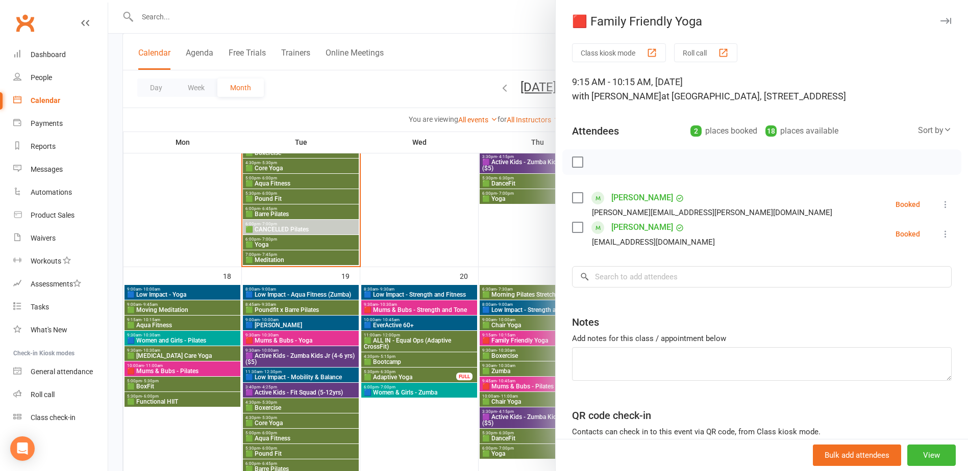
click at [522, 339] on div at bounding box center [538, 235] width 860 height 471
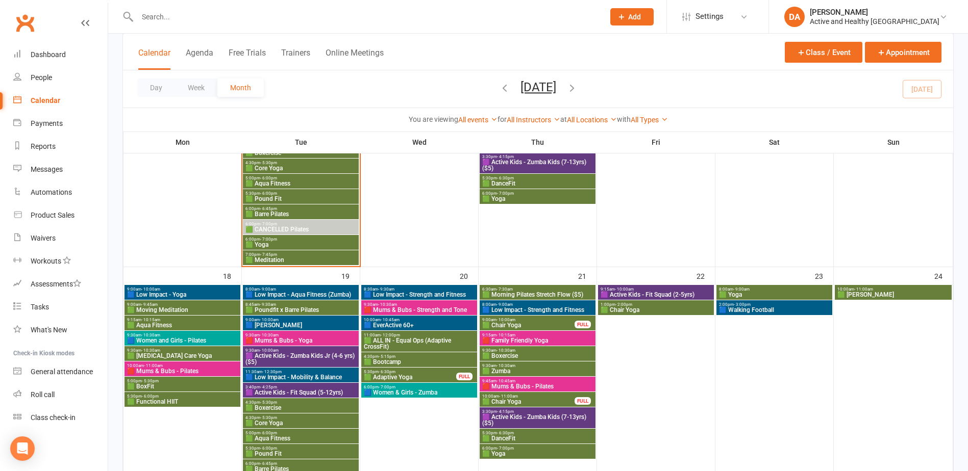
click at [521, 355] on span "🟩 Boxercise" at bounding box center [538, 356] width 112 height 6
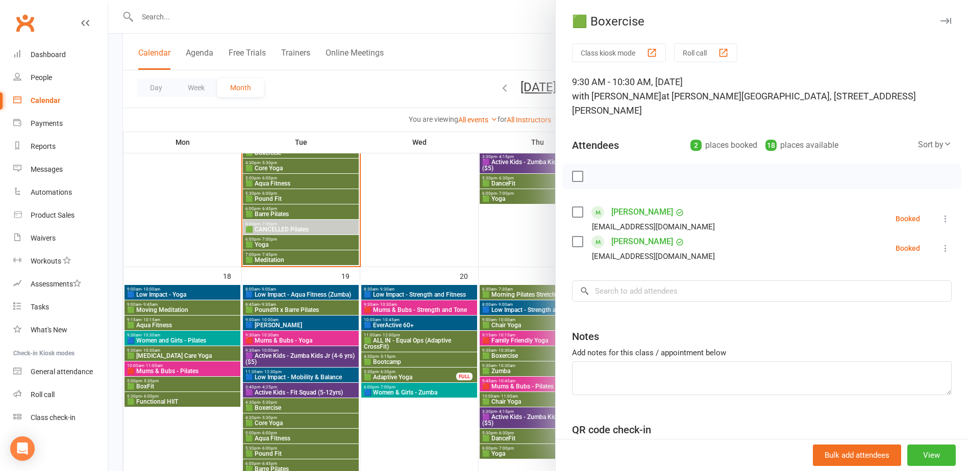
click at [521, 355] on div at bounding box center [538, 235] width 860 height 471
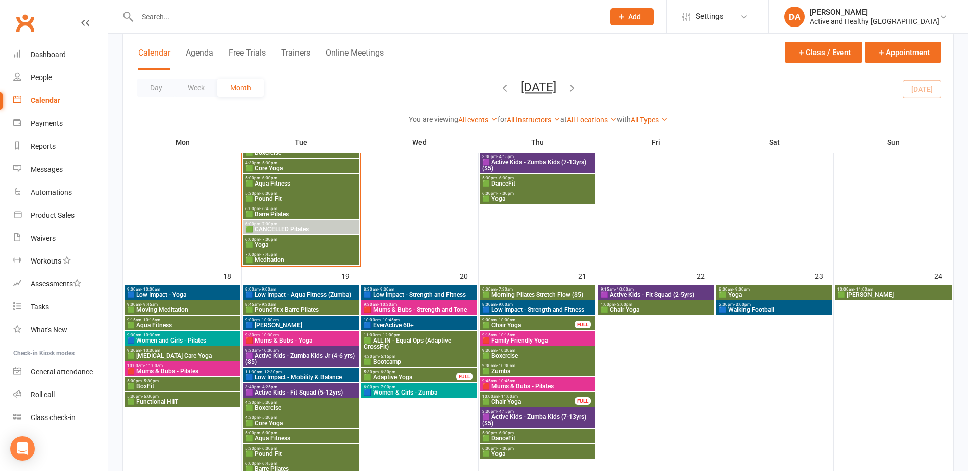
click at [512, 371] on span "🟩 Zumba" at bounding box center [538, 371] width 112 height 6
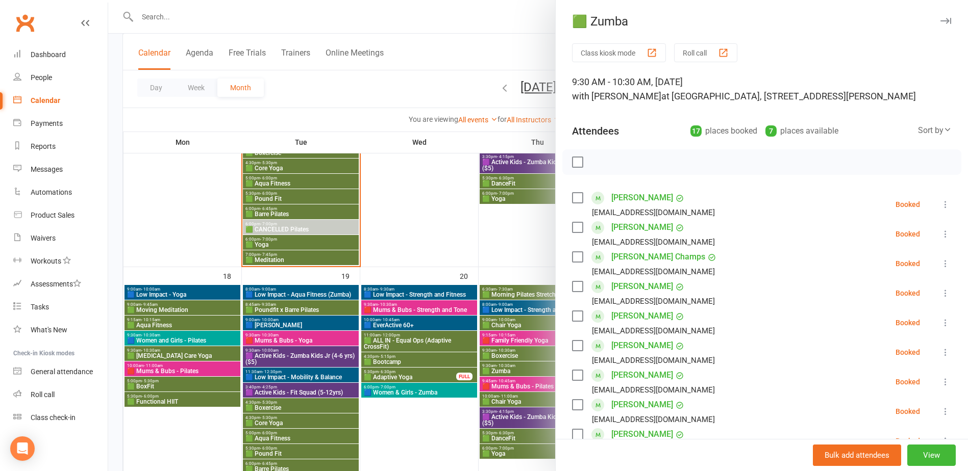
click at [512, 371] on div at bounding box center [538, 235] width 860 height 471
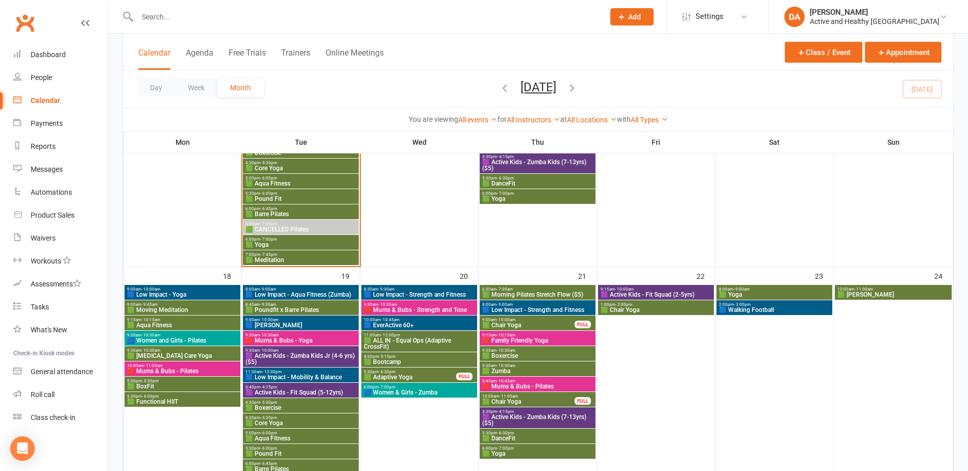
click at [515, 386] on span "🟥 Mums & Bubs - Pilates" at bounding box center [538, 387] width 112 height 6
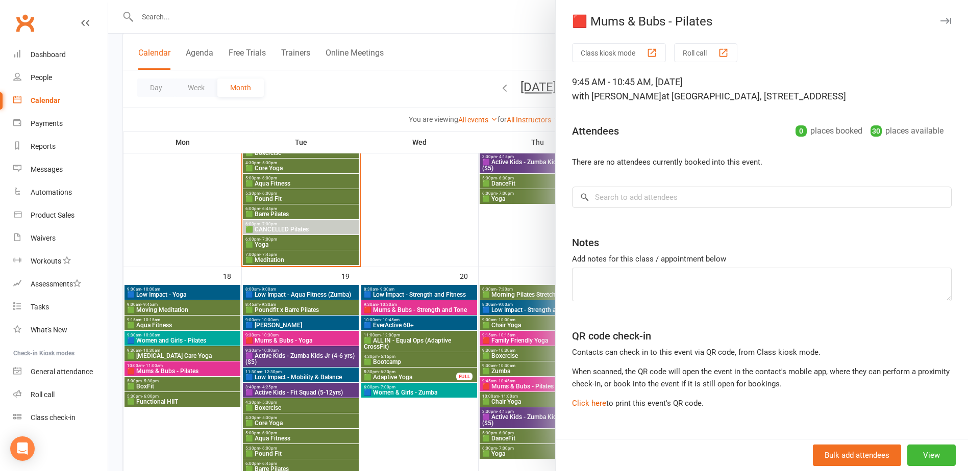
drag, startPoint x: 440, startPoint y: 421, endPoint x: 524, endPoint y: 399, distance: 87.0
click at [440, 421] on div at bounding box center [538, 235] width 860 height 471
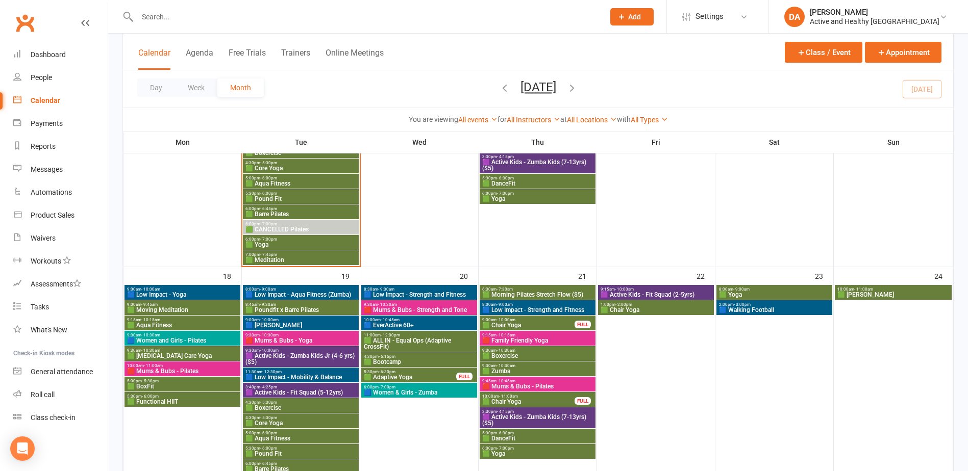
click at [526, 398] on span "10:00am - 11:00am" at bounding box center [528, 396] width 93 height 5
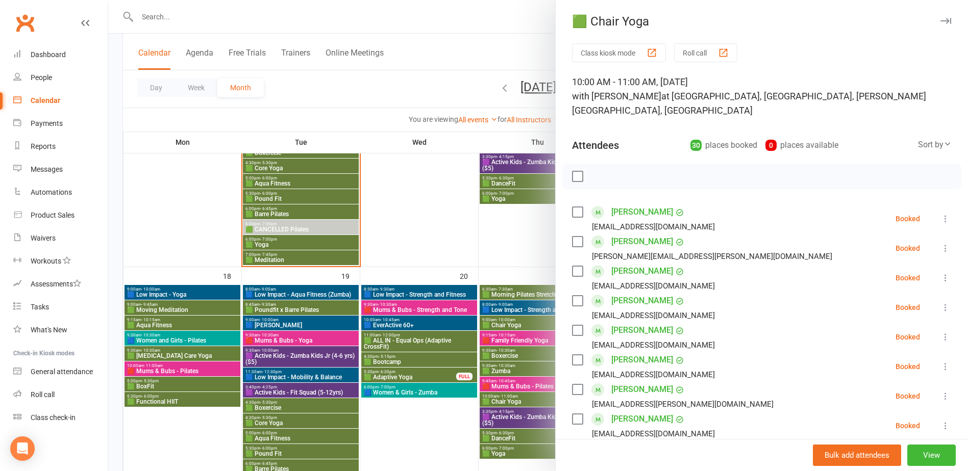
click at [468, 417] on div at bounding box center [538, 235] width 860 height 471
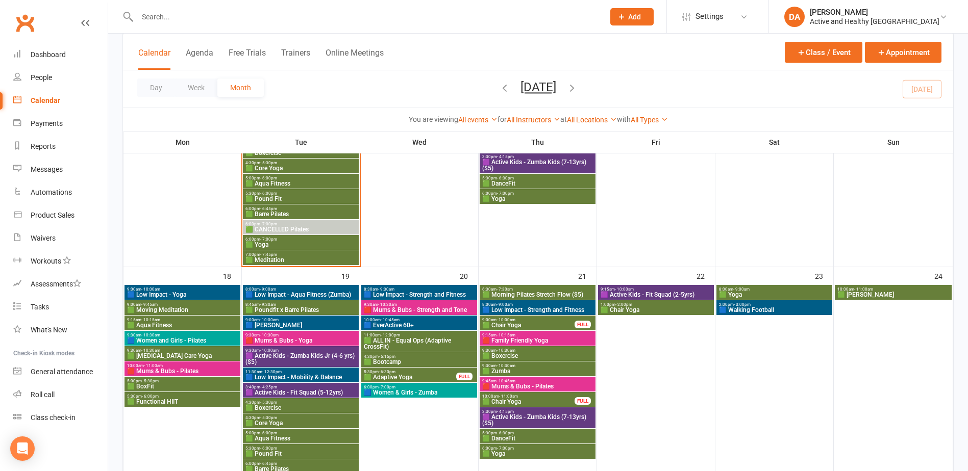
click at [531, 417] on span "🟪 Active Kids - Zumba Kids (7-13yrs) ($5)" at bounding box center [538, 420] width 112 height 12
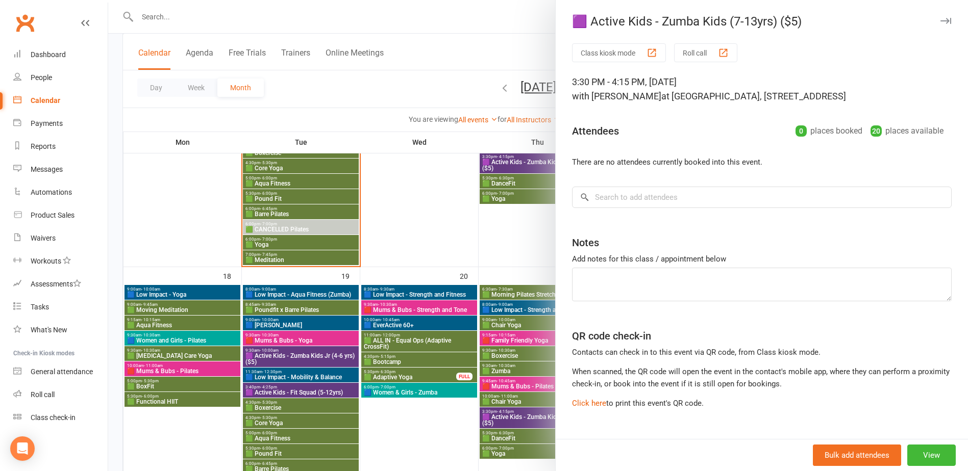
click at [486, 230] on div at bounding box center [538, 235] width 860 height 471
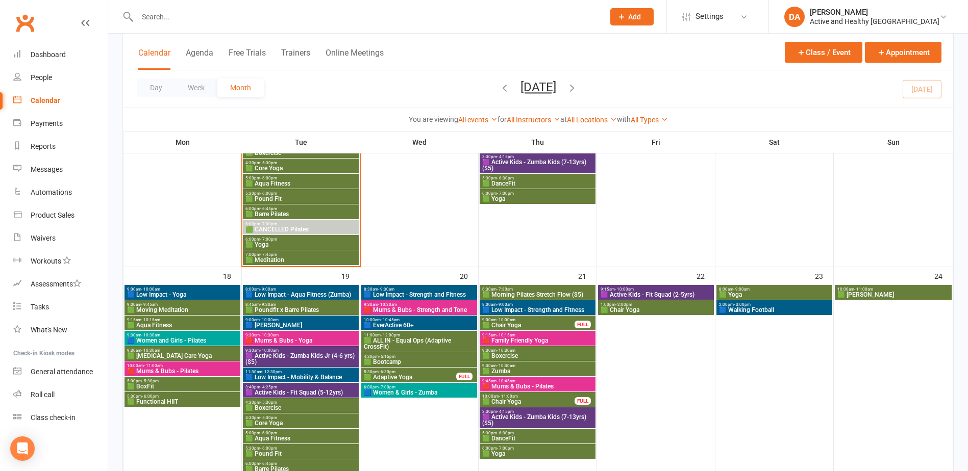
click at [511, 436] on span "🟩 DanceFit" at bounding box center [538, 439] width 112 height 6
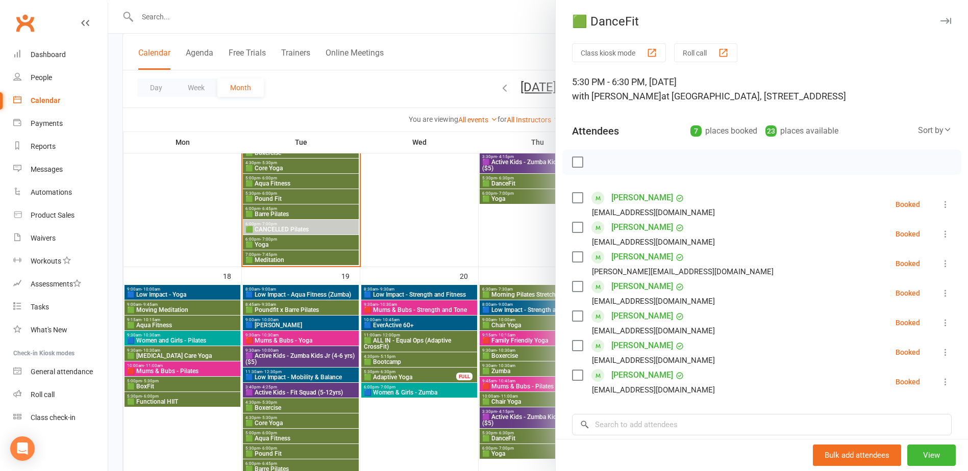
click at [501, 450] on div at bounding box center [538, 235] width 860 height 471
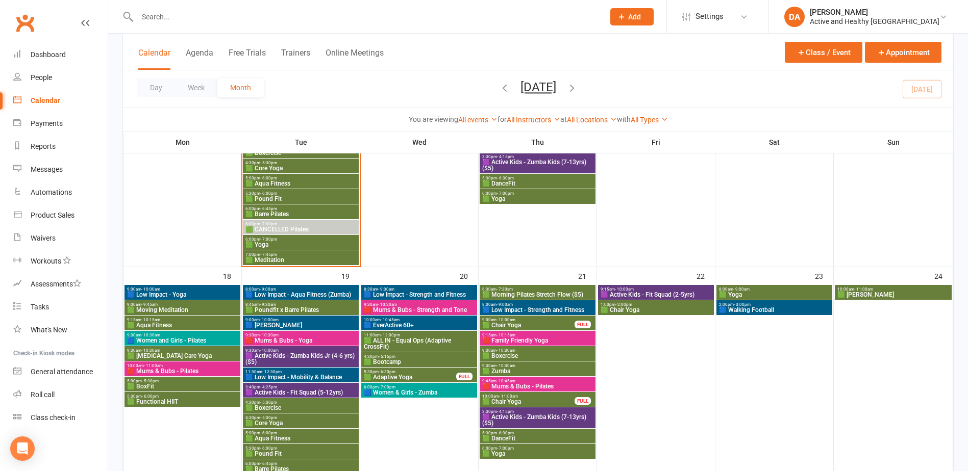
click at [508, 455] on span "🟩 Yoga" at bounding box center [538, 454] width 112 height 6
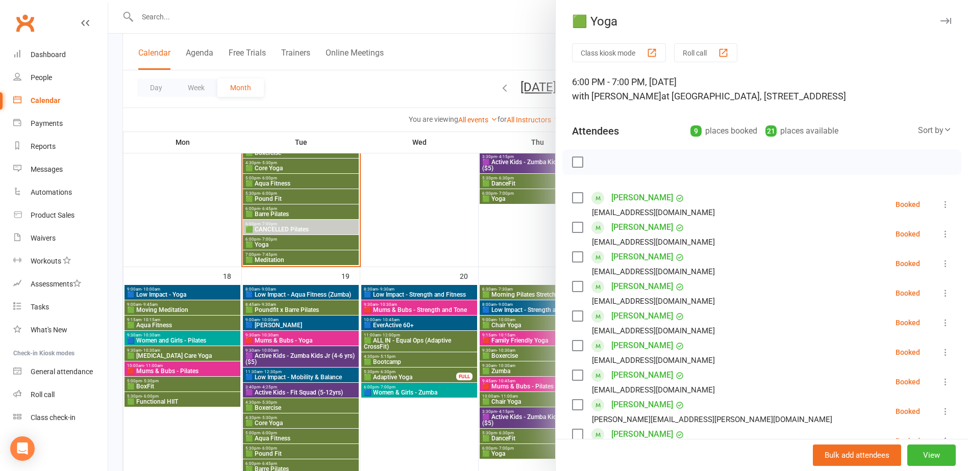
click at [508, 455] on div at bounding box center [538, 235] width 860 height 471
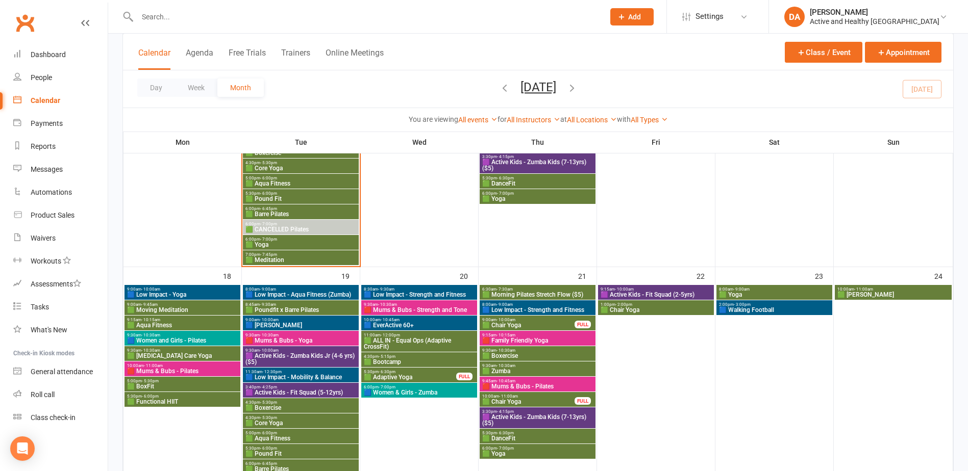
click at [651, 294] on span "🟪 Active Kids - Fit Squad (2-5yrs)" at bounding box center [656, 295] width 112 height 6
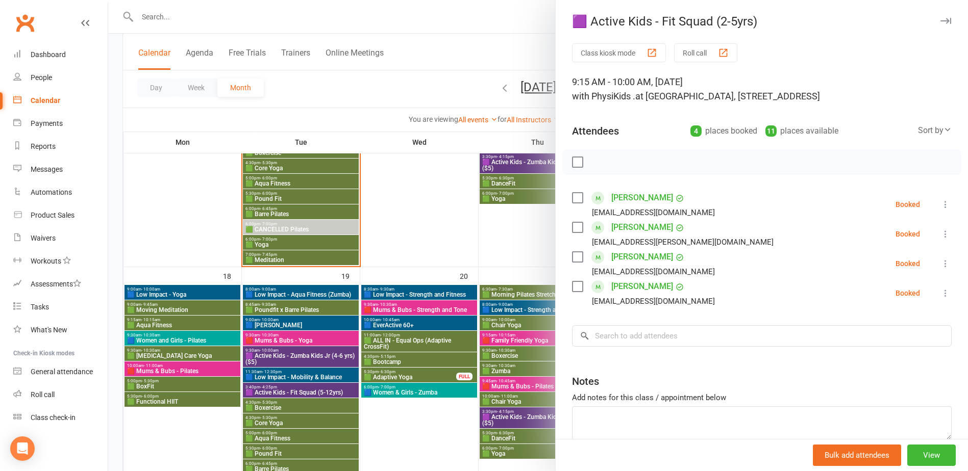
drag, startPoint x: 451, startPoint y: 249, endPoint x: 601, endPoint y: 275, distance: 152.2
click at [451, 249] on div at bounding box center [538, 235] width 860 height 471
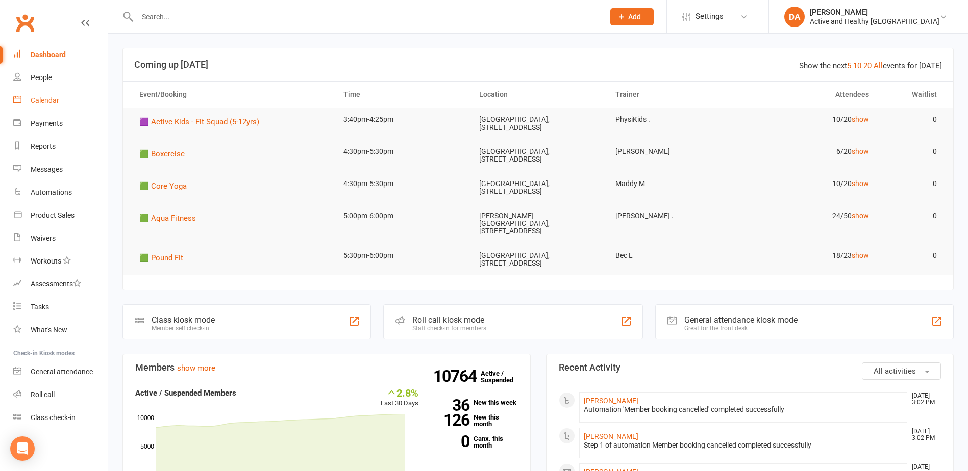
click at [58, 100] on div "Calendar" at bounding box center [45, 100] width 29 height 8
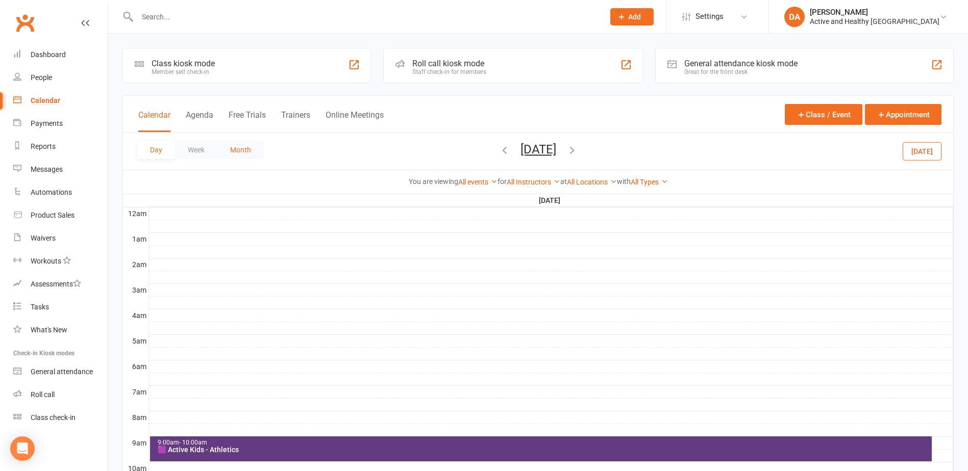
click at [237, 147] on button "Month" at bounding box center [240, 150] width 46 height 18
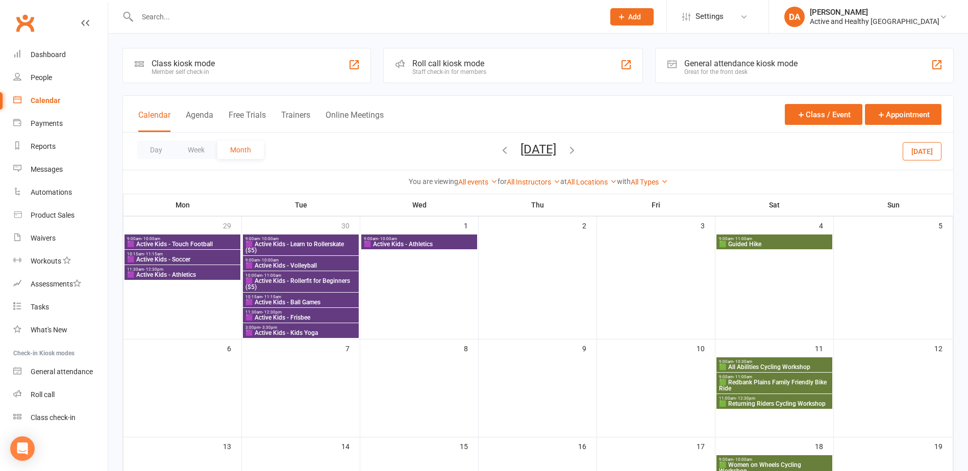
click at [499, 149] on icon "button" at bounding box center [504, 149] width 11 height 11
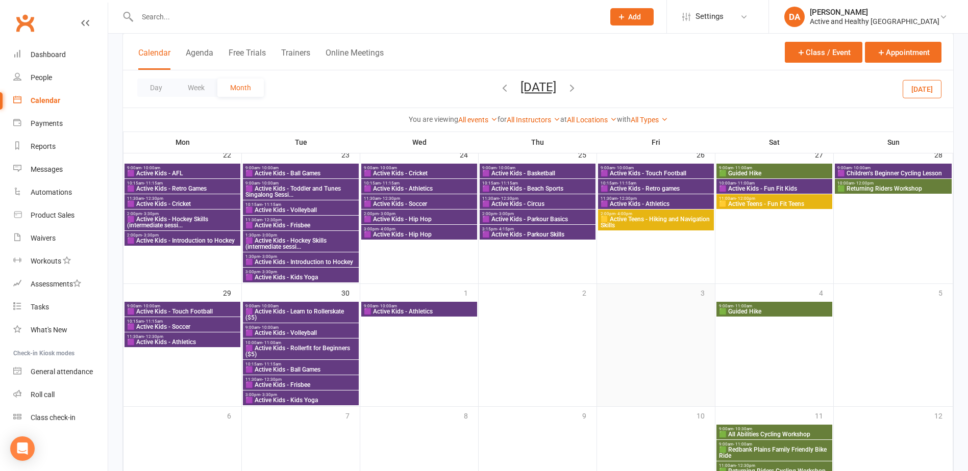
scroll to position [747, 0]
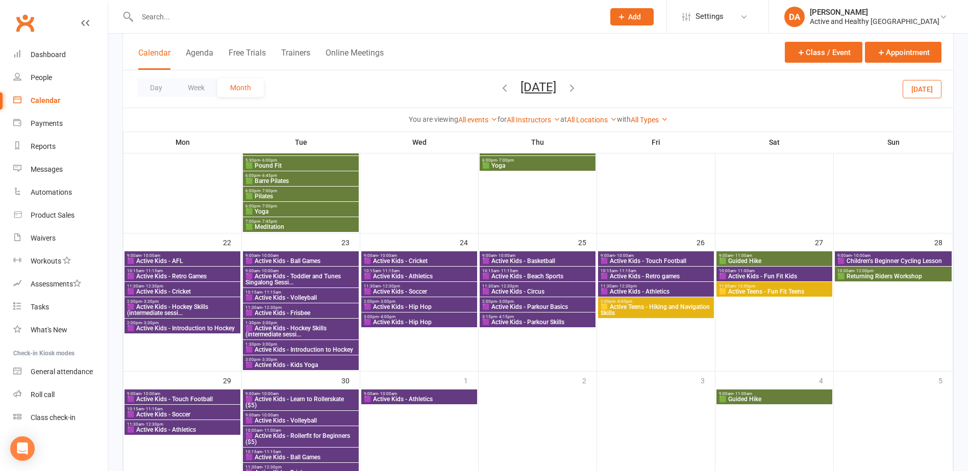
click at [205, 273] on span "🟪 Active Kids - Retro Games" at bounding box center [183, 276] width 112 height 6
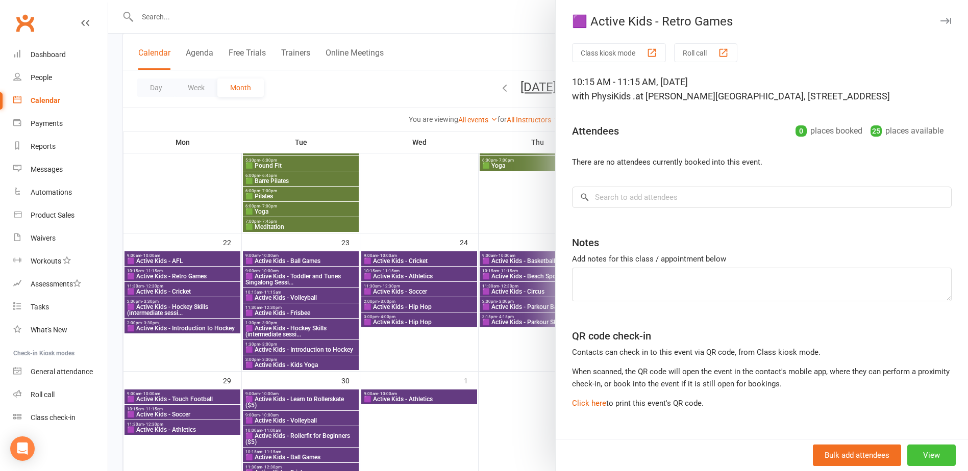
click at [921, 451] on button "View" at bounding box center [931, 455] width 48 height 21
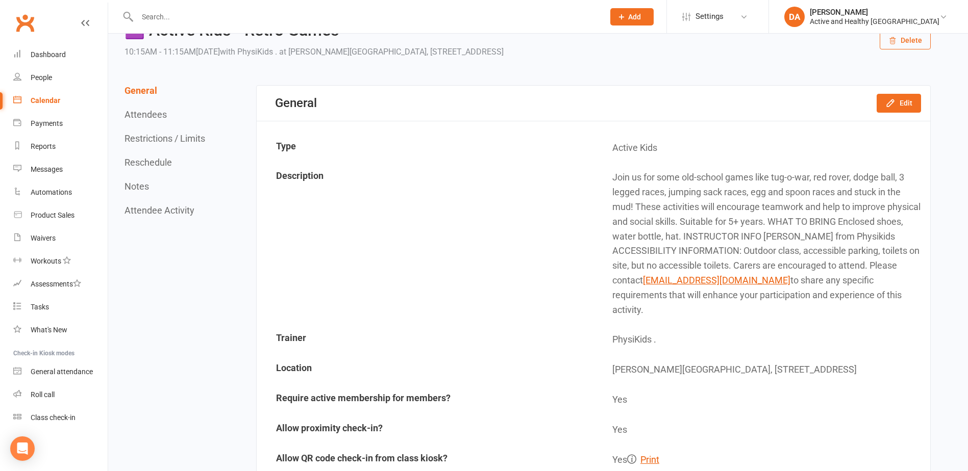
scroll to position [51, 0]
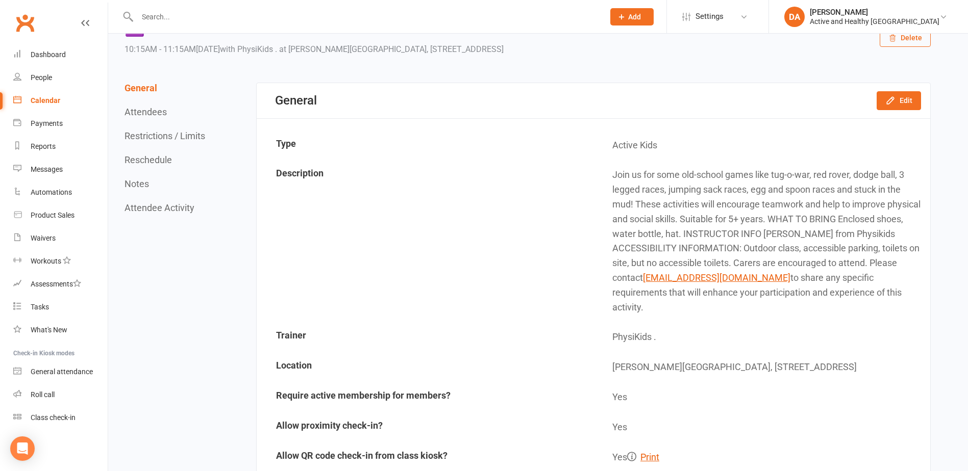
drag, startPoint x: 614, startPoint y: 178, endPoint x: 817, endPoint y: 315, distance: 245.5
click at [817, 315] on td "Join us for some old-school games like tug-o-war, red rover, dodge ball, 3 legg…" at bounding box center [761, 241] width 335 height 161
copy td "Join us for some old-school games like tug-o-war, red rover, dodge ball, 3 legg…"
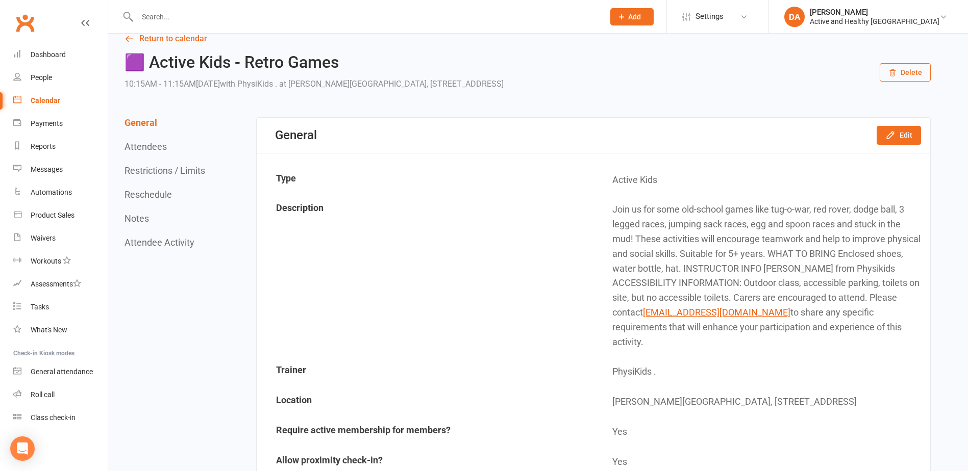
scroll to position [0, 0]
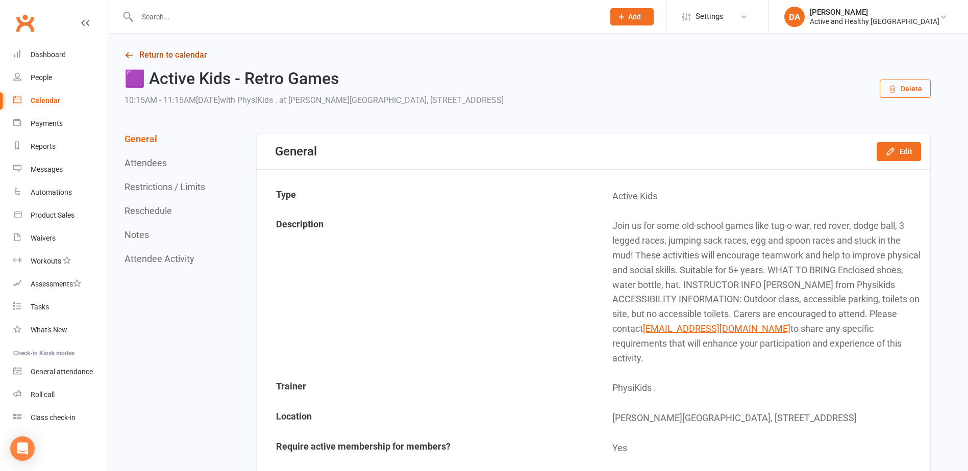
click at [162, 51] on link "Return to calendar" at bounding box center [527, 55] width 806 height 14
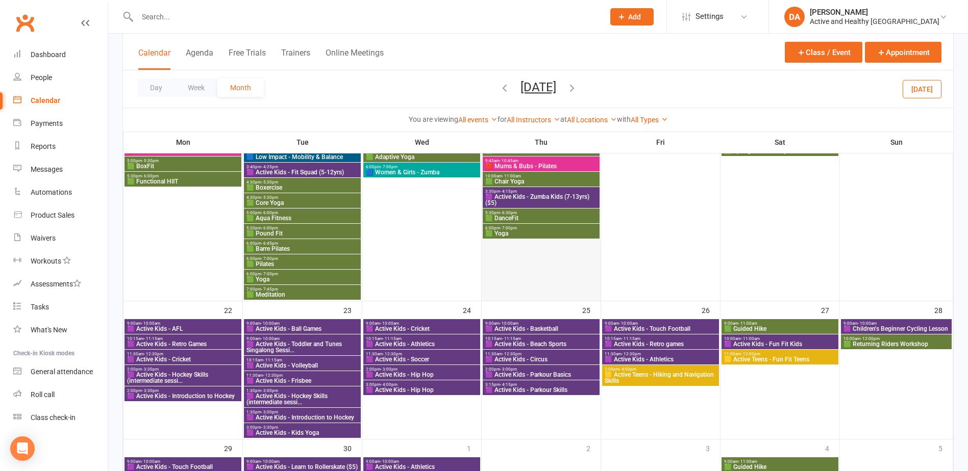
scroll to position [900, 0]
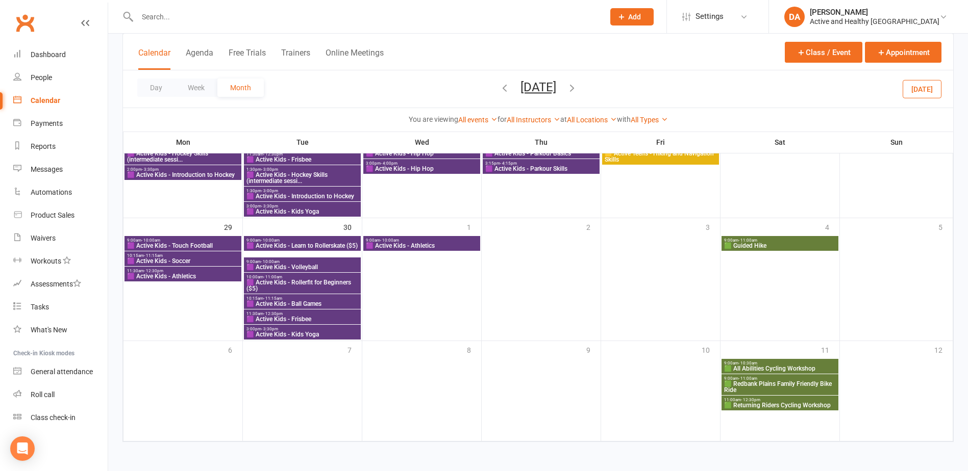
click at [461, 243] on span "🟪 Active Kids - Athletics" at bounding box center [421, 246] width 113 height 6
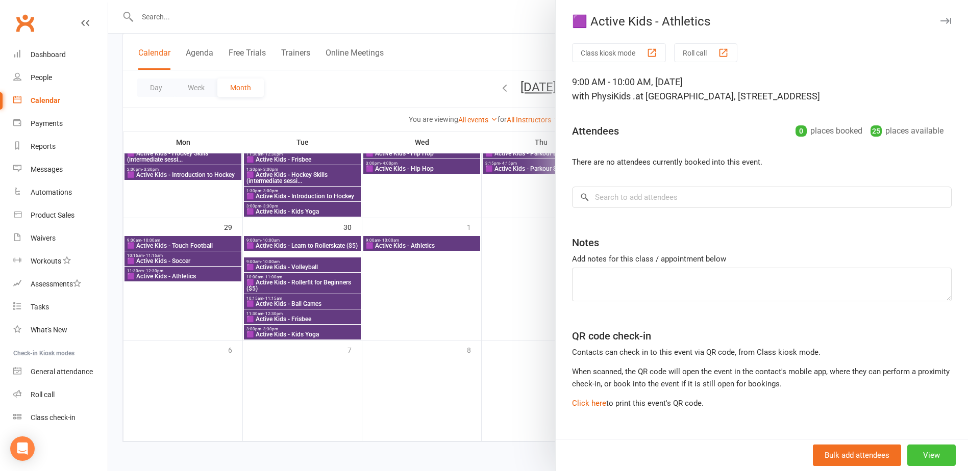
click at [926, 457] on button "View" at bounding box center [931, 455] width 48 height 21
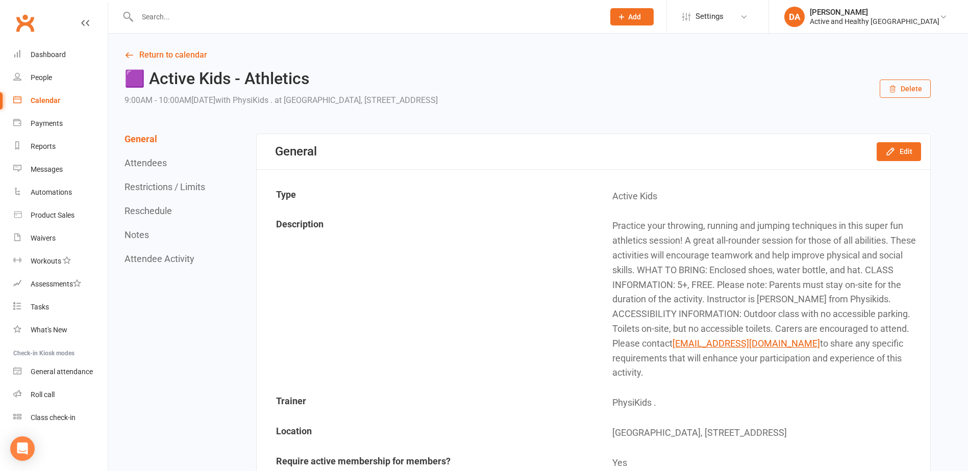
drag, startPoint x: 889, startPoint y: 361, endPoint x: 861, endPoint y: 297, distance: 69.7
click at [861, 297] on td "Practice your throwing, running and jumping techniques in this super fun athlet…" at bounding box center [761, 300] width 335 height 176
copy td "ACCESSIBILITY INFORMATION: Outdoor class with no accessible parking. Toilets on…"
drag, startPoint x: 191, startPoint y: 55, endPoint x: 200, endPoint y: 56, distance: 9.3
click at [191, 55] on link "Return to calendar" at bounding box center [527, 55] width 806 height 14
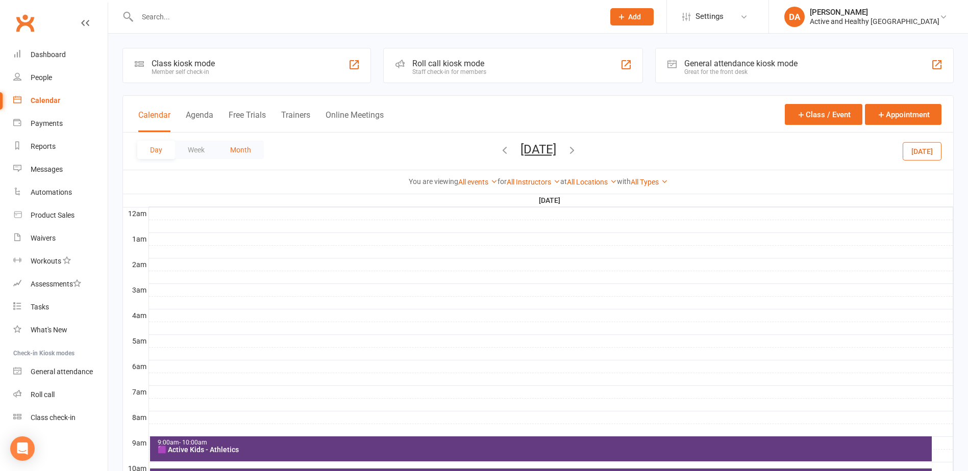
click at [249, 147] on button "Month" at bounding box center [240, 150] width 46 height 18
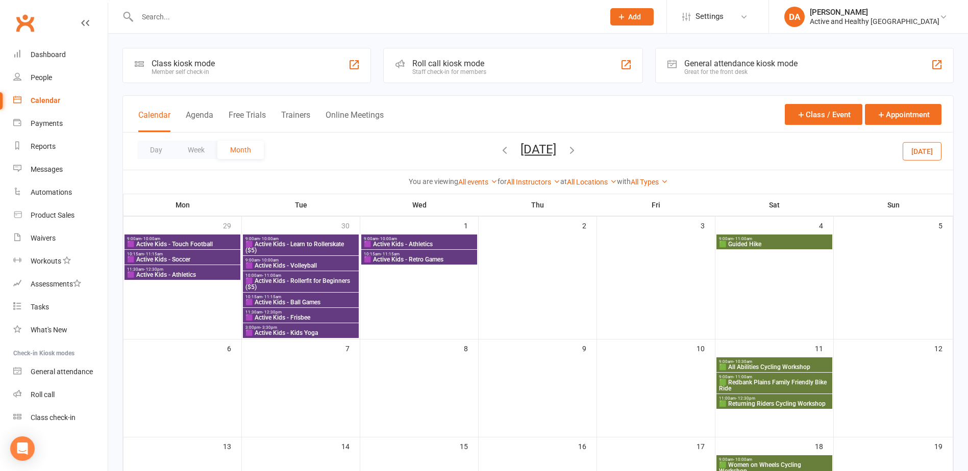
click at [199, 243] on span "🟪 Active Kids - Touch Football" at bounding box center [183, 244] width 112 height 6
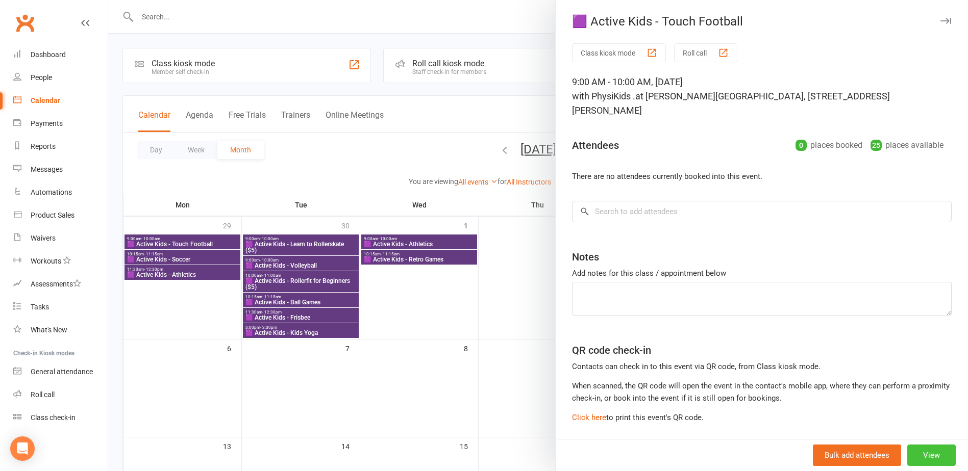
click at [923, 451] on button "View" at bounding box center [931, 455] width 48 height 21
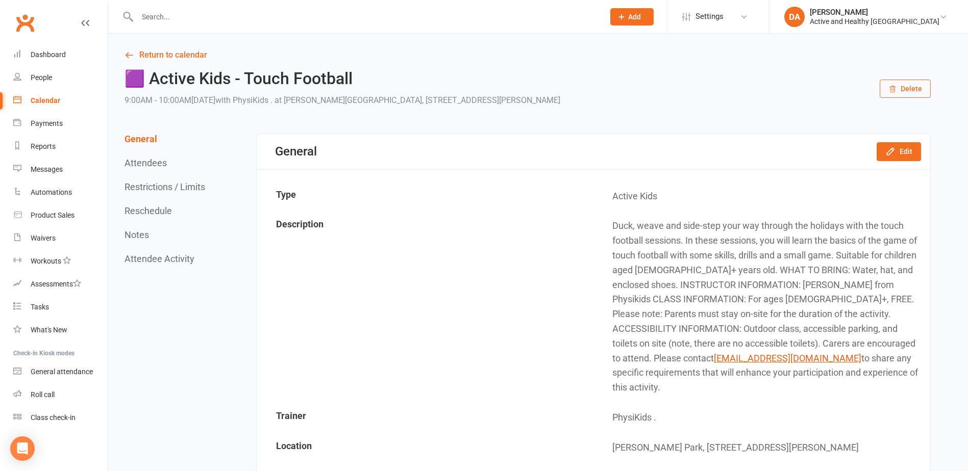
drag, startPoint x: 895, startPoint y: 379, endPoint x: 602, endPoint y: 223, distance: 331.6
click at [602, 223] on td "Duck, weave and side-step your way through the holidays with the touch football…" at bounding box center [761, 307] width 335 height 191
copy td "Duck, weave and side-step your way through the holidays with the touch football…"
click at [884, 324] on td "Duck, weave and side-step your way through the holidays with the touch football…" at bounding box center [761, 307] width 335 height 191
drag, startPoint x: 690, startPoint y: 267, endPoint x: 890, endPoint y: 372, distance: 225.9
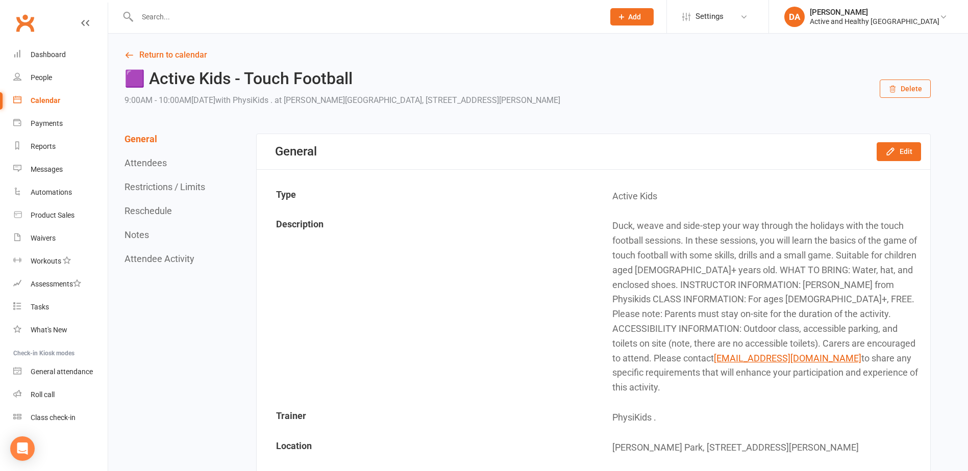
click at [890, 372] on td "Duck, weave and side-step your way through the holidays with the touch football…" at bounding box center [761, 307] width 335 height 191
copy td "WHAT TO BRING: Water, hat, and enclosed shoes. INSTRUCTOR INFORMATION: Lachlan …"
click at [158, 57] on link "Return to calendar" at bounding box center [527, 55] width 806 height 14
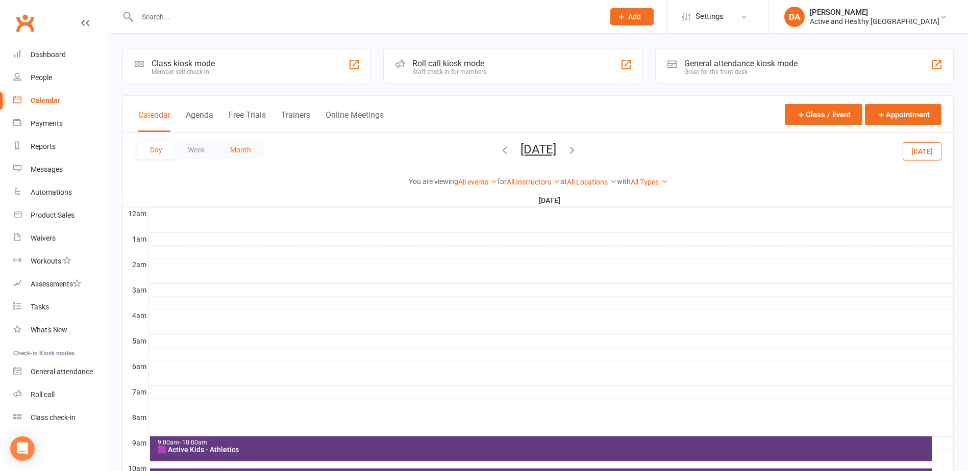
click at [244, 153] on button "Month" at bounding box center [240, 150] width 46 height 18
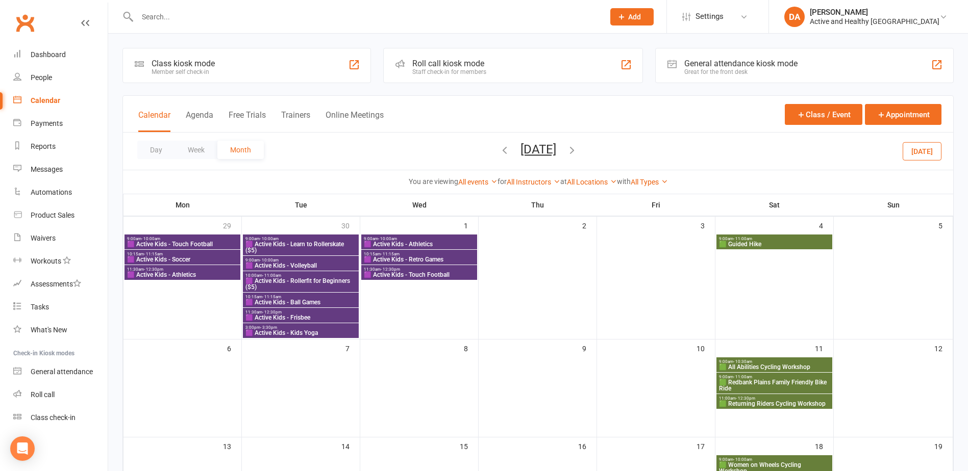
click at [499, 147] on icon "button" at bounding box center [504, 149] width 11 height 11
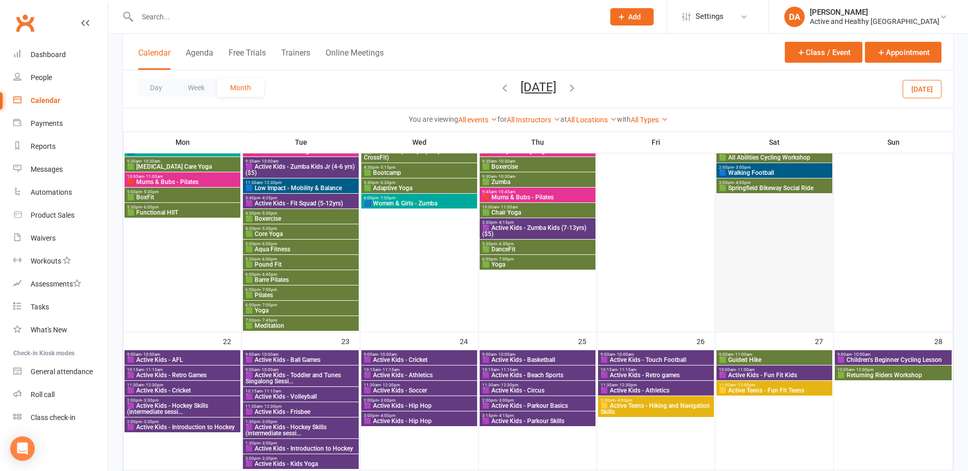
scroll to position [663, 0]
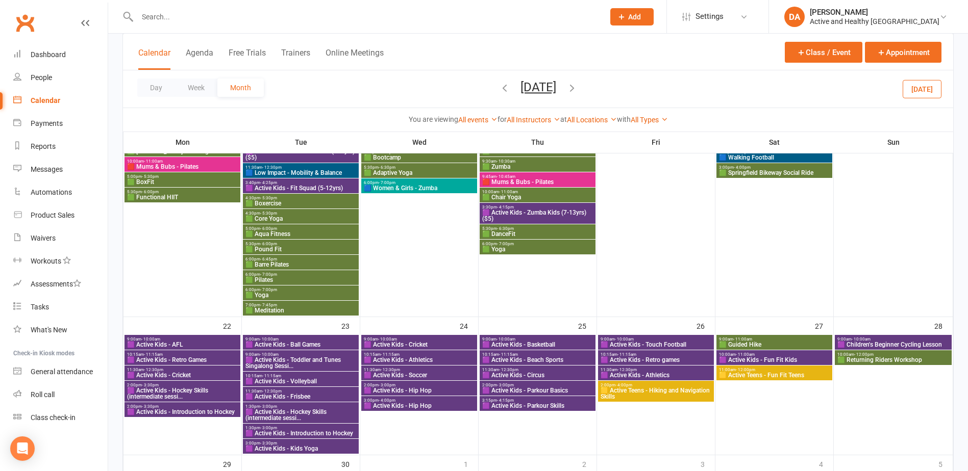
click at [421, 389] on span "🟪 Active Kids - Hip Hop" at bounding box center [419, 391] width 112 height 6
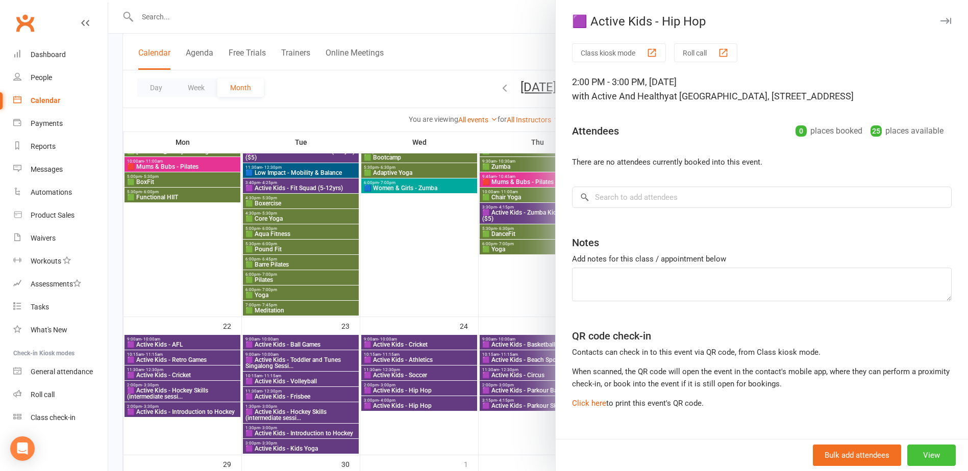
click at [921, 454] on button "View" at bounding box center [931, 455] width 48 height 21
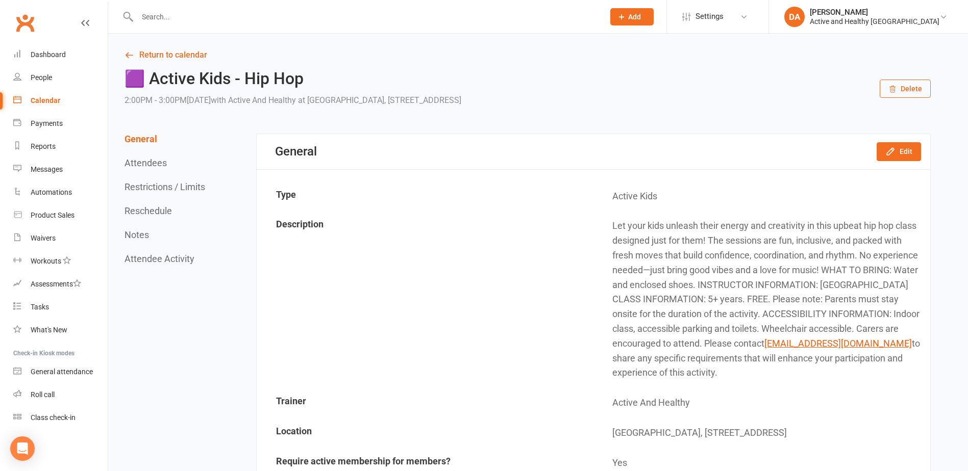
drag, startPoint x: 756, startPoint y: 371, endPoint x: 827, endPoint y: 266, distance: 127.8
click at [827, 266] on td "Let your kids unleash their energy and creativity in this upbeat hip hop class …" at bounding box center [761, 300] width 335 height 176
copy td "WHAT TO BRING: Water and enclosed shoes. INSTRUCTOR INFORMATION: Prestige Dance…"
click at [173, 53] on link "Return to calendar" at bounding box center [527, 55] width 806 height 14
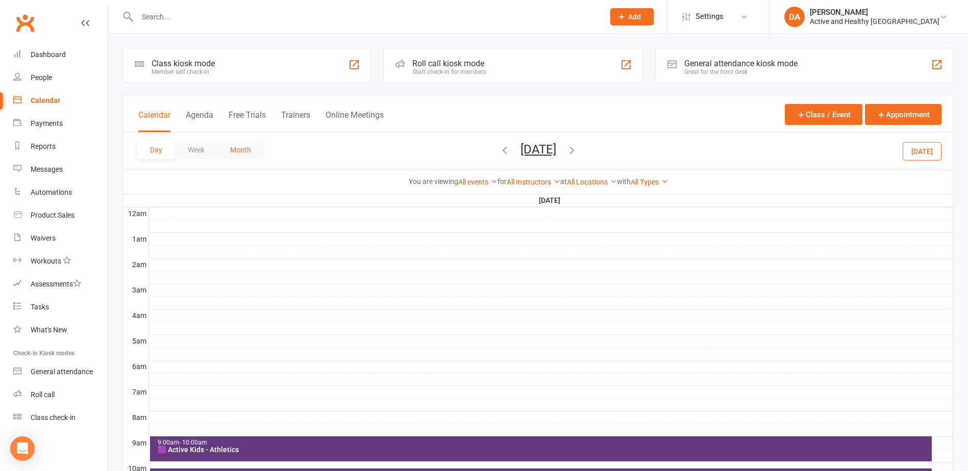
click at [238, 143] on button "Month" at bounding box center [240, 150] width 46 height 18
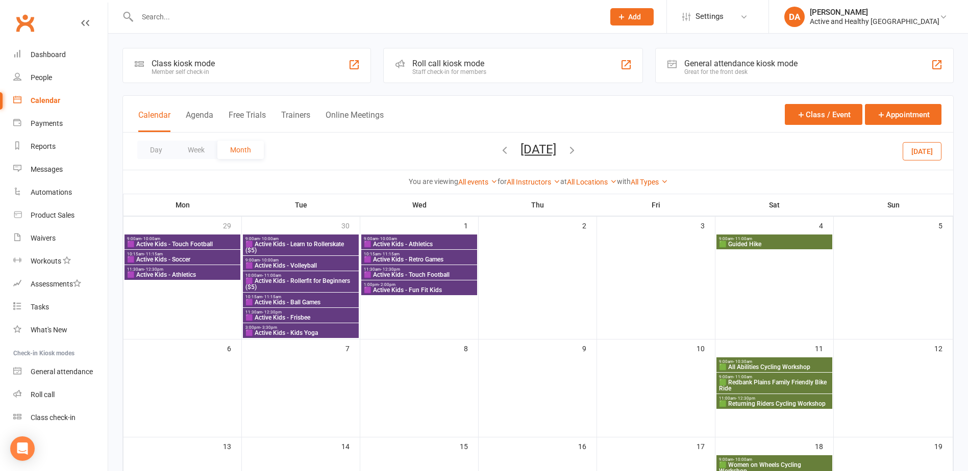
click at [479, 152] on div "Day Week Month October 2025 August 2025 Sun Mon Tue Wed Thu Fri Sat 27 28 29 30…" at bounding box center [538, 151] width 830 height 37
click at [499, 149] on icon "button" at bounding box center [504, 149] width 11 height 11
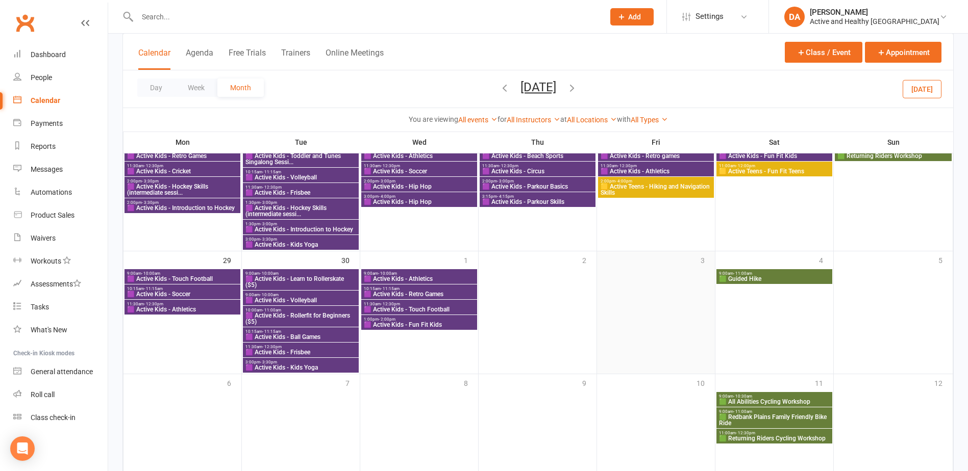
scroll to position [714, 0]
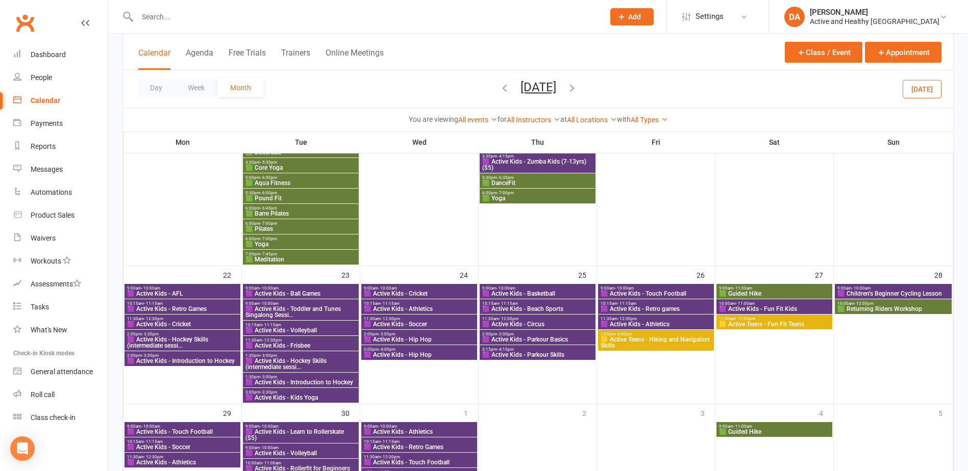
click at [776, 321] on span "🟨 Active Teens - Fun Fit Teens" at bounding box center [774, 324] width 112 height 6
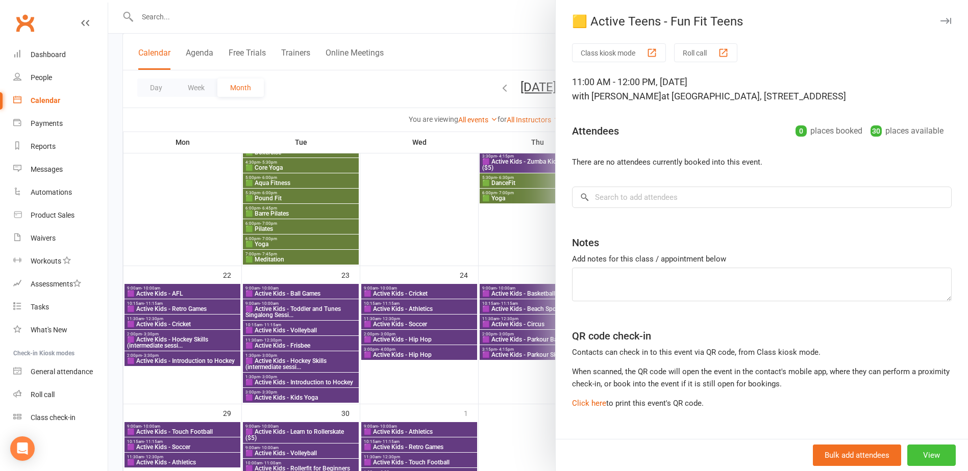
click at [924, 459] on button "View" at bounding box center [931, 455] width 48 height 21
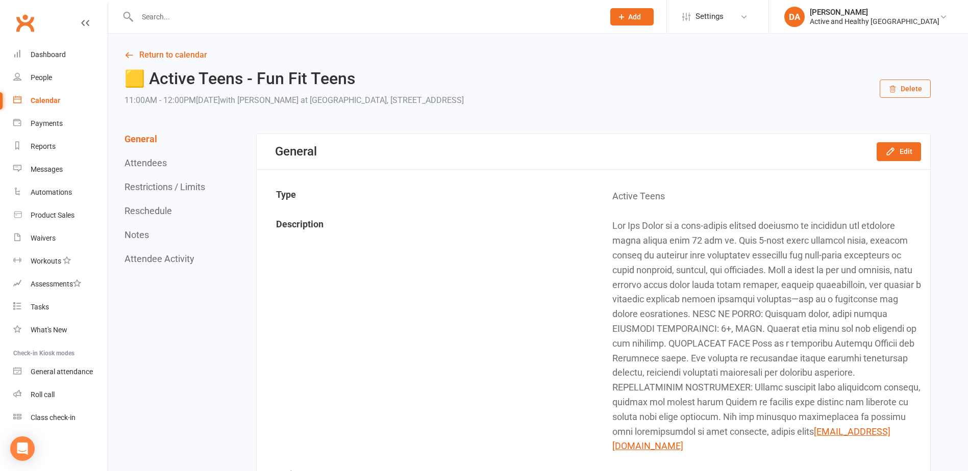
drag, startPoint x: 603, startPoint y: 221, endPoint x: 853, endPoint y: 429, distance: 324.6
click at [853, 429] on td "[EMAIL_ADDRESS][DOMAIN_NAME]" at bounding box center [761, 336] width 335 height 249
click at [904, 149] on button "Edit" at bounding box center [898, 151] width 44 height 18
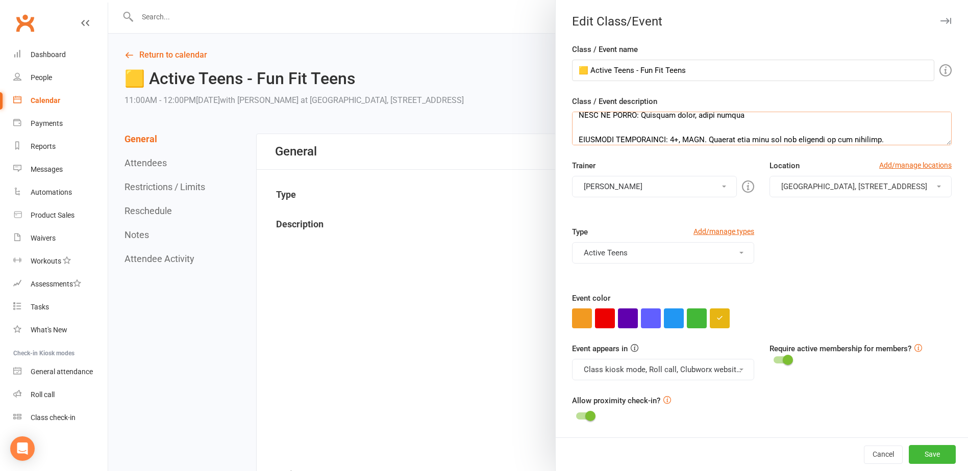
scroll to position [171, 0]
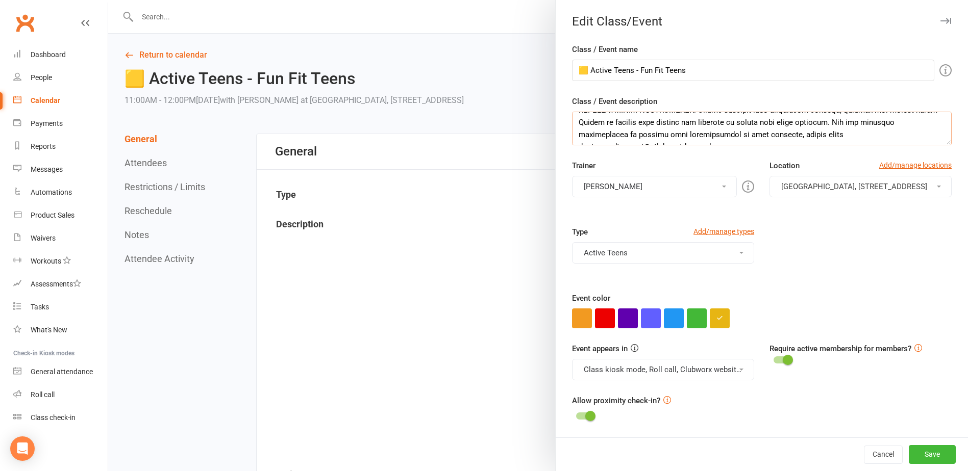
drag, startPoint x: 571, startPoint y: 119, endPoint x: 977, endPoint y: 208, distance: 415.5
drag, startPoint x: 694, startPoint y: 65, endPoint x: 505, endPoint y: 60, distance: 189.3
click at [505, 0] on div "Edit Class/Event Class / Event name 🟨 Active Teens - Fun Fit Teens Class / Even…" at bounding box center [538, 0] width 860 height 0
click at [168, 58] on div at bounding box center [538, 235] width 860 height 471
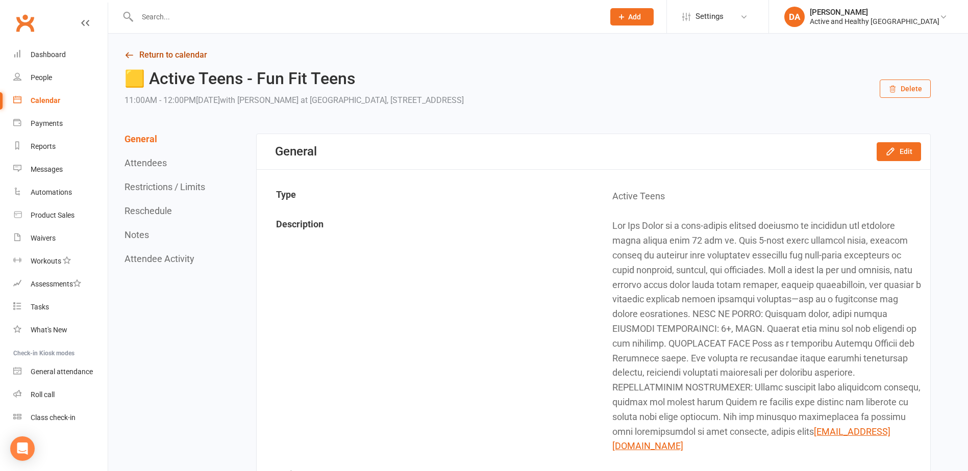
click at [168, 55] on link "Return to calendar" at bounding box center [527, 55] width 806 height 14
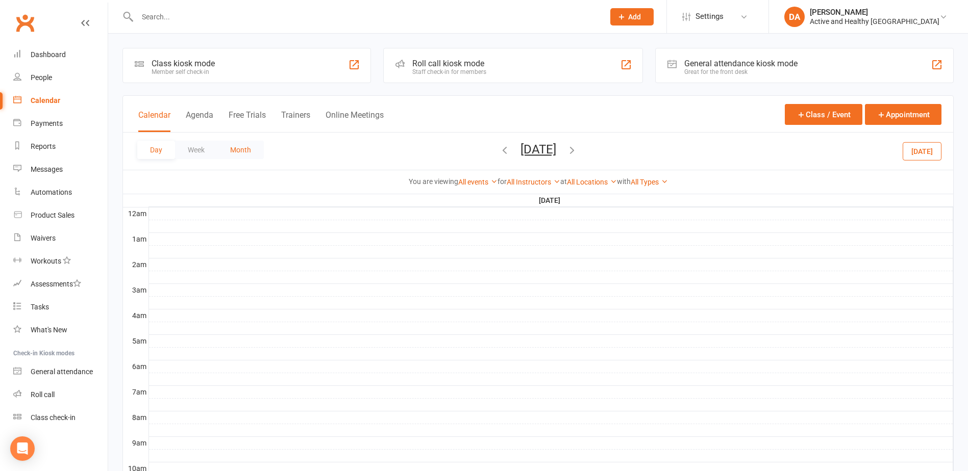
click at [242, 147] on button "Month" at bounding box center [240, 150] width 46 height 18
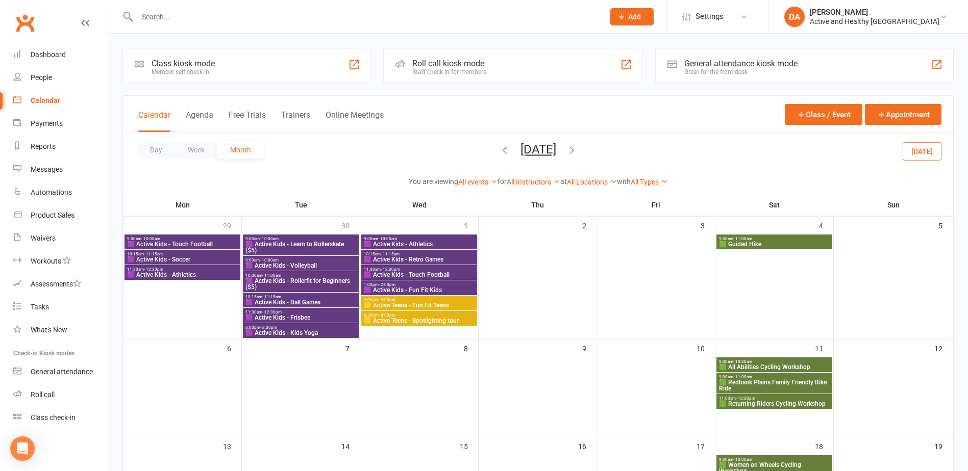
click at [499, 150] on icon "button" at bounding box center [504, 149] width 11 height 11
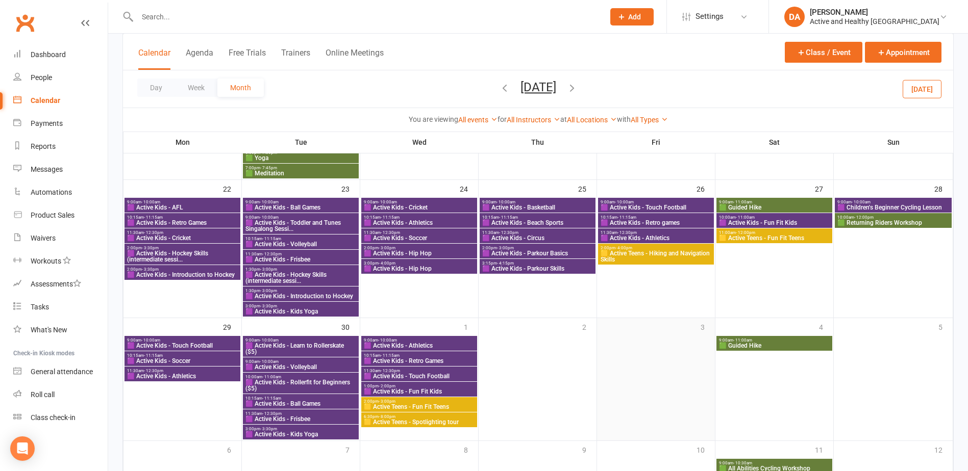
scroll to position [798, 0]
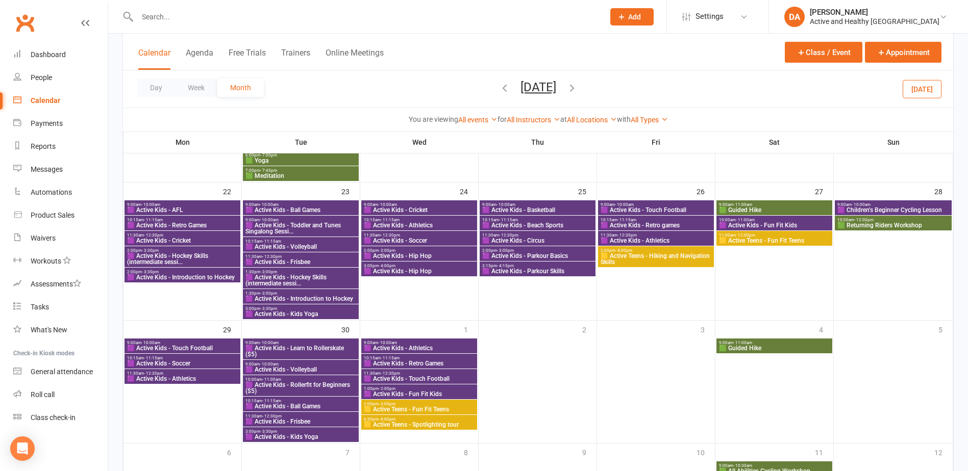
click at [536, 223] on span "🟪 Active Kids - Beach Sports" at bounding box center [538, 225] width 112 height 6
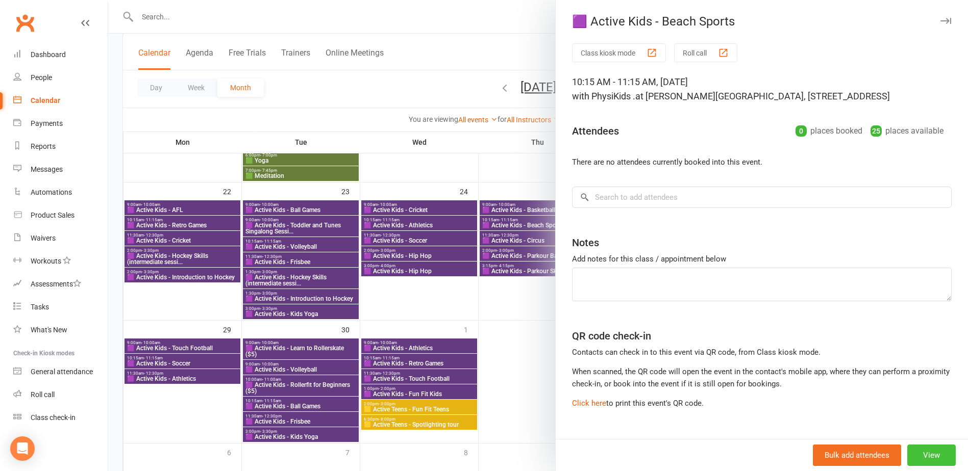
click at [921, 451] on button "View" at bounding box center [931, 455] width 48 height 21
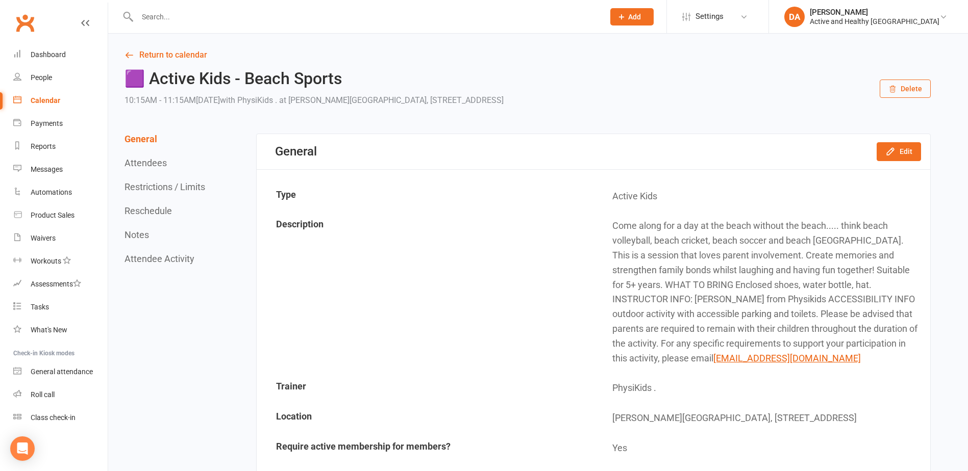
drag, startPoint x: 651, startPoint y: 243, endPoint x: 778, endPoint y: 351, distance: 166.4
click at [778, 357] on td "Come along for a day at the beach without the beach..... think beach volleyball…" at bounding box center [761, 292] width 335 height 161
click at [898, 151] on button "Edit" at bounding box center [898, 151] width 44 height 18
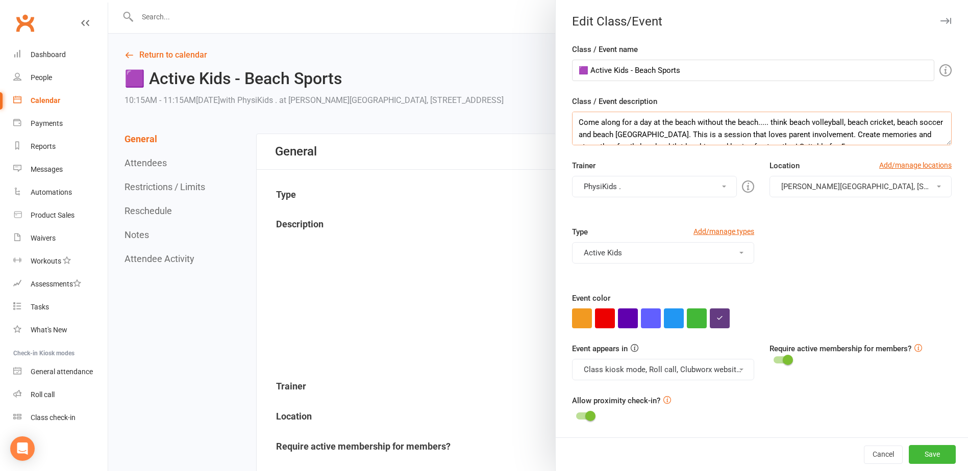
scroll to position [122, 0]
drag, startPoint x: 572, startPoint y: 118, endPoint x: 977, endPoint y: 233, distance: 421.0
click at [292, 94] on div at bounding box center [538, 235] width 860 height 471
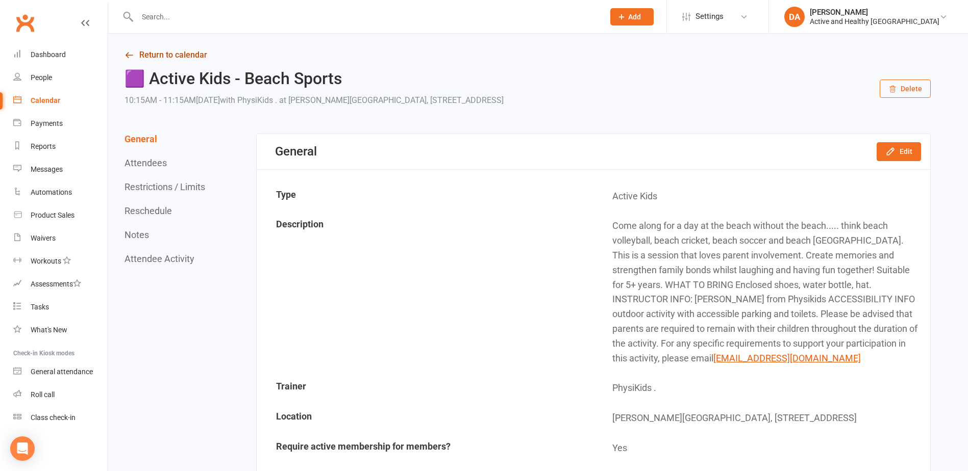
click at [179, 53] on link "Return to calendar" at bounding box center [527, 55] width 806 height 14
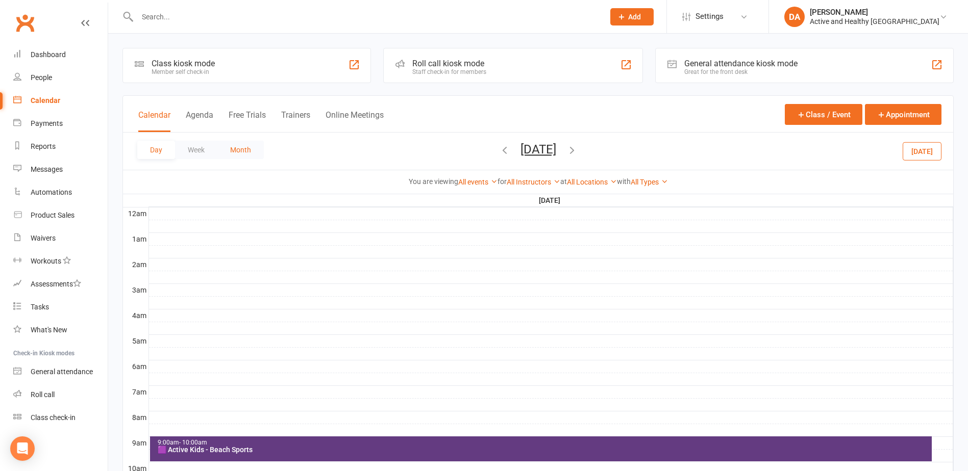
click at [238, 151] on button "Month" at bounding box center [240, 150] width 46 height 18
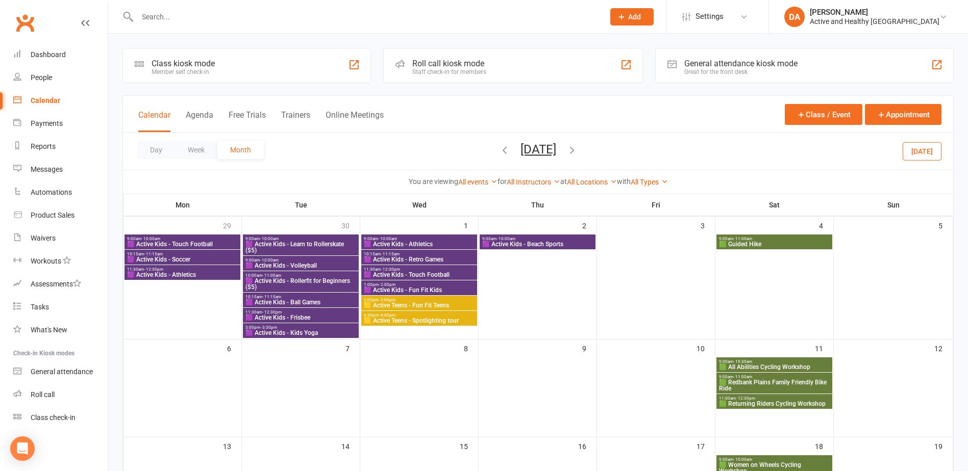
click at [499, 147] on icon "button" at bounding box center [504, 149] width 11 height 11
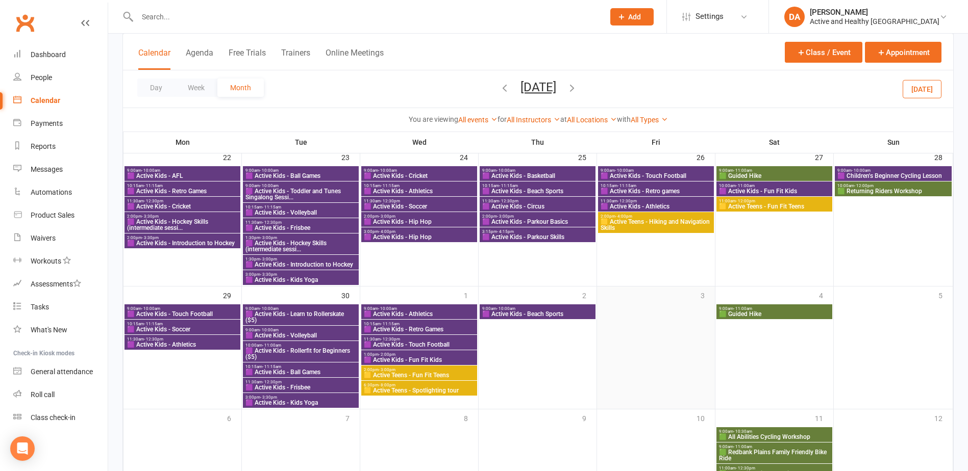
scroll to position [816, 0]
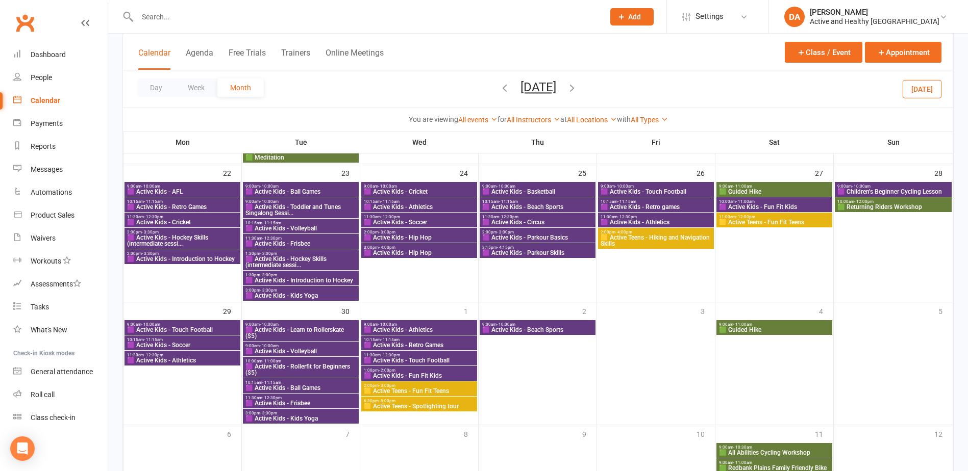
click at [189, 253] on span "2:00pm - 3:30pm" at bounding box center [183, 253] width 112 height 5
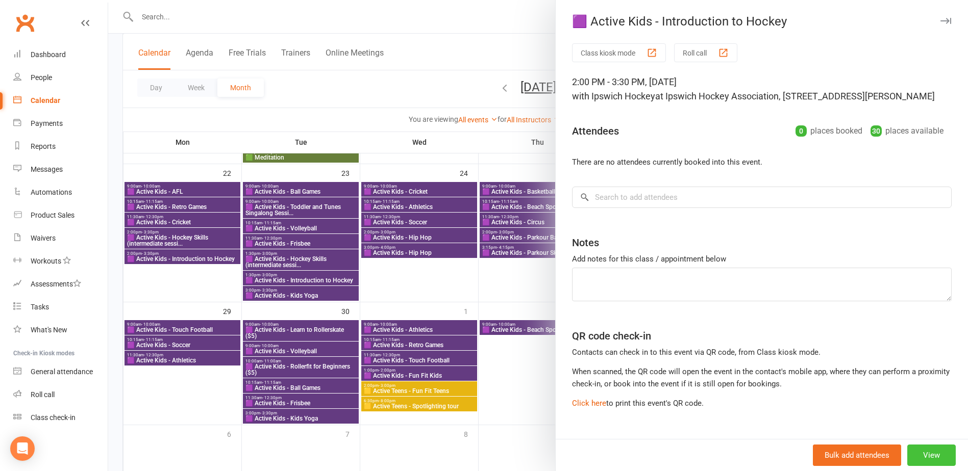
click at [921, 457] on button "View" at bounding box center [931, 455] width 48 height 21
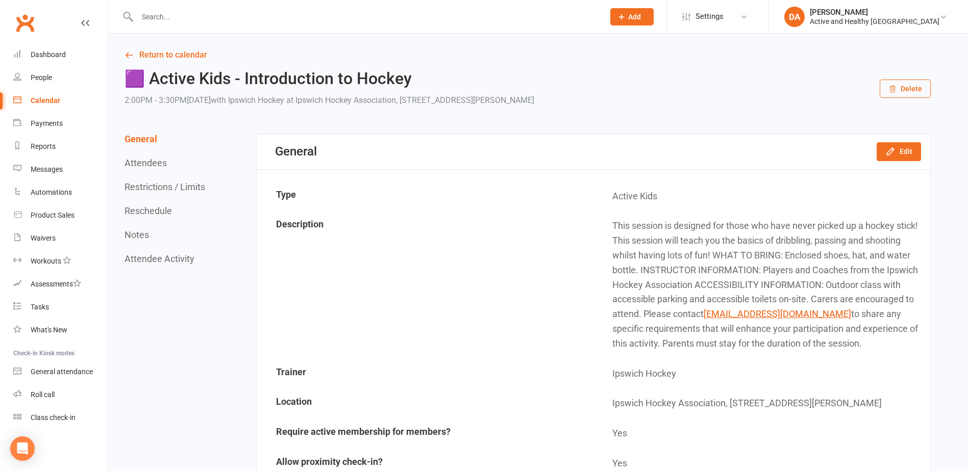
click at [903, 88] on button "Delete" at bounding box center [904, 89] width 51 height 18
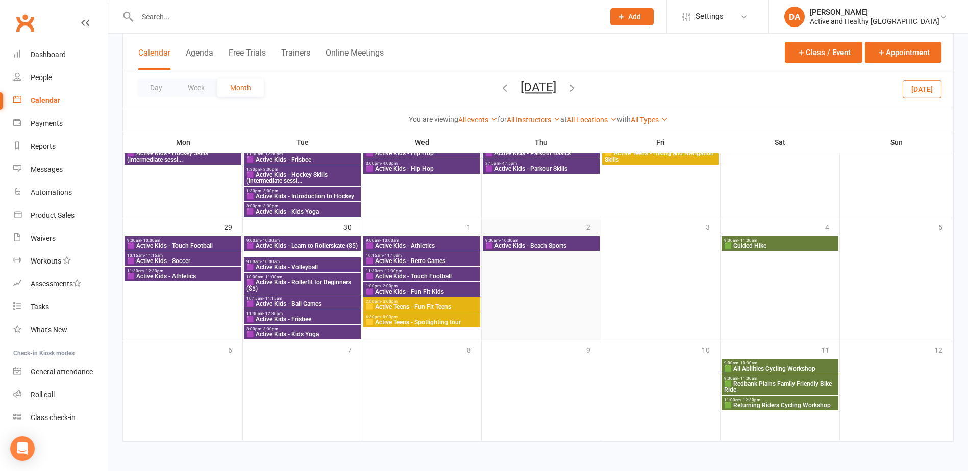
scroll to position [645, 0]
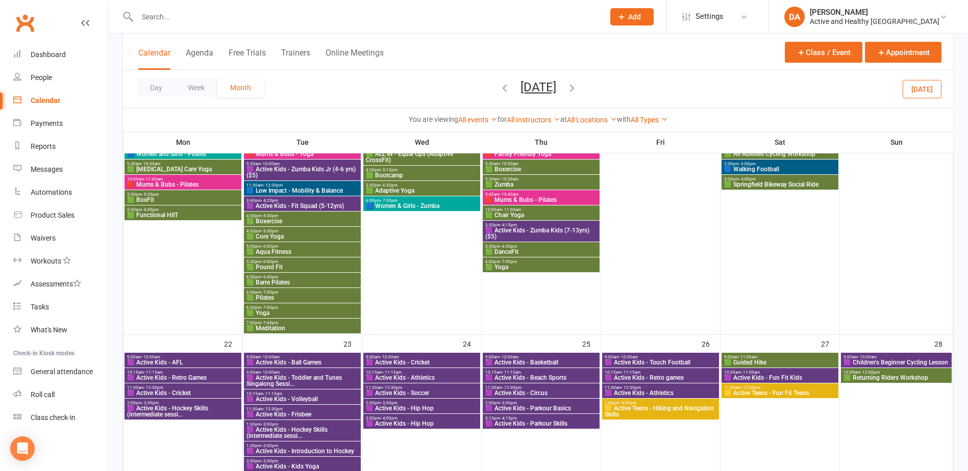
click at [166, 412] on span "🟪 Active Kids - Hockey Skills (intermediate sessi..." at bounding box center [183, 412] width 113 height 12
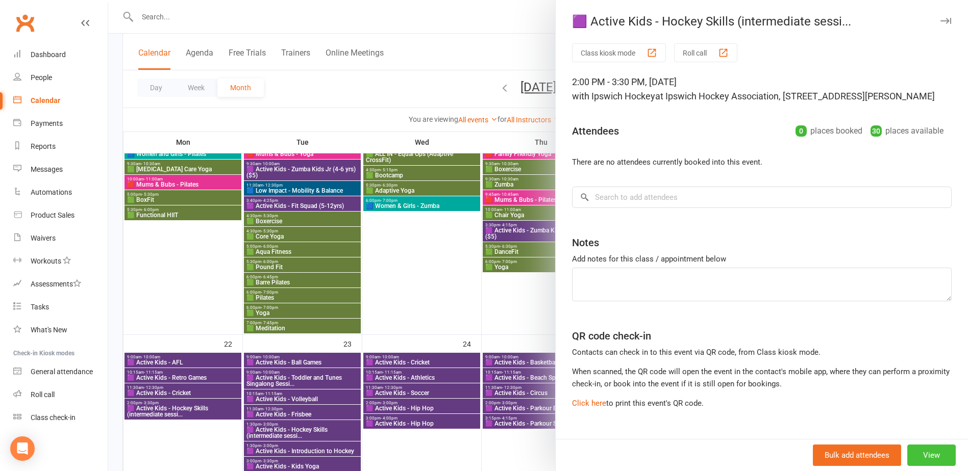
click at [916, 452] on button "View" at bounding box center [931, 455] width 48 height 21
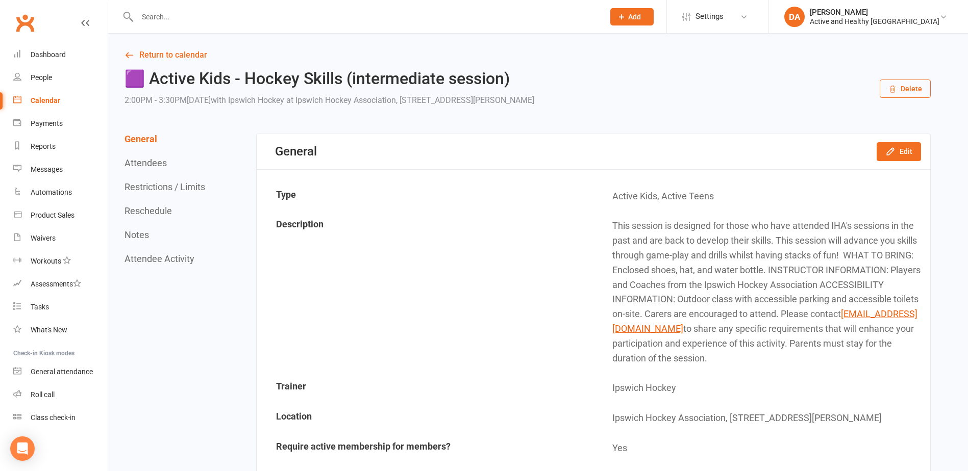
click at [922, 89] on button "Delete" at bounding box center [904, 89] width 51 height 18
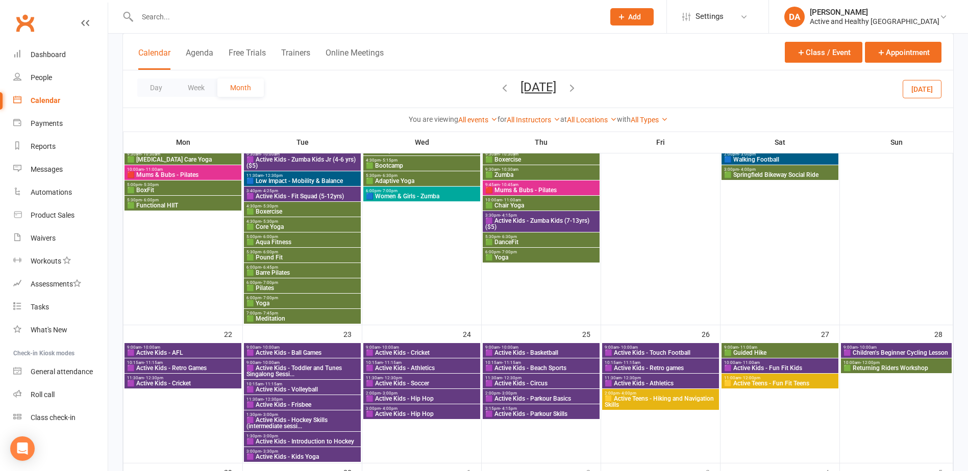
scroll to position [765, 0]
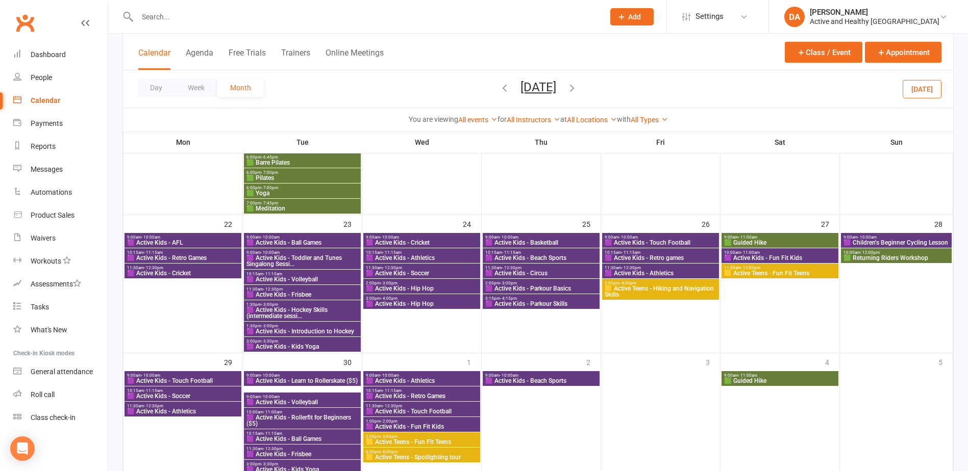
click at [314, 309] on span "🟪 Active Kids - Hockey Skills (intermediate sessi..." at bounding box center [302, 313] width 113 height 12
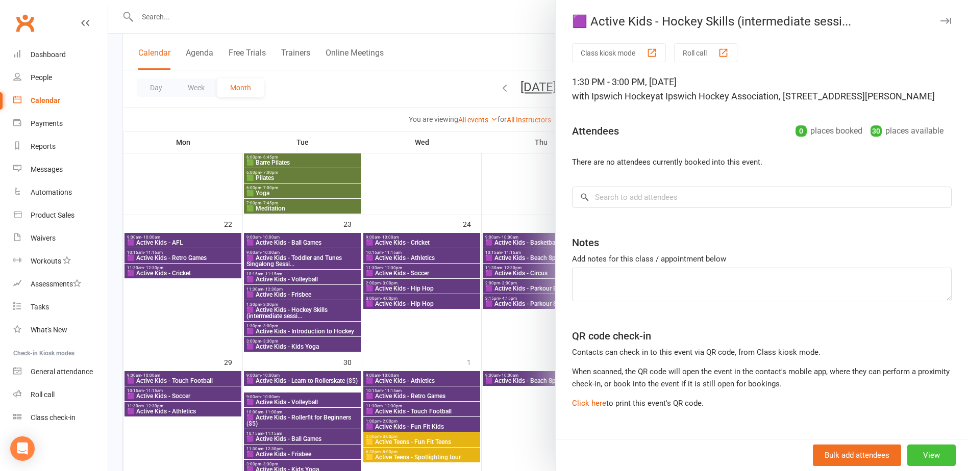
click at [919, 460] on button "View" at bounding box center [931, 455] width 48 height 21
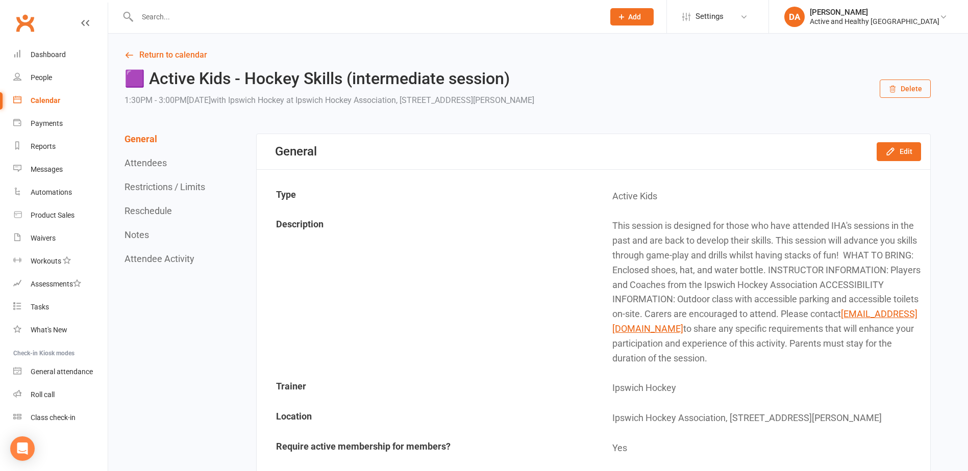
click at [898, 90] on button "Delete" at bounding box center [904, 89] width 51 height 18
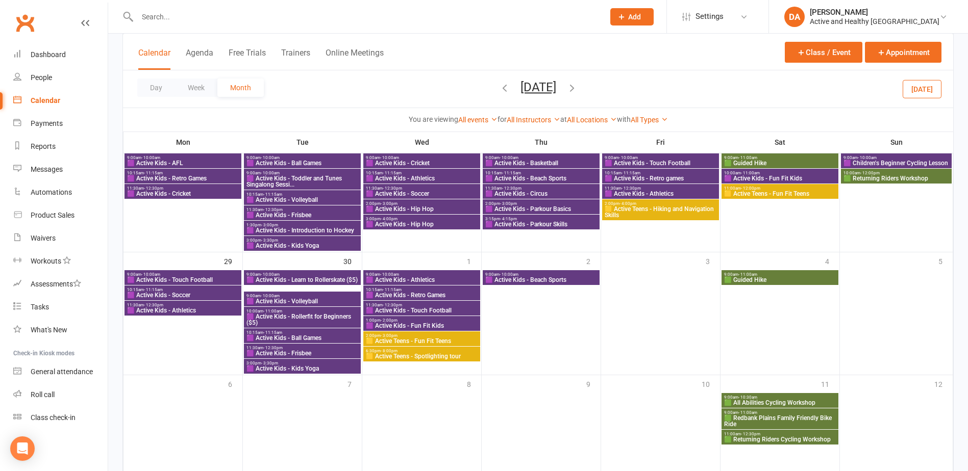
scroll to position [828, 0]
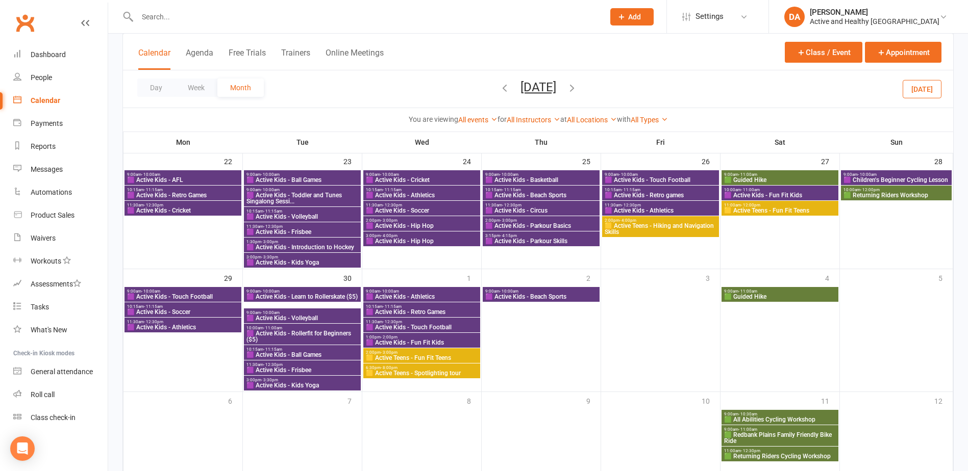
click at [324, 243] on span "1:30pm - 3:00pm" at bounding box center [302, 242] width 113 height 5
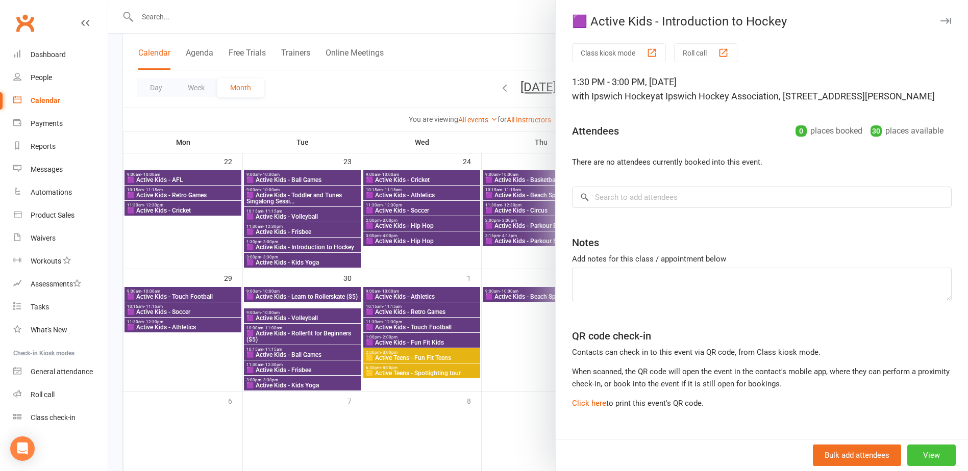
click at [925, 452] on button "View" at bounding box center [931, 455] width 48 height 21
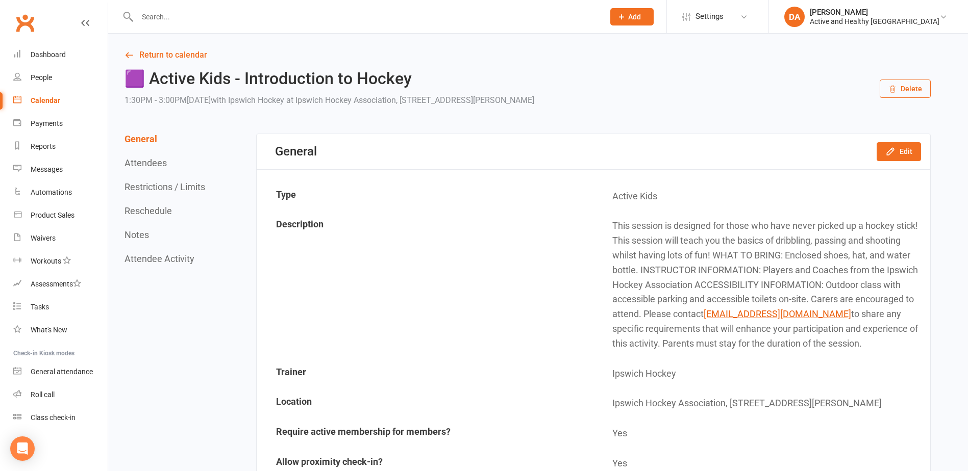
click at [910, 89] on button "Delete" at bounding box center [904, 89] width 51 height 18
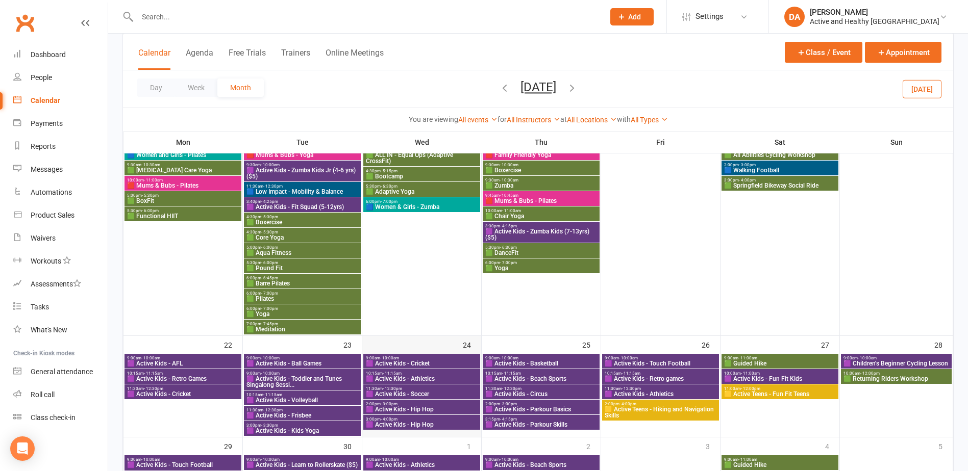
scroll to position [765, 0]
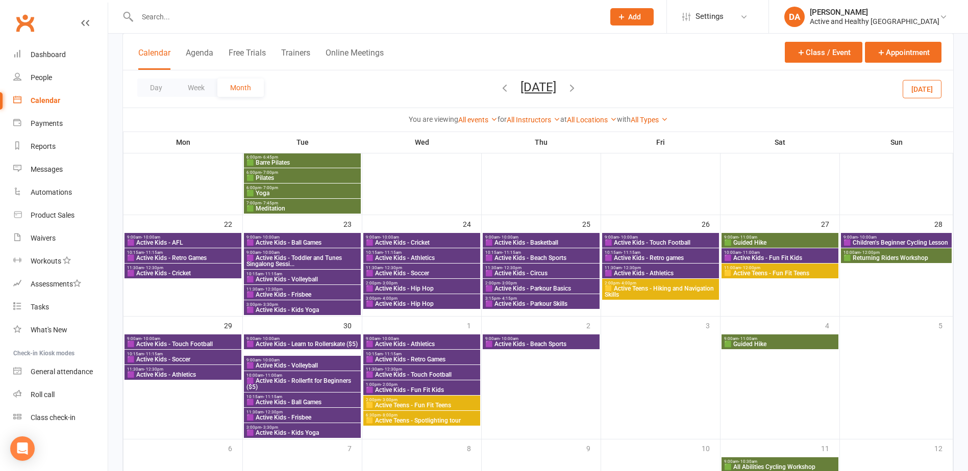
click at [546, 270] on span "🟪 Active Kids - Circus" at bounding box center [541, 273] width 113 height 6
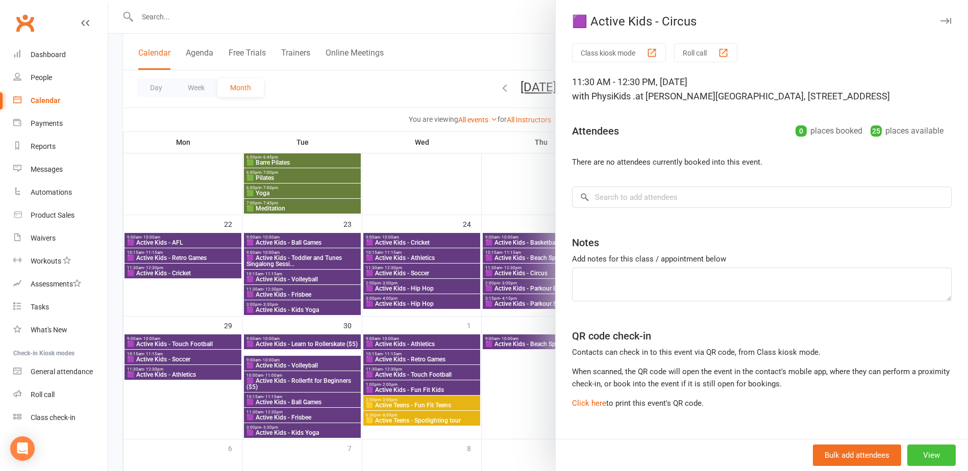
click at [914, 451] on button "View" at bounding box center [931, 455] width 48 height 21
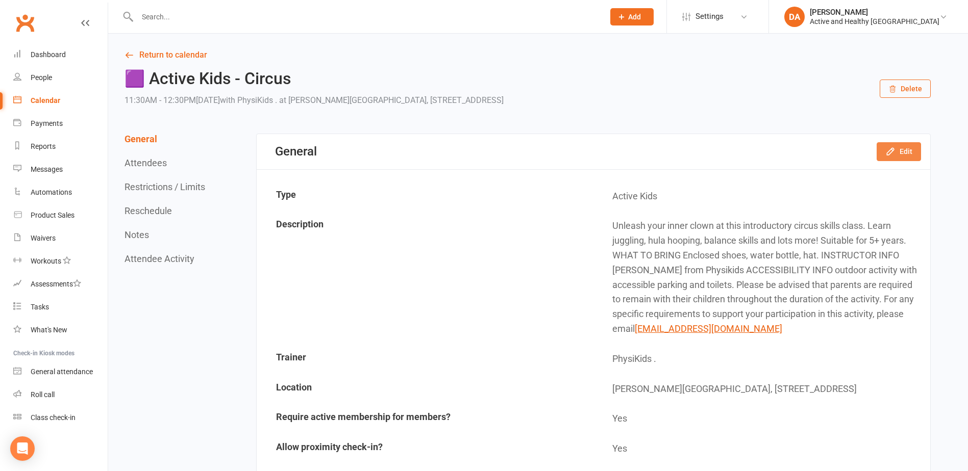
click at [910, 153] on button "Edit" at bounding box center [898, 151] width 44 height 18
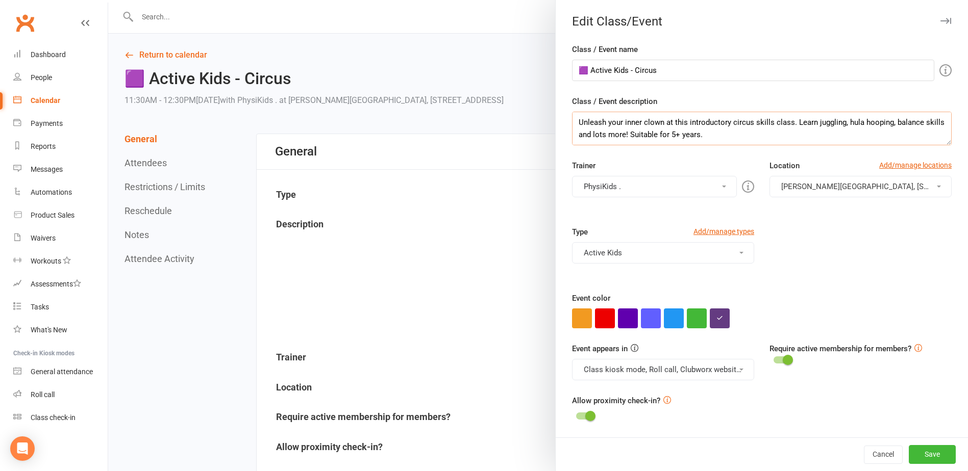
scroll to position [110, 0]
drag, startPoint x: 575, startPoint y: 120, endPoint x: 870, endPoint y: 178, distance: 300.9
click at [870, 178] on div "Class / Event name 🟪 Active Kids - Circus Class / Event description Unleash you…" at bounding box center [762, 240] width 412 height 394
click at [169, 52] on div at bounding box center [538, 235] width 860 height 471
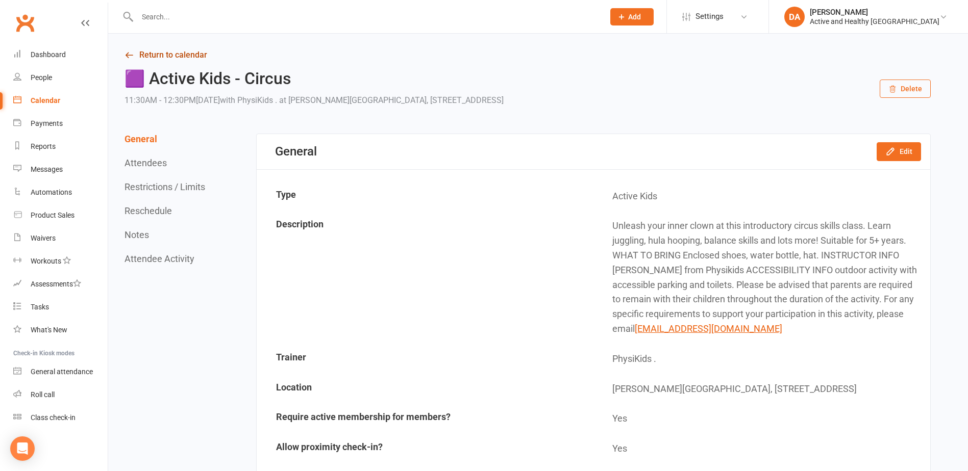
drag, startPoint x: 162, startPoint y: 56, endPoint x: 280, endPoint y: 56, distance: 117.8
click at [162, 56] on link "Return to calendar" at bounding box center [527, 55] width 806 height 14
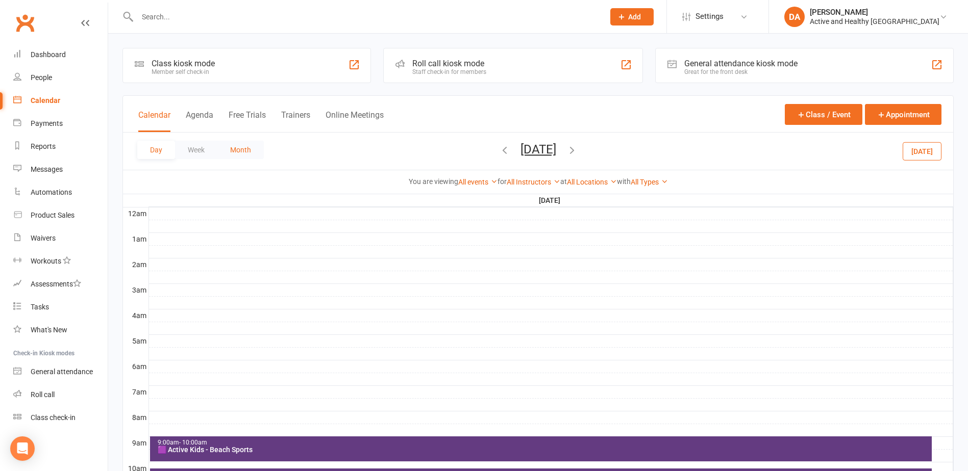
click at [244, 146] on button "Month" at bounding box center [240, 150] width 46 height 18
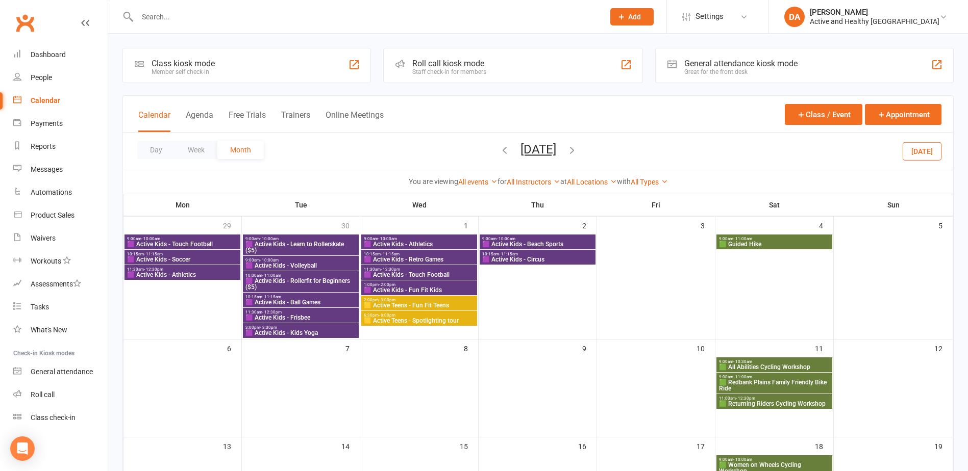
click at [499, 148] on icon "button" at bounding box center [504, 149] width 11 height 11
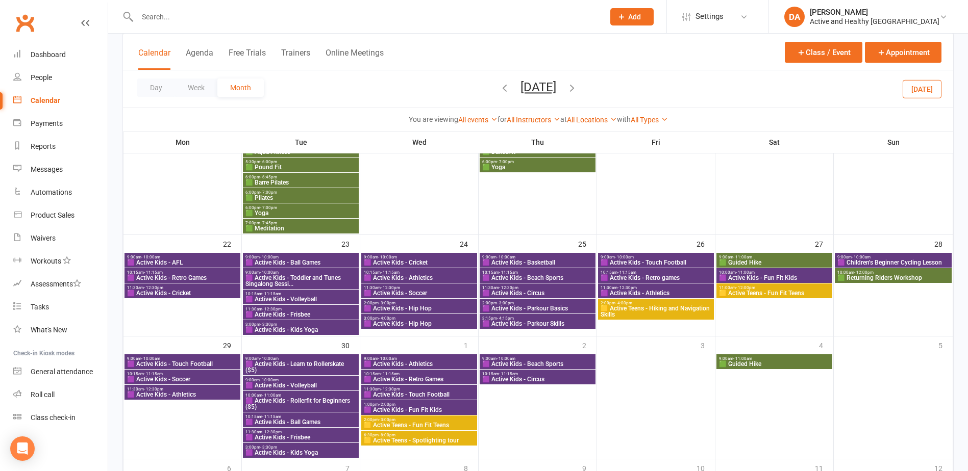
scroll to position [710, 0]
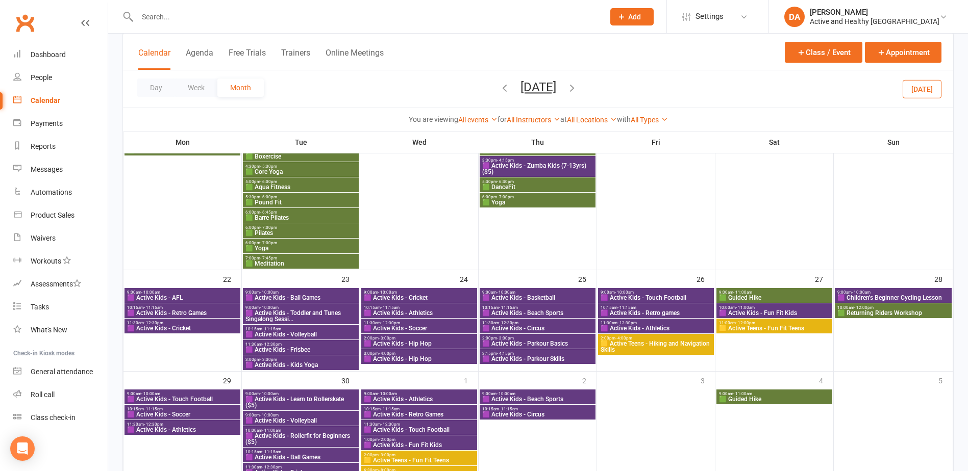
click at [534, 297] on span "🟪 Active Kids - Basketball" at bounding box center [538, 298] width 112 height 6
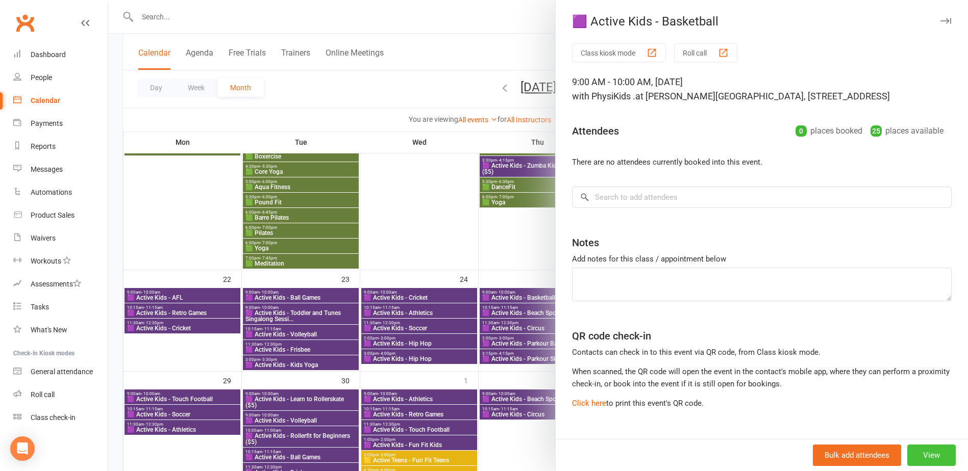
click at [928, 458] on button "View" at bounding box center [931, 455] width 48 height 21
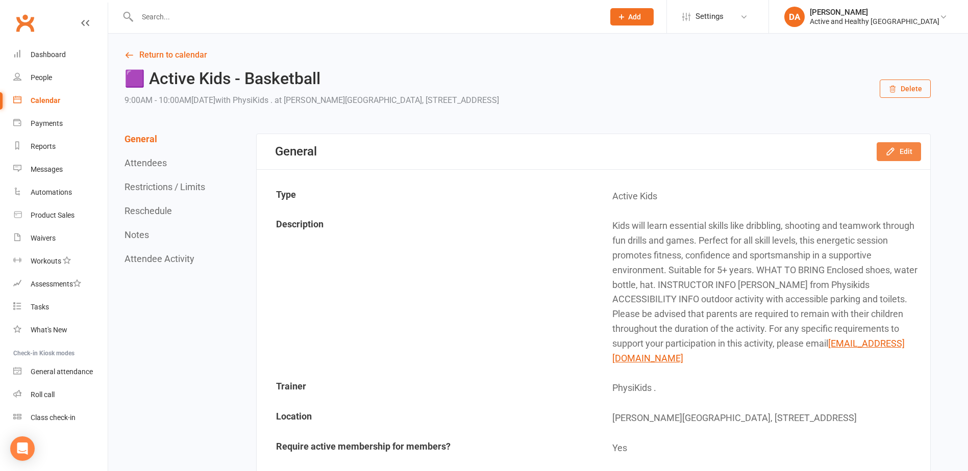
click at [897, 154] on button "Edit" at bounding box center [898, 151] width 44 height 18
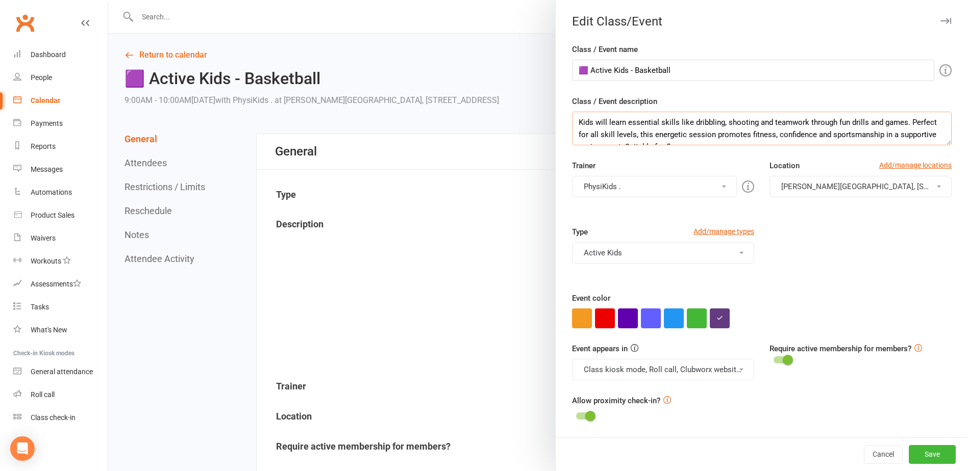
scroll to position [122, 0]
drag, startPoint x: 574, startPoint y: 123, endPoint x: 927, endPoint y: 207, distance: 362.7
click at [927, 207] on div "Class / Event name 🟪 Active Kids - Basketball Class / Event description Kids wi…" at bounding box center [762, 240] width 412 height 394
click at [183, 53] on div at bounding box center [538, 235] width 860 height 471
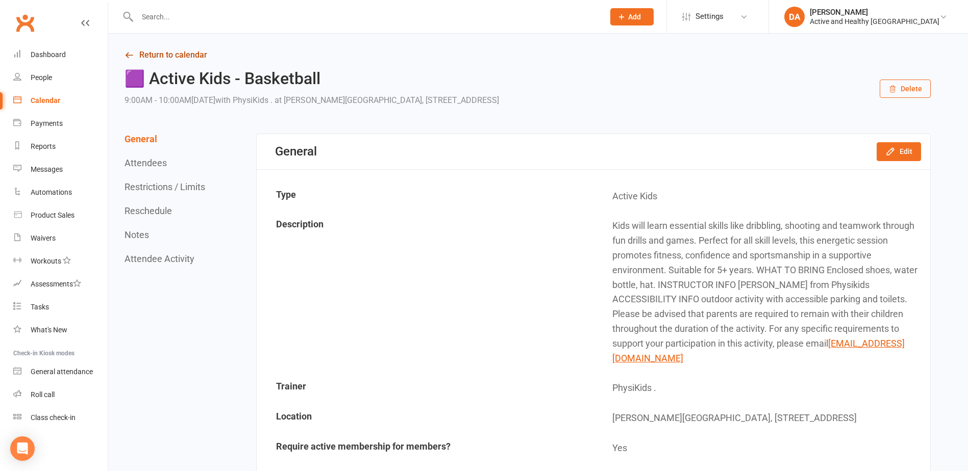
click at [151, 54] on link "Return to calendar" at bounding box center [527, 55] width 806 height 14
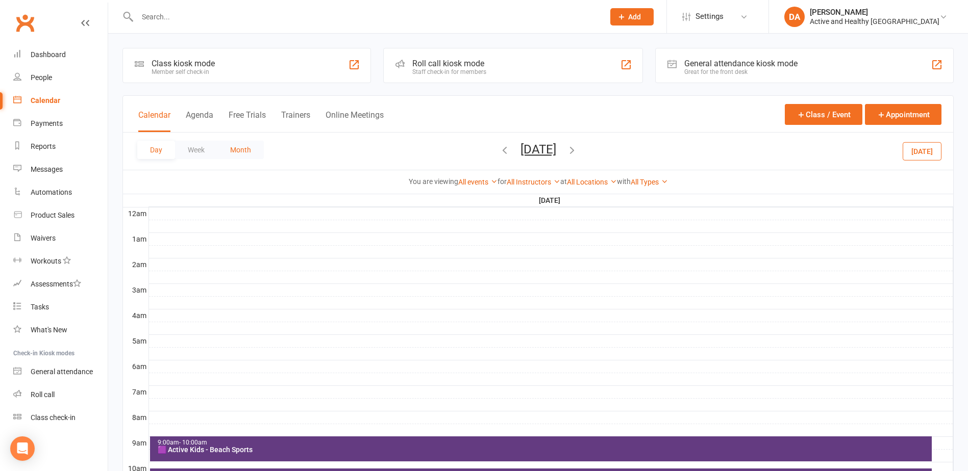
click at [233, 152] on button "Month" at bounding box center [240, 150] width 46 height 18
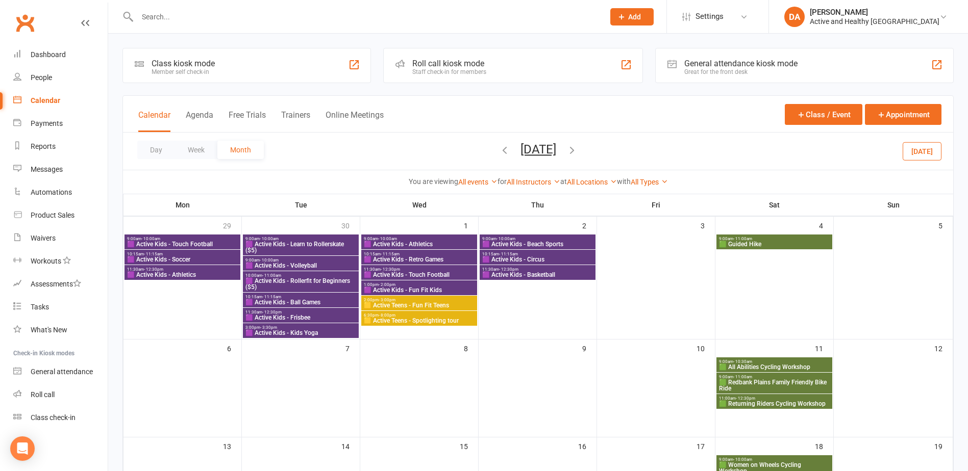
click at [499, 149] on icon "button" at bounding box center [504, 149] width 11 height 11
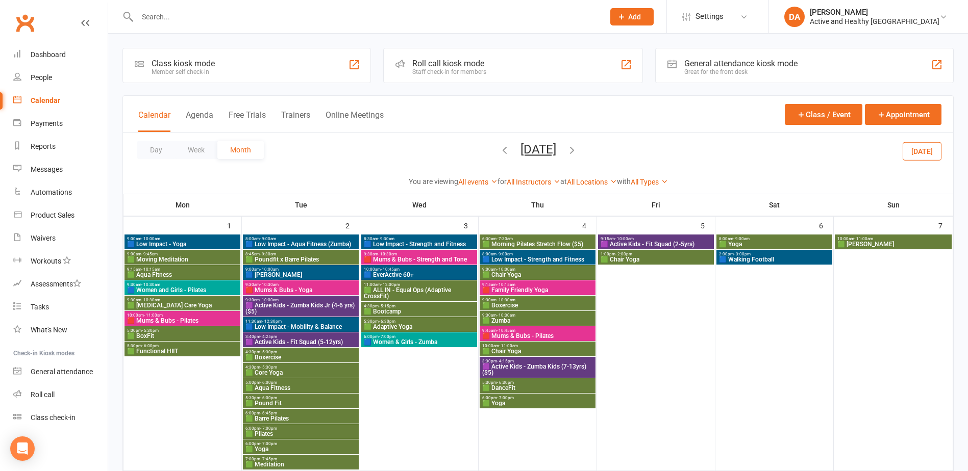
click at [525, 146] on button "[DATE]" at bounding box center [538, 149] width 36 height 14
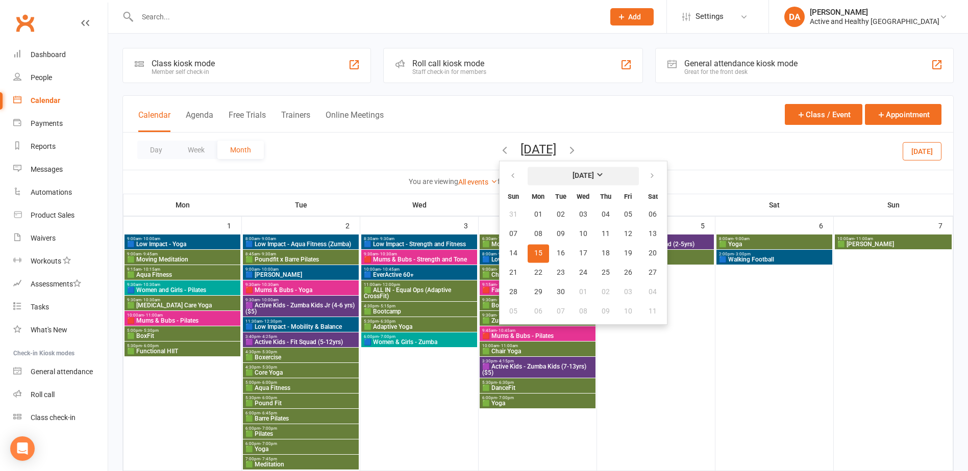
click at [572, 175] on strong "[DATE]" at bounding box center [582, 176] width 21 height 8
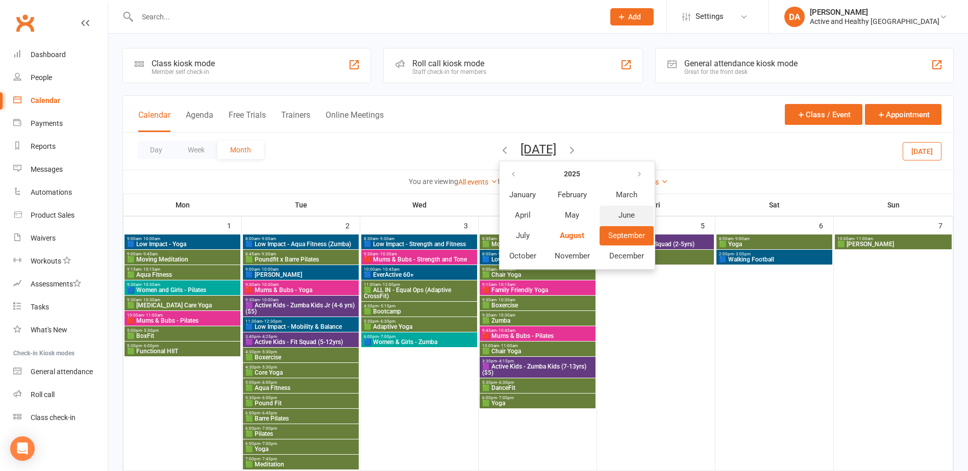
click at [618, 216] on span "June" at bounding box center [626, 215] width 16 height 9
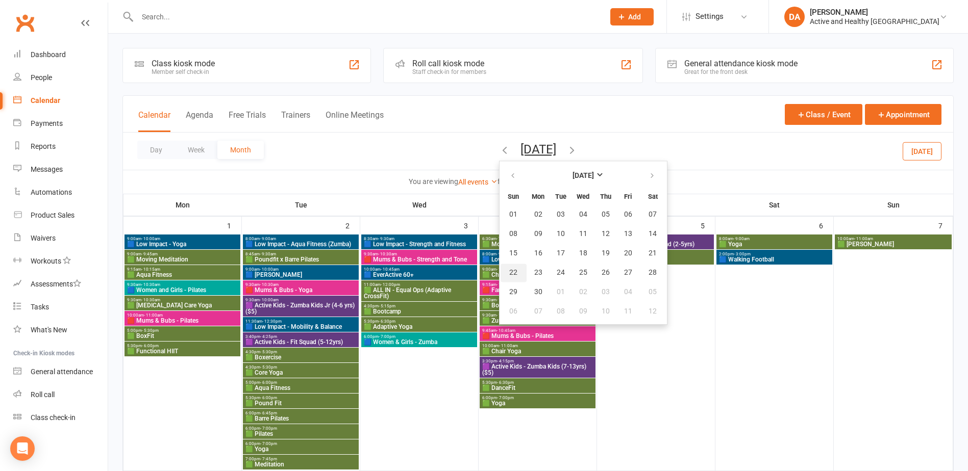
click at [500, 267] on button "22" at bounding box center [513, 273] width 26 height 18
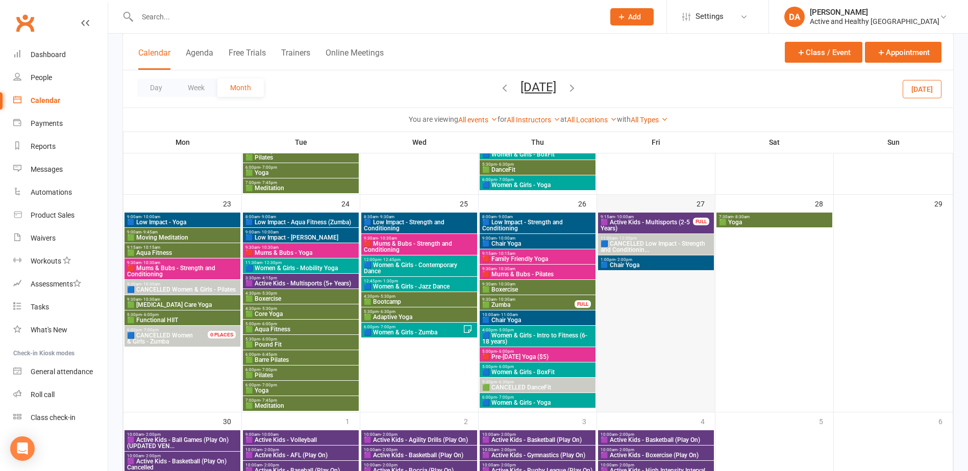
scroll to position [1057, 0]
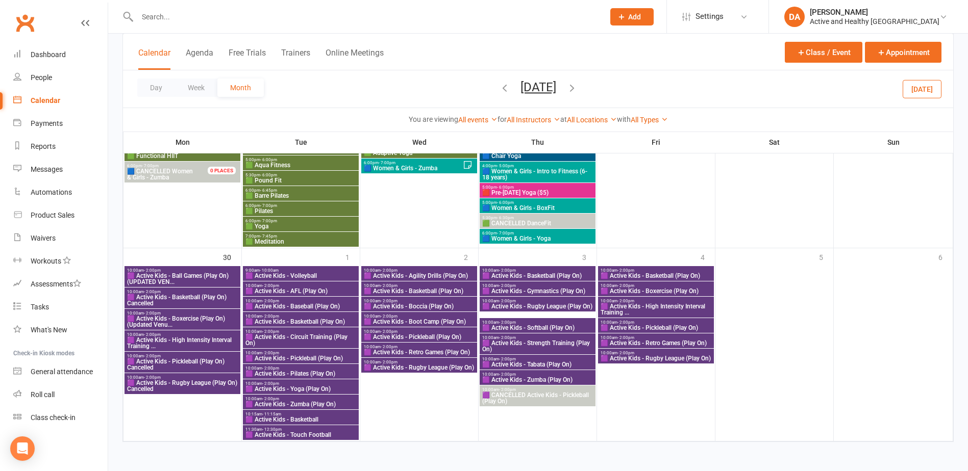
click at [577, 91] on icon "button" at bounding box center [571, 87] width 11 height 11
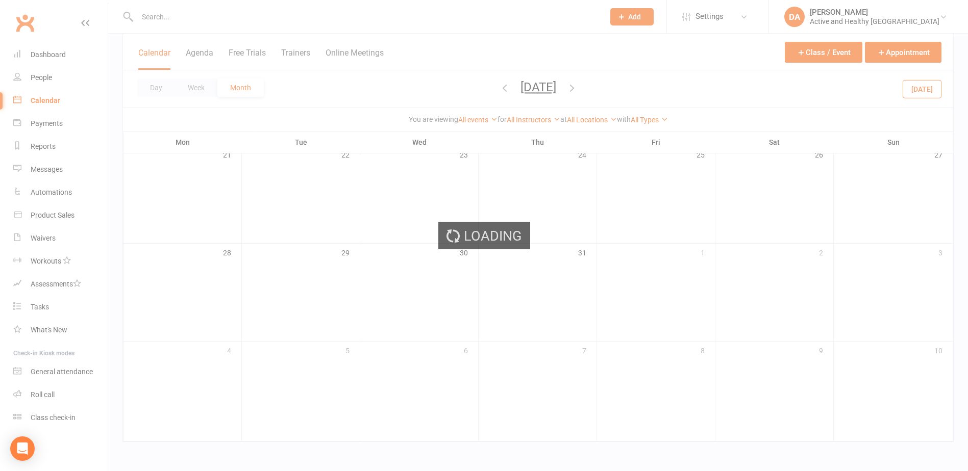
scroll to position [460, 0]
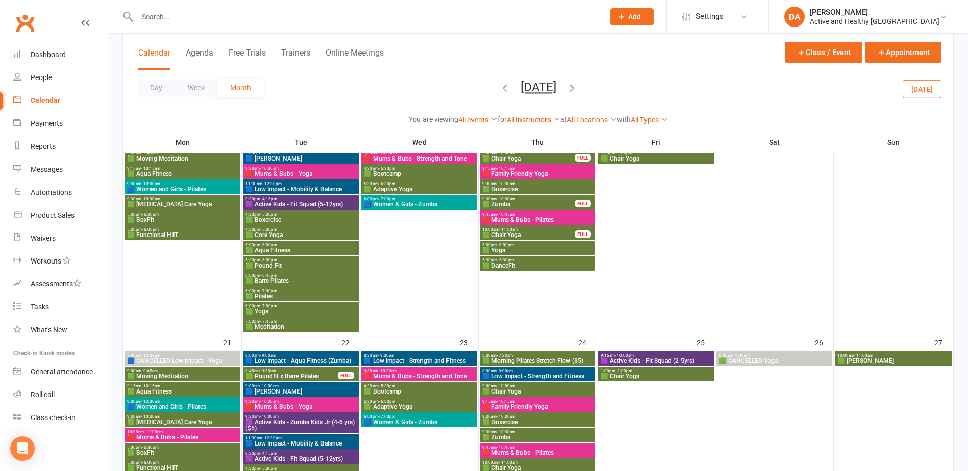
click at [533, 89] on button "July 2025" at bounding box center [538, 87] width 36 height 14
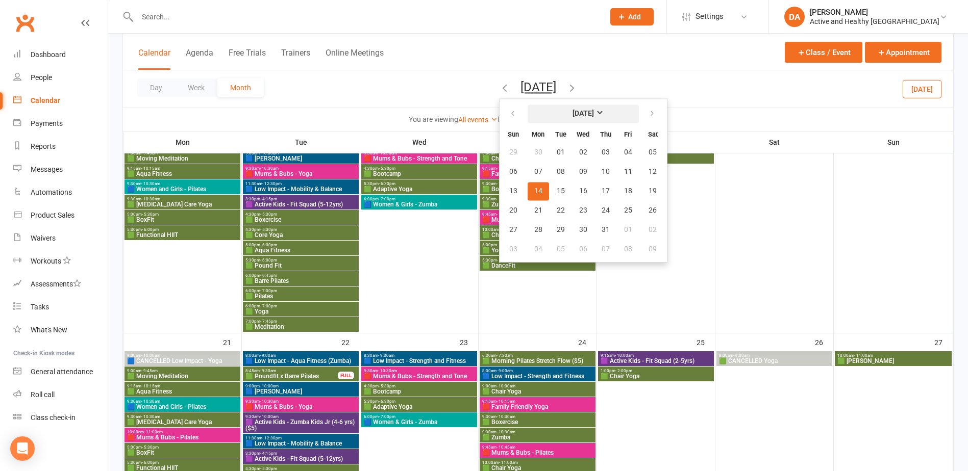
click at [582, 112] on strong "July 2025" at bounding box center [582, 114] width 21 height 8
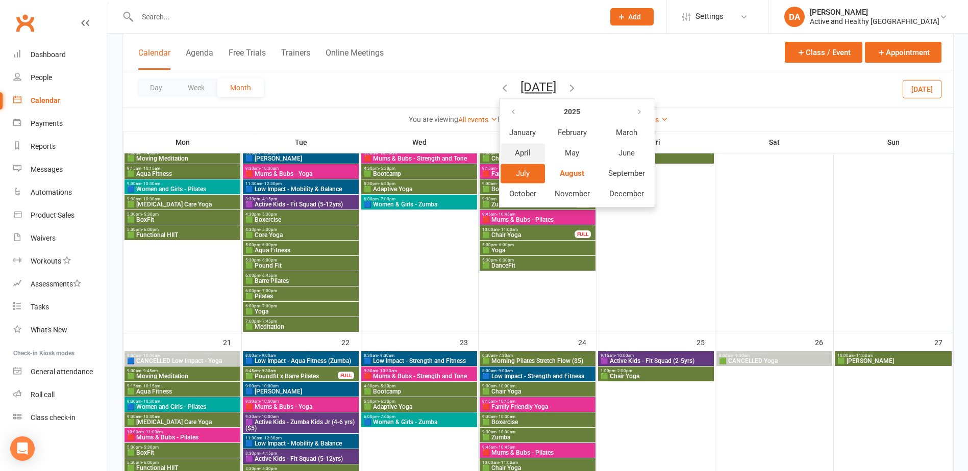
click at [521, 153] on span "April" at bounding box center [523, 152] width 16 height 9
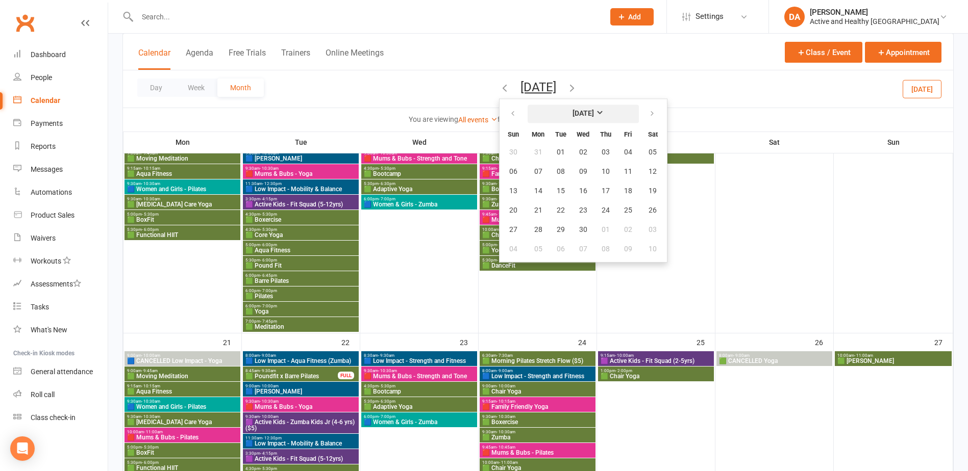
click at [575, 117] on strong "April 2025" at bounding box center [582, 114] width 21 height 8
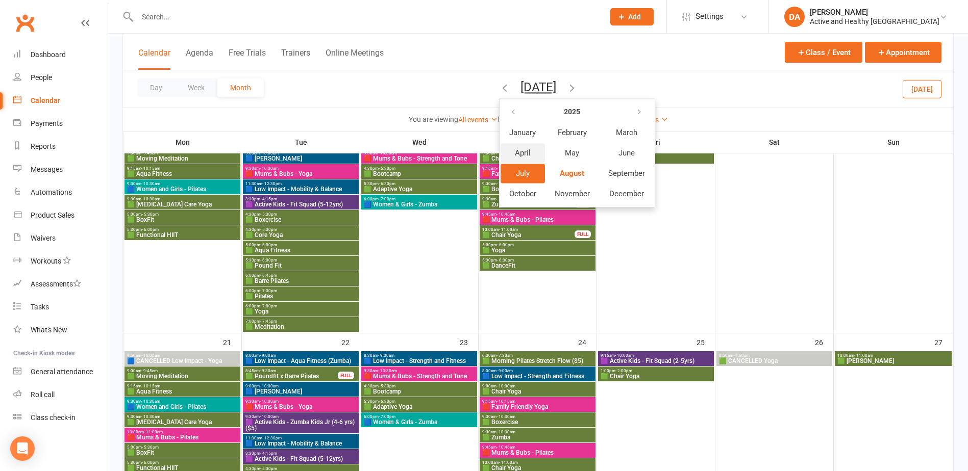
click at [509, 146] on button "April" at bounding box center [522, 152] width 44 height 19
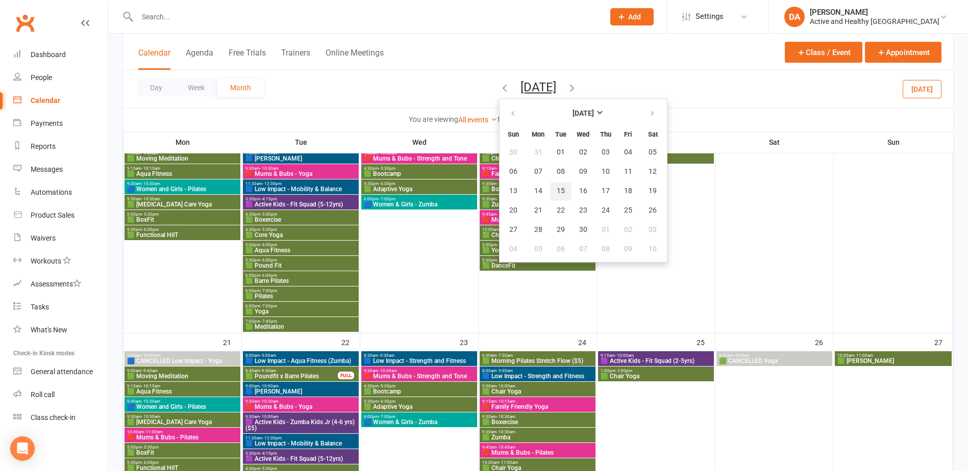
click at [562, 190] on button "15" at bounding box center [560, 191] width 21 height 18
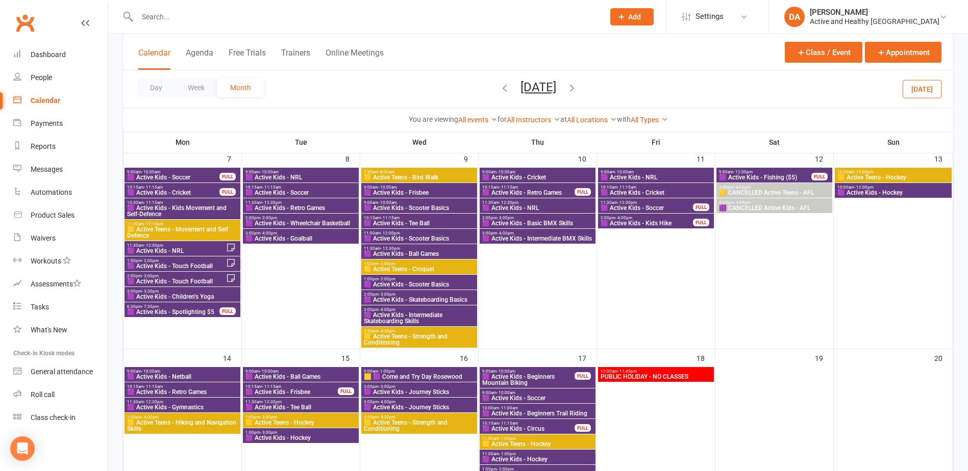
scroll to position [284, 0]
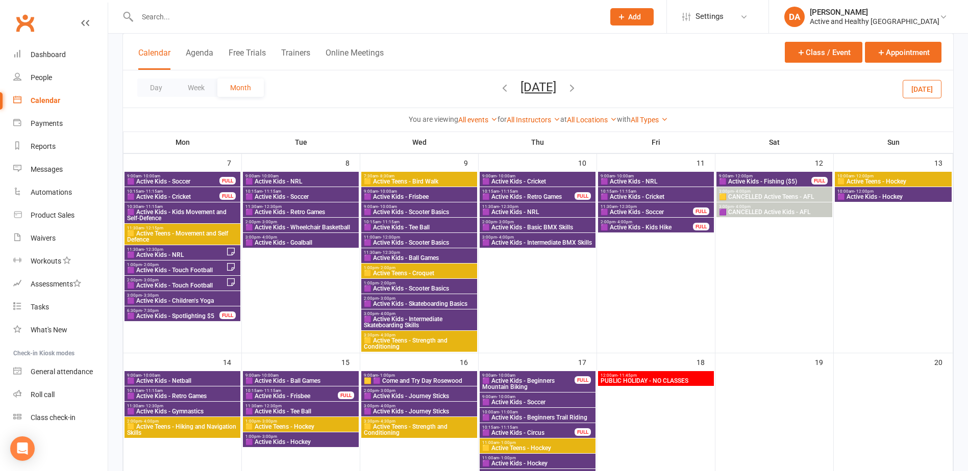
click at [551, 89] on button "April 2025" at bounding box center [538, 87] width 36 height 14
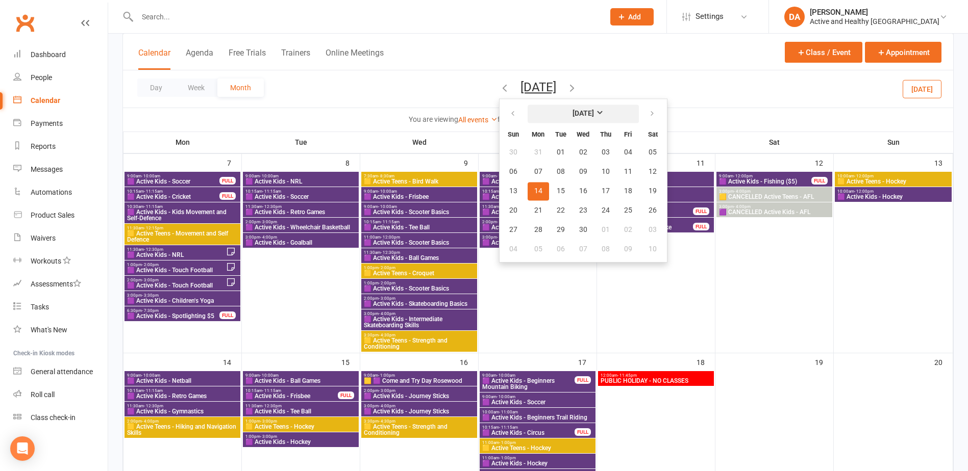
click at [577, 117] on button "April 2025" at bounding box center [582, 114] width 111 height 18
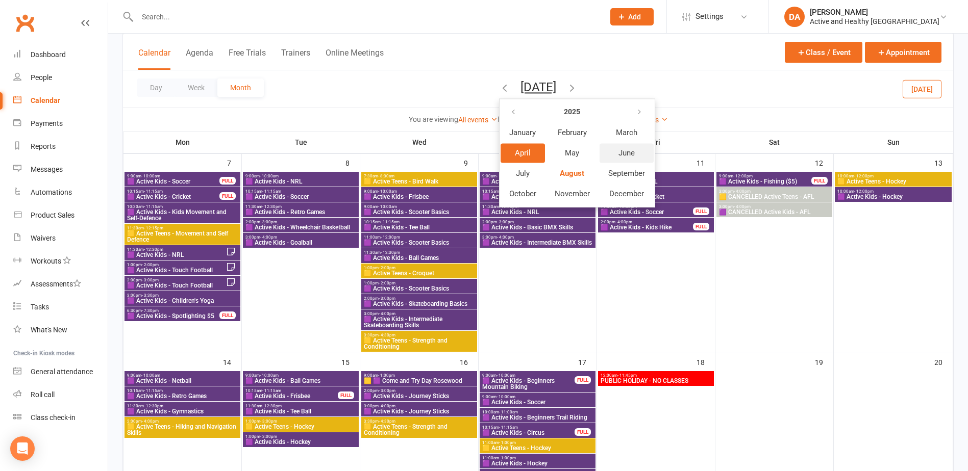
click at [618, 150] on span "June" at bounding box center [626, 152] width 16 height 9
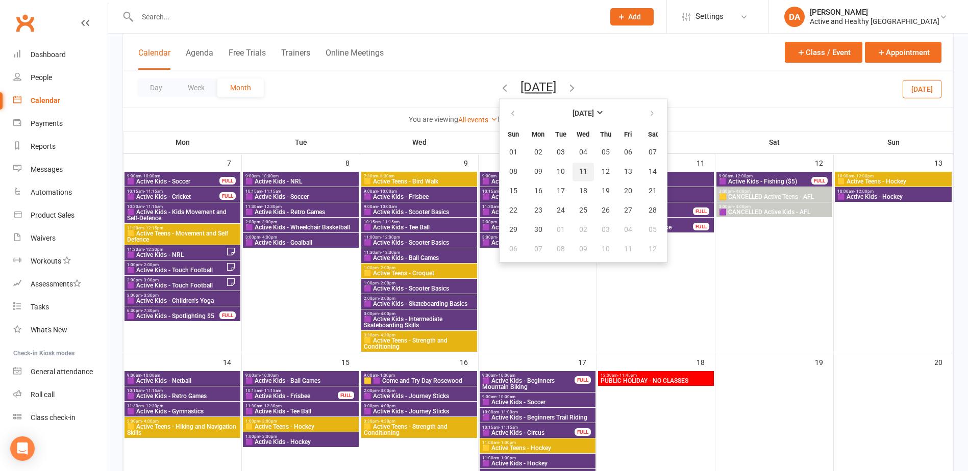
click at [579, 174] on span "11" at bounding box center [583, 172] width 8 height 8
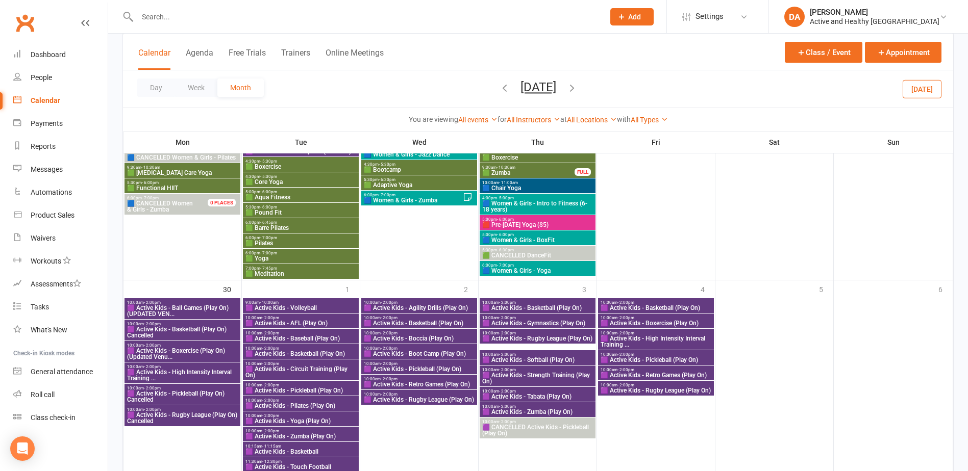
scroll to position [1057, 0]
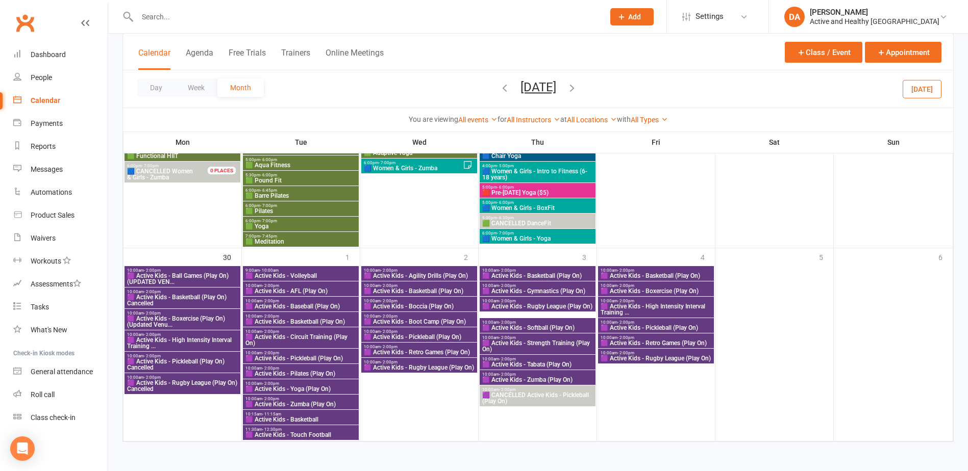
click at [577, 89] on icon "button" at bounding box center [571, 87] width 11 height 11
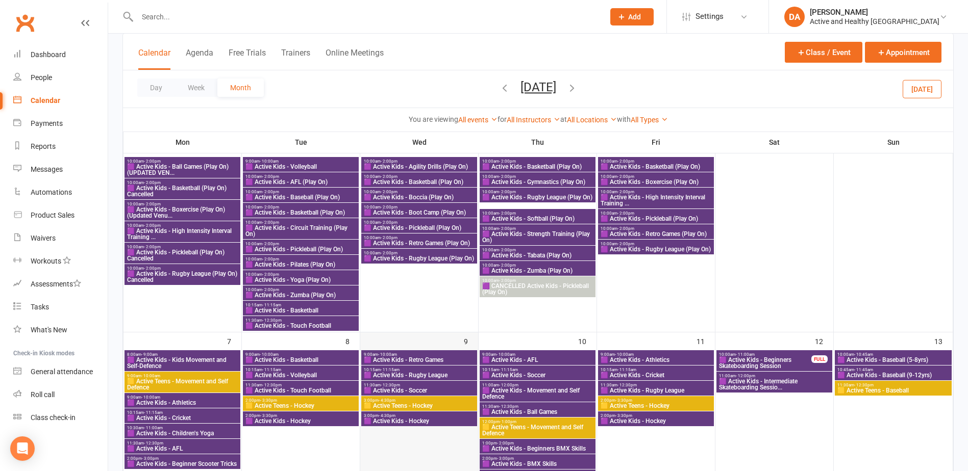
scroll to position [95, 0]
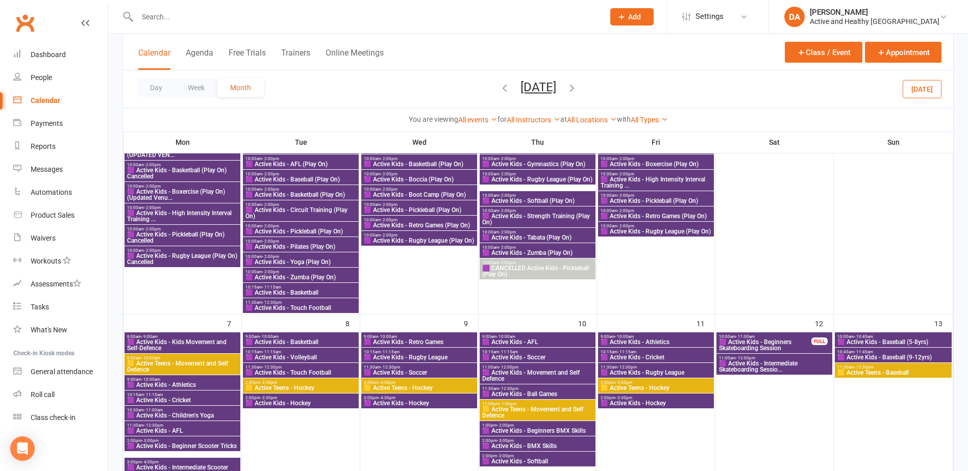
click at [417, 355] on span "🟪 Active Kids - Rugby League" at bounding box center [419, 358] width 112 height 6
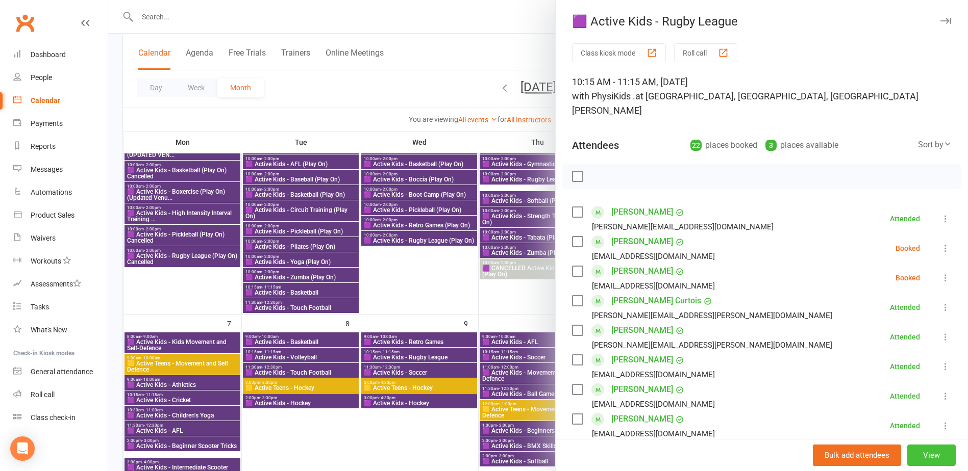
click at [923, 456] on button "View" at bounding box center [931, 455] width 48 height 21
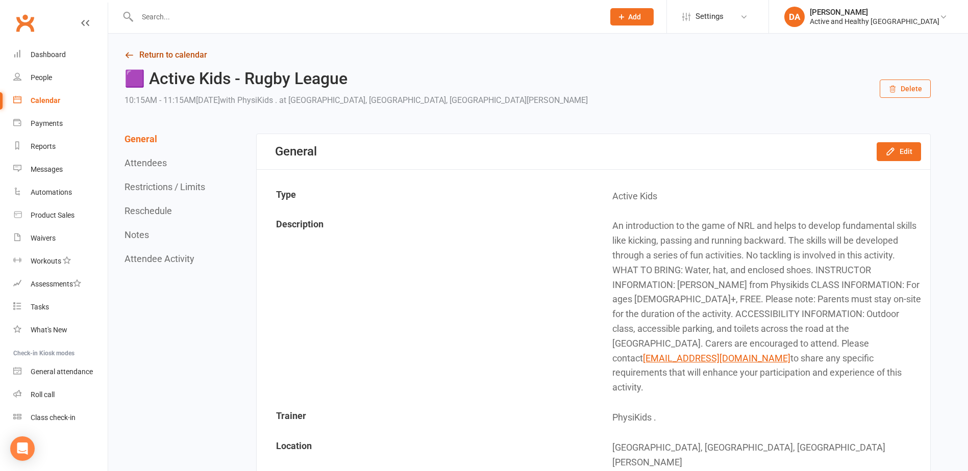
click at [155, 52] on link "Return to calendar" at bounding box center [527, 55] width 806 height 14
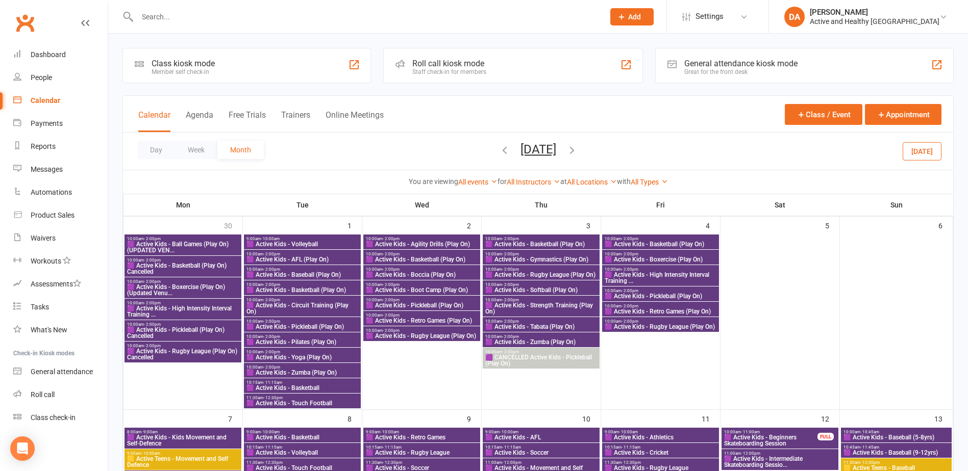
scroll to position [102, 0]
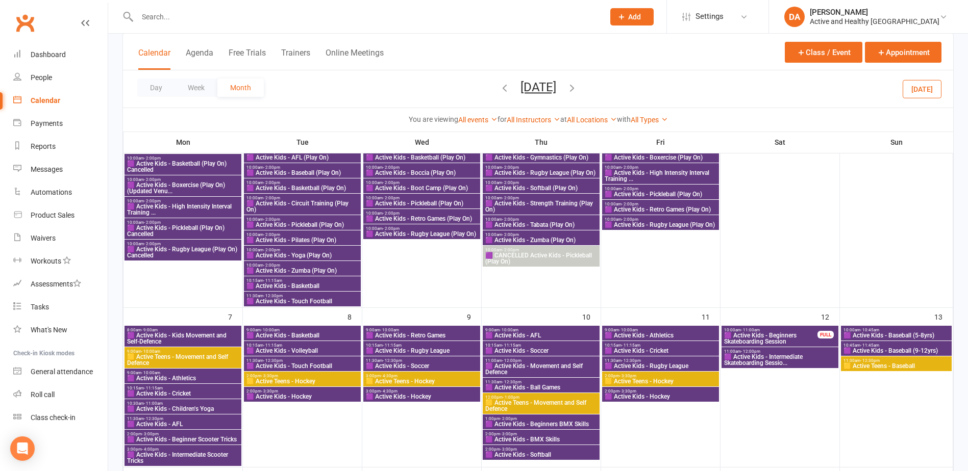
click at [542, 87] on button "July 2025" at bounding box center [538, 87] width 36 height 14
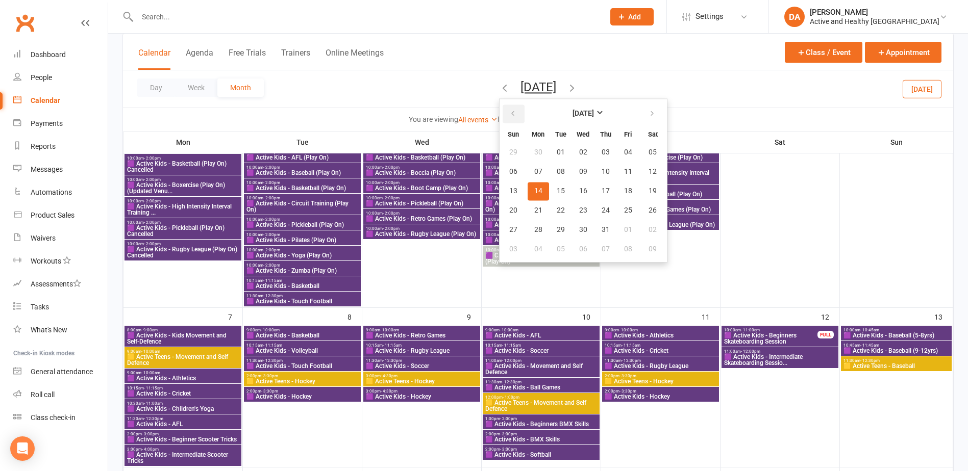
click at [508, 114] on button "button" at bounding box center [513, 114] width 22 height 18
click at [557, 191] on span "15" at bounding box center [561, 191] width 8 height 8
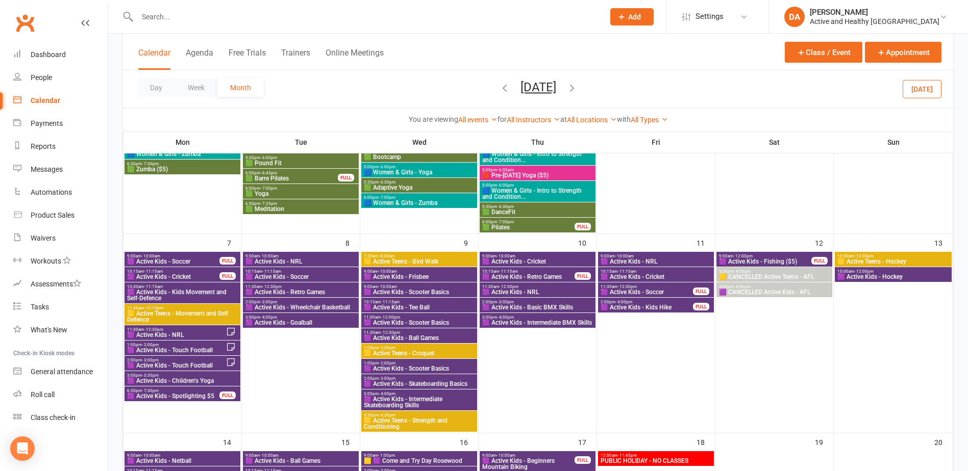
scroll to position [204, 0]
click at [191, 395] on span "🟪 Active Kids - Spotlighting $5" at bounding box center [173, 396] width 93 height 6
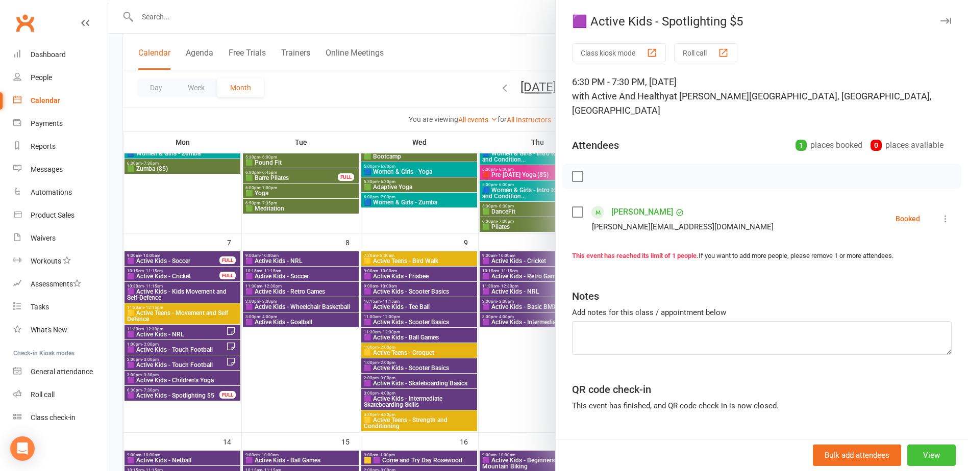
click at [921, 449] on button "View" at bounding box center [931, 455] width 48 height 21
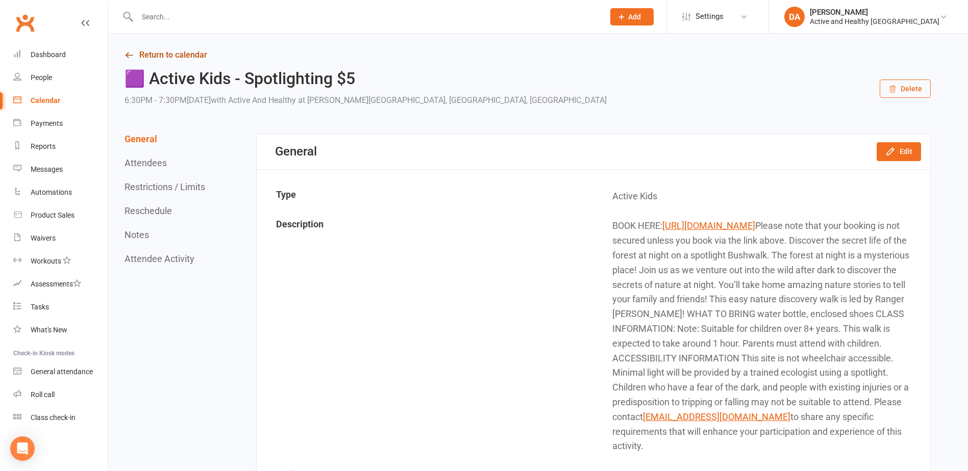
click at [170, 54] on link "Return to calendar" at bounding box center [527, 55] width 806 height 14
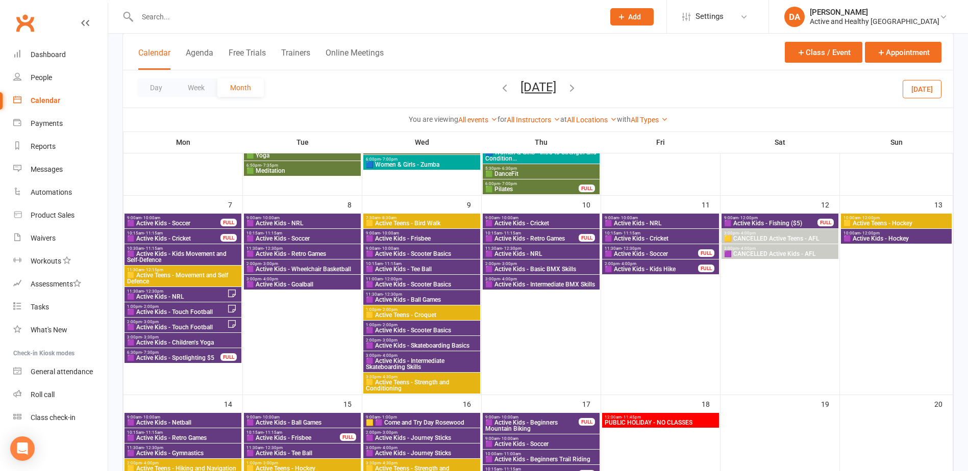
scroll to position [255, 0]
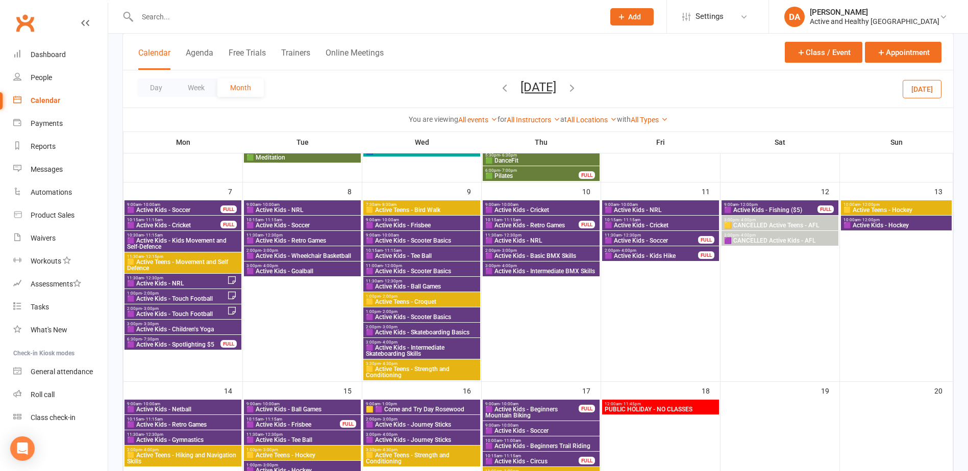
click at [662, 253] on span "🟪 Active Kids - Kids Hike" at bounding box center [651, 256] width 94 height 6
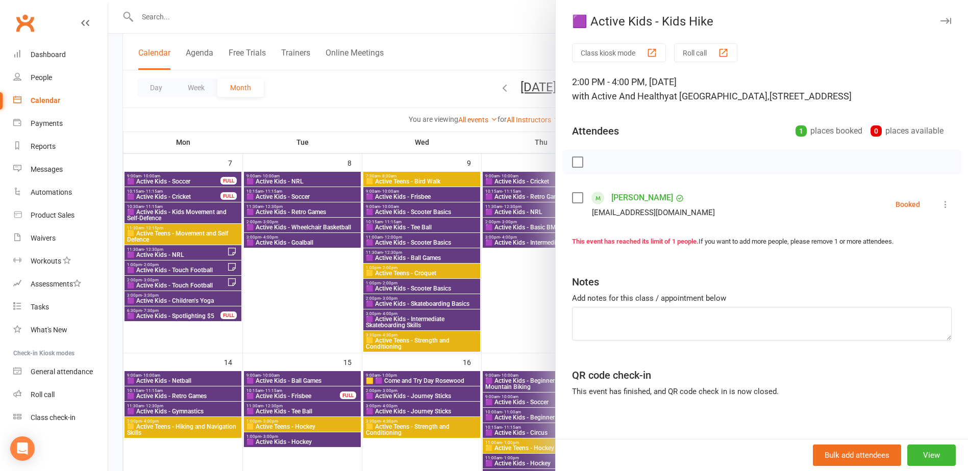
scroll to position [306, 0]
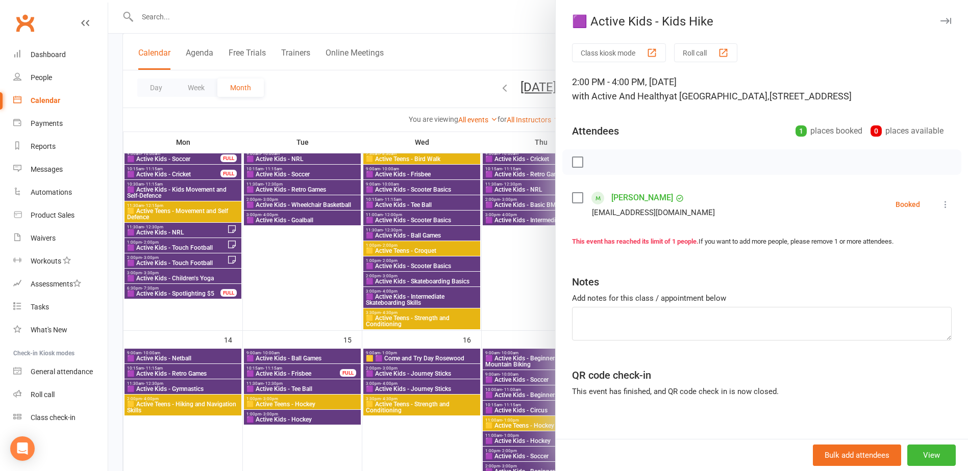
click at [257, 350] on div at bounding box center [538, 235] width 860 height 471
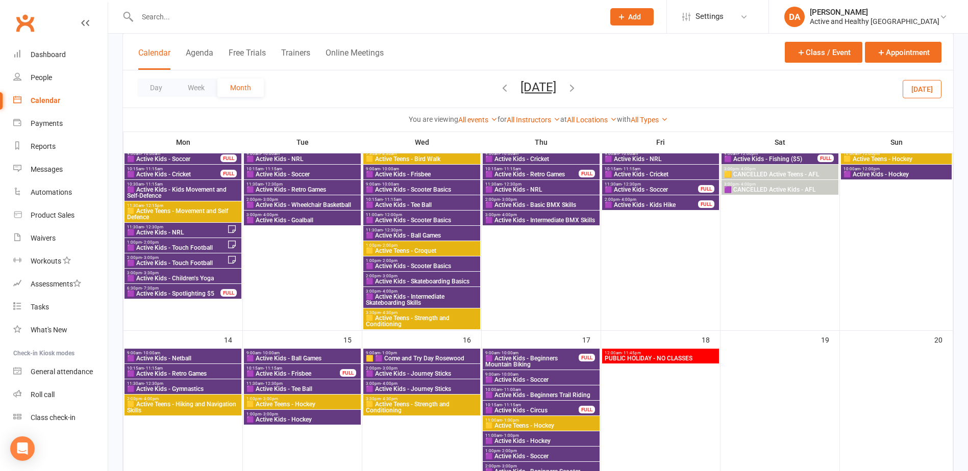
click at [199, 404] on span "🟨 Active Teens - Hiking and Navigation Skills" at bounding box center [183, 407] width 113 height 12
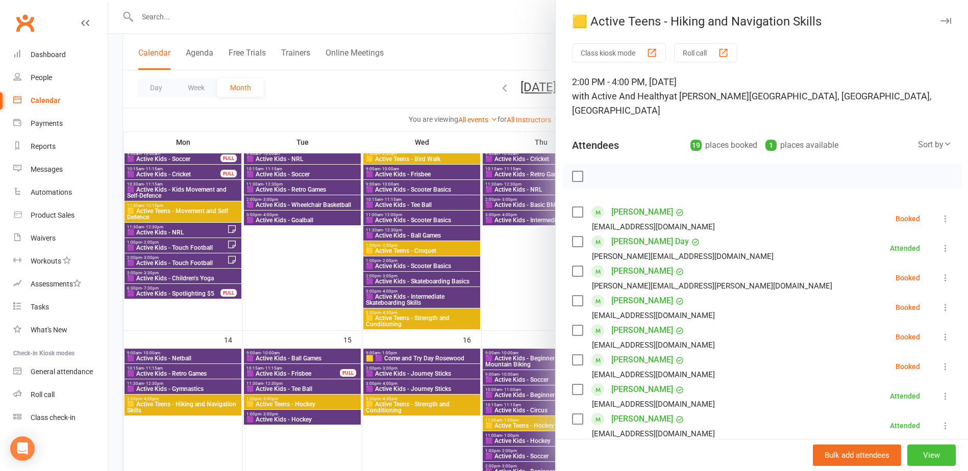
click at [912, 447] on button "View" at bounding box center [931, 455] width 48 height 21
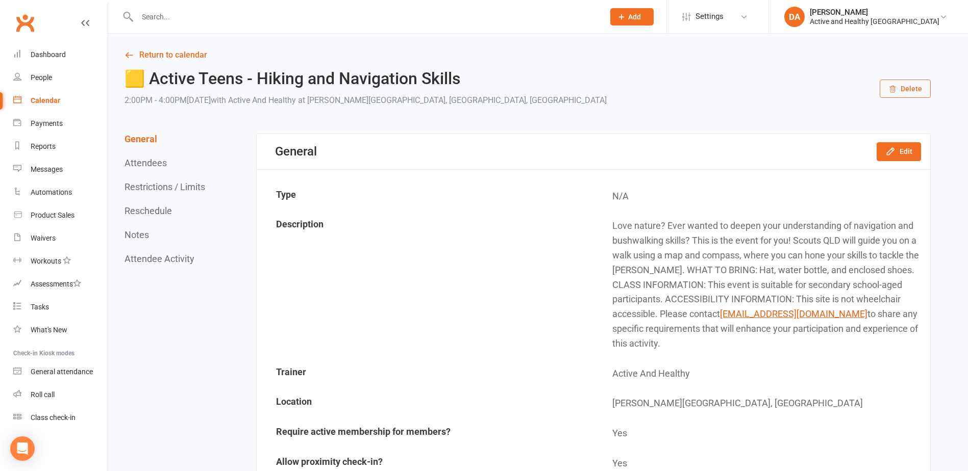
drag, startPoint x: 748, startPoint y: 352, endPoint x: 719, endPoint y: 267, distance: 89.7
click at [719, 267] on td "Love nature? Ever wanted to deepen your understanding of navigation and bushwal…" at bounding box center [761, 285] width 335 height 146
click at [910, 154] on button "Edit" at bounding box center [898, 151] width 44 height 18
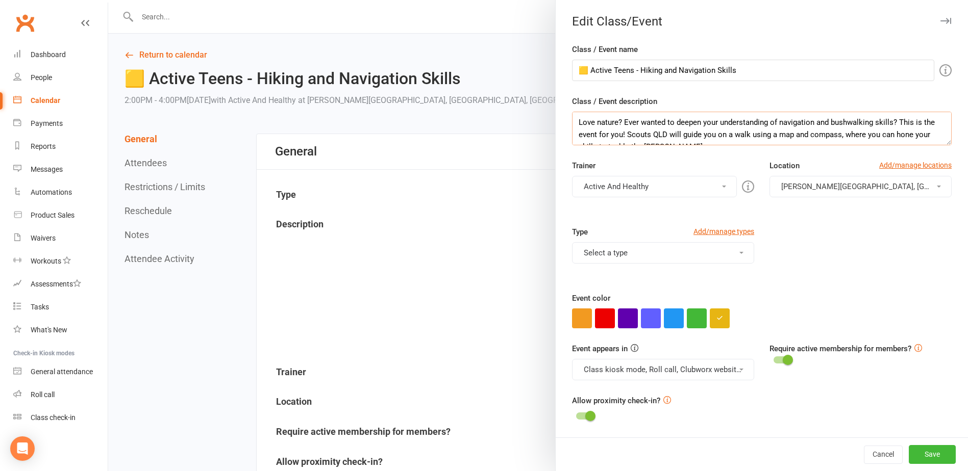
scroll to position [110, 0]
drag, startPoint x: 574, startPoint y: 121, endPoint x: 977, endPoint y: 188, distance: 408.6
click at [454, 297] on div at bounding box center [538, 235] width 860 height 471
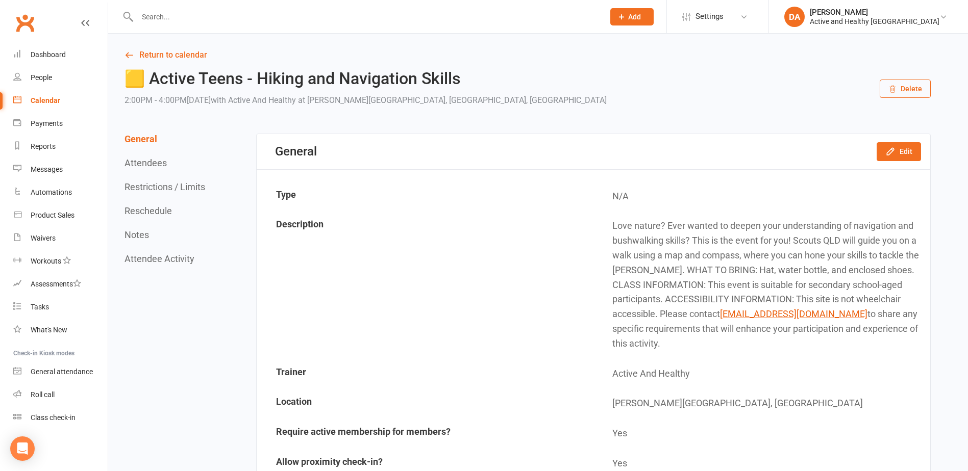
click at [189, 52] on link "Return to calendar" at bounding box center [527, 55] width 806 height 14
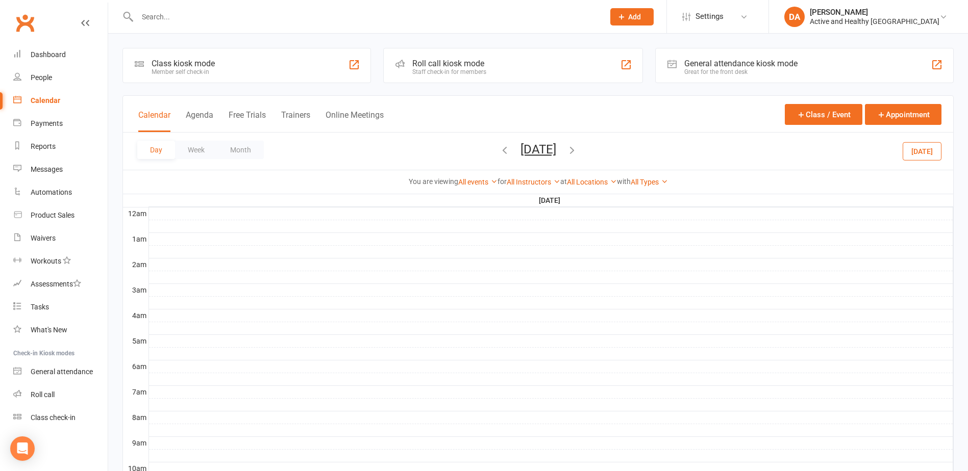
drag, startPoint x: 251, startPoint y: 145, endPoint x: 348, endPoint y: 145, distance: 96.9
click at [251, 145] on button "Month" at bounding box center [240, 150] width 46 height 18
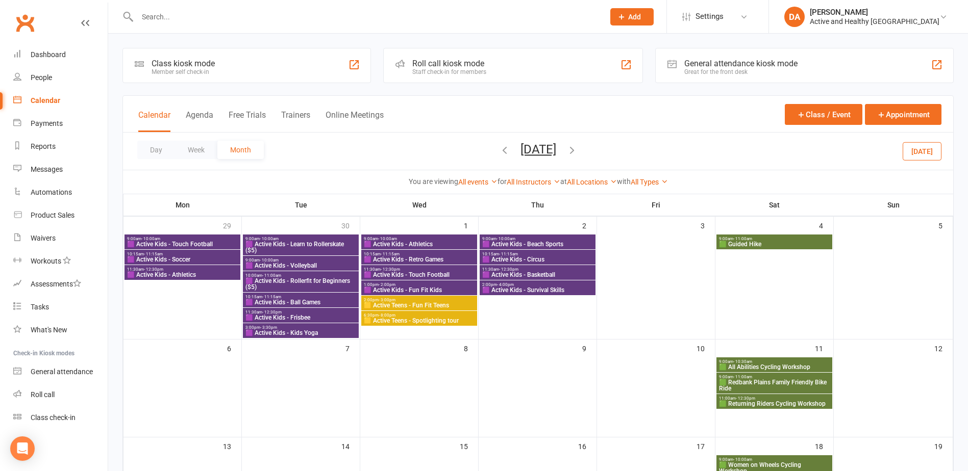
click at [165, 255] on span "10:15am - 11:15am" at bounding box center [183, 254] width 112 height 5
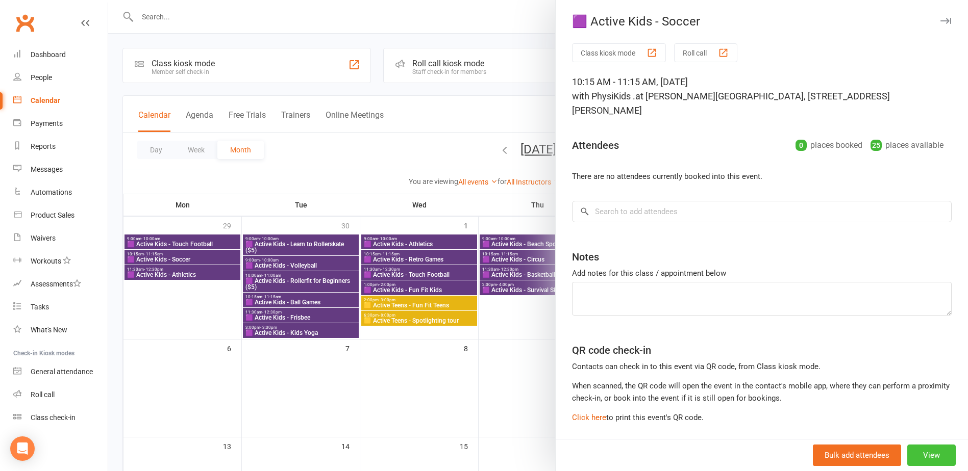
click at [929, 454] on button "View" at bounding box center [931, 455] width 48 height 21
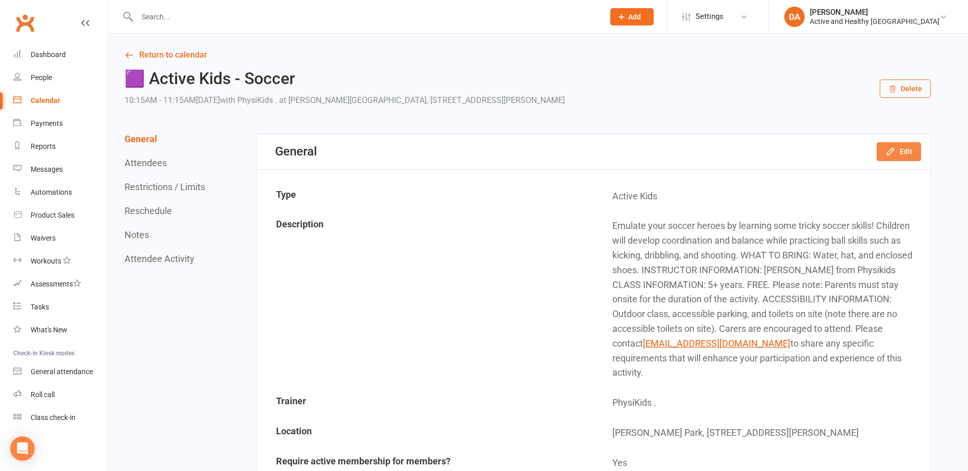
click at [898, 145] on button "Edit" at bounding box center [898, 151] width 44 height 18
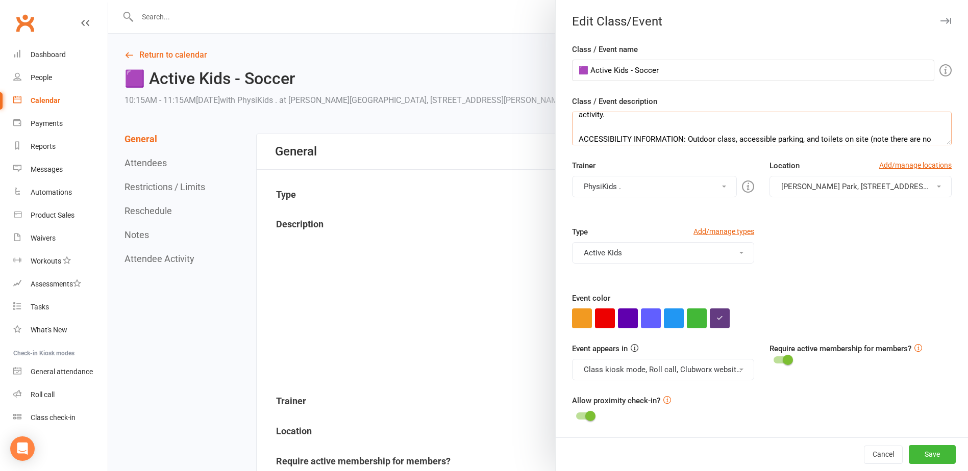
scroll to position [147, 0]
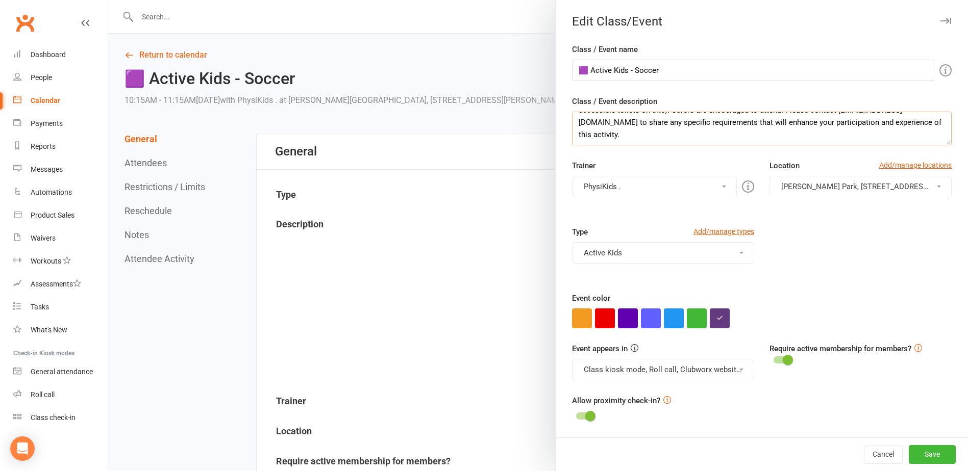
drag, startPoint x: 575, startPoint y: 121, endPoint x: 900, endPoint y: 188, distance: 332.3
click at [900, 188] on div "Class / Event name 🟪 Active Kids - Soccer Class / Event description Emulate you…" at bounding box center [762, 240] width 412 height 394
click at [169, 60] on div at bounding box center [538, 235] width 860 height 471
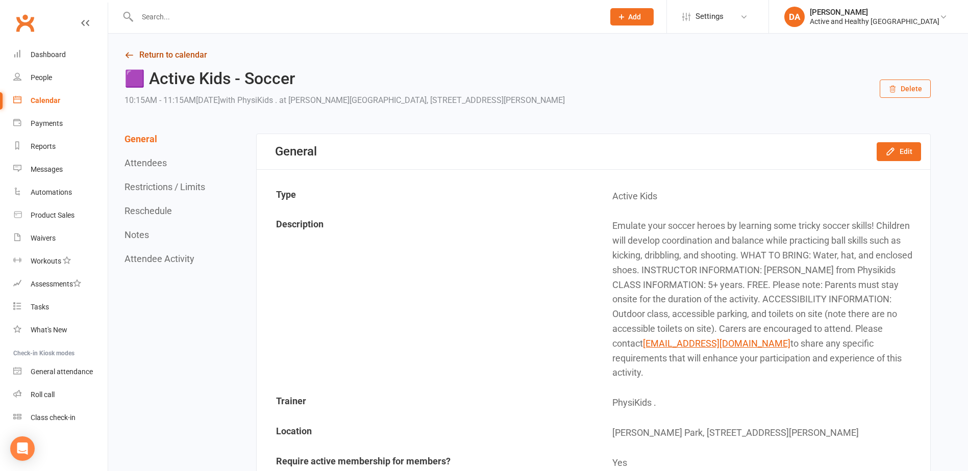
click at [175, 49] on link "Return to calendar" at bounding box center [527, 55] width 806 height 14
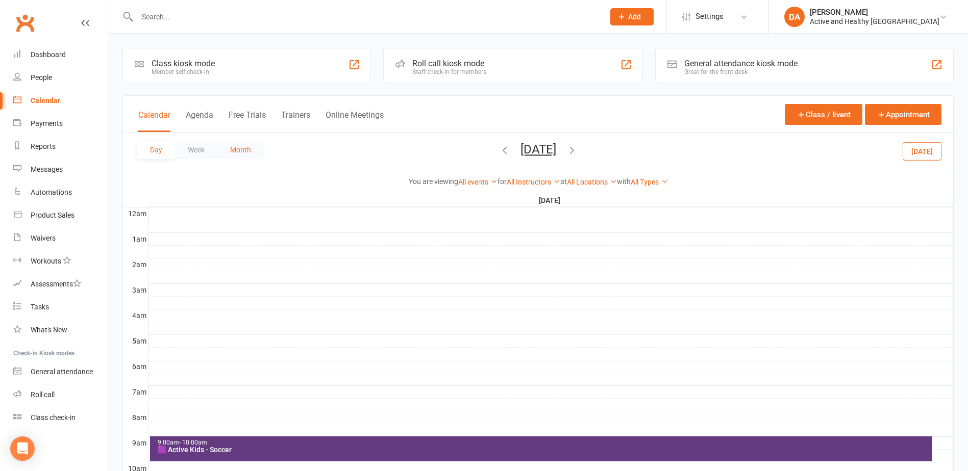
click at [233, 146] on button "Month" at bounding box center [240, 150] width 46 height 18
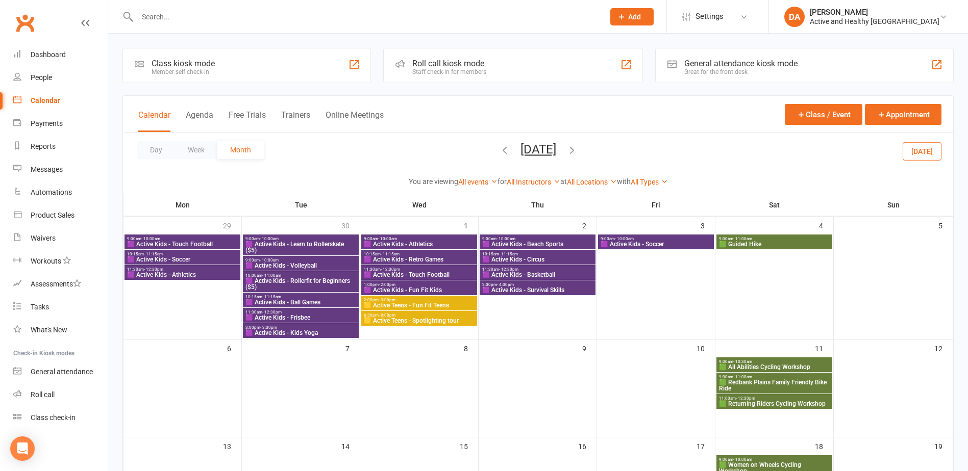
click at [527, 148] on button "[DATE]" at bounding box center [538, 149] width 36 height 14
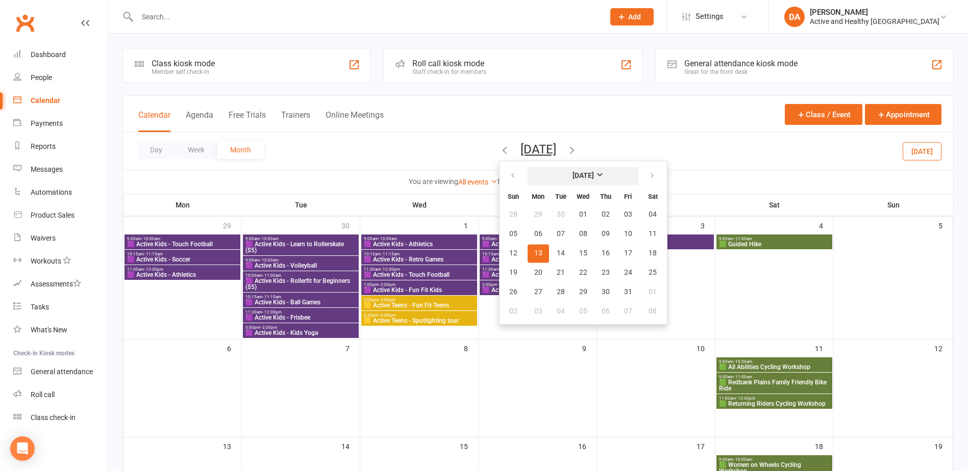
click at [572, 174] on strong "[DATE]" at bounding box center [582, 176] width 21 height 8
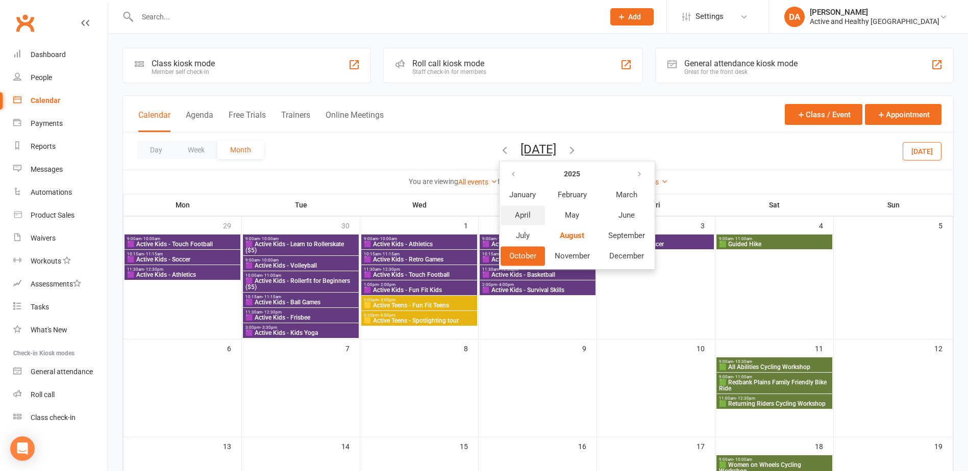
click at [501, 210] on button "April" at bounding box center [522, 215] width 44 height 19
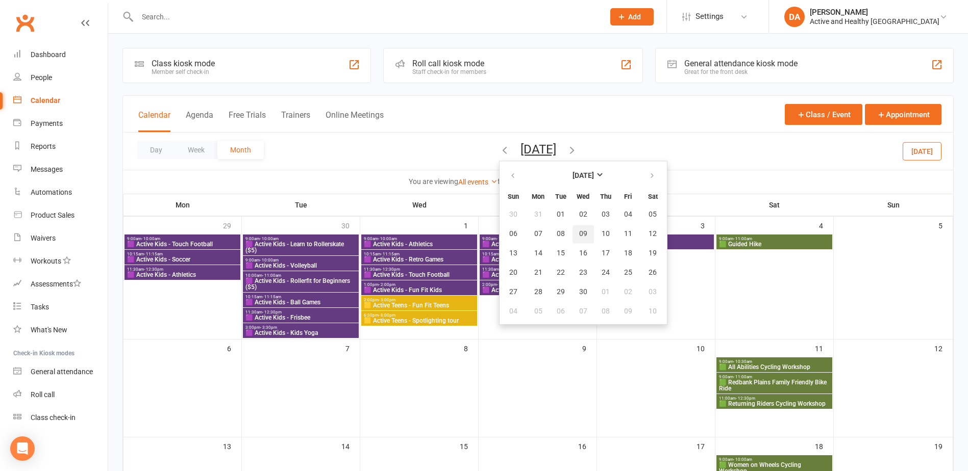
click at [579, 234] on span "09" at bounding box center [583, 234] width 8 height 8
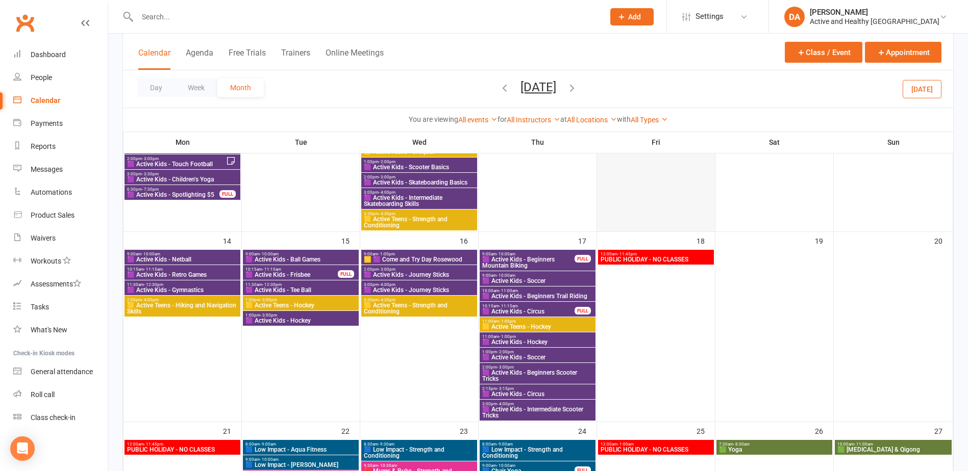
scroll to position [153, 0]
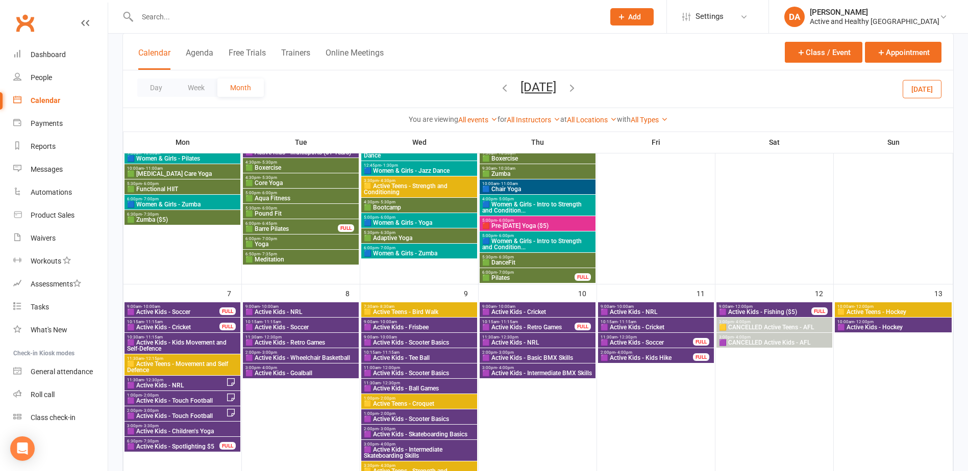
click at [538, 86] on button "April 2025" at bounding box center [538, 87] width 36 height 14
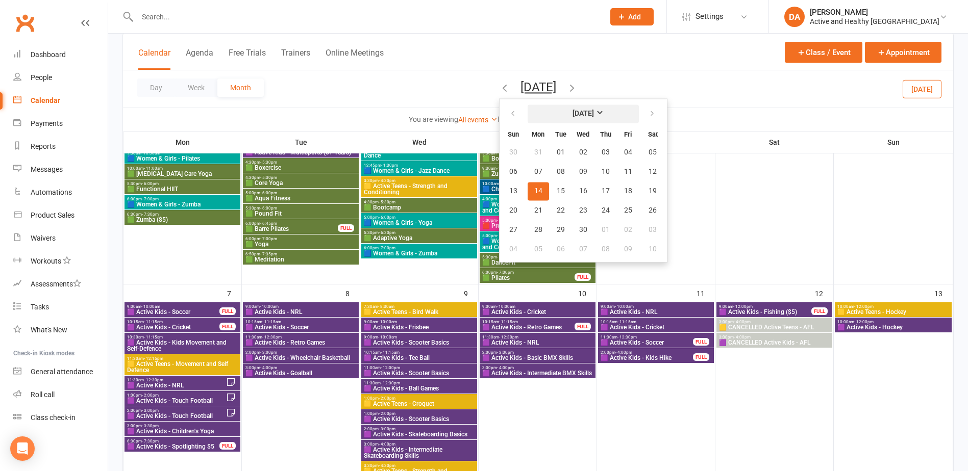
click at [574, 110] on strong "April 2025" at bounding box center [582, 114] width 21 height 8
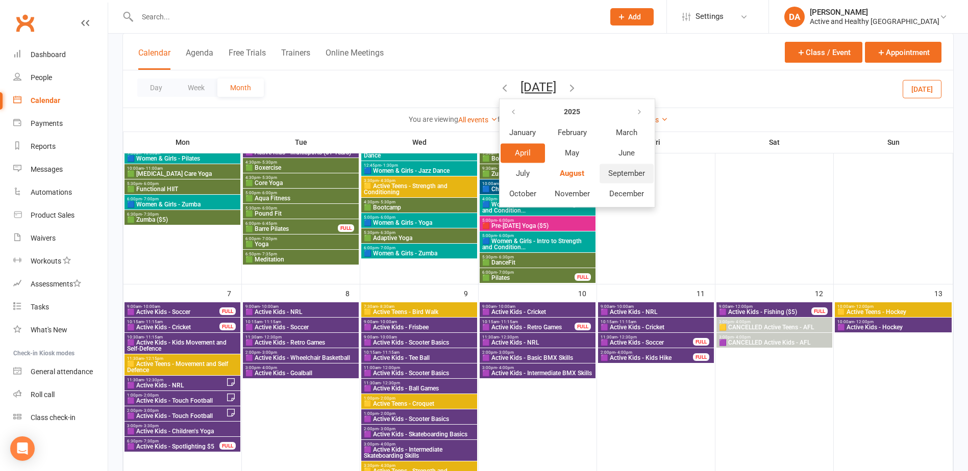
click at [621, 177] on span "September" at bounding box center [626, 173] width 37 height 9
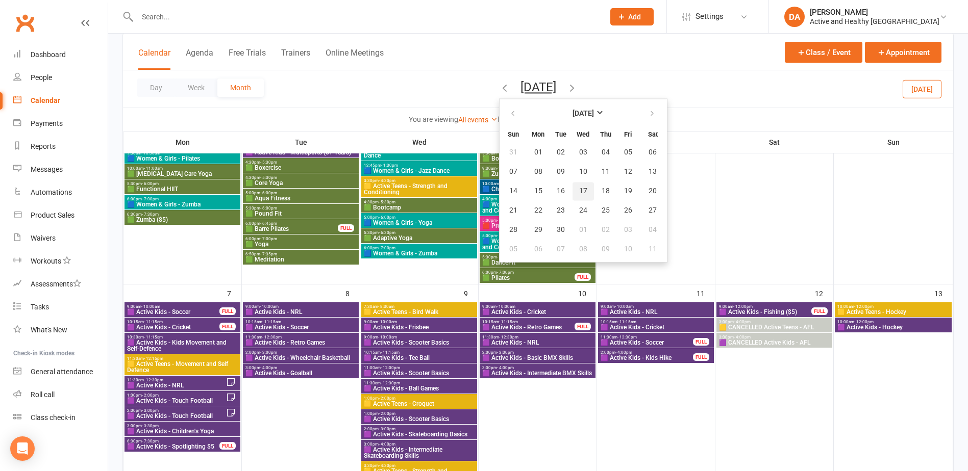
click at [579, 193] on span "17" at bounding box center [583, 191] width 8 height 8
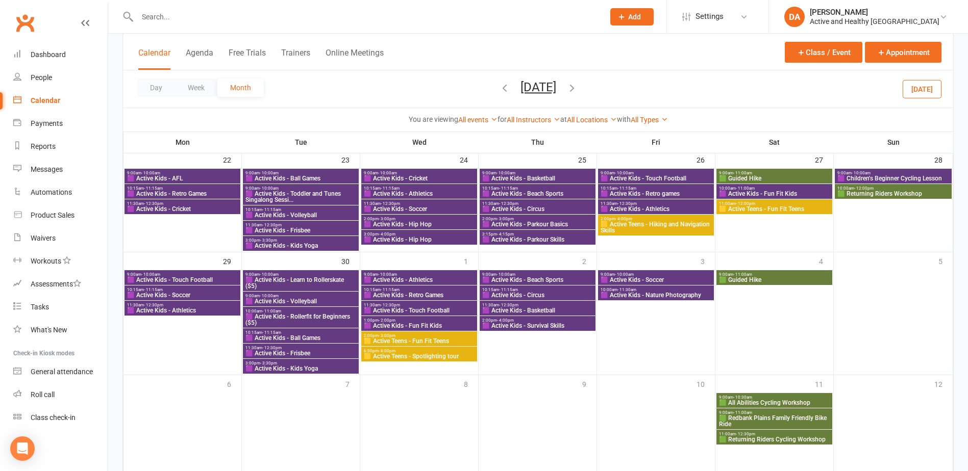
scroll to position [812, 0]
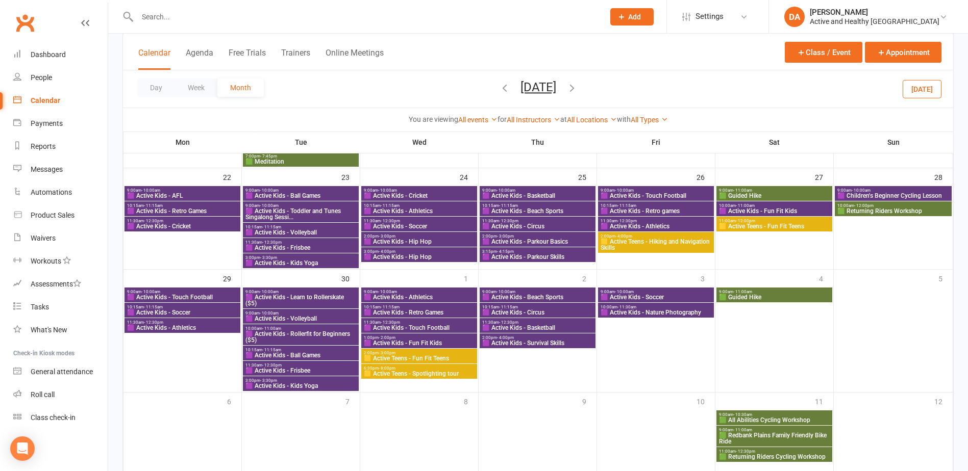
click at [160, 222] on span "- 12:30pm" at bounding box center [153, 221] width 19 height 5
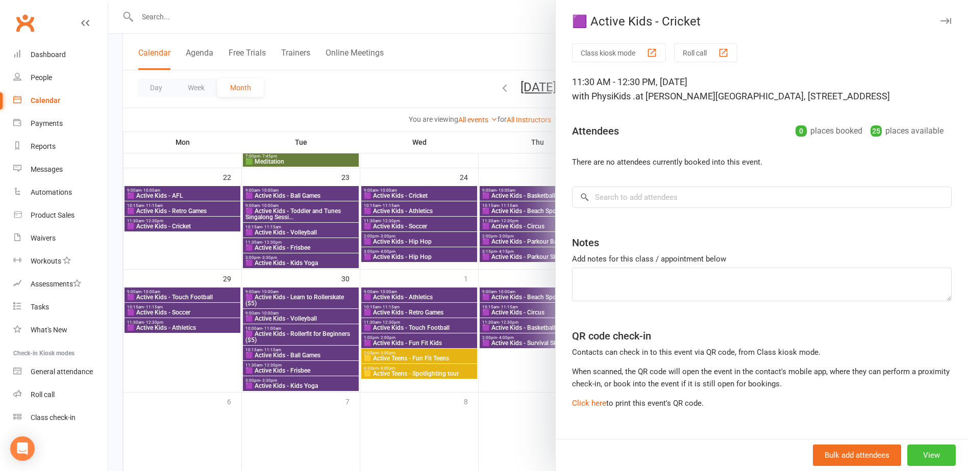
click at [921, 456] on button "View" at bounding box center [931, 455] width 48 height 21
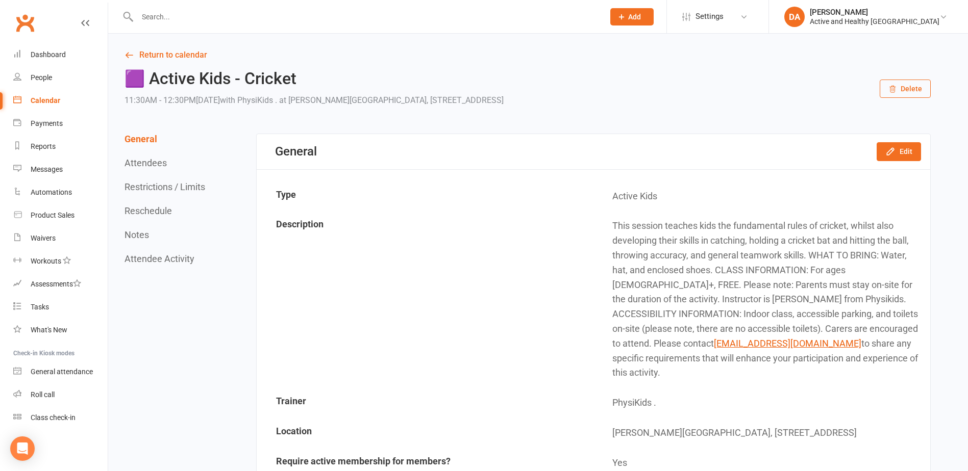
drag, startPoint x: 610, startPoint y: 225, endPoint x: 887, endPoint y: 359, distance: 307.1
click at [887, 359] on td "This session teaches kids the fundamental rules of cricket, whilst also develop…" at bounding box center [761, 300] width 335 height 176
copy td "This session teaches kids the fundamental rules of cricket, whilst also develop…"
click at [168, 53] on link "Return to calendar" at bounding box center [527, 55] width 806 height 14
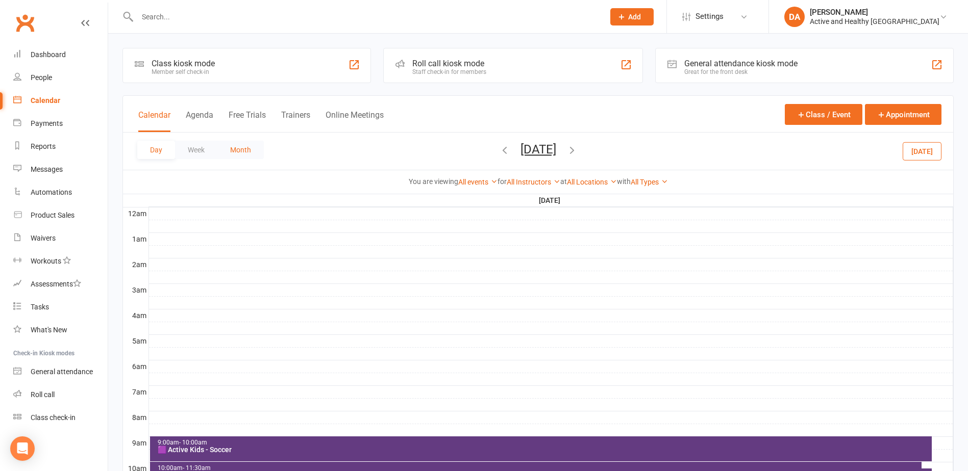
click at [245, 152] on button "Month" at bounding box center [240, 150] width 46 height 18
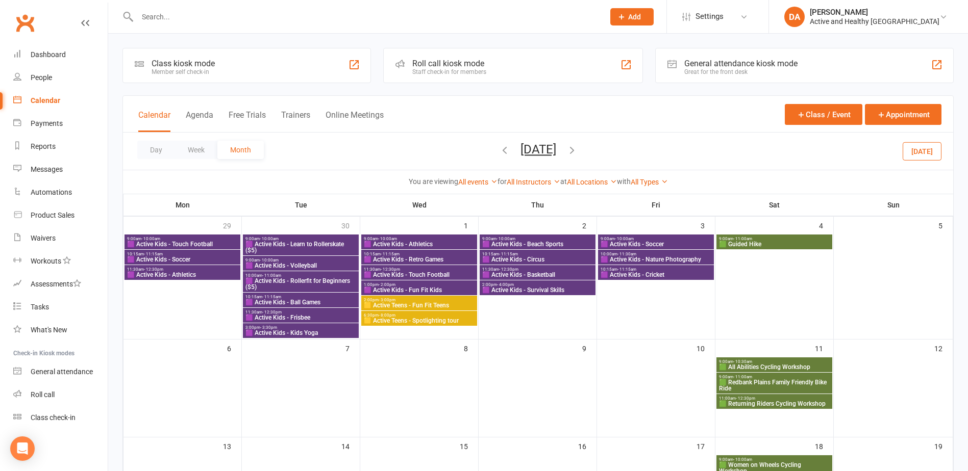
click at [499, 147] on icon "button" at bounding box center [504, 149] width 11 height 11
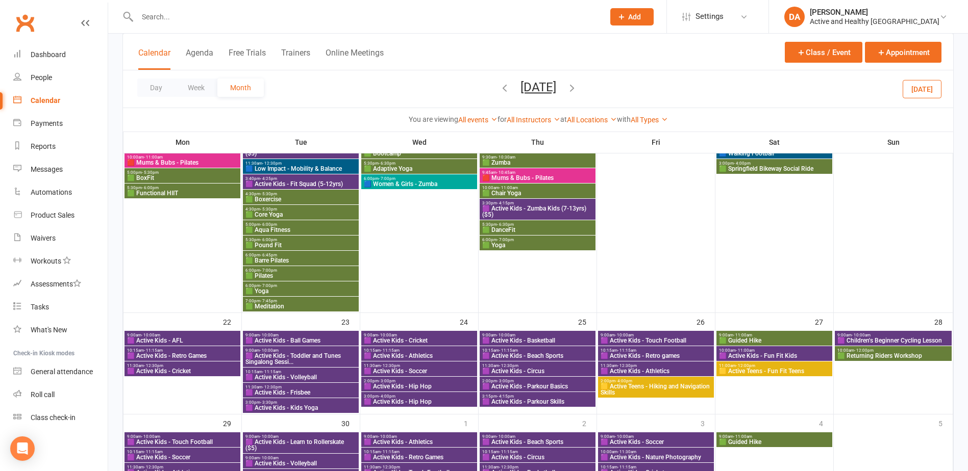
scroll to position [659, 0]
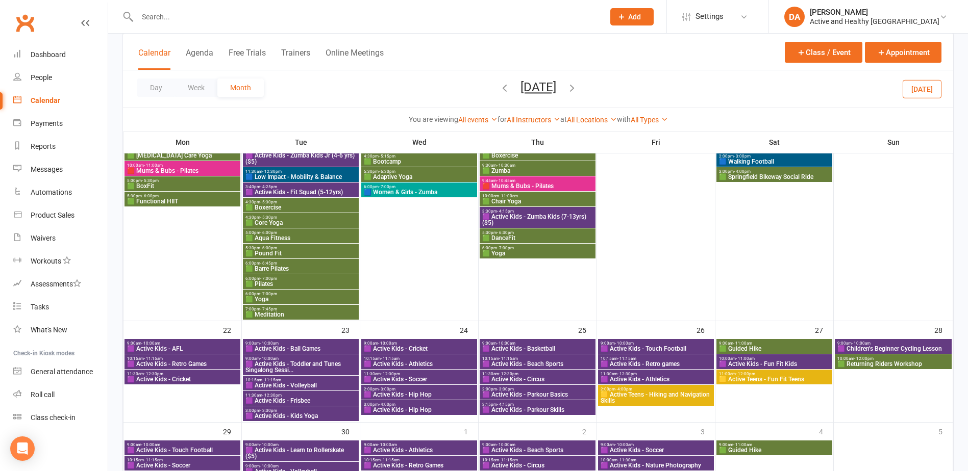
click at [188, 346] on span "🟪 Active Kids - AFL" at bounding box center [183, 349] width 112 height 6
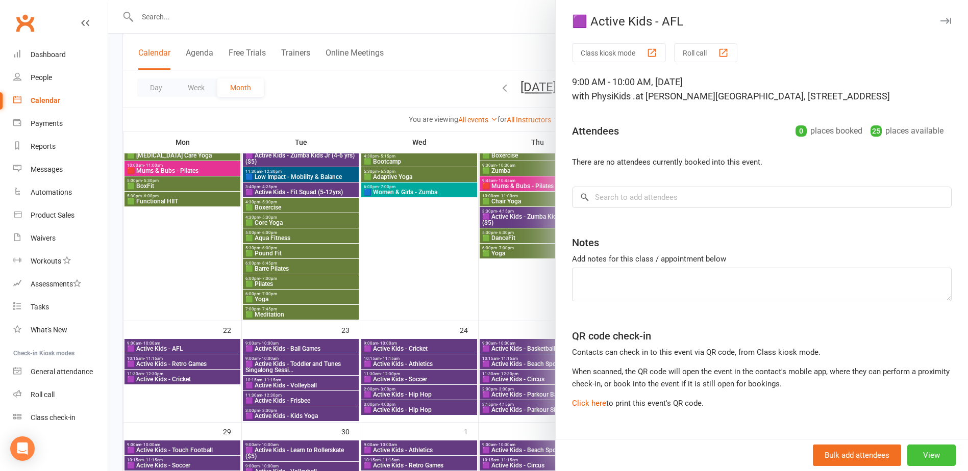
click at [916, 457] on button "View" at bounding box center [931, 455] width 48 height 21
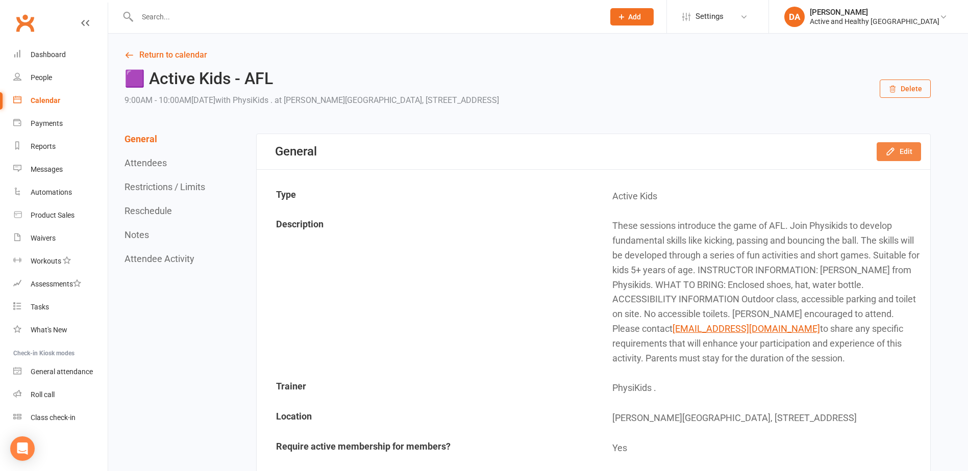
click at [907, 159] on button "Edit" at bounding box center [898, 151] width 44 height 18
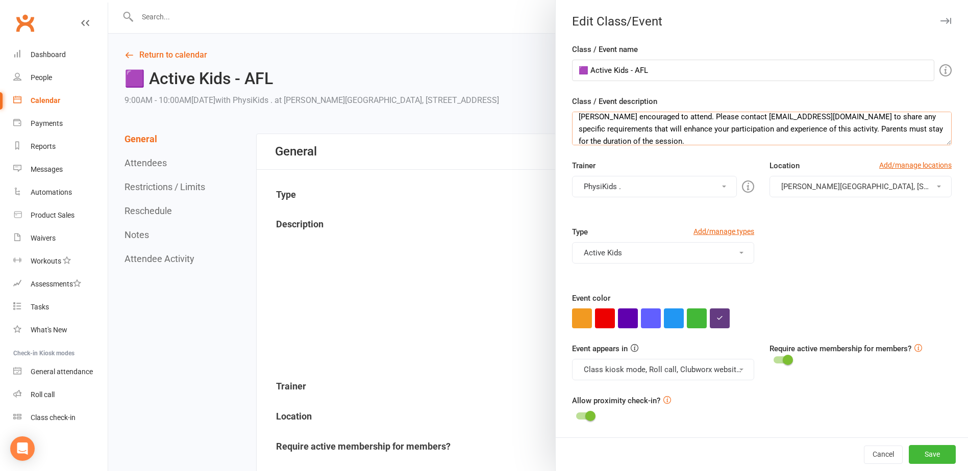
scroll to position [122, 0]
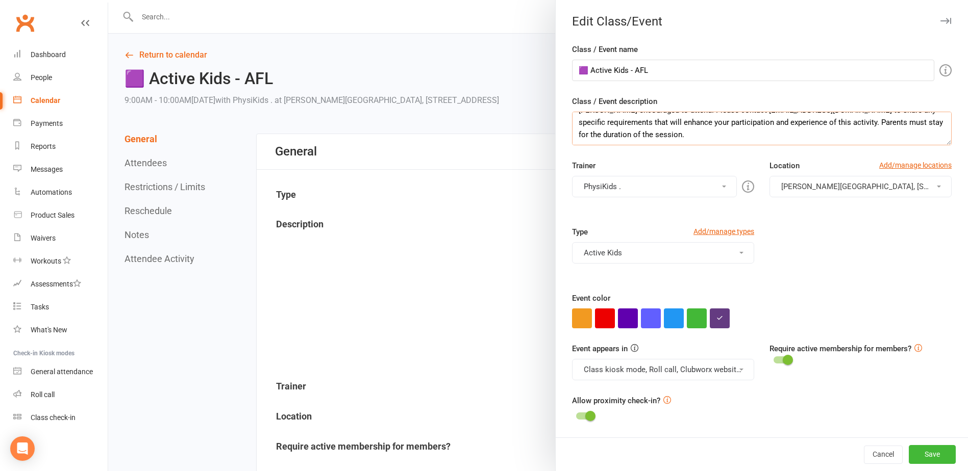
drag, startPoint x: 574, startPoint y: 120, endPoint x: 977, endPoint y: 203, distance: 411.5
click at [181, 56] on div at bounding box center [538, 235] width 860 height 471
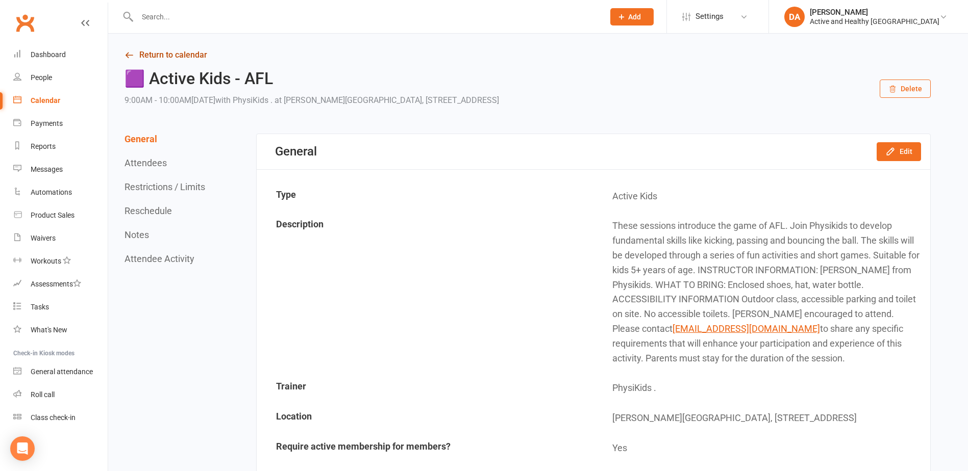
click at [184, 55] on link "Return to calendar" at bounding box center [527, 55] width 806 height 14
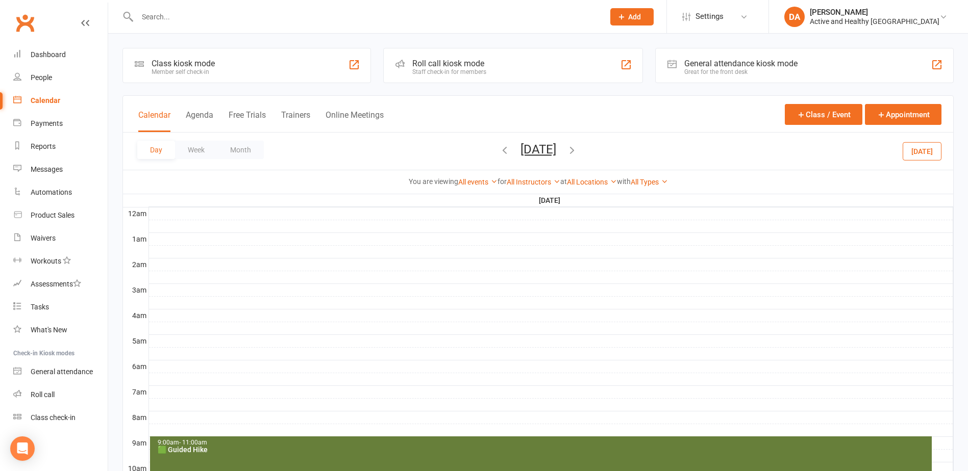
click at [246, 146] on button "Month" at bounding box center [240, 150] width 46 height 18
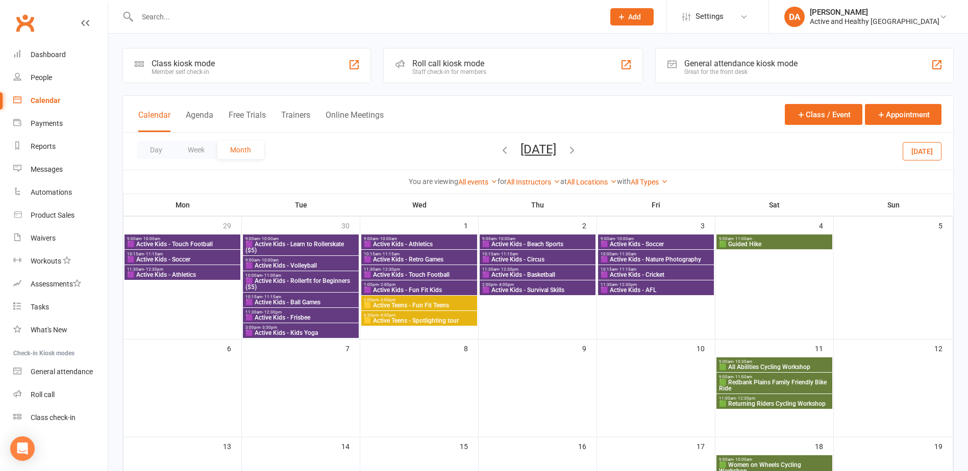
click at [499, 146] on icon "button" at bounding box center [504, 149] width 11 height 11
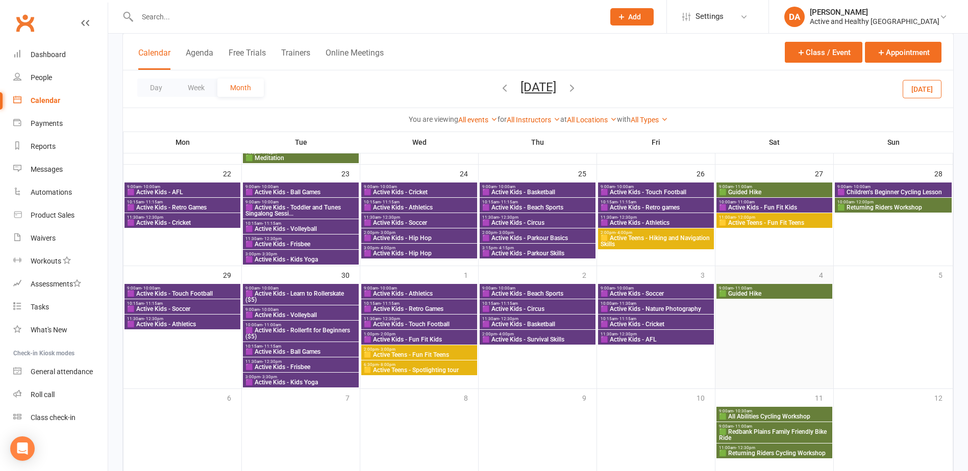
scroll to position [816, 0]
click at [539, 86] on button "[DATE]" at bounding box center [538, 87] width 36 height 14
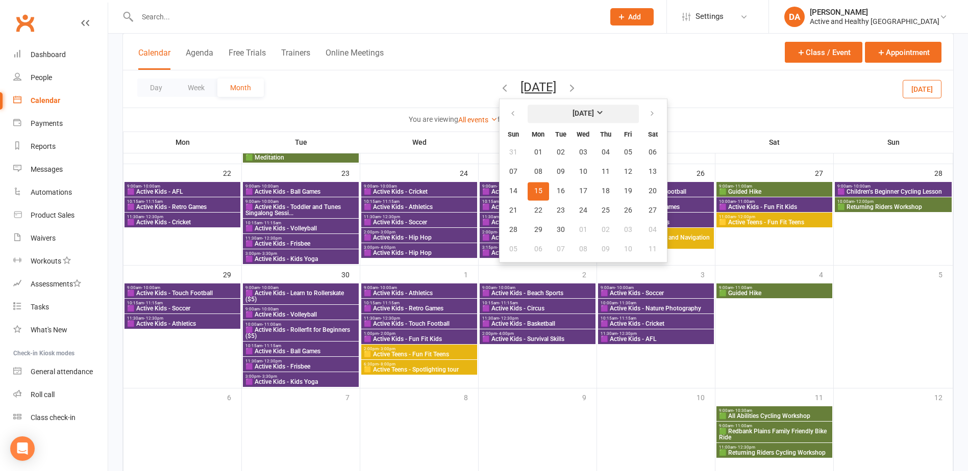
click at [572, 114] on strong "[DATE]" at bounding box center [582, 114] width 21 height 8
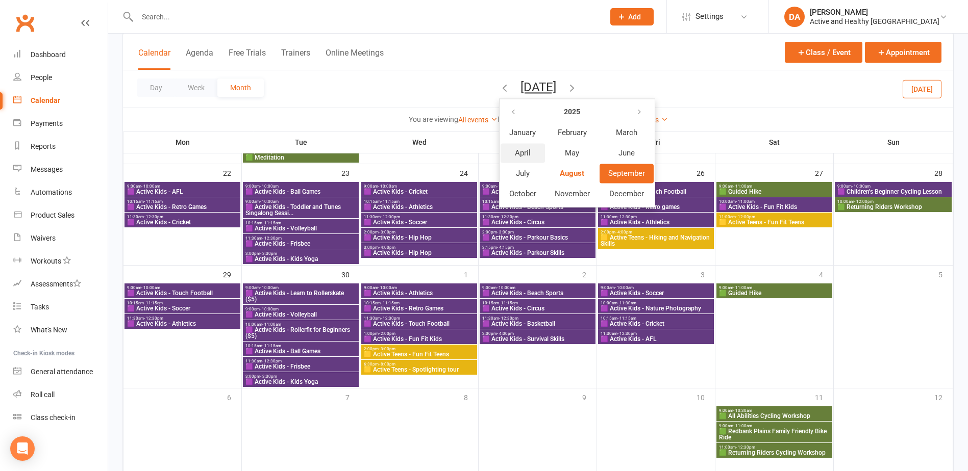
click at [515, 154] on span "April" at bounding box center [523, 152] width 16 height 9
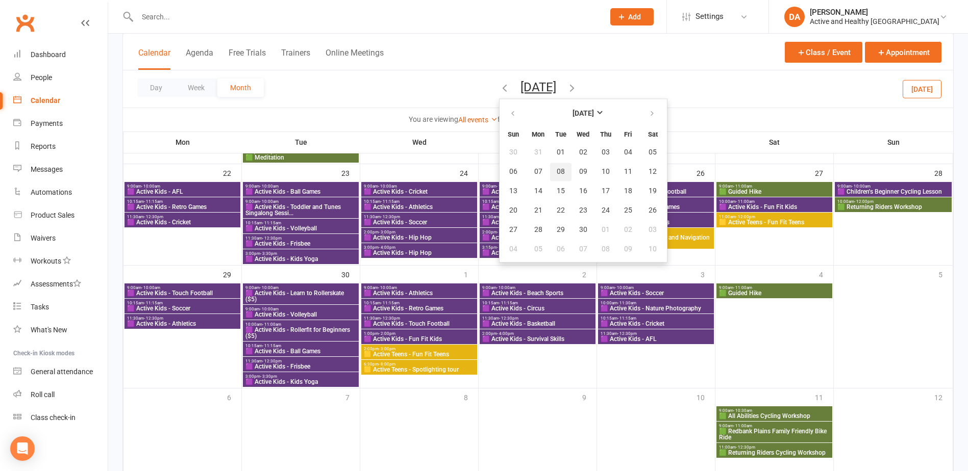
click at [557, 174] on span "08" at bounding box center [561, 172] width 8 height 8
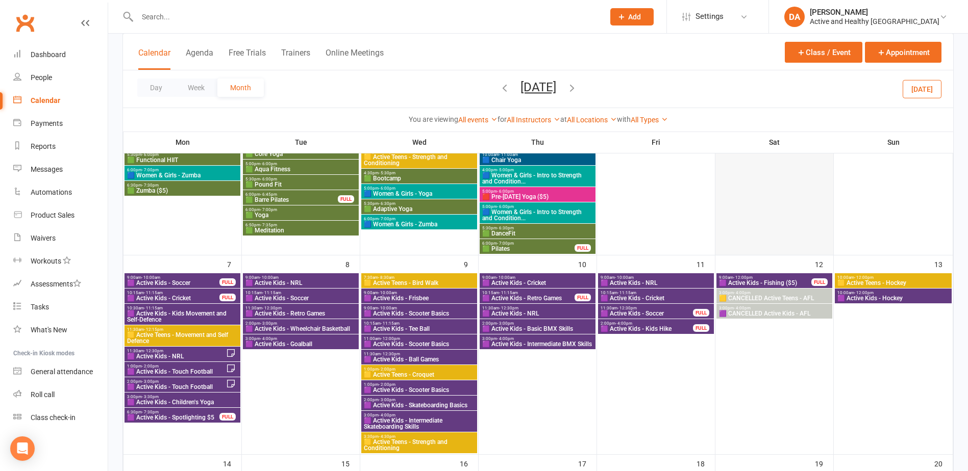
scroll to position [182, 0]
click at [786, 283] on span "🟪 Active Kids - Fishing ($5)" at bounding box center [764, 284] width 93 height 6
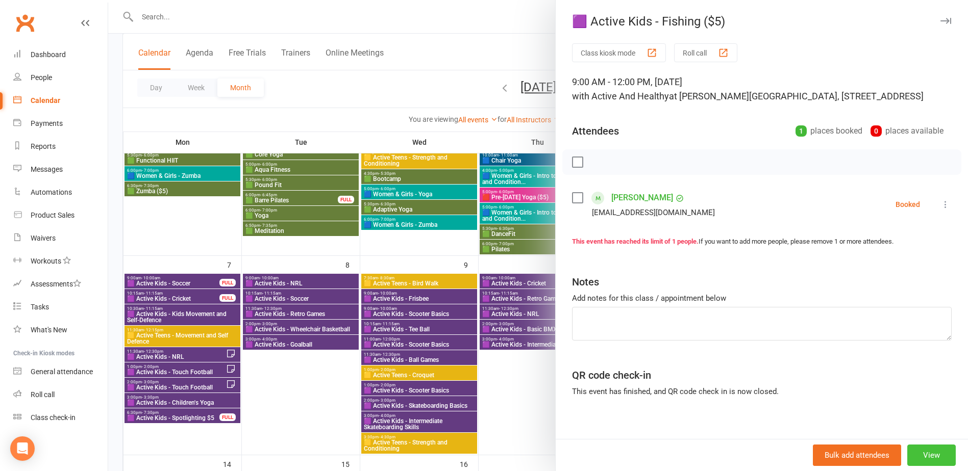
click at [914, 459] on button "View" at bounding box center [931, 455] width 48 height 21
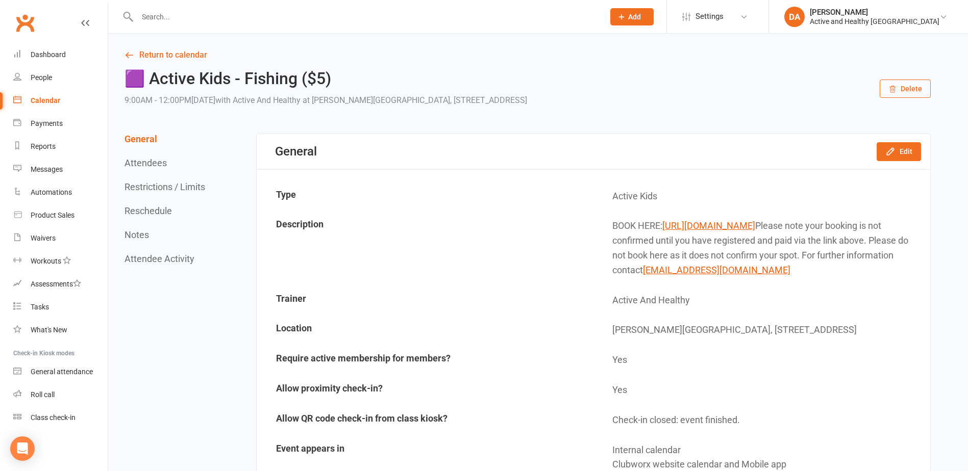
drag, startPoint x: 608, startPoint y: 222, endPoint x: 861, endPoint y: 302, distance: 264.9
click at [861, 285] on td "BOOK HERE: https://events.humanitix.com/ipswich-city-council-active-kids-fishin…" at bounding box center [761, 248] width 335 height 73
copy td "BOOK HERE: https://events.humanitix.com/ipswich-city-council-active-kids-fishin…"
click at [200, 17] on input "text" at bounding box center [365, 17] width 463 height 14
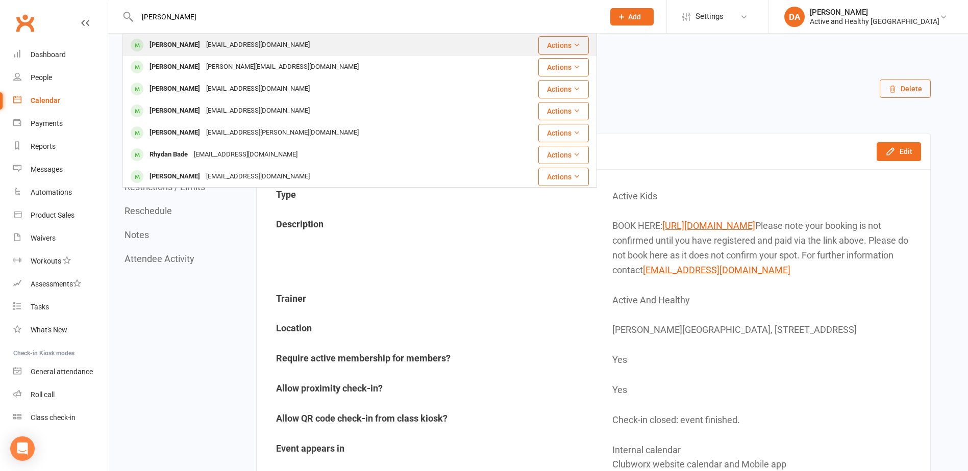
type input "louisa simpkins"
click at [213, 47] on div "[EMAIL_ADDRESS][DOMAIN_NAME]" at bounding box center [258, 45] width 110 height 15
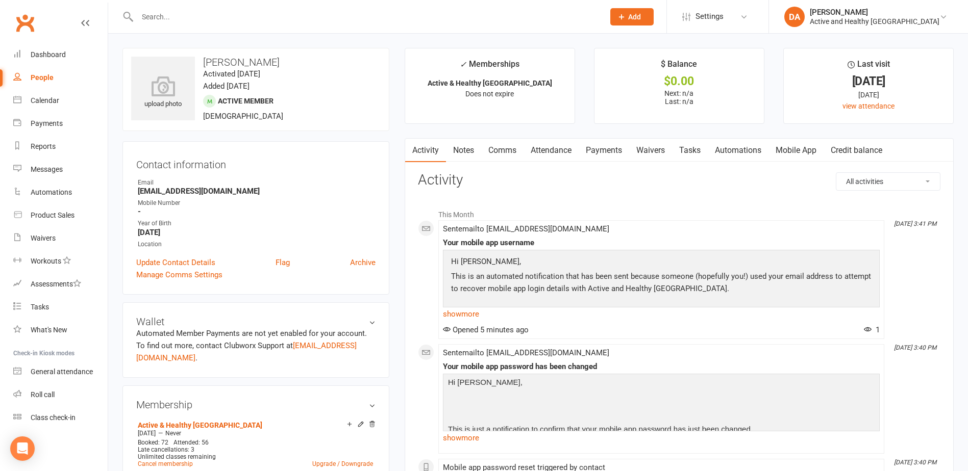
drag, startPoint x: 476, startPoint y: 315, endPoint x: 482, endPoint y: 316, distance: 5.7
click at [476, 315] on link "show more" at bounding box center [661, 314] width 437 height 14
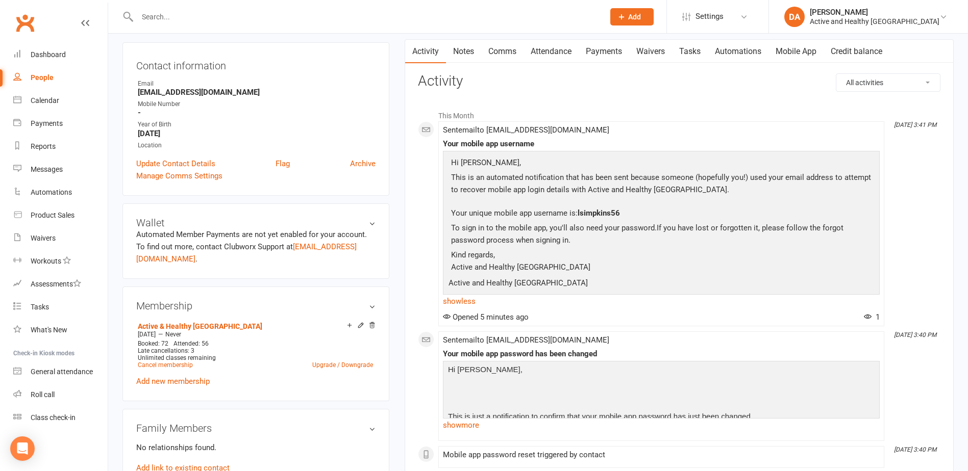
scroll to position [102, 0]
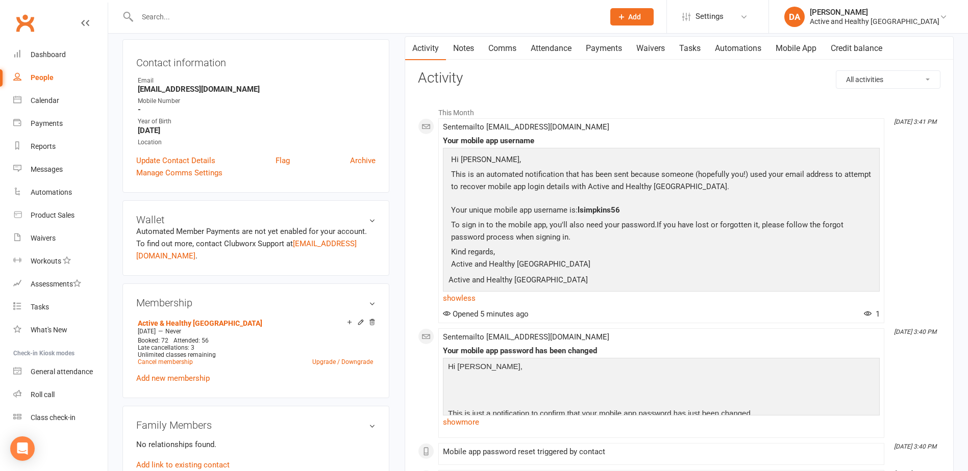
drag, startPoint x: 158, startPoint y: 15, endPoint x: 260, endPoint y: 20, distance: 101.7
click at [158, 15] on input "text" at bounding box center [365, 17] width 463 height 14
paste input "Julie Brodie"
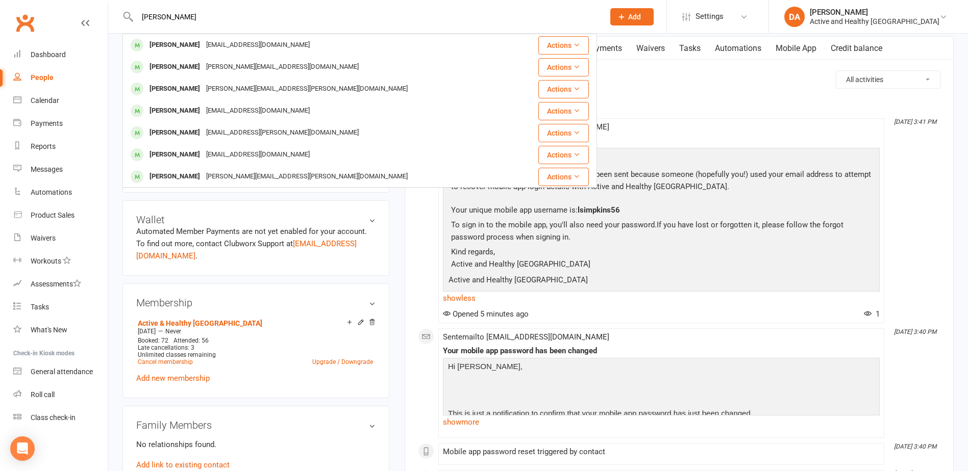
type input "Julie Brodie"
click at [48, 100] on div "Calendar" at bounding box center [45, 100] width 29 height 8
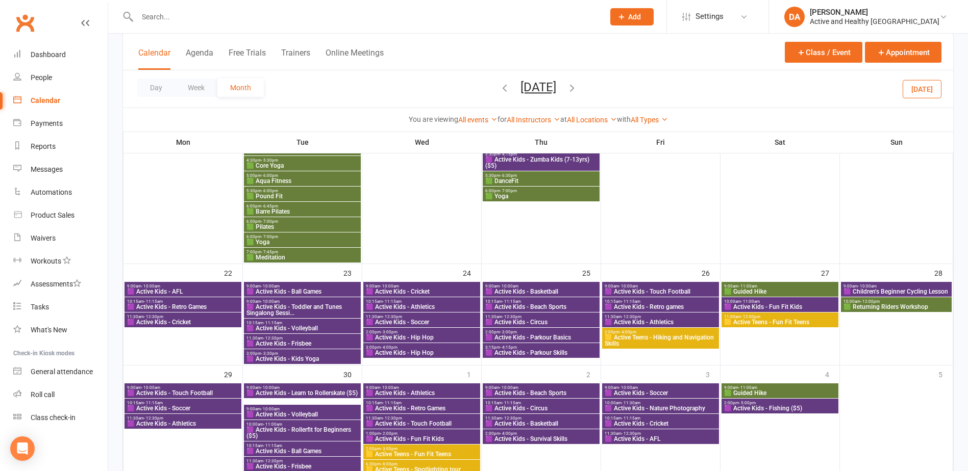
scroll to position [864, 0]
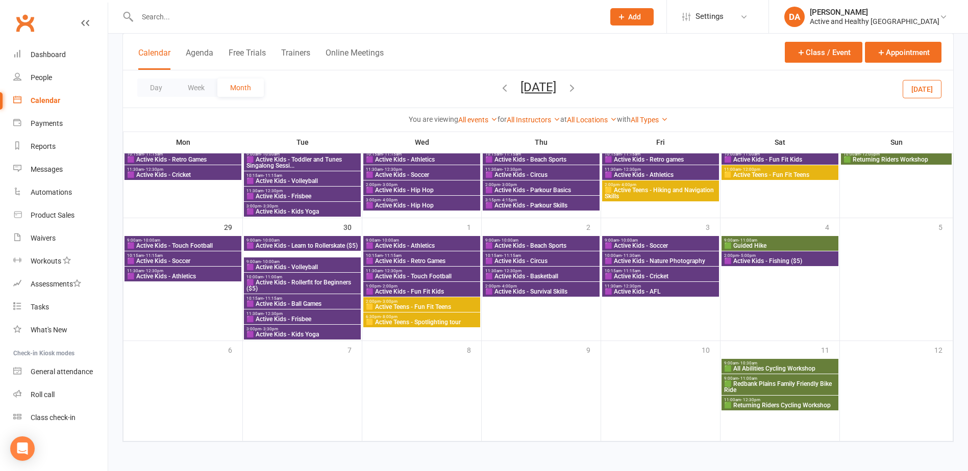
click at [499, 89] on icon "button" at bounding box center [504, 87] width 11 height 11
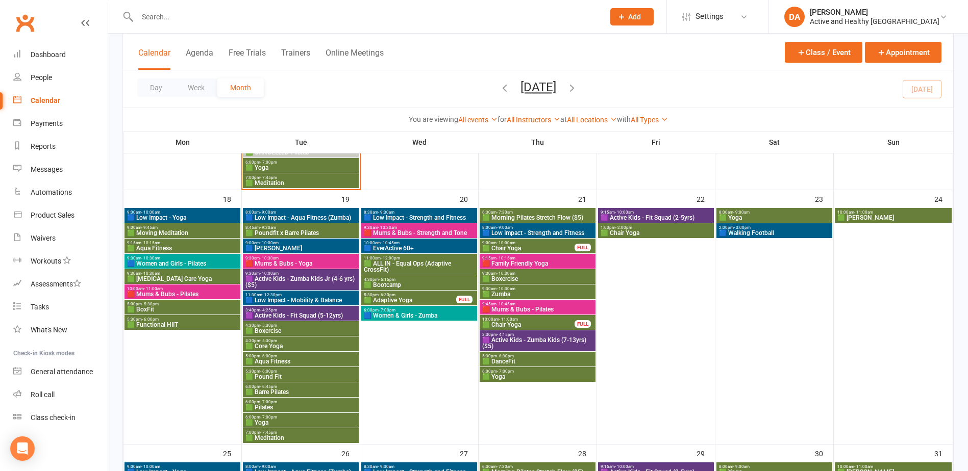
scroll to position [781, 0]
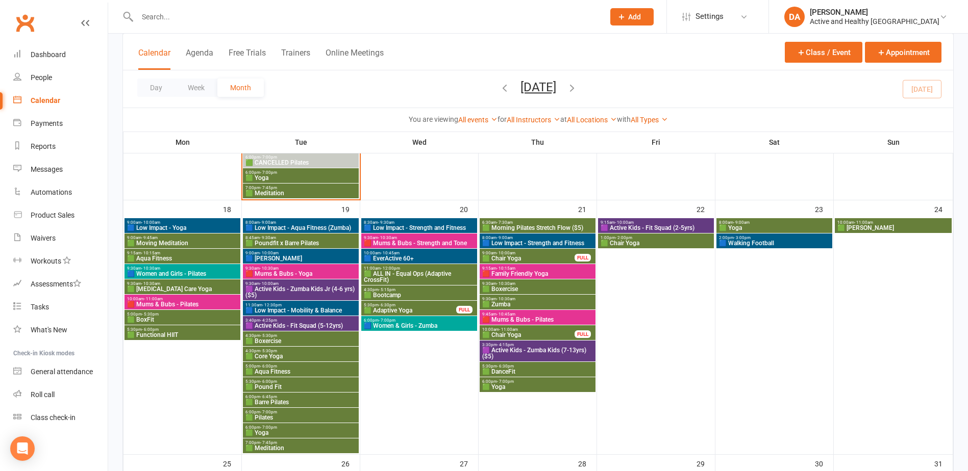
click at [420, 237] on span "9:30am - 10:30am" at bounding box center [419, 238] width 112 height 5
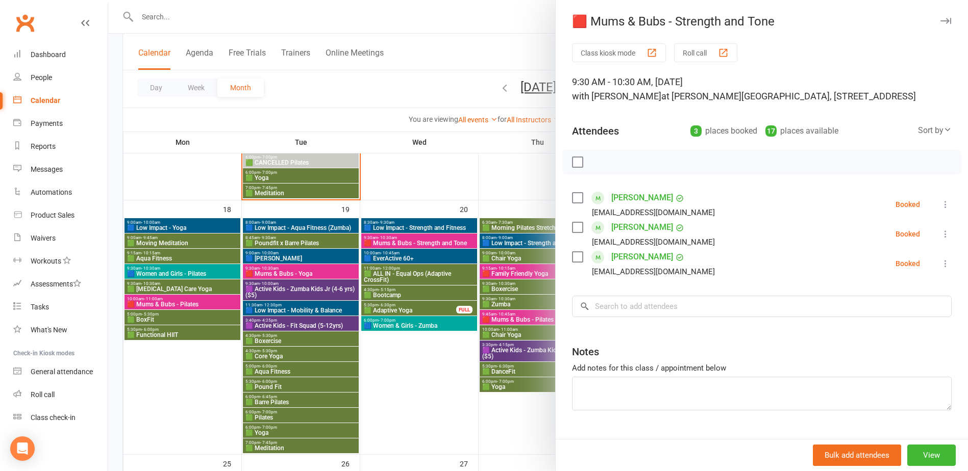
click at [431, 279] on div at bounding box center [538, 235] width 860 height 471
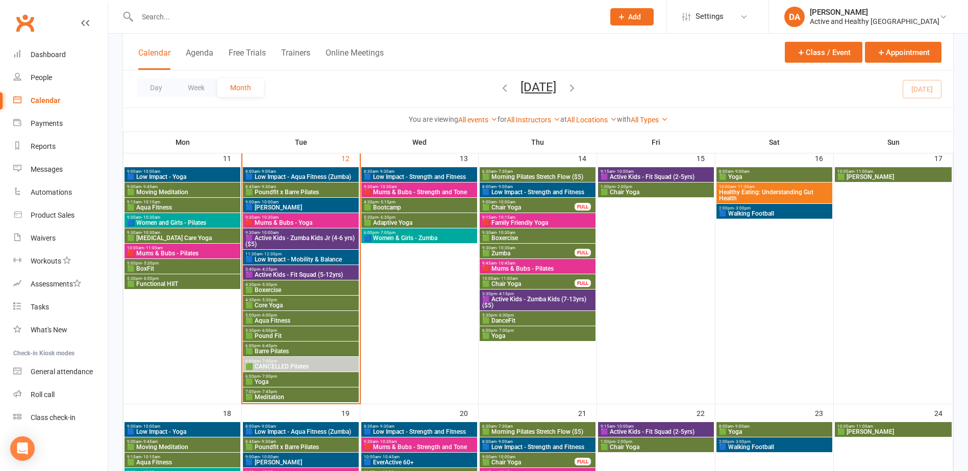
scroll to position [526, 0]
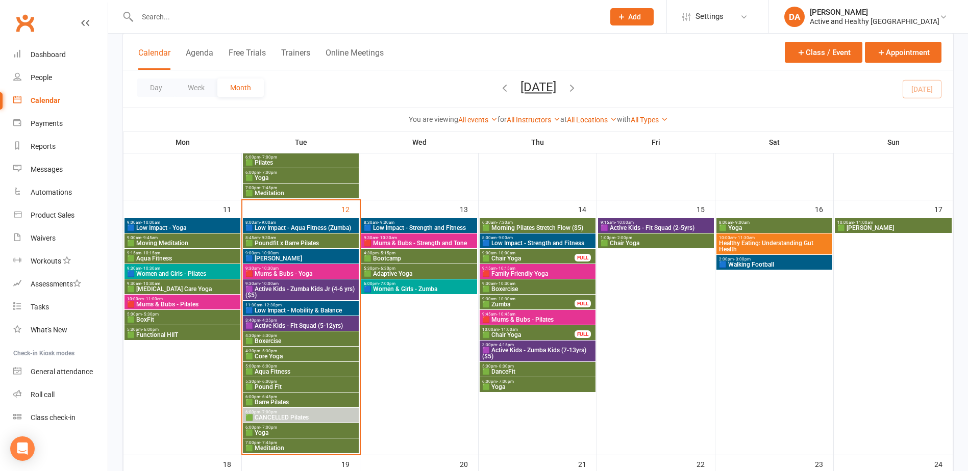
click at [310, 324] on span "🟪 Active Kids - Fit Squad (5-12yrs)" at bounding box center [301, 326] width 112 height 6
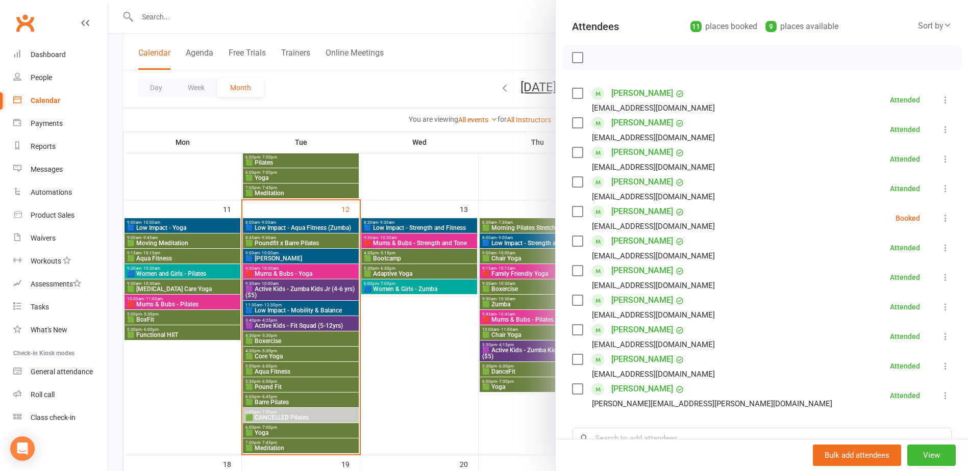
scroll to position [102, 0]
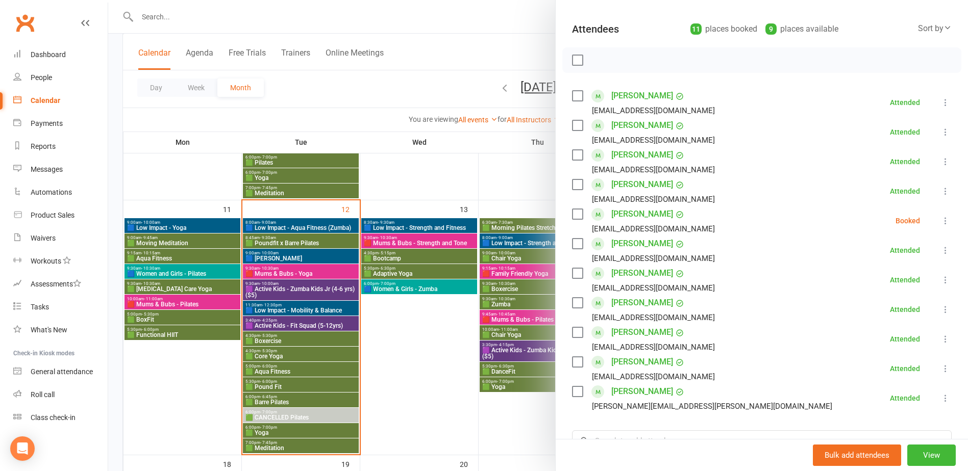
click at [438, 341] on div at bounding box center [538, 235] width 860 height 471
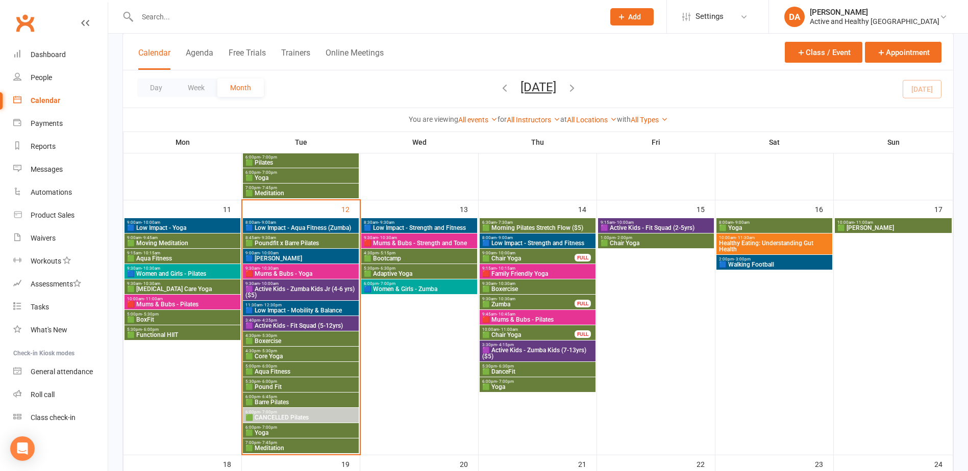
click at [440, 225] on span "🟦 Low Impact - Strength and Fitness" at bounding box center [419, 228] width 112 height 6
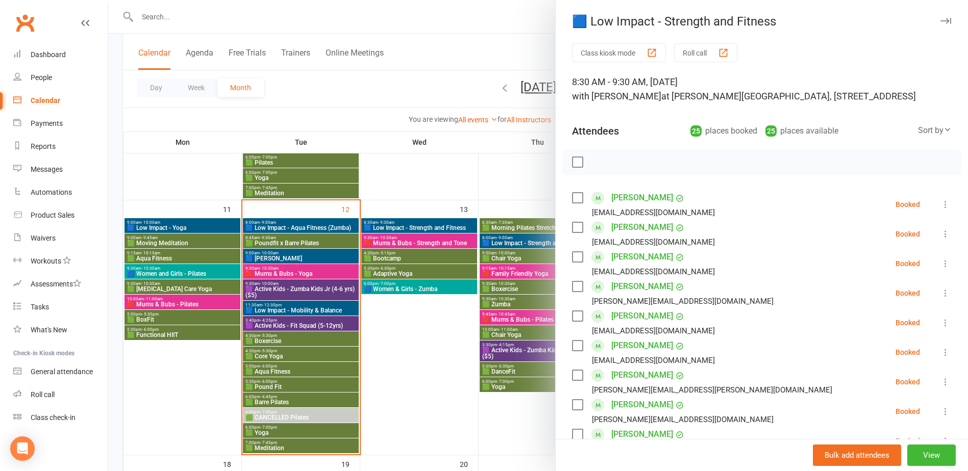
click at [454, 354] on div at bounding box center [538, 235] width 860 height 471
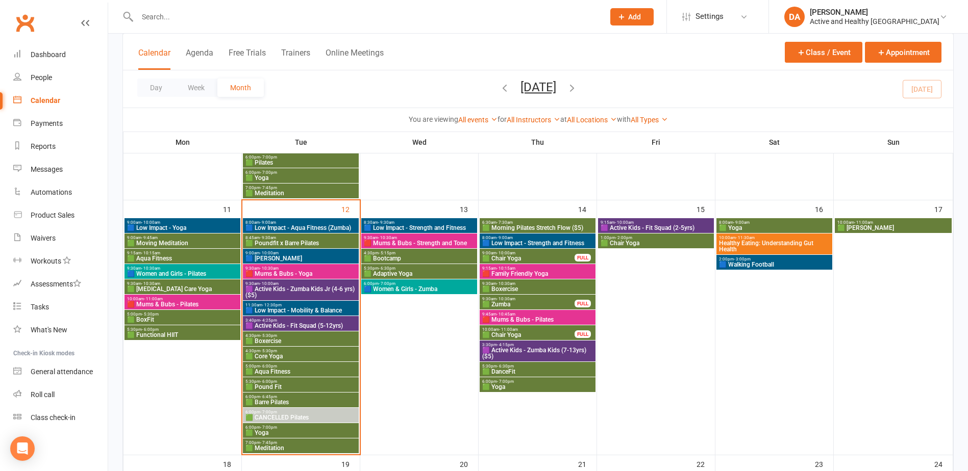
click at [311, 321] on span "3:40pm - 4:25pm" at bounding box center [301, 320] width 112 height 5
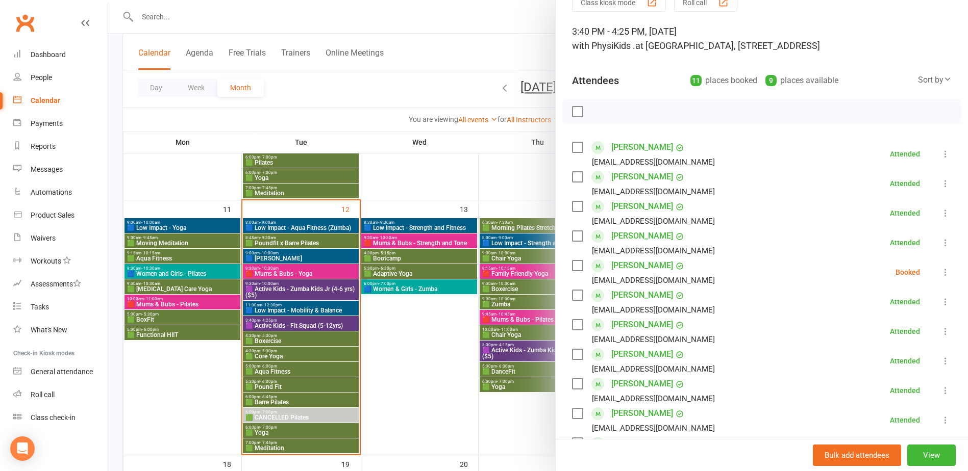
scroll to position [153, 0]
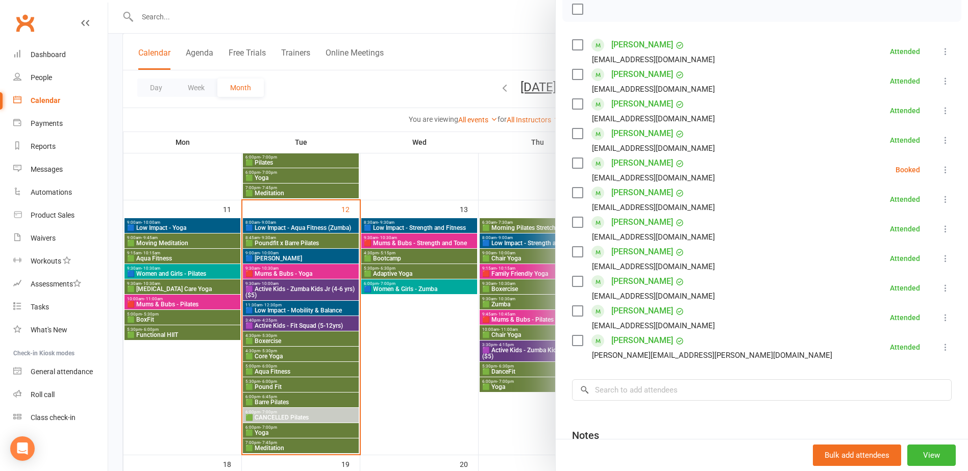
click at [316, 328] on div at bounding box center [538, 235] width 860 height 471
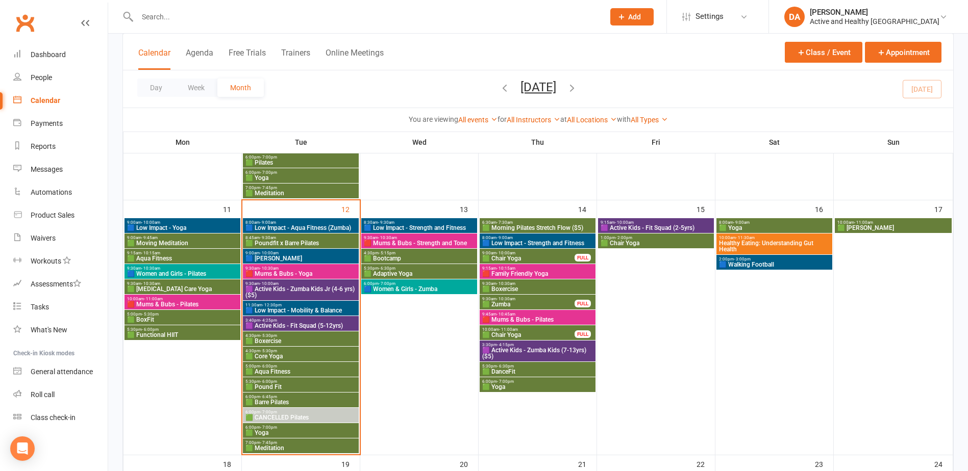
click at [328, 288] on span "🟪 Active Kids - Zumba Kids Jr (4-6 yrs) ($5)" at bounding box center [301, 292] width 112 height 12
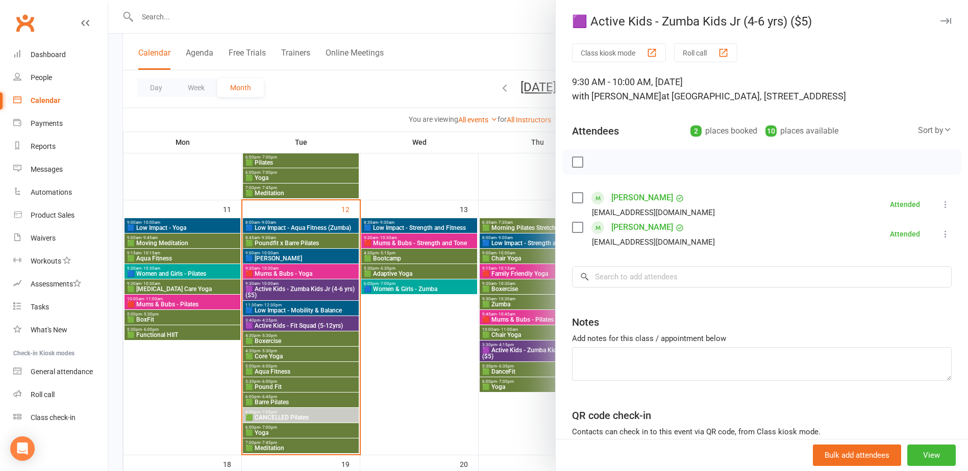
click at [328, 288] on div at bounding box center [538, 235] width 860 height 471
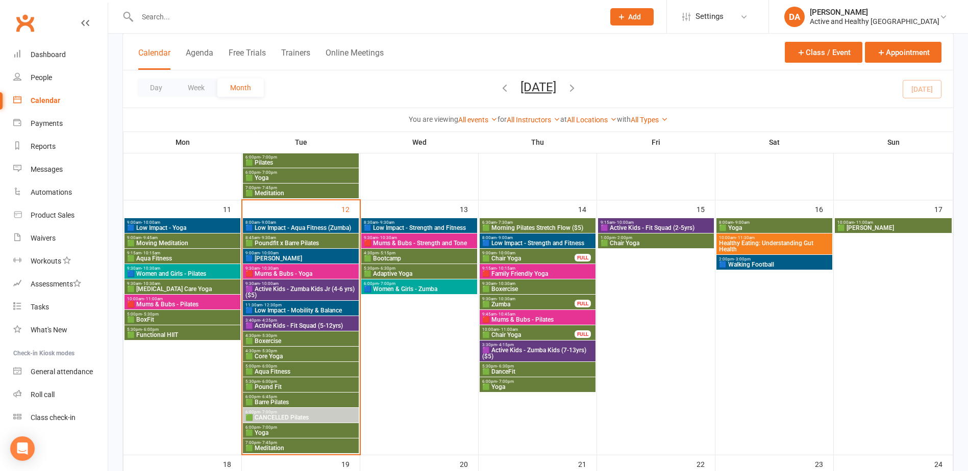
click at [310, 308] on span "🟦 Low Impact - Mobility & Balance" at bounding box center [301, 311] width 112 height 6
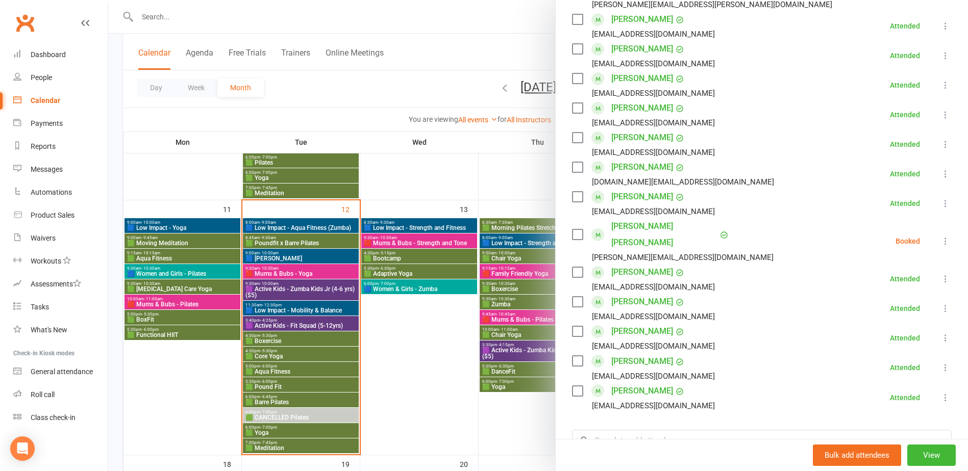
scroll to position [510, 0]
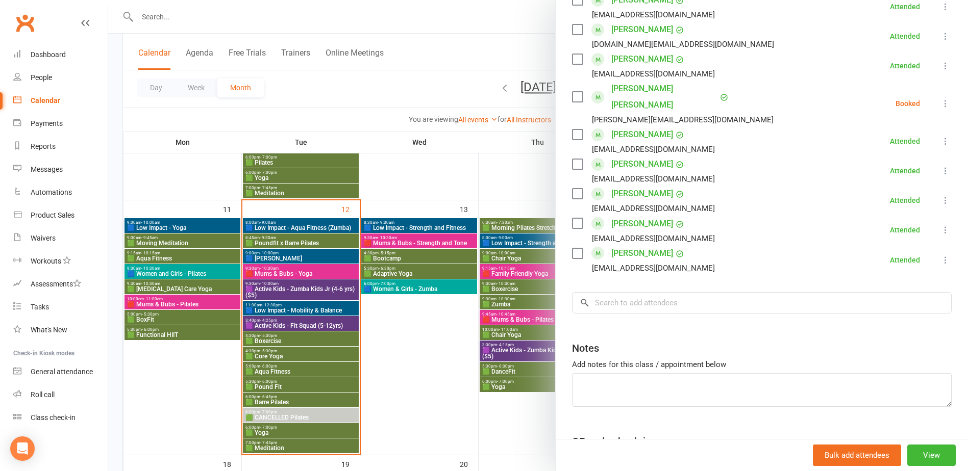
click at [306, 304] on div at bounding box center [538, 235] width 860 height 471
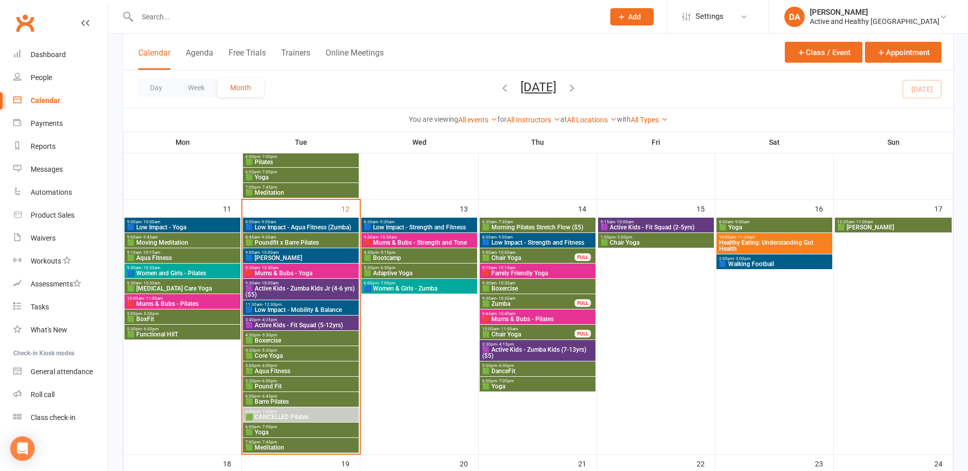
scroll to position [526, 0]
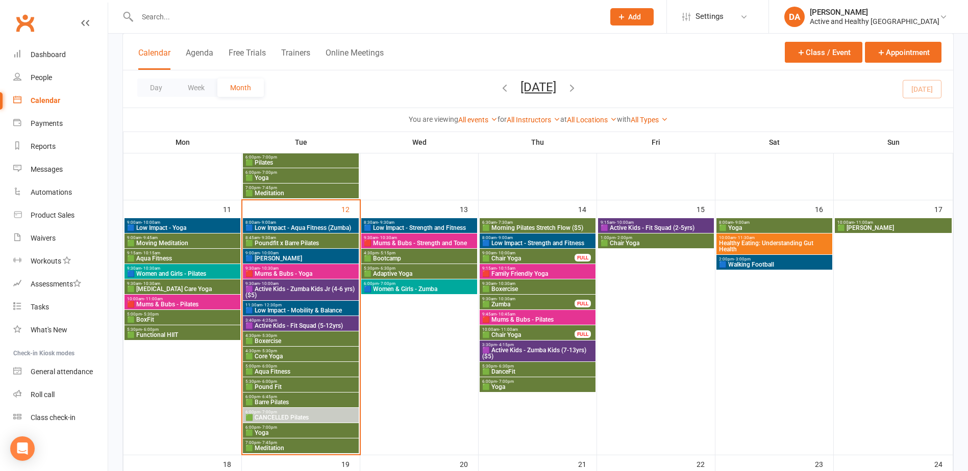
click at [270, 337] on span "- 5:30pm" at bounding box center [268, 336] width 17 height 5
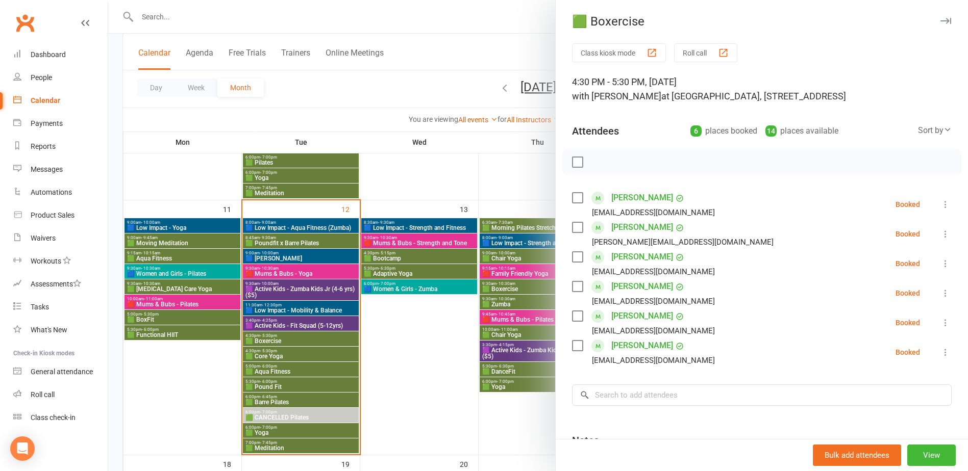
click at [275, 346] on div at bounding box center [538, 235] width 860 height 471
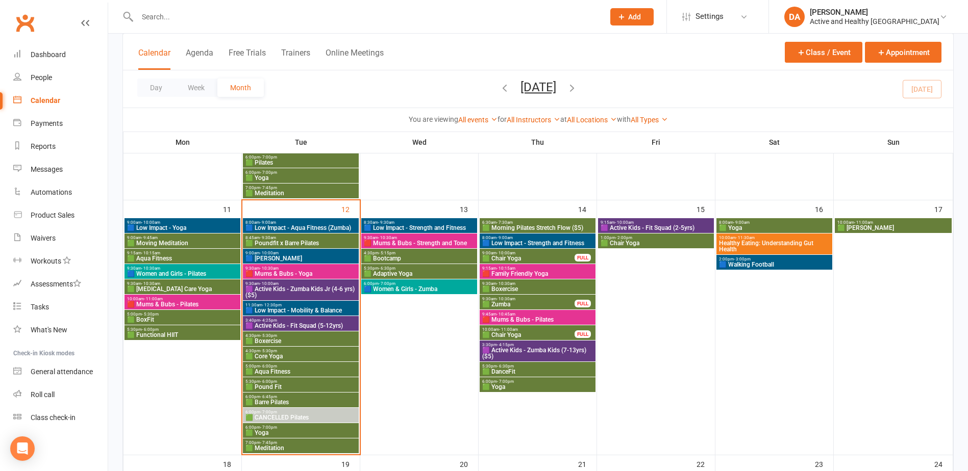
click at [272, 354] on span "🟩 Core Yoga" at bounding box center [301, 357] width 112 height 6
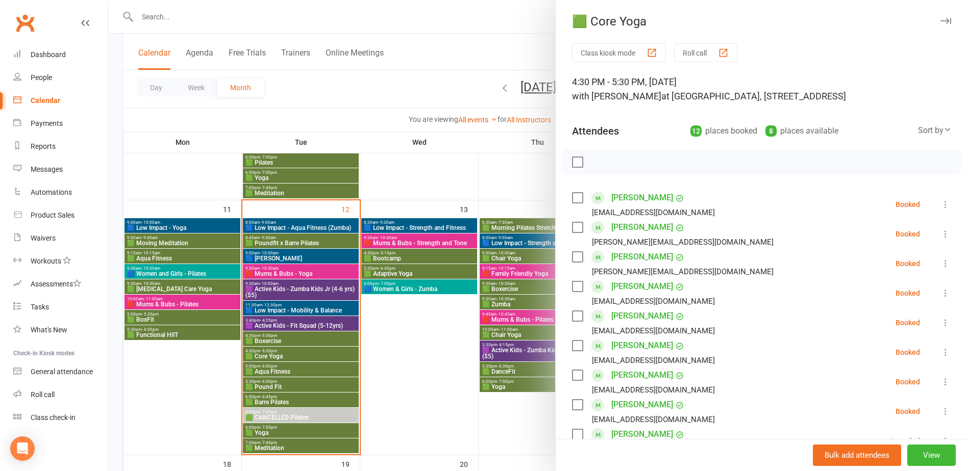
click at [272, 354] on div at bounding box center [538, 235] width 860 height 471
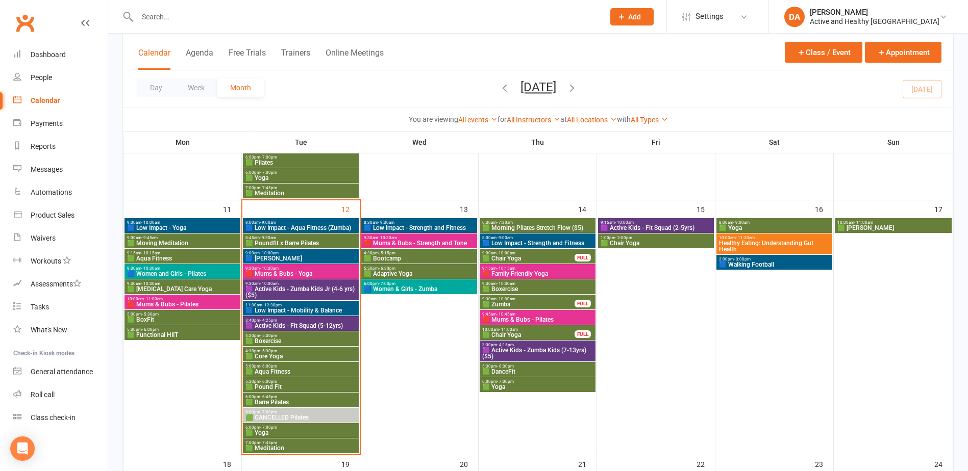
click at [271, 370] on span "🟩 Aqua Fitness" at bounding box center [301, 372] width 112 height 6
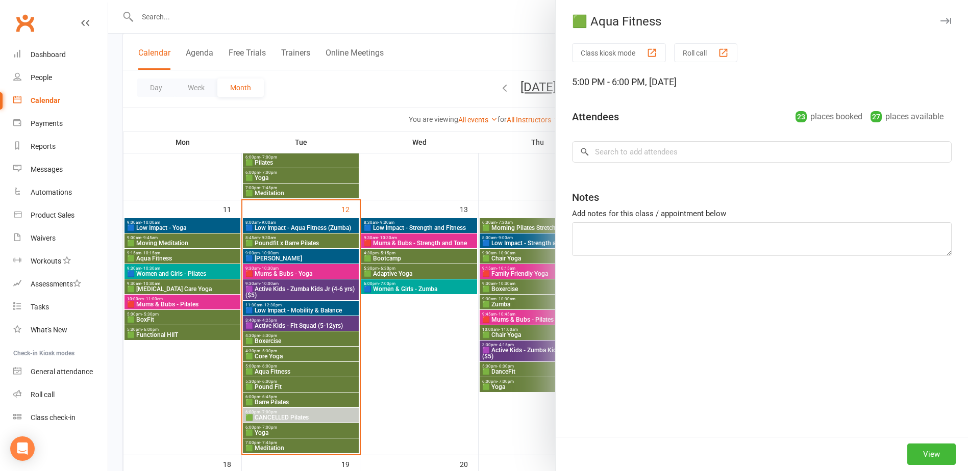
click at [269, 348] on div at bounding box center [538, 235] width 860 height 471
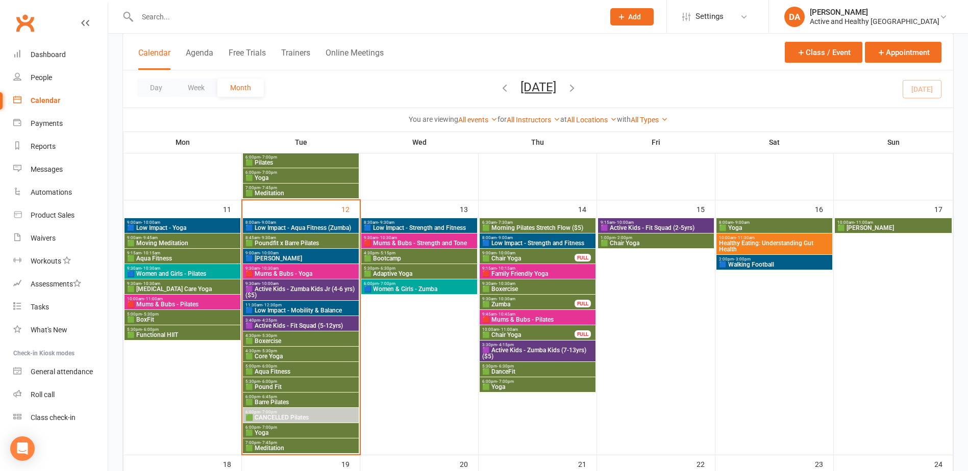
click at [272, 352] on span "- 5:30pm" at bounding box center [268, 351] width 17 height 5
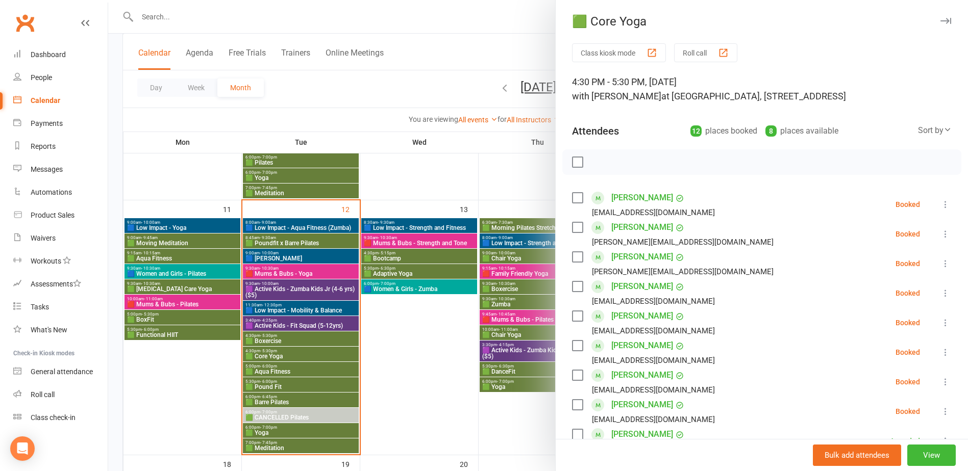
click at [272, 352] on div at bounding box center [538, 235] width 860 height 471
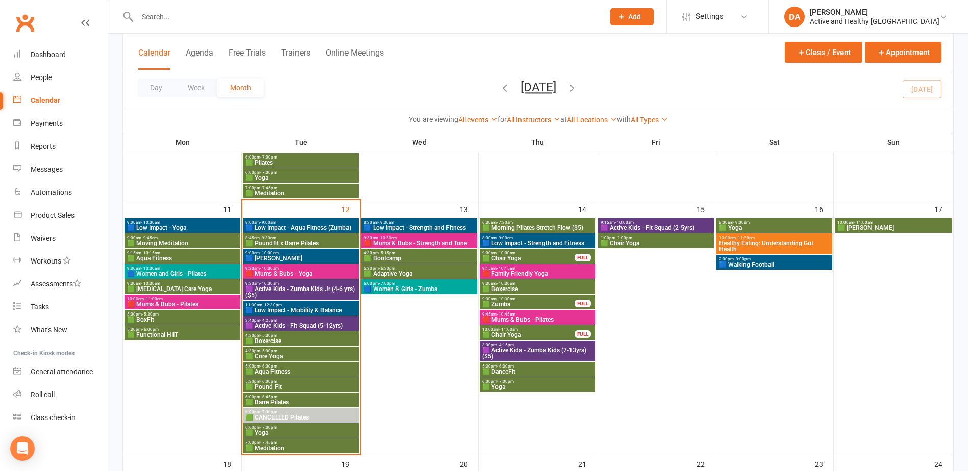
click at [272, 366] on span "- 6:00pm" at bounding box center [268, 366] width 17 height 5
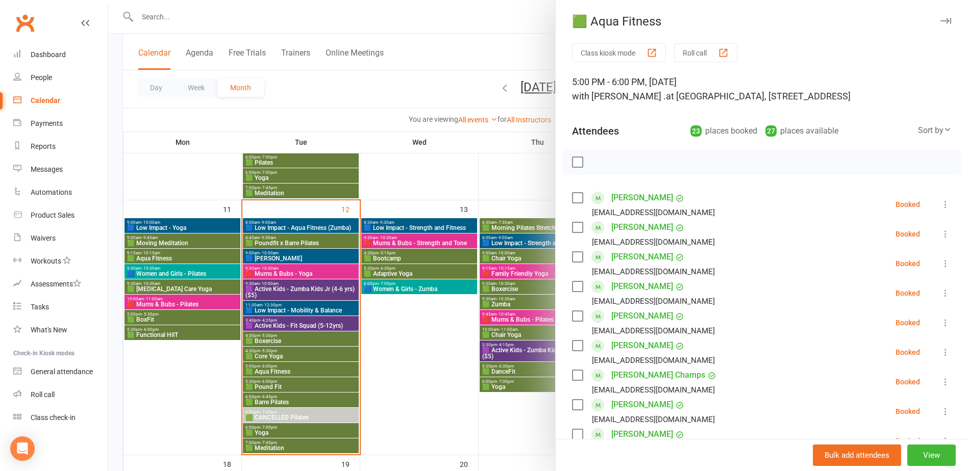
click at [278, 389] on div at bounding box center [538, 235] width 860 height 471
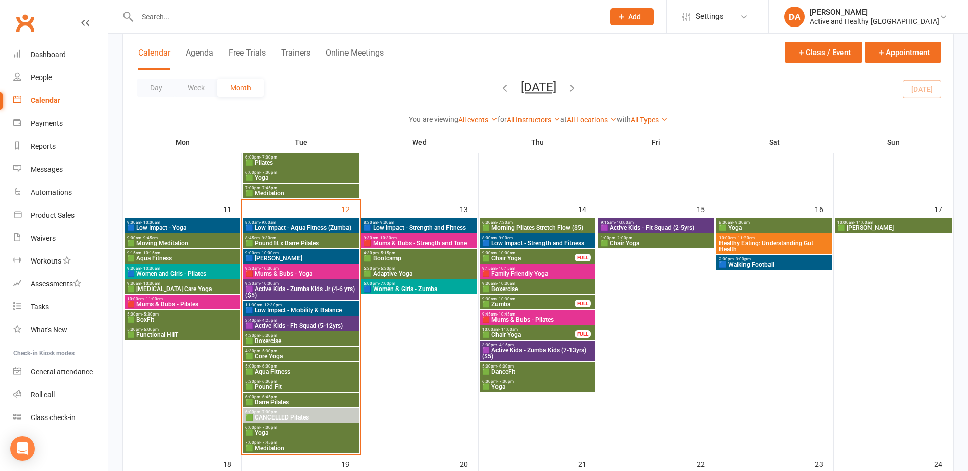
click at [284, 386] on span "🟩 Pound Fit" at bounding box center [301, 387] width 112 height 6
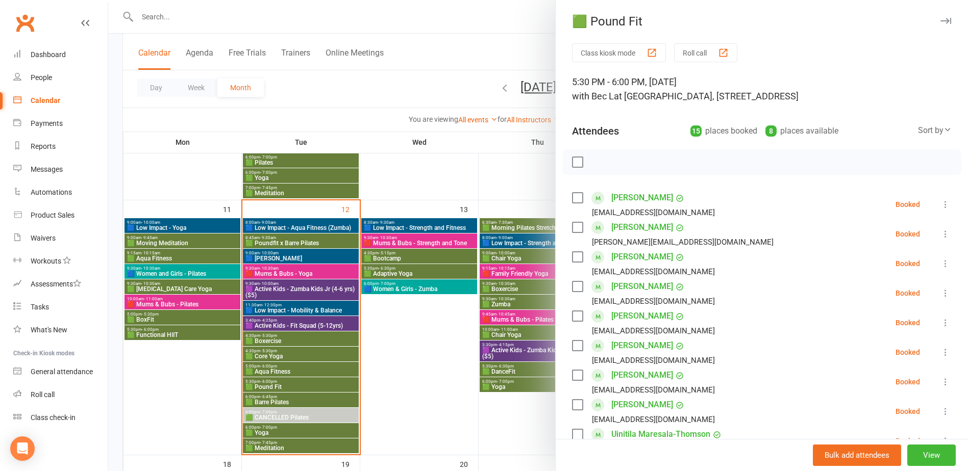
click at [278, 397] on div at bounding box center [538, 235] width 860 height 471
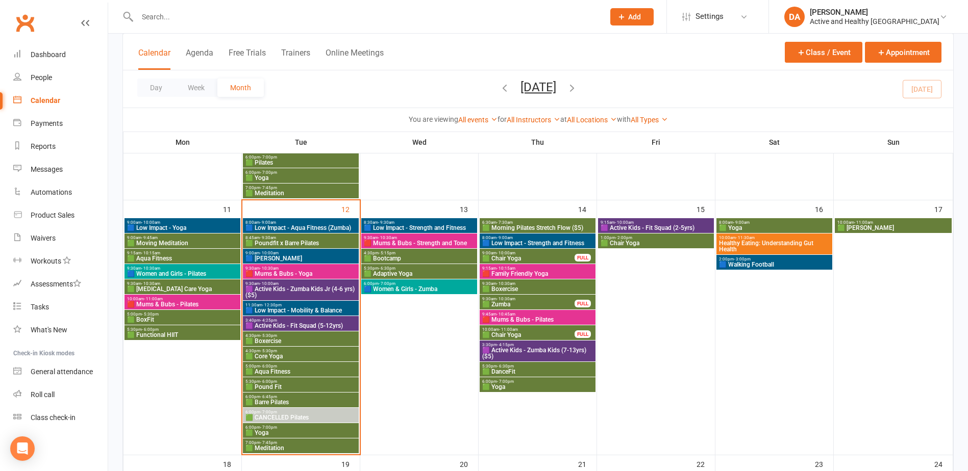
click at [278, 400] on span "🟩 Barre Pilates" at bounding box center [301, 402] width 112 height 6
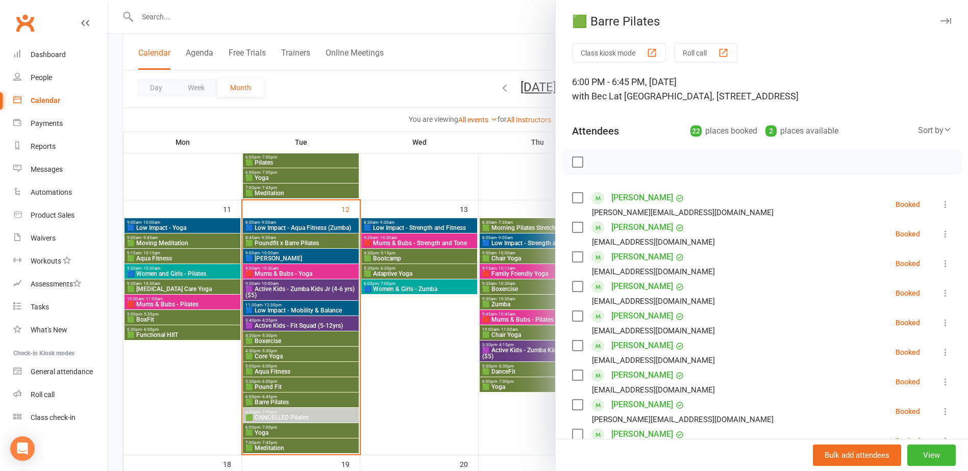
drag, startPoint x: 280, startPoint y: 400, endPoint x: 283, endPoint y: 407, distance: 7.5
click at [280, 401] on div at bounding box center [538, 235] width 860 height 471
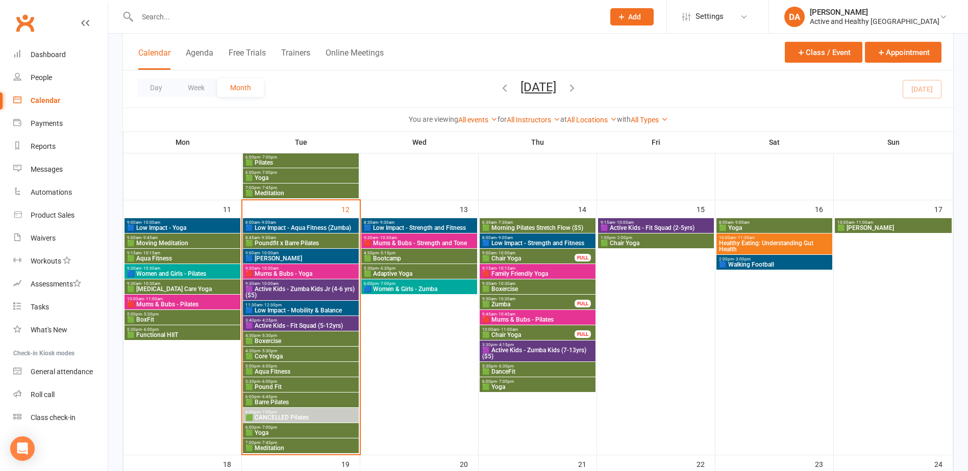
click at [287, 414] on span "6:00pm - 7:00pm" at bounding box center [301, 412] width 112 height 5
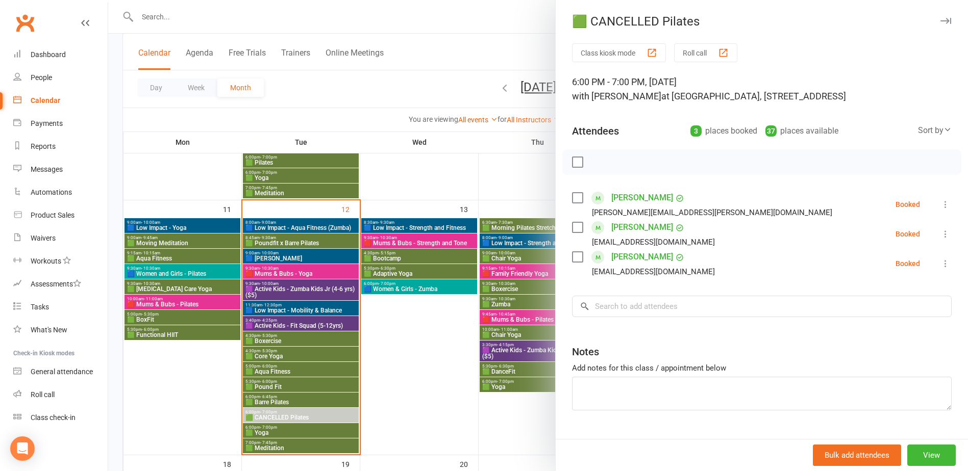
click at [940, 209] on icon at bounding box center [945, 204] width 10 height 10
click at [888, 249] on link "Remove" at bounding box center [896, 245] width 110 height 20
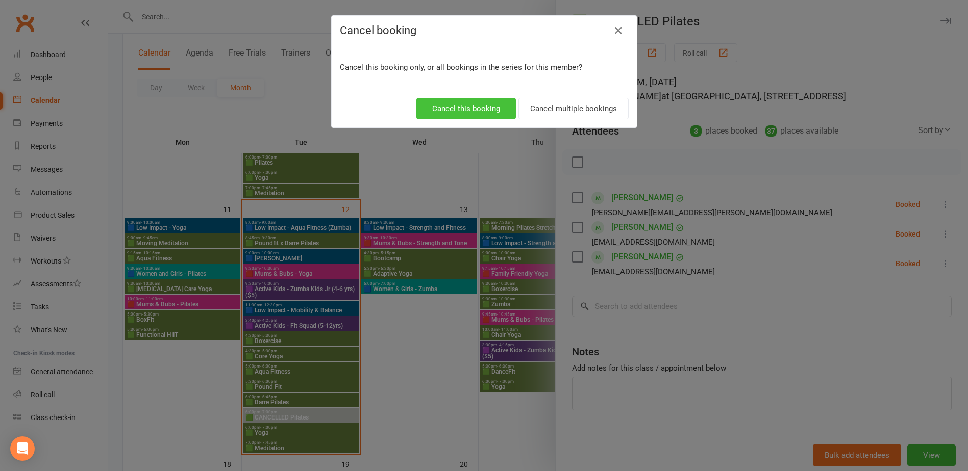
click at [473, 106] on button "Cancel this booking" at bounding box center [465, 108] width 99 height 21
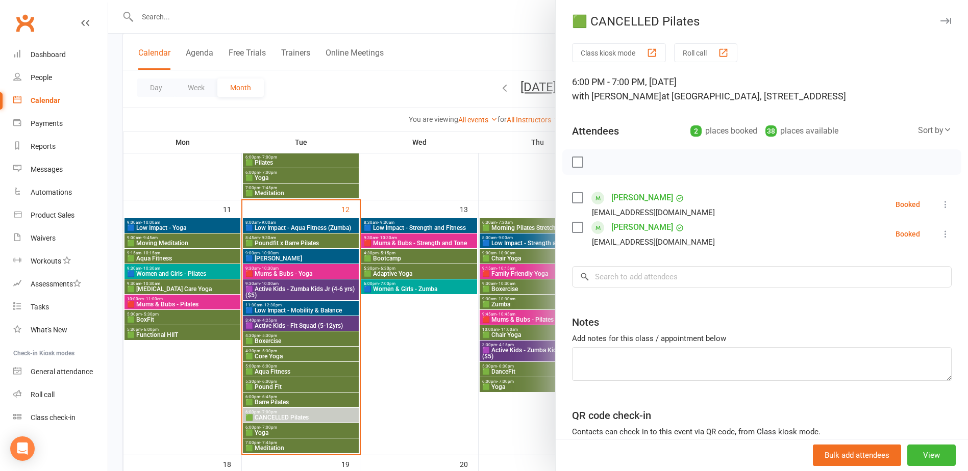
click at [940, 200] on icon at bounding box center [945, 204] width 10 height 10
click at [869, 246] on link "Remove" at bounding box center [896, 245] width 110 height 20
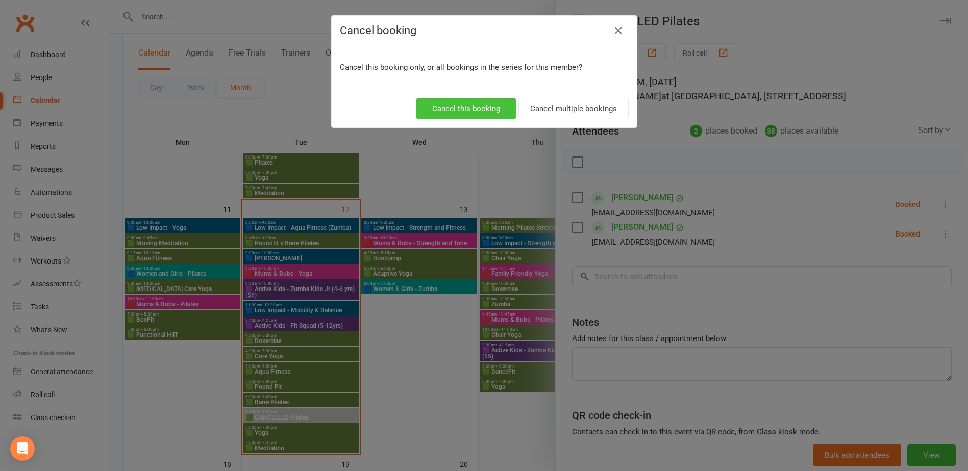
click at [454, 107] on button "Cancel this booking" at bounding box center [465, 108] width 99 height 21
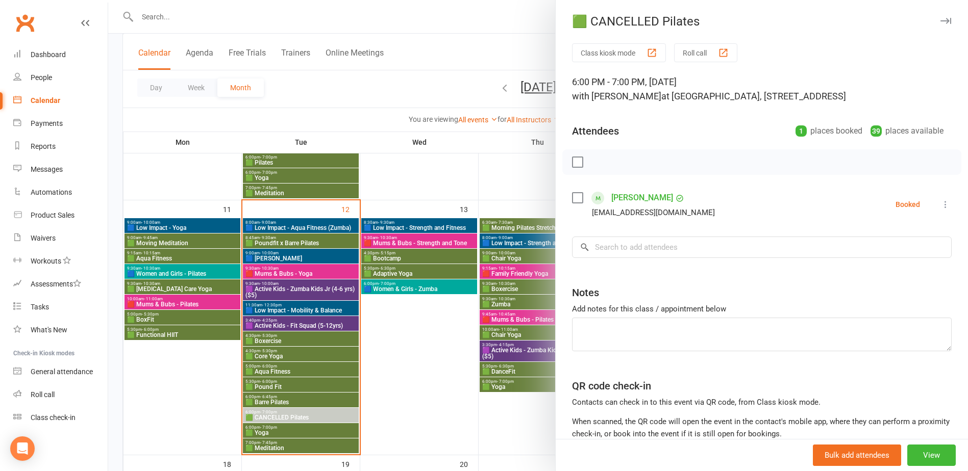
click at [940, 202] on icon at bounding box center [945, 204] width 10 height 10
click at [857, 248] on link "Remove" at bounding box center [896, 245] width 110 height 20
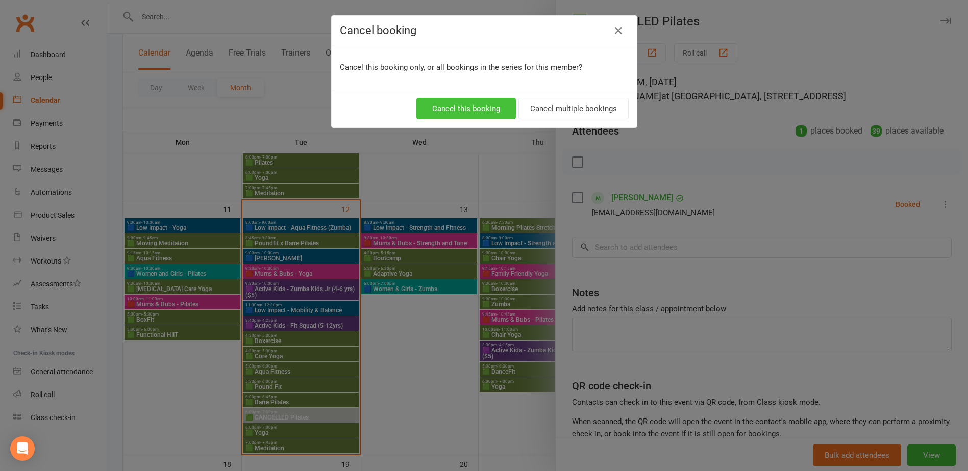
click at [449, 103] on button "Cancel this booking" at bounding box center [465, 108] width 99 height 21
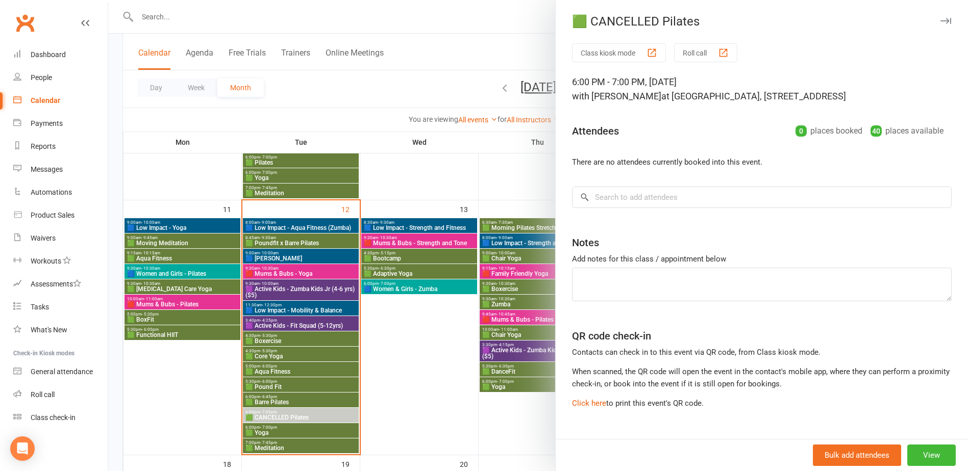
click at [299, 436] on div at bounding box center [538, 235] width 860 height 471
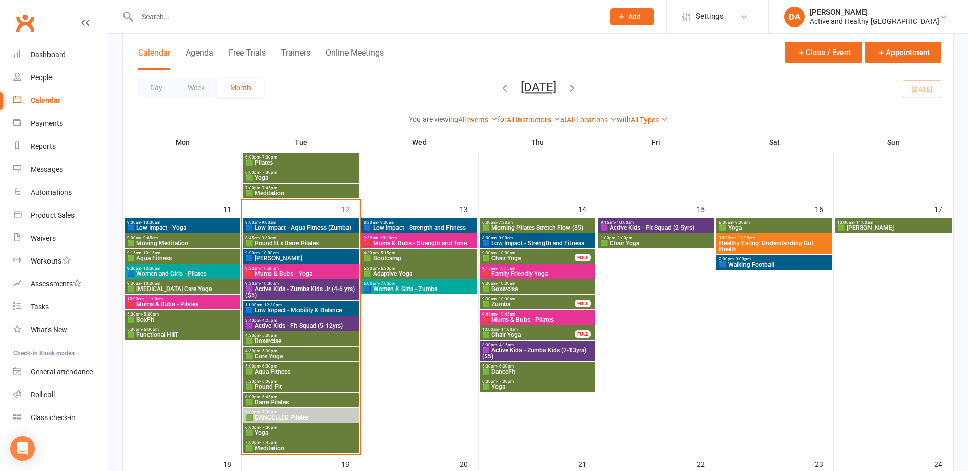
click at [265, 432] on span "🟩 Yoga" at bounding box center [301, 433] width 112 height 6
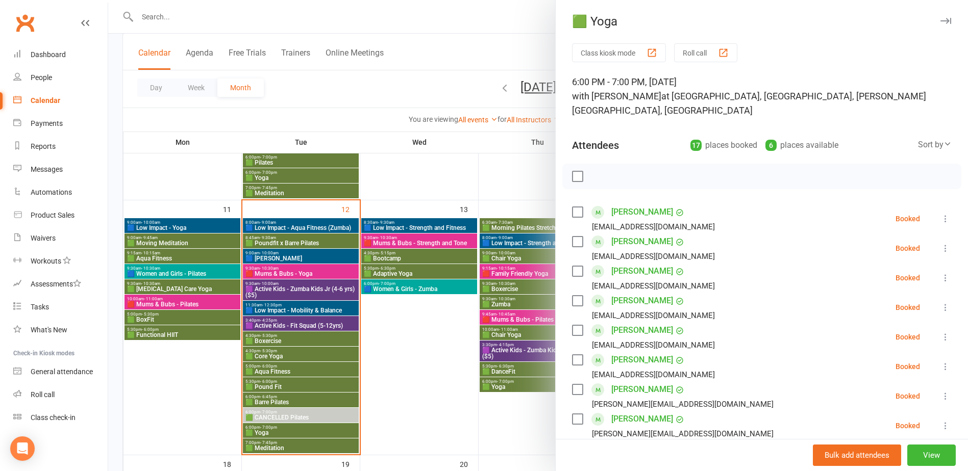
click at [265, 432] on div at bounding box center [538, 235] width 860 height 471
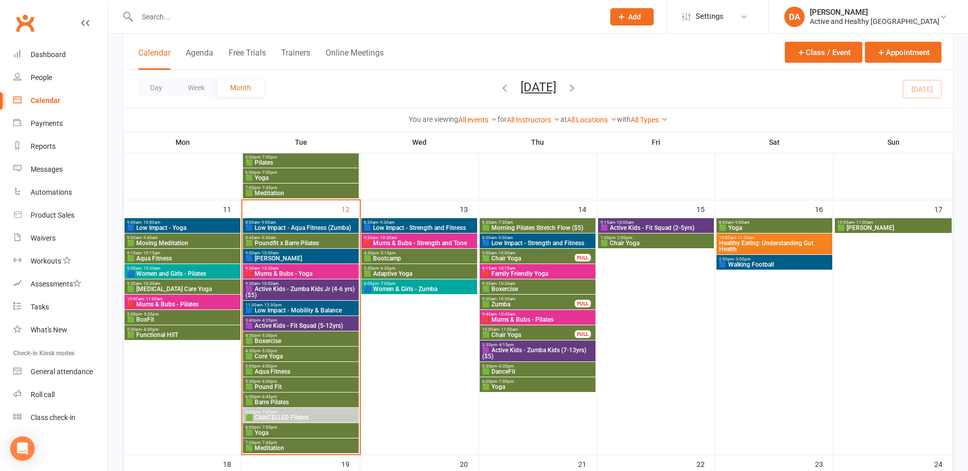
click at [268, 445] on span "🟩 Meditation" at bounding box center [301, 448] width 112 height 6
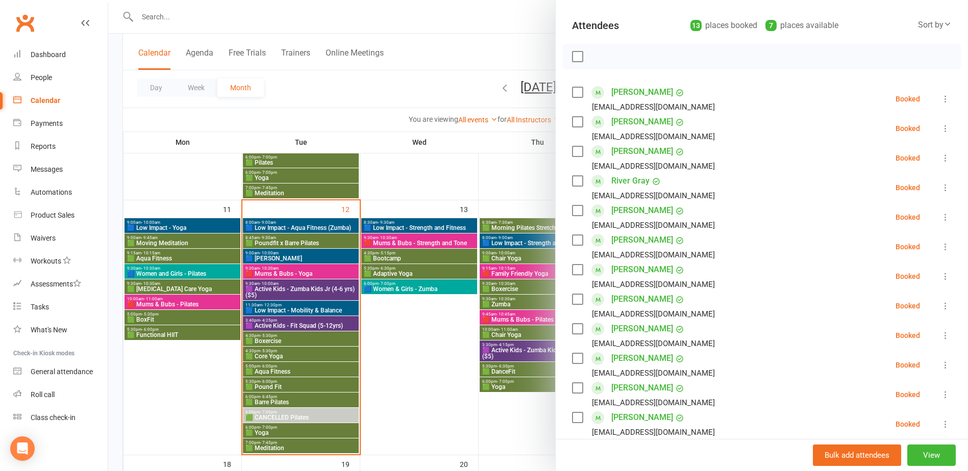
scroll to position [426, 0]
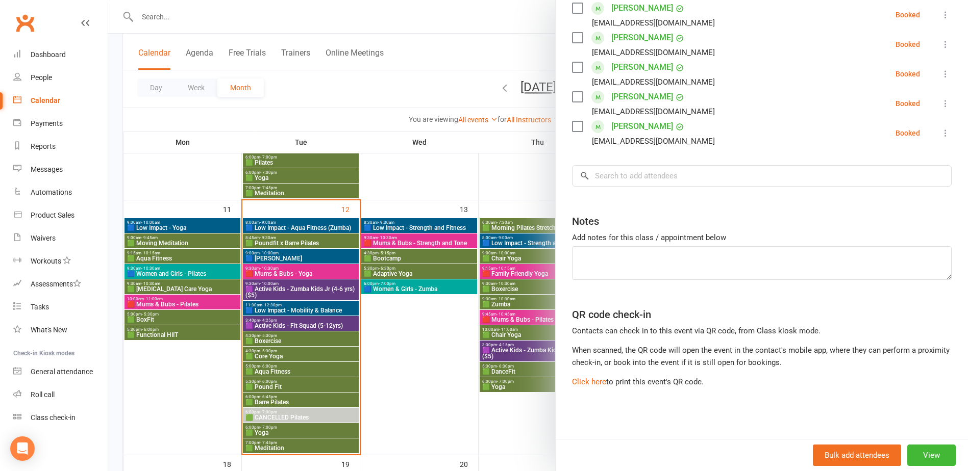
click at [402, 377] on div at bounding box center [538, 235] width 860 height 471
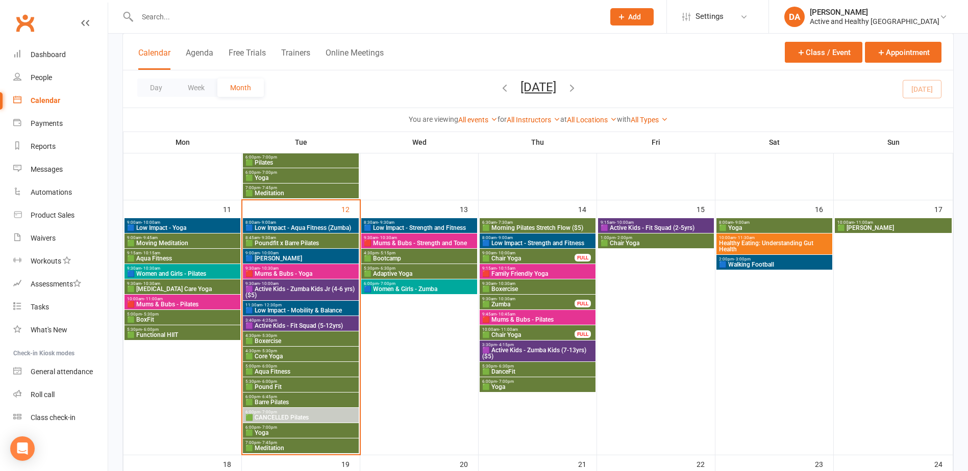
click at [394, 229] on span "🟦 Low Impact - Strength and Fitness" at bounding box center [419, 228] width 112 height 6
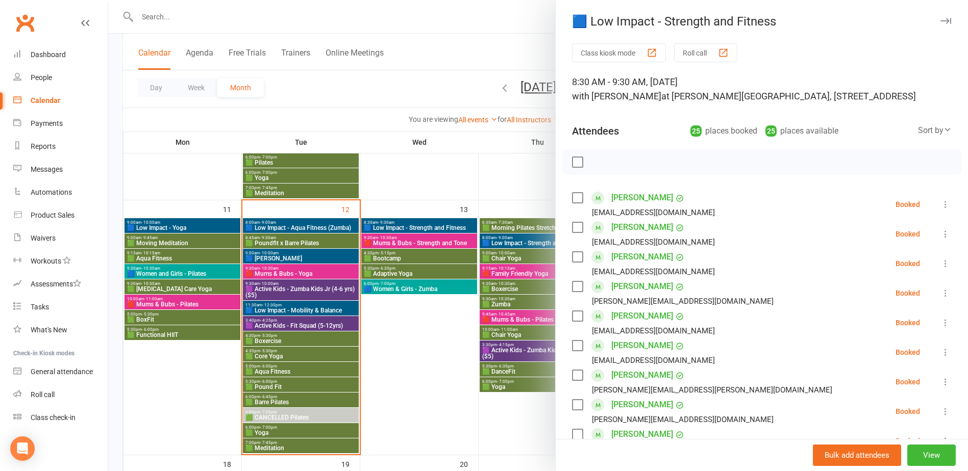
click at [395, 243] on div at bounding box center [538, 235] width 860 height 471
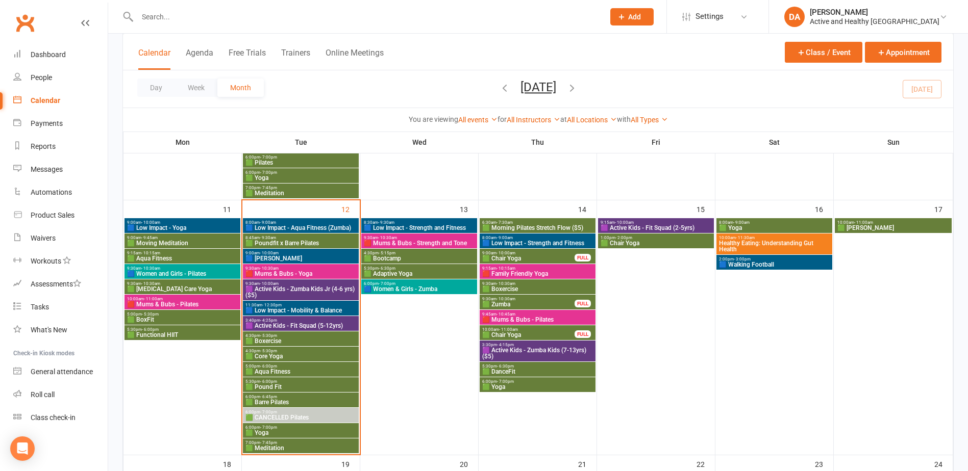
click at [405, 241] on span "🟥 Mums & Bubs - Strength and Tone" at bounding box center [419, 243] width 112 height 6
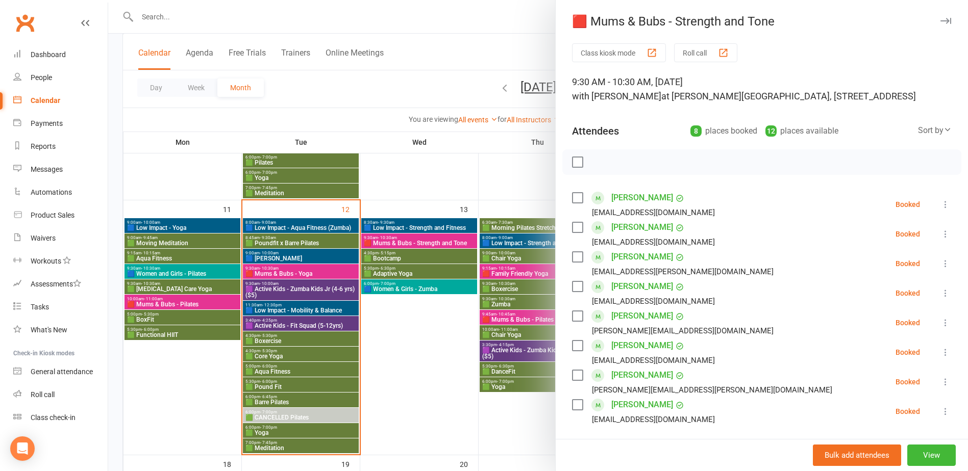
click at [405, 241] on div at bounding box center [538, 235] width 860 height 471
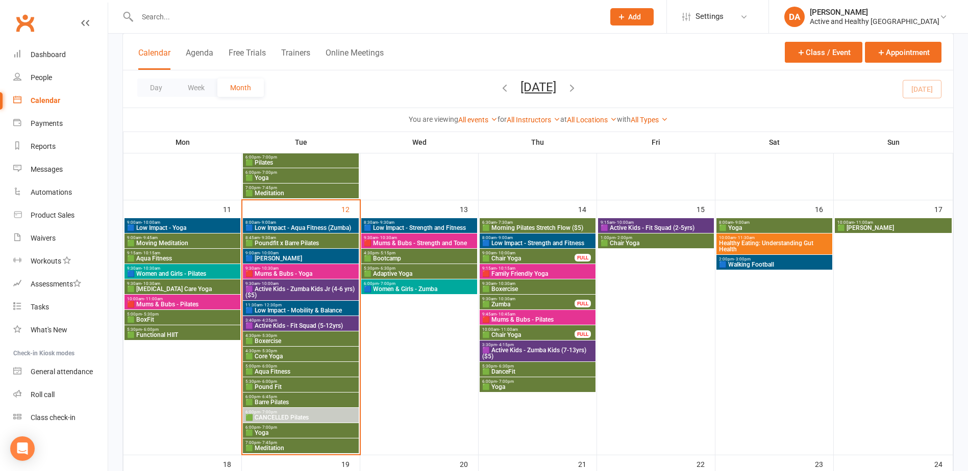
click at [407, 258] on span "🟩 Bootcamp" at bounding box center [419, 259] width 112 height 6
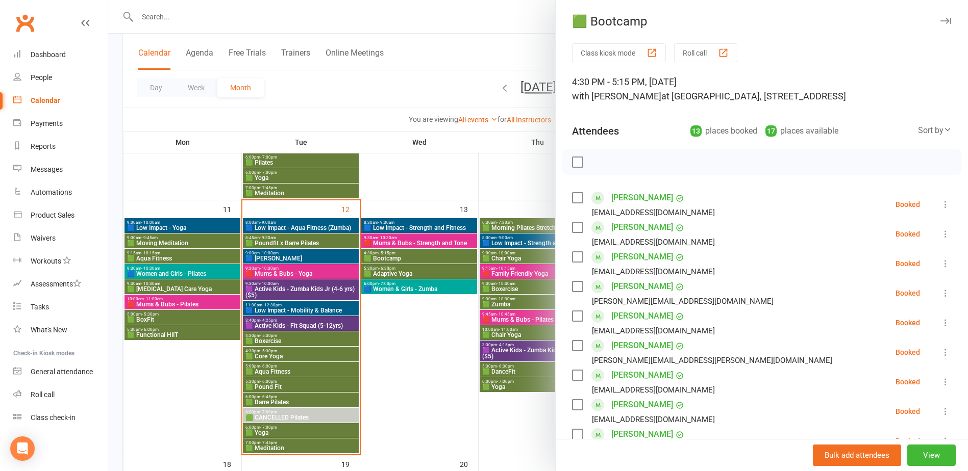
click at [407, 258] on div at bounding box center [538, 235] width 860 height 471
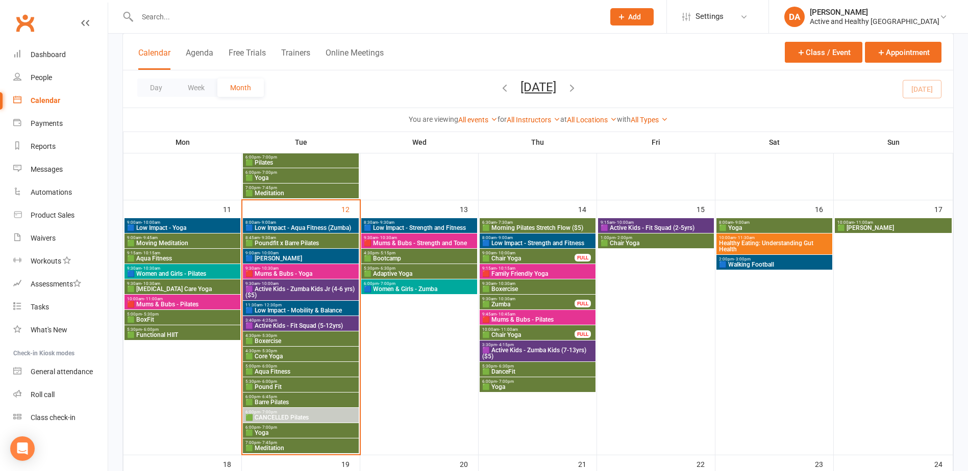
click at [401, 274] on span "🟩 Adaptive Yoga" at bounding box center [419, 274] width 112 height 6
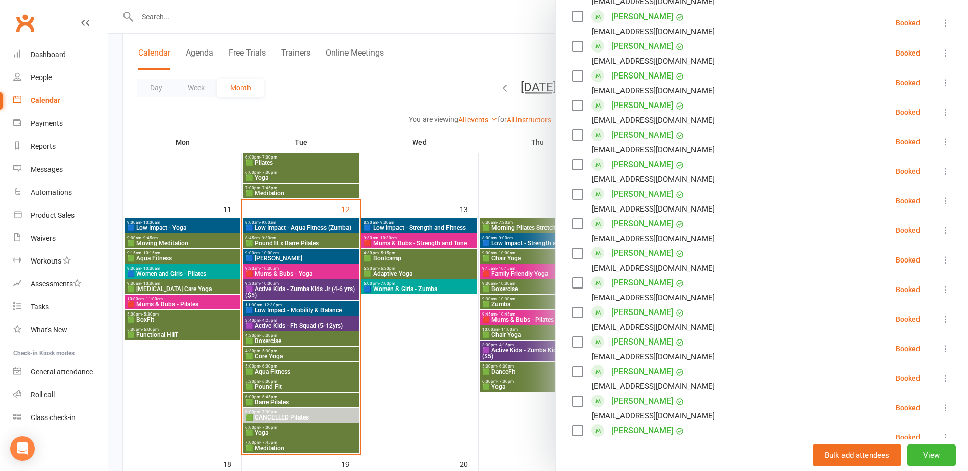
scroll to position [969, 0]
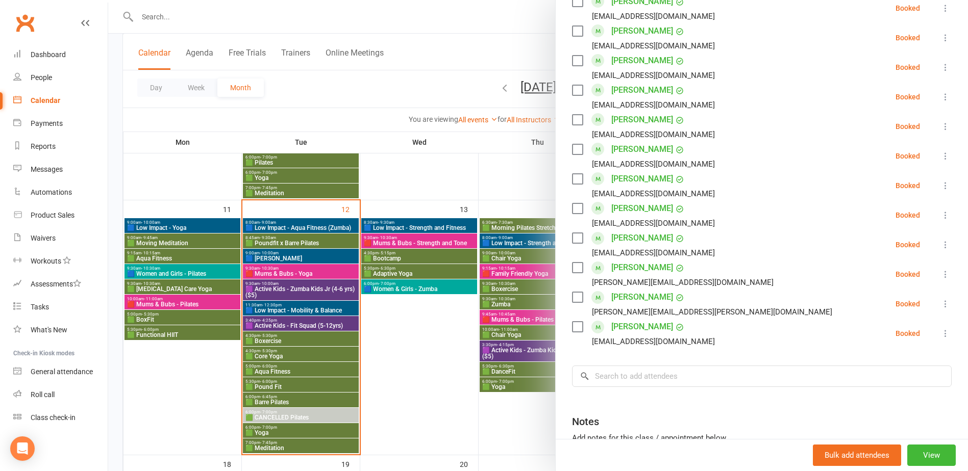
click at [416, 271] on div at bounding box center [538, 235] width 860 height 471
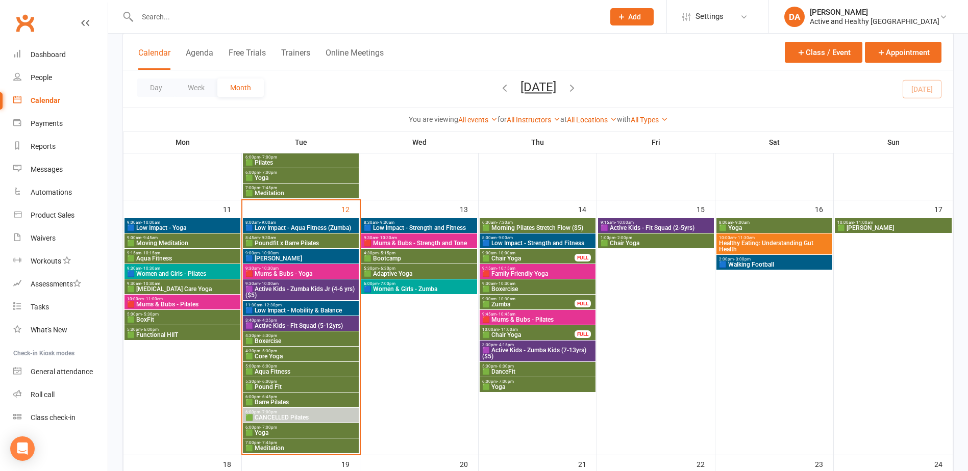
click at [409, 271] on span "🟩 Adaptive Yoga" at bounding box center [419, 274] width 112 height 6
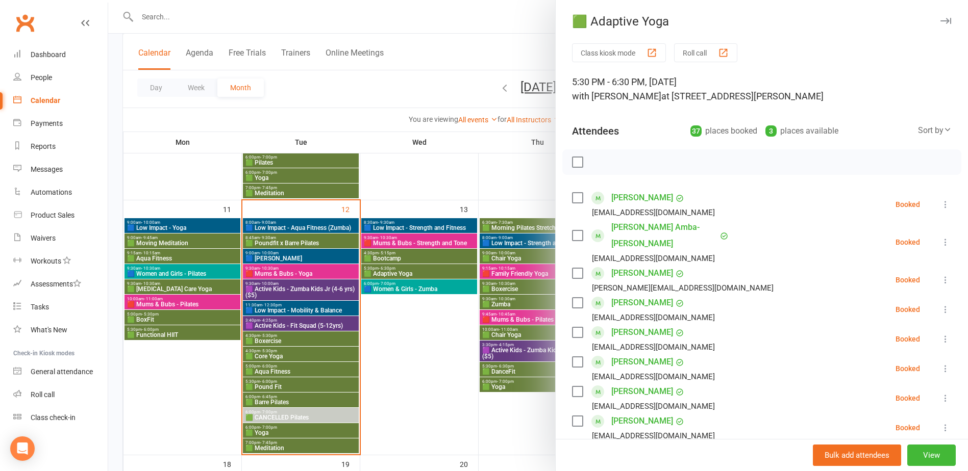
click at [409, 271] on div at bounding box center [538, 235] width 860 height 471
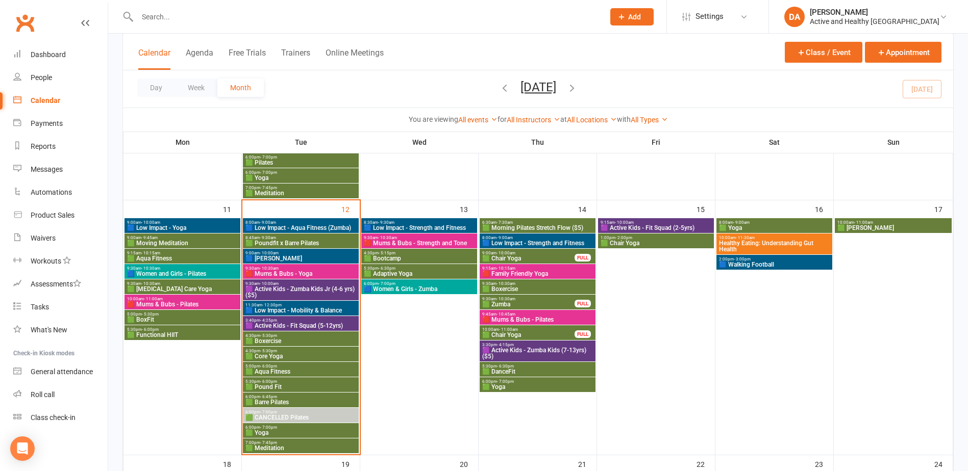
click at [408, 286] on span "🟦 Women & Girls - Zumba" at bounding box center [419, 289] width 112 height 6
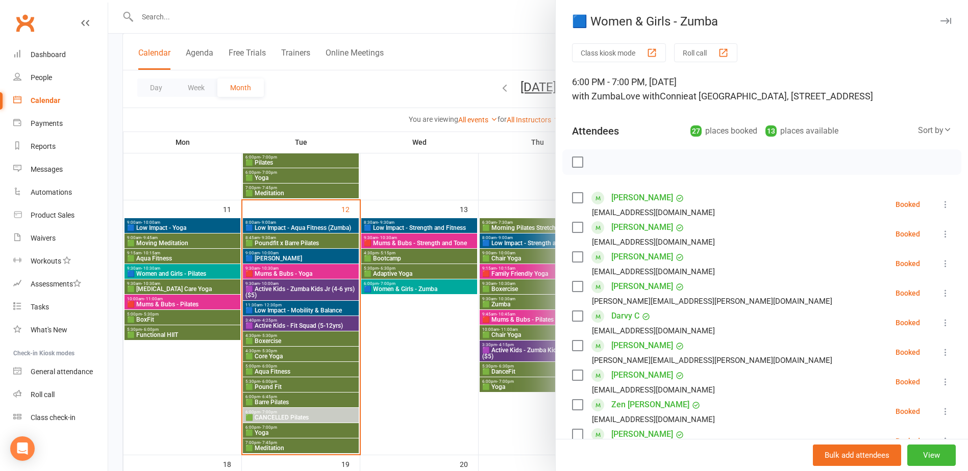
click at [408, 286] on div at bounding box center [538, 235] width 860 height 471
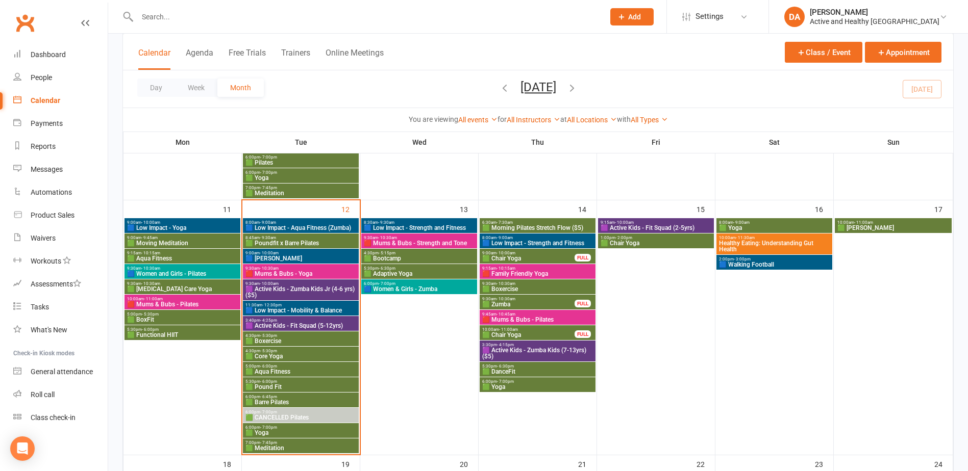
click at [518, 223] on span "6:30am - 7:30am" at bounding box center [538, 222] width 112 height 5
